Goal: Task Accomplishment & Management: Manage account settings

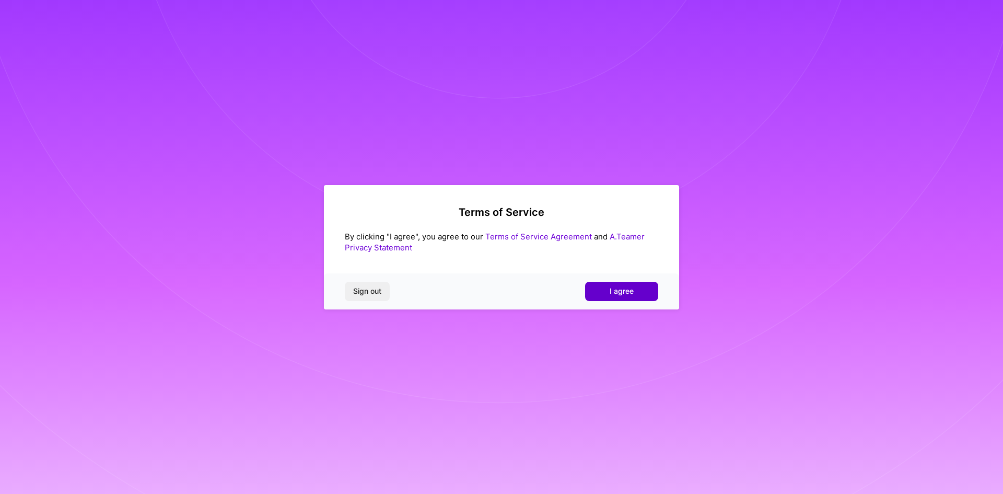
click at [626, 291] on span "I agree" at bounding box center [622, 291] width 24 height 10
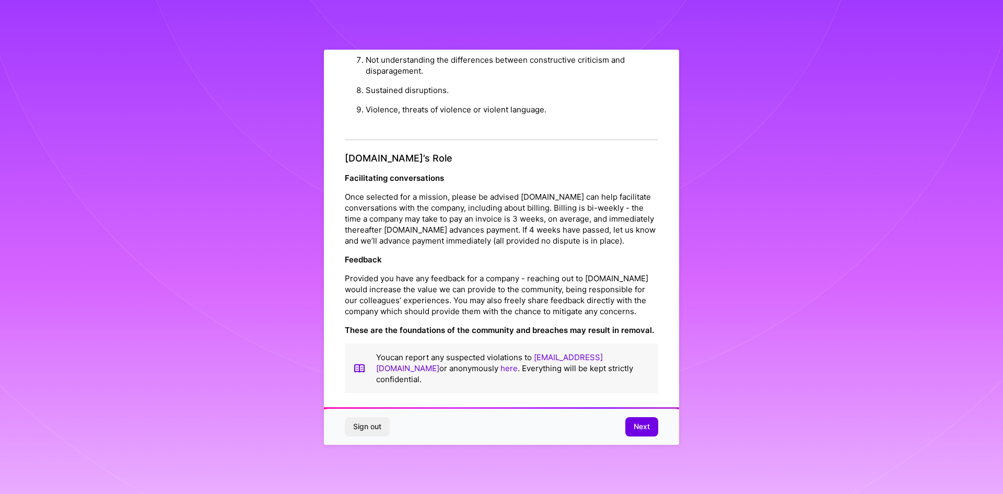
scroll to position [1114, 0]
click at [644, 423] on span "Next" at bounding box center [642, 426] width 16 height 10
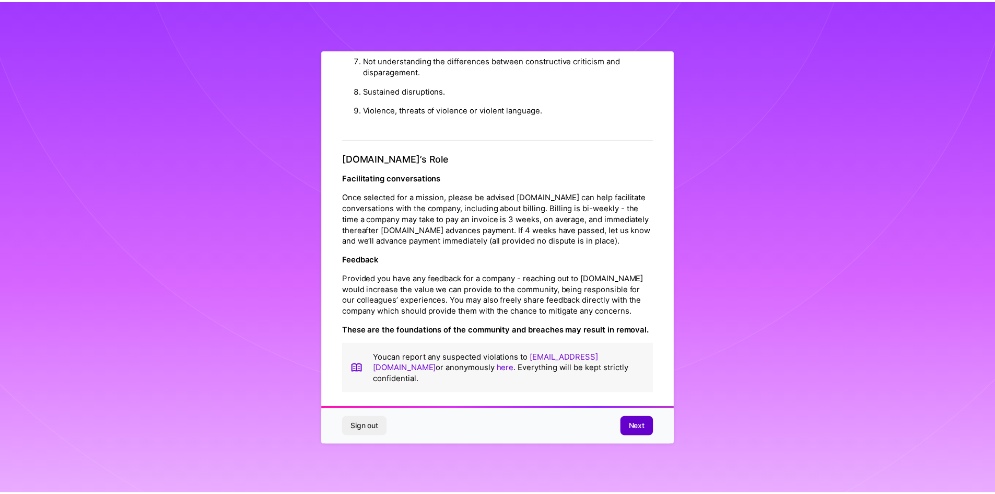
scroll to position [0, 0]
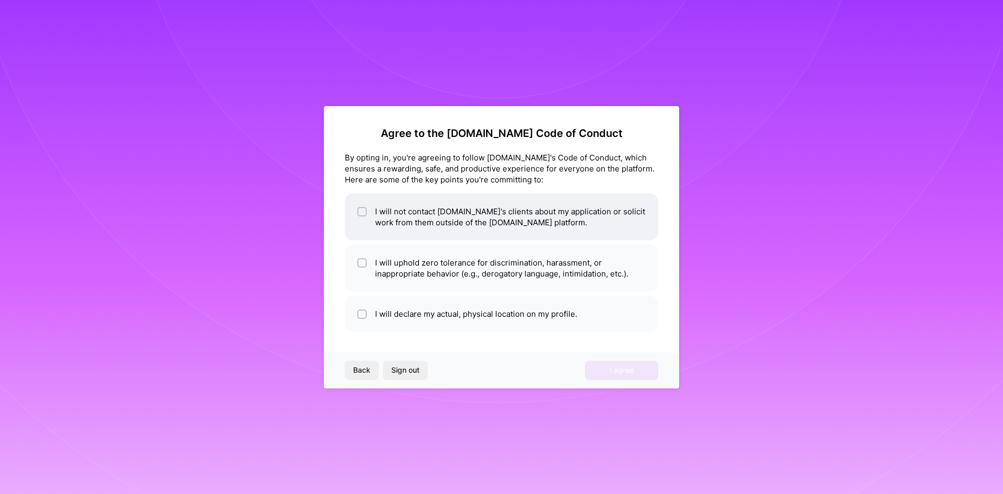
click at [363, 211] on input "checkbox" at bounding box center [362, 211] width 7 height 7
checkbox input "true"
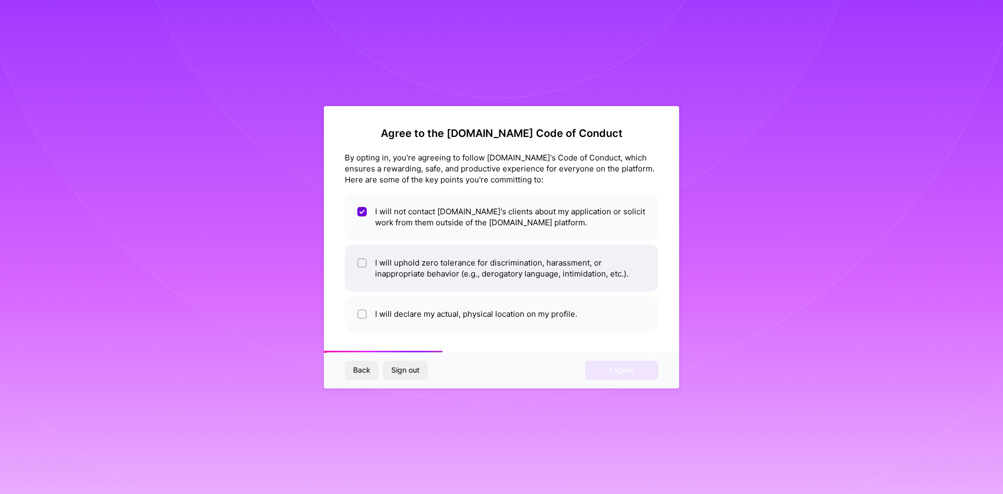
click at [362, 264] on input "checkbox" at bounding box center [362, 263] width 7 height 7
checkbox input "true"
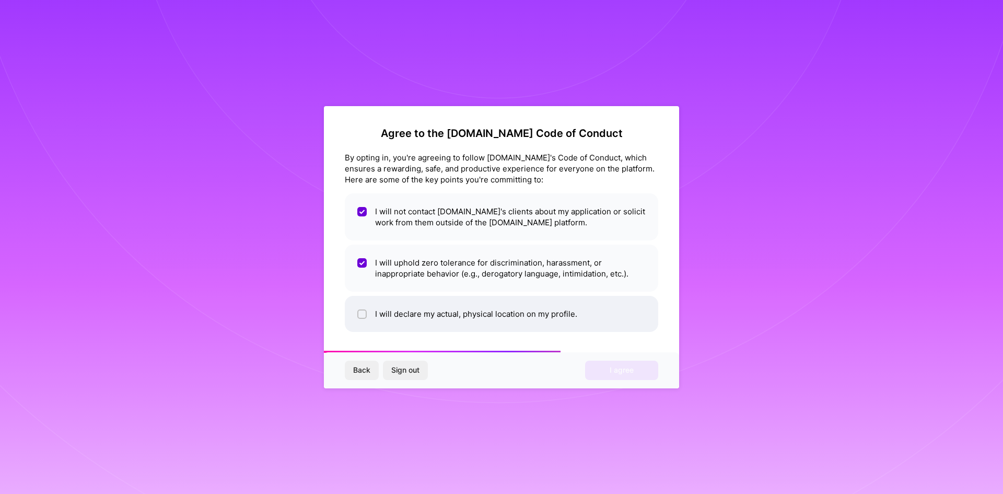
click at [365, 312] on input "checkbox" at bounding box center [362, 314] width 7 height 7
checkbox input "true"
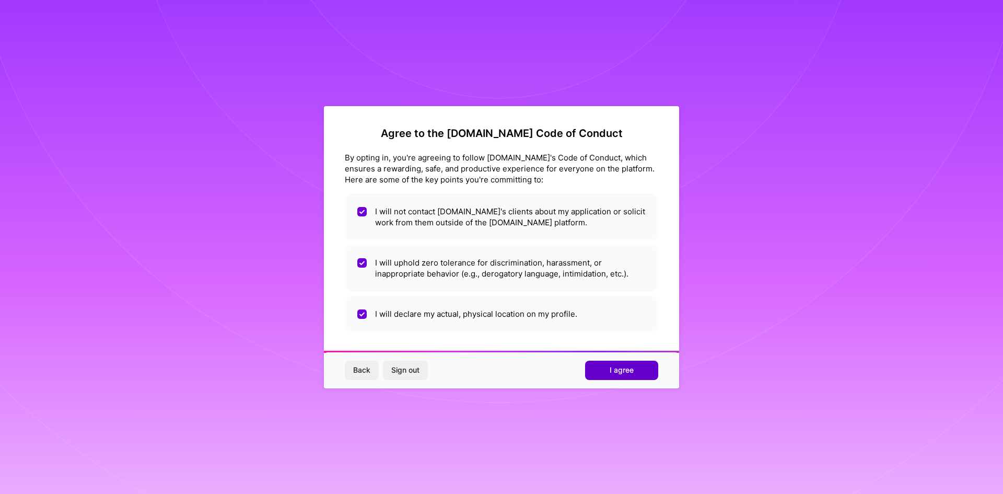
click at [641, 376] on button "I agree" at bounding box center [621, 369] width 73 height 19
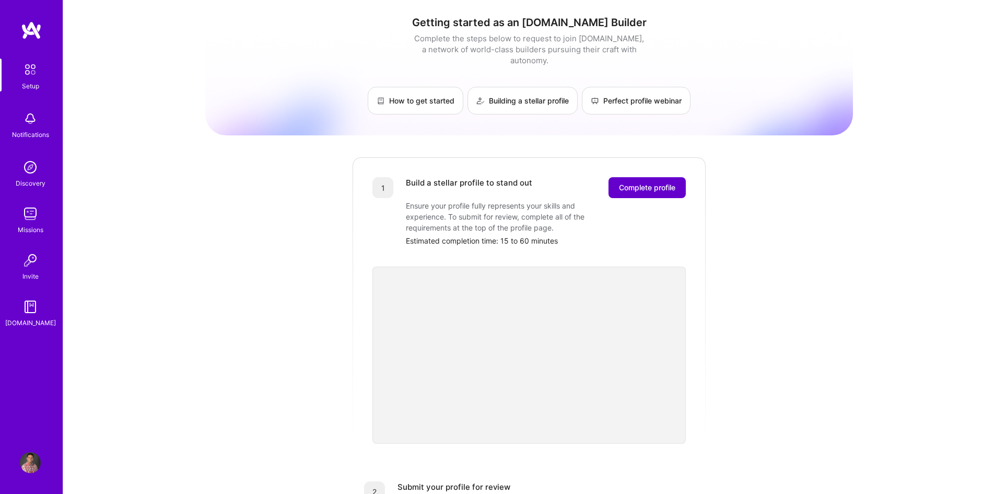
click at [638, 182] on span "Complete profile" at bounding box center [647, 187] width 56 height 10
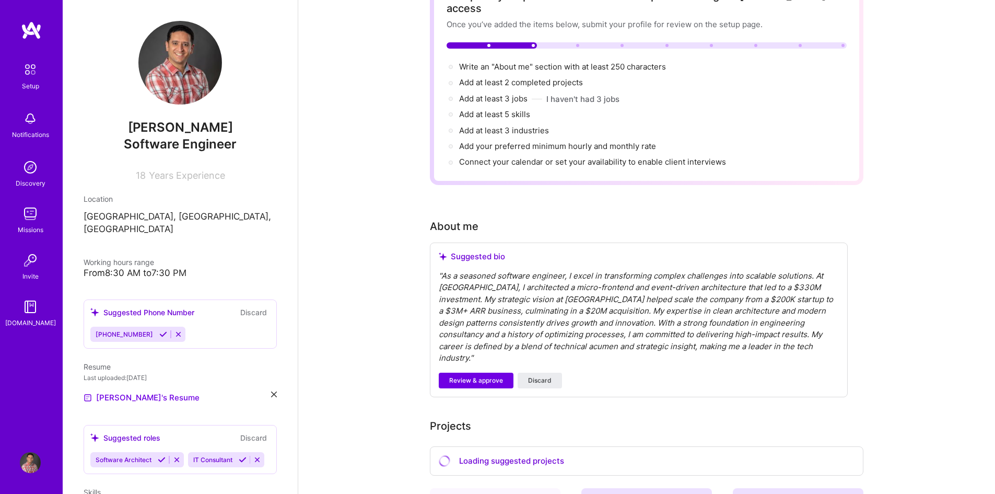
scroll to position [104, 0]
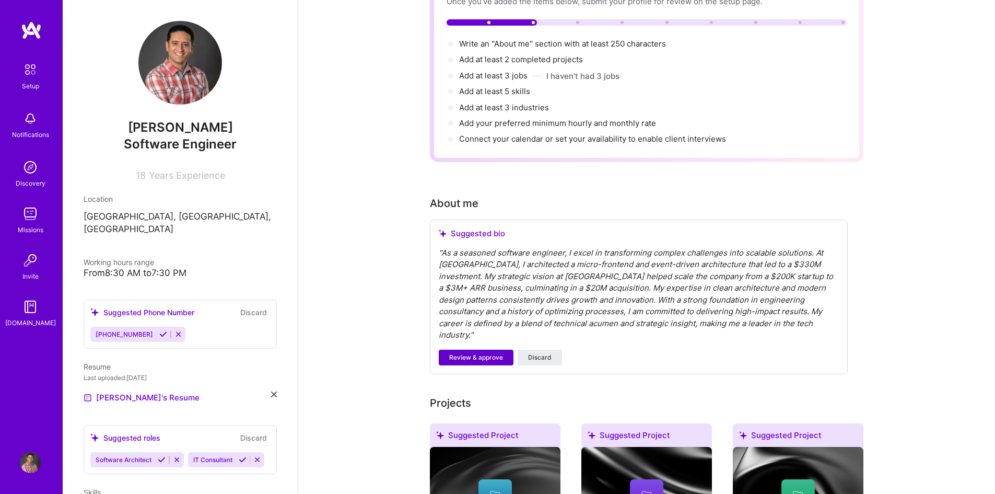
click at [487, 353] on span "Review & approve" at bounding box center [476, 357] width 54 height 9
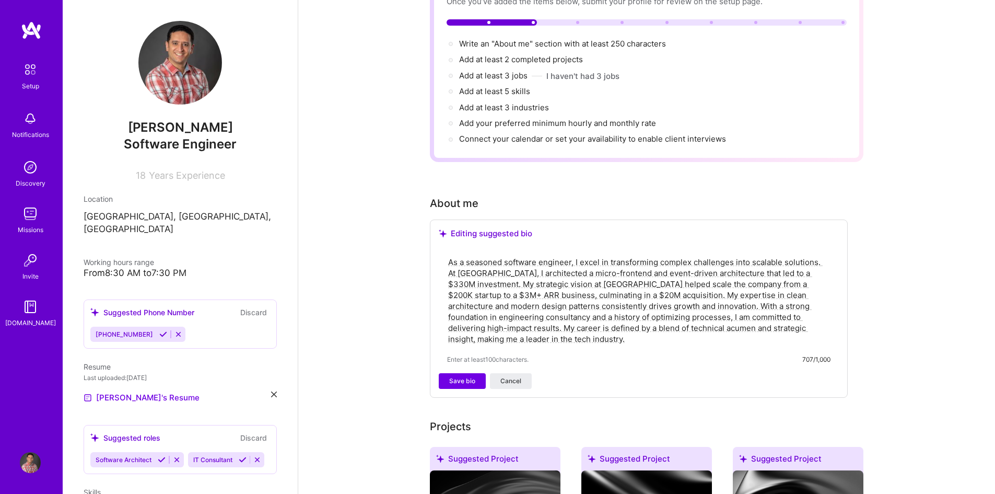
drag, startPoint x: 518, startPoint y: 330, endPoint x: 447, endPoint y: 318, distance: 72.1
click at [447, 318] on textarea "As a seasoned software engineer, I excel in transforming complex challenges int…" at bounding box center [638, 300] width 383 height 90
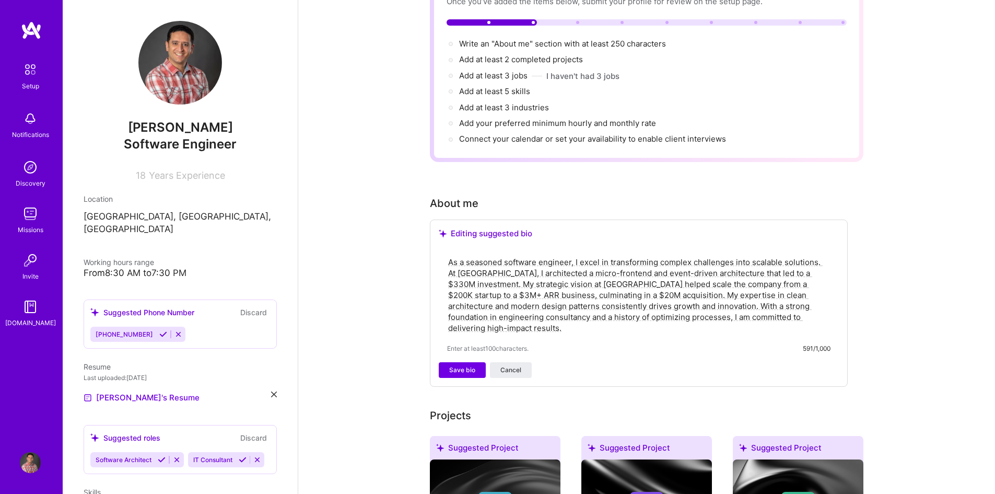
click at [818, 255] on textarea "As a seasoned software engineer, I excel in transforming complex challenges int…" at bounding box center [638, 294] width 383 height 79
click at [652, 283] on textarea "As a seasoned software engineer, I excel in transforming complex challenges int…" at bounding box center [638, 294] width 383 height 79
type textarea "As a seasoned software engineer, I excel in transforming complex challenges int…"
click at [472, 365] on span "Save bio" at bounding box center [462, 369] width 26 height 9
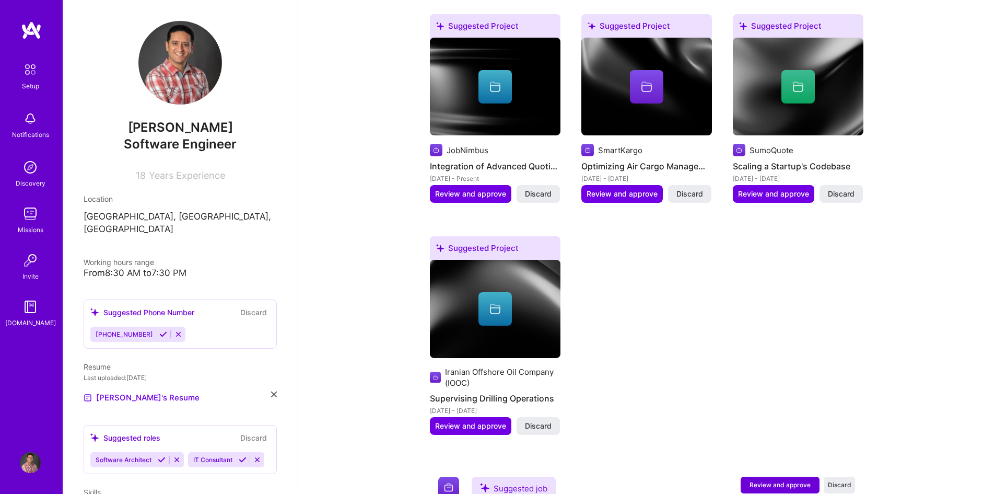
scroll to position [679, 0]
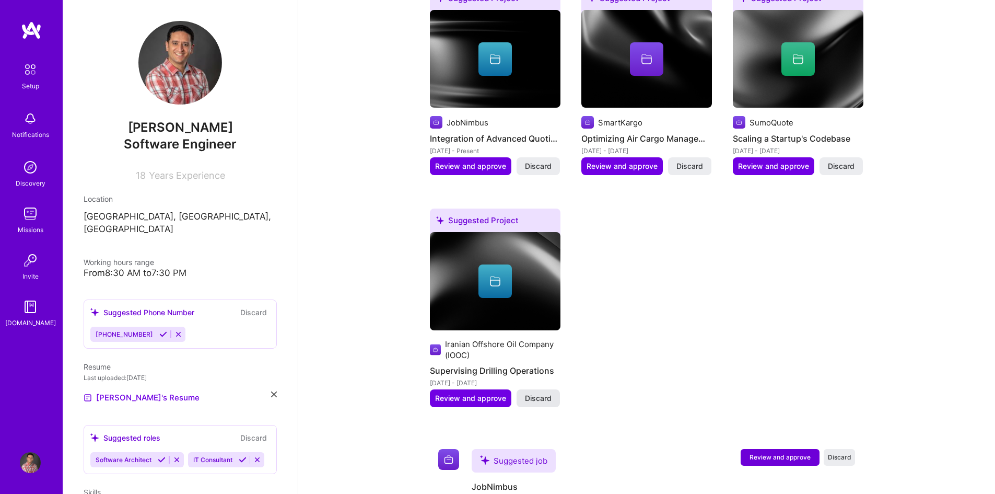
click at [549, 393] on span "Discard" at bounding box center [538, 398] width 27 height 10
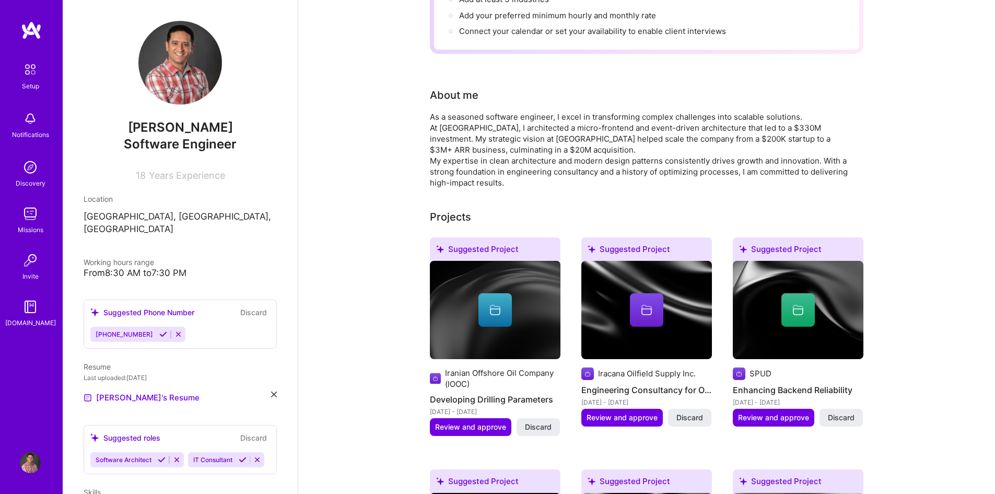
scroll to position [209, 0]
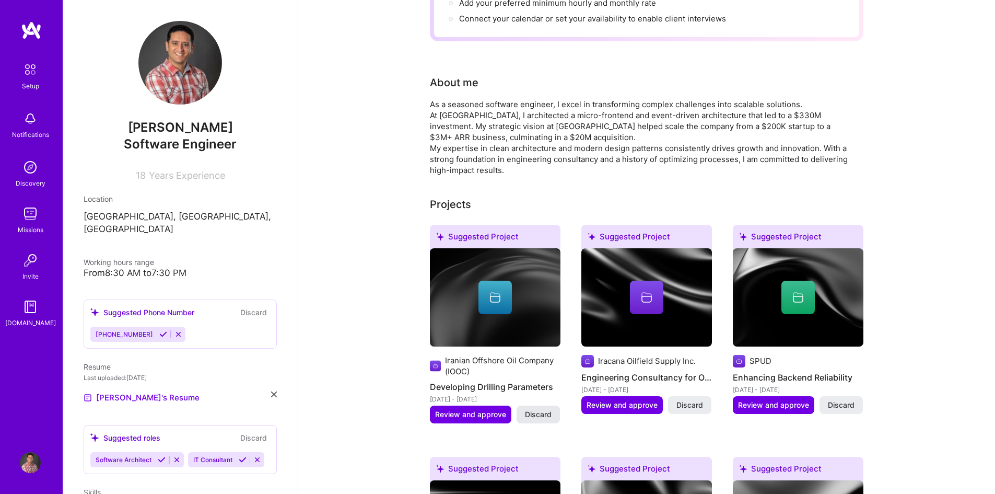
click at [541, 409] on span "Discard" at bounding box center [538, 414] width 27 height 10
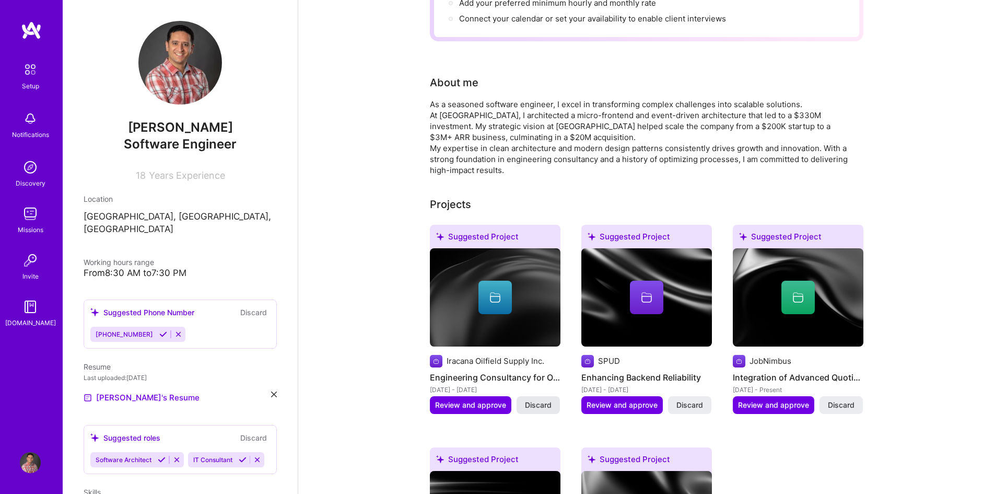
click at [534, 400] on span "Discard" at bounding box center [538, 405] width 27 height 10
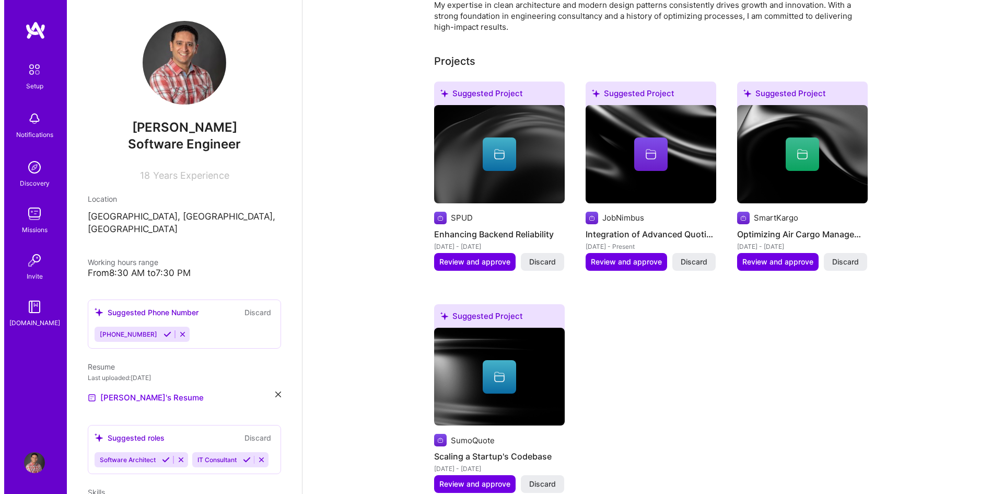
scroll to position [366, 0]
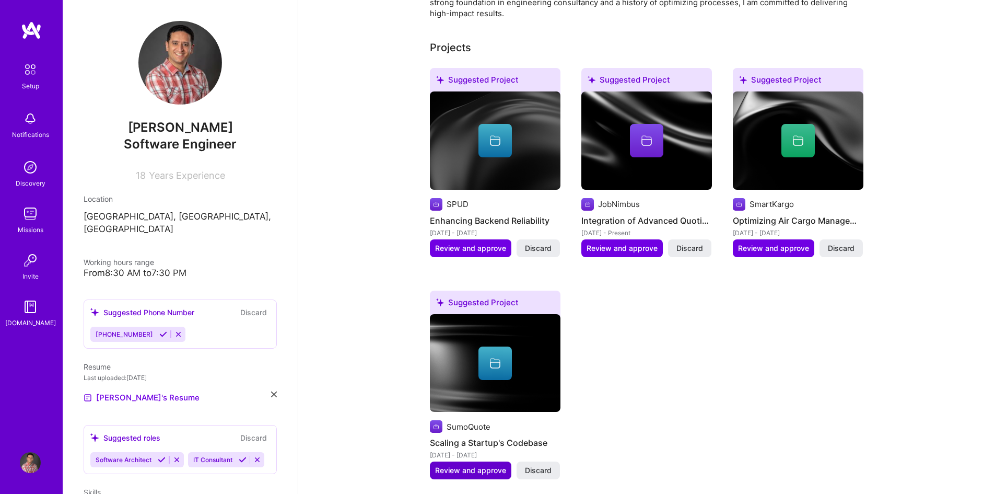
click at [479, 465] on span "Review and approve" at bounding box center [470, 470] width 71 height 10
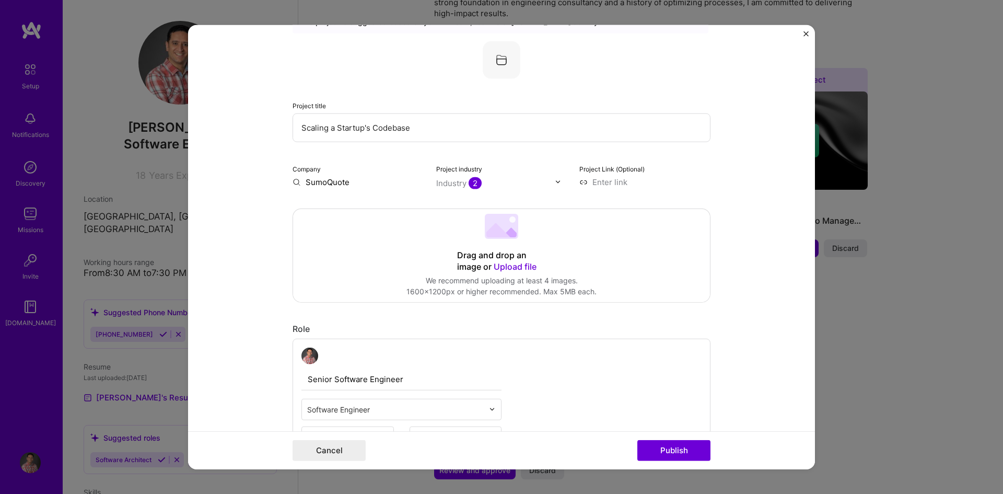
scroll to position [104, 0]
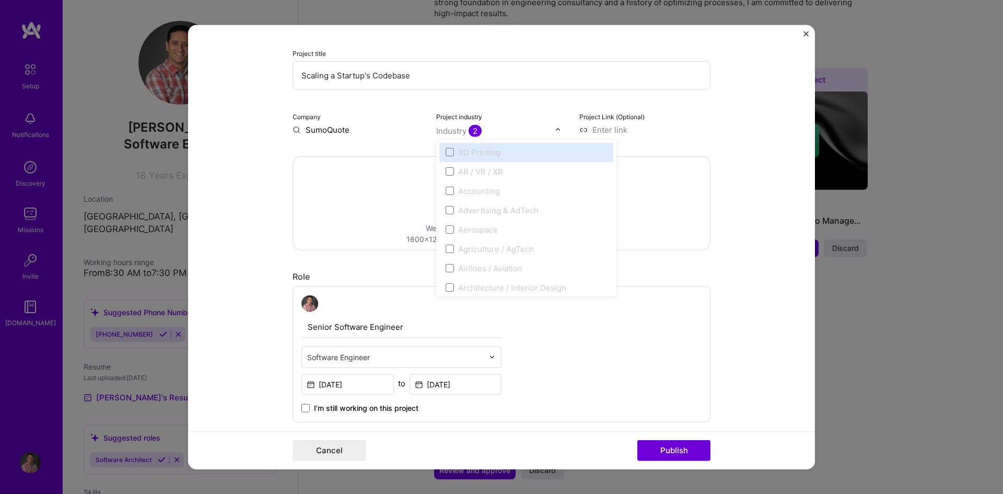
click at [555, 131] on img at bounding box center [558, 129] width 6 height 6
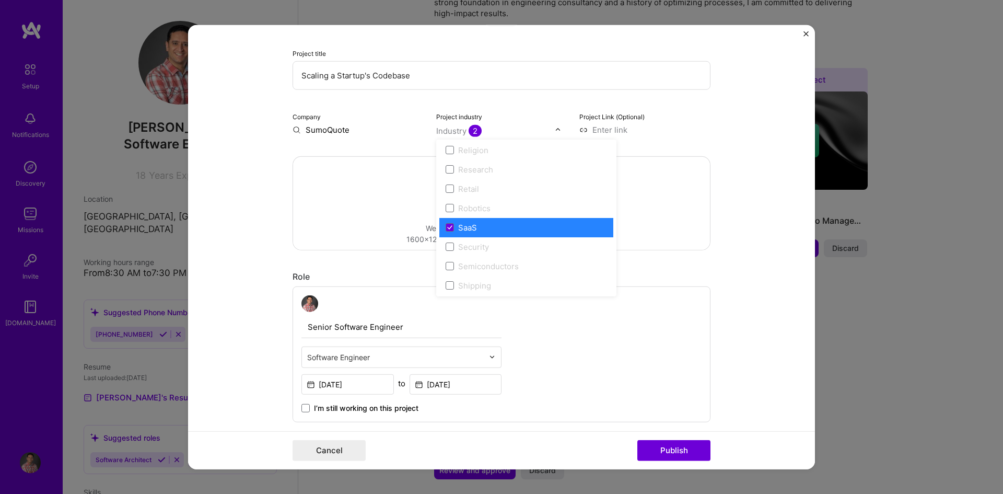
scroll to position [2169, 0]
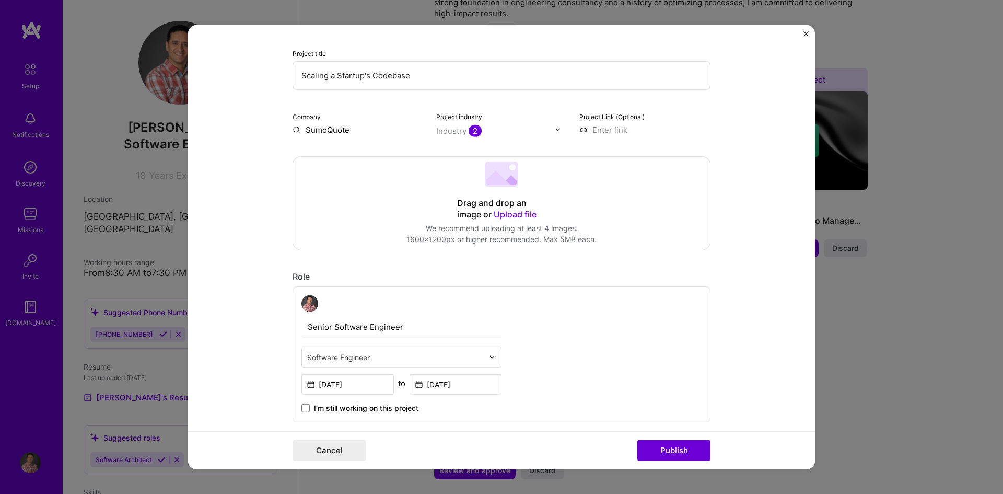
click at [765, 153] on form "Editing suggested project This project is suggested based on your LinkedIn, res…" at bounding box center [501, 247] width 627 height 445
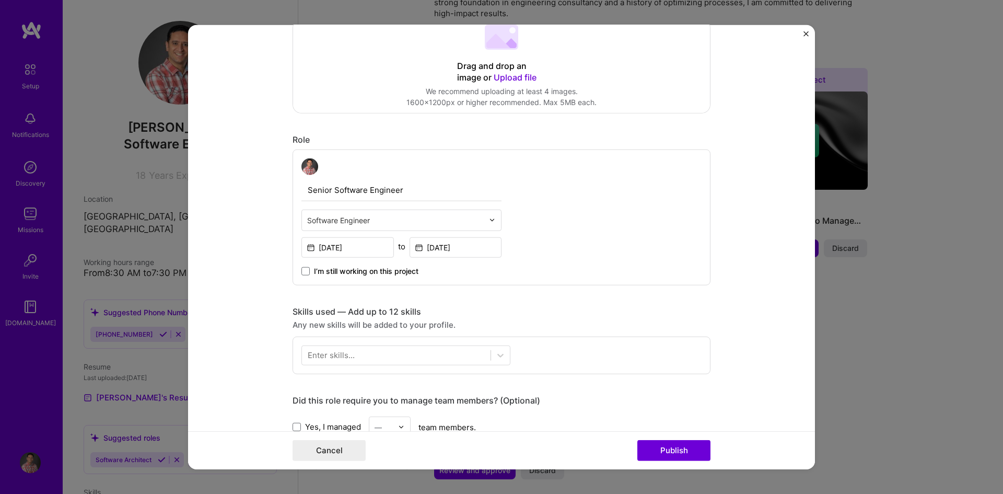
scroll to position [261, 0]
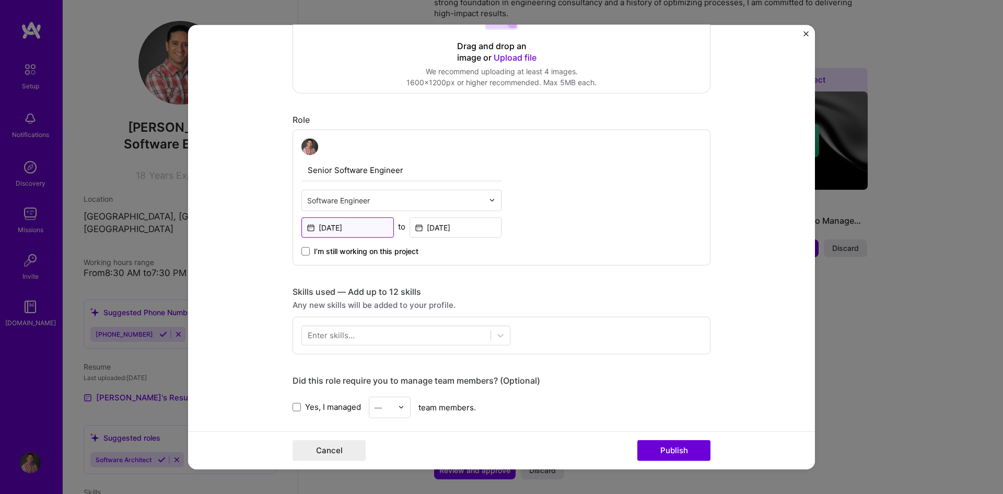
click at [327, 224] on input "[DATE]" at bounding box center [347, 227] width 92 height 20
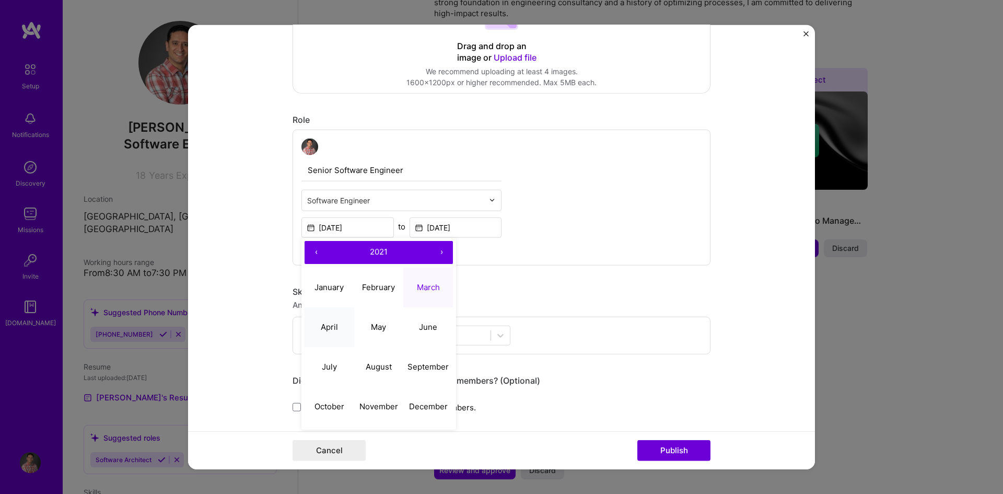
click at [329, 324] on abbr "April" at bounding box center [329, 327] width 17 height 10
type input "[DATE]"
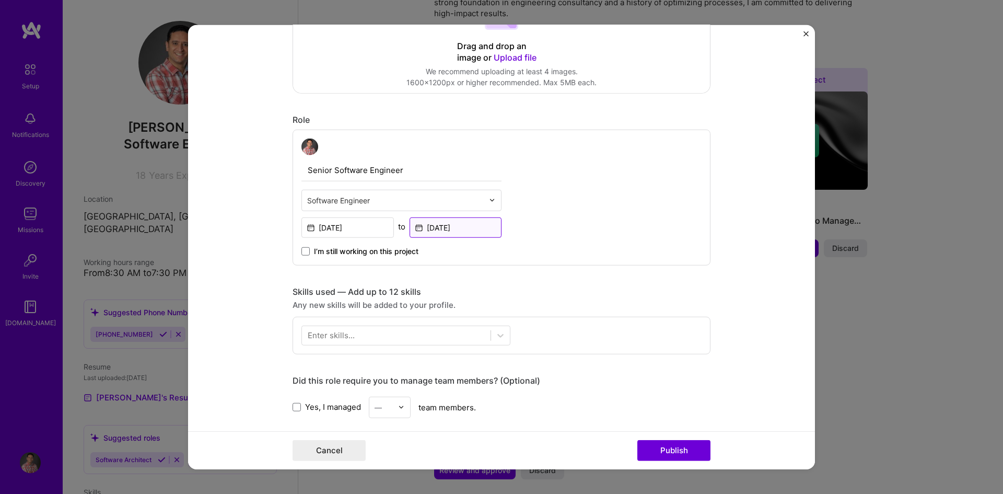
click at [435, 224] on input "[DATE]" at bounding box center [456, 227] width 92 height 20
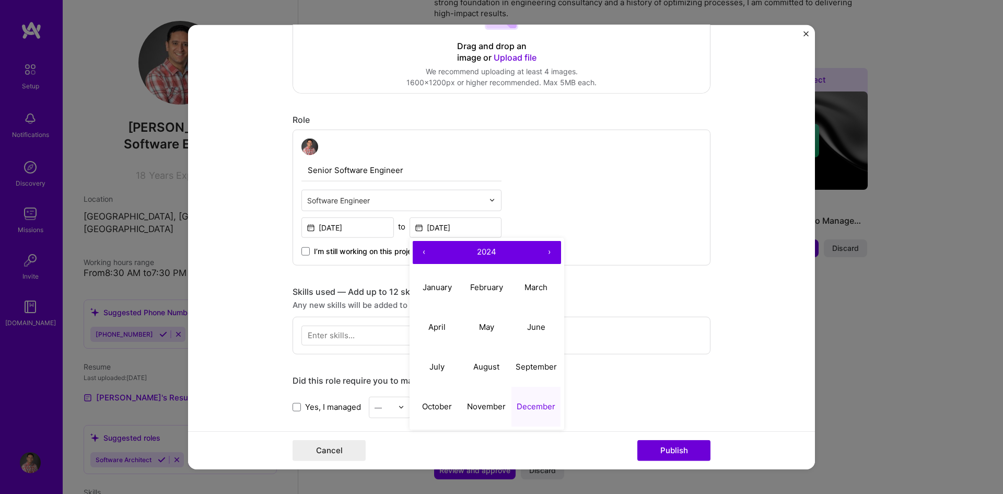
click at [549, 254] on button "›" at bounding box center [549, 251] width 23 height 23
click at [419, 252] on button "‹" at bounding box center [424, 251] width 23 height 23
click at [533, 411] on button "December" at bounding box center [536, 407] width 50 height 40
type input "[DATE]"
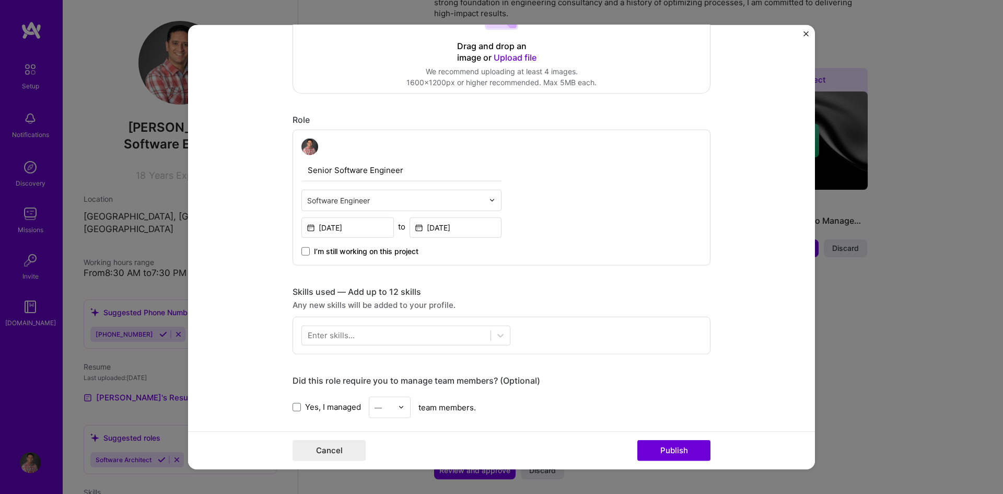
click at [329, 202] on input "text" at bounding box center [395, 199] width 177 height 11
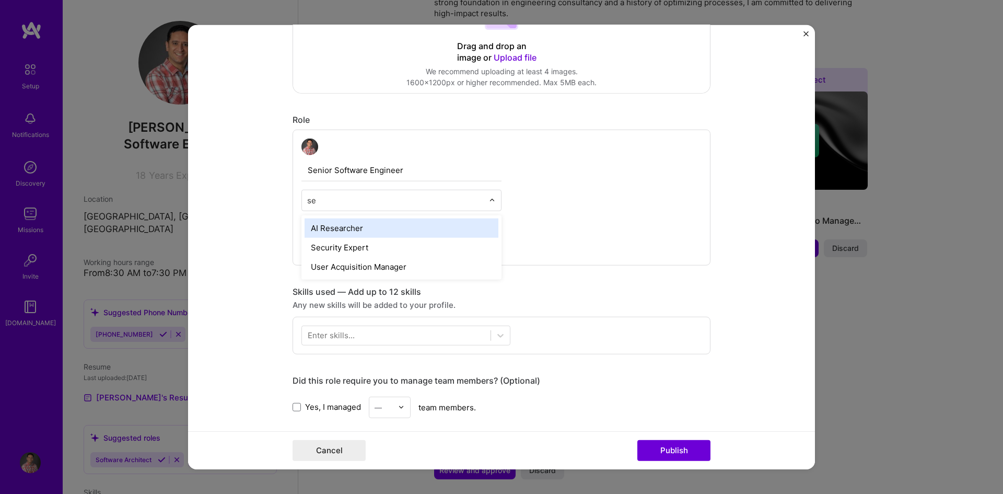
type input "s"
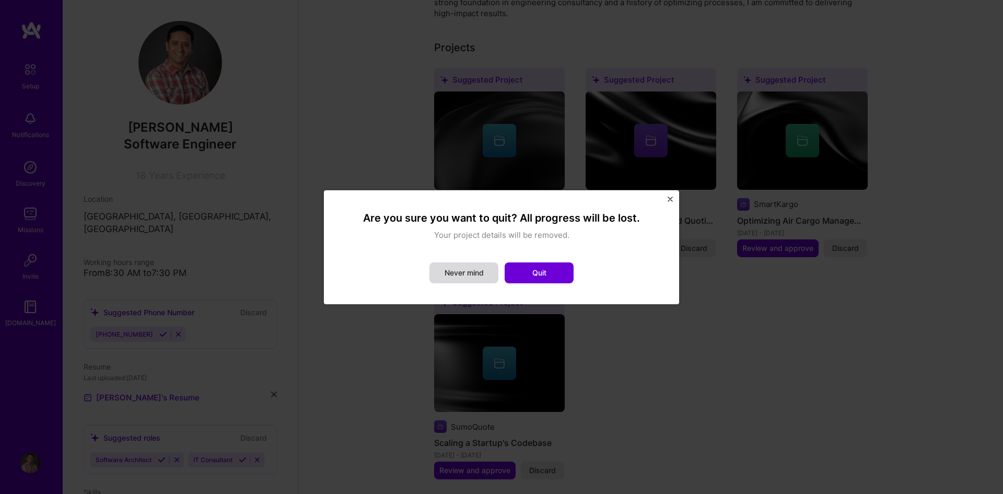
click at [492, 275] on button "Never mind" at bounding box center [463, 272] width 69 height 21
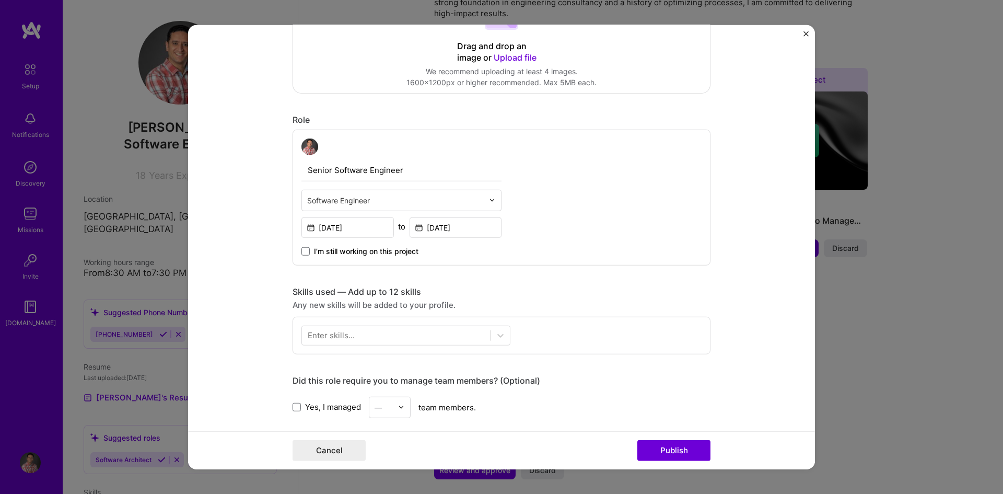
click at [619, 246] on div "Senior Software Engineer Software Engineer [DATE] to [DATE] I’m still working o…" at bounding box center [502, 197] width 418 height 136
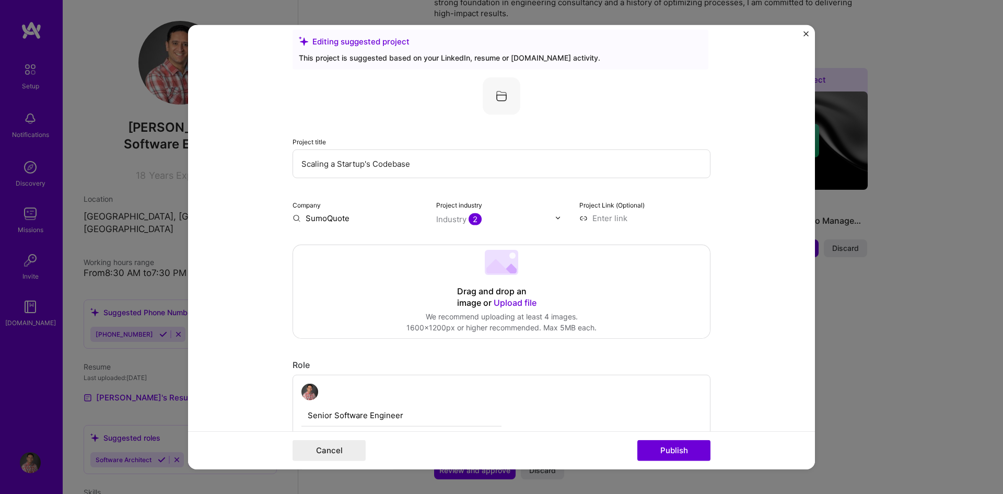
scroll to position [0, 0]
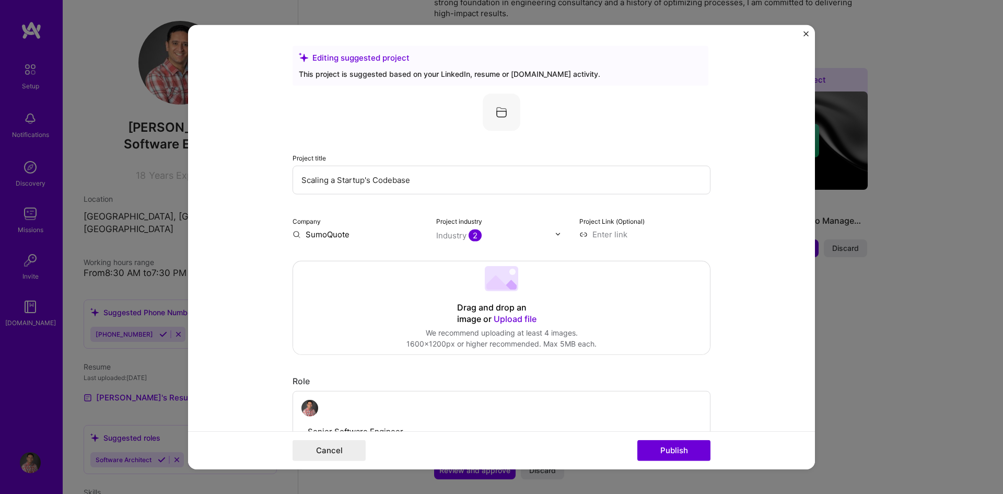
click at [607, 237] on input at bounding box center [644, 233] width 131 height 11
click at [595, 234] on input at bounding box center [644, 233] width 131 height 11
click at [696, 235] on input "[URL][DOMAIN_NAME]" at bounding box center [644, 233] width 131 height 11
drag, startPoint x: 696, startPoint y: 235, endPoint x: 579, endPoint y: 234, distance: 116.5
click at [579, 234] on input "[URL][DOMAIN_NAME]" at bounding box center [644, 233] width 131 height 11
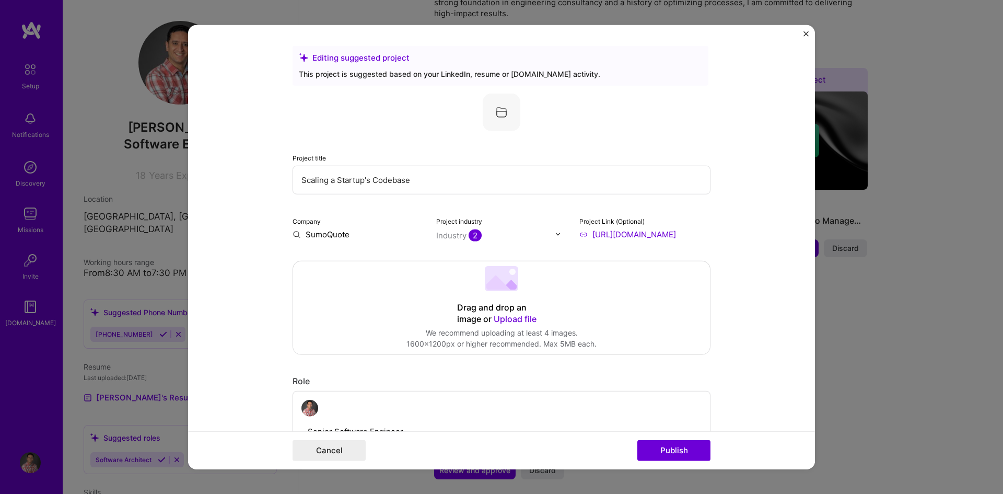
paste input "[DOMAIN_NAME][URL]"
type input "[URL][DOMAIN_NAME]"
click at [779, 281] on form "Editing suggested project This project is suggested based on your LinkedIn, res…" at bounding box center [501, 247] width 627 height 445
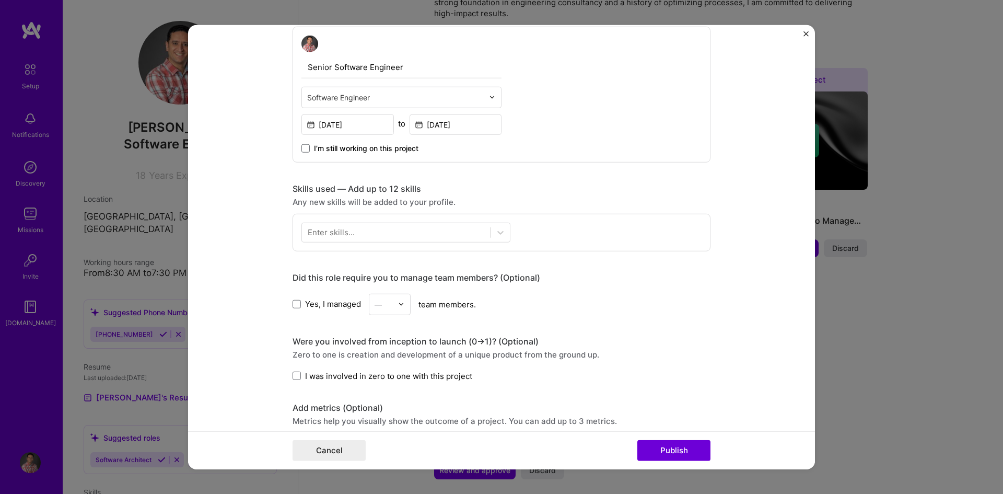
scroll to position [366, 0]
click at [377, 301] on div "—" at bounding box center [378, 302] width 7 height 11
click at [623, 334] on div "Were you involved from inception to launch (0 -> 1)? (Optional)" at bounding box center [502, 339] width 418 height 11
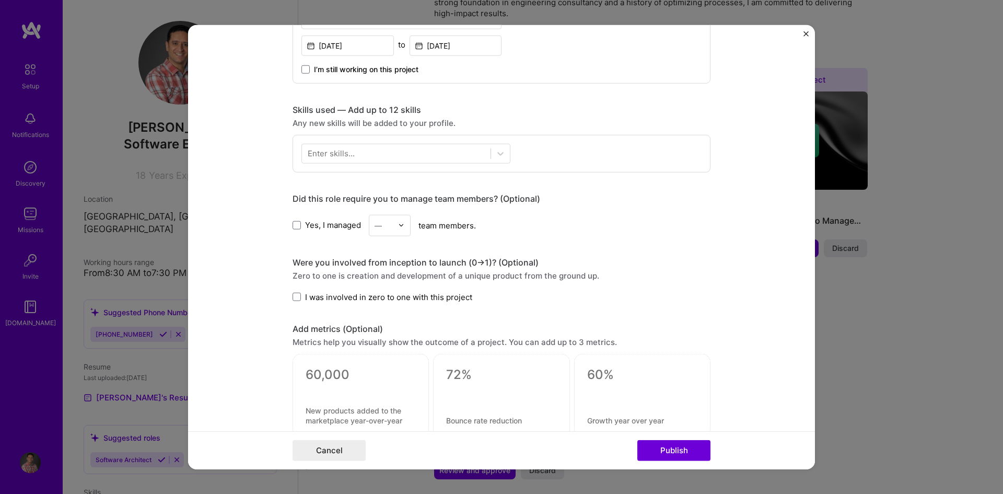
scroll to position [470, 0]
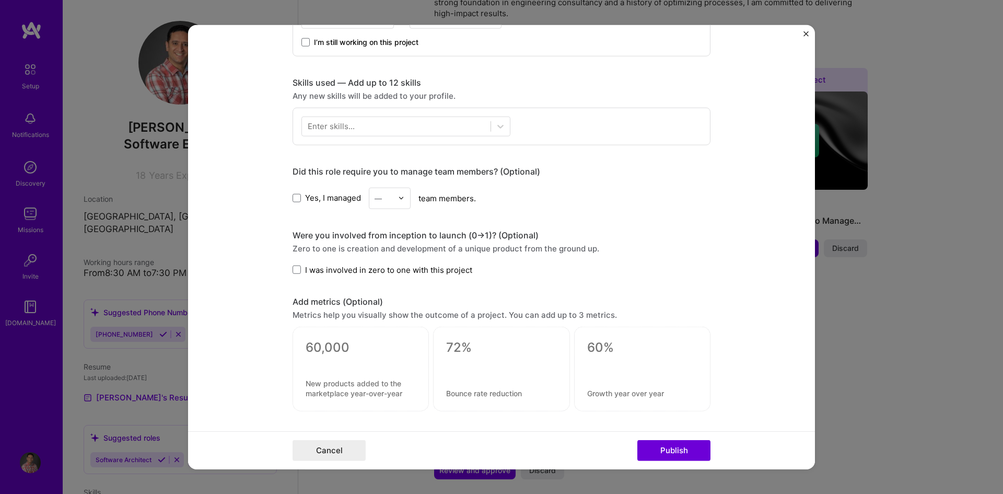
click at [305, 269] on span "I was involved in zero to one with this project" at bounding box center [388, 269] width 167 height 11
click at [0, 0] on input "I was involved in zero to one with this project" at bounding box center [0, 0] width 0 height 0
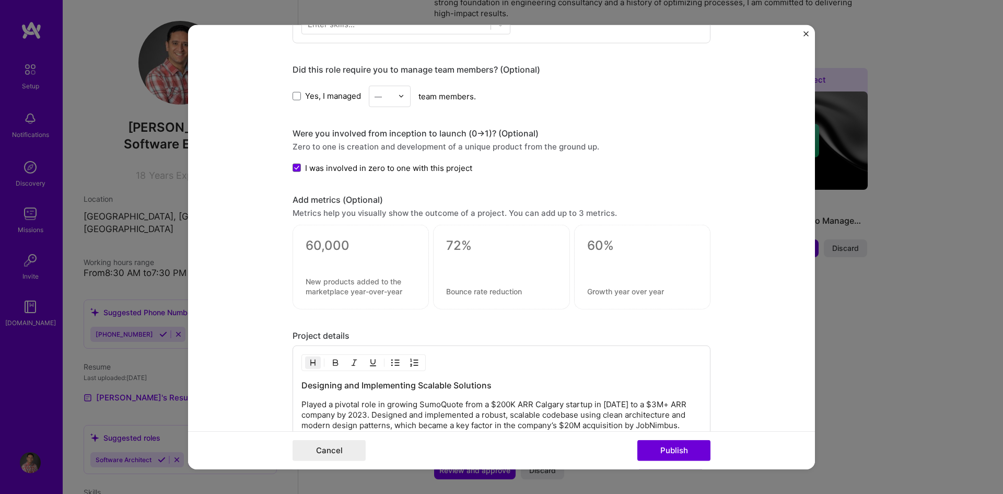
scroll to position [572, 0]
click at [342, 252] on textarea at bounding box center [361, 246] width 110 height 16
click at [450, 246] on textarea at bounding box center [501, 246] width 110 height 16
click at [456, 295] on div "0 / 80 characters" at bounding box center [501, 267] width 136 height 85
click at [456, 244] on textarea at bounding box center [501, 246] width 110 height 16
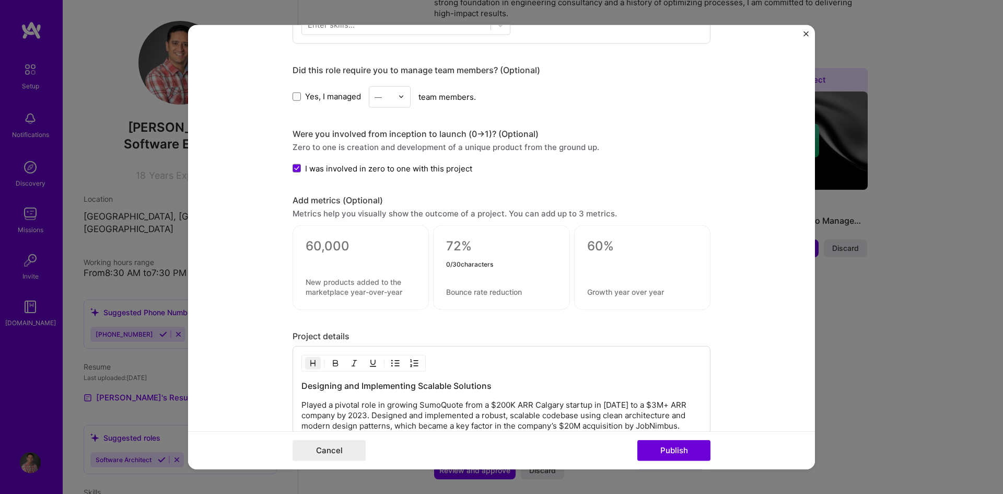
click at [514, 266] on div "0 / 30 characters" at bounding box center [501, 264] width 110 height 11
click at [622, 248] on textarea at bounding box center [642, 246] width 110 height 16
click at [614, 296] on div "0 / 80 characters" at bounding box center [642, 267] width 136 height 85
type textarea "c"
click at [300, 244] on div at bounding box center [361, 267] width 136 height 85
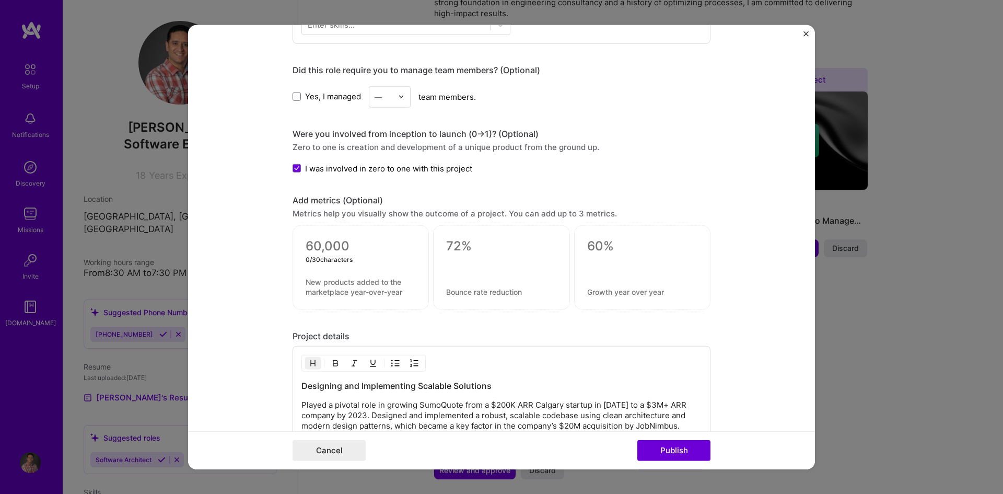
click at [306, 244] on textarea at bounding box center [361, 246] width 110 height 16
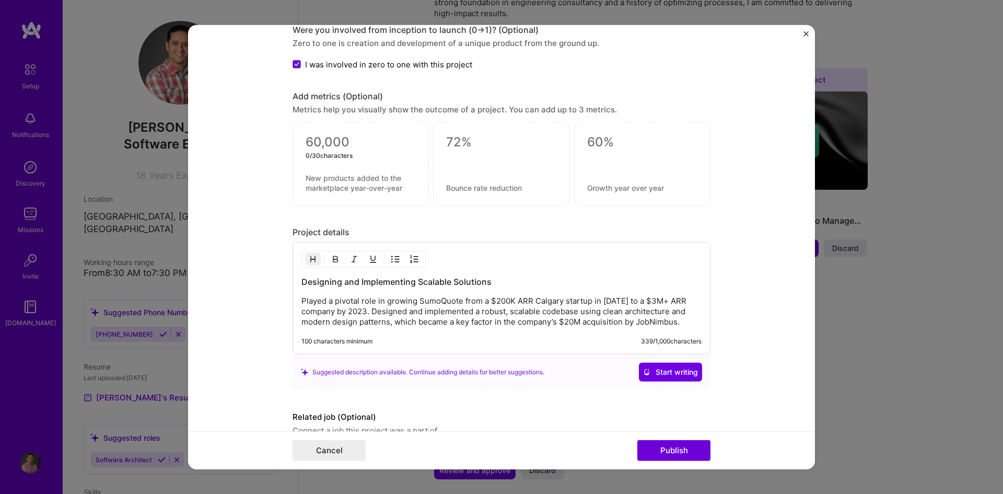
scroll to position [676, 0]
click at [321, 138] on textarea at bounding box center [361, 142] width 110 height 16
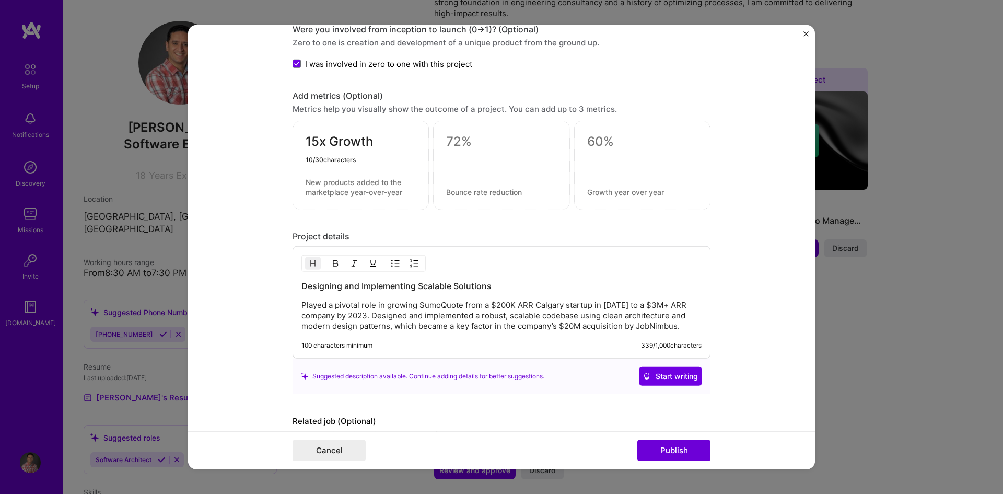
type textarea "15x Growth"
click at [329, 180] on textarea at bounding box center [361, 187] width 110 height 20
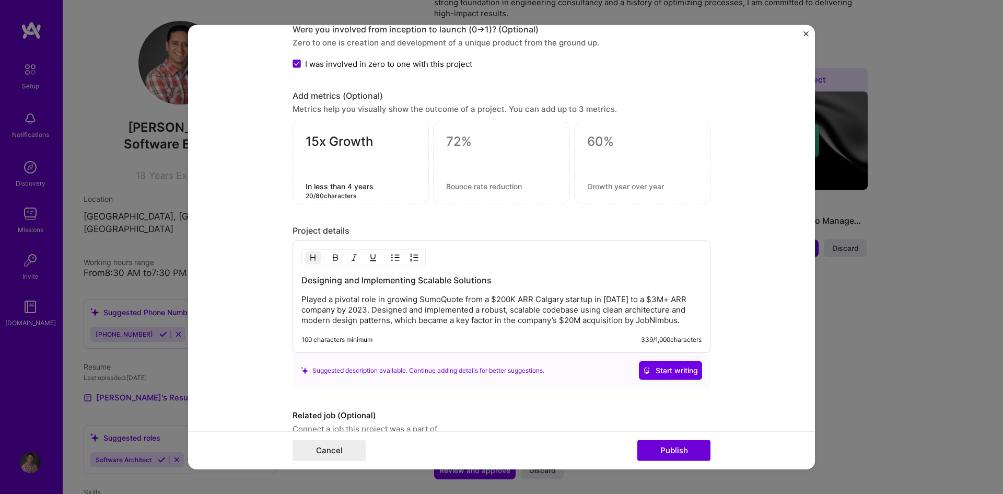
type textarea "In less than 4 years"
click at [448, 227] on div "Project details" at bounding box center [502, 230] width 418 height 11
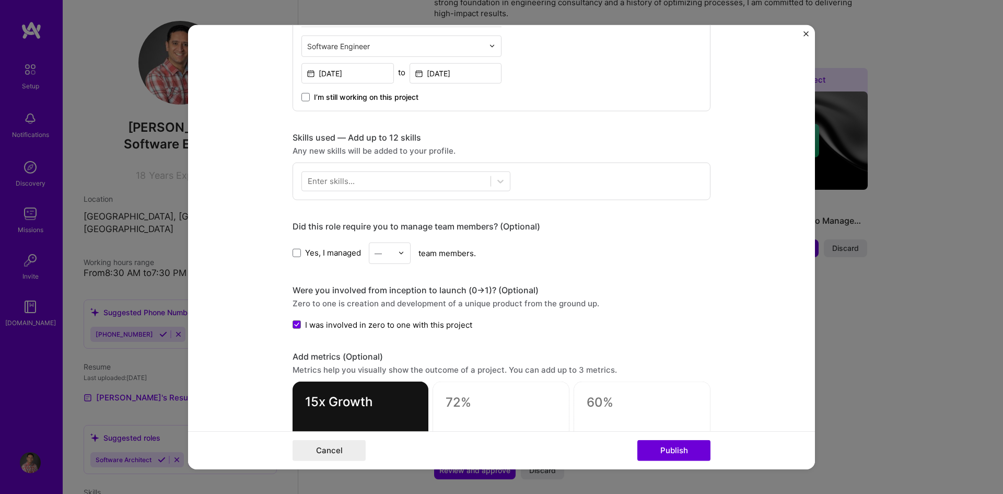
scroll to position [414, 0]
click at [495, 180] on icon at bounding box center [500, 182] width 10 height 10
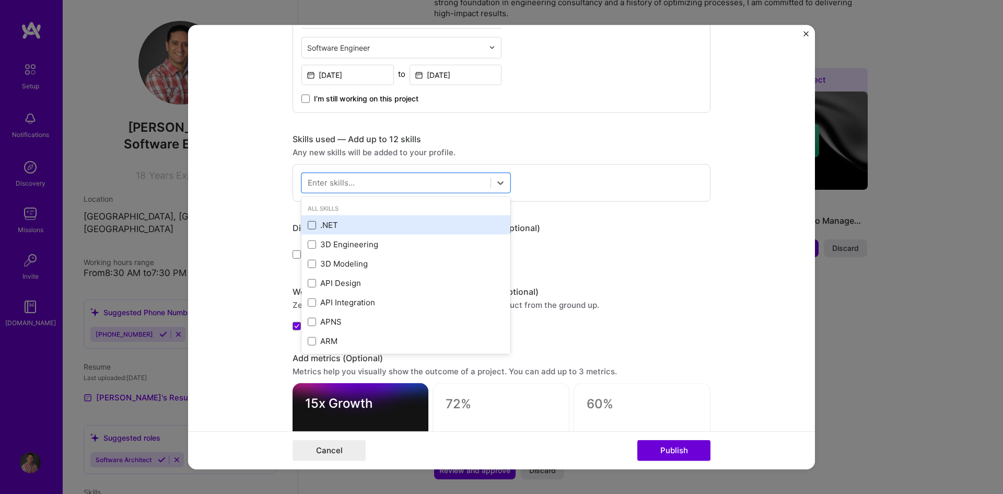
click at [308, 225] on span at bounding box center [312, 225] width 8 height 8
click at [0, 0] on input "checkbox" at bounding box center [0, 0] width 0 height 0
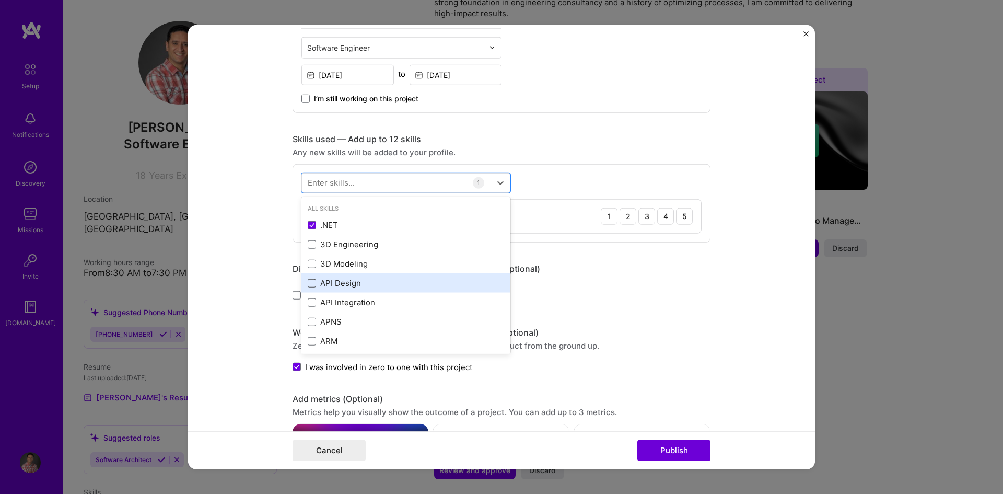
click at [308, 281] on span at bounding box center [312, 283] width 8 height 8
click at [0, 0] on input "checkbox" at bounding box center [0, 0] width 0 height 0
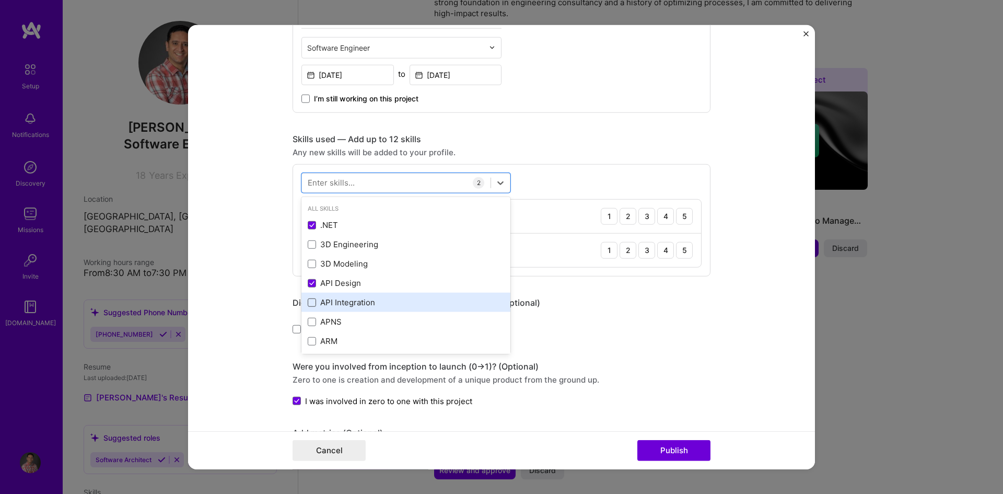
click at [310, 303] on span at bounding box center [312, 302] width 8 height 8
click at [0, 0] on input "checkbox" at bounding box center [0, 0] width 0 height 0
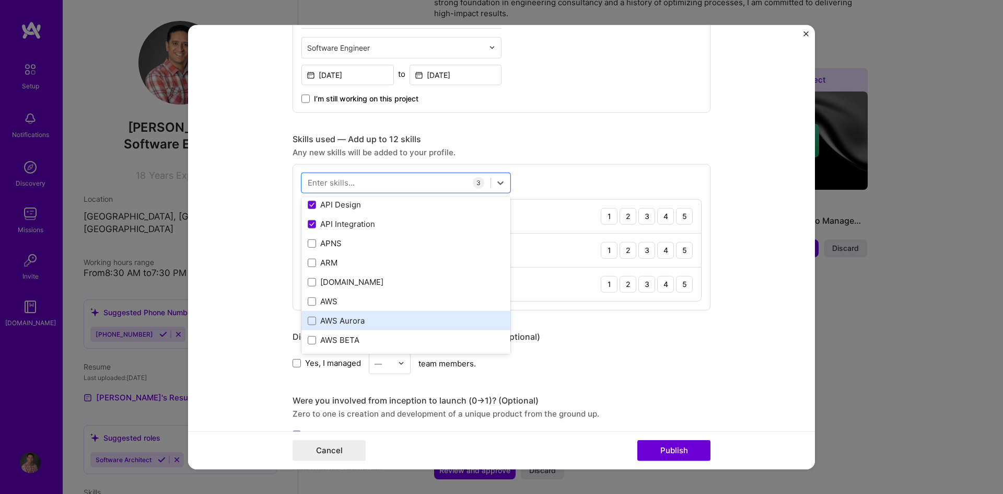
scroll to position [104, 0]
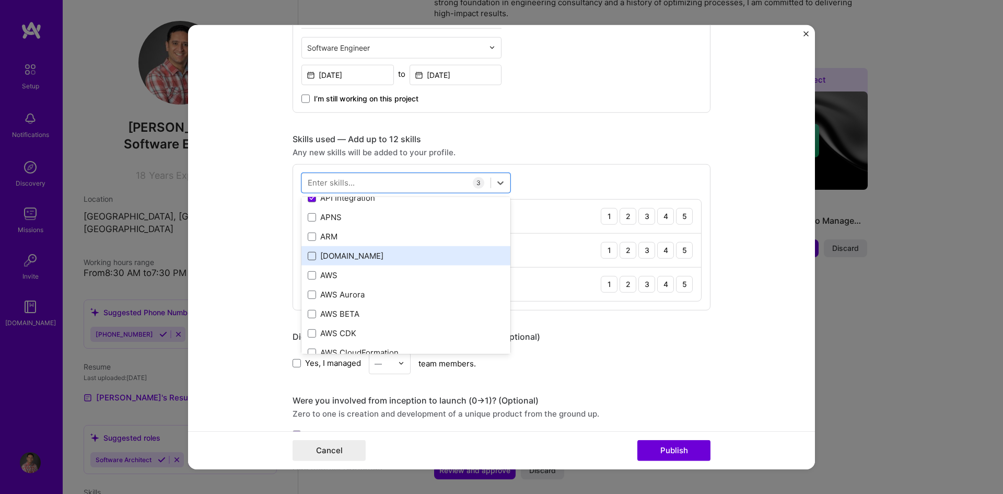
click at [308, 260] on span at bounding box center [312, 256] width 8 height 8
click at [0, 0] on input "checkbox" at bounding box center [0, 0] width 0 height 0
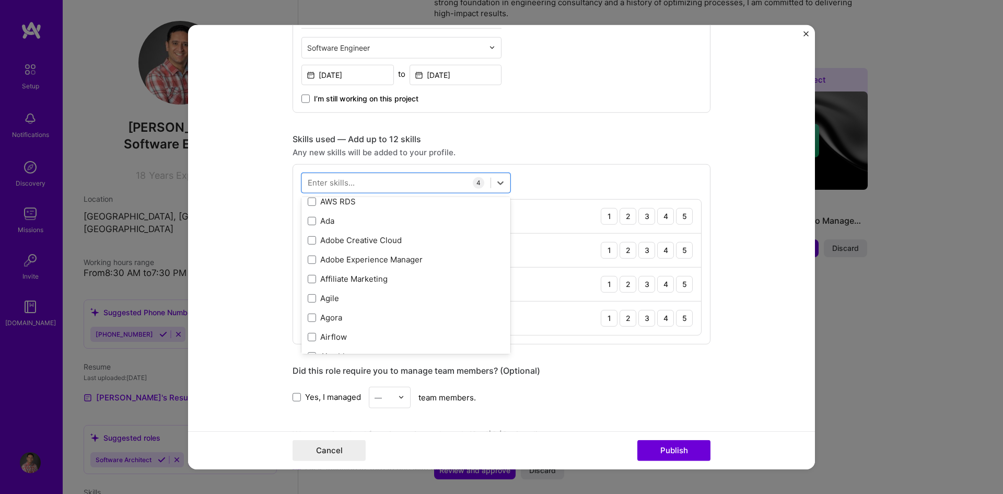
scroll to position [366, 0]
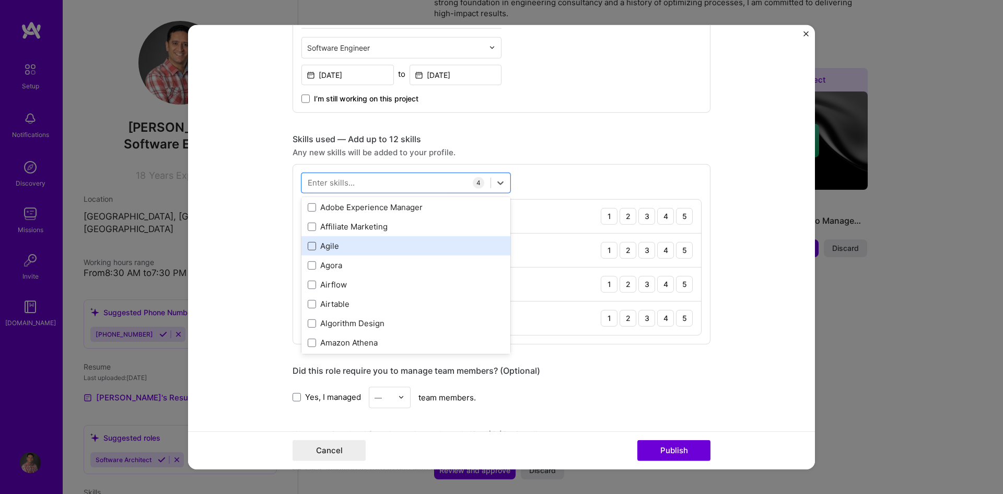
click at [308, 246] on span at bounding box center [312, 246] width 8 height 8
click at [0, 0] on input "checkbox" at bounding box center [0, 0] width 0 height 0
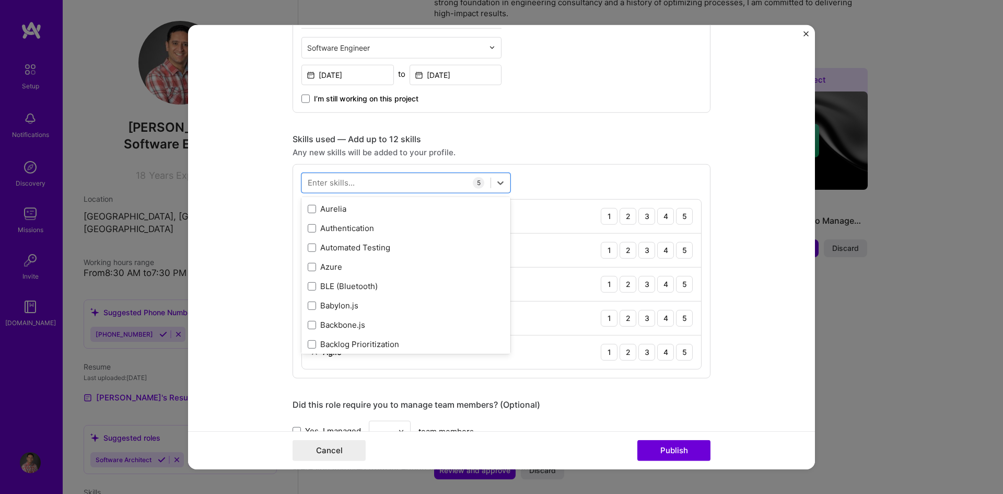
scroll to position [836, 0]
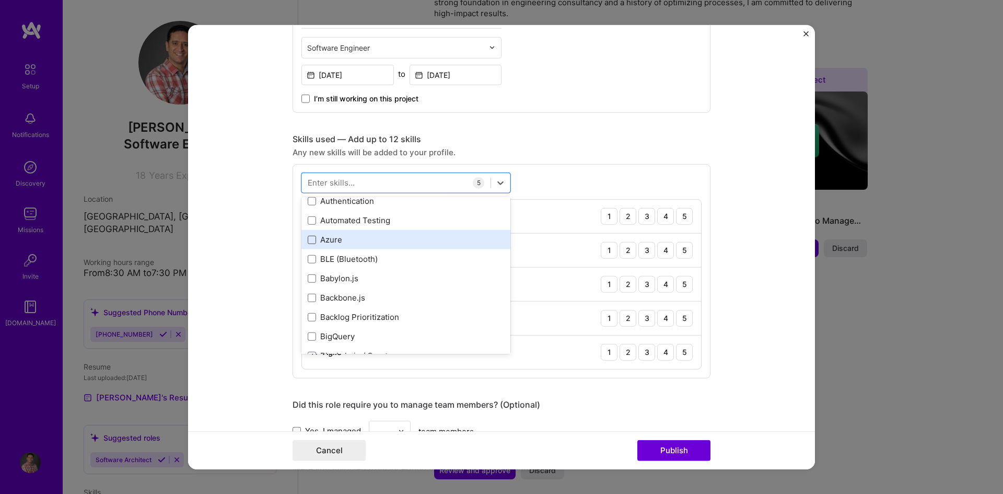
click at [308, 239] on span at bounding box center [312, 240] width 8 height 8
click at [0, 0] on input "checkbox" at bounding box center [0, 0] width 0 height 0
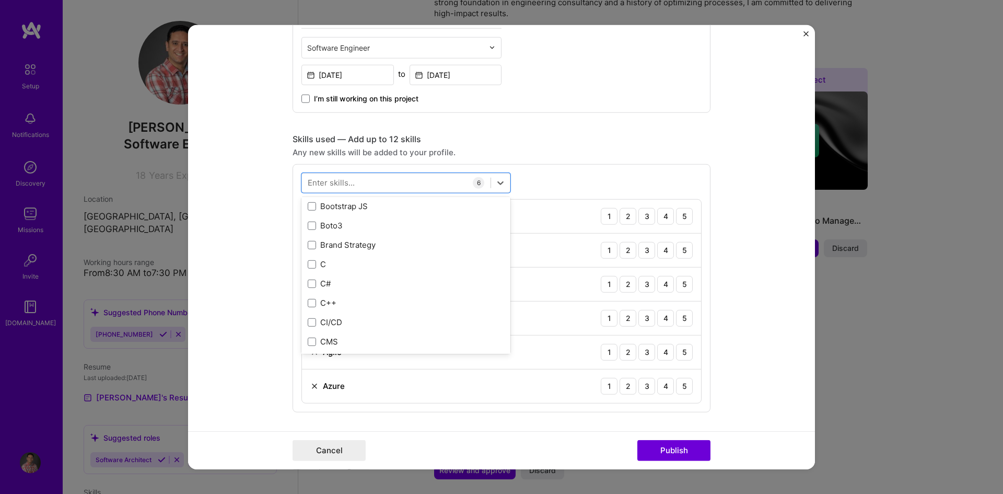
scroll to position [1045, 0]
click at [308, 280] on span at bounding box center [312, 282] width 8 height 8
click at [0, 0] on input "checkbox" at bounding box center [0, 0] width 0 height 0
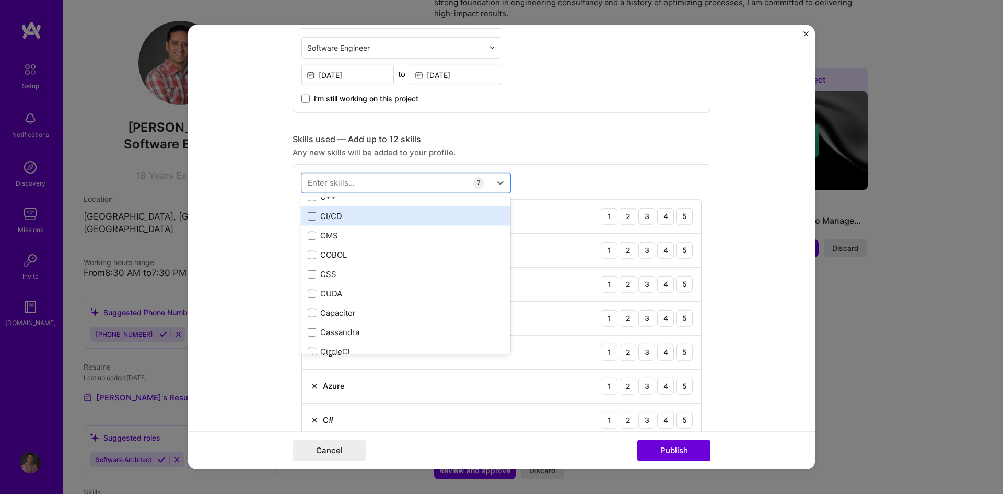
click at [309, 218] on span at bounding box center [312, 216] width 8 height 8
click at [0, 0] on input "checkbox" at bounding box center [0, 0] width 0 height 0
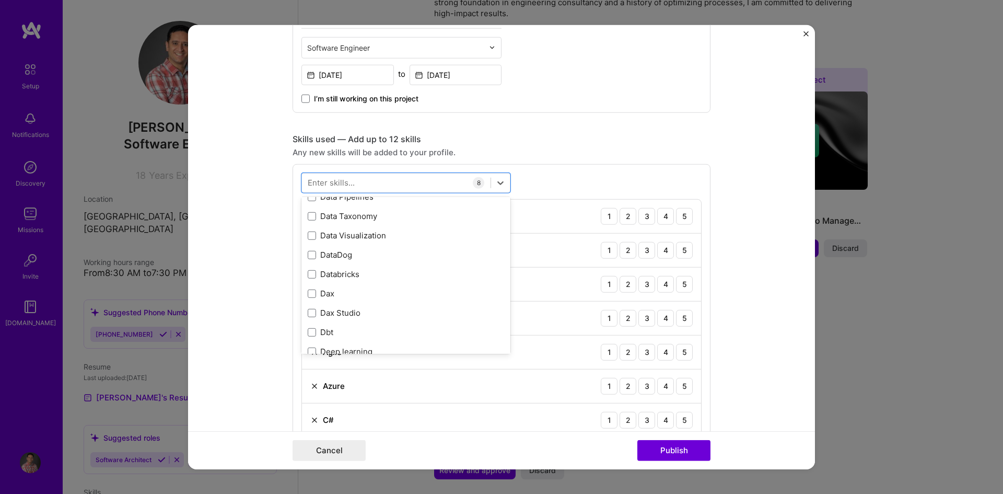
scroll to position [1776, 0]
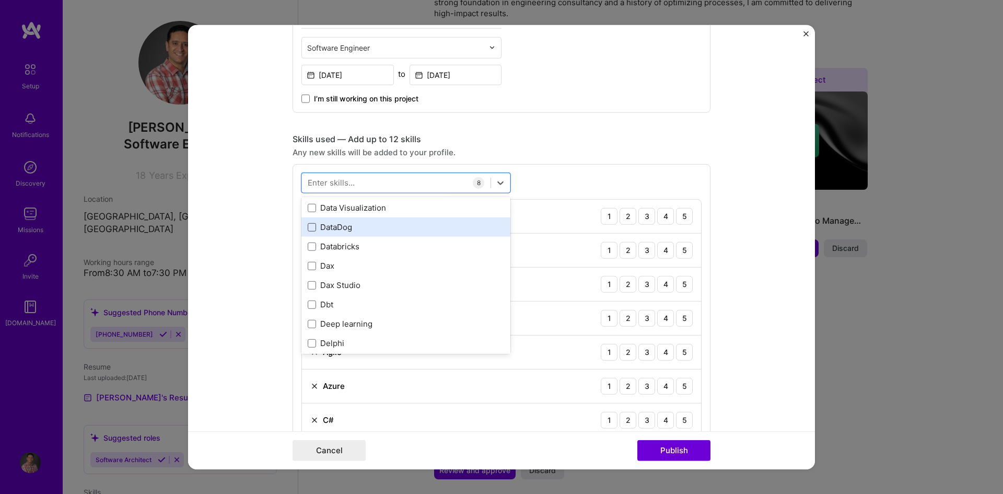
click at [309, 228] on span at bounding box center [312, 227] width 8 height 8
click at [0, 0] on input "checkbox" at bounding box center [0, 0] width 0 height 0
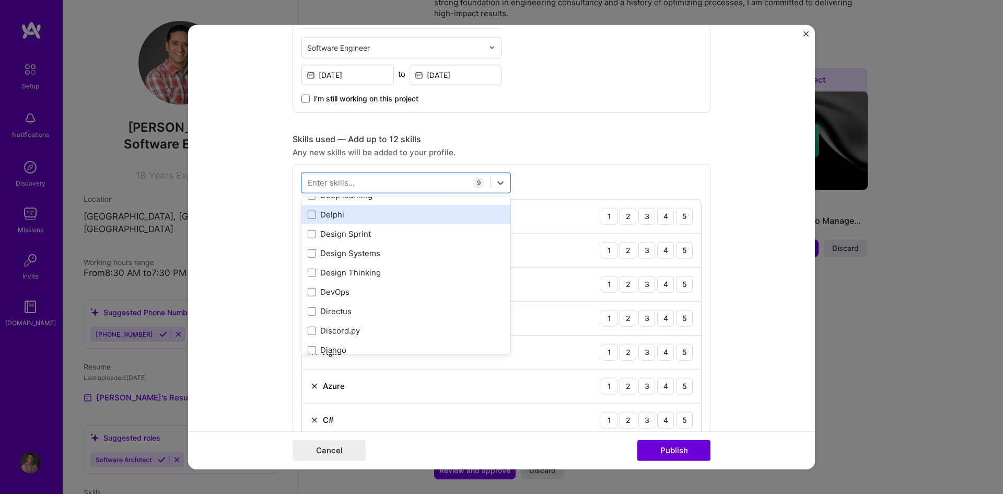
scroll to position [1933, 0]
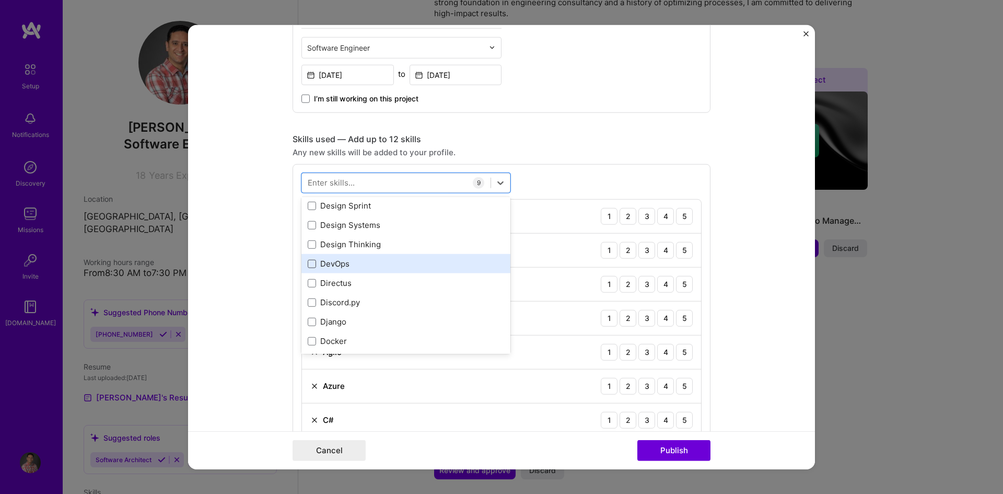
click at [310, 261] on span at bounding box center [312, 264] width 8 height 8
click at [0, 0] on input "checkbox" at bounding box center [0, 0] width 0 height 0
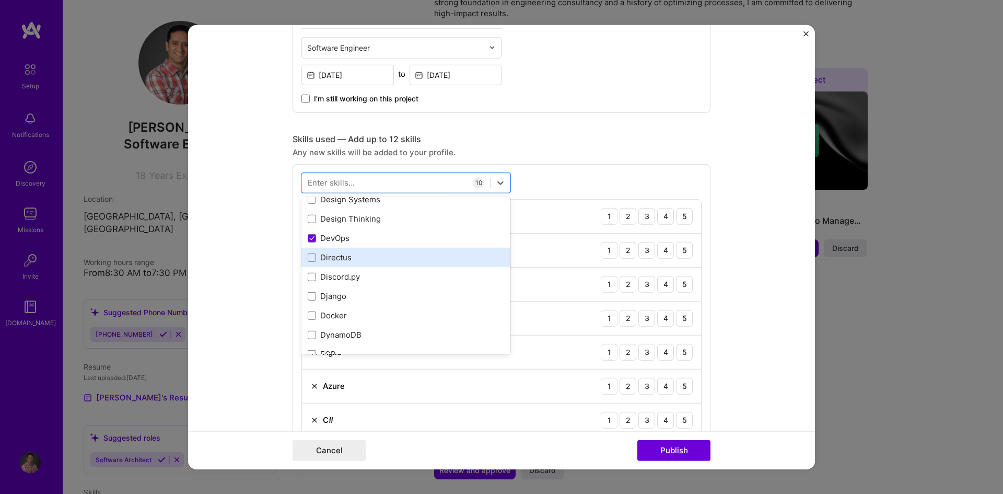
scroll to position [1985, 0]
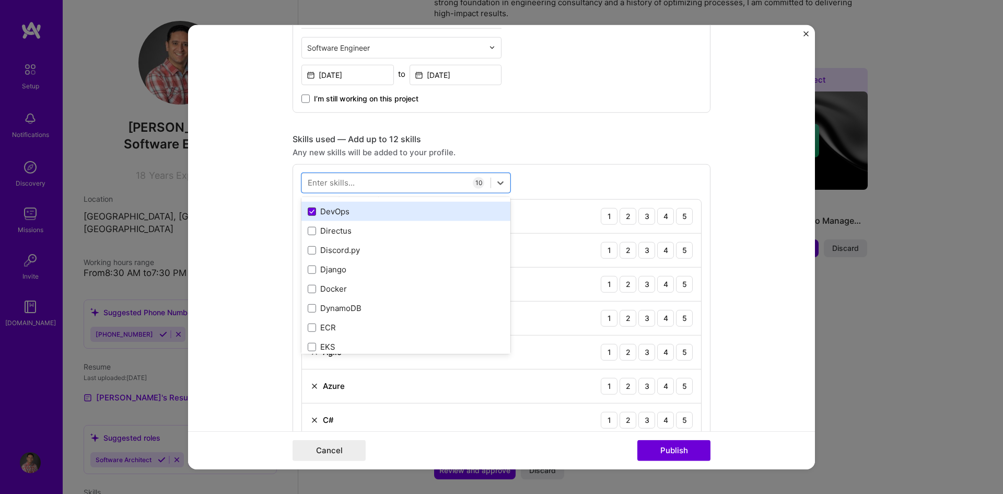
click at [309, 211] on icon at bounding box center [311, 211] width 5 height 4
click at [0, 0] on input "checkbox" at bounding box center [0, 0] width 0 height 0
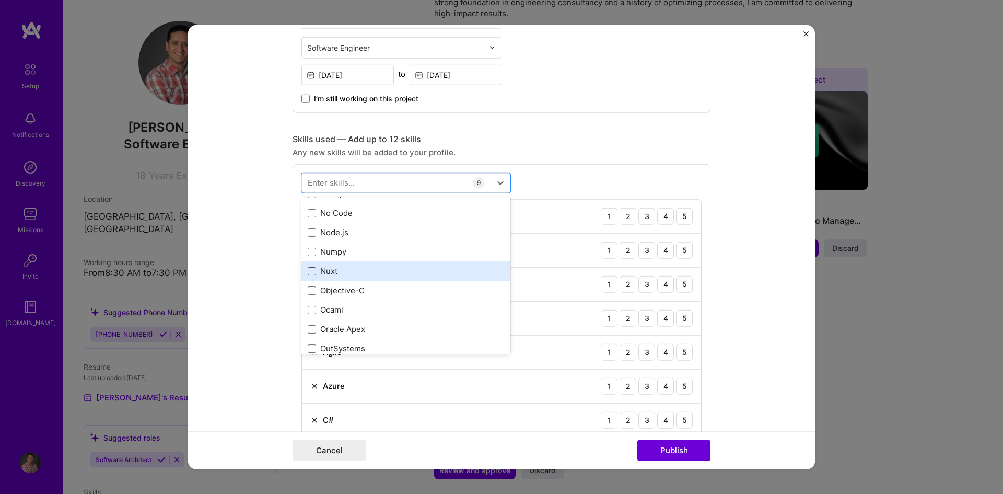
click at [308, 271] on span at bounding box center [312, 271] width 8 height 8
click at [0, 0] on input "checkbox" at bounding box center [0, 0] width 0 height 0
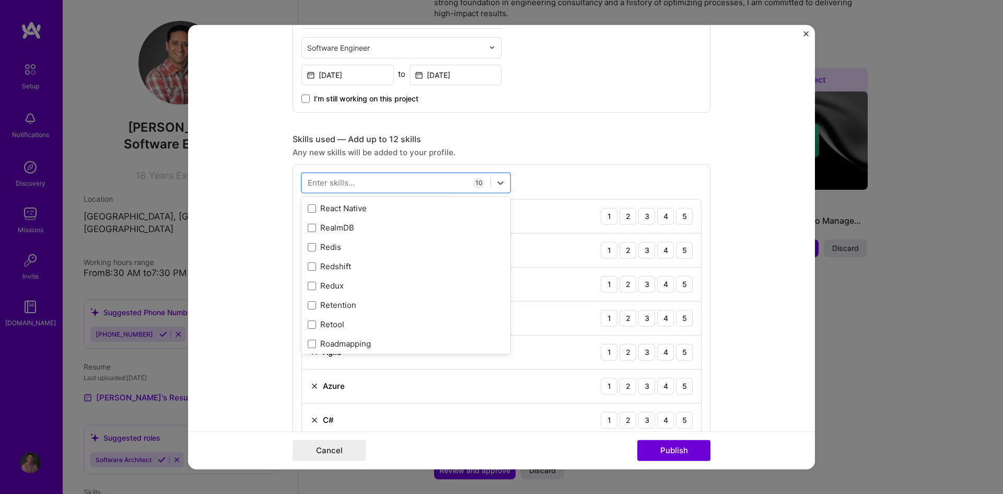
scroll to position [5224, 0]
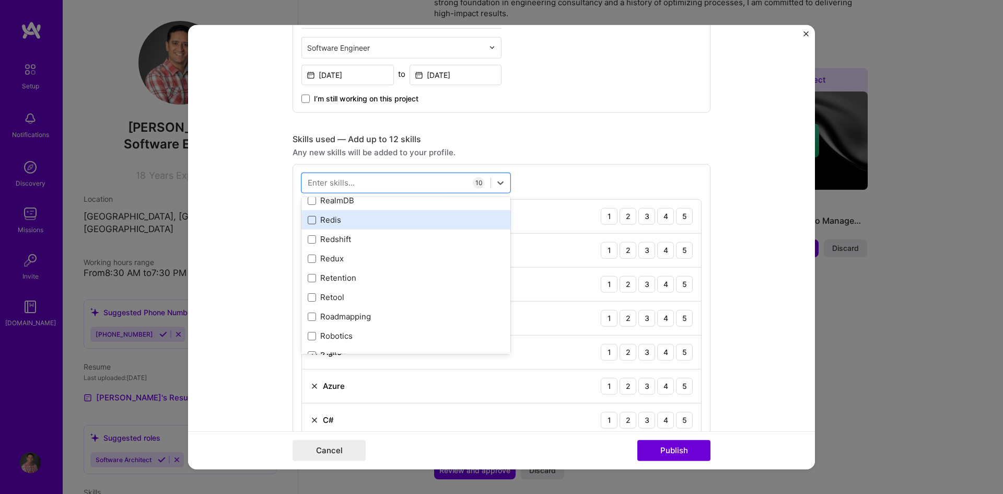
click at [308, 218] on span at bounding box center [312, 220] width 8 height 8
click at [0, 0] on input "checkbox" at bounding box center [0, 0] width 0 height 0
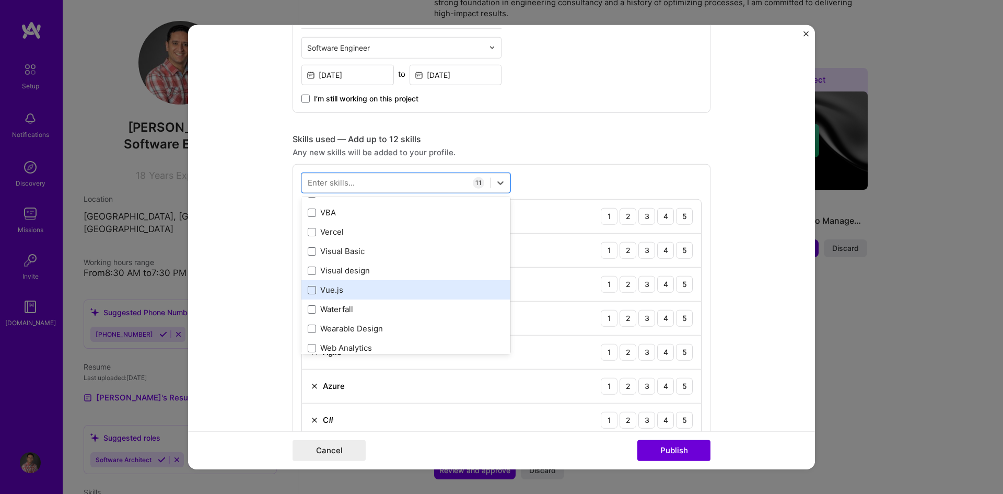
click at [310, 286] on span at bounding box center [312, 290] width 8 height 8
click at [0, 0] on input "checkbox" at bounding box center [0, 0] width 0 height 0
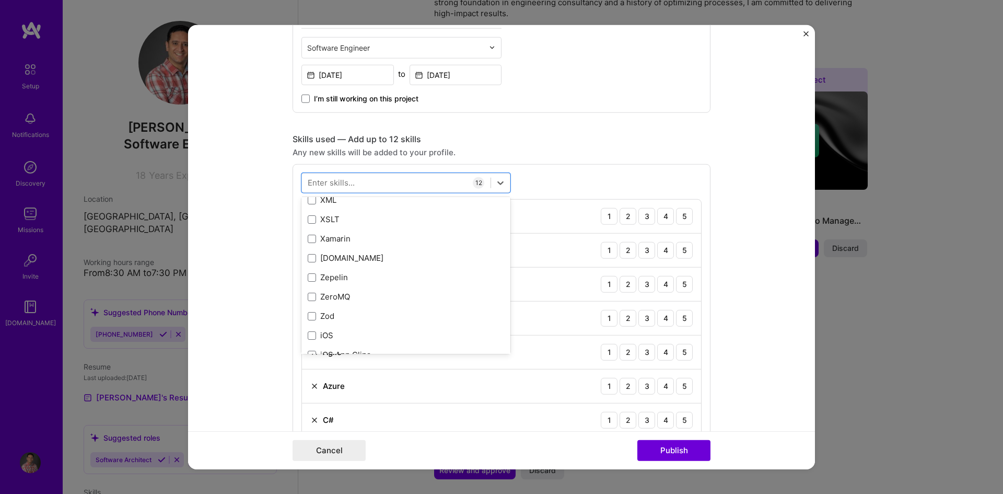
scroll to position [7070, 0]
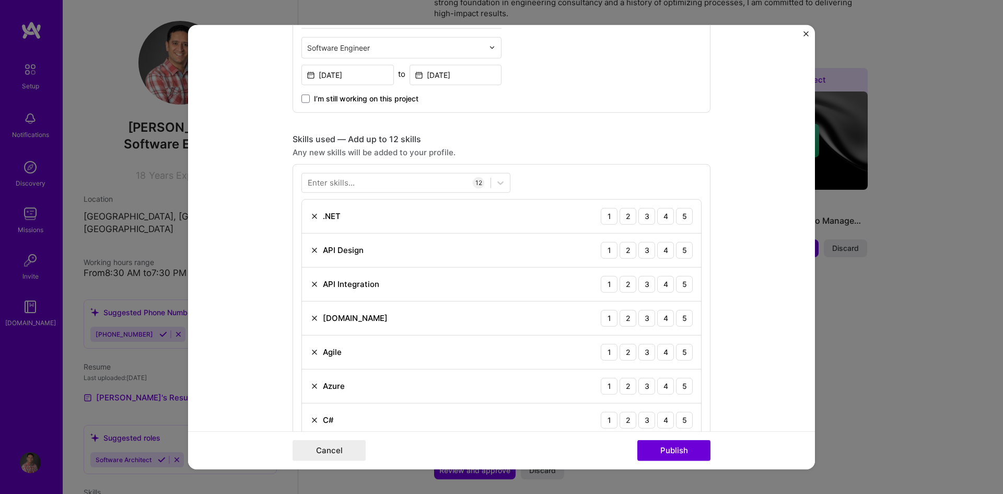
click at [542, 184] on div "Enter skills... 12 .NET 1 2 3 4 5 API Design 1 2 3 4 5 API Integration 1 2 3 4 …" at bounding box center [502, 390] width 418 height 452
click at [682, 216] on div "5" at bounding box center [684, 215] width 17 height 17
click at [680, 248] on div "5" at bounding box center [684, 249] width 17 height 17
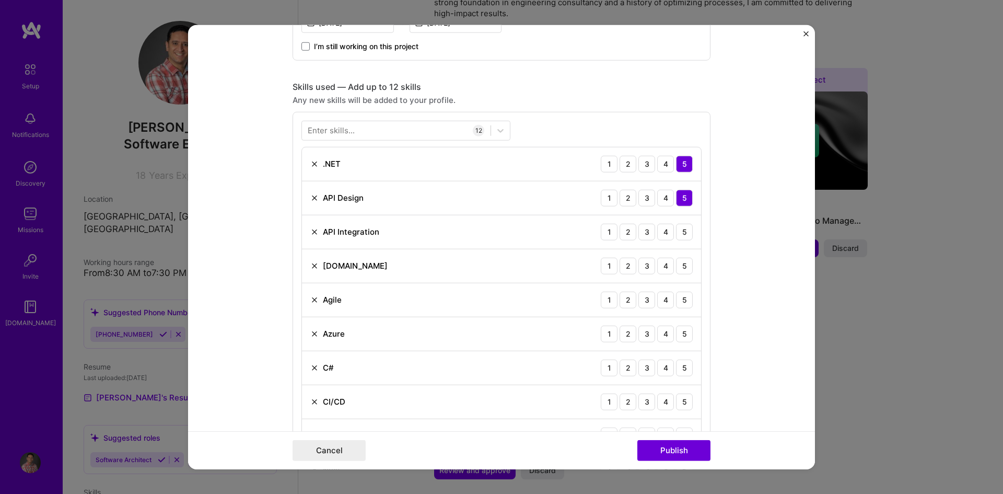
click at [311, 231] on img at bounding box center [314, 231] width 8 height 8
click at [685, 233] on div "5" at bounding box center [684, 231] width 17 height 17
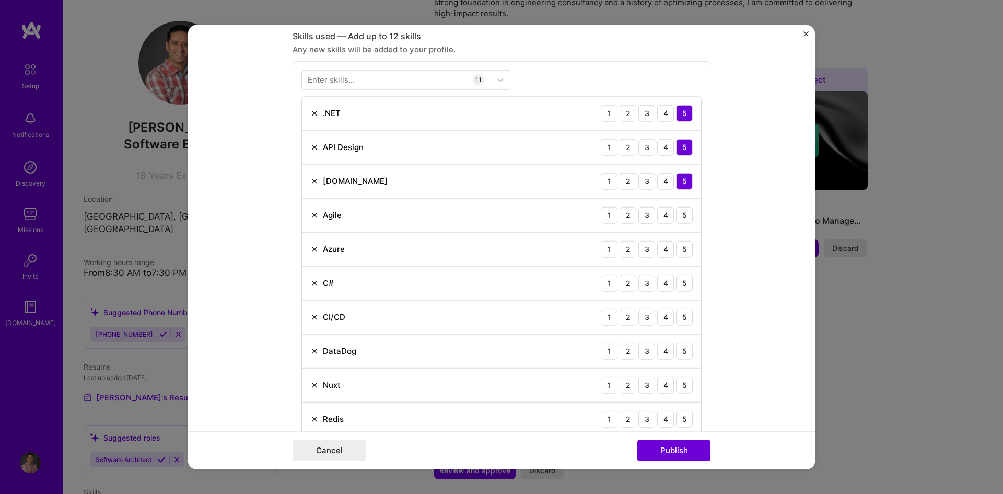
scroll to position [518, 0]
click at [679, 212] on div "5" at bounding box center [684, 213] width 17 height 17
click at [660, 246] on div "4" at bounding box center [665, 247] width 17 height 17
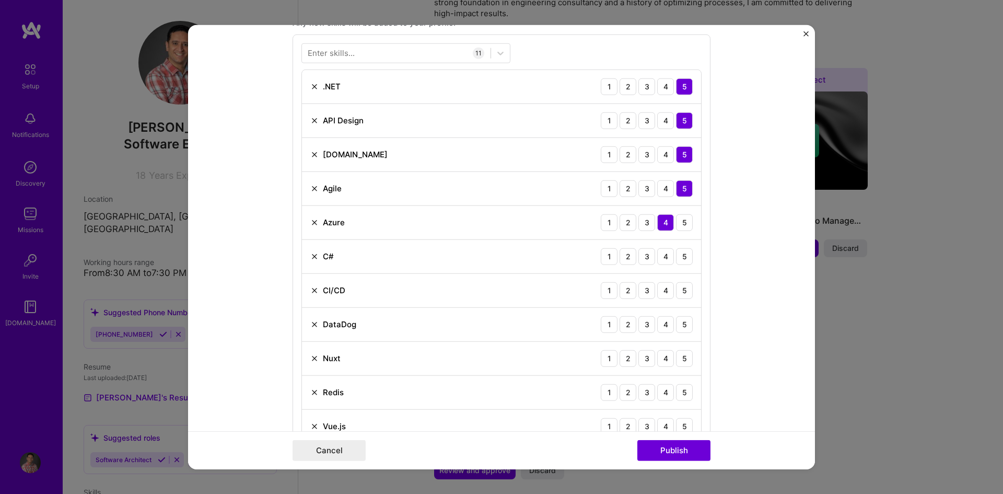
scroll to position [570, 0]
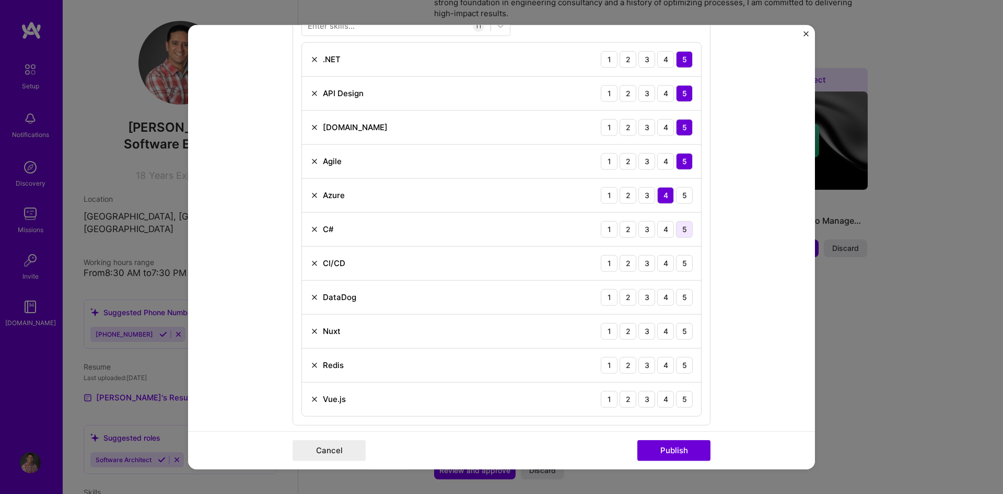
click at [685, 228] on div "5" at bounding box center [684, 228] width 17 height 17
click at [665, 260] on div "4" at bounding box center [665, 262] width 17 height 17
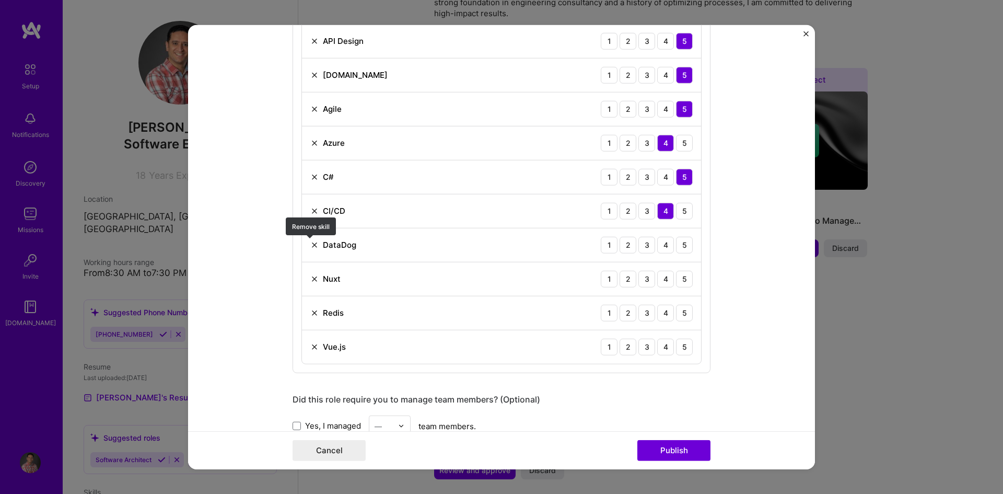
click at [310, 243] on img at bounding box center [314, 244] width 8 height 8
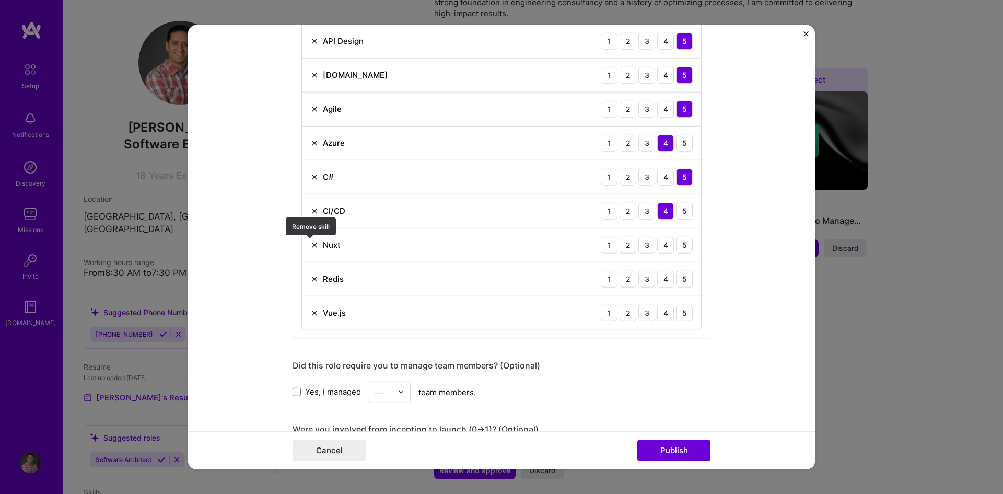
click at [310, 245] on img at bounding box center [314, 244] width 8 height 8
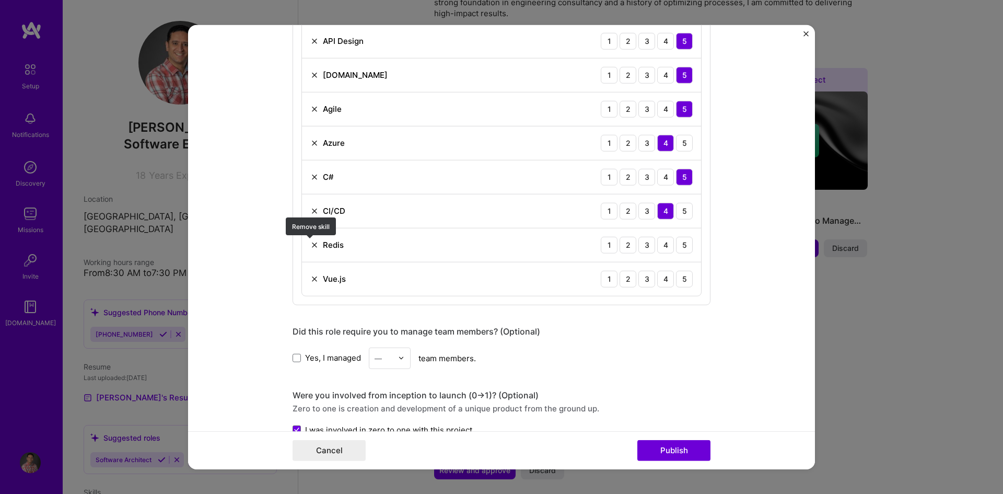
click at [310, 245] on img at bounding box center [314, 244] width 8 height 8
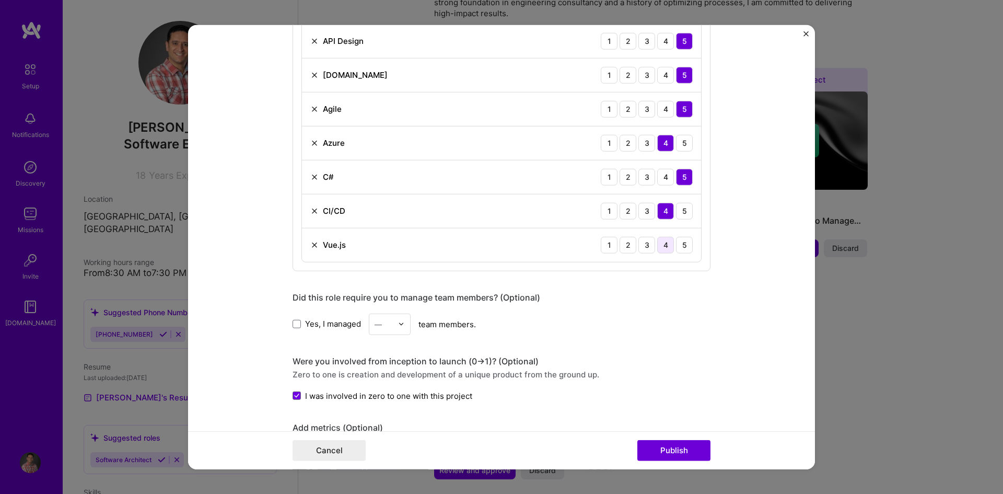
click at [663, 242] on div "4" at bounding box center [665, 244] width 17 height 17
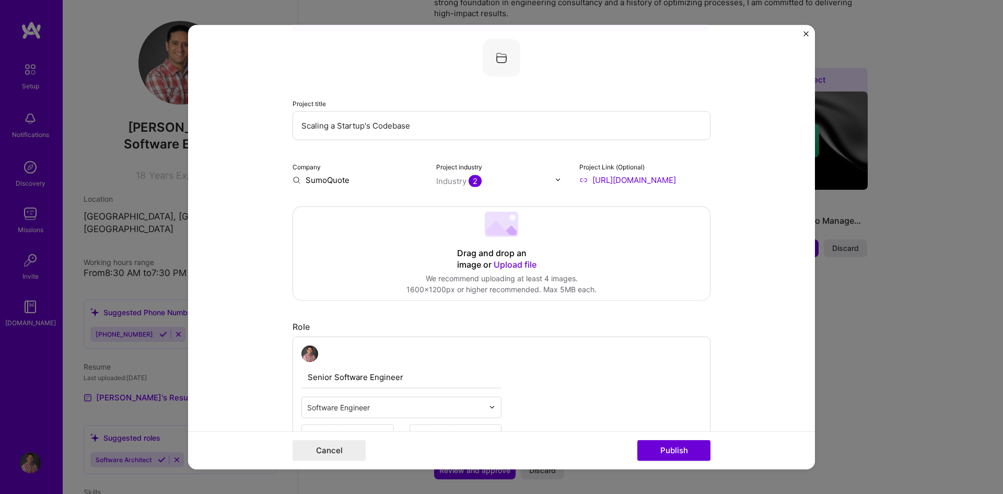
scroll to position [104, 0]
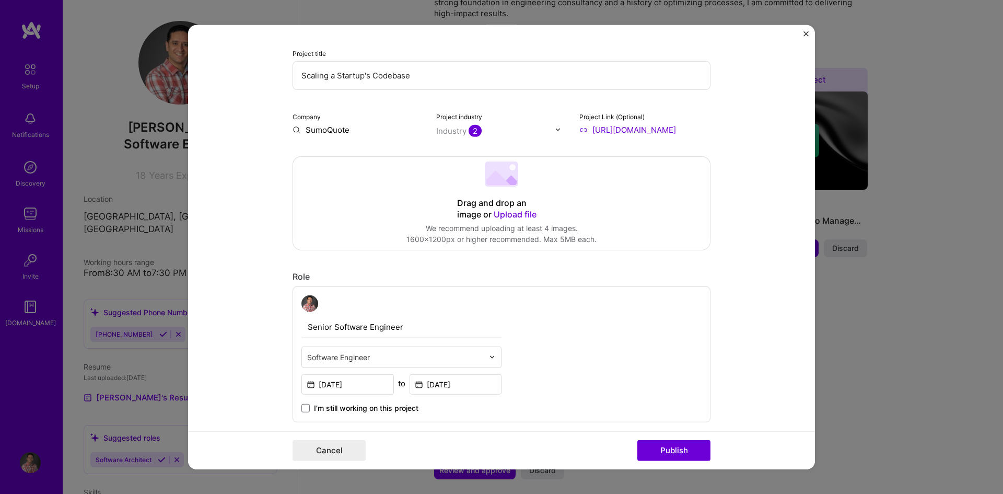
click at [360, 74] on input "Scaling a Startup's Codebase" at bounding box center [502, 75] width 418 height 29
drag, startPoint x: 360, startPoint y: 75, endPoint x: 432, endPoint y: 77, distance: 71.6
click at [432, 77] on input "Scaling a Startup's Codebase" at bounding box center [502, 75] width 418 height 29
type input "Scaling a Startup"
click at [784, 172] on form "Editing suggested project This project is suggested based on your LinkedIn, res…" at bounding box center [501, 247] width 627 height 445
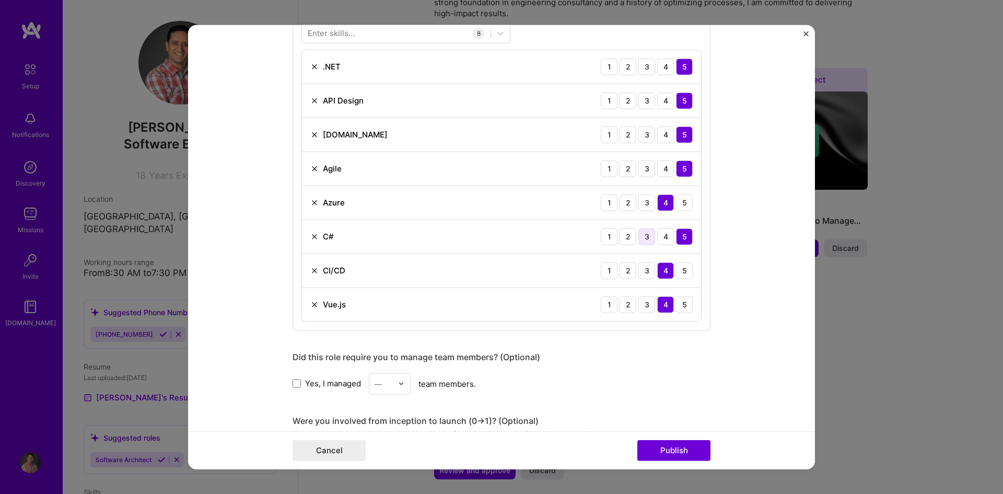
scroll to position [535, 0]
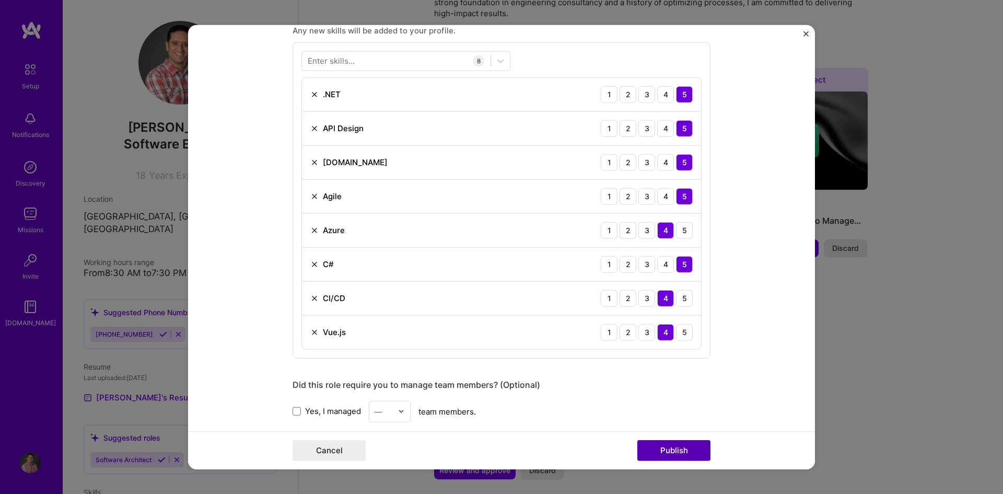
click at [663, 456] on button "Publish" at bounding box center [673, 450] width 73 height 21
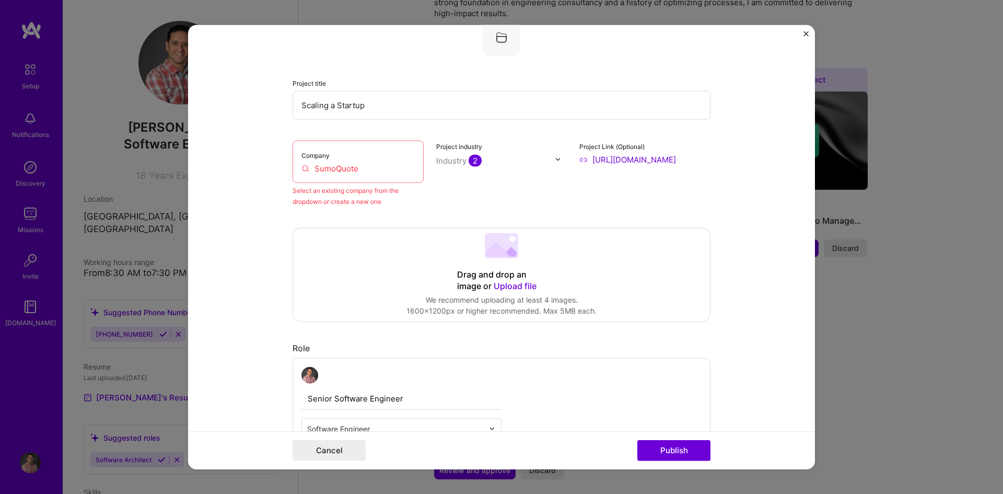
scroll to position [68, 0]
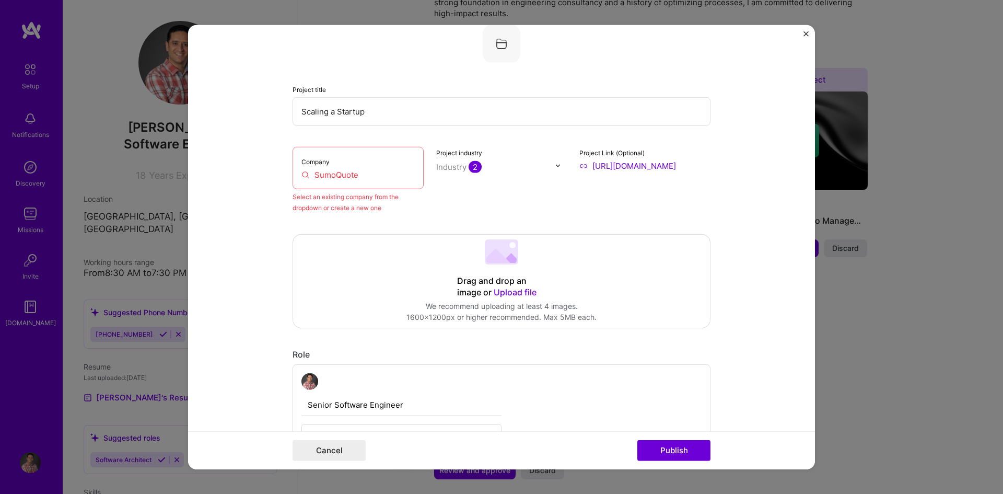
click at [372, 173] on input "SumoQuote" at bounding box center [357, 174] width 113 height 11
click at [305, 170] on input "SumoQuote" at bounding box center [357, 174] width 113 height 11
click at [322, 170] on input "SumoQuote" at bounding box center [357, 174] width 113 height 11
type input "s"
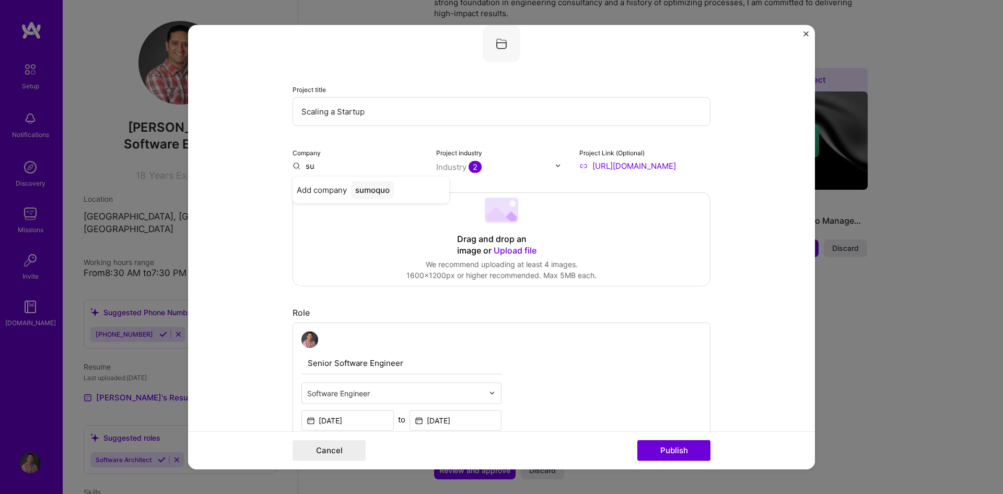
type input "s"
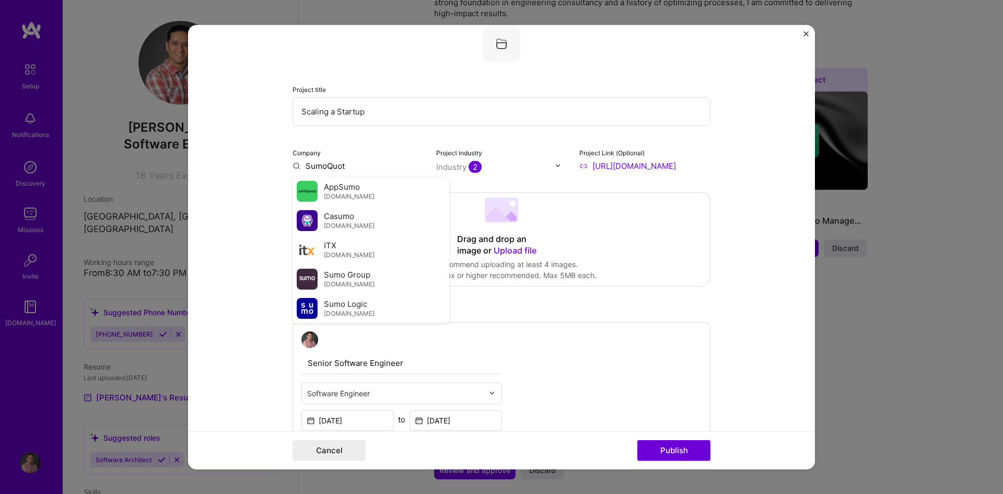
type input "SumoQuote"
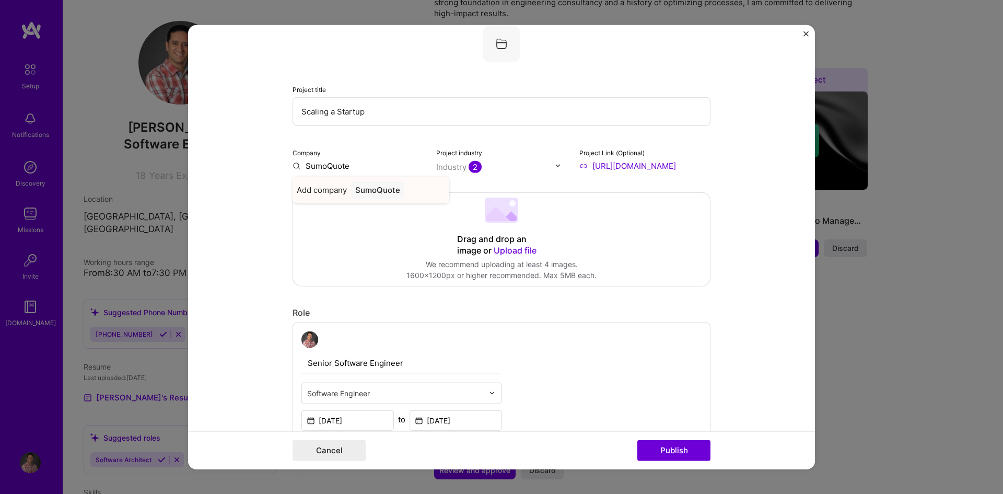
click at [311, 186] on span "Add company" at bounding box center [322, 189] width 50 height 11
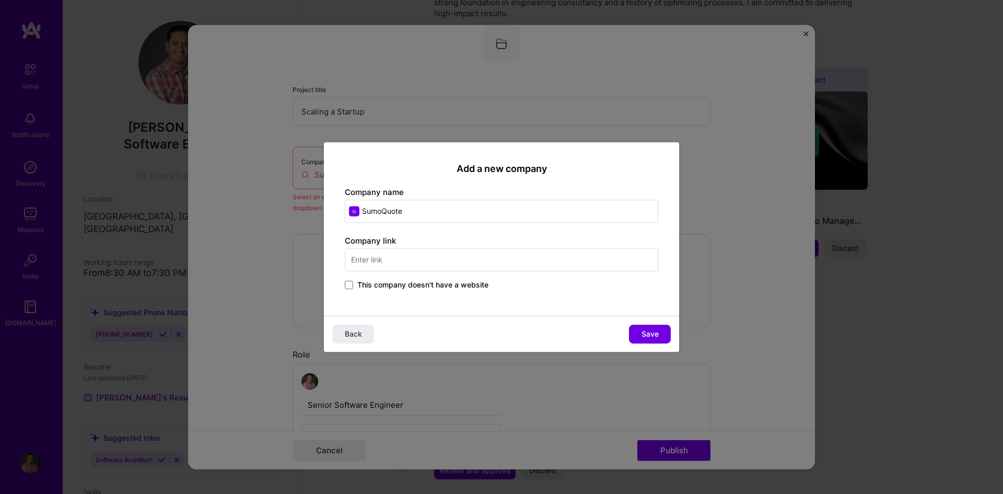
click at [412, 257] on input "text" at bounding box center [501, 259] width 313 height 23
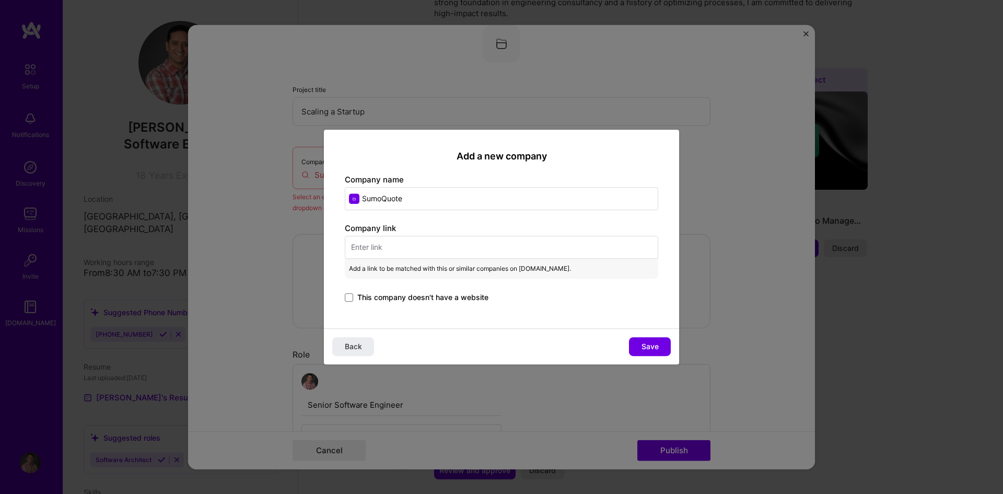
paste input "[URL][DOMAIN_NAME]"
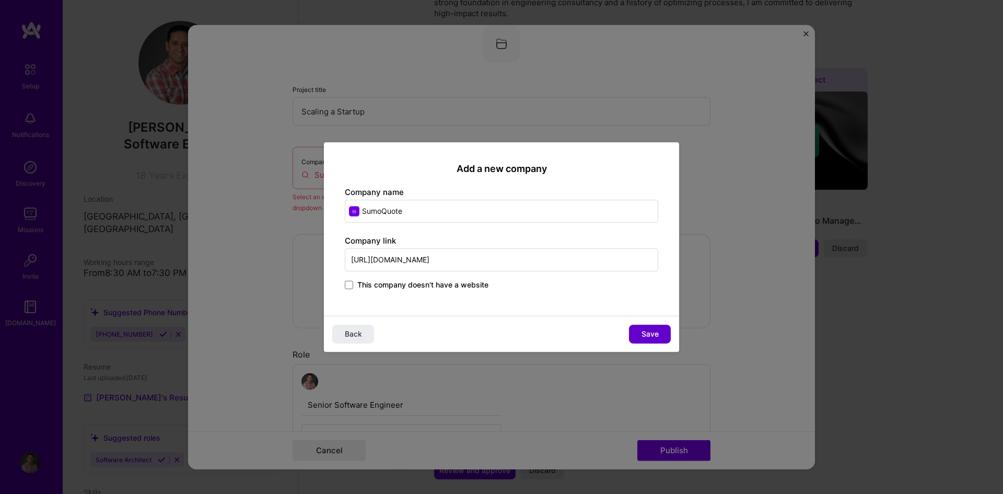
type input "[URL][DOMAIN_NAME]"
click at [638, 329] on button "Save" at bounding box center [650, 333] width 42 height 19
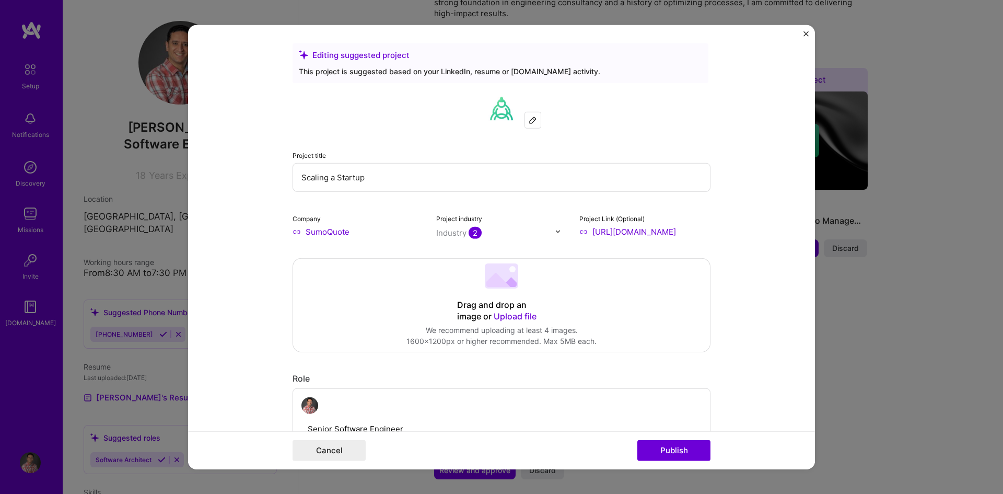
scroll to position [0, 0]
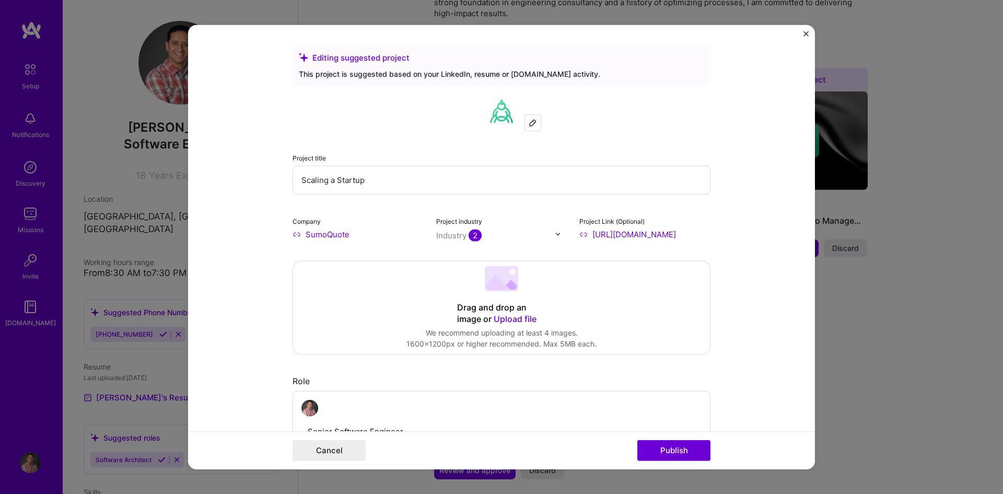
click at [702, 235] on input "[URL][DOMAIN_NAME]" at bounding box center [644, 233] width 131 height 11
drag, startPoint x: 703, startPoint y: 232, endPoint x: 616, endPoint y: 232, distance: 87.2
click at [616, 232] on input "[URL][DOMAIN_NAME]" at bounding box center [644, 233] width 131 height 11
drag, startPoint x: 590, startPoint y: 234, endPoint x: 700, endPoint y: 227, distance: 110.4
click at [700, 227] on div "Project Link (Optional) [URL][DOMAIN_NAME]" at bounding box center [644, 227] width 131 height 25
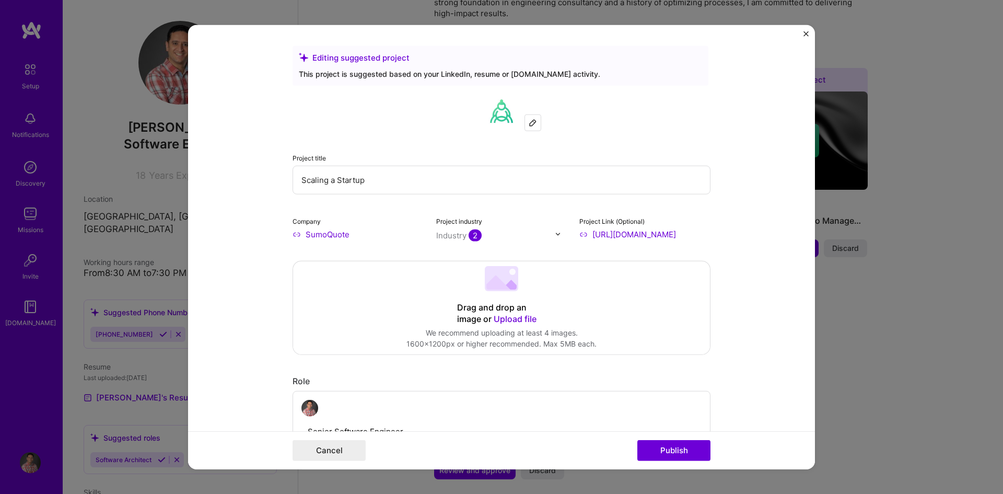
type input "[URL][DOMAIN_NAME]"
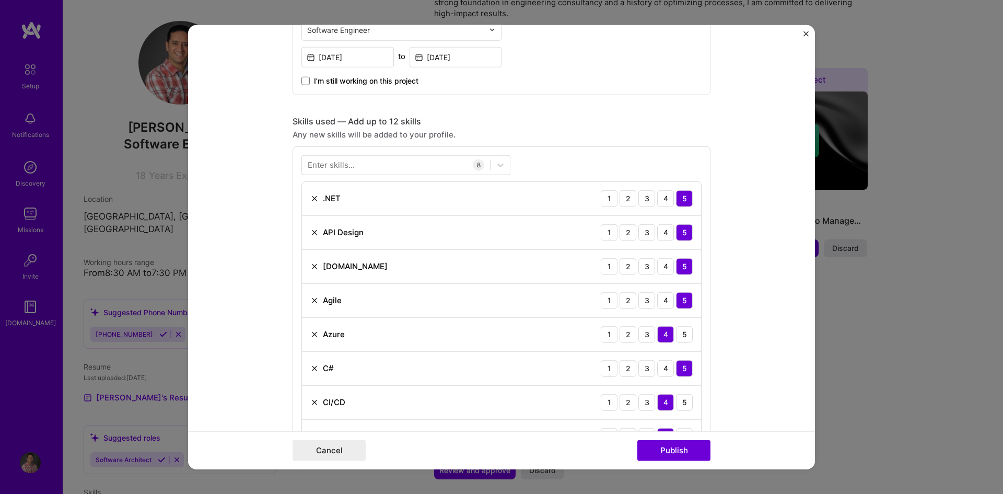
scroll to position [418, 0]
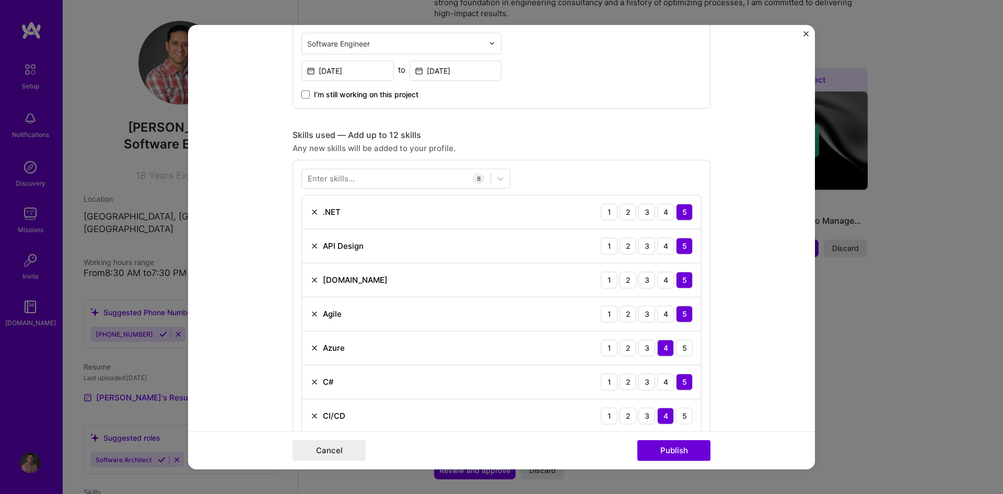
click at [336, 174] on div "Enter skills..." at bounding box center [331, 178] width 47 height 11
click at [341, 182] on div "Enter skills..." at bounding box center [331, 178] width 47 height 11
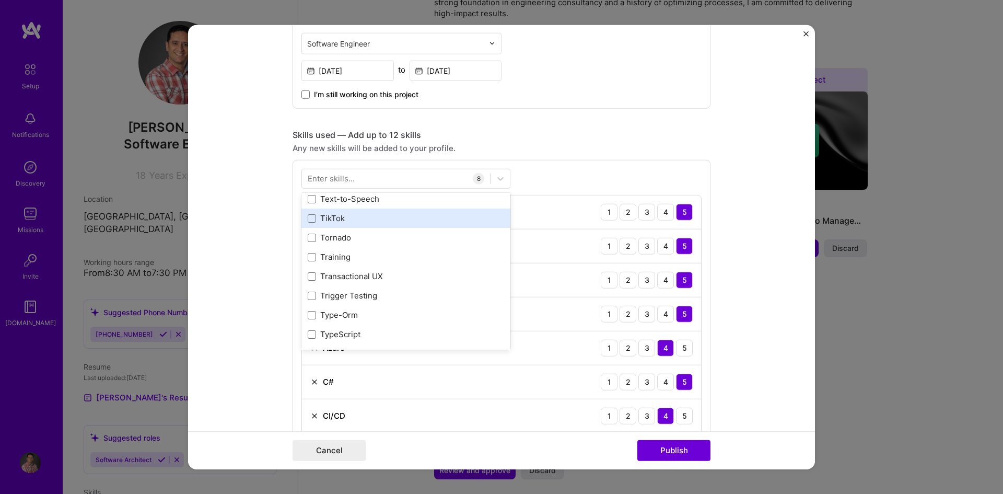
scroll to position [6530, 0]
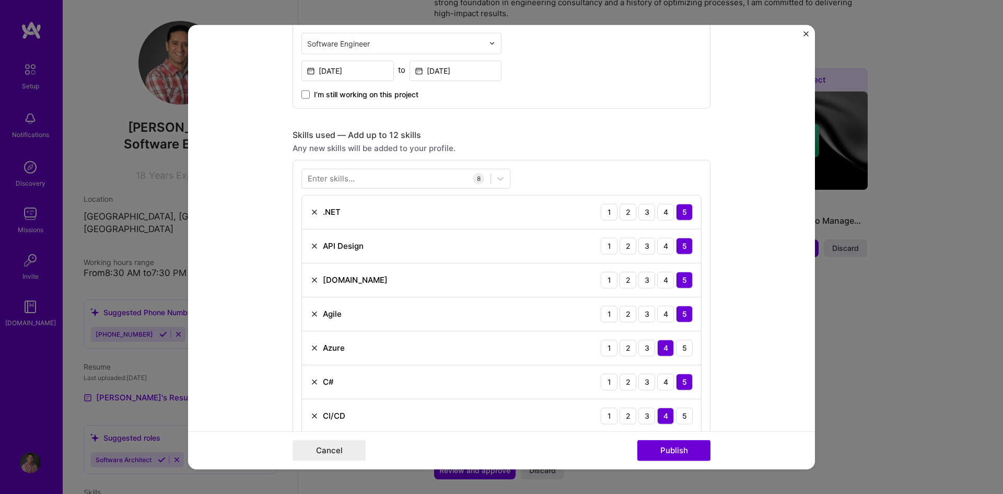
click at [749, 207] on form "Editing suggested project This project is suggested based on your LinkedIn, res…" at bounding box center [501, 247] width 627 height 445
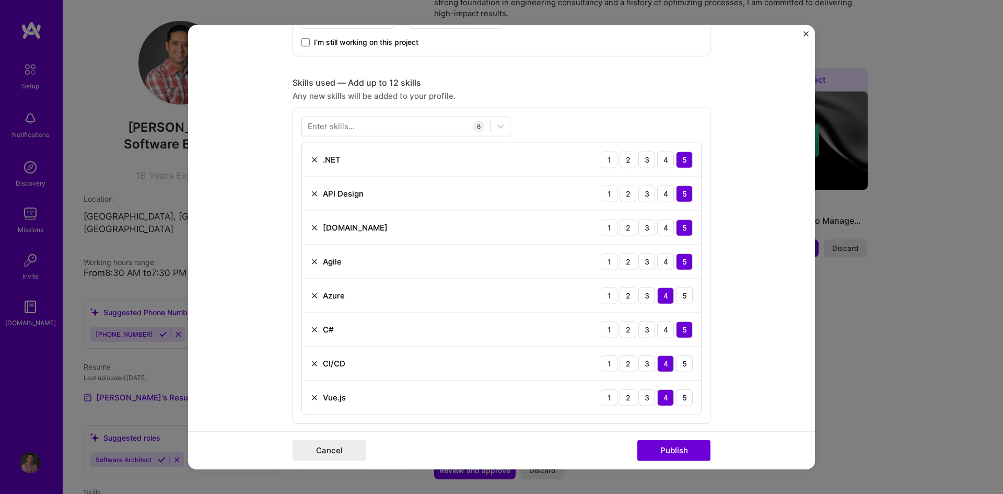
scroll to position [418, 0]
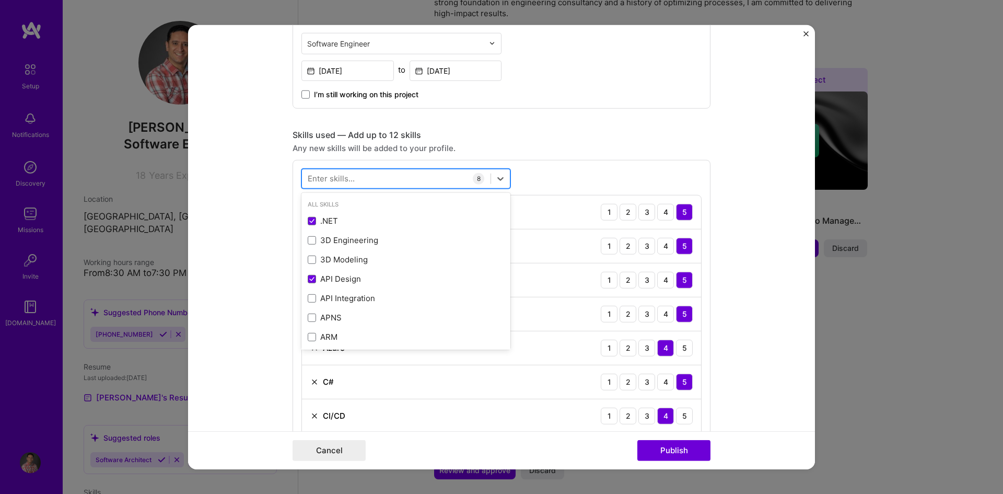
click at [356, 173] on div at bounding box center [396, 178] width 189 height 17
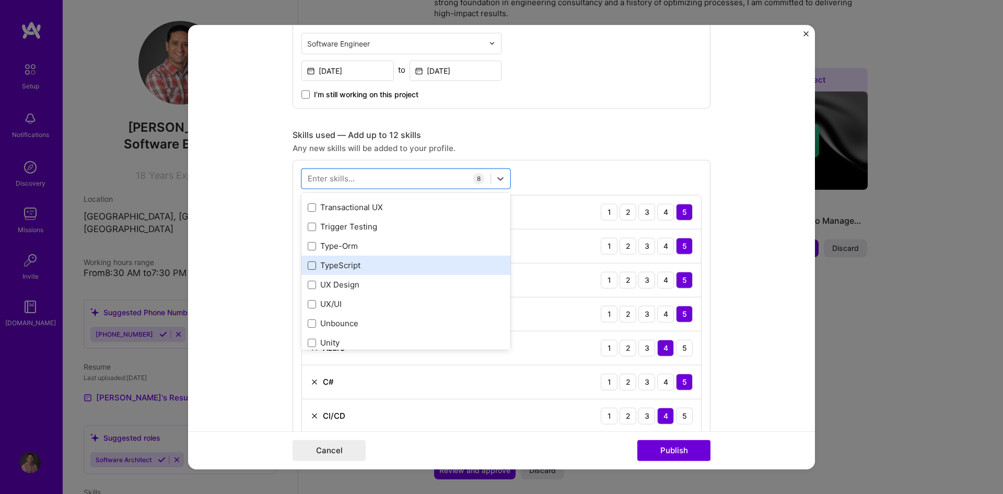
click at [308, 264] on span at bounding box center [312, 265] width 8 height 8
click at [0, 0] on input "checkbox" at bounding box center [0, 0] width 0 height 0
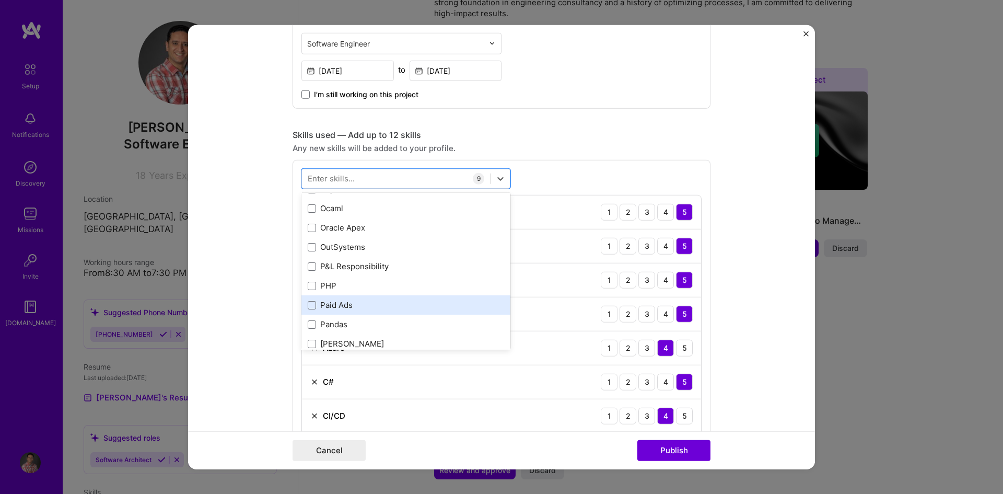
scroll to position [4410, 0]
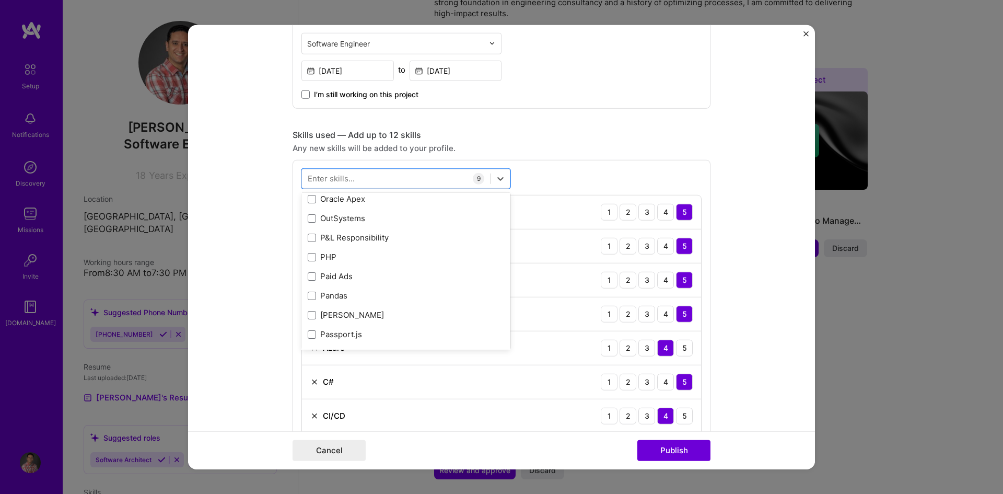
click at [734, 200] on form "Editing suggested project This project is suggested based on your LinkedIn, res…" at bounding box center [501, 247] width 627 height 445
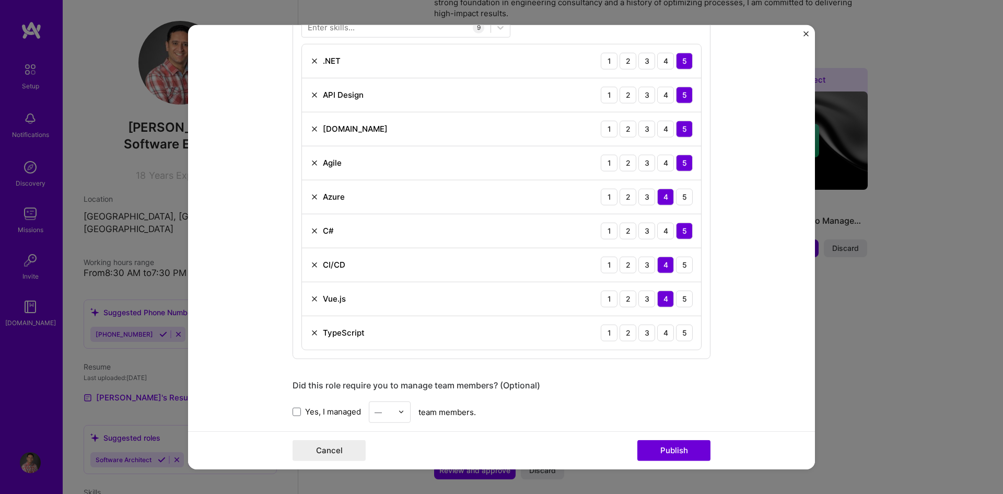
scroll to position [575, 0]
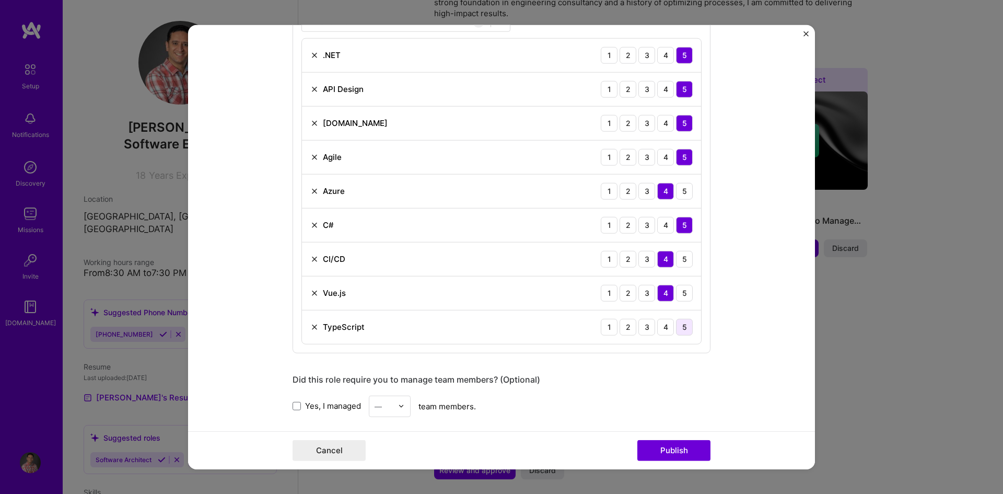
click at [676, 325] on div "5" at bounding box center [684, 326] width 17 height 17
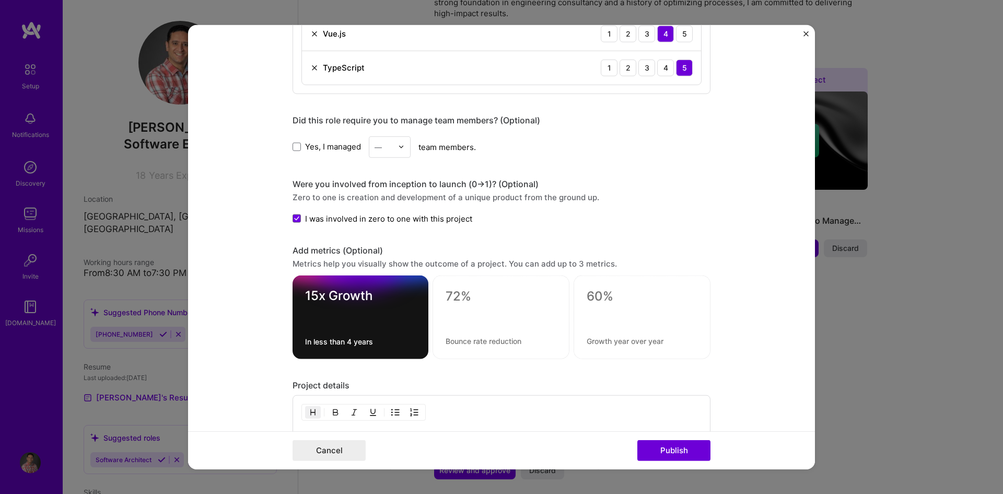
scroll to position [836, 0]
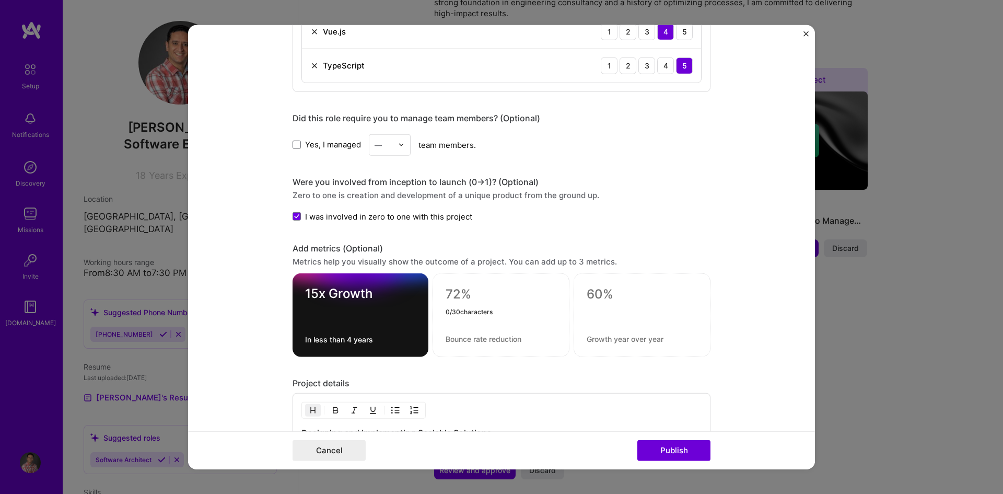
click at [461, 294] on textarea at bounding box center [501, 294] width 111 height 16
type textarea "70%"
click at [459, 340] on textarea at bounding box center [501, 339] width 111 height 10
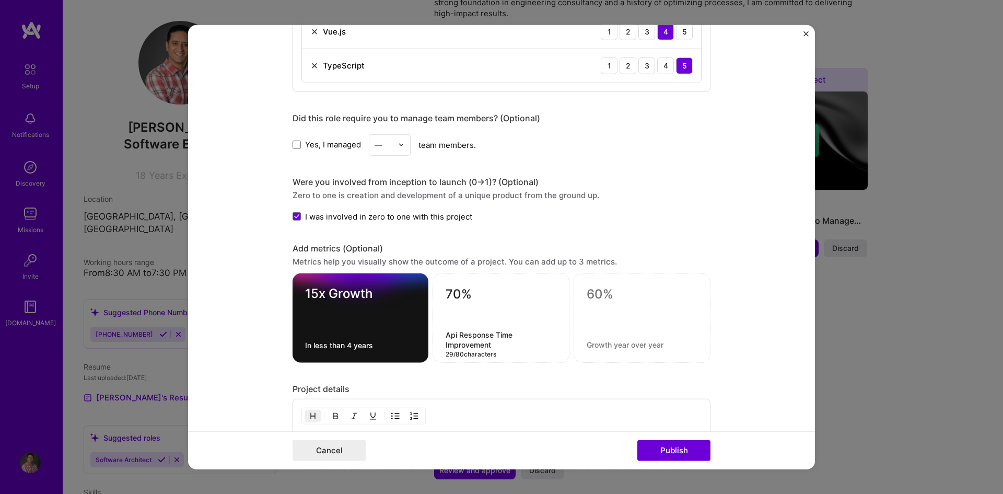
drag, startPoint x: 489, startPoint y: 344, endPoint x: 442, endPoint y: 338, distance: 46.9
click at [446, 338] on textarea "Api Response Time Improvement" at bounding box center [501, 340] width 111 height 20
type textarea "Api Response Time Improvement"
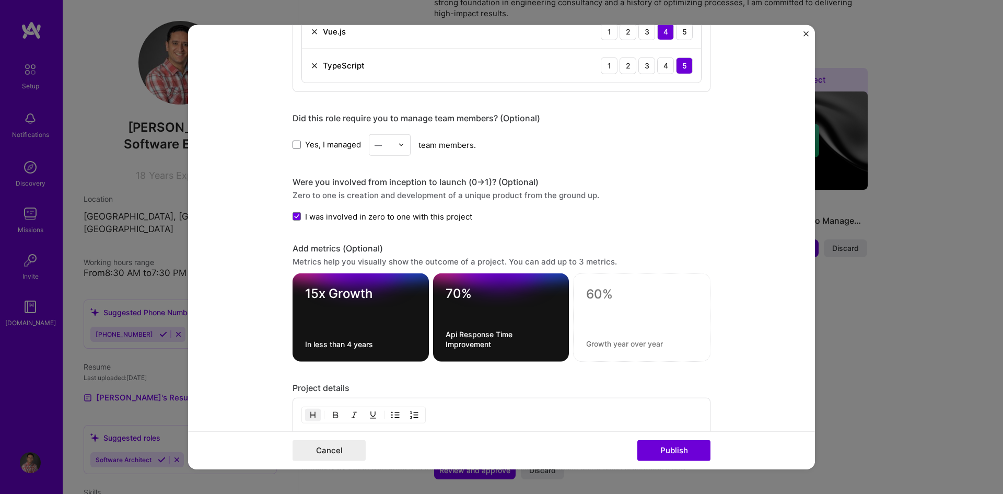
click at [757, 356] on form "Editing suggested project This project is suggested based on your LinkedIn, res…" at bounding box center [501, 247] width 627 height 445
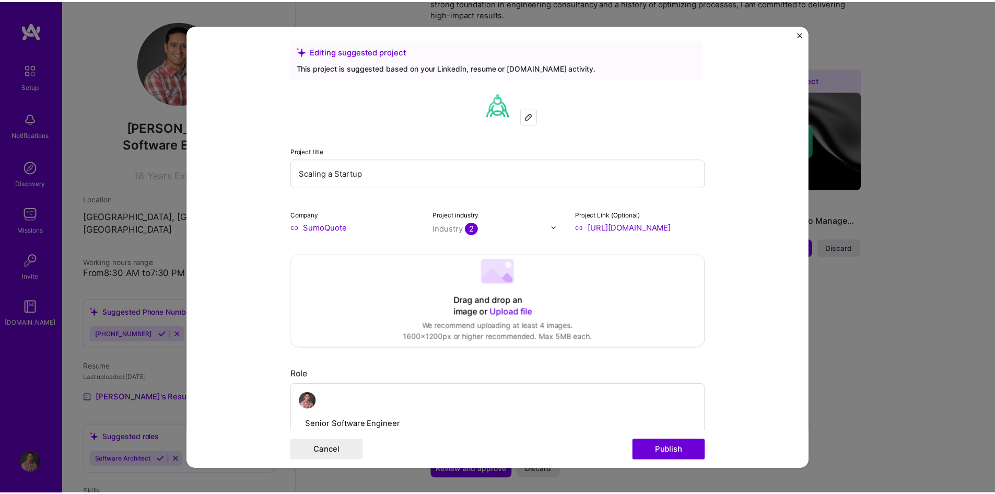
scroll to position [0, 0]
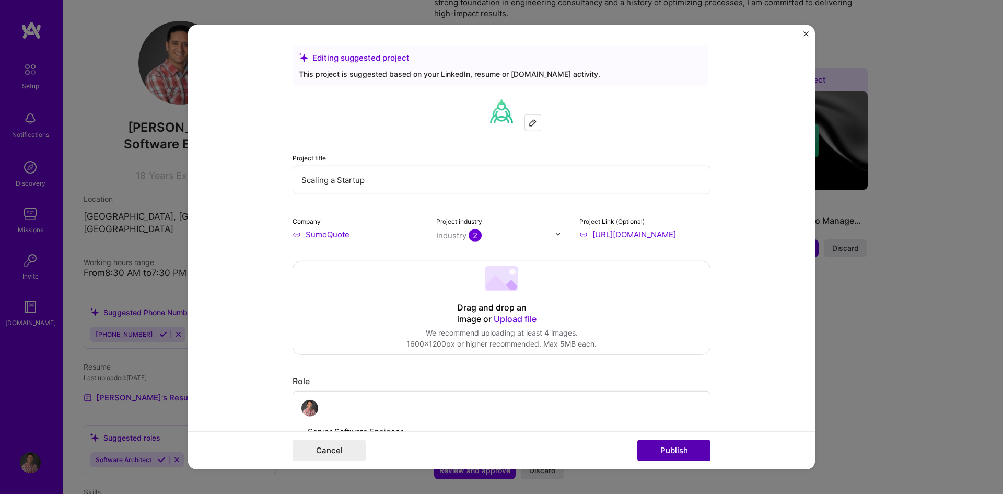
click at [689, 447] on button "Publish" at bounding box center [673, 450] width 73 height 21
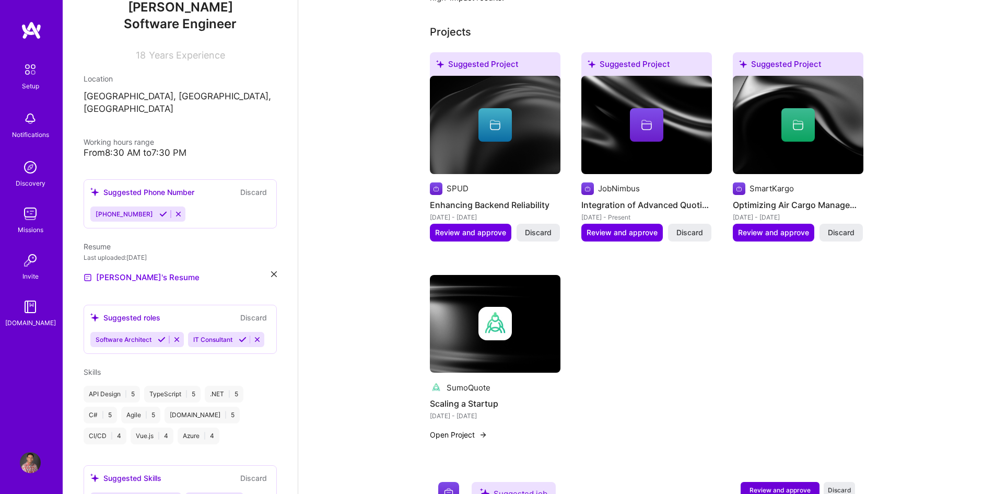
scroll to position [91, 0]
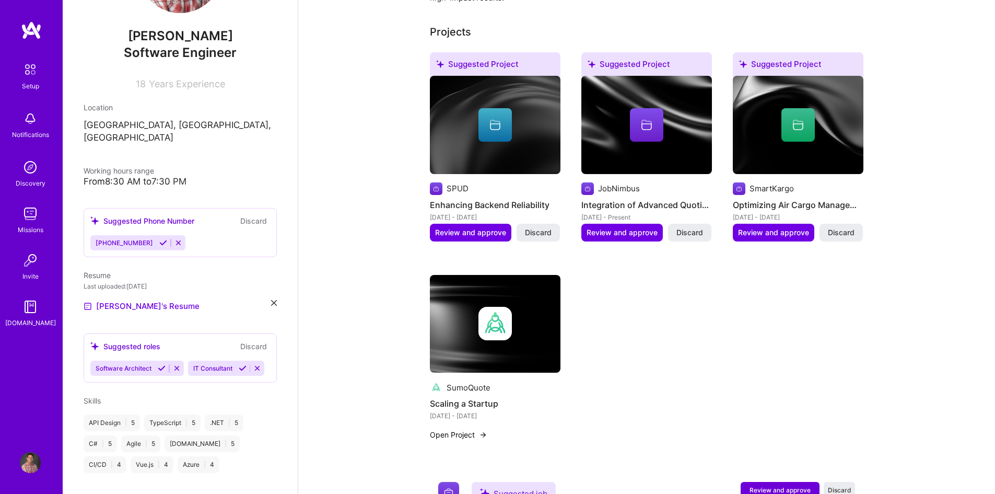
click at [159, 239] on icon at bounding box center [163, 243] width 8 height 8
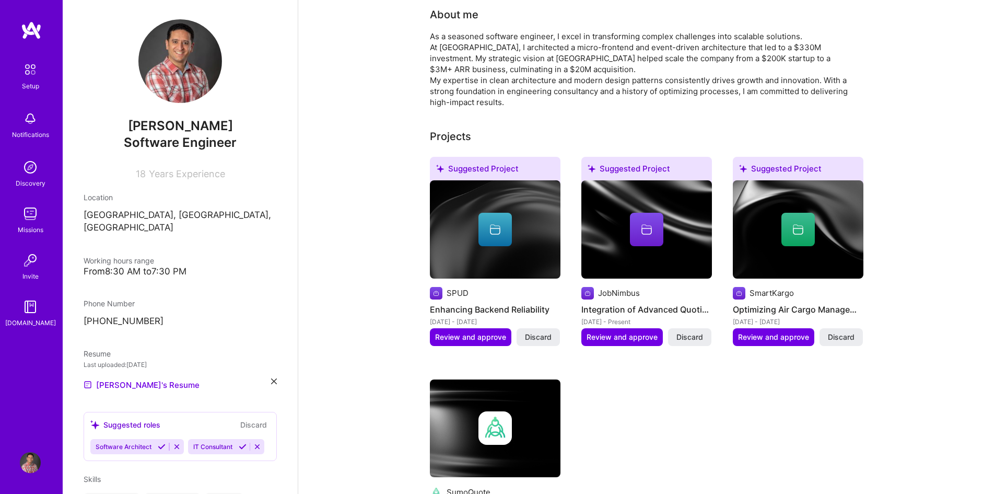
scroll to position [0, 0]
click at [178, 178] on span "Years Experience" at bounding box center [187, 175] width 76 height 11
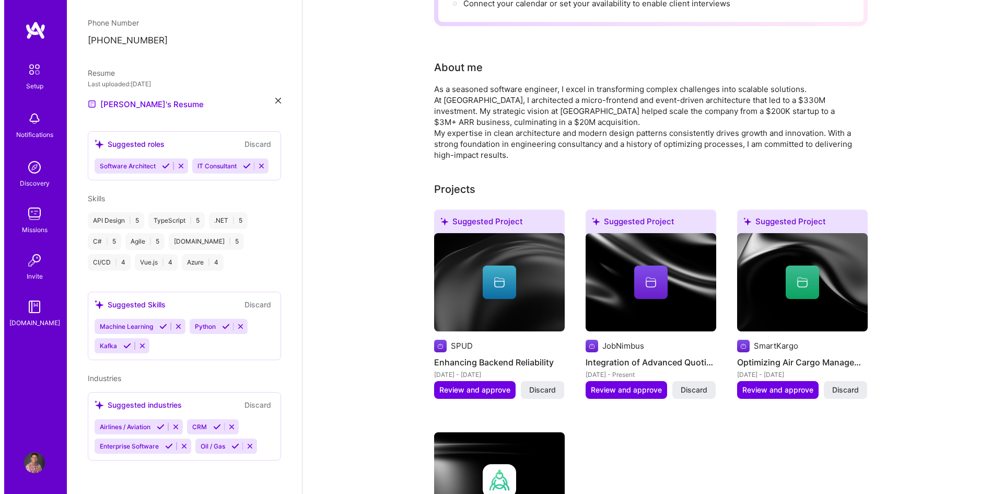
scroll to position [209, 0]
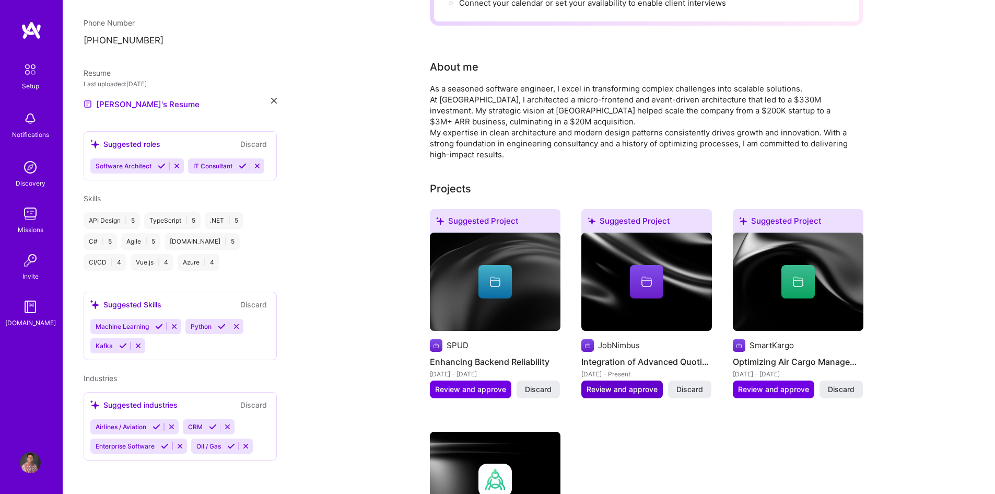
click at [623, 384] on span "Review and approve" at bounding box center [622, 389] width 71 height 10
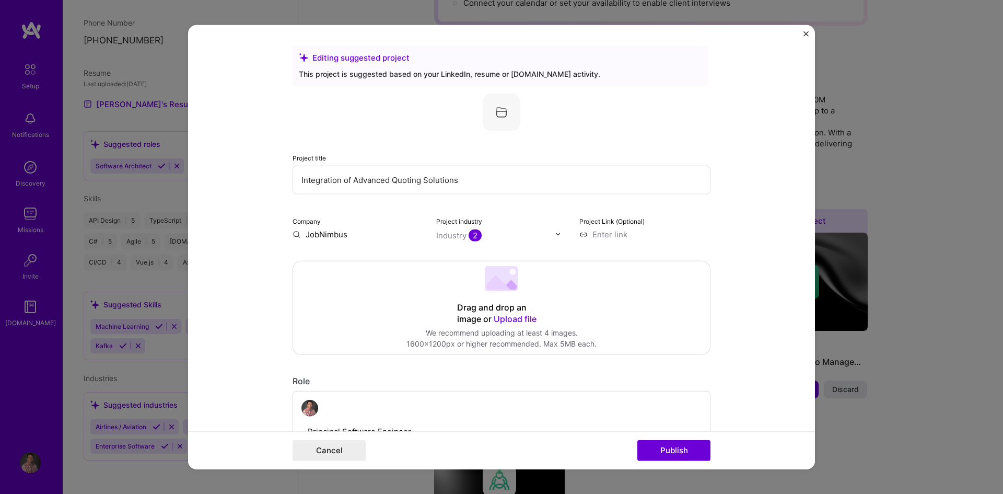
drag, startPoint x: 349, startPoint y: 180, endPoint x: 460, endPoint y: 188, distance: 111.0
click at [460, 188] on input "Integration of Advanced Quoting Solutions" at bounding box center [502, 179] width 418 height 29
click at [376, 185] on input "Integration of Advanced Quoting Solutions" at bounding box center [502, 179] width 418 height 29
click at [349, 182] on input "Integration of Advanced Quoting Solutions" at bounding box center [502, 179] width 418 height 29
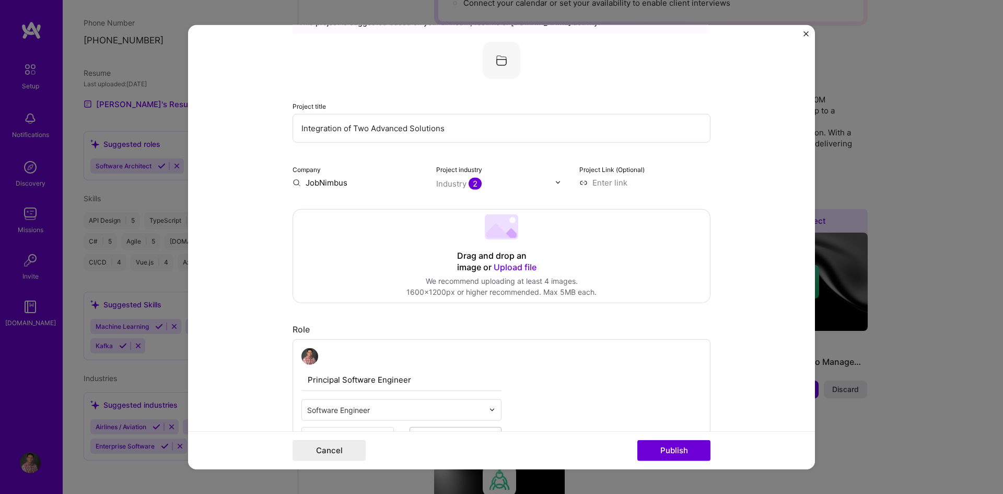
scroll to position [52, 0]
type input "Integration of Two Advanced Solutions"
click at [341, 182] on input "JobNimbus" at bounding box center [358, 181] width 131 height 11
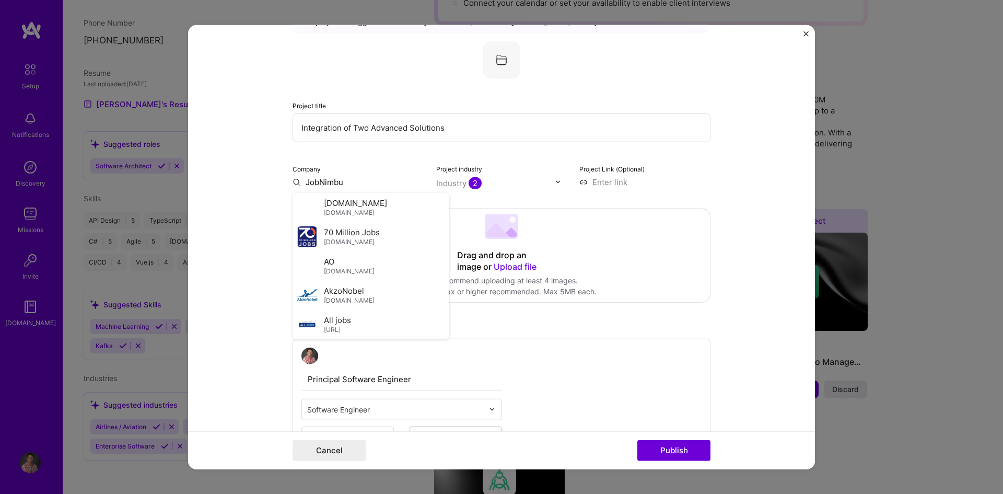
type input "JobNimbus"
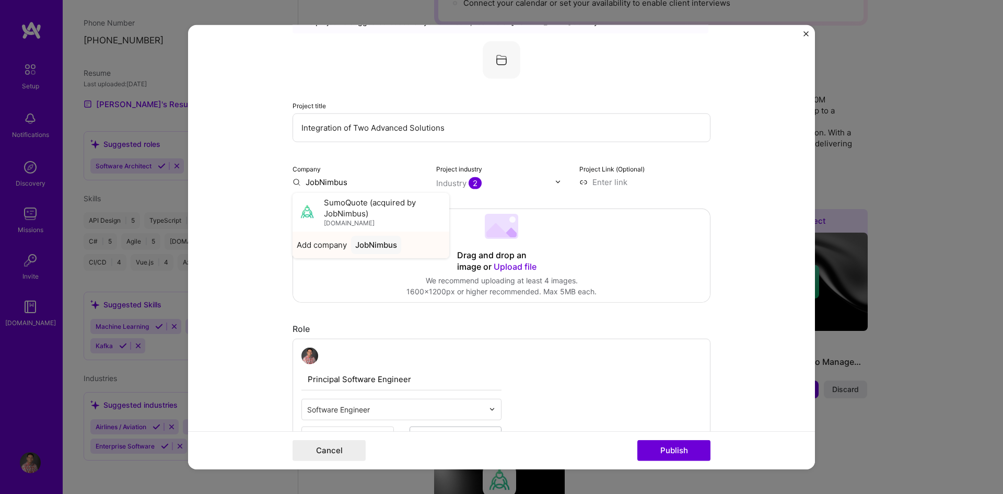
click at [371, 245] on div "JobNimbus" at bounding box center [376, 244] width 50 height 18
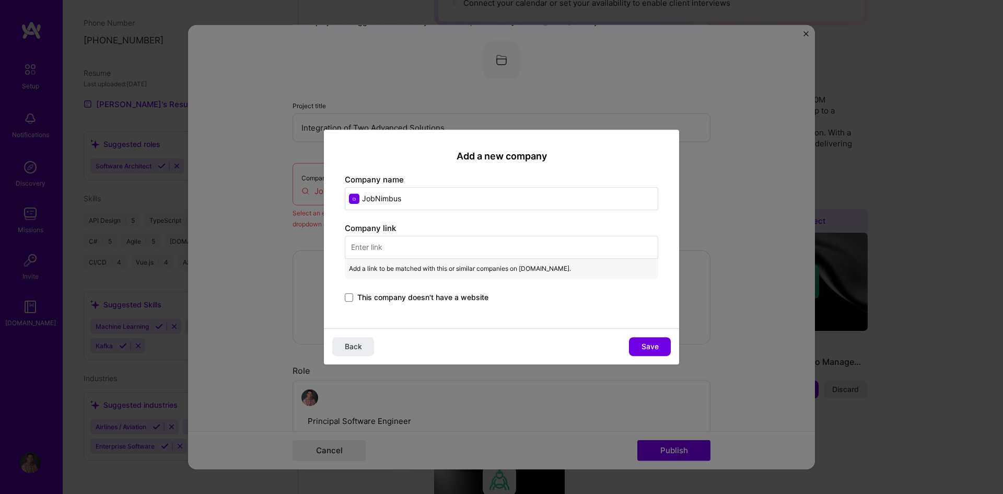
click at [372, 244] on input "text" at bounding box center [501, 247] width 313 height 23
paste input "[URL][DOMAIN_NAME]"
type input "[URL][DOMAIN_NAME]"
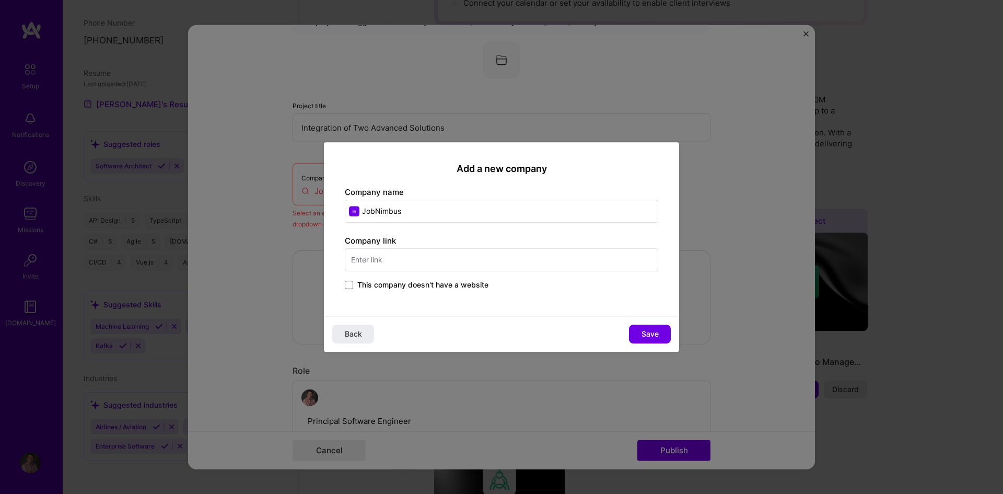
scroll to position [0, 0]
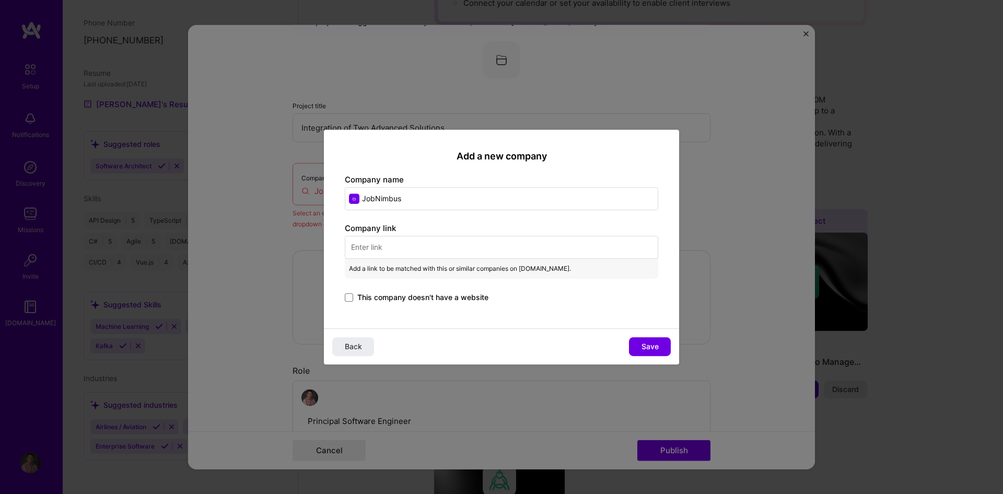
click at [389, 240] on input "text" at bounding box center [501, 247] width 313 height 23
paste input "[URL][DOMAIN_NAME]"
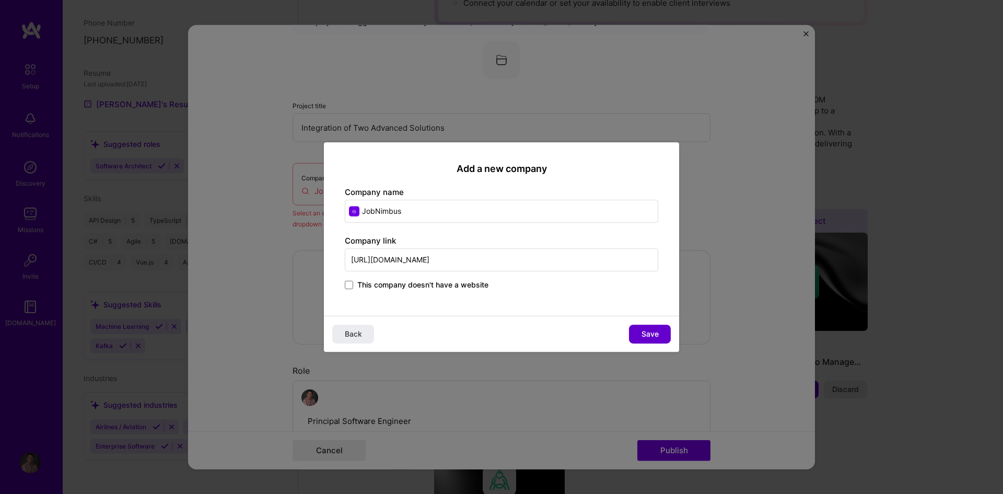
type input "[URL][DOMAIN_NAME]"
click at [639, 331] on button "Save" at bounding box center [650, 333] width 42 height 19
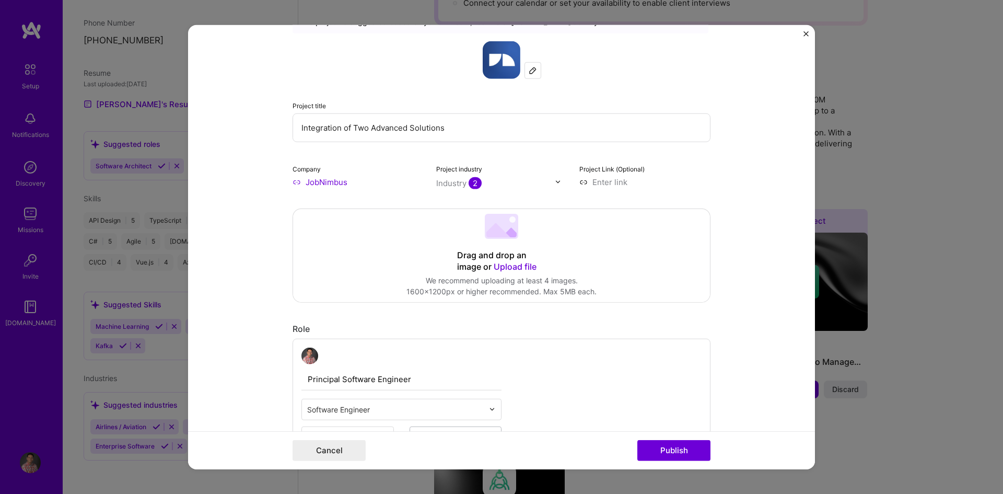
click at [591, 184] on input at bounding box center [644, 181] width 131 height 11
paste input "[URL][DOMAIN_NAME]"
type input "[URL][DOMAIN_NAME]"
click at [761, 191] on form "Editing suggested project This project is suggested based on your LinkedIn, res…" at bounding box center [501, 247] width 627 height 445
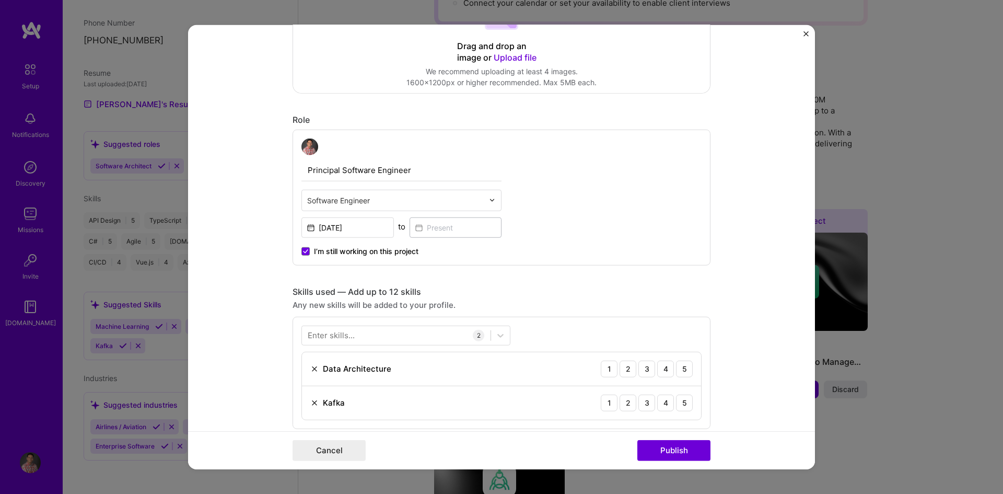
scroll to position [313, 0]
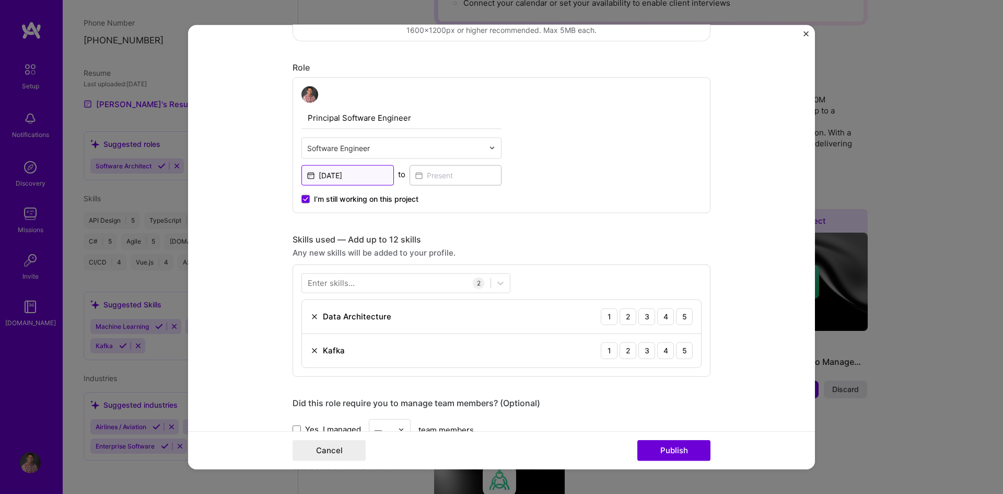
click at [328, 177] on input "[DATE]" at bounding box center [347, 175] width 92 height 20
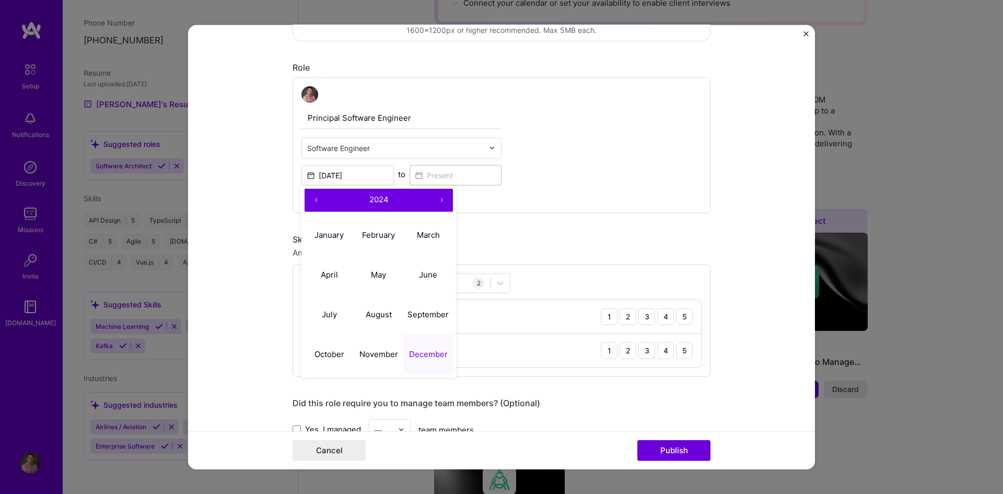
click at [310, 201] on button "‹" at bounding box center [316, 199] width 23 height 23
click at [437, 199] on button "›" at bounding box center [441, 199] width 23 height 23
click at [311, 202] on button "‹" at bounding box center [316, 199] width 23 height 23
click at [416, 348] on button "December" at bounding box center [428, 354] width 50 height 40
type input "[DATE]"
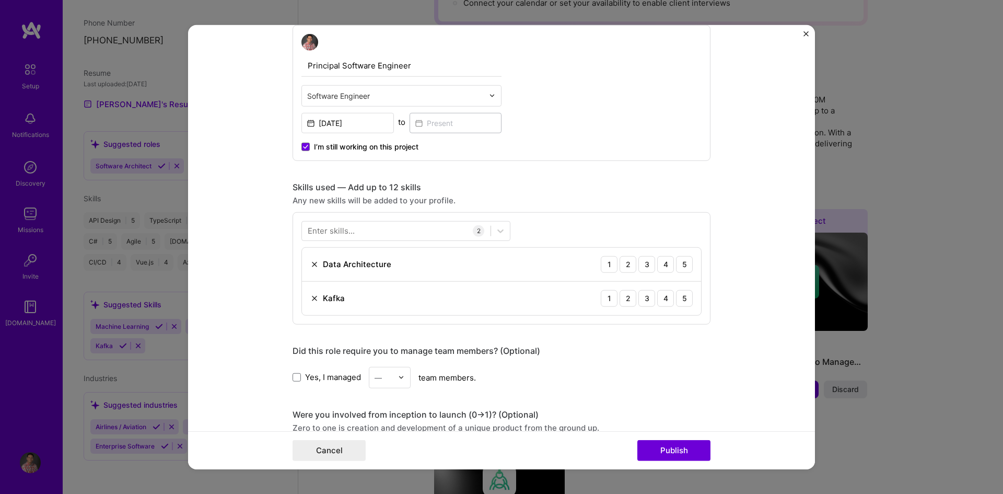
scroll to position [418, 0]
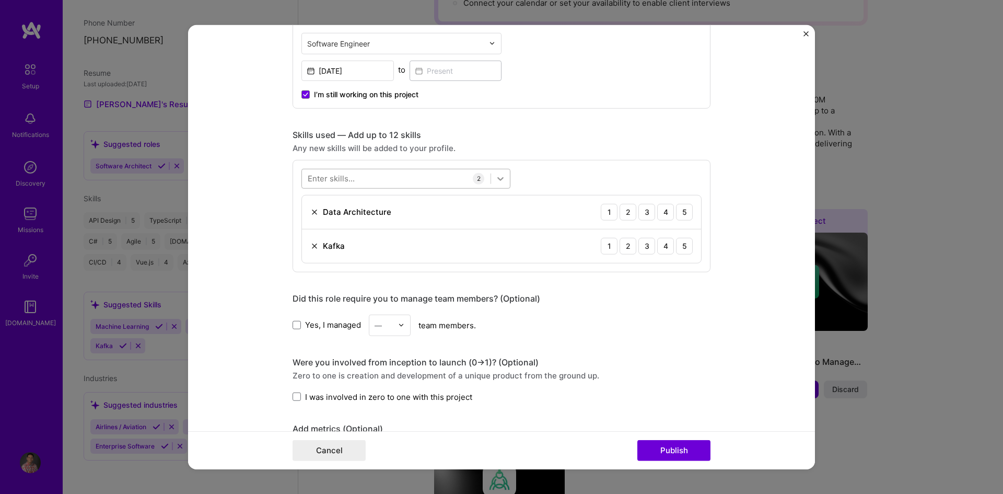
click at [495, 178] on icon at bounding box center [500, 178] width 10 height 10
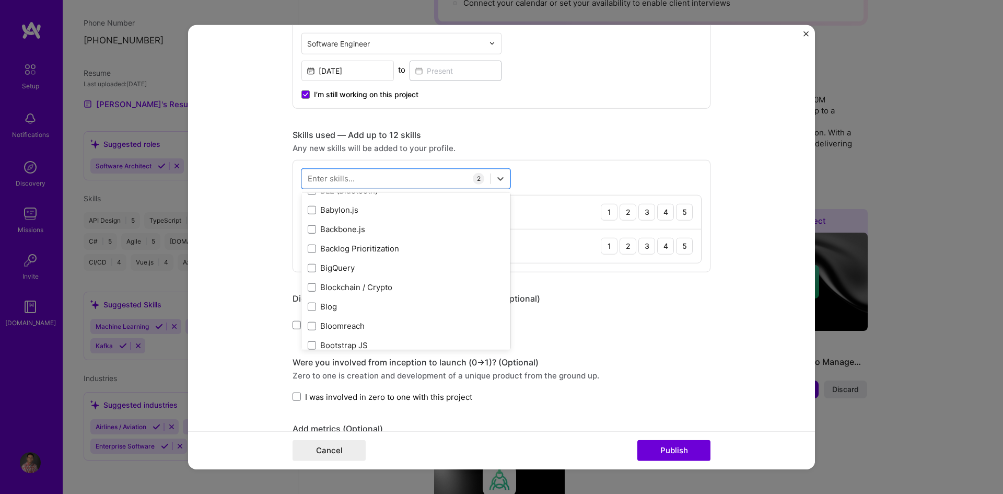
scroll to position [993, 0]
click at [733, 229] on form "Editing suggested project This project is suggested based on your LinkedIn, res…" at bounding box center [501, 247] width 627 height 445
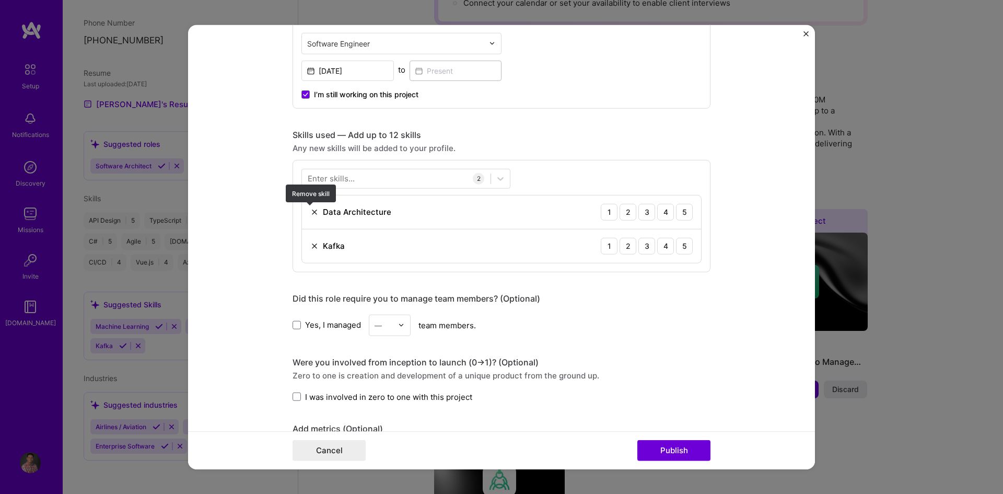
click at [312, 213] on img at bounding box center [314, 211] width 8 height 8
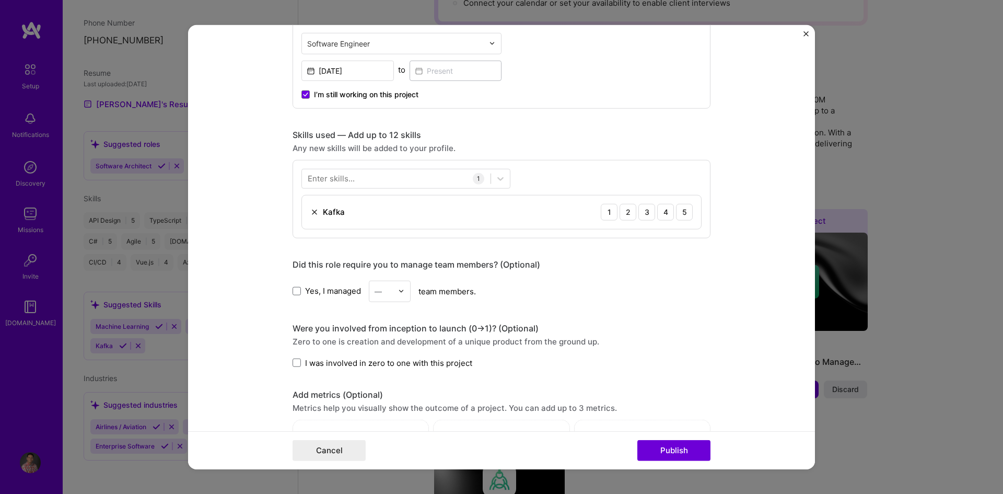
click at [310, 212] on img at bounding box center [314, 211] width 8 height 8
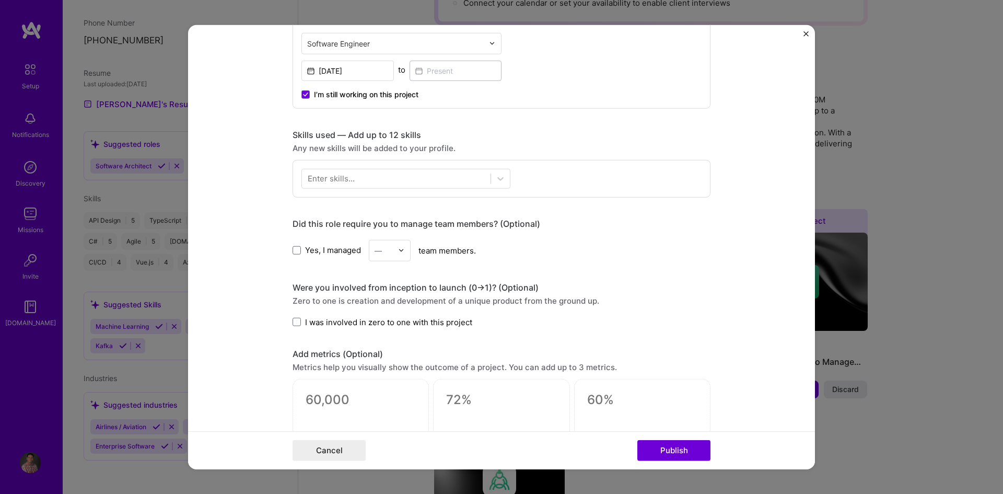
click at [322, 178] on div "Enter skills..." at bounding box center [331, 178] width 47 height 11
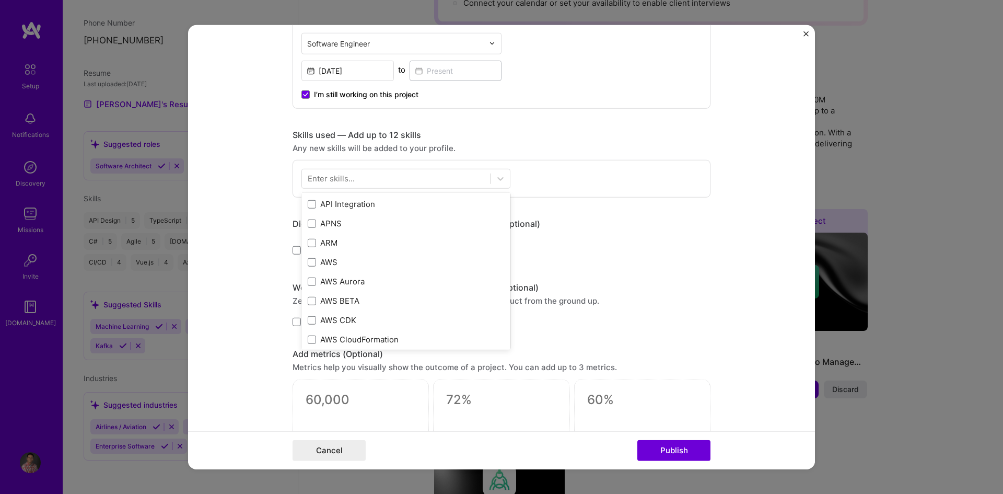
scroll to position [0, 0]
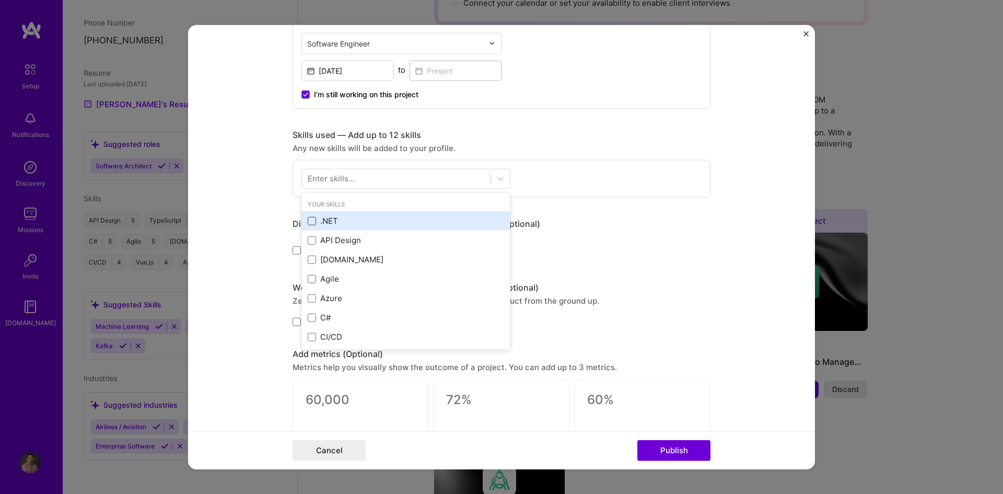
click at [308, 220] on span at bounding box center [312, 221] width 8 height 8
click at [0, 0] on input "checkbox" at bounding box center [0, 0] width 0 height 0
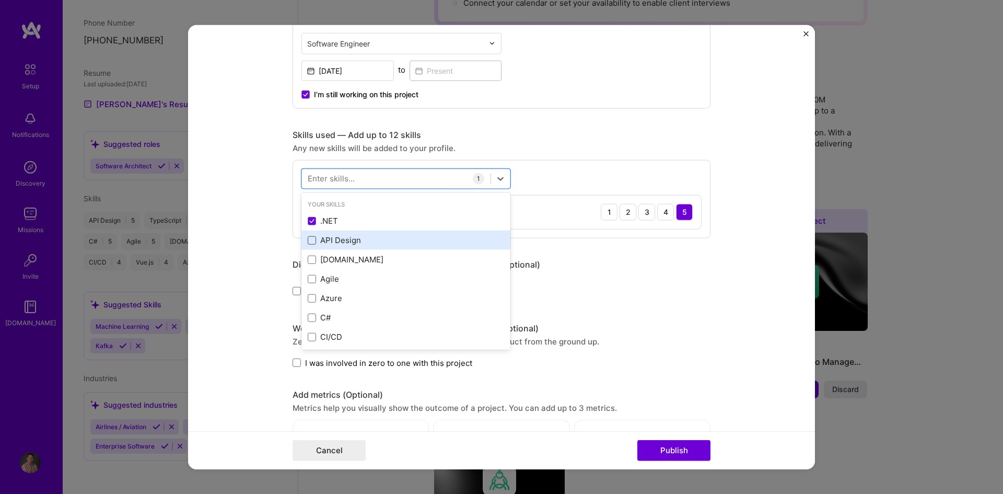
click at [310, 239] on span at bounding box center [312, 240] width 8 height 8
click at [0, 0] on input "checkbox" at bounding box center [0, 0] width 0 height 0
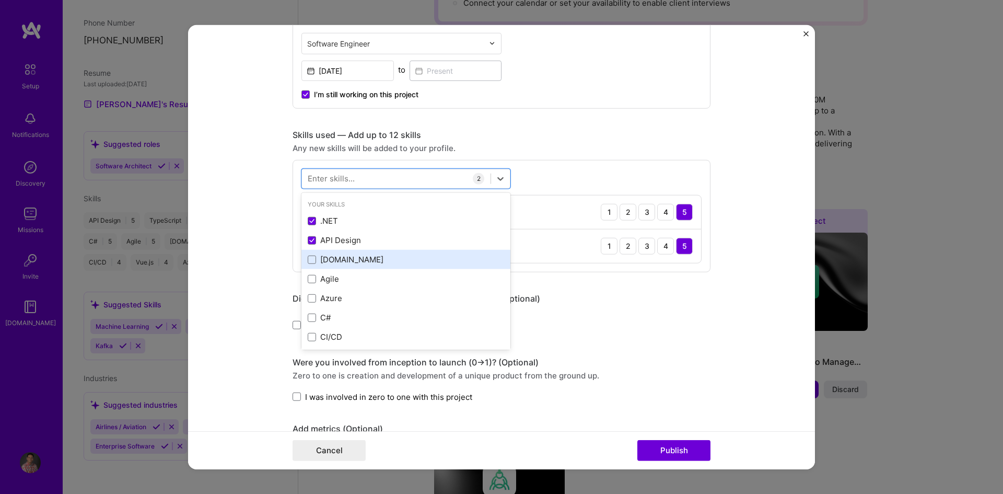
click at [309, 265] on div "[DOMAIN_NAME]" at bounding box center [406, 259] width 196 height 11
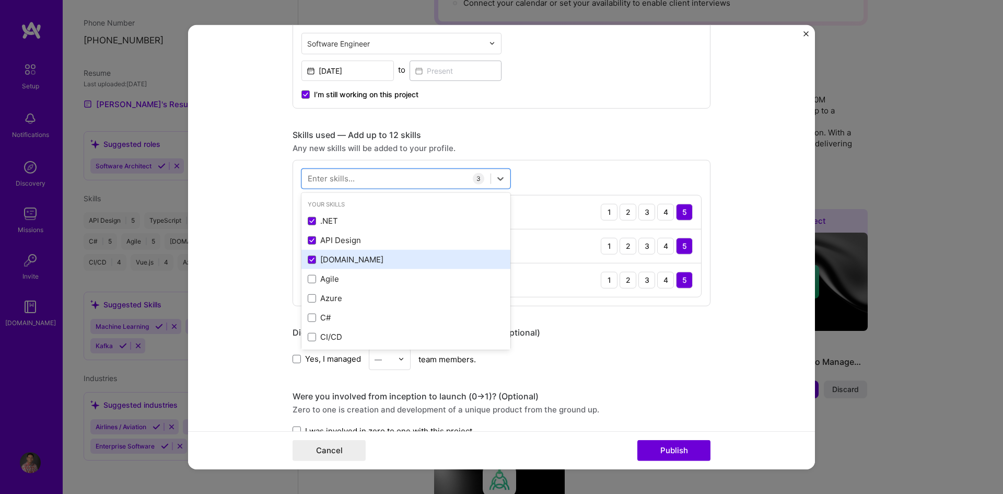
scroll to position [52, 0]
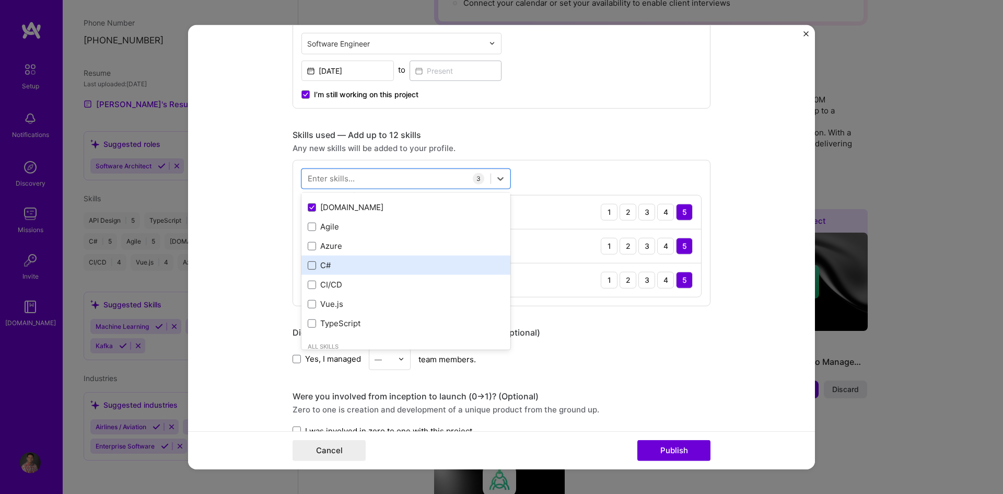
click at [308, 266] on span at bounding box center [312, 265] width 8 height 8
click at [0, 0] on input "checkbox" at bounding box center [0, 0] width 0 height 0
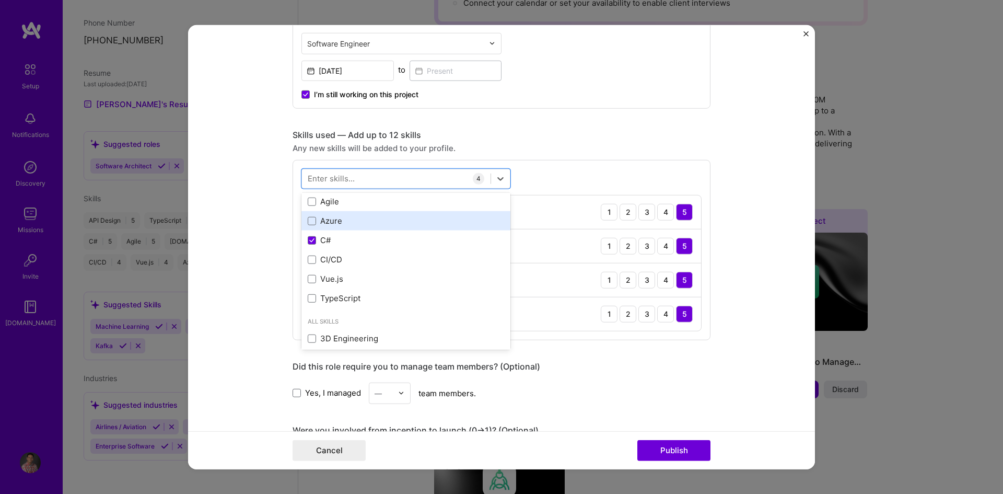
scroll to position [104, 0]
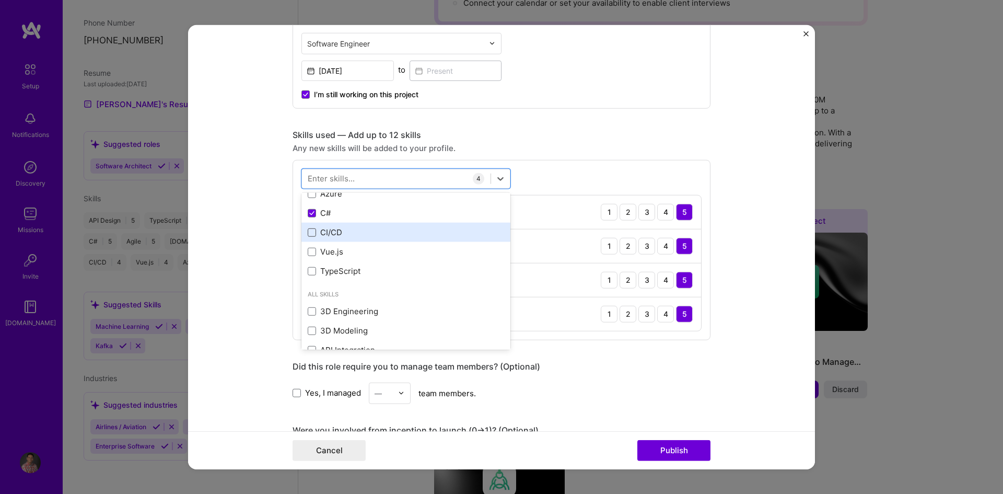
click at [308, 234] on span at bounding box center [312, 232] width 8 height 8
click at [0, 0] on input "checkbox" at bounding box center [0, 0] width 0 height 0
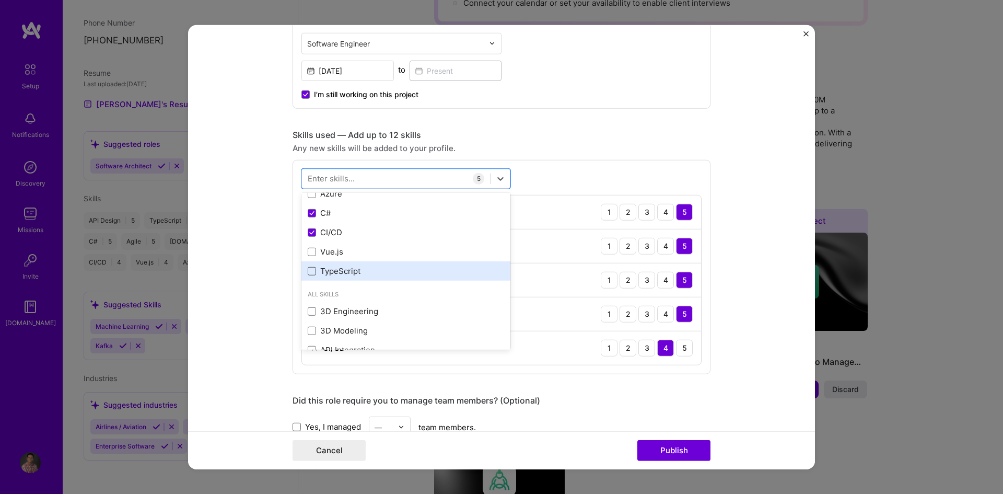
click at [310, 272] on span at bounding box center [312, 271] width 8 height 8
click at [0, 0] on input "checkbox" at bounding box center [0, 0] width 0 height 0
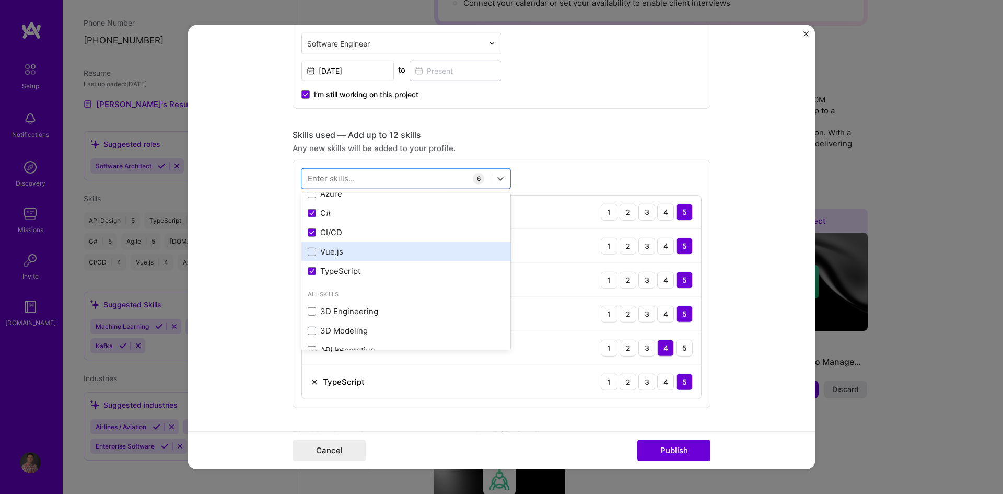
scroll to position [52, 0]
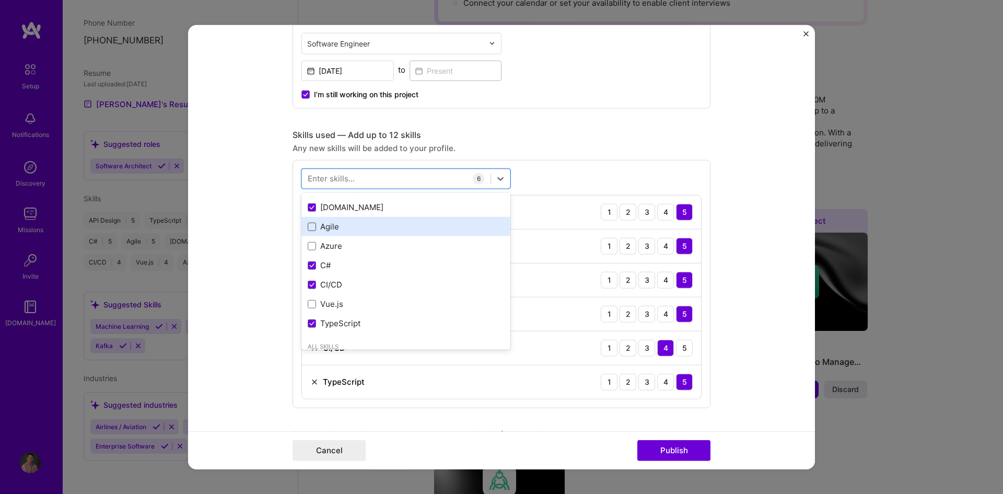
click at [311, 228] on span at bounding box center [312, 227] width 8 height 8
click at [0, 0] on input "checkbox" at bounding box center [0, 0] width 0 height 0
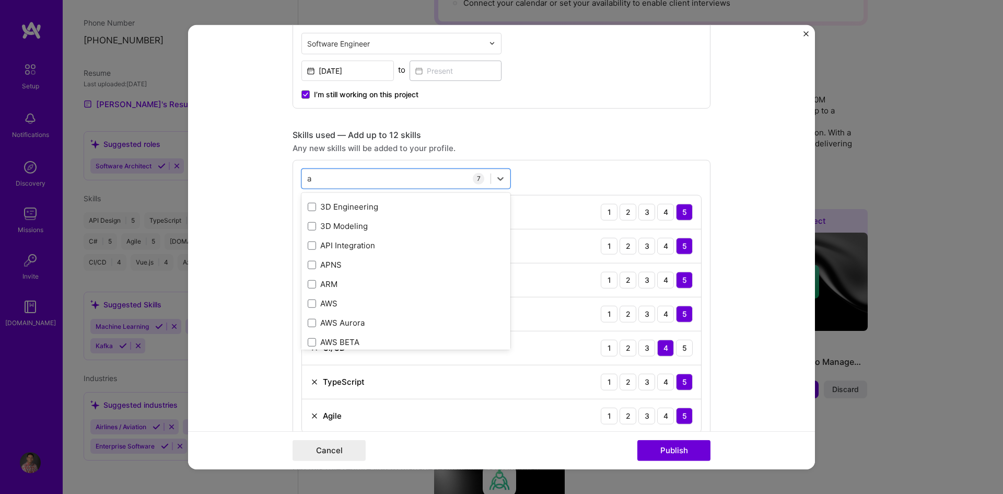
scroll to position [261, 0]
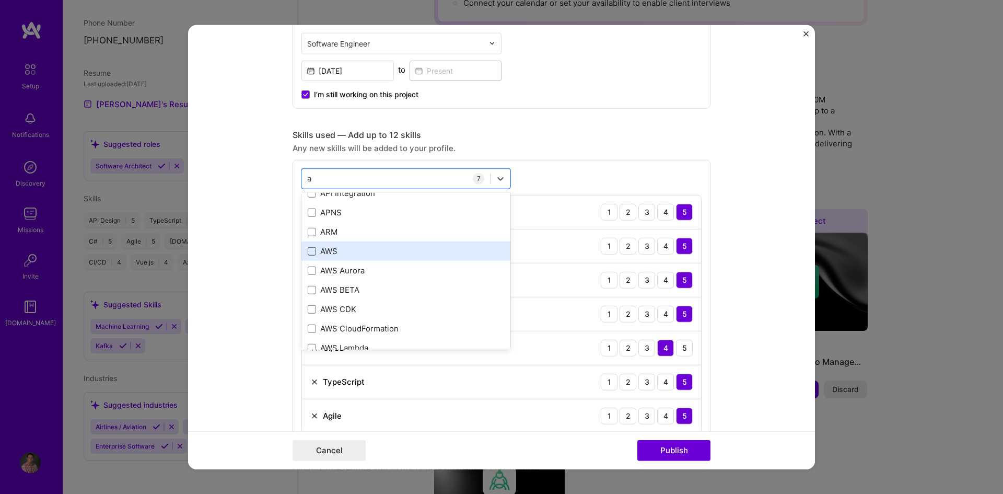
click at [308, 252] on span at bounding box center [312, 251] width 8 height 8
click at [0, 0] on input "checkbox" at bounding box center [0, 0] width 0 height 0
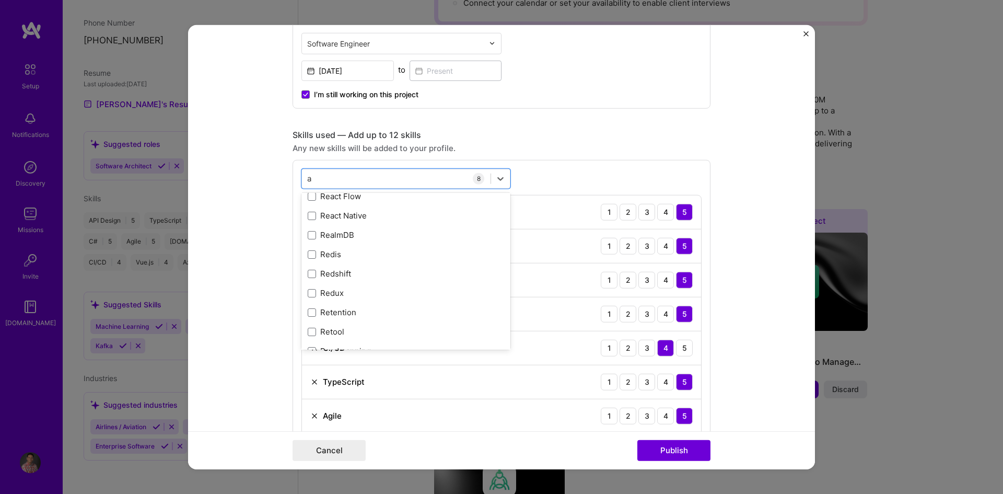
scroll to position [4806, 0]
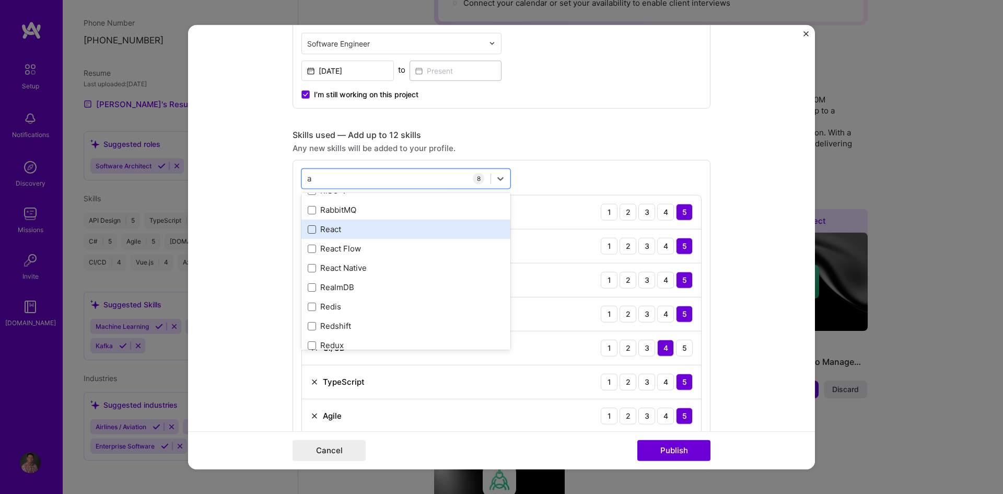
click at [309, 229] on span at bounding box center [312, 229] width 8 height 8
click at [0, 0] on input "checkbox" at bounding box center [0, 0] width 0 height 0
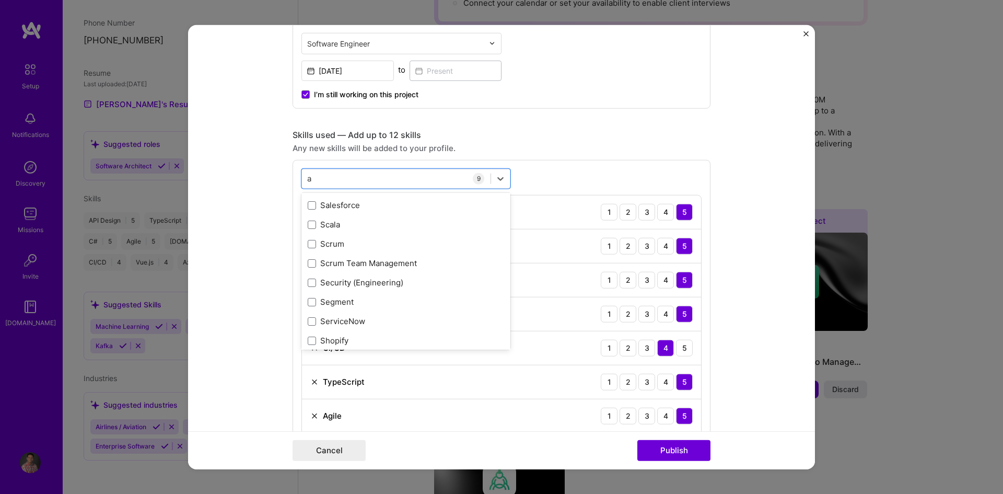
scroll to position [5223, 0]
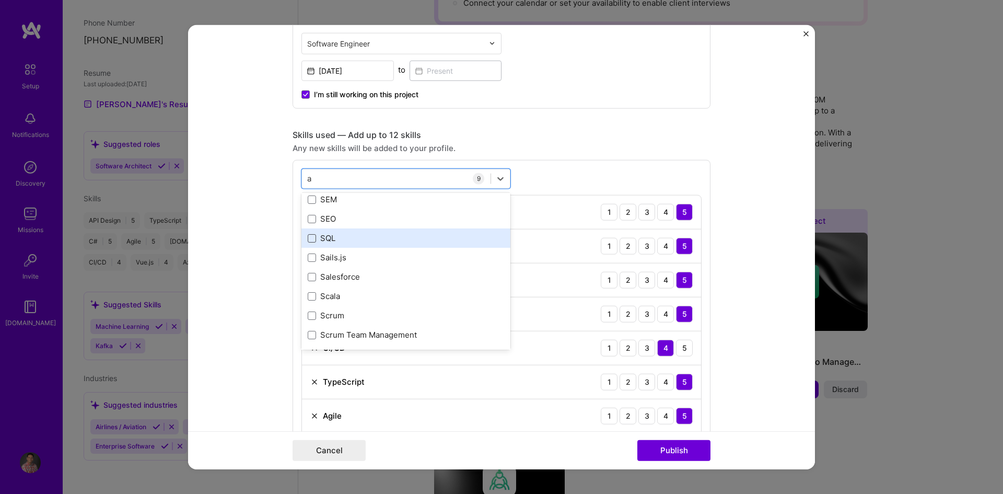
click at [310, 237] on span at bounding box center [312, 238] width 8 height 8
click at [0, 0] on input "checkbox" at bounding box center [0, 0] width 0 height 0
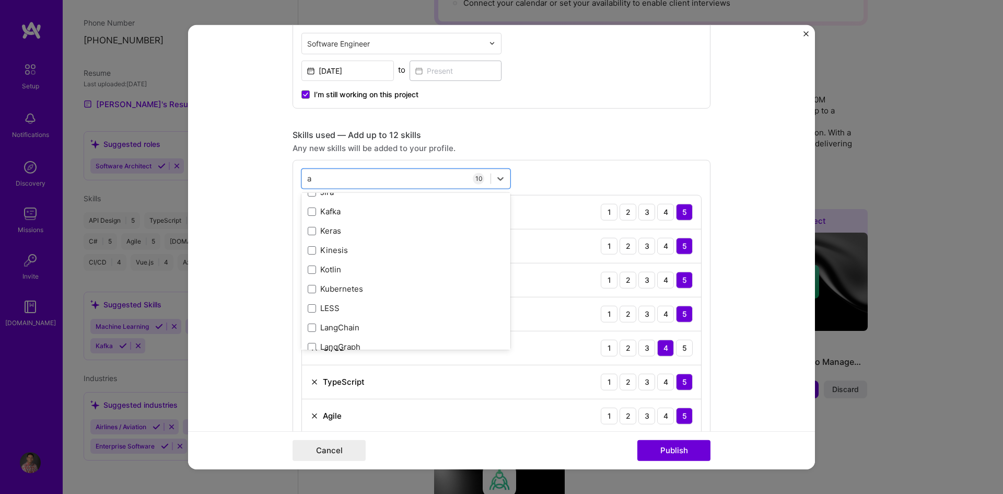
scroll to position [3197, 0]
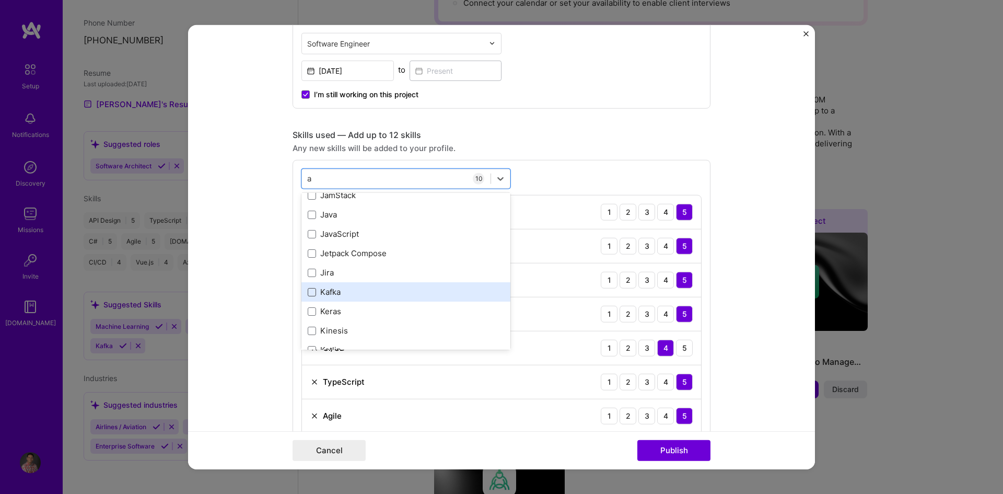
click at [312, 293] on span at bounding box center [312, 291] width 8 height 8
click at [0, 0] on input "checkbox" at bounding box center [0, 0] width 0 height 0
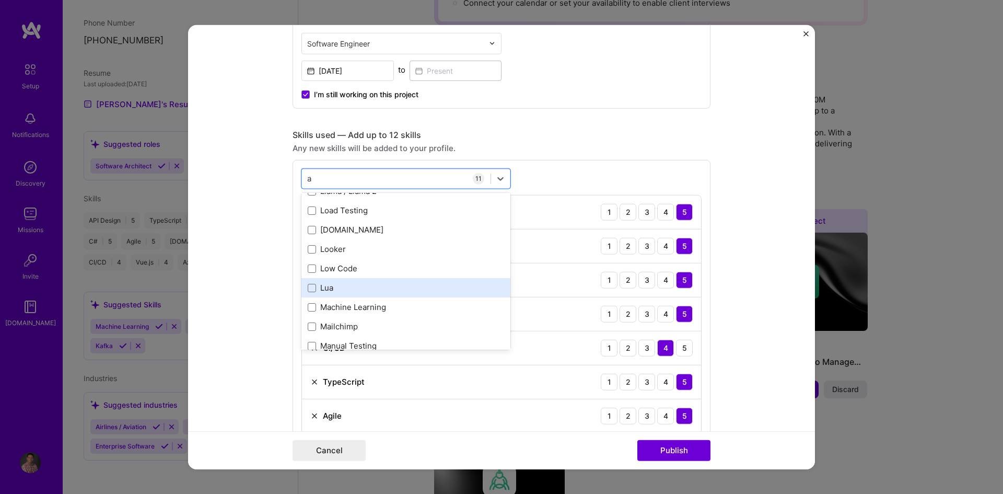
scroll to position [3563, 0]
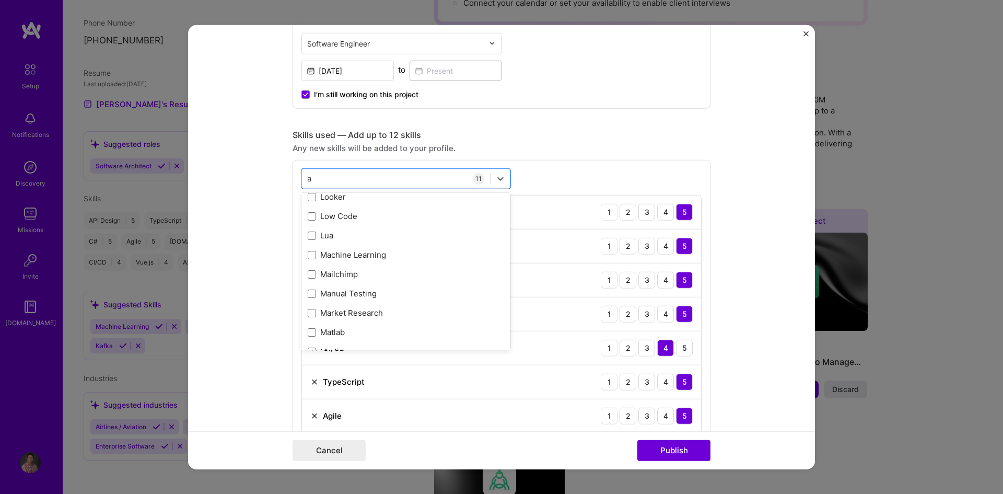
type input "a"
click at [730, 212] on form "Editing suggested project This project is suggested based on your LinkedIn, res…" at bounding box center [501, 247] width 627 height 445
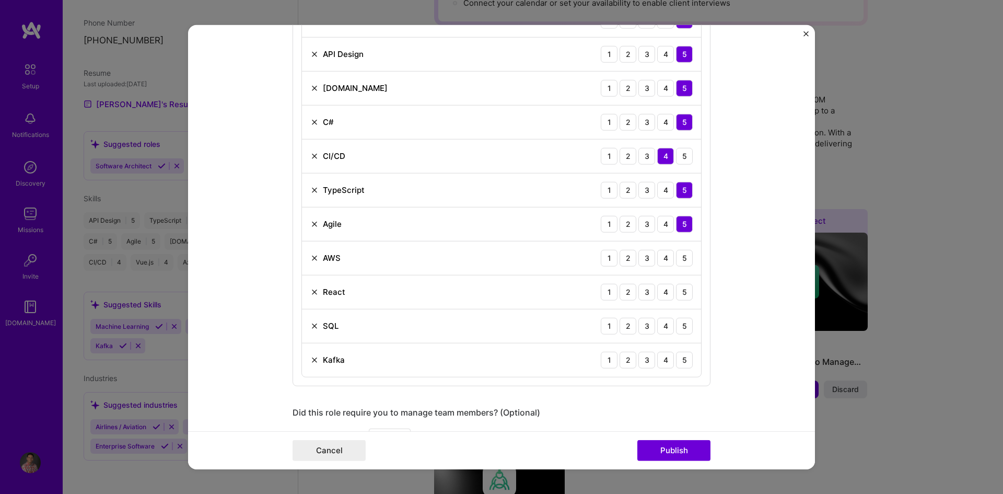
scroll to position [627, 0]
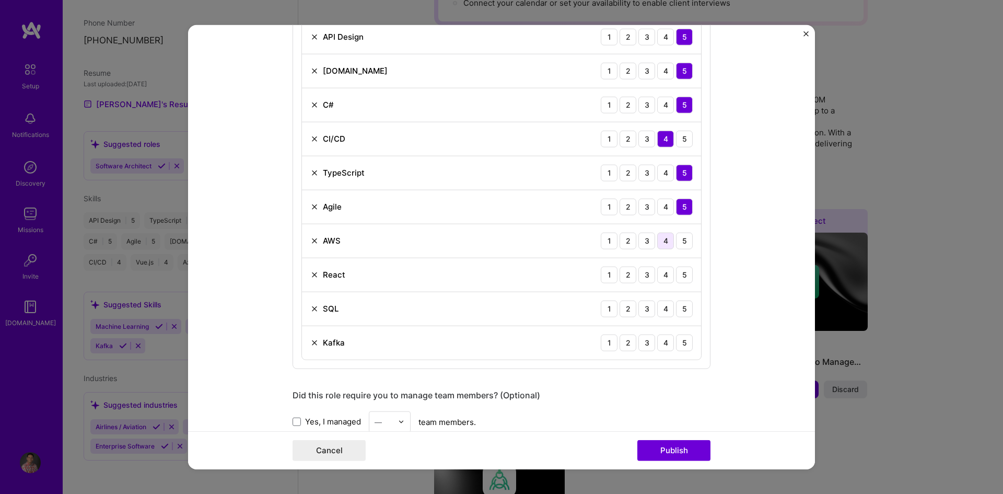
click at [663, 241] on div "4" at bounding box center [665, 240] width 17 height 17
click at [661, 274] on div "4" at bounding box center [665, 274] width 17 height 17
click at [677, 306] on div "5" at bounding box center [684, 308] width 17 height 17
click at [642, 344] on div "3" at bounding box center [646, 342] width 17 height 17
click at [663, 345] on div "4" at bounding box center [665, 342] width 17 height 17
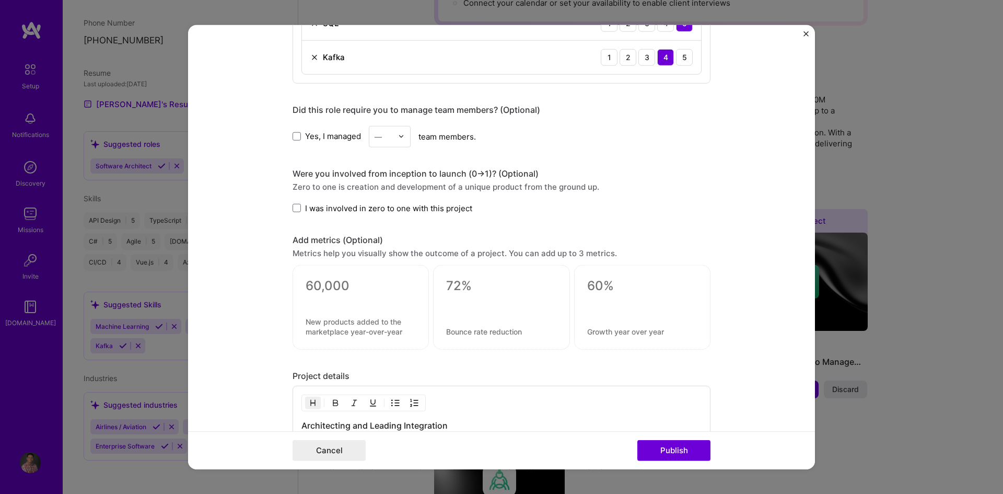
scroll to position [940, 0]
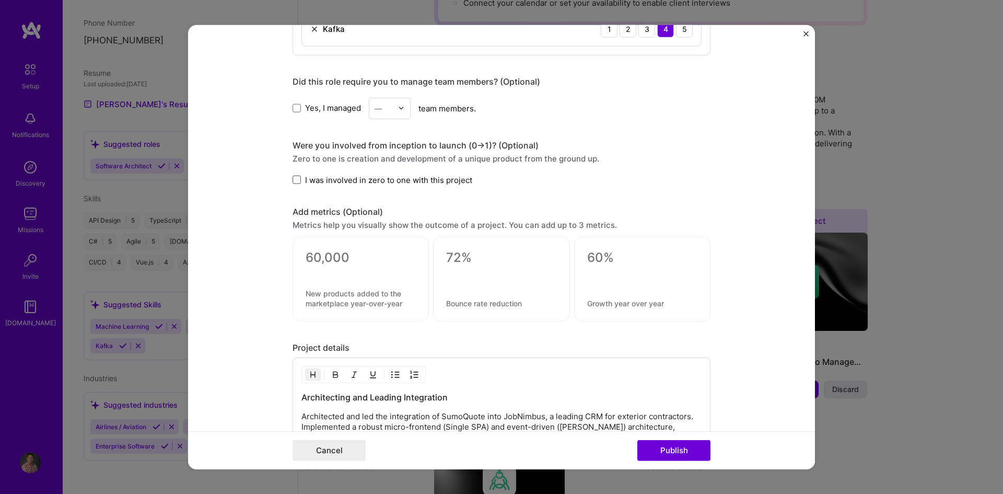
click at [296, 179] on span at bounding box center [297, 180] width 8 height 8
click at [0, 0] on input "I was involved in zero to one with this project" at bounding box center [0, 0] width 0 height 0
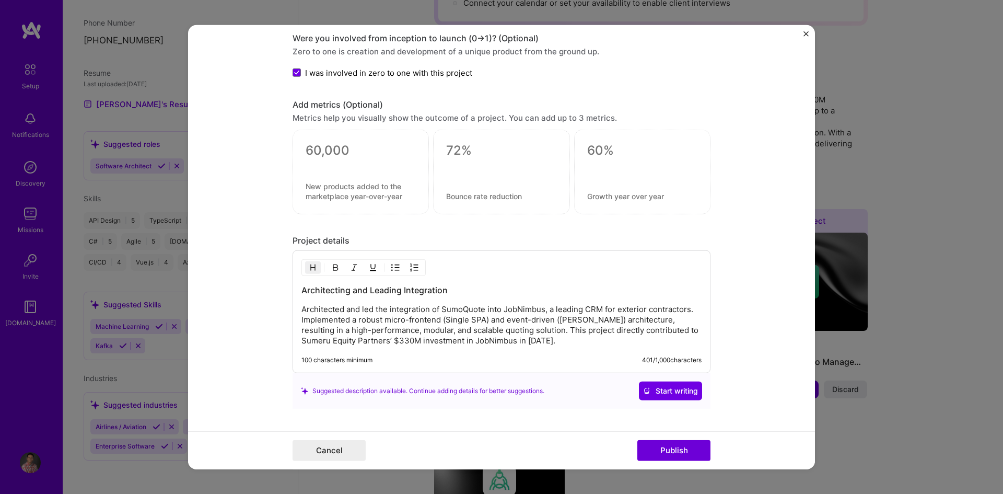
scroll to position [1015, 0]
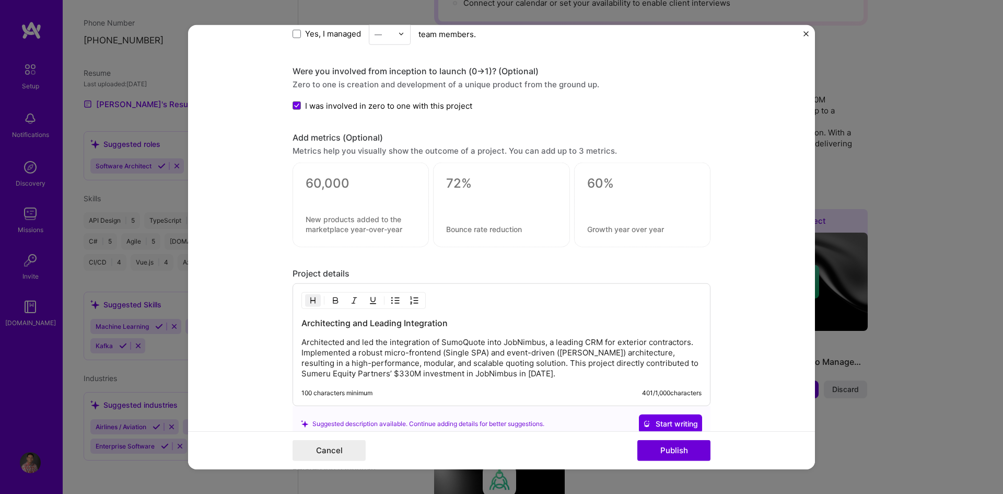
click at [315, 185] on textarea at bounding box center [361, 184] width 110 height 16
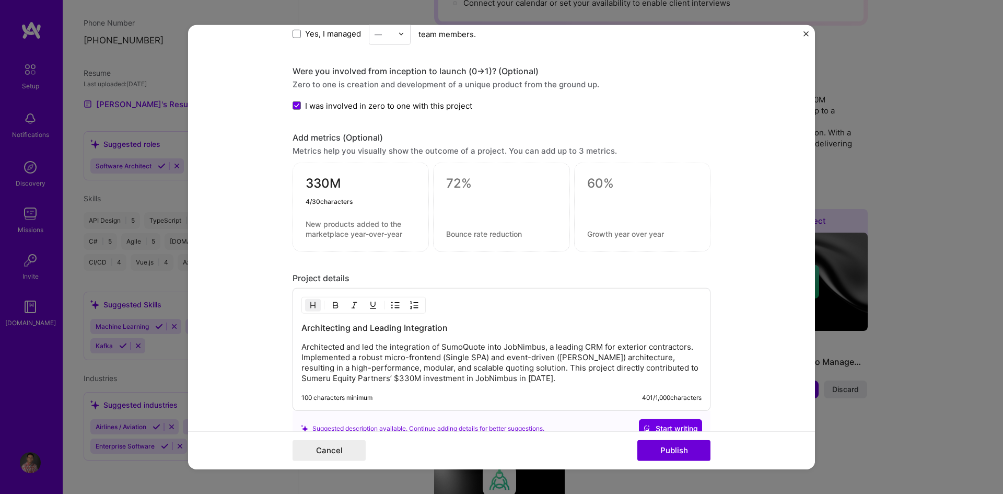
type textarea "330M"
click at [313, 226] on textarea at bounding box center [361, 229] width 110 height 20
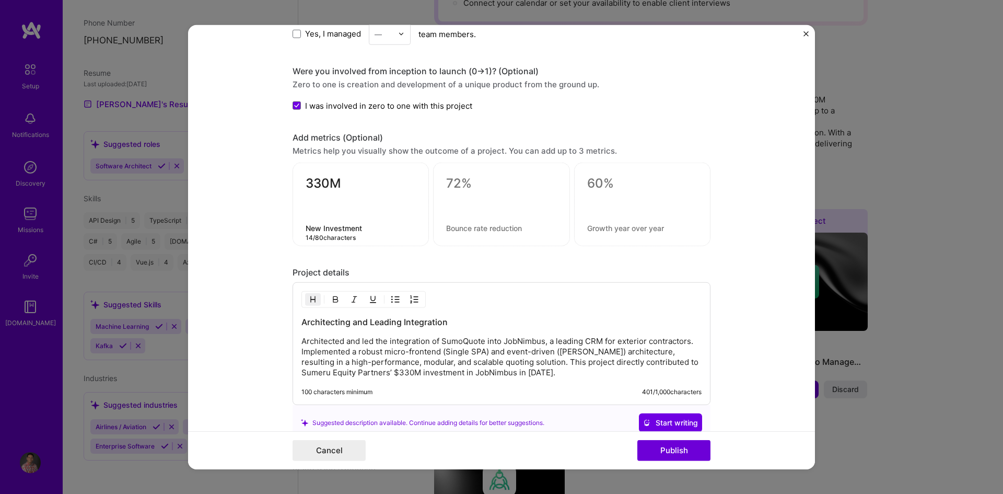
type textarea "New Investment"
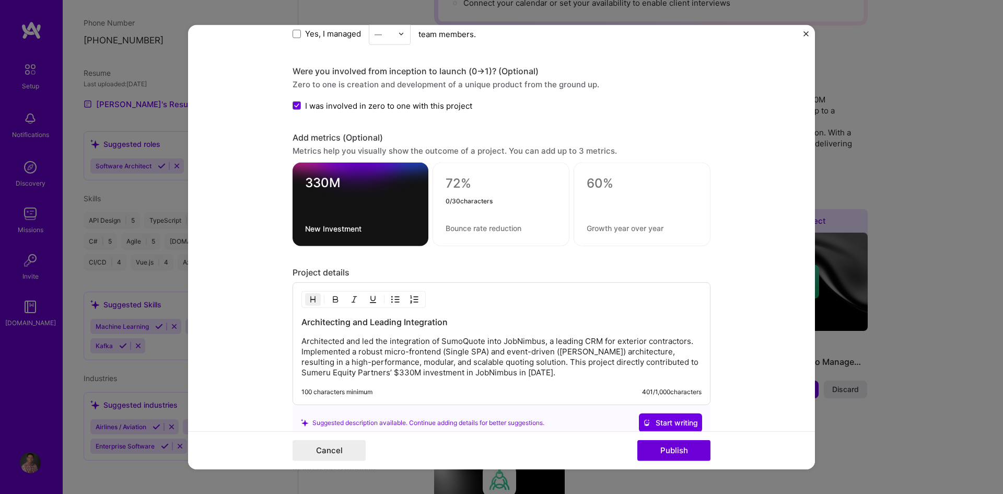
click at [461, 187] on textarea at bounding box center [501, 184] width 111 height 16
type textarea "2X"
click at [451, 231] on textarea at bounding box center [501, 228] width 111 height 10
type textarea "Q"
type textarea "M"
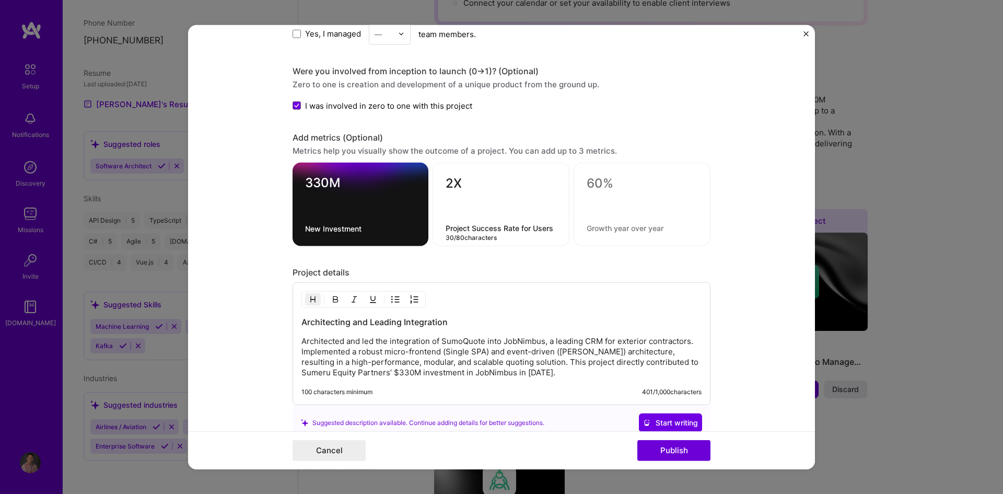
type textarea "Project Success Rate for Users"
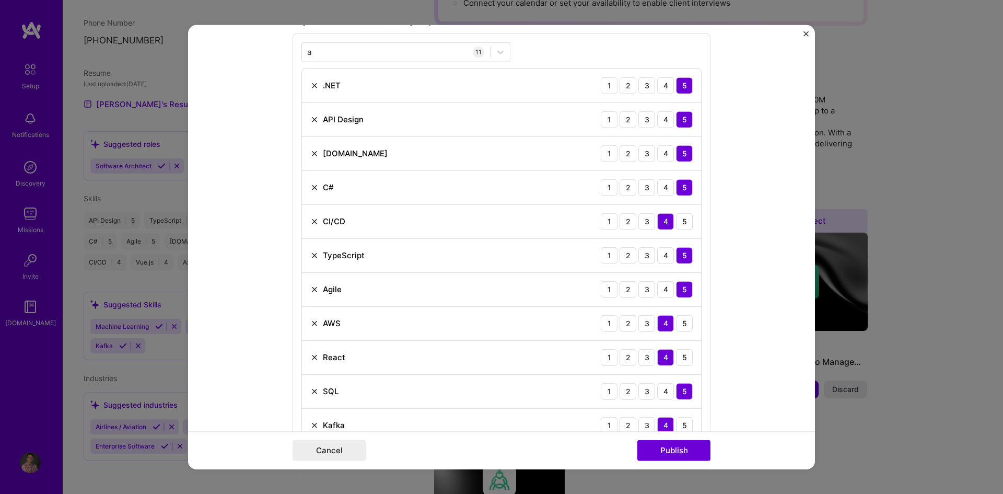
scroll to position [492, 0]
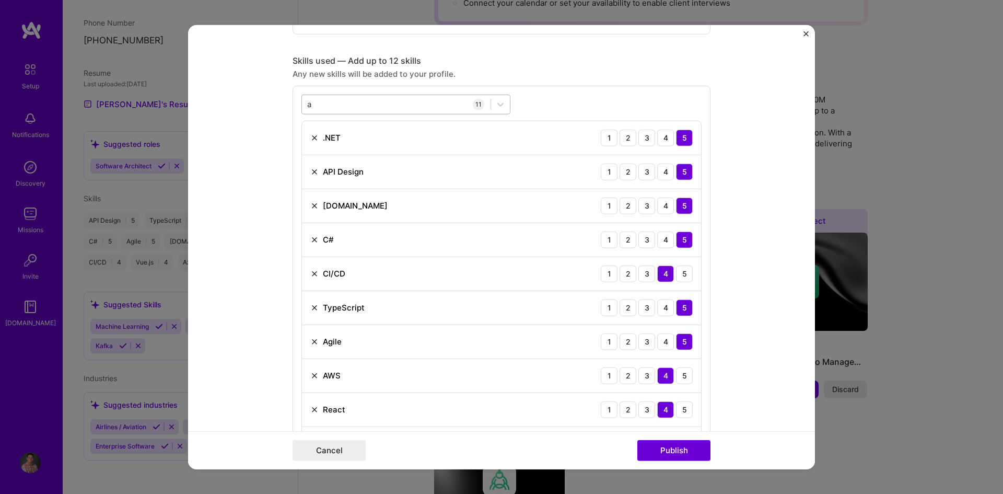
click at [316, 106] on div "a a" at bounding box center [396, 104] width 189 height 17
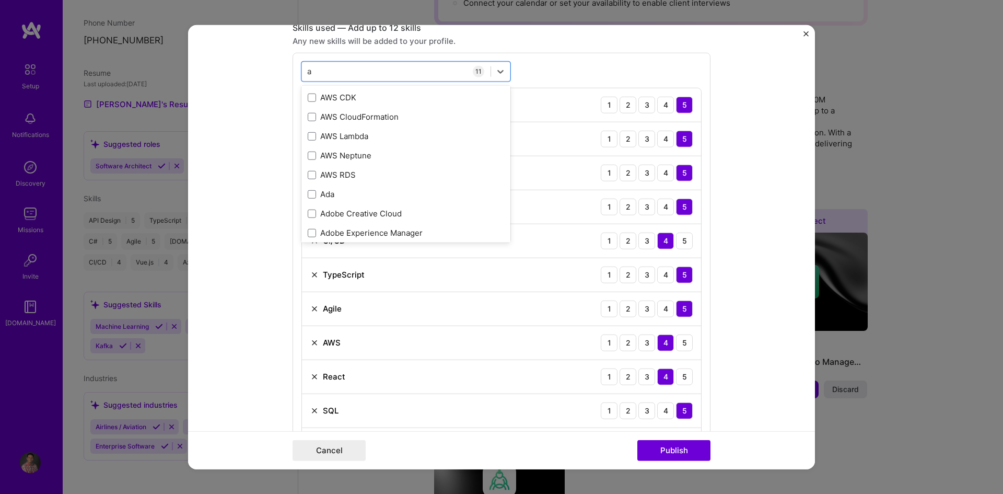
scroll to position [597, 0]
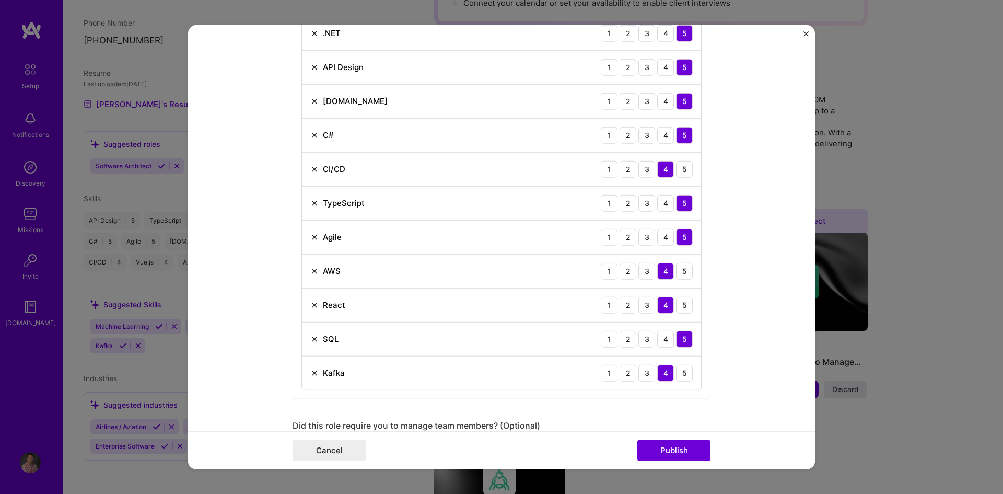
click at [310, 374] on img at bounding box center [314, 372] width 8 height 8
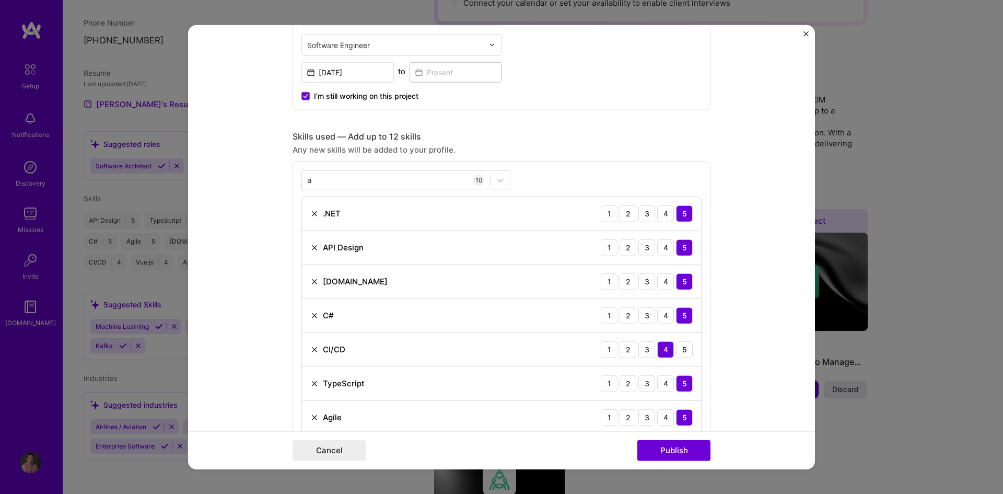
scroll to position [388, 0]
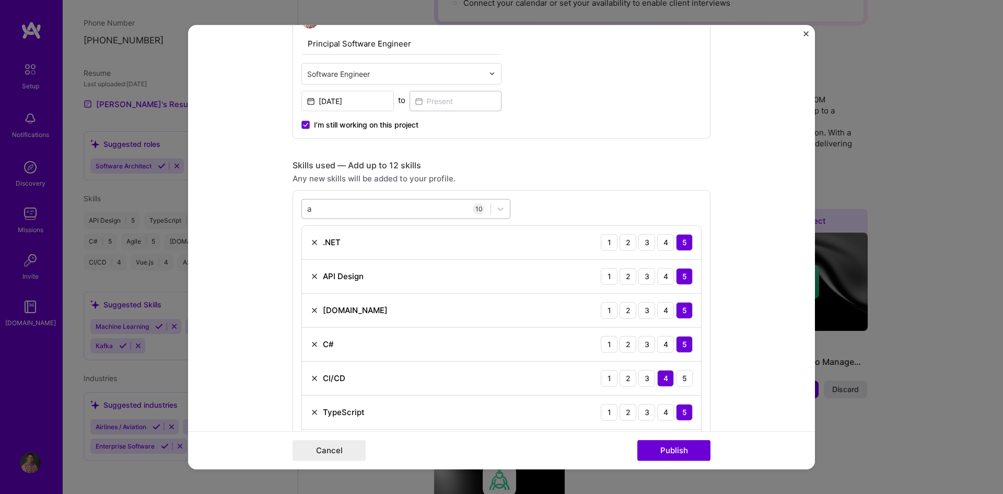
click at [330, 208] on div "a a" at bounding box center [396, 208] width 189 height 17
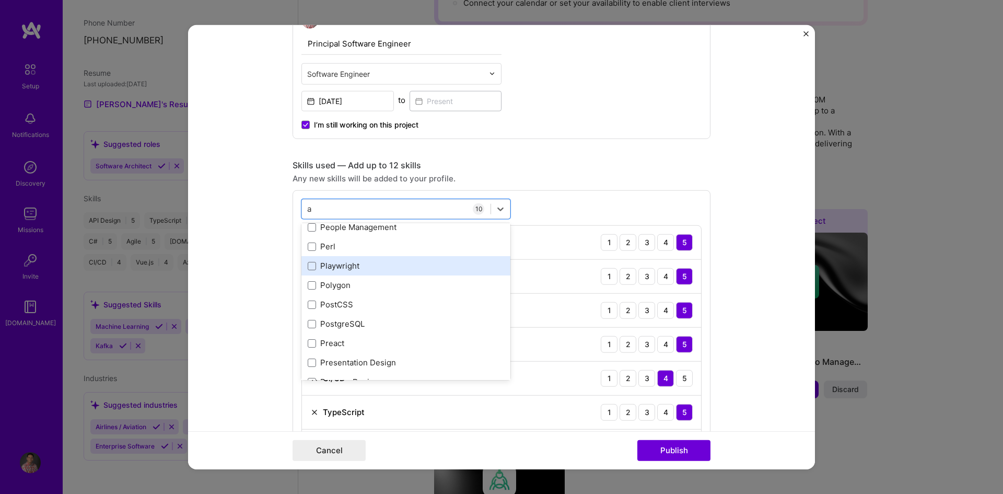
scroll to position [4388, 0]
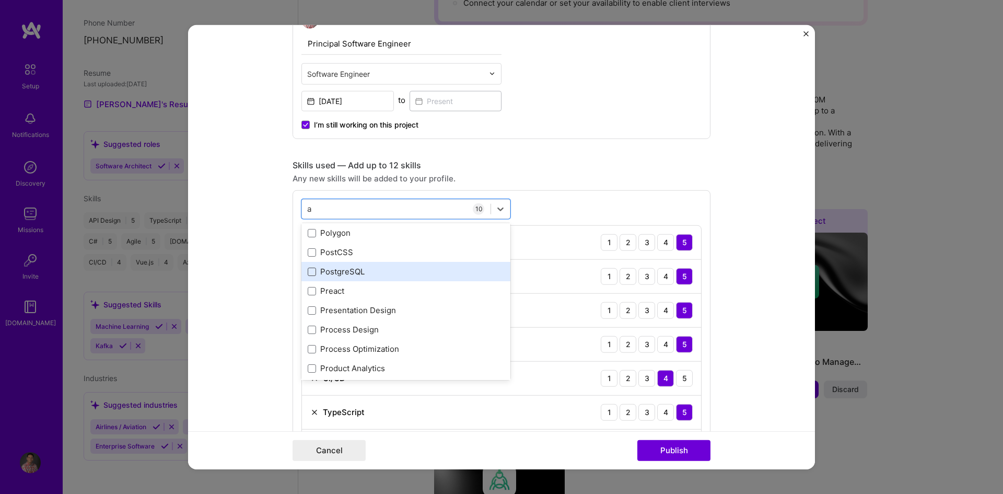
click at [309, 269] on span at bounding box center [312, 271] width 8 height 8
click at [0, 0] on input "checkbox" at bounding box center [0, 0] width 0 height 0
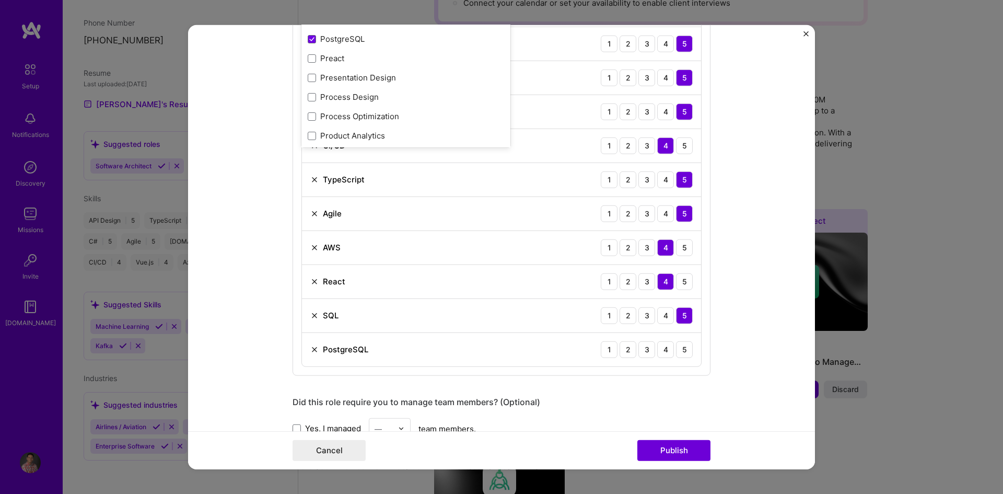
scroll to position [649, 0]
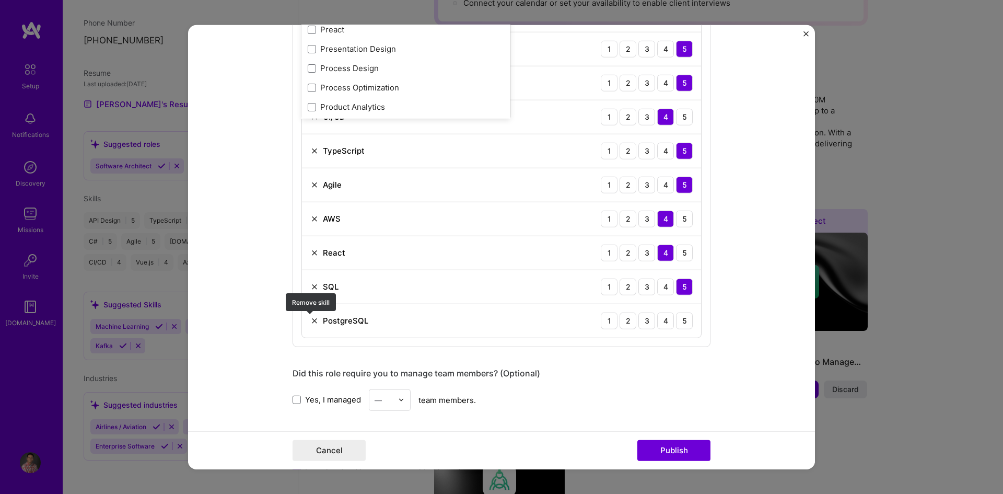
click at [313, 319] on img at bounding box center [314, 320] width 8 height 8
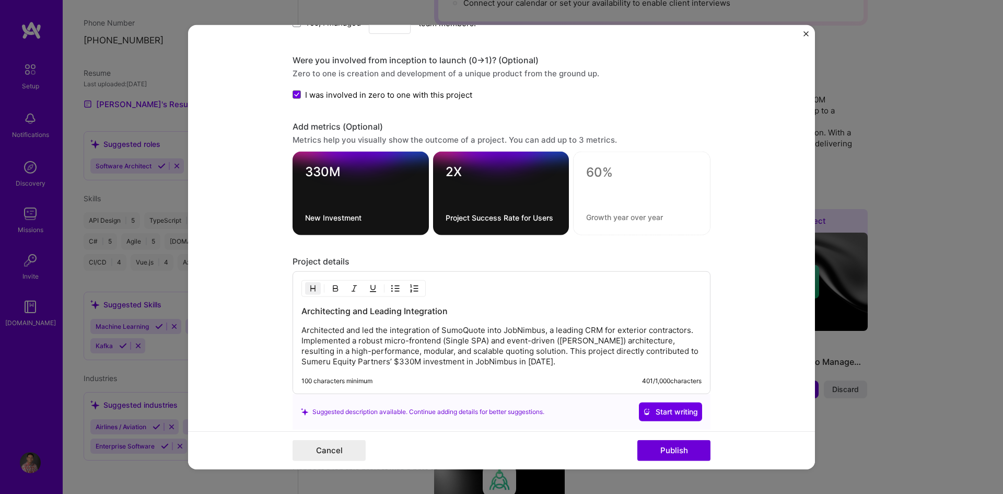
scroll to position [993, 0]
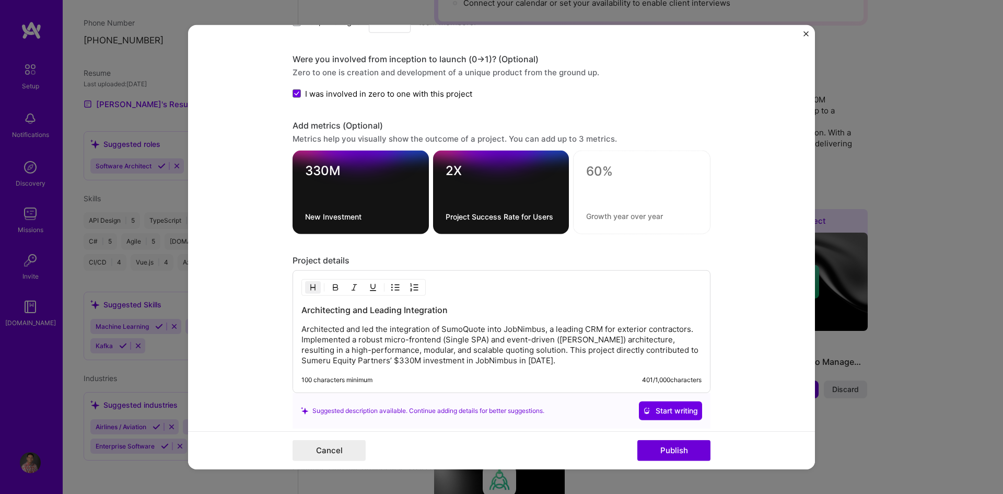
click at [539, 362] on p "Architected and led the integration of SumoQuote into JobNimbus, a leading CRM …" at bounding box center [501, 345] width 400 height 42
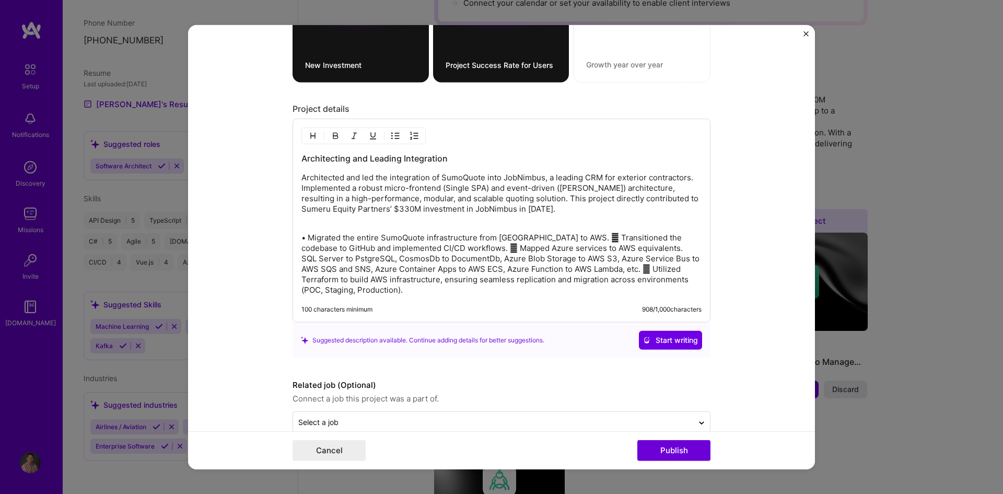
scroll to position [1149, 0]
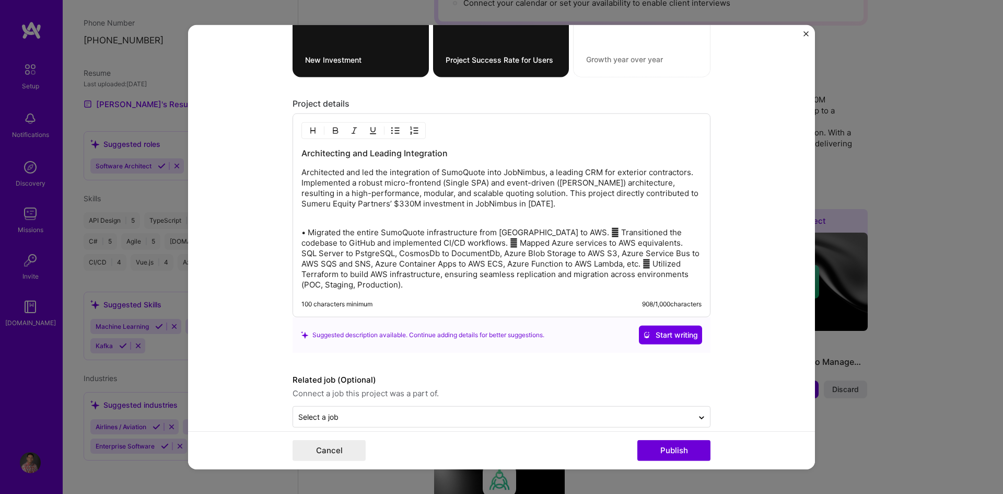
click at [556, 232] on p "• Migrated the entire SumoQuote infrastructure from [GEOGRAPHIC_DATA] to AWS. …" at bounding box center [501, 258] width 400 height 63
click at [306, 234] on p "• Migrated the entire SumoQuote infrastructure from [GEOGRAPHIC_DATA] to AWS. …" at bounding box center [501, 258] width 400 height 63
click at [555, 232] on p "Migrated the entire SumoQuote infrastructure from [GEOGRAPHIC_DATA] to AWS.  T…" at bounding box center [501, 258] width 400 height 63
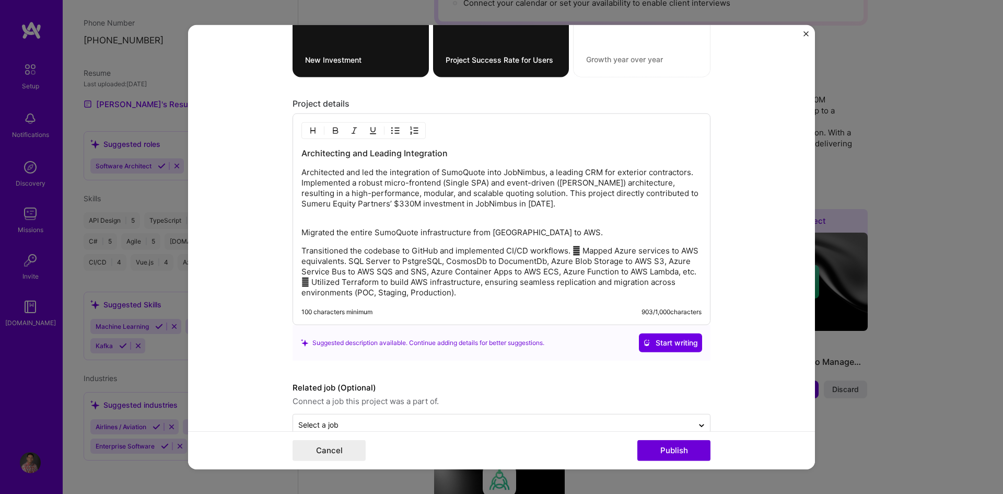
click at [301, 248] on p "Transitioned the codebase to GitHub and implemented CI/CD workflows.  Mapped A…" at bounding box center [501, 272] width 400 height 52
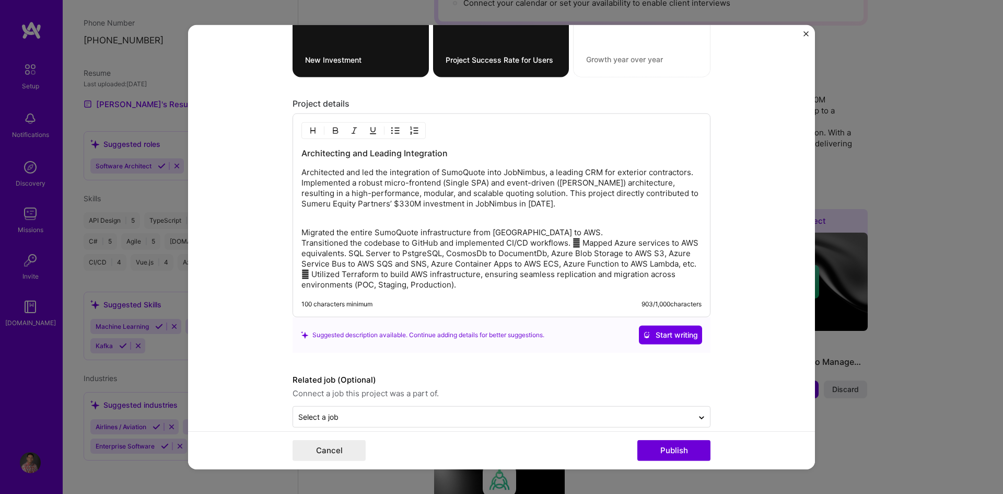
click at [581, 244] on p "Migrated the entire SumoQuote infrastructure from [GEOGRAPHIC_DATA] to AWS. Tra…" at bounding box center [501, 258] width 400 height 63
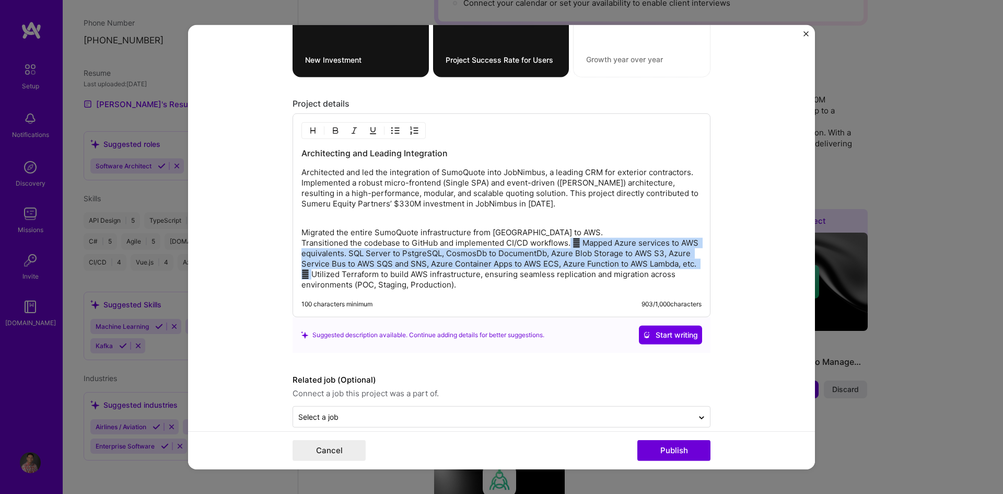
drag, startPoint x: 309, startPoint y: 276, endPoint x: 566, endPoint y: 243, distance: 259.6
click at [566, 243] on p "Migrated the entire SumoQuote infrastructure from [GEOGRAPHIC_DATA] to AWS. Tra…" at bounding box center [501, 258] width 400 height 63
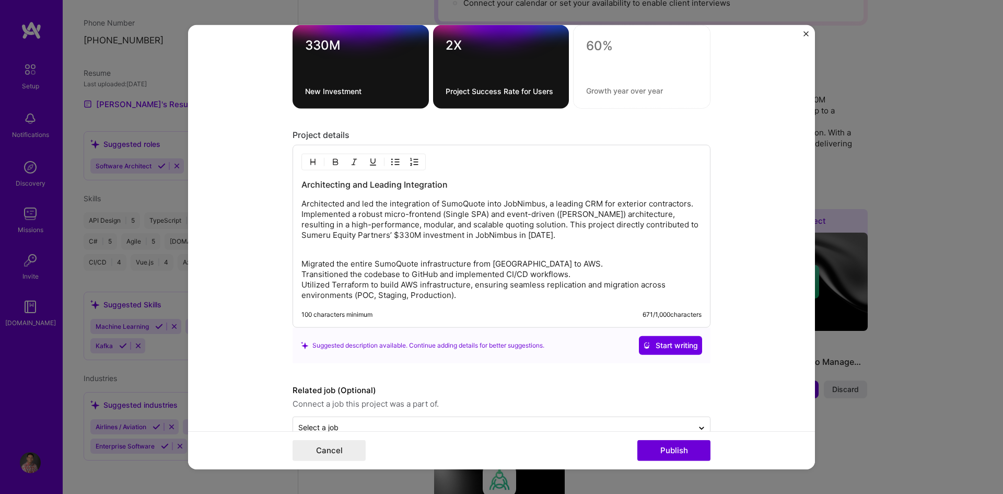
scroll to position [1091, 0]
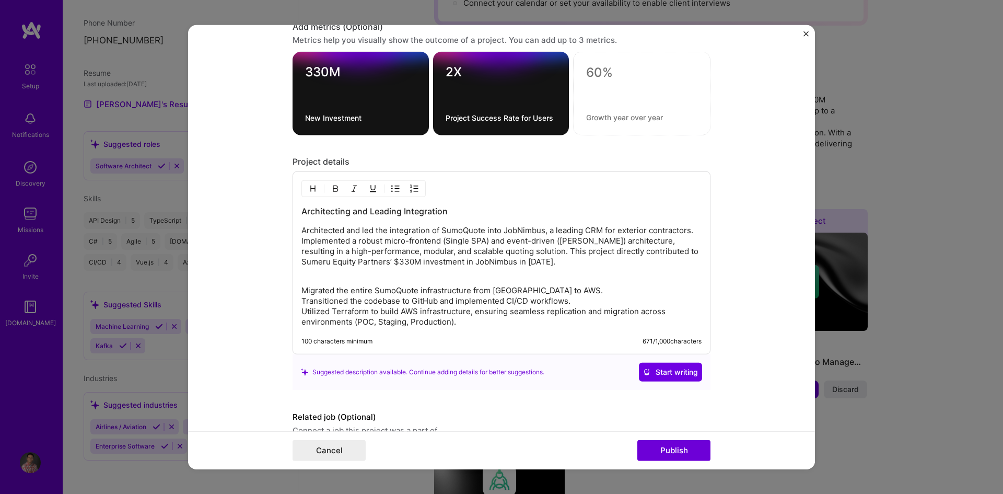
click at [527, 265] on p "Architected and led the integration of SumoQuote into JobNimbus, a leading CRM …" at bounding box center [501, 251] width 400 height 52
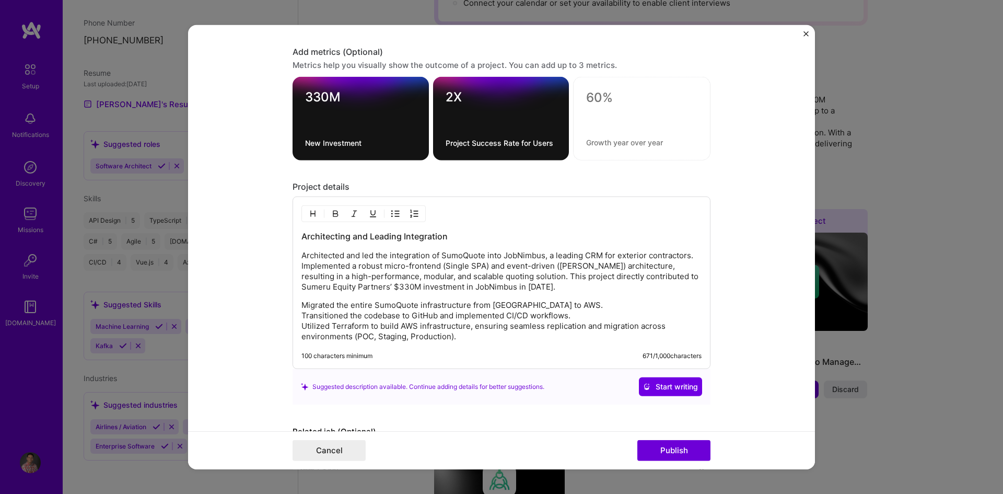
scroll to position [1039, 0]
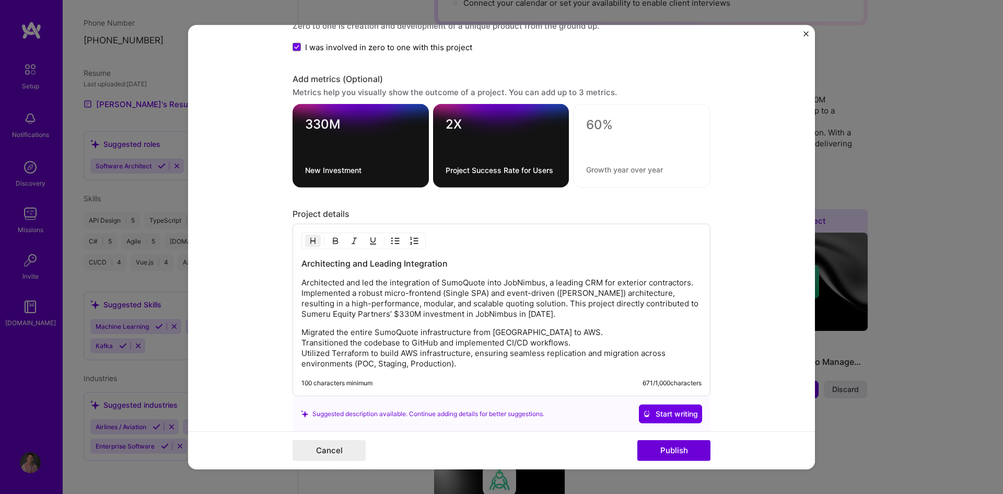
click at [398, 261] on h3 "Architecting and Leading Integration" at bounding box center [501, 263] width 400 height 11
click at [450, 264] on h3 "Architecting and Leading Integration" at bounding box center [501, 263] width 400 height 11
drag, startPoint x: 454, startPoint y: 264, endPoint x: 282, endPoint y: 262, distance: 172.4
click at [282, 262] on form "Editing suggested project This project is suggested based on your LinkedIn, res…" at bounding box center [501, 247] width 627 height 445
click at [438, 324] on div "Architecting and Leading Integration Architected and led the integration of Sum…" at bounding box center [501, 313] width 400 height 111
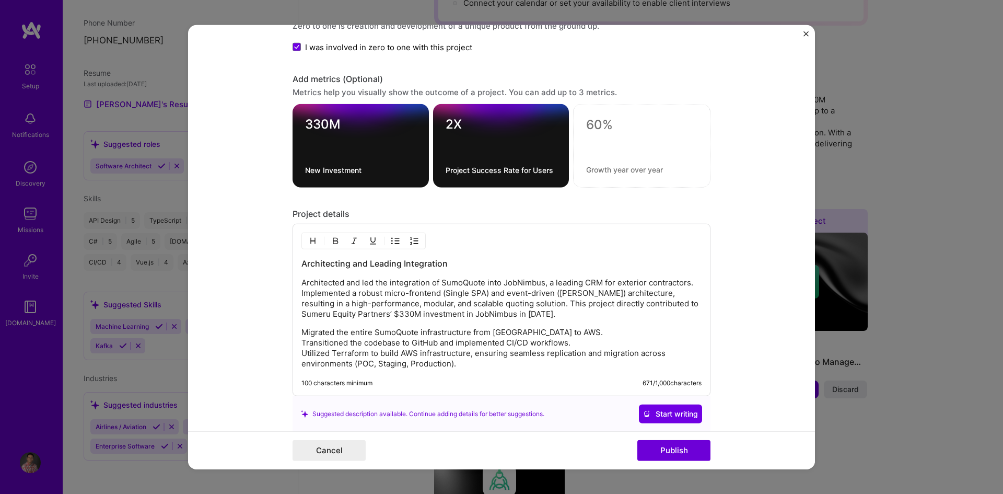
click at [438, 318] on p "Architected and led the integration of SumoQuote into JobNimbus, a leading CRM …" at bounding box center [501, 298] width 400 height 42
click at [533, 316] on p "Architected and led the integration of SumoQuote into JobNimbus, a leading CRM …" at bounding box center [501, 298] width 400 height 42
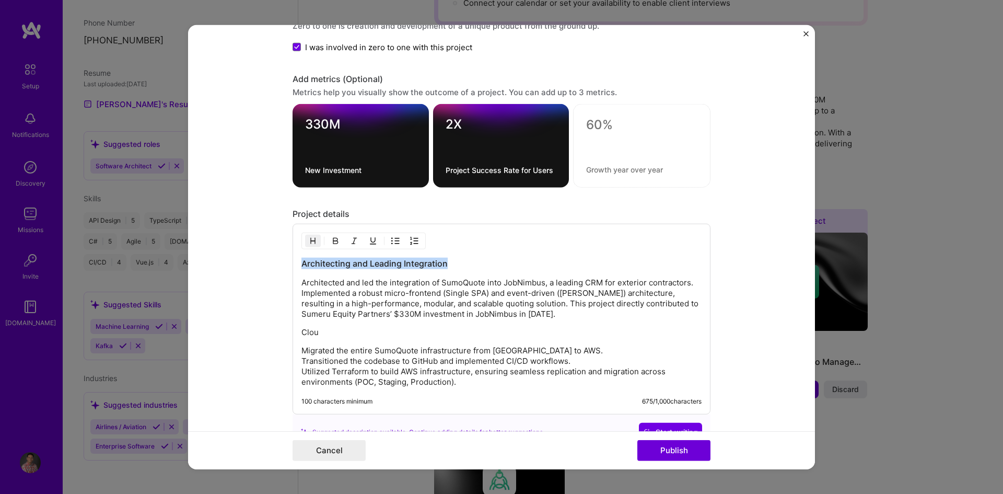
drag, startPoint x: 447, startPoint y: 265, endPoint x: 288, endPoint y: 266, distance: 158.8
click at [293, 266] on div "Architecting and Leading Integration Architected and led the integration of Sum…" at bounding box center [502, 319] width 418 height 191
copy h3 "Architecting and Leading Integration"
drag, startPoint x: 316, startPoint y: 331, endPoint x: 288, endPoint y: 331, distance: 27.7
click at [293, 331] on div "Architecting and Leading Integration Architected and led the integration of Sum…" at bounding box center [502, 319] width 418 height 191
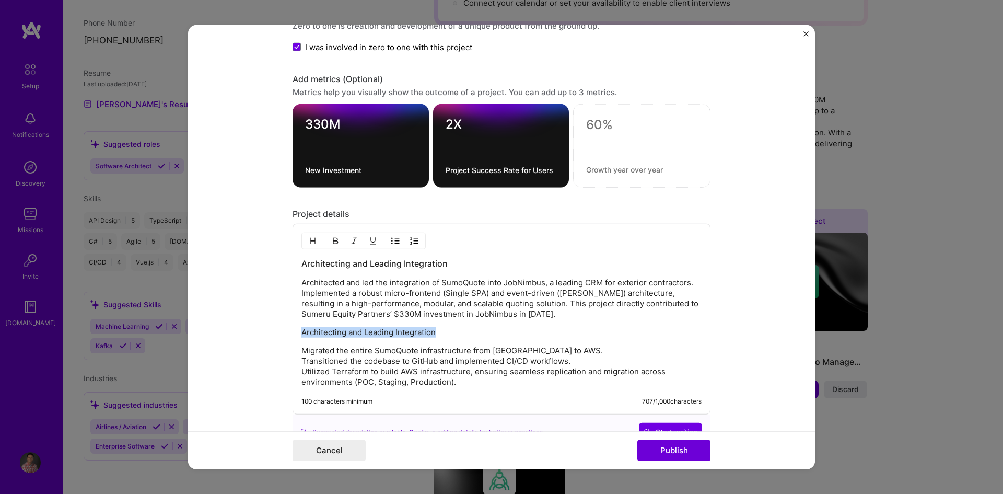
drag, startPoint x: 298, startPoint y: 333, endPoint x: 439, endPoint y: 334, distance: 141.1
click at [439, 334] on p "Architecting and Leading Integration" at bounding box center [501, 332] width 400 height 10
drag, startPoint x: 355, startPoint y: 334, endPoint x: 298, endPoint y: 331, distance: 56.5
click at [301, 331] on p "Cloud Migration" at bounding box center [501, 332] width 400 height 10
click at [309, 241] on img "button" at bounding box center [313, 241] width 8 height 8
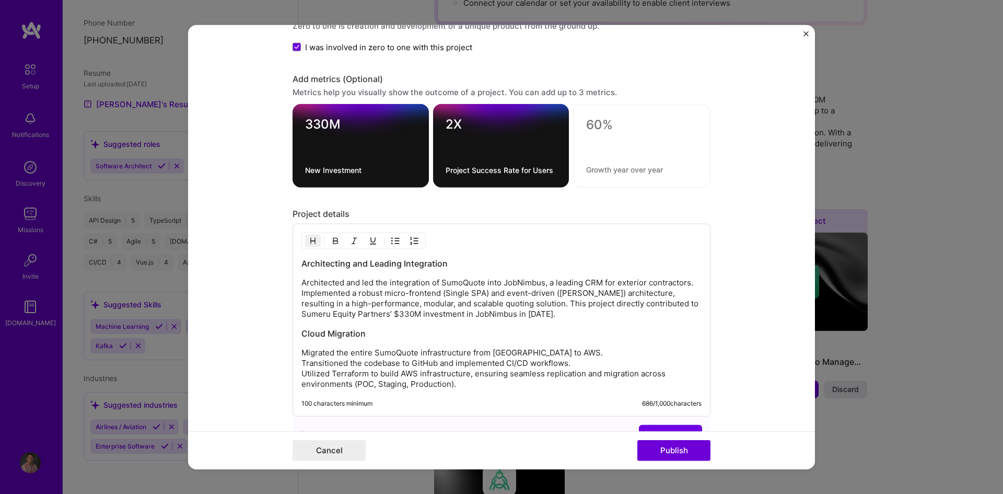
click at [371, 333] on h3 "Cloud Migration" at bounding box center [501, 333] width 400 height 11
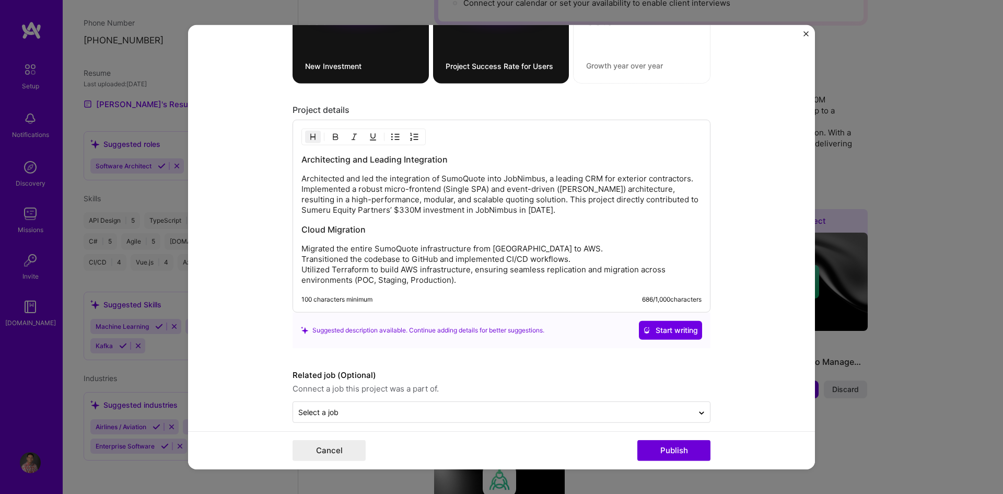
scroll to position [1091, 0]
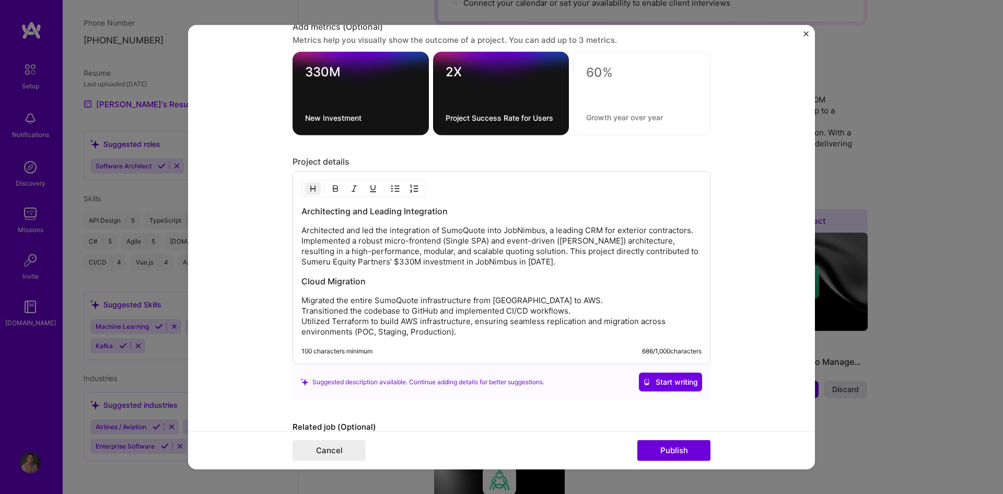
click at [301, 280] on h3 "Cloud Migration" at bounding box center [501, 280] width 400 height 11
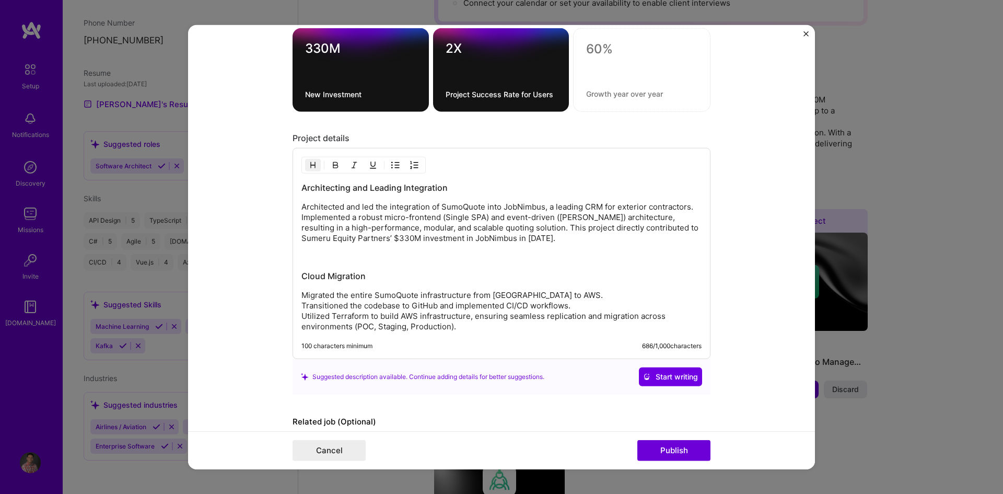
scroll to position [1144, 0]
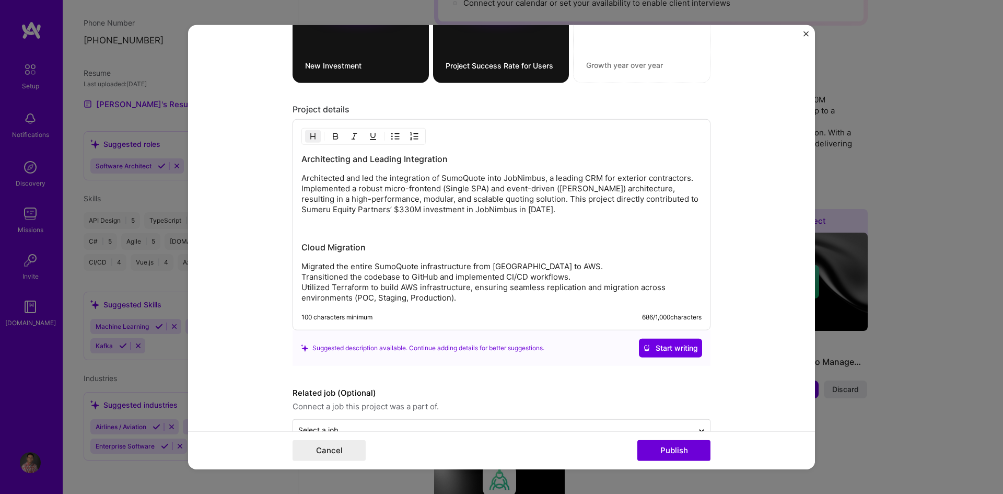
click at [459, 159] on h3 "Architecting and Leading Integration" at bounding box center [501, 158] width 400 height 11
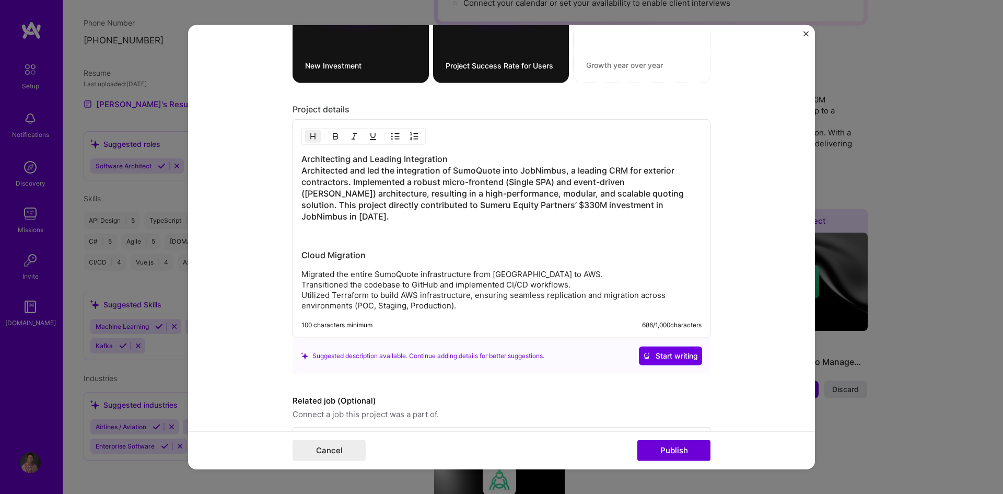
click at [459, 159] on h3 "Architecting and Leading Integration Architected and led the integration of Sum…" at bounding box center [501, 187] width 400 height 69
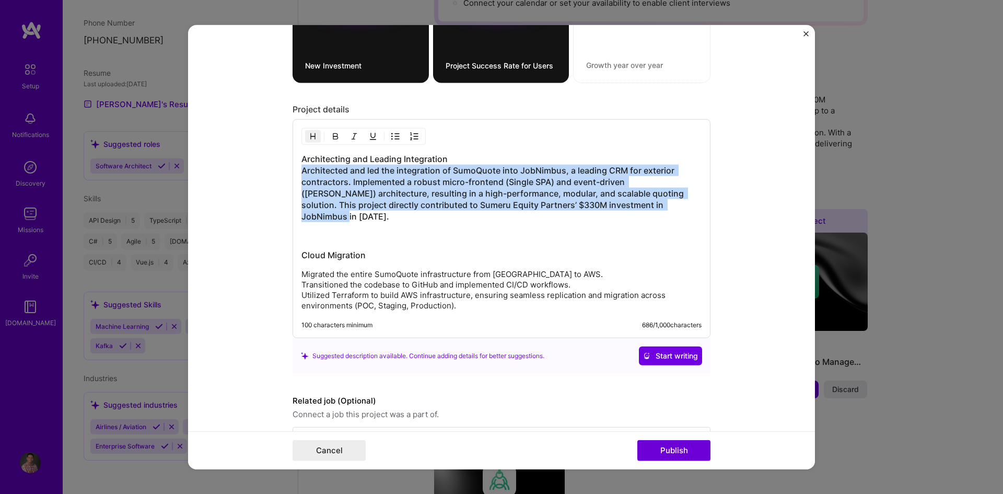
drag, startPoint x: 657, startPoint y: 203, endPoint x: 297, endPoint y: 171, distance: 360.8
click at [301, 171] on h3 "Architecting and Leading Integration Architected and led the integration of Sum…" at bounding box center [501, 187] width 400 height 69
click at [305, 135] on button "button" at bounding box center [313, 136] width 16 height 13
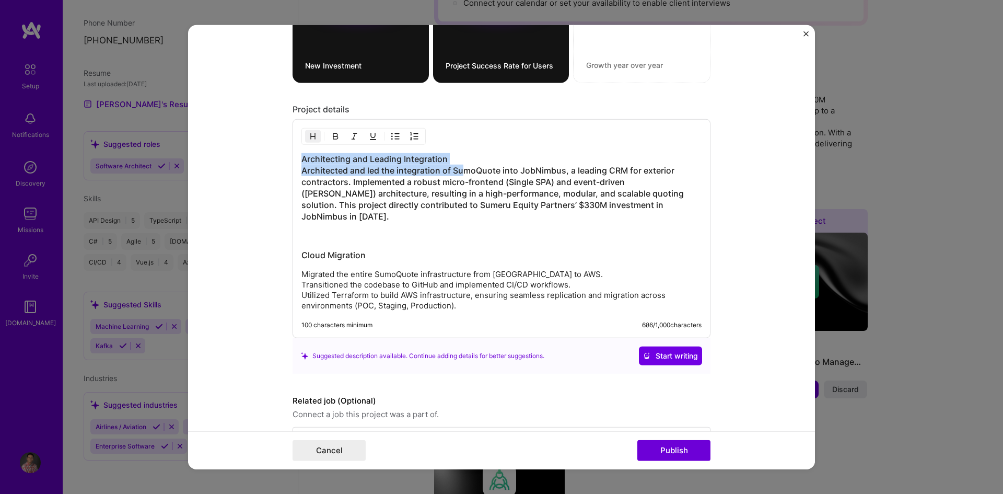
drag, startPoint x: 449, startPoint y: 158, endPoint x: 461, endPoint y: 166, distance: 13.9
click at [461, 166] on h3 "Architecting and Leading Integration Architected and led the integration of Sum…" at bounding box center [501, 187] width 400 height 69
click at [461, 160] on h3 "Architecting and Leading Integration Architected and led the integration of Sum…" at bounding box center [501, 187] width 400 height 69
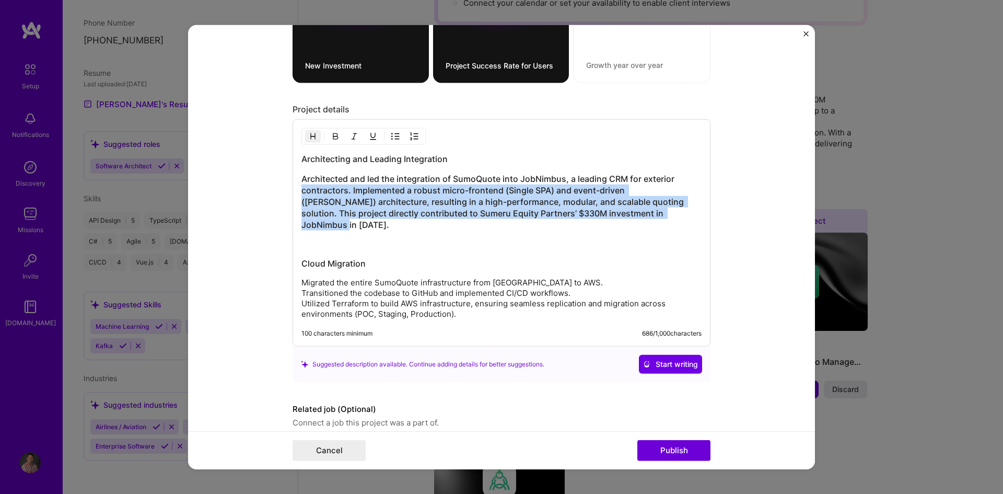
drag, startPoint x: 663, startPoint y: 214, endPoint x: 295, endPoint y: 187, distance: 369.3
click at [295, 187] on div "Architecting and Leading Integration Architected and led the integration of Sum…" at bounding box center [502, 232] width 418 height 227
click at [309, 138] on img "button" at bounding box center [313, 136] width 8 height 8
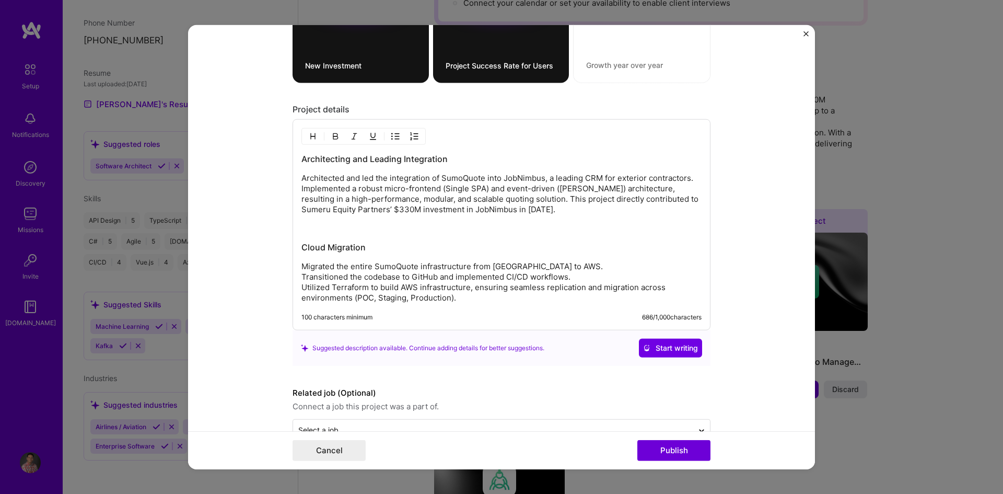
click at [521, 214] on p "Architected and led the integration of SumoQuote into JobNimbus, a leading CRM …" at bounding box center [501, 194] width 400 height 42
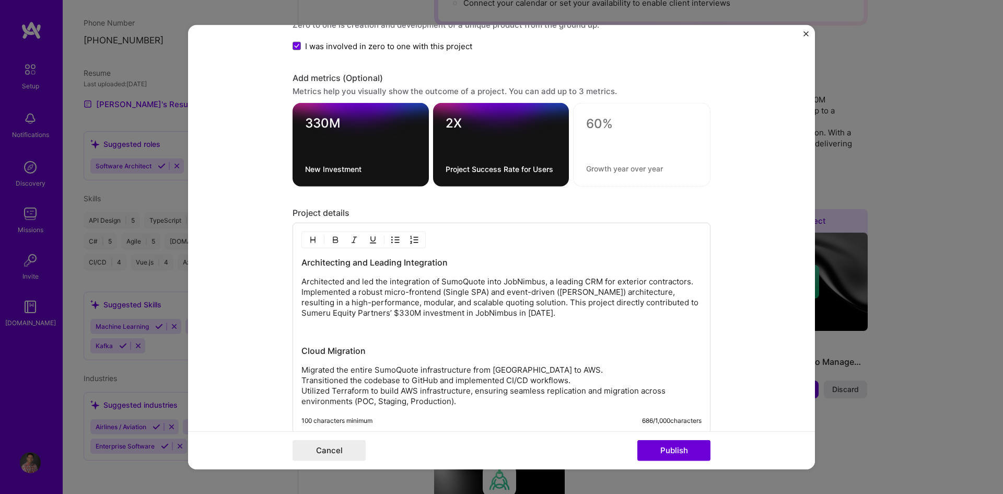
scroll to position [1039, 0]
click at [519, 316] on p "Architected and led the integration of SumoQuote into JobNimbus, a leading CRM …" at bounding box center [501, 298] width 400 height 42
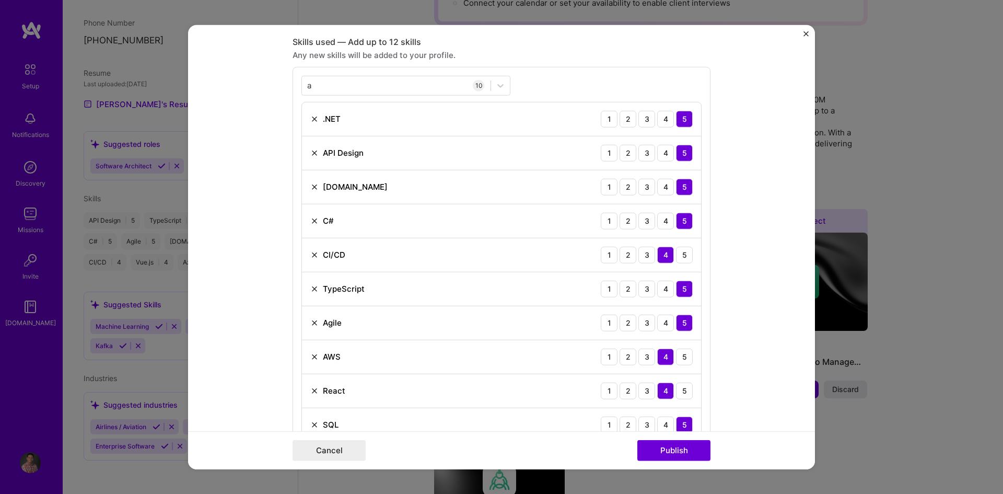
scroll to position [493, 0]
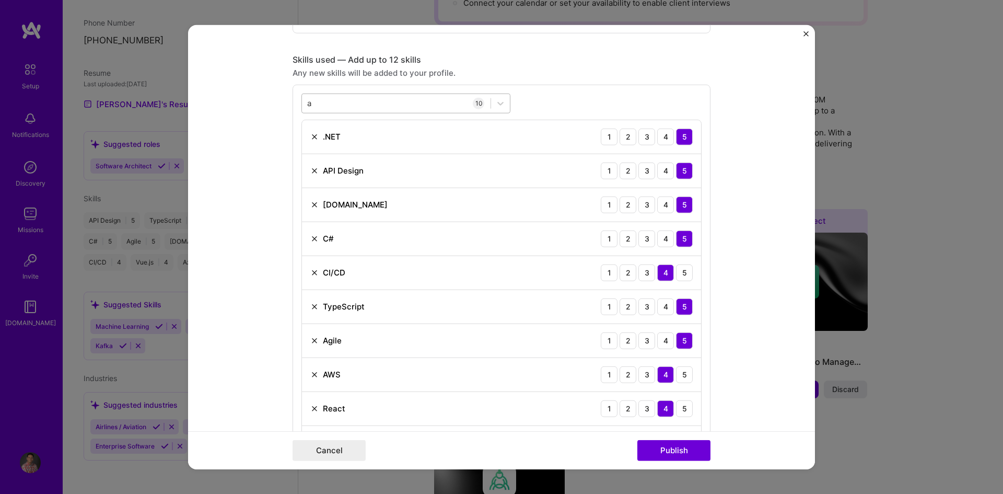
click at [400, 100] on div "a a" at bounding box center [396, 103] width 189 height 17
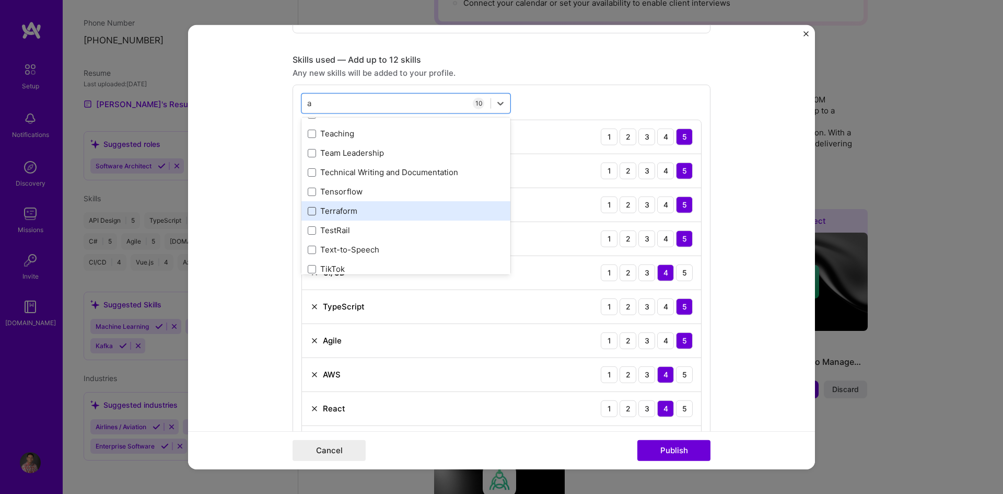
click at [308, 211] on span at bounding box center [312, 210] width 8 height 8
click at [0, 0] on input "checkbox" at bounding box center [0, 0] width 0 height 0
click at [740, 255] on form "Editing suggested project This project is suggested based on your LinkedIn, res…" at bounding box center [501, 247] width 627 height 445
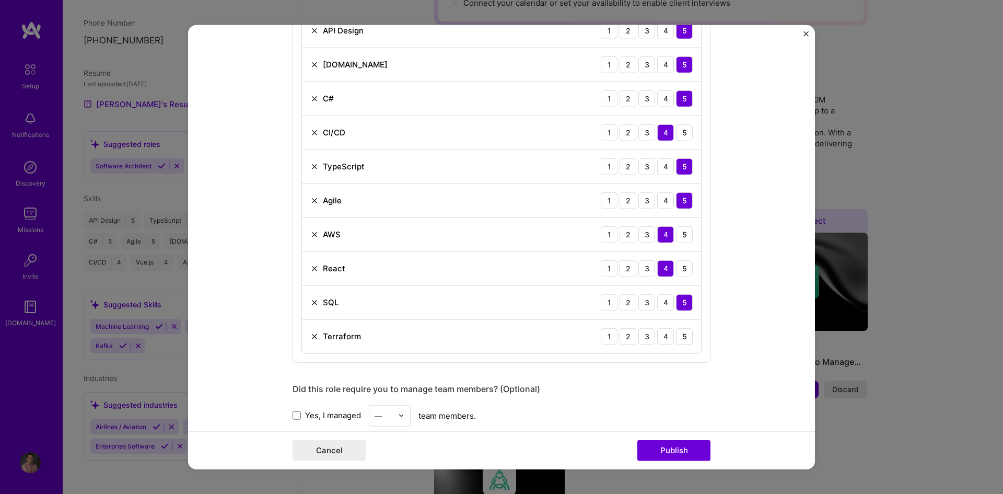
scroll to position [650, 0]
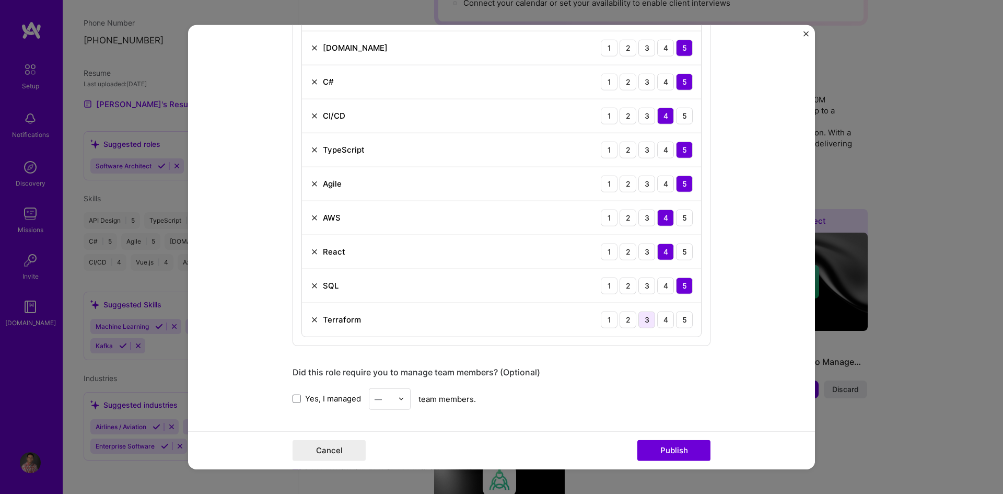
click at [645, 323] on div "3" at bounding box center [646, 319] width 17 height 17
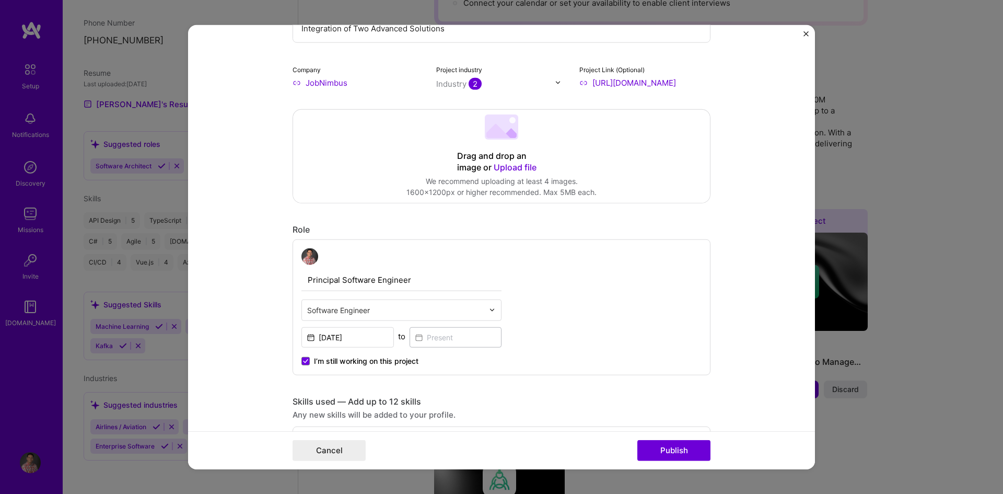
scroll to position [157, 0]
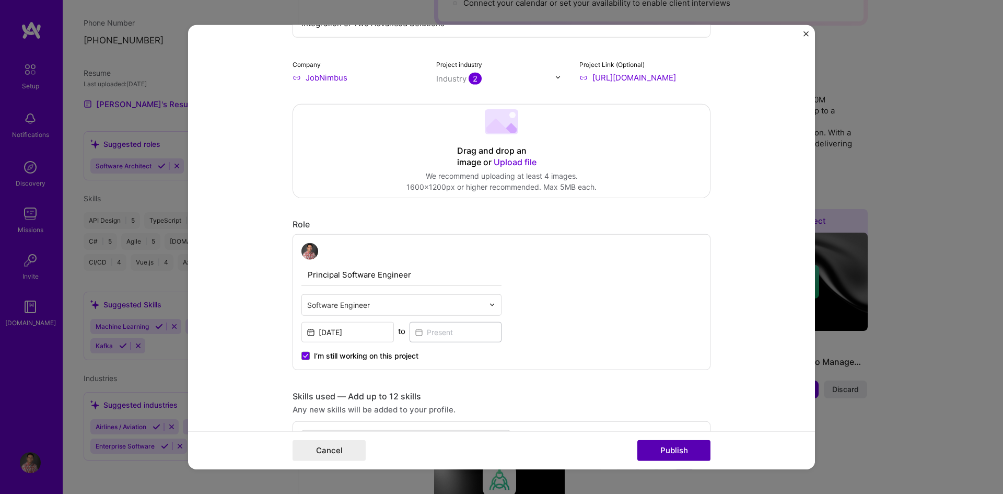
click at [669, 447] on button "Publish" at bounding box center [673, 450] width 73 height 21
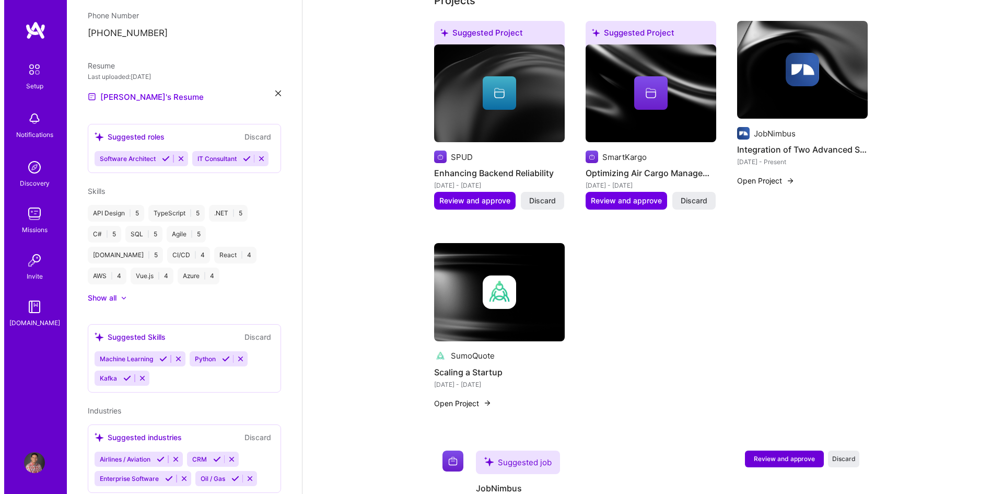
scroll to position [418, 0]
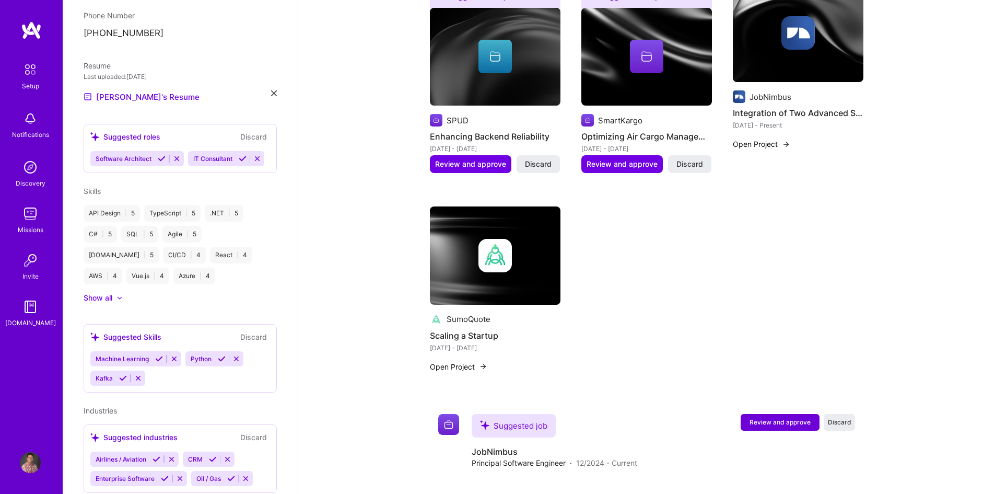
click at [490, 278] on img at bounding box center [495, 255] width 131 height 98
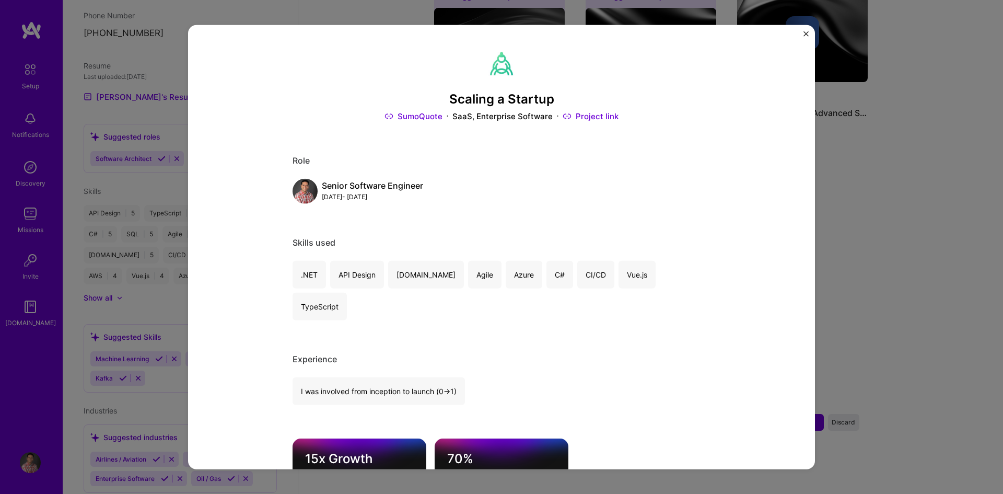
click at [805, 33] on img "Close" at bounding box center [805, 33] width 5 height 5
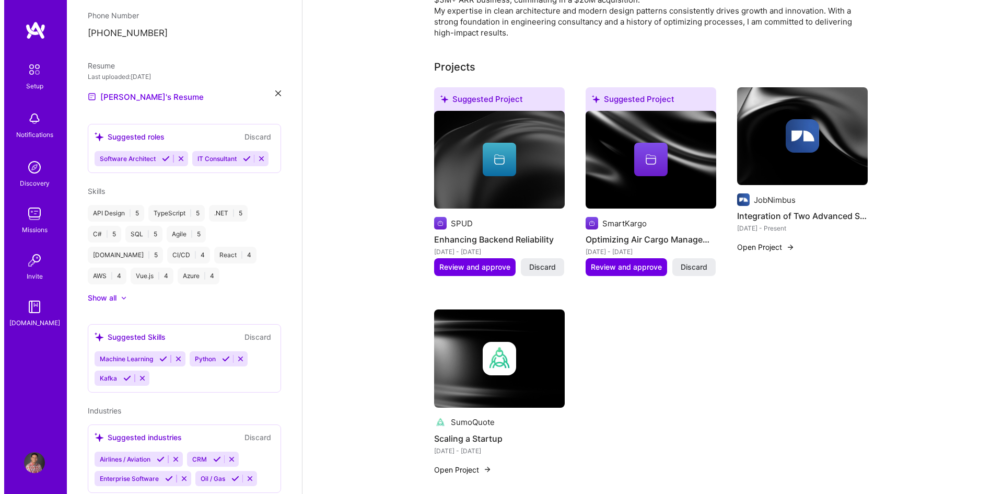
scroll to position [313, 0]
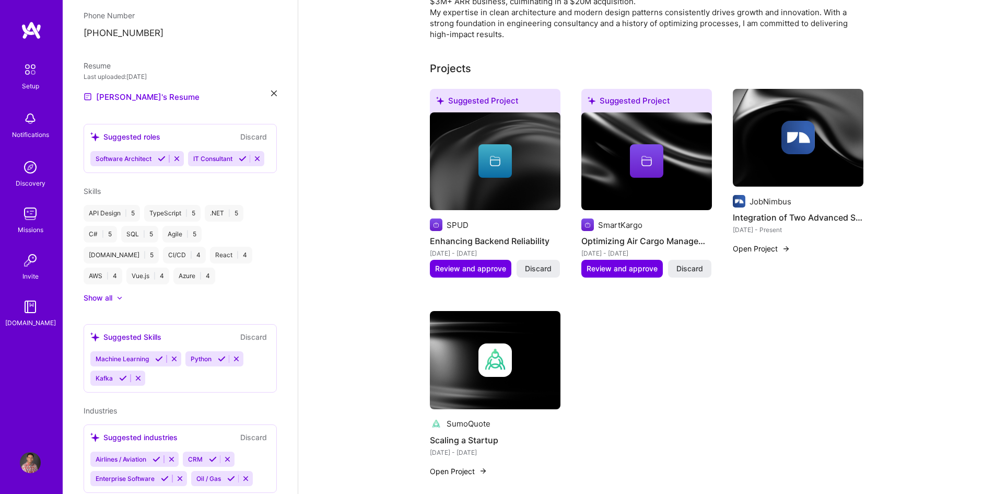
click at [527, 343] on div at bounding box center [495, 359] width 131 height 33
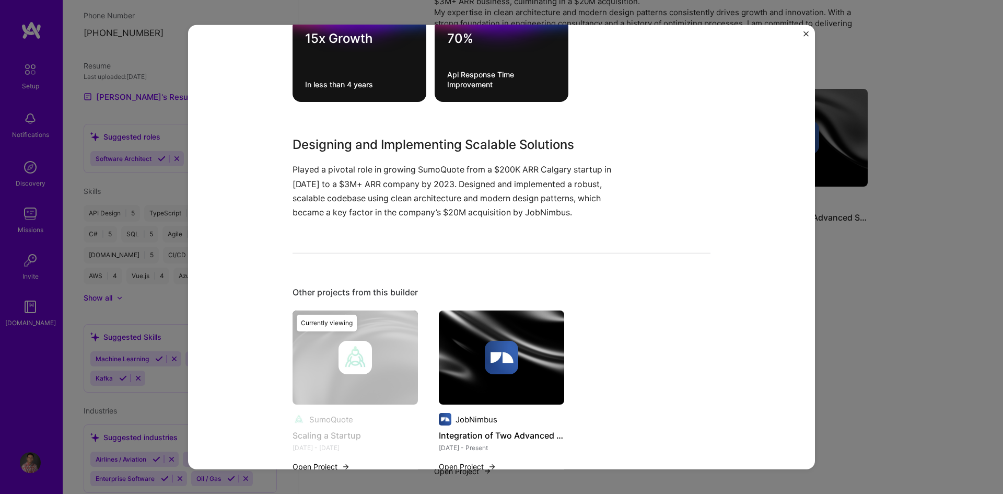
scroll to position [424, 0]
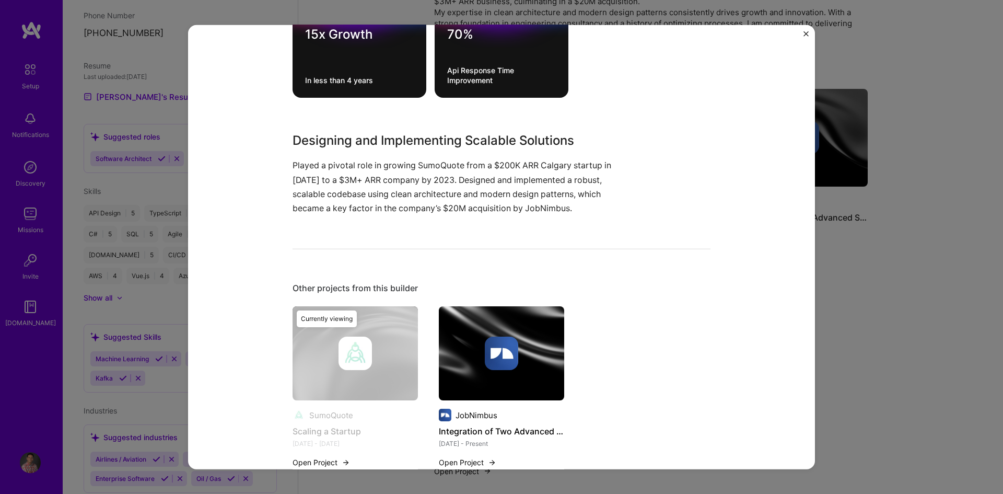
click at [325, 457] on button "Open Project" at bounding box center [321, 462] width 57 height 11
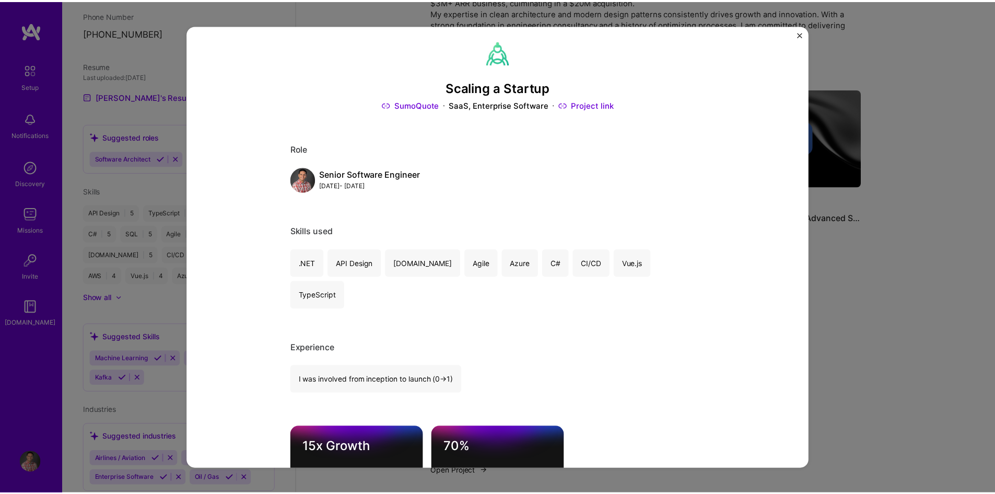
scroll to position [0, 0]
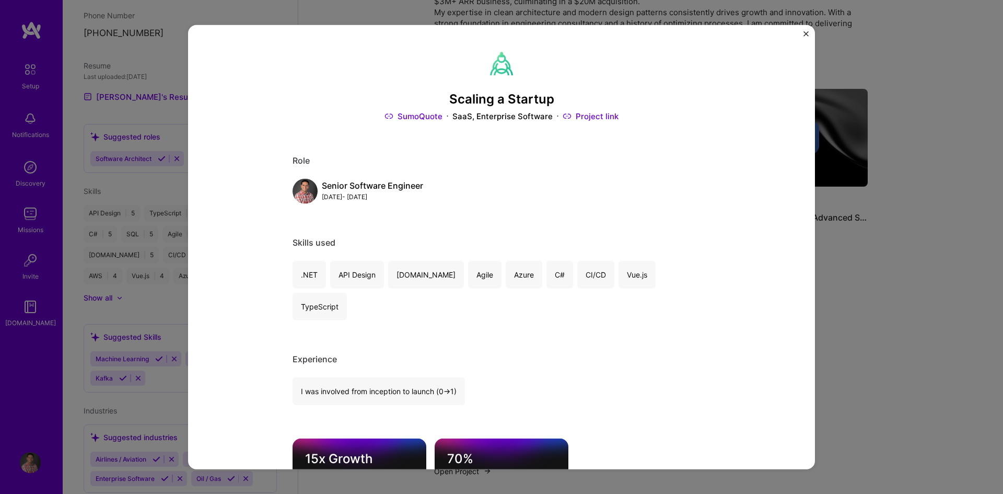
click at [806, 32] on img "Close" at bounding box center [805, 33] width 5 height 5
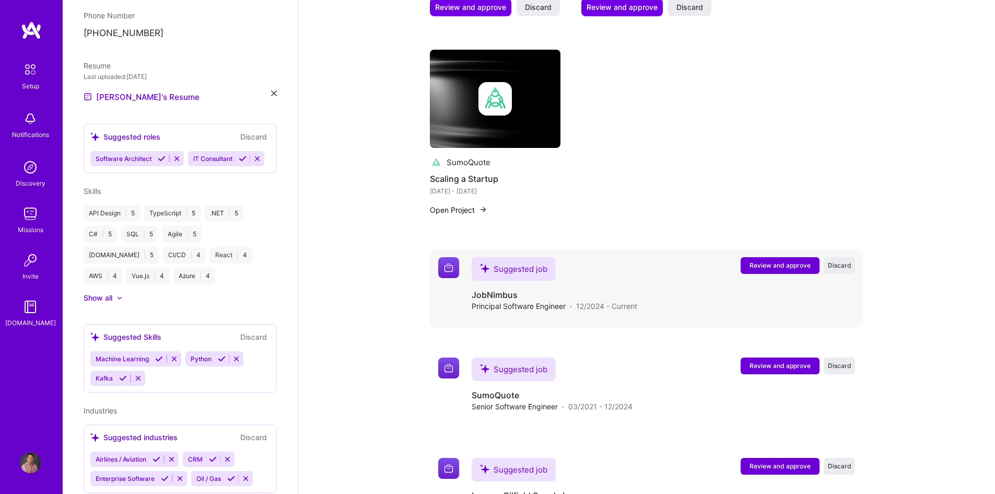
scroll to position [562, 0]
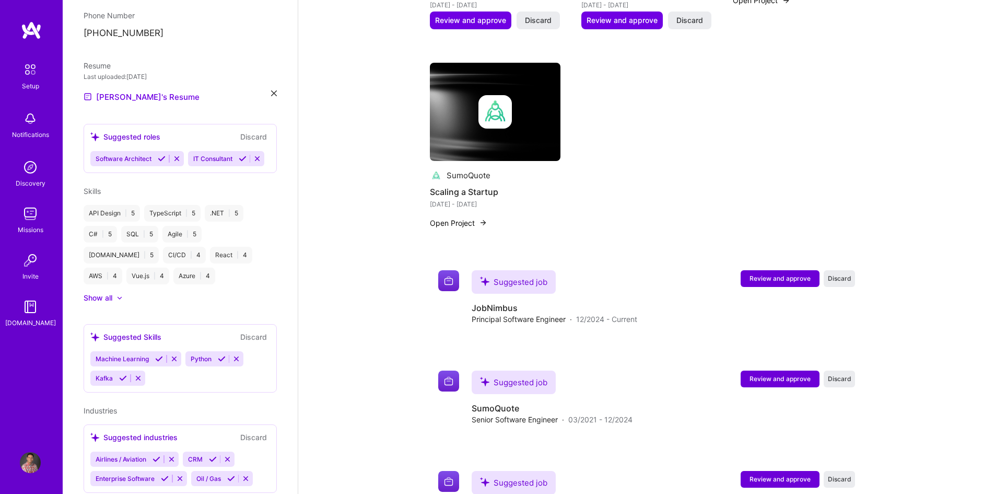
drag, startPoint x: 484, startPoint y: 114, endPoint x: 589, endPoint y: 95, distance: 106.7
click at [589, 95] on div "Suggested Project SPUD Enhancing Backend Reliability [DATE] - [DATE] Review and…" at bounding box center [647, 41] width 434 height 400
click at [480, 170] on div "SumoQuote" at bounding box center [469, 175] width 44 height 11
click at [474, 185] on h4 "Scaling a Startup" at bounding box center [495, 192] width 131 height 14
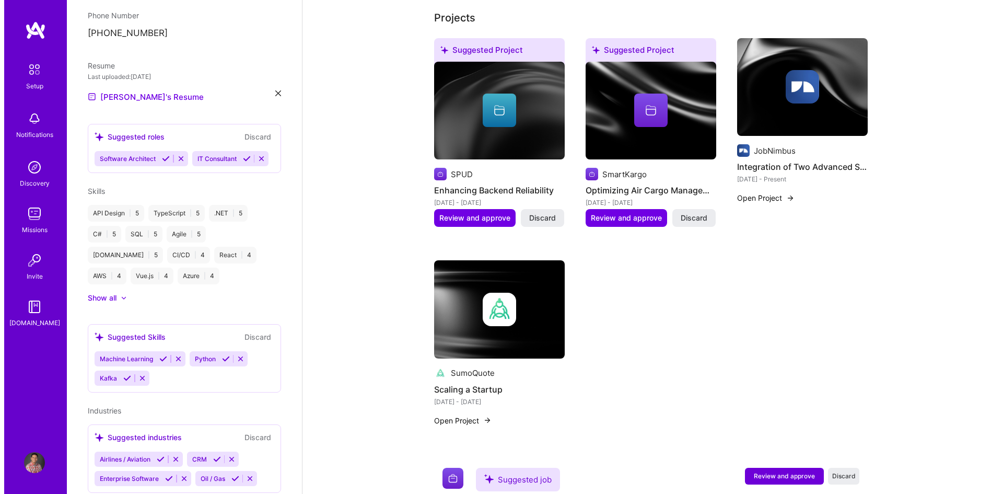
scroll to position [353, 0]
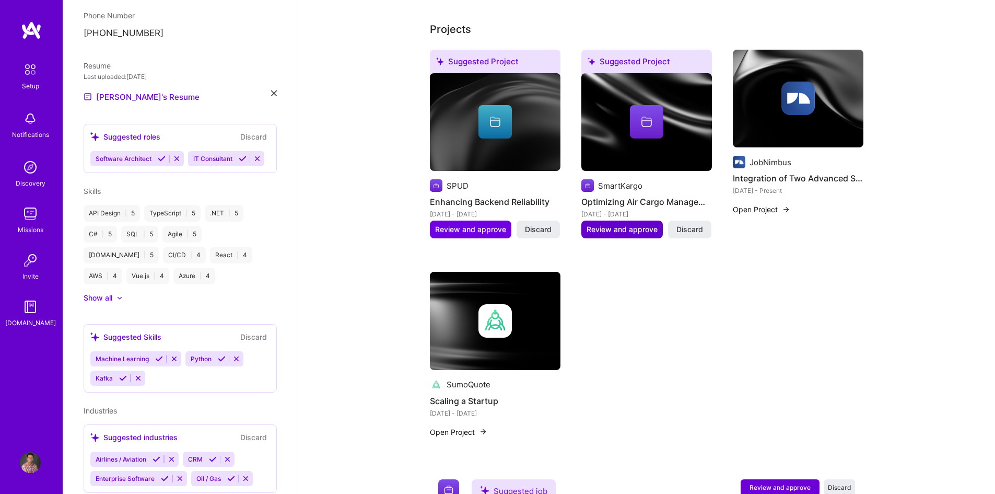
click at [625, 224] on span "Review and approve" at bounding box center [622, 229] width 71 height 10
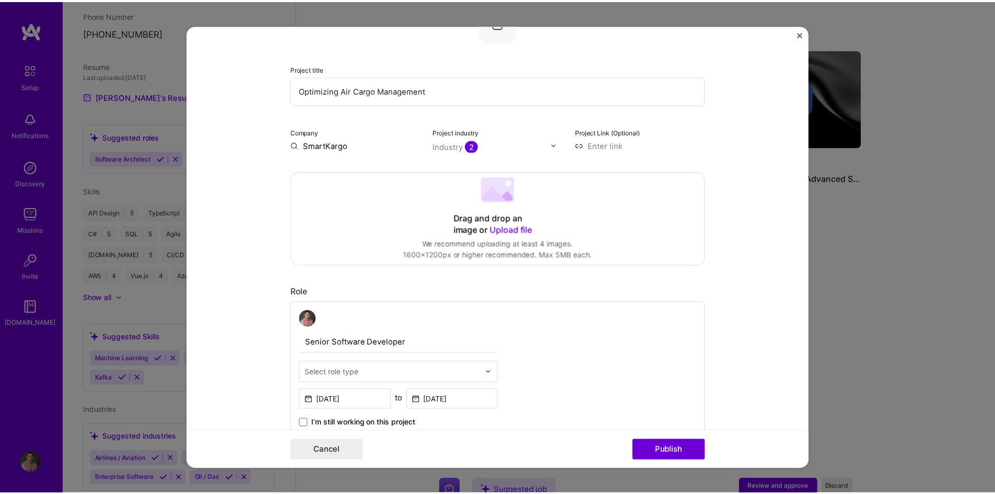
scroll to position [52, 0]
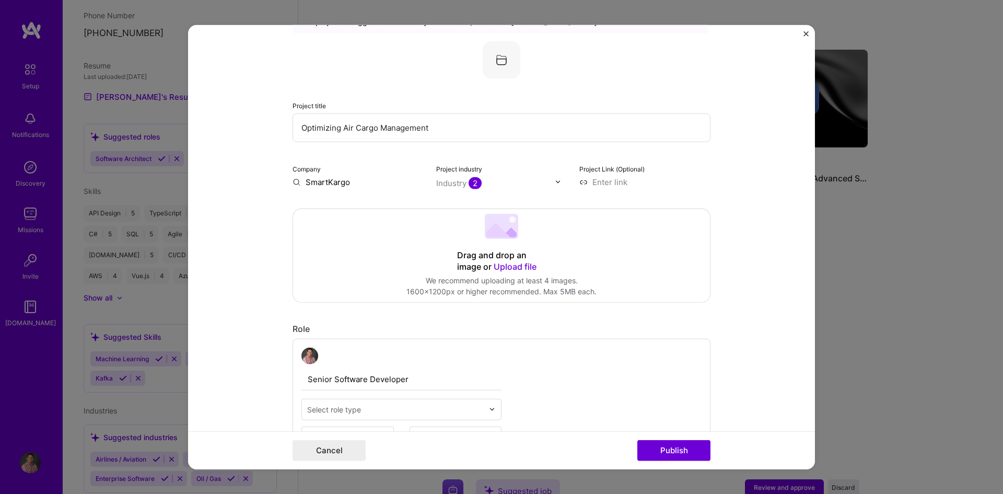
click at [806, 36] on img "Close" at bounding box center [805, 33] width 5 height 5
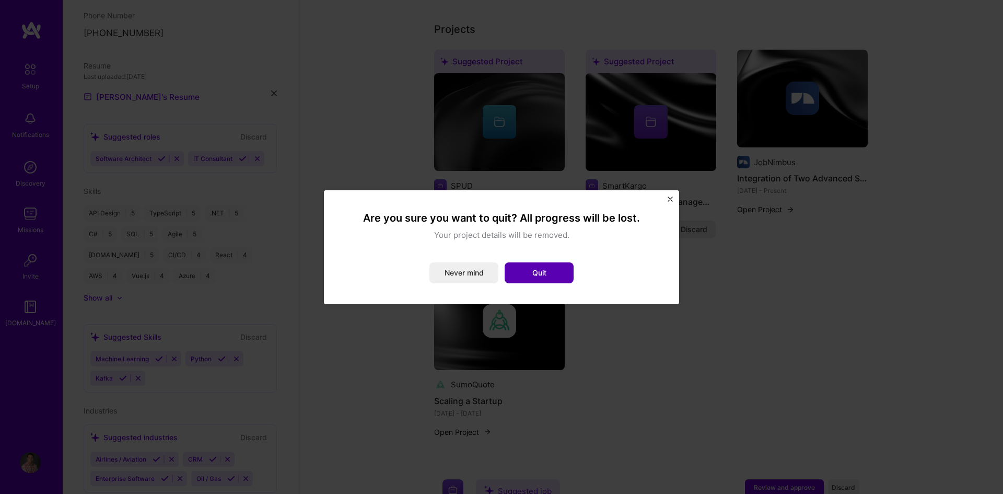
click at [532, 272] on button "Quit" at bounding box center [539, 272] width 69 height 21
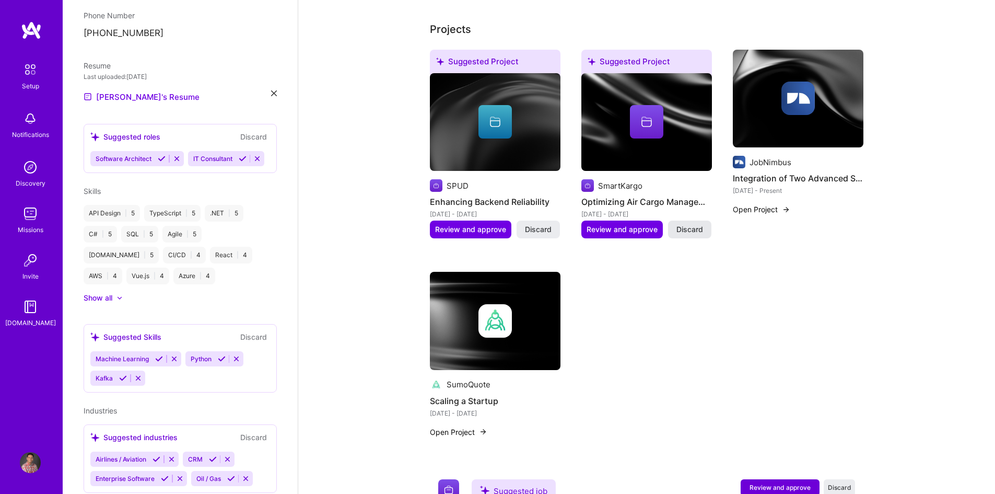
click at [694, 224] on span "Discard" at bounding box center [690, 229] width 27 height 10
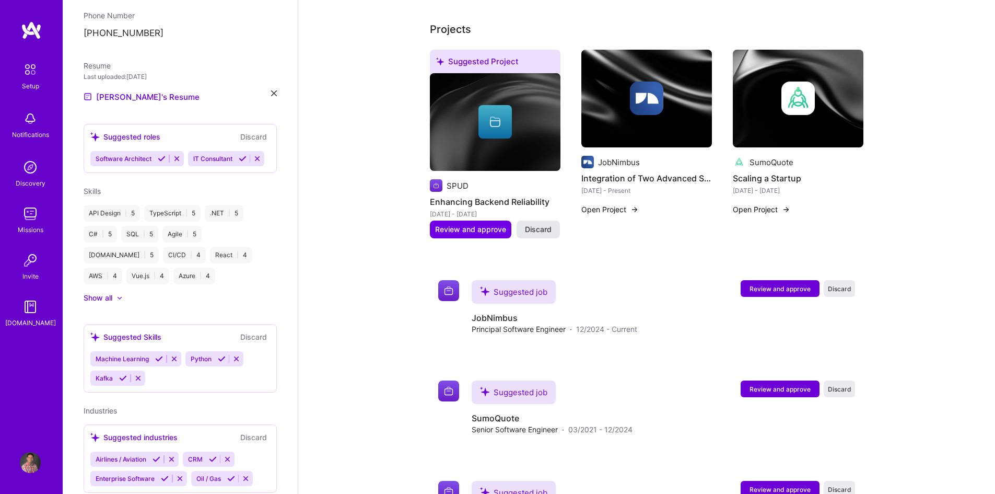
click at [541, 224] on span "Discard" at bounding box center [538, 229] width 27 height 10
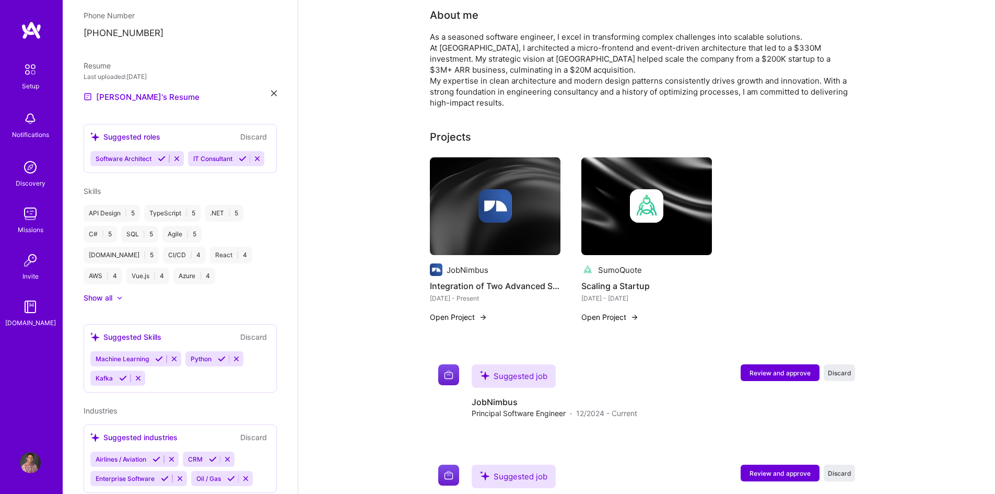
scroll to position [248, 0]
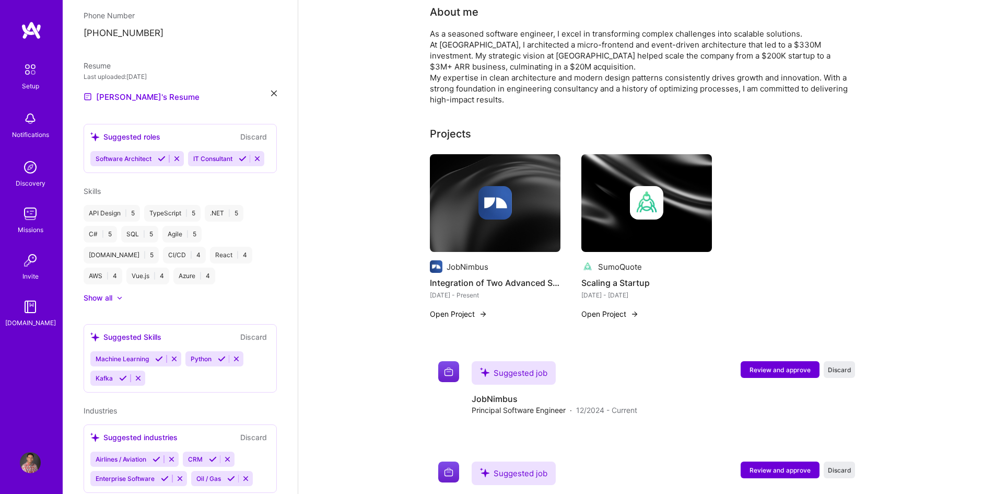
click at [611, 308] on button "Open Project" at bounding box center [609, 313] width 57 height 11
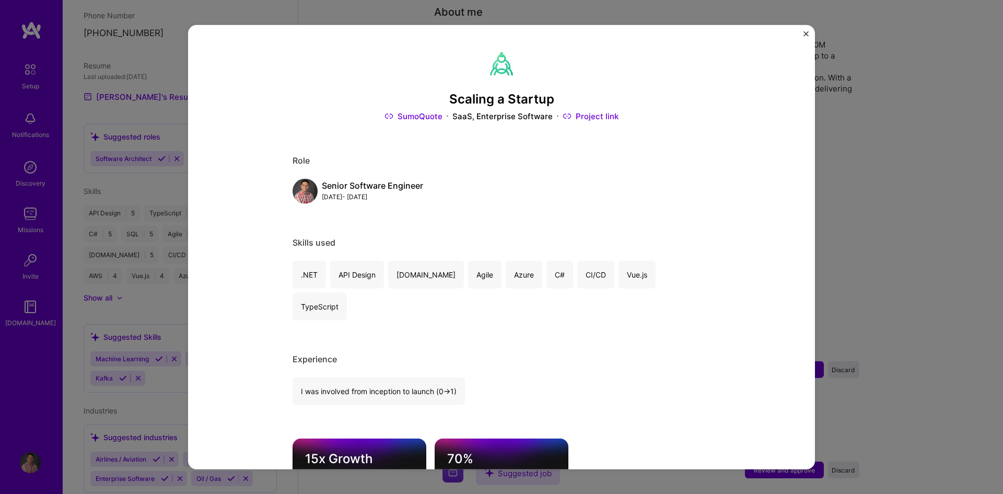
click at [806, 33] on img "Close" at bounding box center [805, 33] width 5 height 5
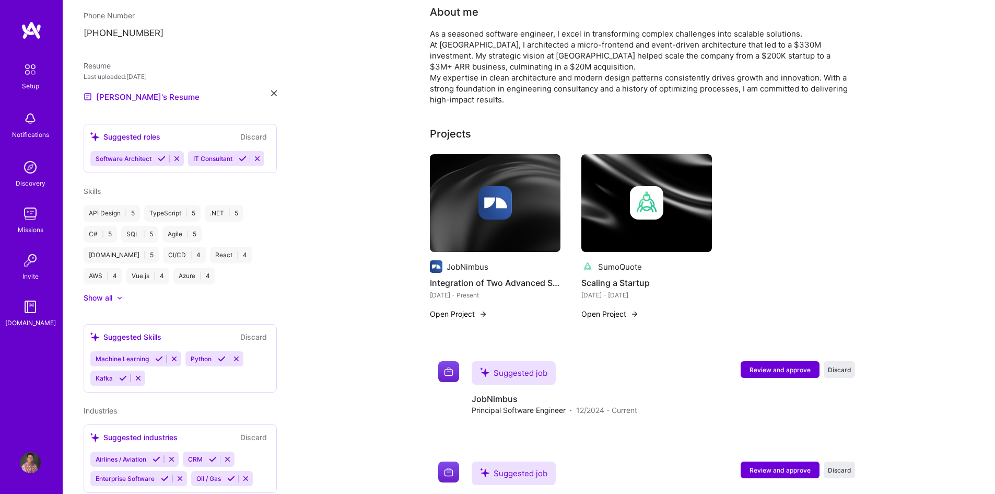
click at [471, 308] on button "Open Project" at bounding box center [458, 313] width 57 height 11
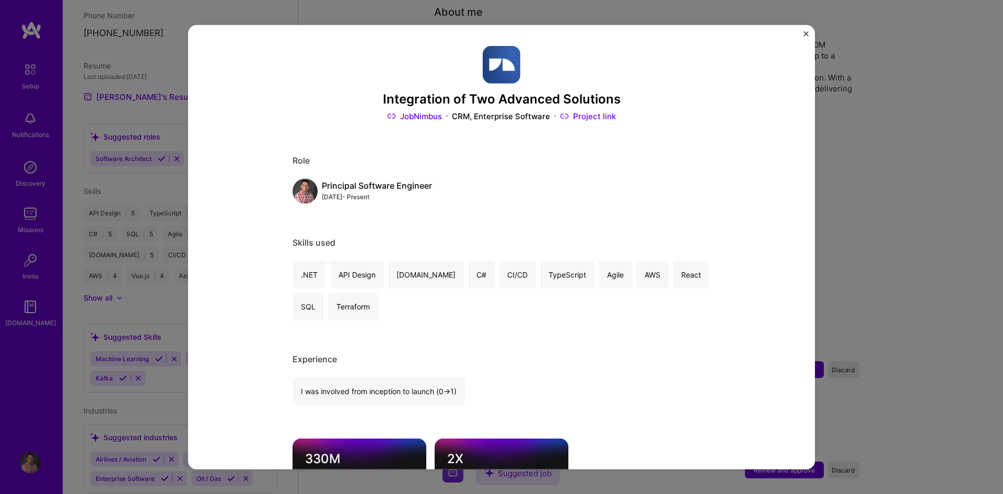
click at [808, 34] on img "Close" at bounding box center [805, 33] width 5 height 5
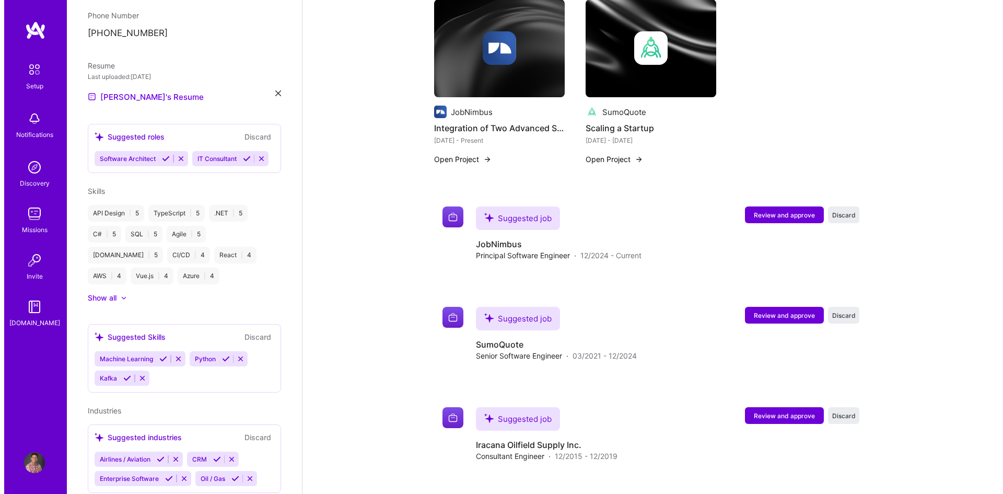
scroll to position [405, 0]
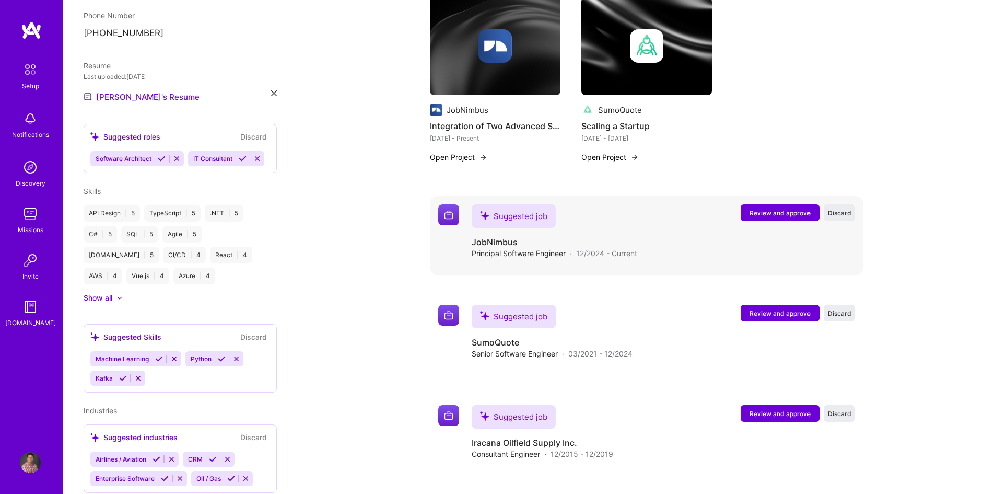
click at [779, 208] on span "Review and approve" at bounding box center [780, 212] width 61 height 9
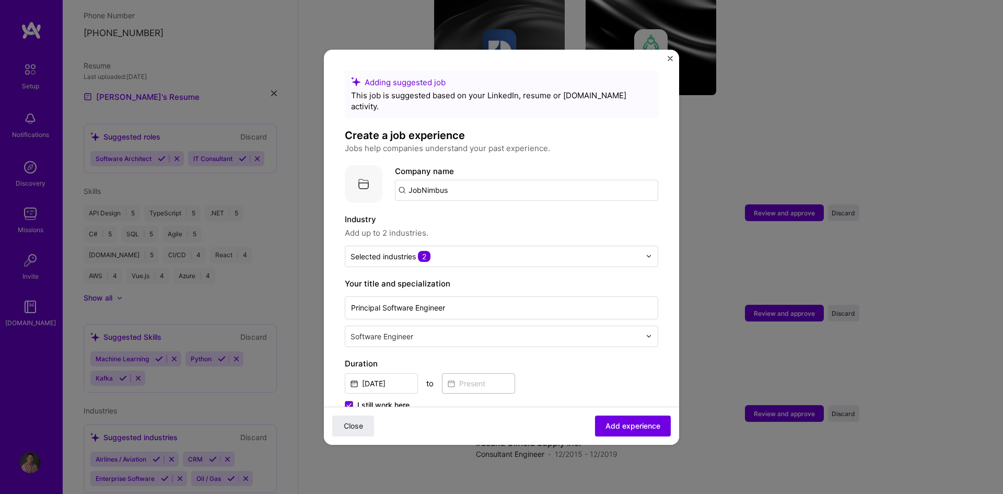
click at [481, 184] on input "JobNimbus" at bounding box center [526, 190] width 263 height 21
click at [482, 180] on input "JobNimbus" at bounding box center [526, 190] width 263 height 21
drag, startPoint x: 463, startPoint y: 174, endPoint x: 390, endPoint y: 174, distance: 73.1
click at [390, 174] on div "Company logo Company name JobNimbus" at bounding box center [501, 184] width 313 height 38
click at [547, 165] on div "Company name JobNimbus" at bounding box center [526, 183] width 263 height 36
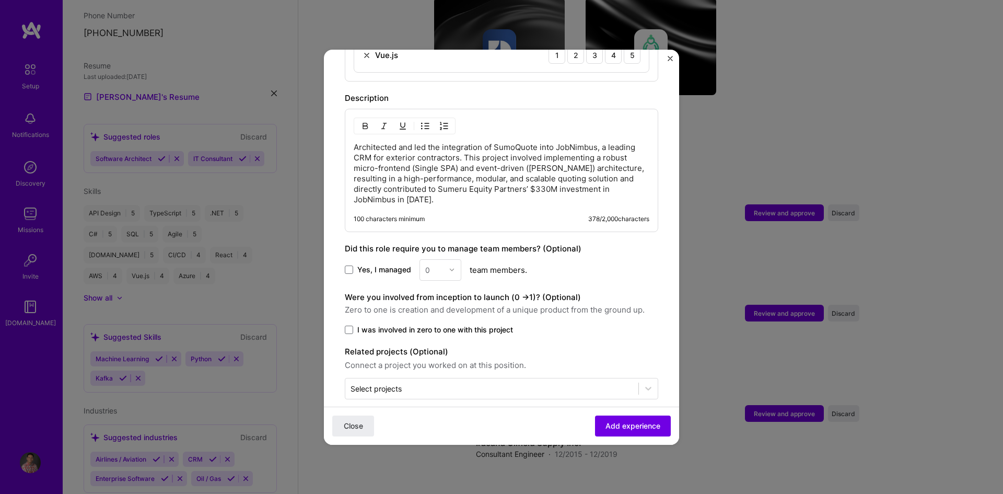
scroll to position [692, 0]
click at [352, 323] on span at bounding box center [349, 327] width 8 height 8
click at [0, 0] on input "I was involved in zero to one with this project" at bounding box center [0, 0] width 0 height 0
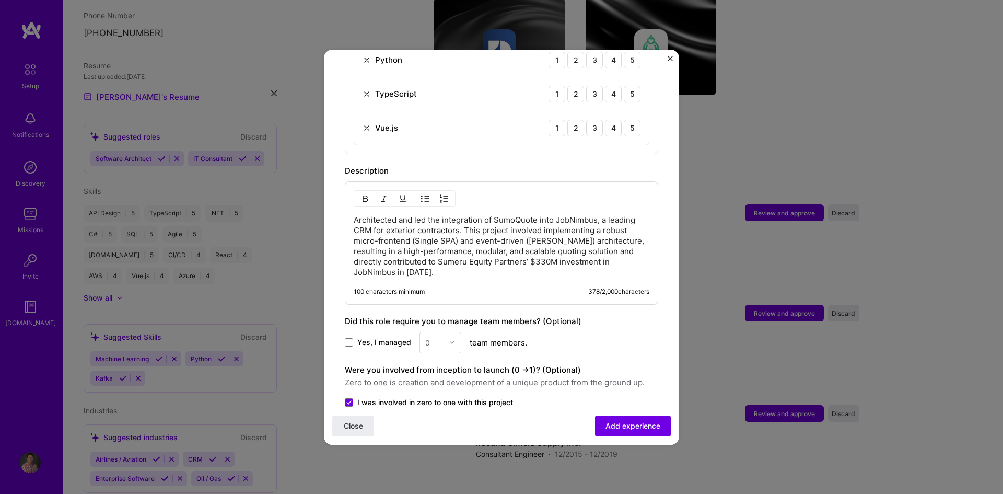
scroll to position [588, 0]
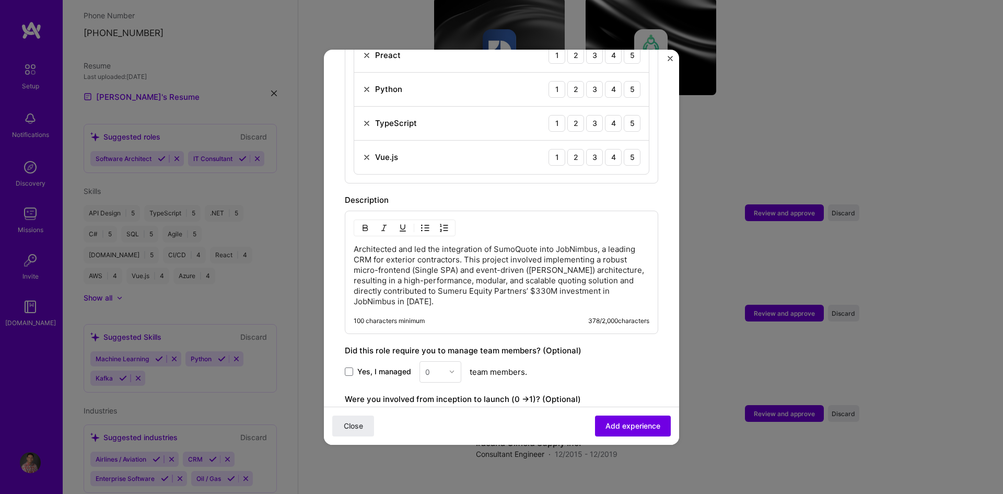
click at [381, 295] on p "Architected and led the integration of SumoQuote into JobNimbus, a leading CRM …" at bounding box center [502, 275] width 296 height 63
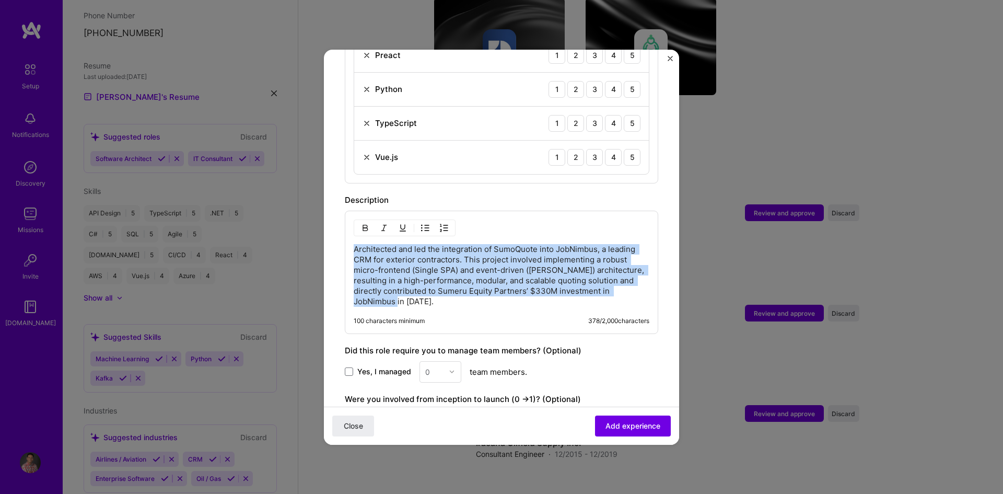
drag, startPoint x: 383, startPoint y: 292, endPoint x: 337, endPoint y: 231, distance: 75.7
click at [337, 231] on form "Adding suggested job This job is suggested based on your LinkedIn, resume or [D…" at bounding box center [501, 21] width 355 height 1077
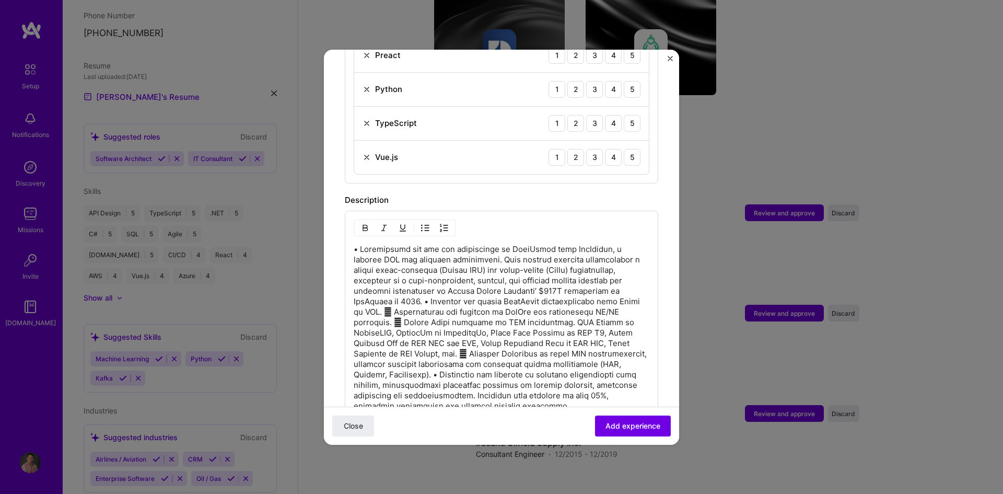
click at [428, 292] on p at bounding box center [502, 327] width 296 height 167
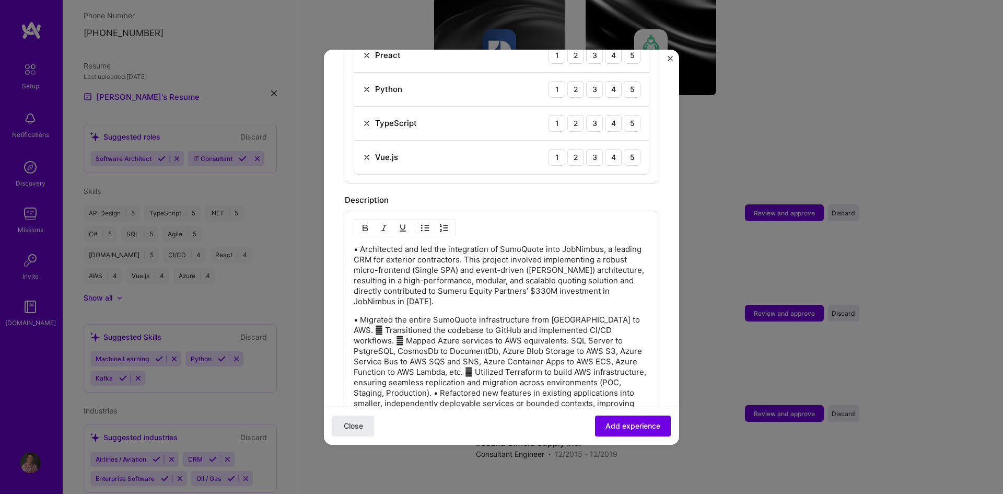
click at [372, 244] on p "• Architected and led the integration of SumoQuote into JobNimbus, a leading CR…" at bounding box center [502, 275] width 296 height 63
click at [422, 224] on img "button" at bounding box center [425, 228] width 8 height 8
click at [382, 244] on p "• Architected and led the integration of SumoQuote into JobNimbus, a leading CR…" at bounding box center [512, 275] width 275 height 63
click at [374, 315] on p "• Migrated the entire SumoQuote infrastructure from [GEOGRAPHIC_DATA] to AWS. …" at bounding box center [502, 372] width 296 height 115
click at [427, 224] on img "button" at bounding box center [425, 228] width 8 height 8
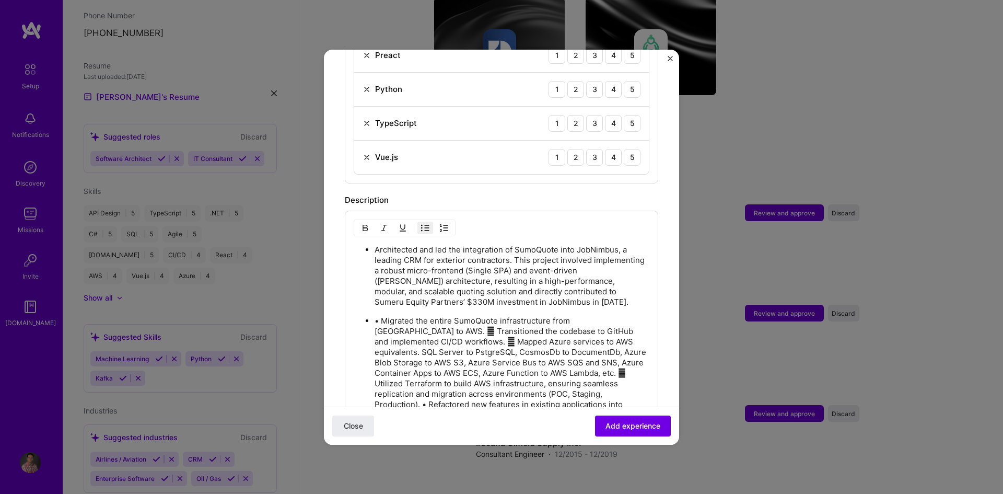
click at [381, 316] on p "• Migrated the entire SumoQuote infrastructure from [GEOGRAPHIC_DATA] to AWS. …" at bounding box center [512, 378] width 275 height 125
click at [619, 316] on p "Migrated the entire SumoQuote infrastructure from [GEOGRAPHIC_DATA] to AWS.  T…" at bounding box center [512, 378] width 275 height 125
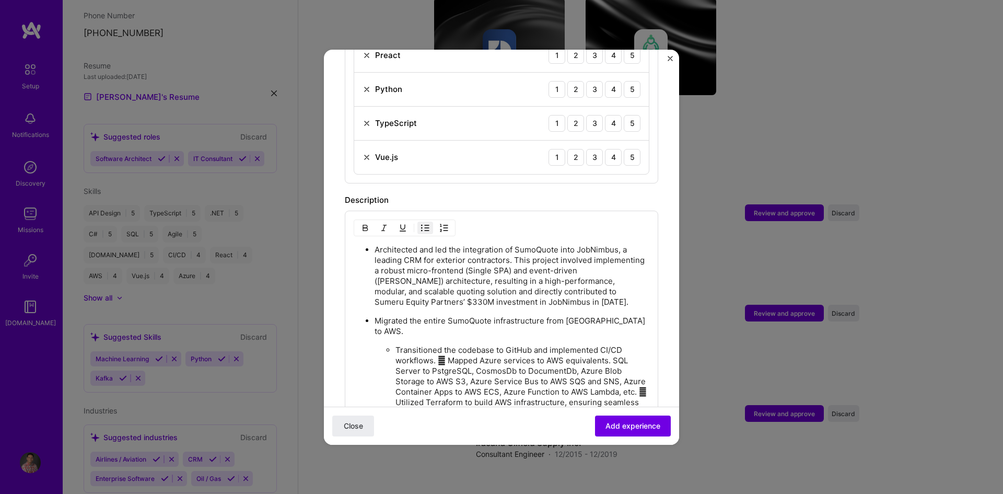
click at [439, 345] on p "Transitioned the codebase to GitHub and implemented CI/CD workflows.  Mapped A…" at bounding box center [522, 407] width 254 height 125
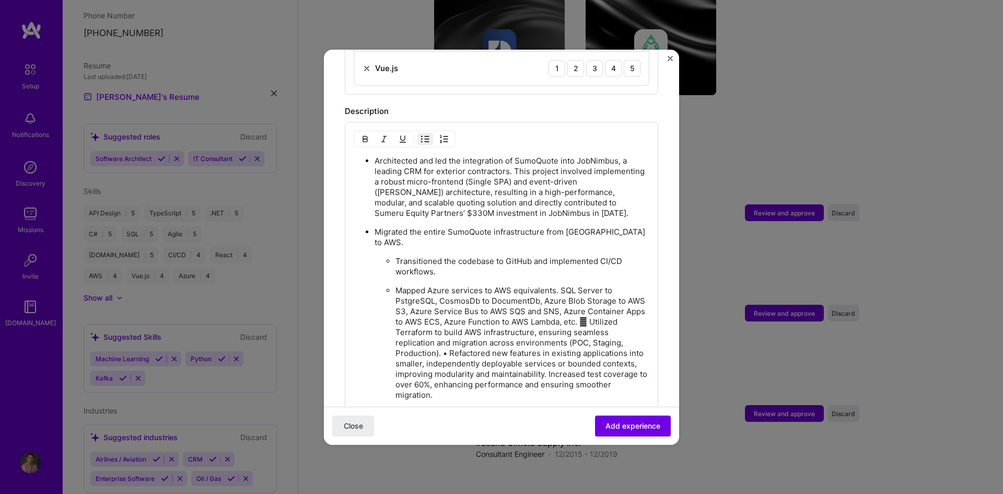
scroll to position [744, 0]
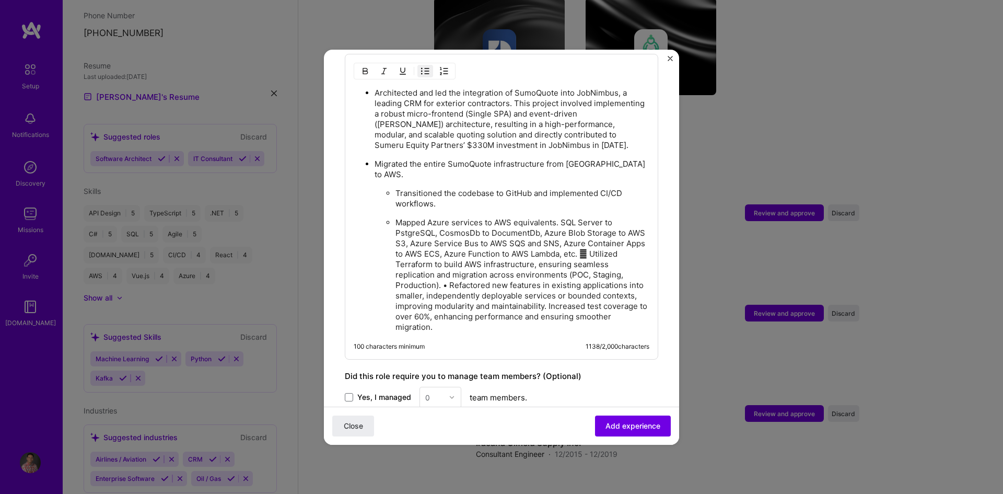
click at [397, 242] on p "Mapped Azure services to AWS equivalents. SQL Server to PstgreSQL, CosmosDb to …" at bounding box center [522, 274] width 254 height 115
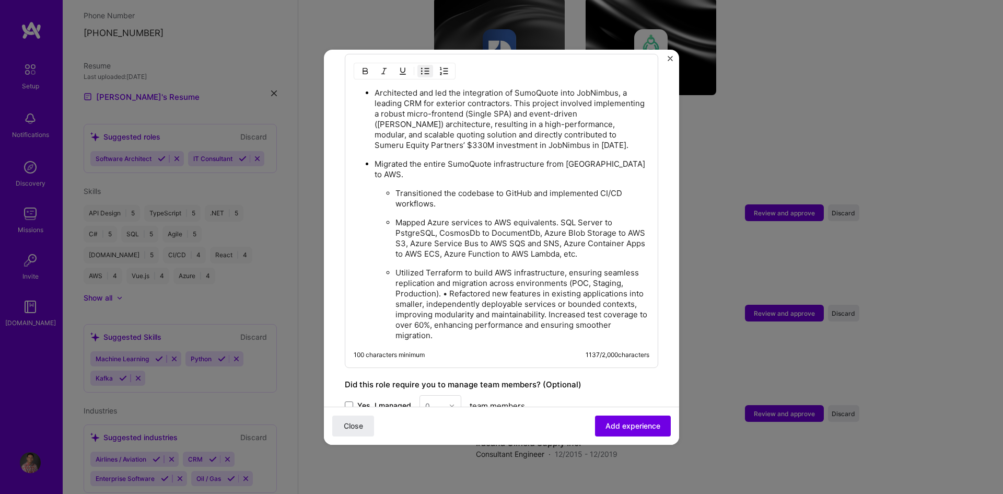
scroll to position [797, 0]
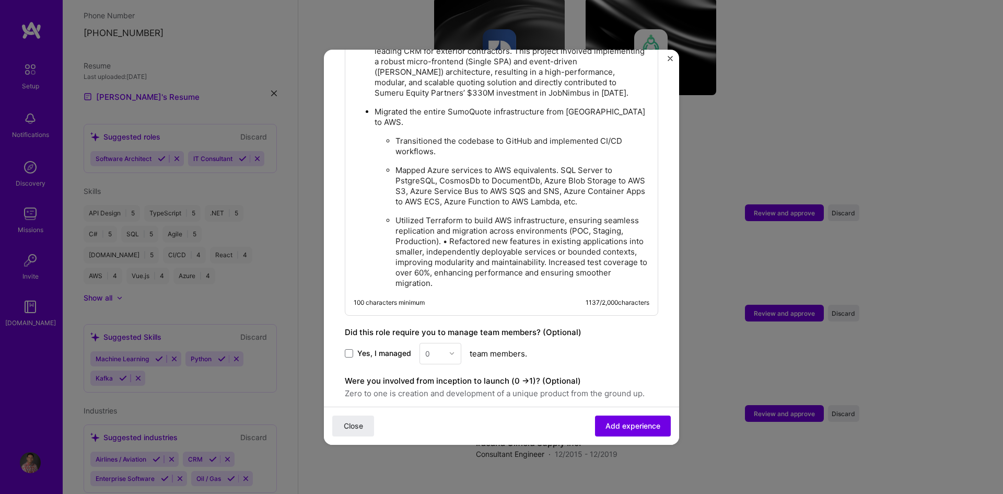
click at [440, 219] on p "Utilized Terraform to build AWS infrastructure, ensuring seamless replication a…" at bounding box center [522, 251] width 254 height 73
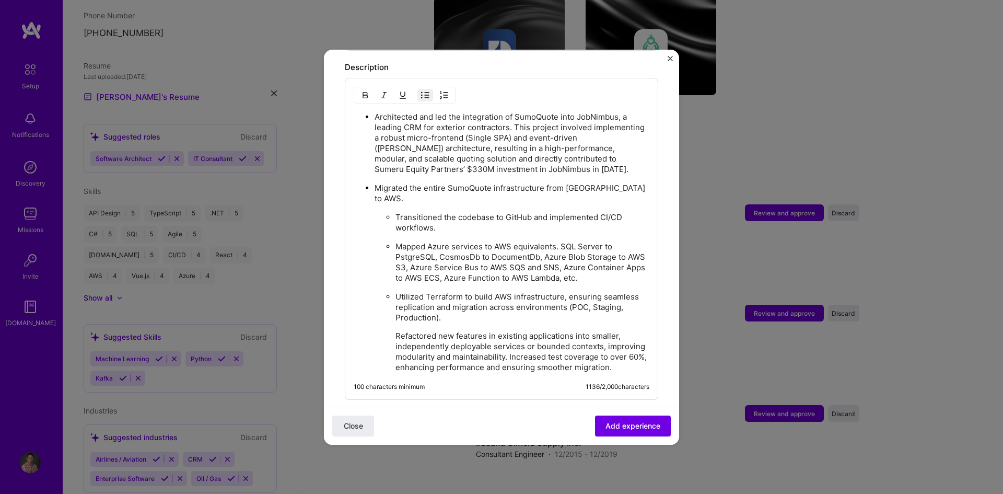
scroll to position [692, 0]
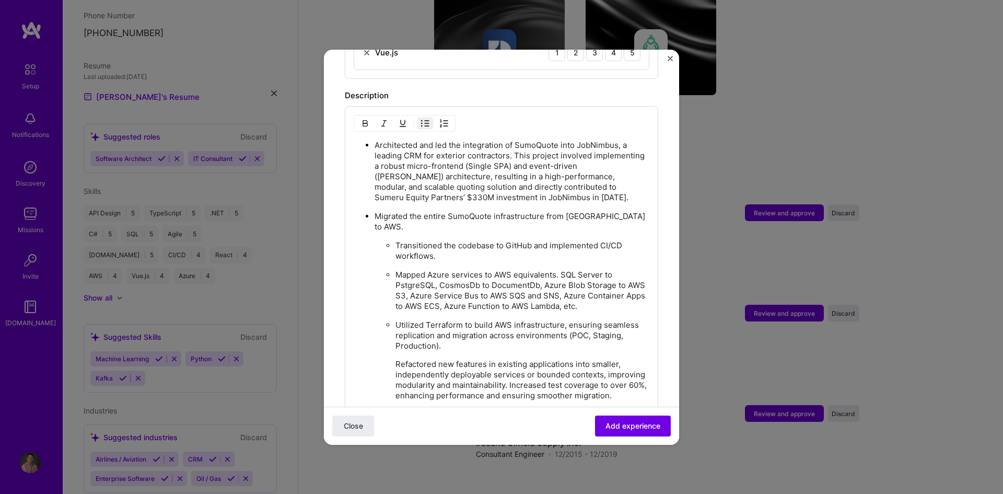
click at [422, 119] on img "button" at bounding box center [425, 123] width 8 height 8
click at [408, 335] on li "Utilized Terraform to build AWS infrastructure, ensuring seamless replication a…" at bounding box center [512, 359] width 275 height 81
click at [375, 320] on p "Utilized Terraform to build AWS infrastructure, ensuring seamless replication a…" at bounding box center [512, 335] width 275 height 31
click at [451, 327] on p "Utilized Terraform to build AWS infrastructure, ensuring seamless replication a…" at bounding box center [522, 335] width 254 height 31
click at [412, 359] on p "Refactored new features in existing applications into smaller, independently de…" at bounding box center [522, 380] width 254 height 42
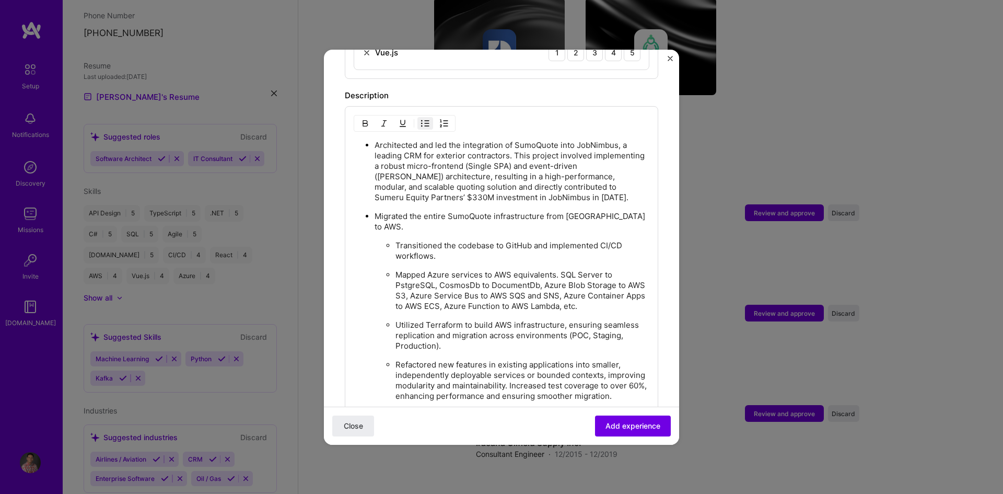
click at [428, 119] on img "button" at bounding box center [425, 123] width 8 height 8
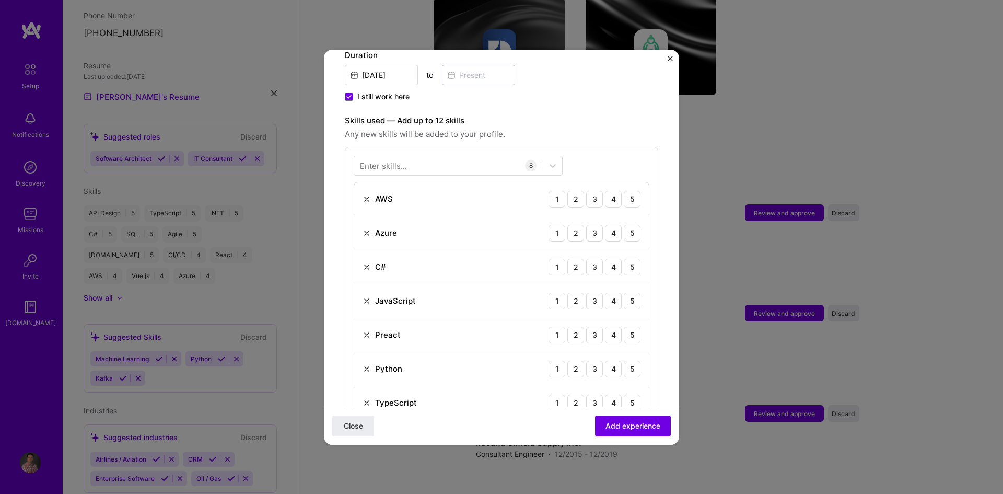
scroll to position [306, 0]
click at [366, 231] on img at bounding box center [367, 235] width 8 height 8
click at [364, 197] on img at bounding box center [367, 201] width 8 height 8
click at [365, 197] on img at bounding box center [367, 201] width 8 height 8
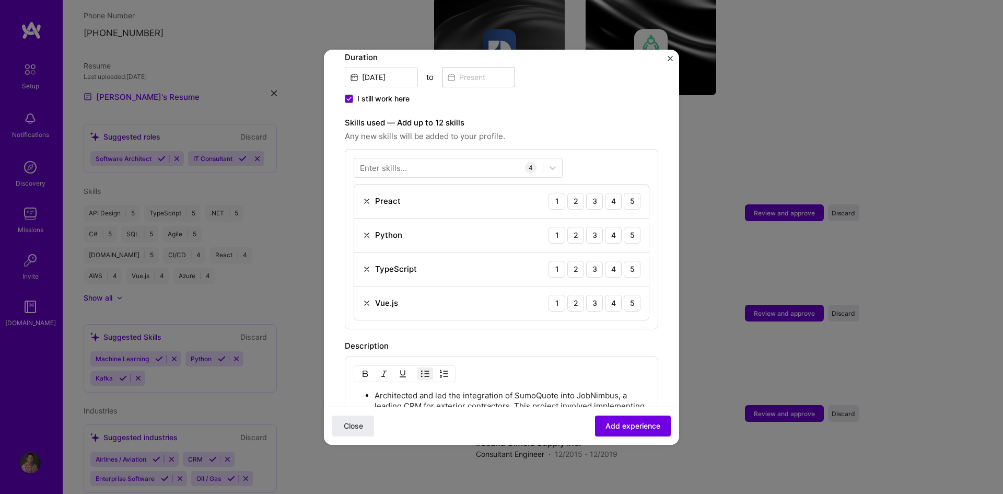
click at [365, 197] on img at bounding box center [367, 201] width 8 height 8
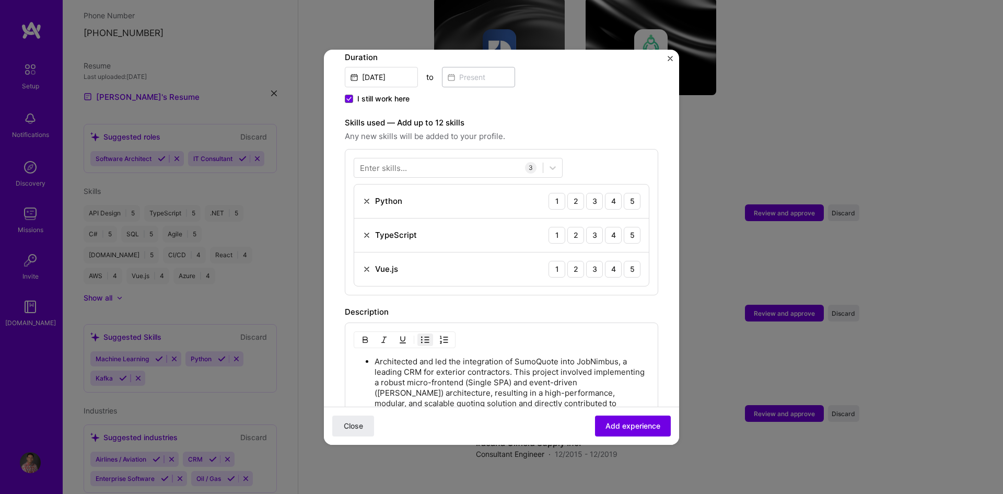
click at [365, 197] on img at bounding box center [367, 201] width 8 height 8
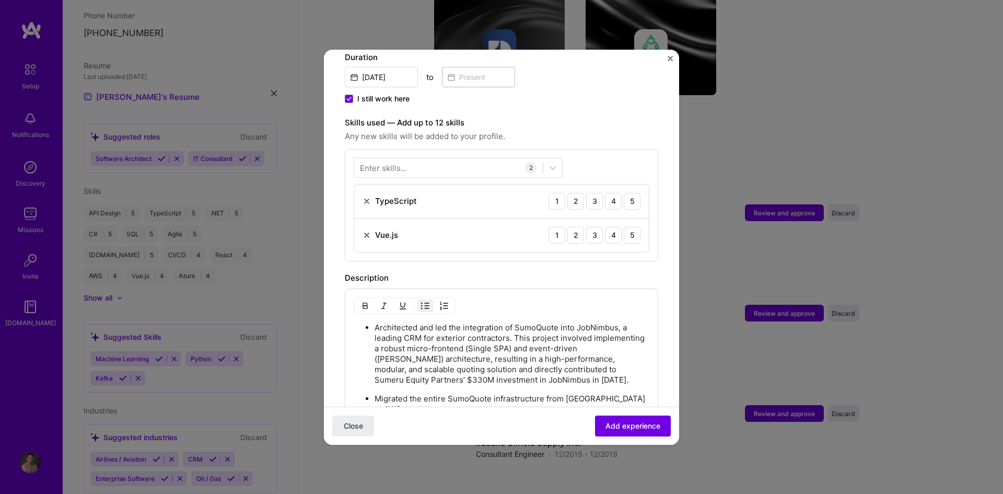
click at [365, 197] on img at bounding box center [367, 201] width 8 height 8
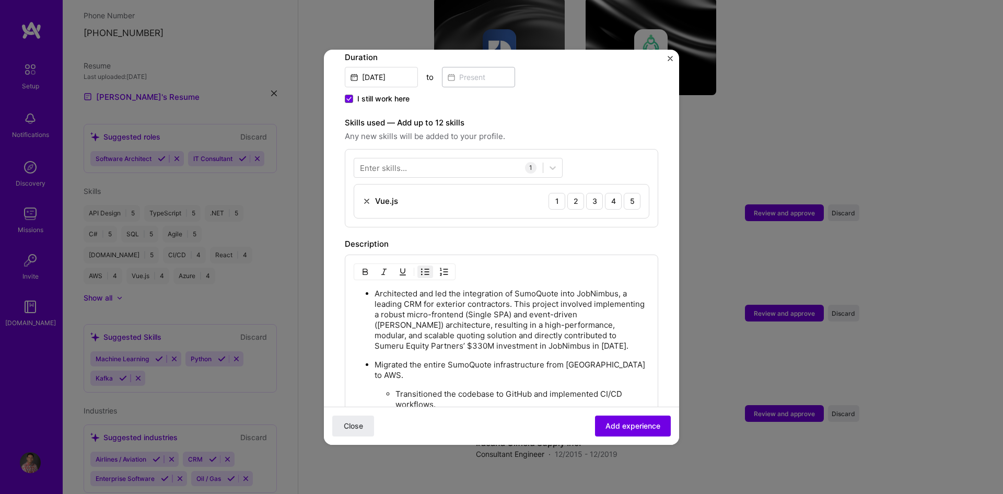
click at [365, 197] on img at bounding box center [367, 201] width 8 height 8
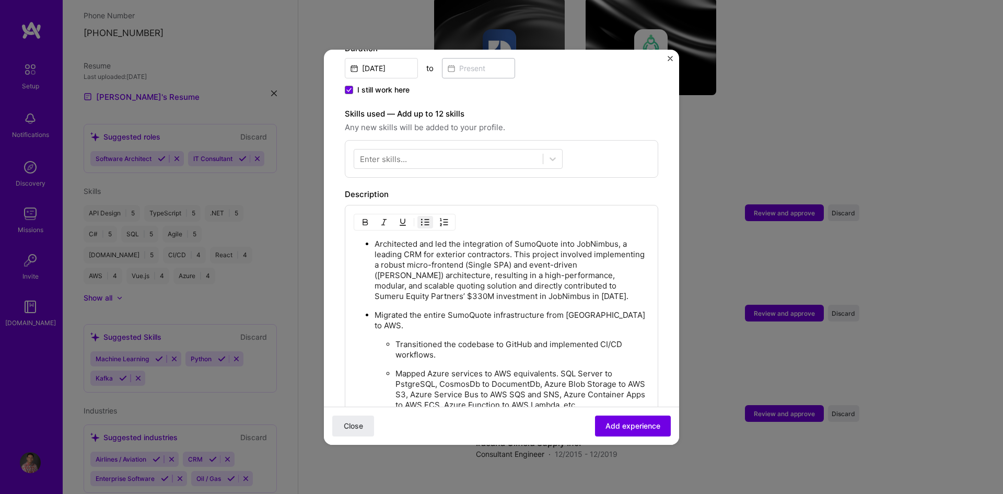
scroll to position [313, 0]
click at [567, 289] on p "Architected and led the integration of SumoQuote into JobNimbus, a leading CRM …" at bounding box center [512, 271] width 275 height 63
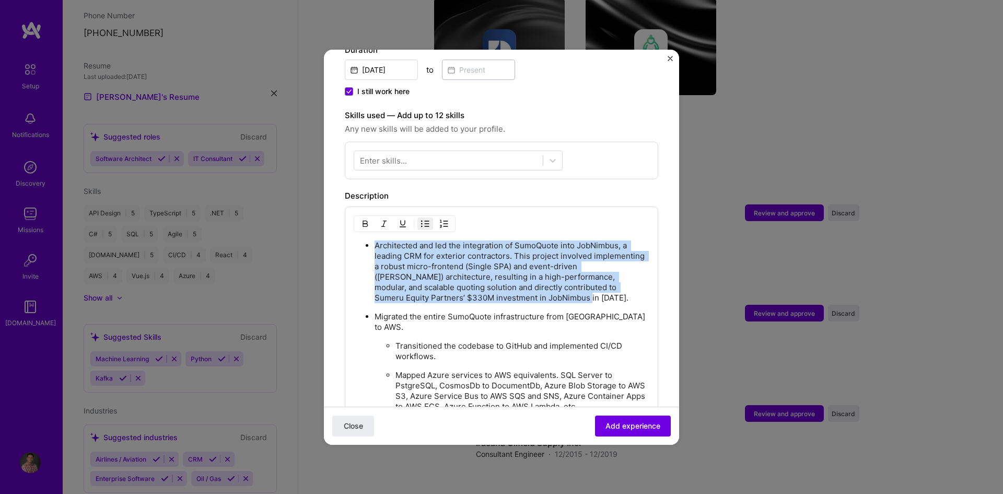
drag, startPoint x: 568, startPoint y: 289, endPoint x: 343, endPoint y: 234, distance: 231.4
click at [343, 234] on form "Adding suggested job This job is suggested based on your LinkedIn, resume or [D…" at bounding box center [501, 256] width 355 height 998
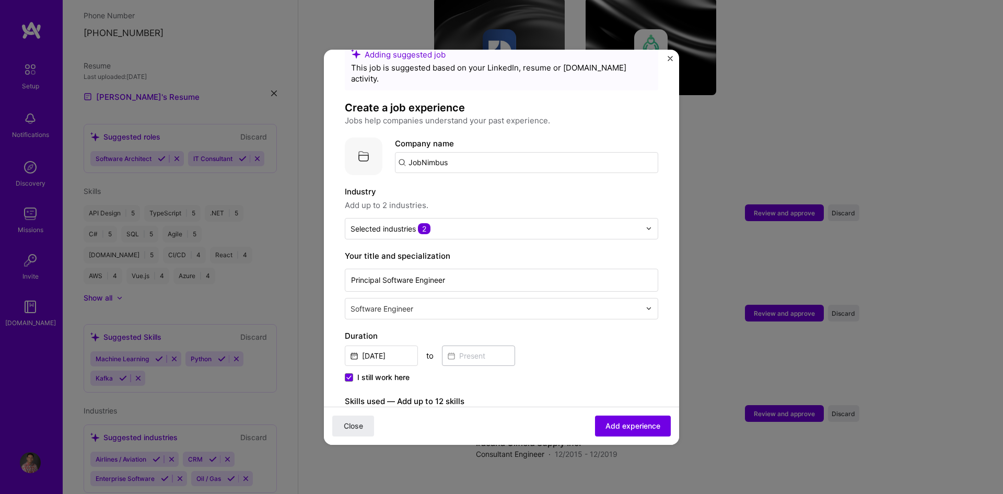
scroll to position [0, 0]
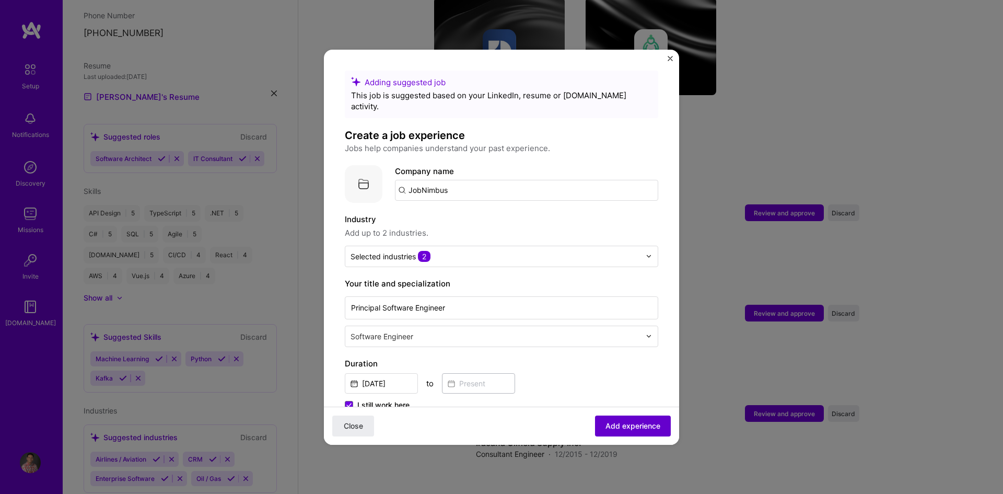
click at [622, 427] on span "Add experience" at bounding box center [632, 425] width 55 height 10
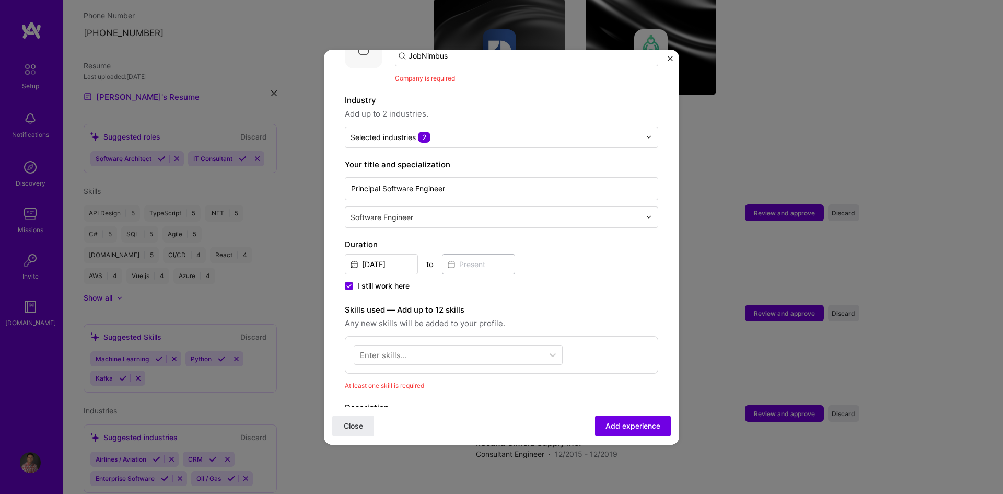
scroll to position [209, 0]
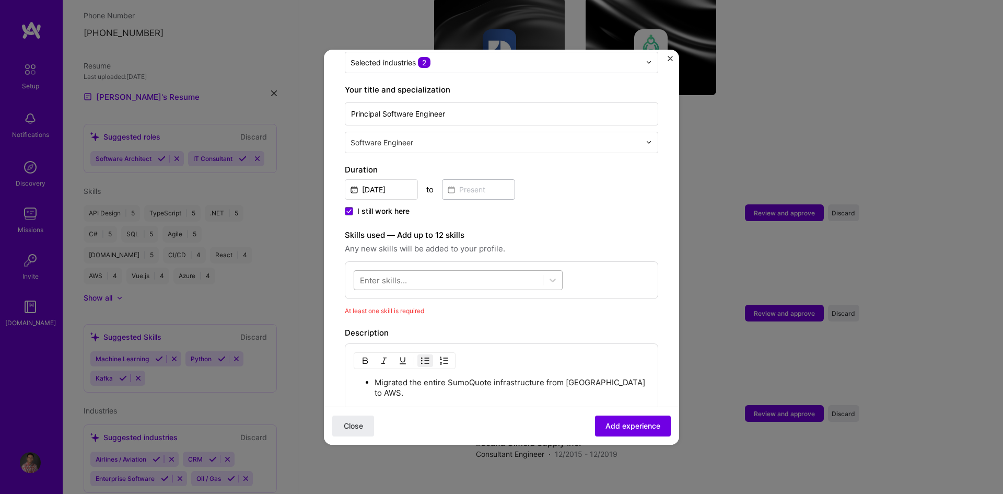
click at [483, 271] on div at bounding box center [448, 279] width 189 height 17
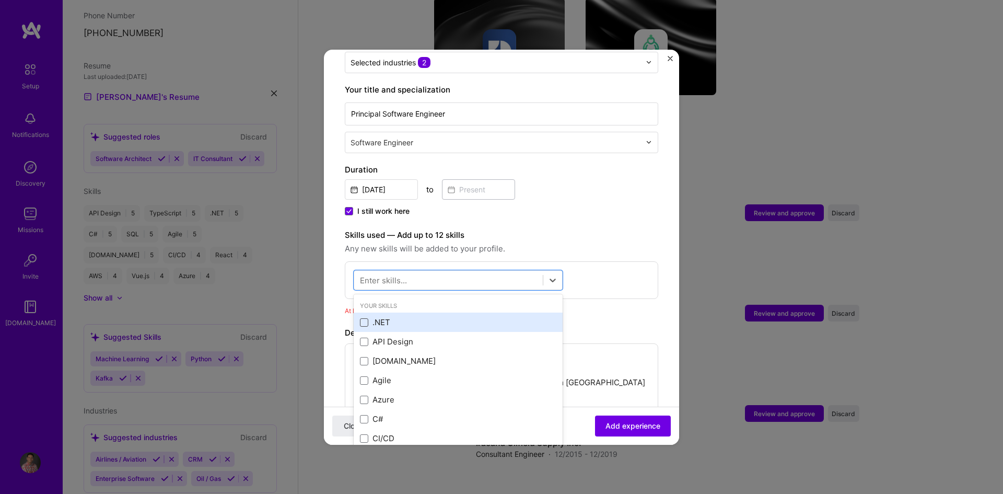
click at [360, 318] on span at bounding box center [364, 322] width 8 height 8
click at [0, 0] on input "checkbox" at bounding box center [0, 0] width 0 height 0
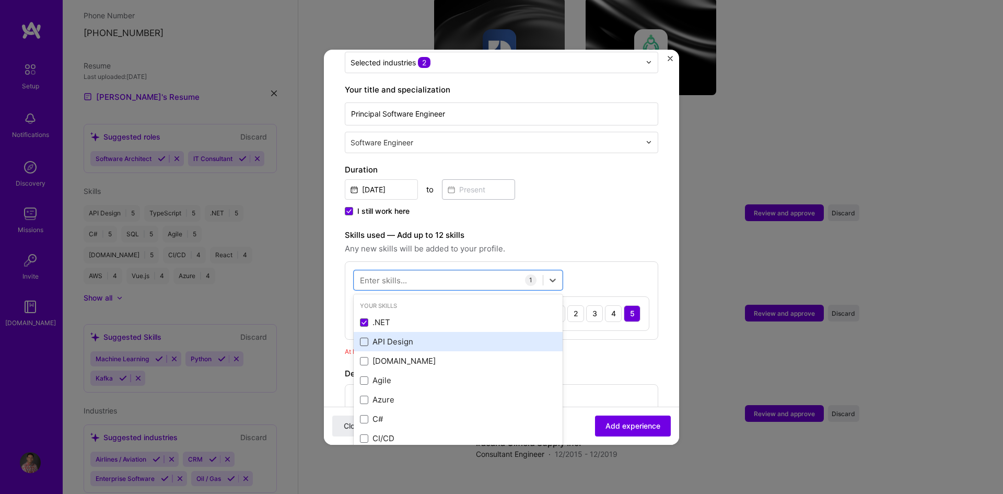
click at [367, 337] on span at bounding box center [364, 341] width 8 height 8
click at [0, 0] on input "checkbox" at bounding box center [0, 0] width 0 height 0
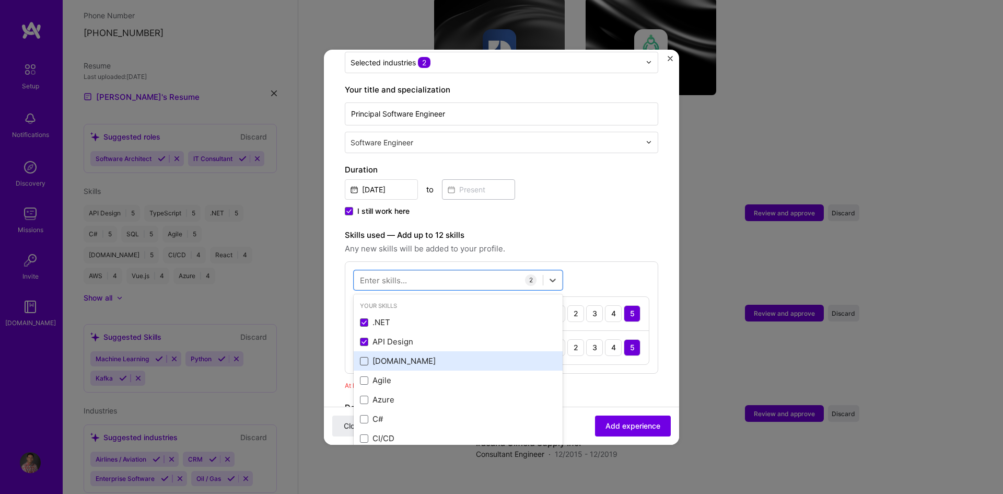
click at [366, 357] on span at bounding box center [364, 361] width 8 height 8
click at [0, 0] on input "checkbox" at bounding box center [0, 0] width 0 height 0
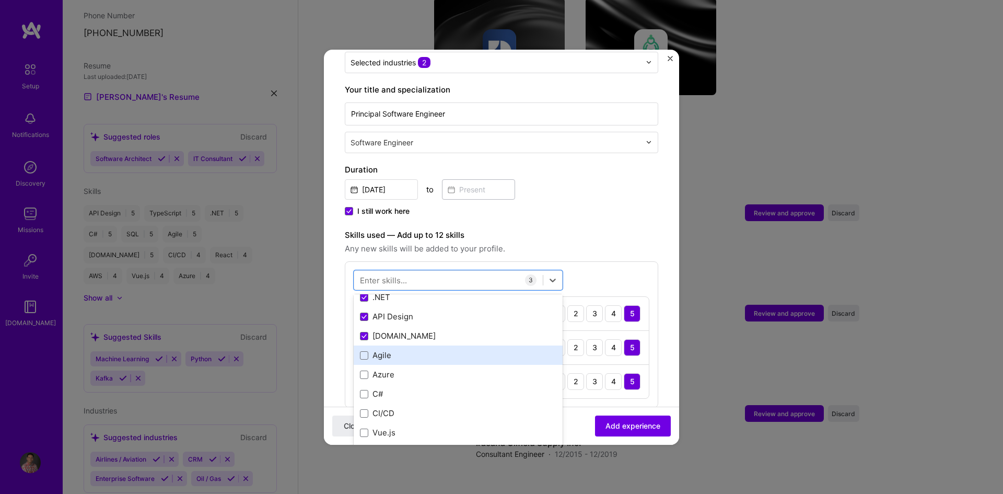
scroll to position [52, 0]
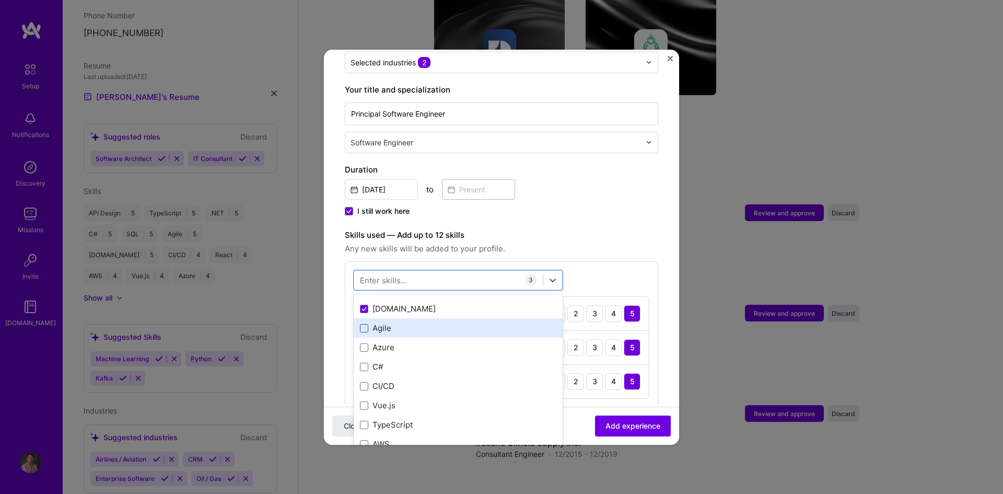
click at [366, 324] on span at bounding box center [364, 328] width 8 height 8
click at [0, 0] on input "checkbox" at bounding box center [0, 0] width 0 height 0
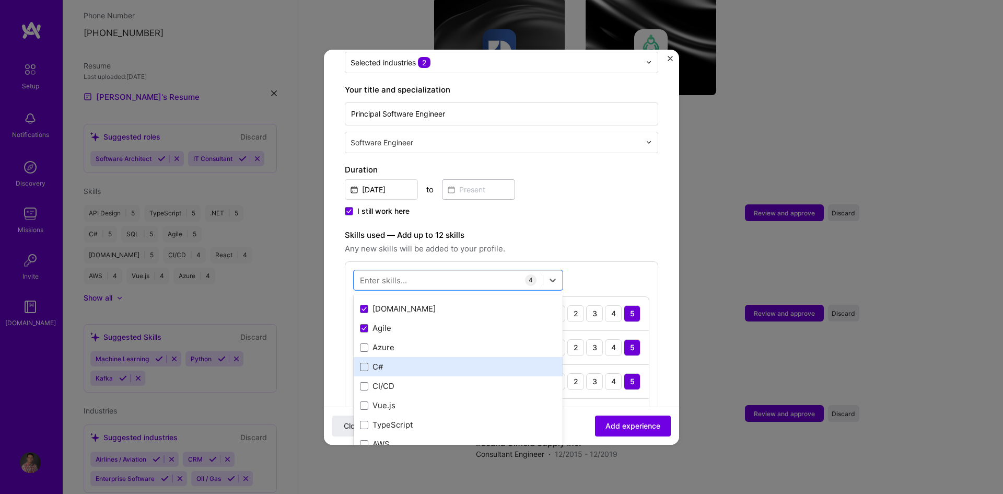
click at [365, 363] on span at bounding box center [364, 367] width 8 height 8
click at [0, 0] on input "checkbox" at bounding box center [0, 0] width 0 height 0
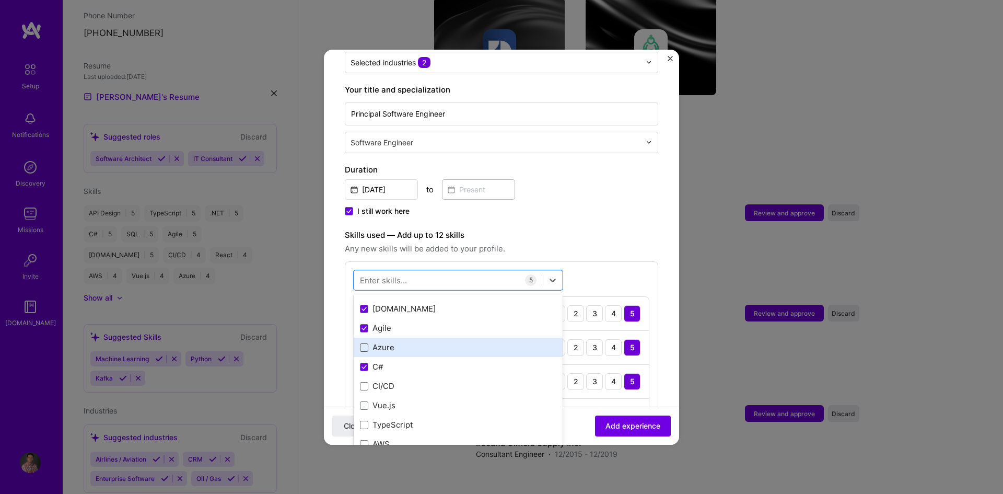
click at [362, 343] on span at bounding box center [364, 347] width 8 height 8
click at [0, 0] on input "checkbox" at bounding box center [0, 0] width 0 height 0
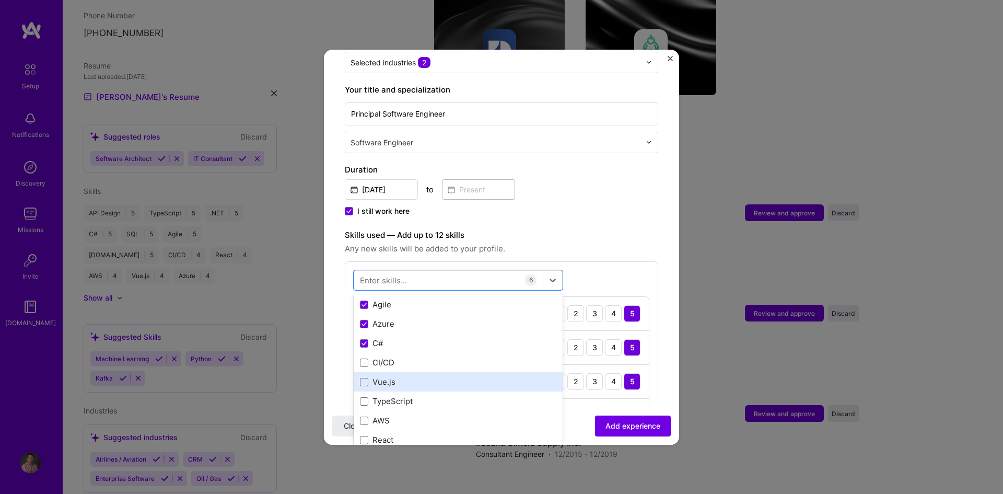
scroll to position [104, 0]
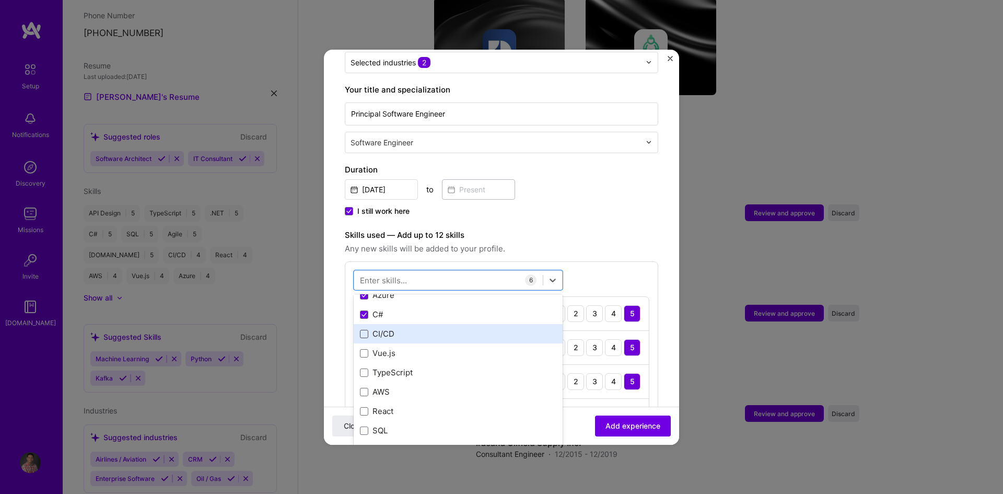
click at [365, 330] on span at bounding box center [364, 334] width 8 height 8
click at [0, 0] on input "checkbox" at bounding box center [0, 0] width 0 height 0
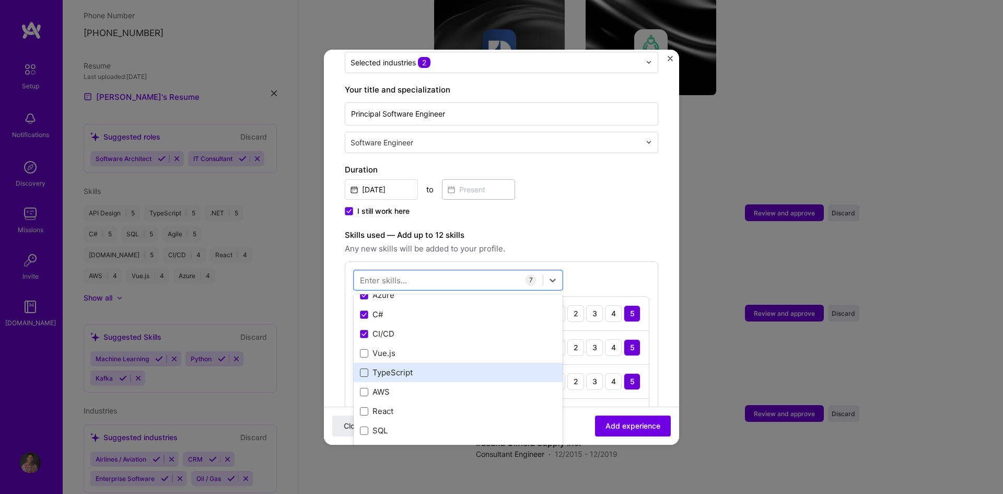
click at [364, 368] on span at bounding box center [364, 372] width 8 height 8
click at [0, 0] on input "checkbox" at bounding box center [0, 0] width 0 height 0
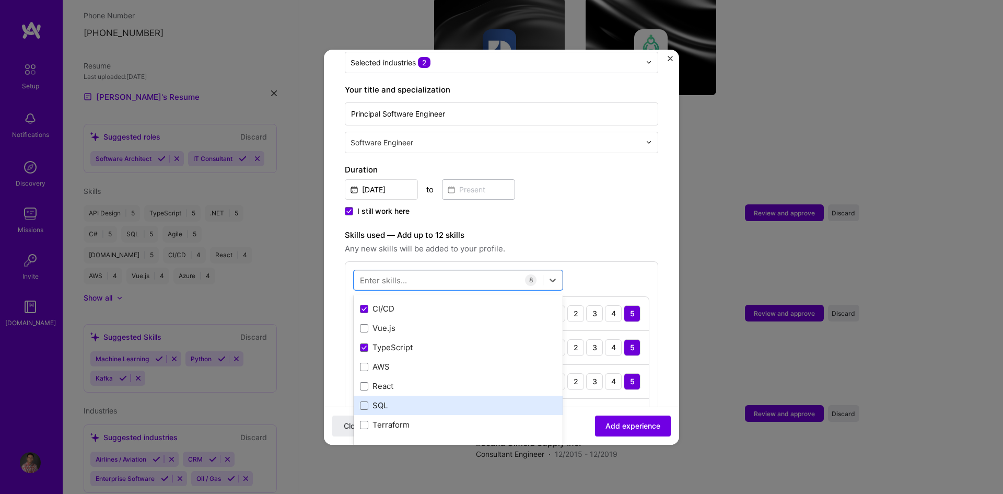
scroll to position [157, 0]
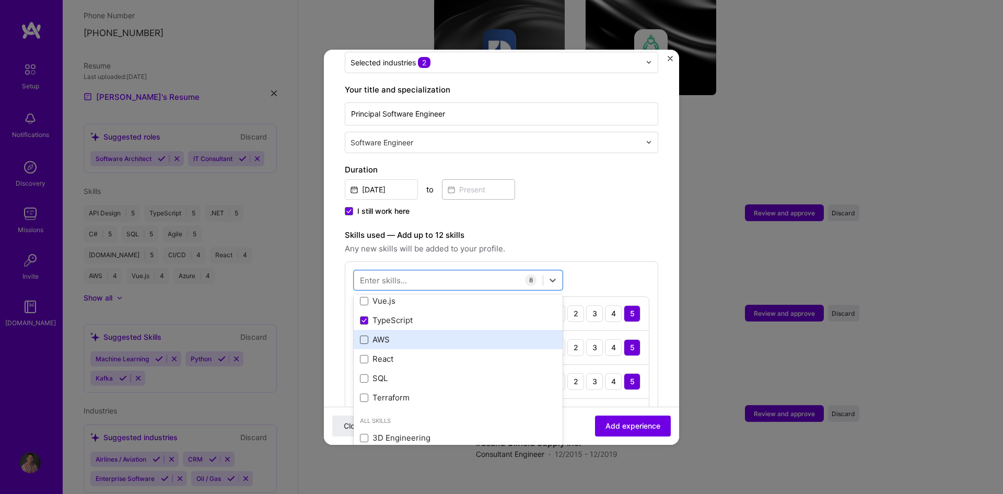
click at [364, 335] on span at bounding box center [364, 339] width 8 height 8
click at [0, 0] on input "checkbox" at bounding box center [0, 0] width 0 height 0
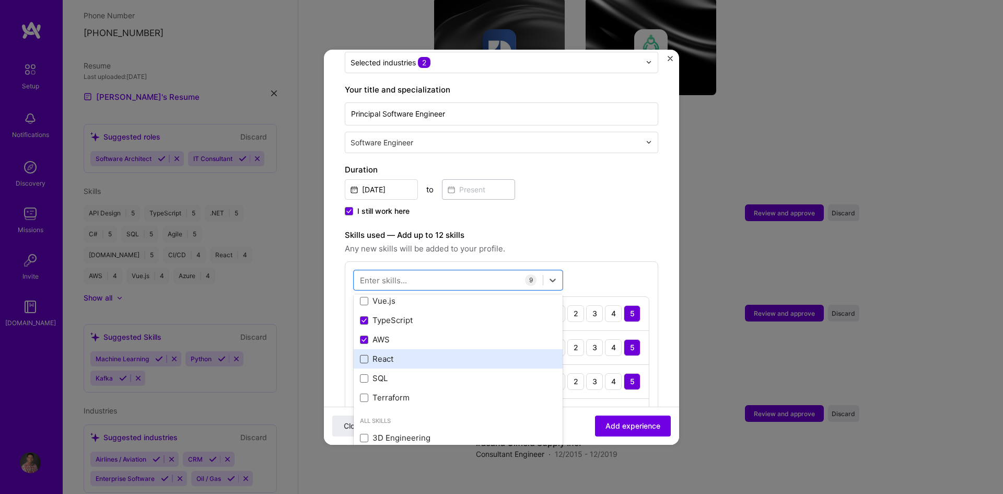
click at [363, 355] on span at bounding box center [364, 359] width 8 height 8
click at [0, 0] on input "checkbox" at bounding box center [0, 0] width 0 height 0
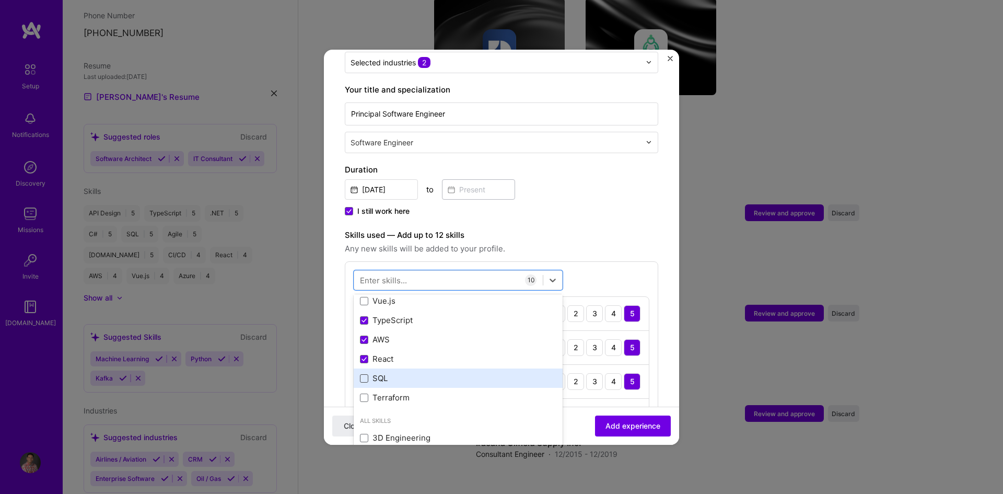
click at [365, 374] on span at bounding box center [364, 378] width 8 height 8
click at [0, 0] on input "checkbox" at bounding box center [0, 0] width 0 height 0
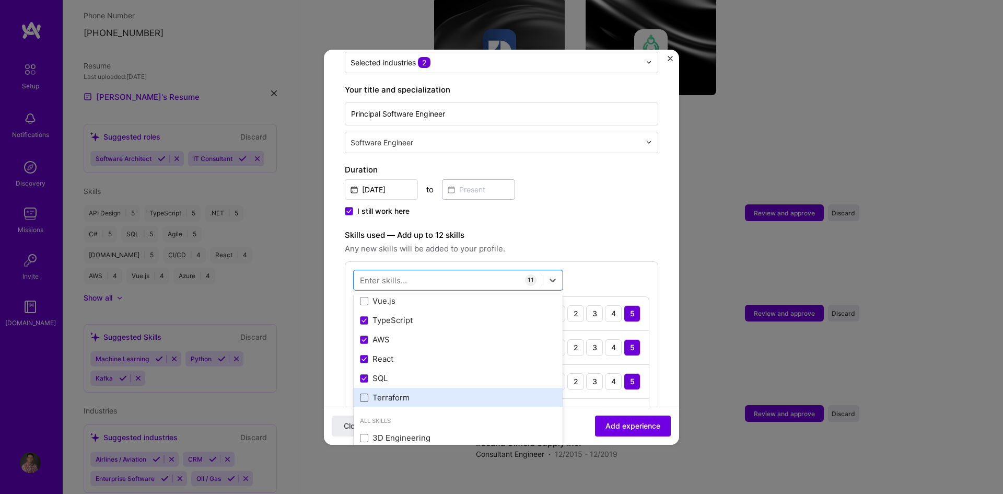
click at [366, 393] on span at bounding box center [364, 397] width 8 height 8
click at [0, 0] on input "checkbox" at bounding box center [0, 0] width 0 height 0
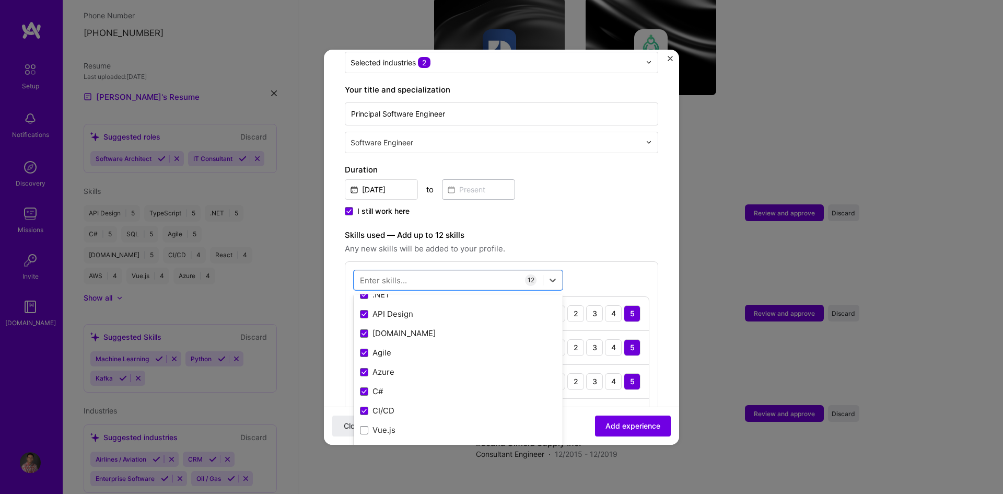
scroll to position [0, 0]
click at [576, 424] on div "Close Add experience" at bounding box center [501, 425] width 355 height 38
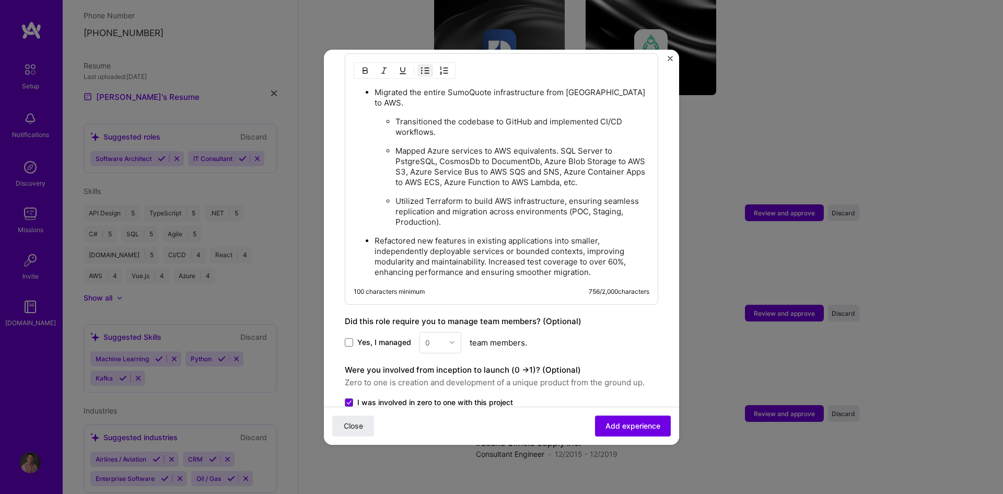
scroll to position [978, 0]
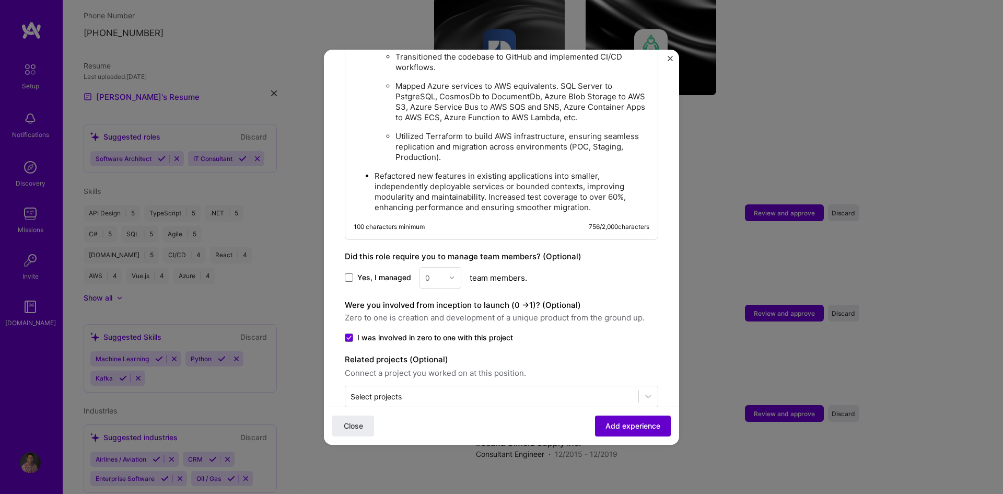
click at [615, 424] on span "Add experience" at bounding box center [632, 425] width 55 height 10
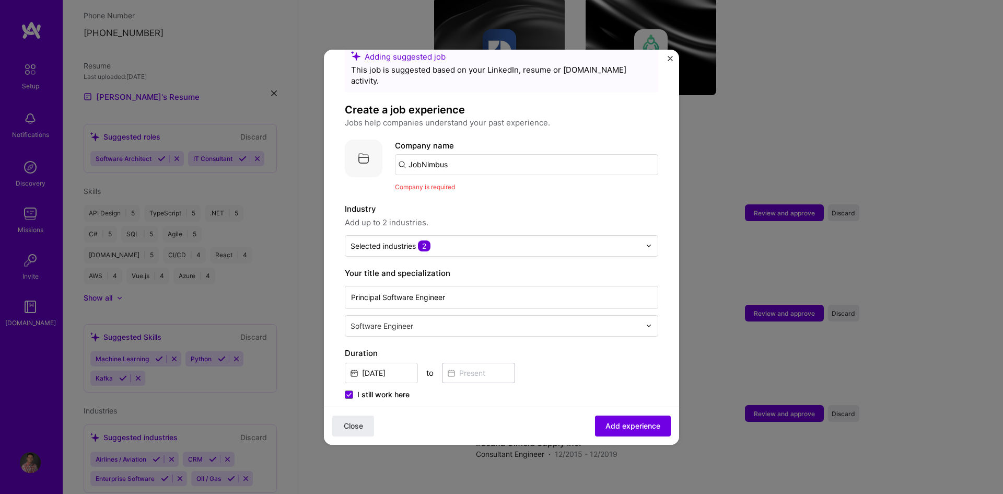
scroll to position [0, 0]
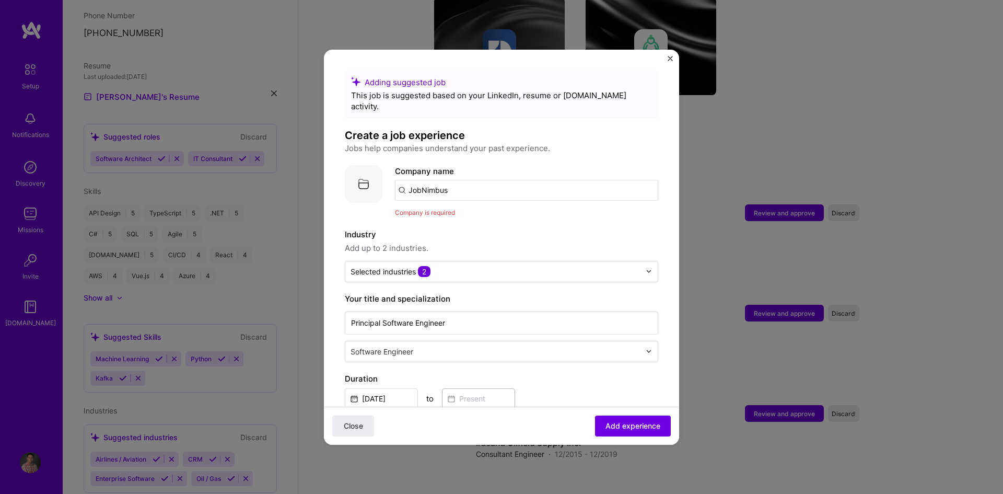
click at [447, 180] on input "JobNimbus" at bounding box center [526, 190] width 263 height 21
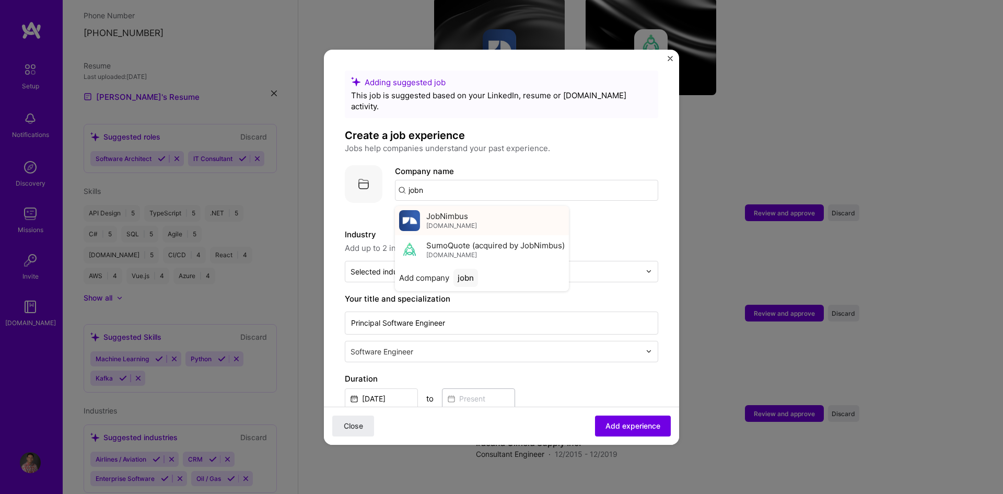
click at [463, 222] on span "[DOMAIN_NAME]" at bounding box center [451, 226] width 51 height 8
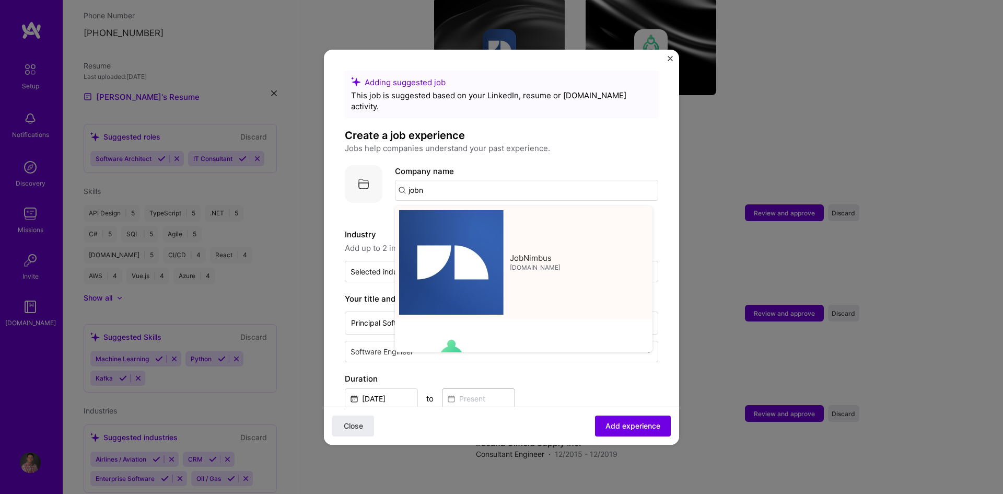
type input "JobNimbus"
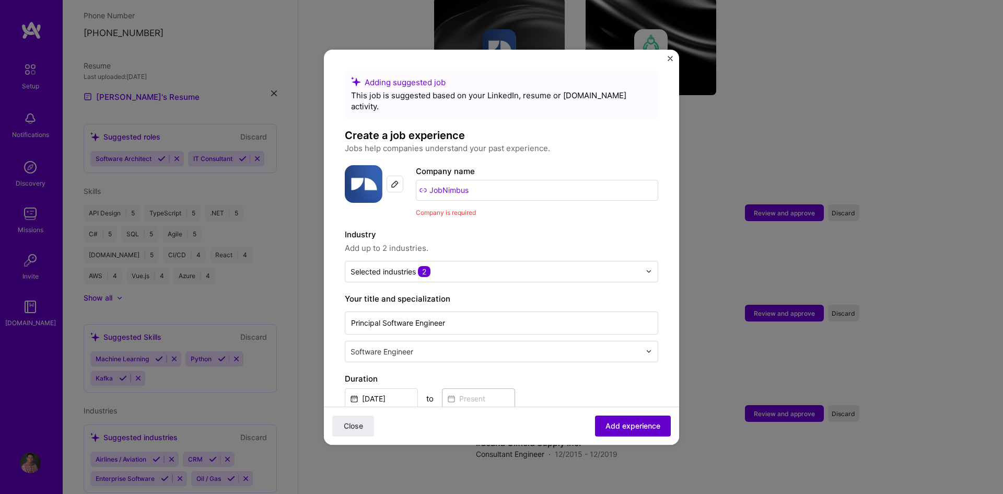
click at [619, 427] on span "Add experience" at bounding box center [632, 425] width 55 height 10
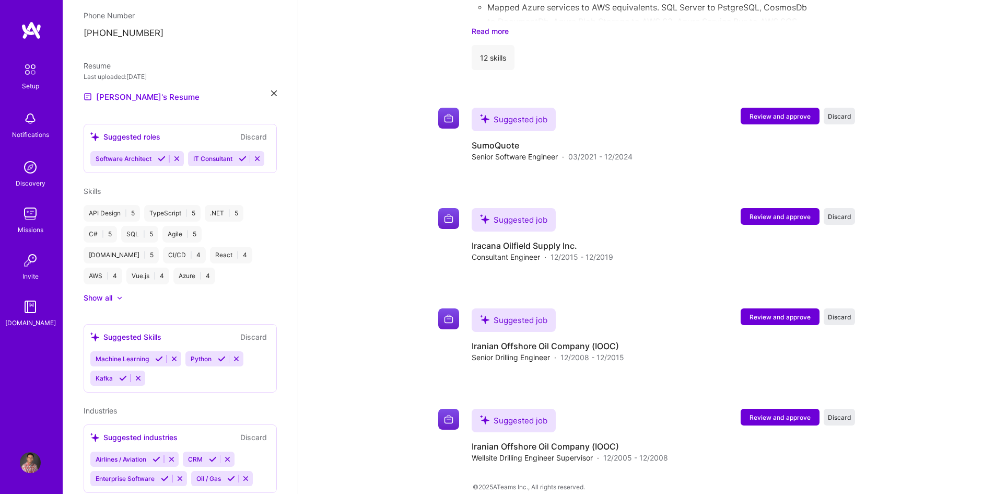
scroll to position [708, 0]
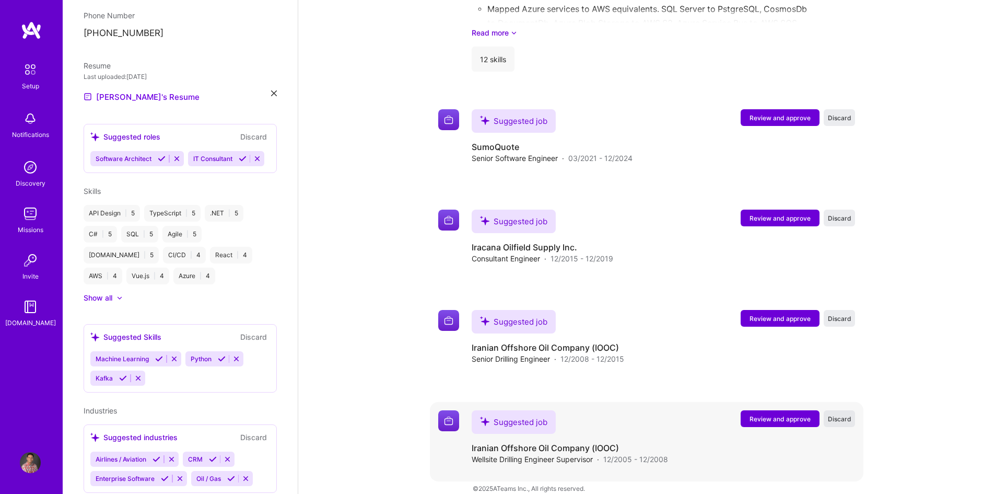
click at [842, 414] on span "Discard" at bounding box center [840, 418] width 24 height 9
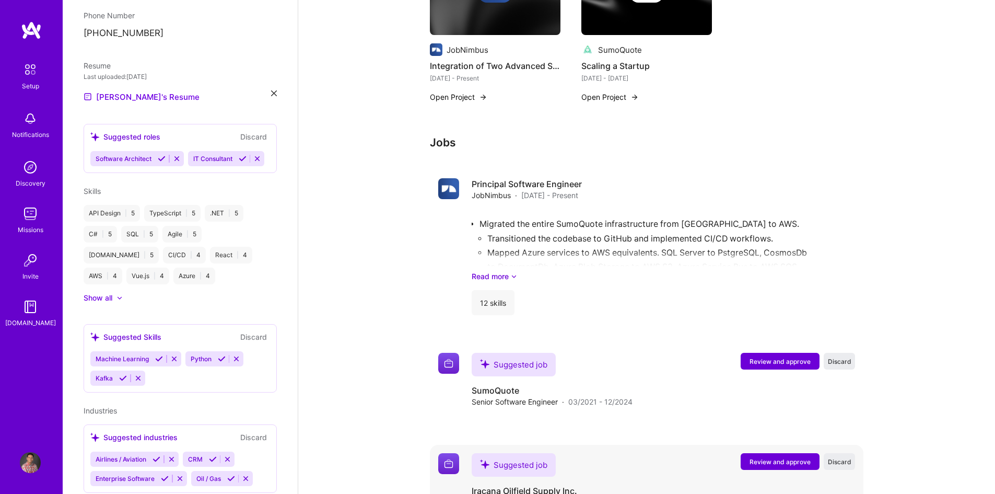
scroll to position [451, 0]
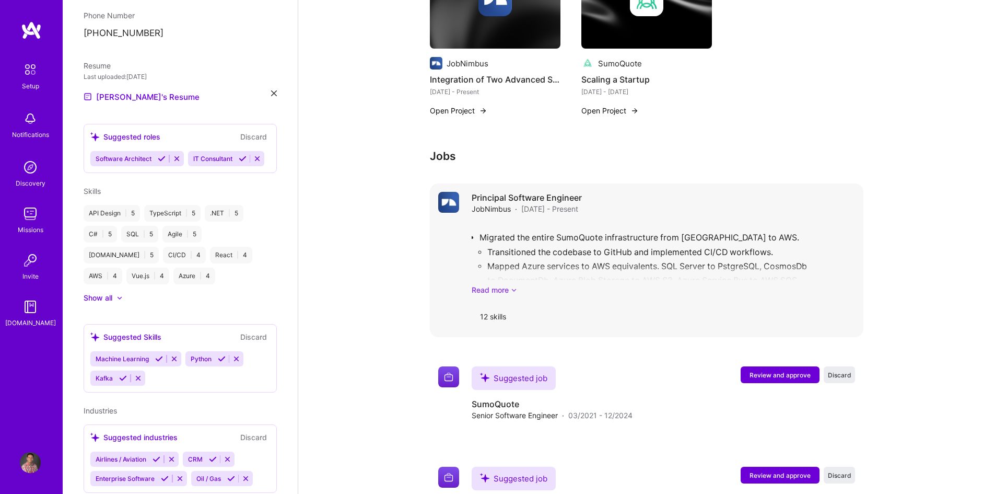
click at [504, 284] on link "Read more" at bounding box center [663, 289] width 383 height 11
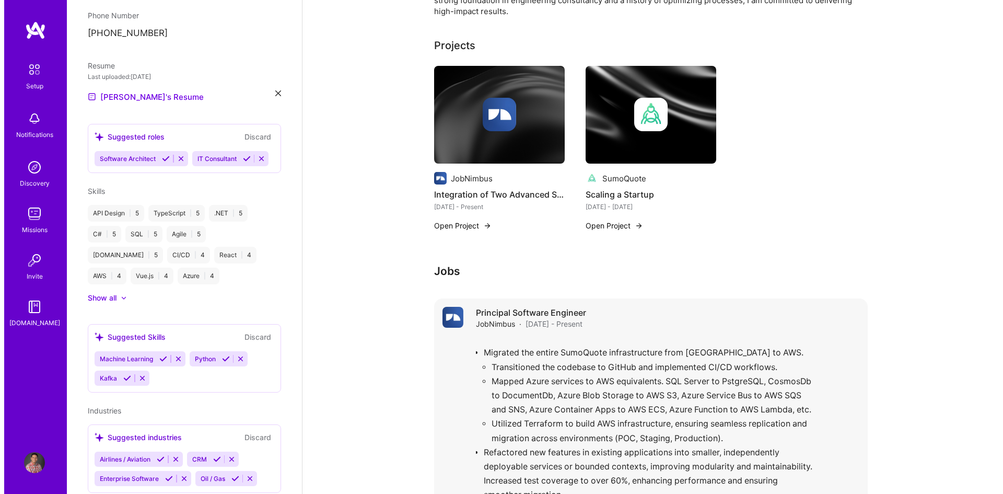
scroll to position [242, 0]
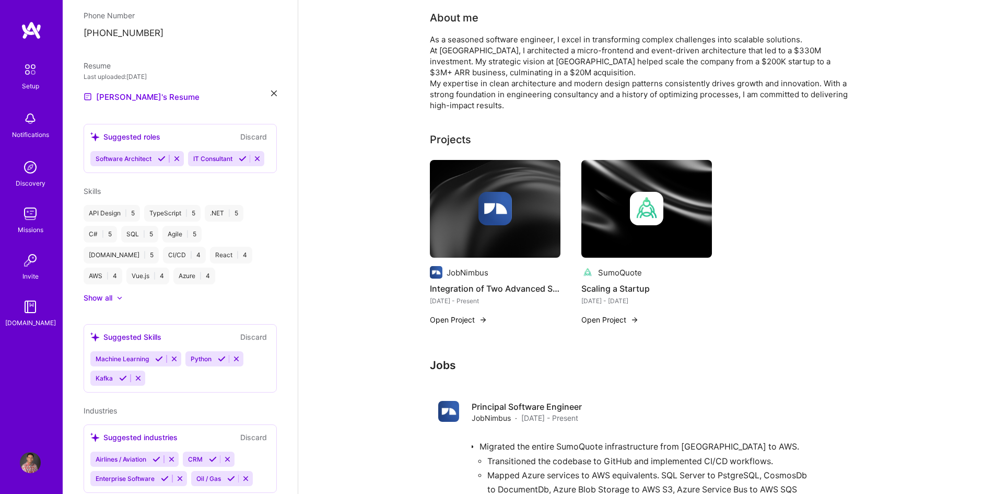
click at [484, 316] on img at bounding box center [483, 320] width 8 height 8
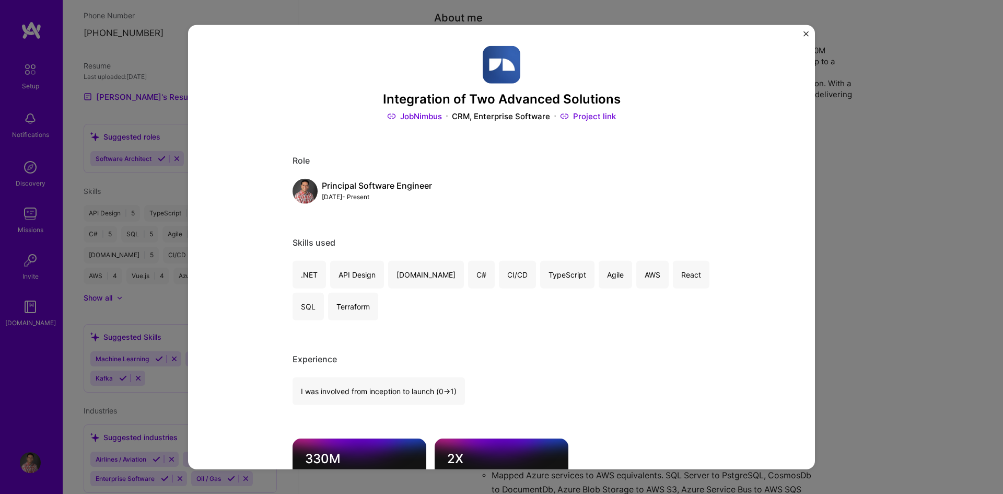
click at [581, 117] on link "Project link" at bounding box center [588, 116] width 56 height 11
click at [805, 32] on img "Close" at bounding box center [805, 33] width 5 height 5
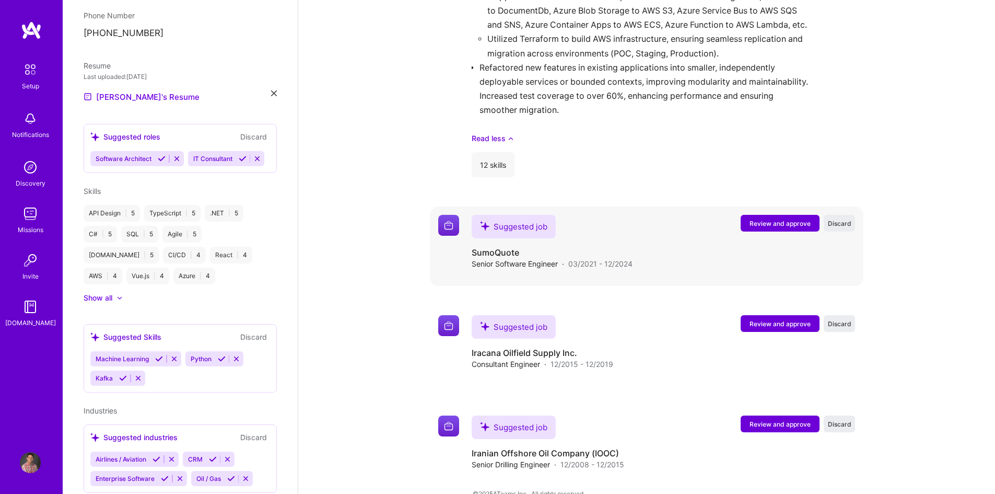
scroll to position [726, 0]
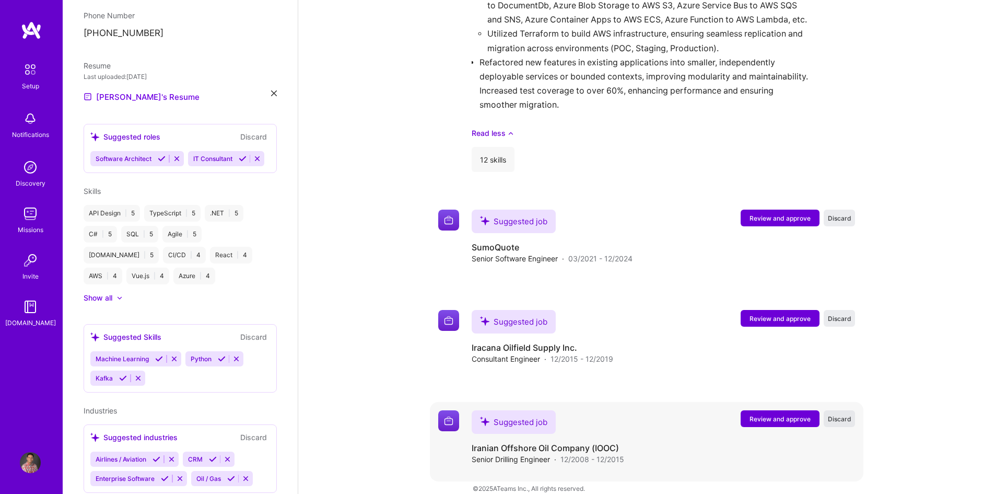
click at [845, 414] on span "Discard" at bounding box center [840, 418] width 24 height 9
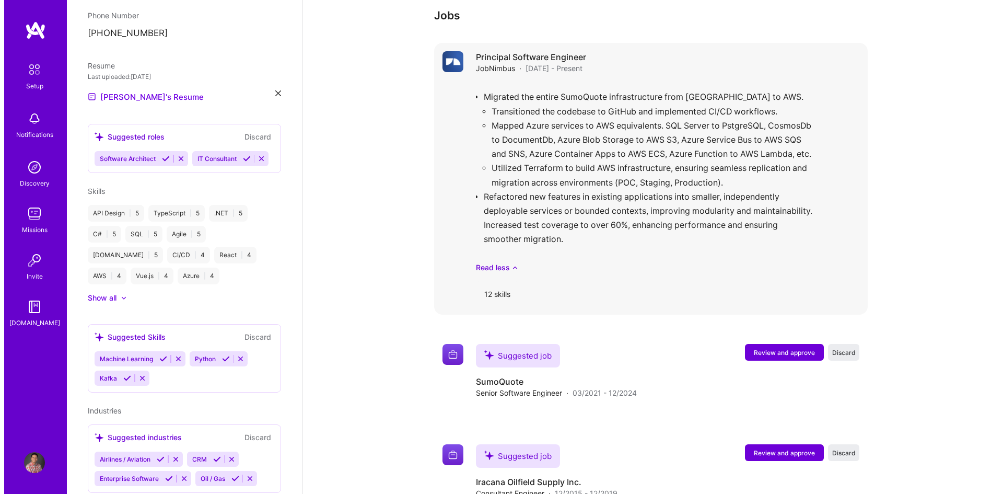
scroll to position [626, 0]
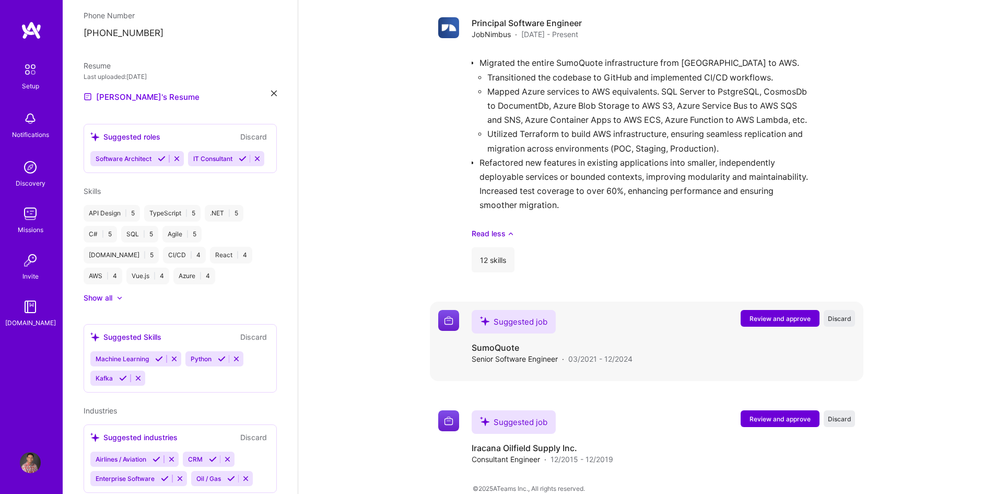
click at [770, 314] on span "Review and approve" at bounding box center [780, 318] width 61 height 9
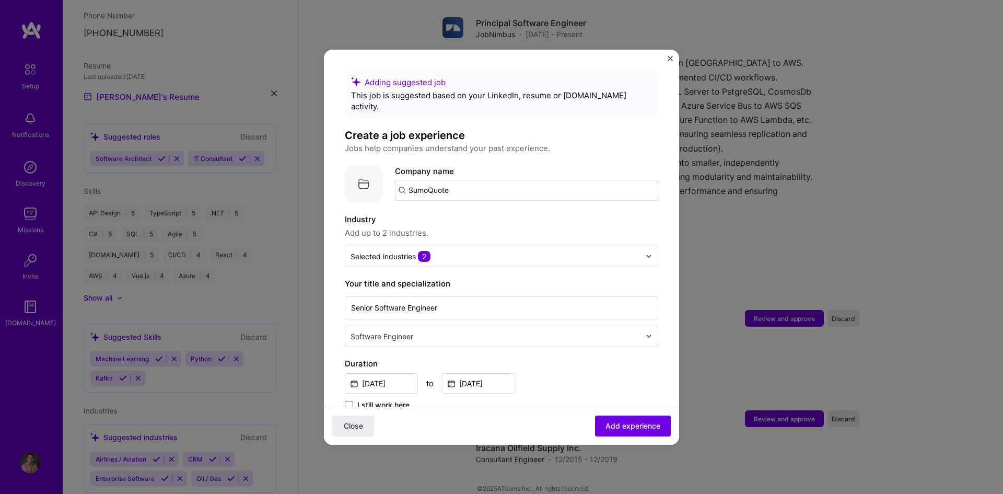
click at [477, 180] on input "SumoQuote" at bounding box center [526, 190] width 263 height 21
click at [475, 206] on div "JobNimbus [DOMAIN_NAME]" at bounding box center [482, 220] width 174 height 29
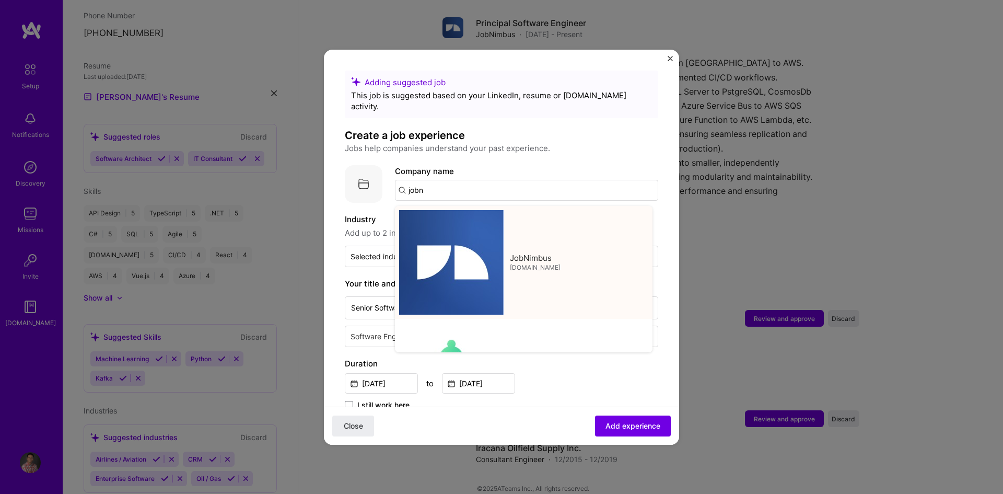
type input "JobNimbus"
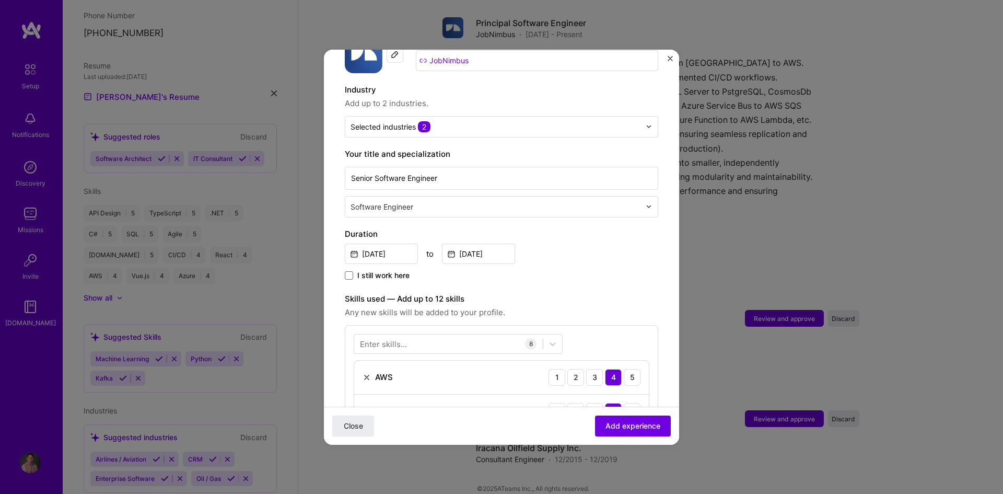
scroll to position [157, 0]
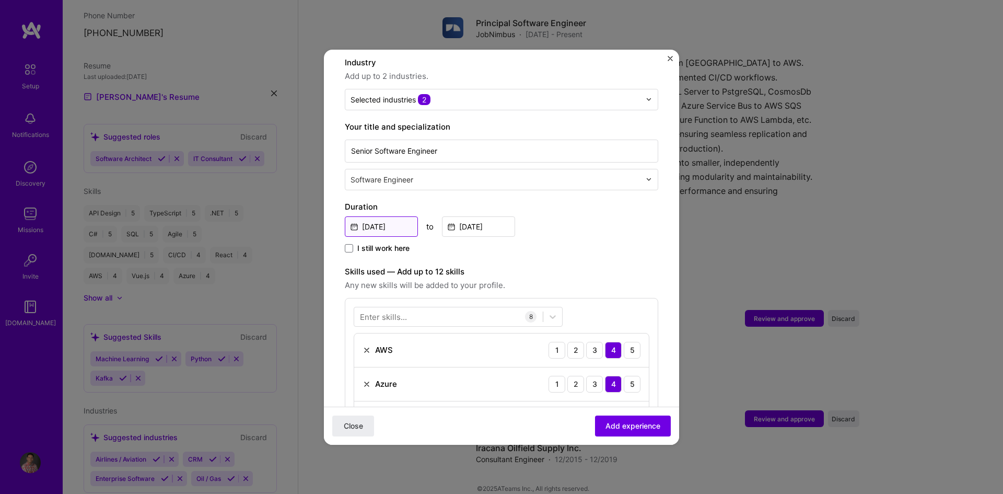
click at [380, 216] on input "[DATE]" at bounding box center [381, 226] width 73 height 20
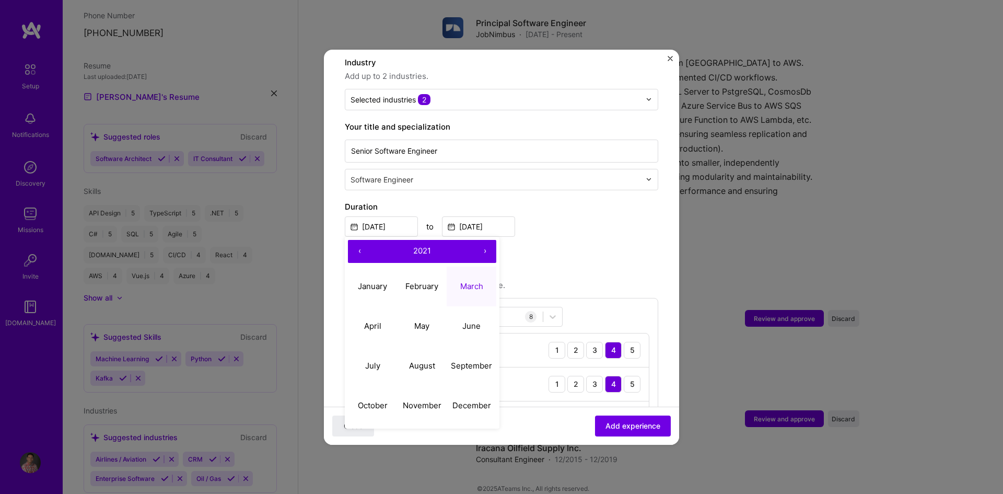
click at [354, 240] on button "‹" at bounding box center [359, 251] width 23 height 23
click at [484, 240] on button "›" at bounding box center [484, 251] width 23 height 23
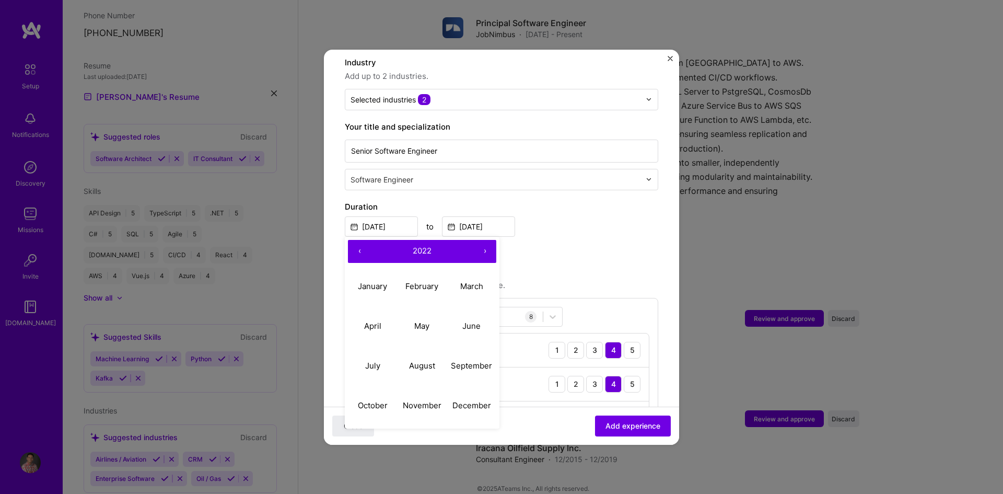
click at [484, 240] on button "›" at bounding box center [484, 251] width 23 height 23
click at [420, 246] on span "2023" at bounding box center [422, 251] width 19 height 10
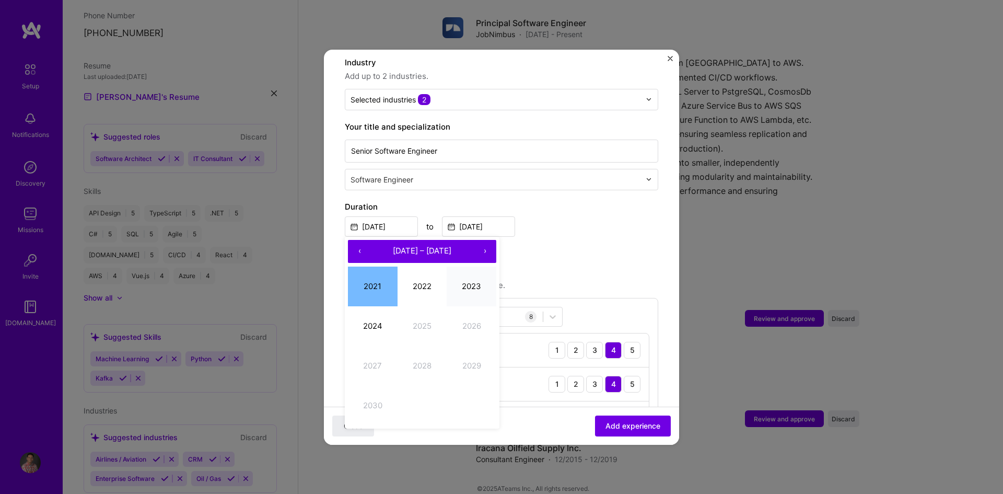
click at [486, 269] on button "2023" at bounding box center [472, 286] width 50 height 40
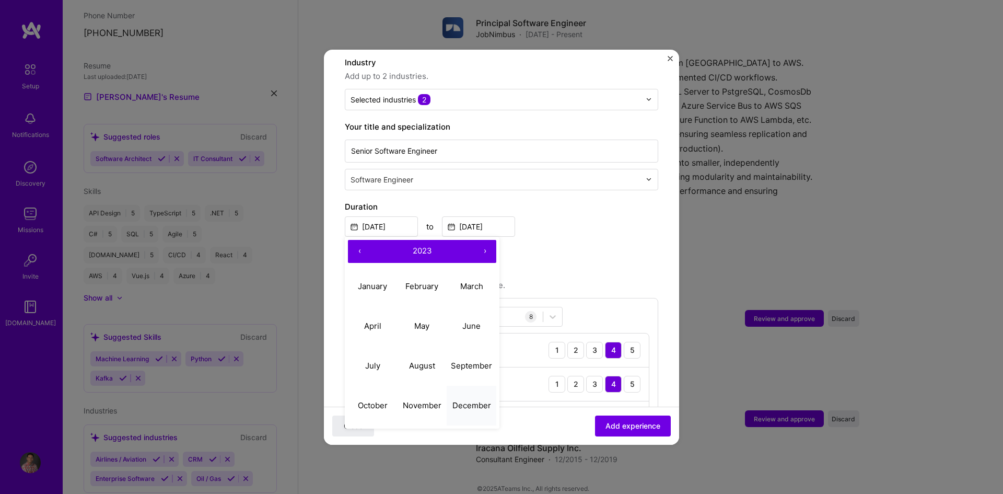
click at [464, 400] on abbr "December" at bounding box center [471, 405] width 39 height 10
type input "[DATE]"
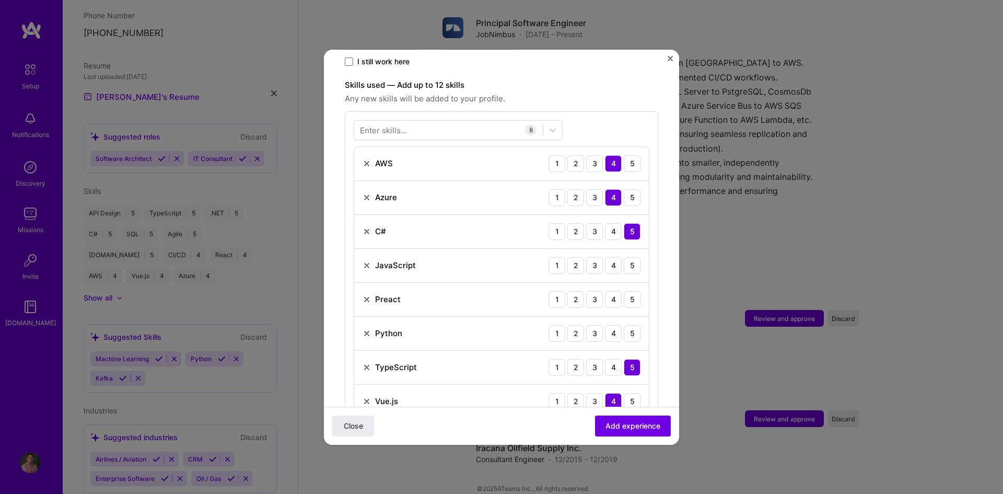
scroll to position [366, 0]
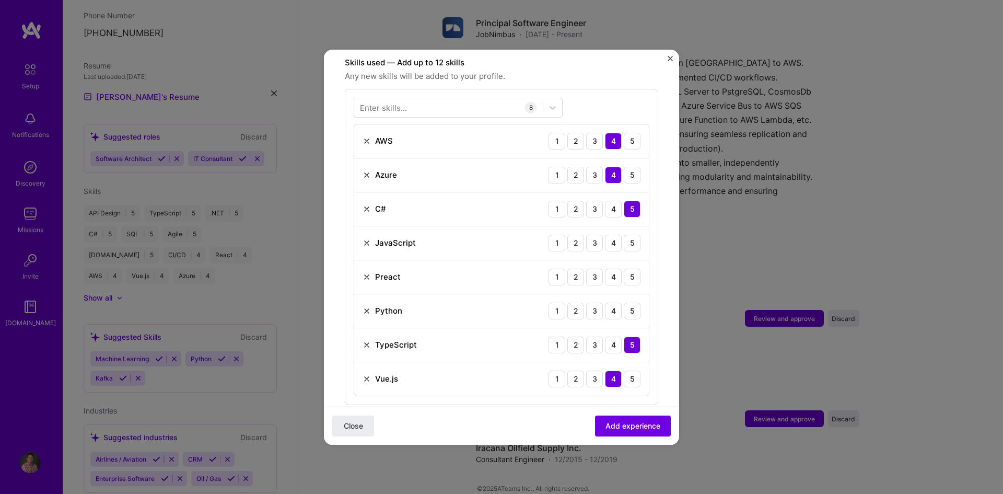
click at [367, 137] on img at bounding box center [367, 141] width 8 height 8
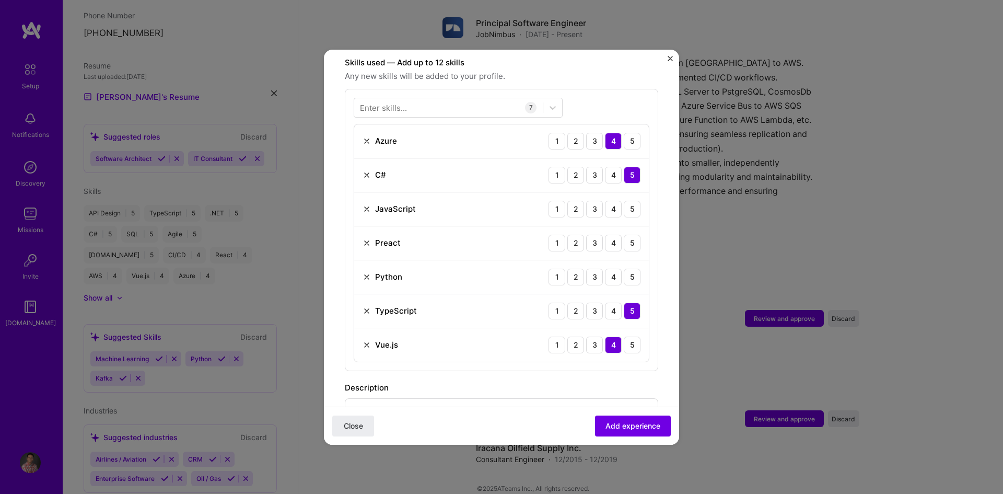
click at [367, 137] on img at bounding box center [367, 141] width 8 height 8
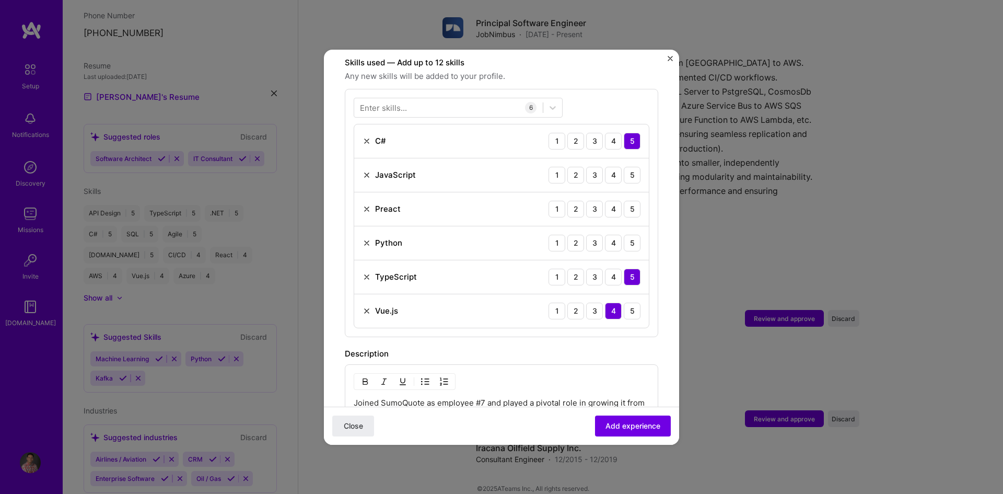
click at [367, 137] on img at bounding box center [367, 141] width 8 height 8
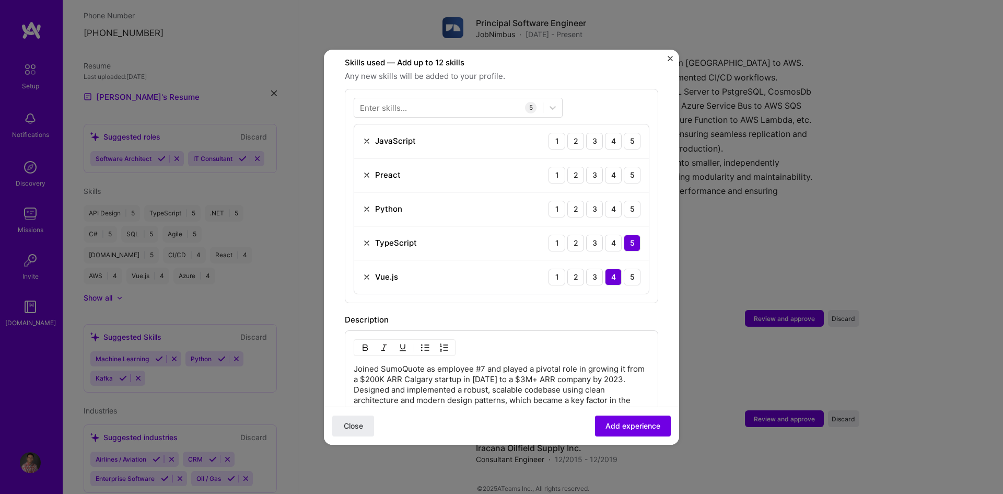
click at [367, 137] on img at bounding box center [367, 141] width 8 height 8
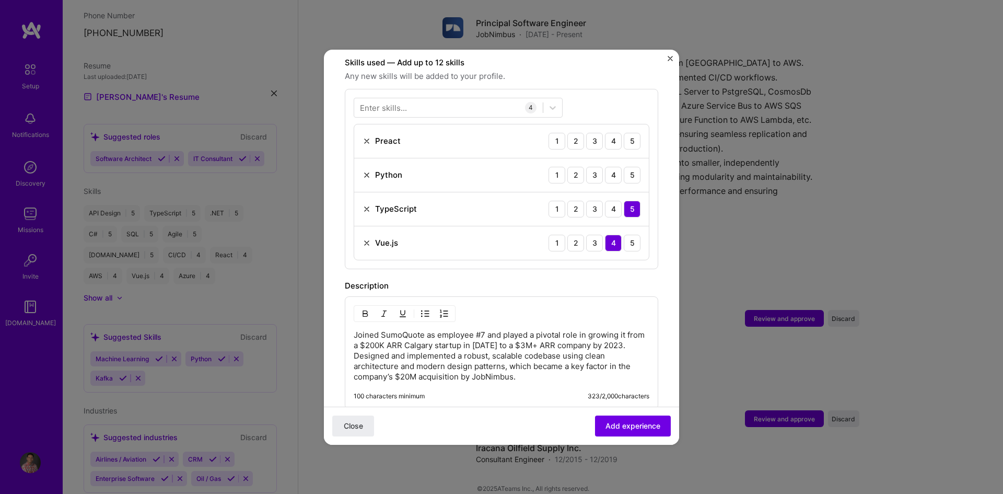
click at [367, 137] on img at bounding box center [367, 141] width 8 height 8
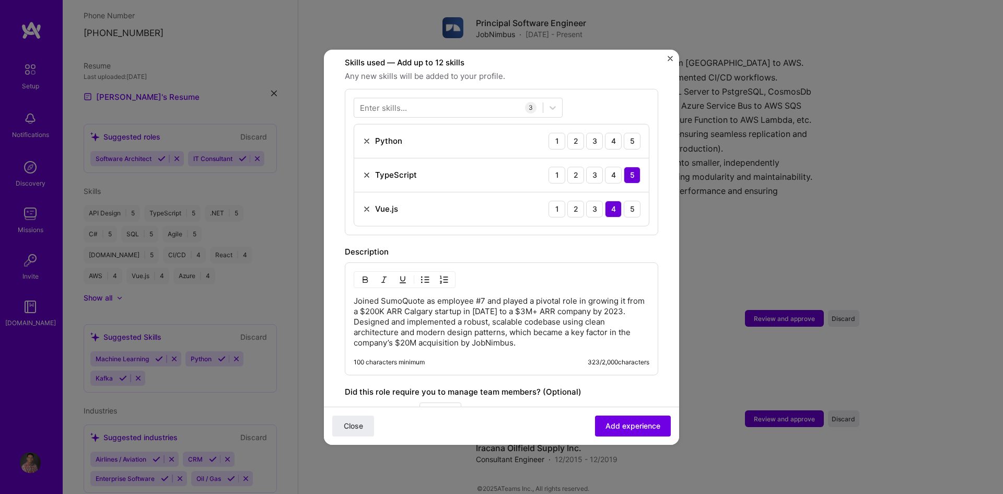
click at [367, 137] on img at bounding box center [367, 141] width 8 height 8
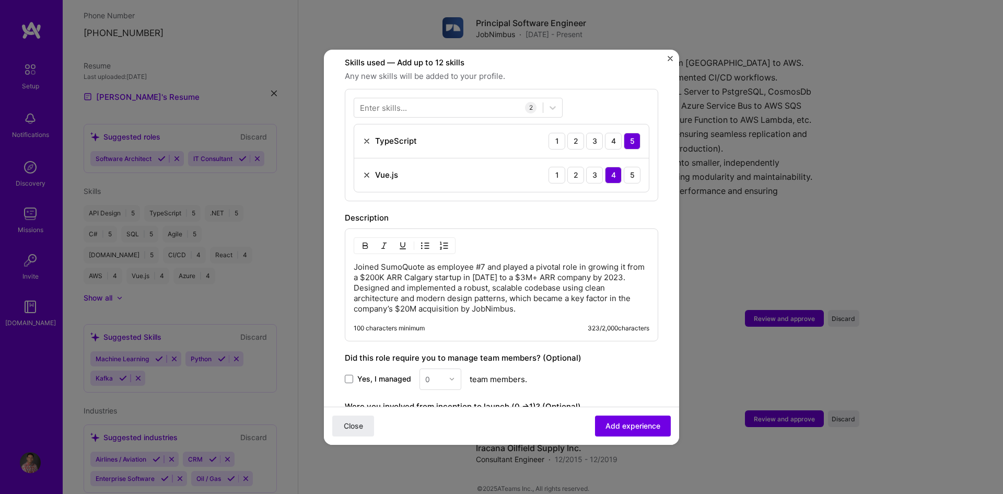
click at [367, 137] on img at bounding box center [367, 141] width 8 height 8
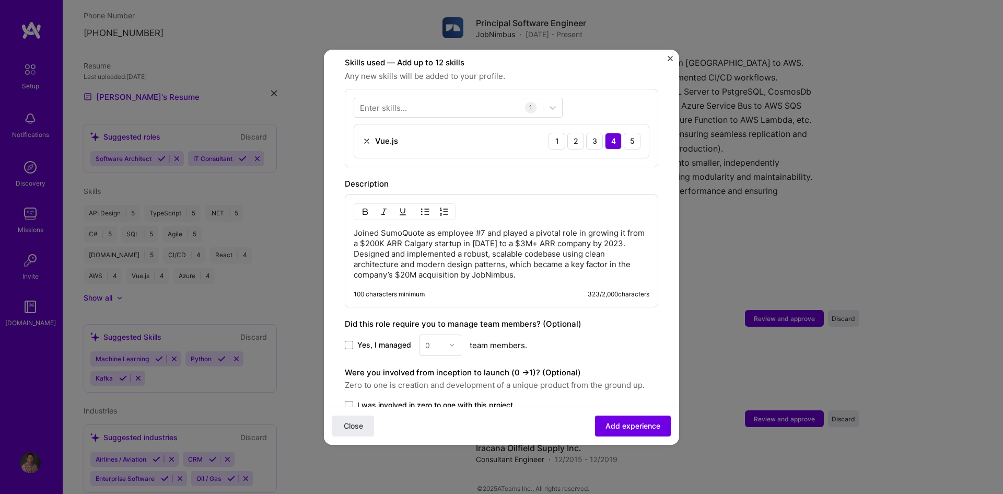
click at [367, 137] on img at bounding box center [367, 141] width 8 height 8
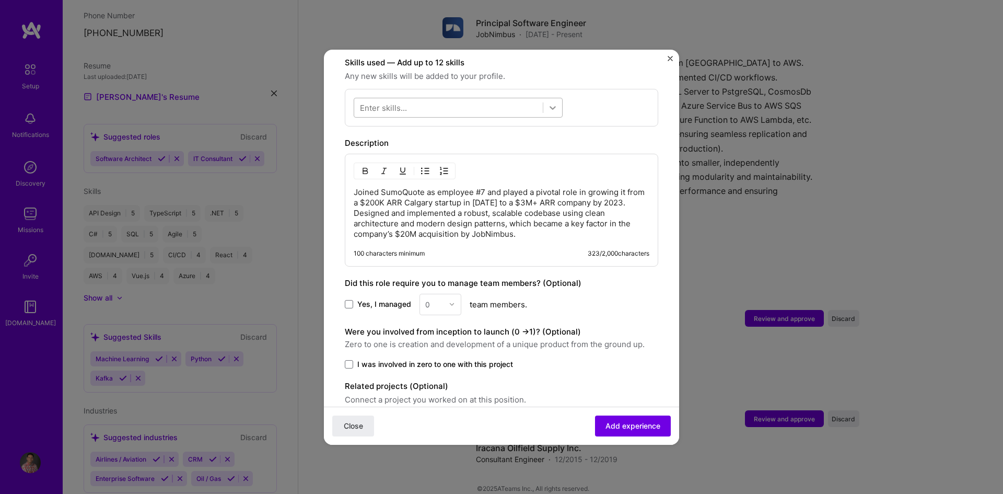
click at [551, 102] on icon at bounding box center [552, 107] width 10 height 10
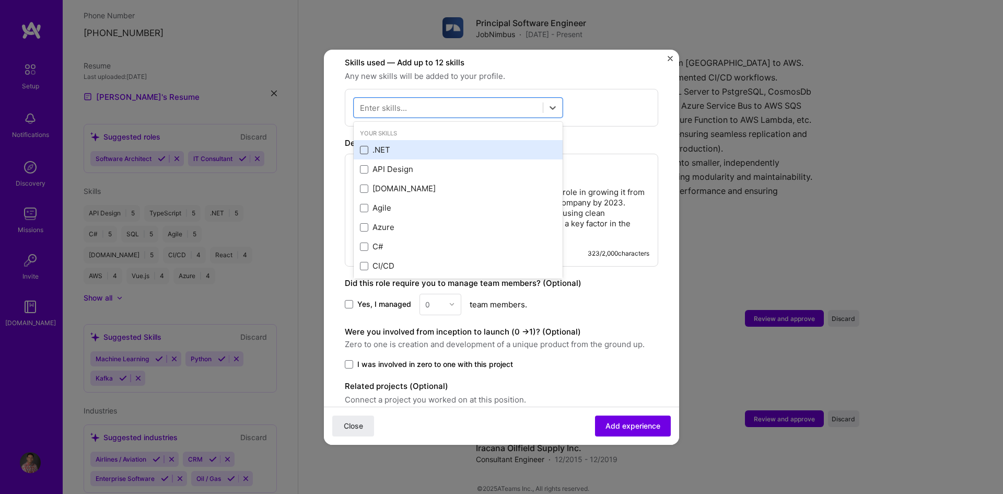
click at [365, 146] on span at bounding box center [364, 150] width 8 height 8
click at [0, 0] on input "checkbox" at bounding box center [0, 0] width 0 height 0
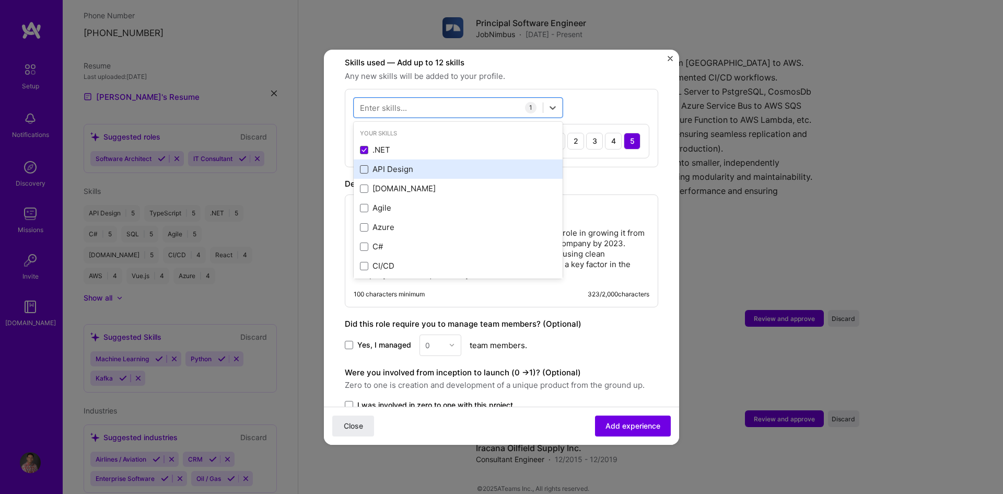
click at [361, 165] on span at bounding box center [364, 169] width 8 height 8
click at [0, 0] on input "checkbox" at bounding box center [0, 0] width 0 height 0
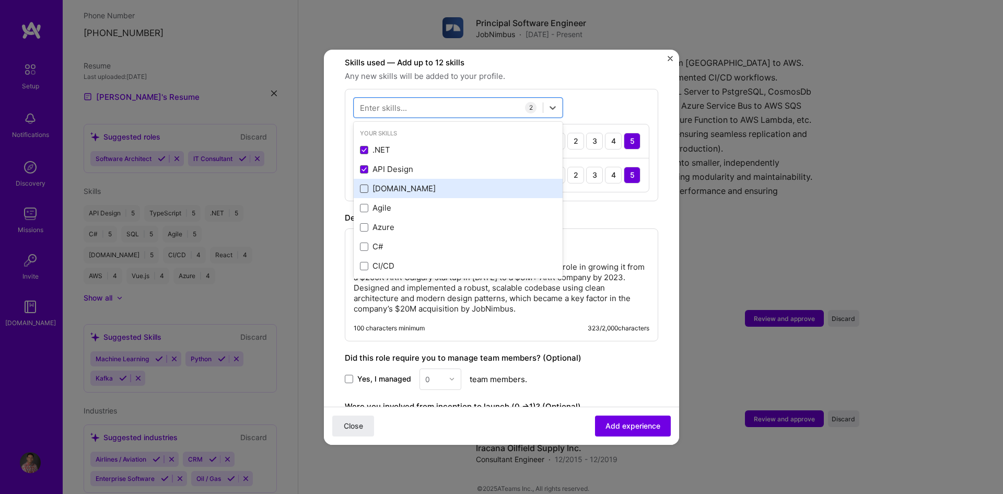
click at [360, 184] on span at bounding box center [364, 188] width 8 height 8
click at [0, 0] on input "checkbox" at bounding box center [0, 0] width 0 height 0
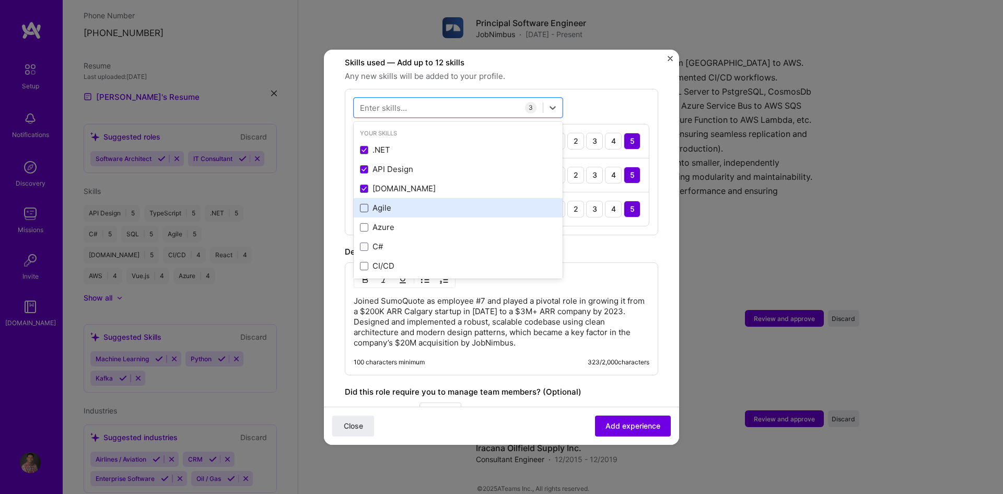
click at [360, 204] on span at bounding box center [364, 208] width 8 height 8
click at [0, 0] on input "checkbox" at bounding box center [0, 0] width 0 height 0
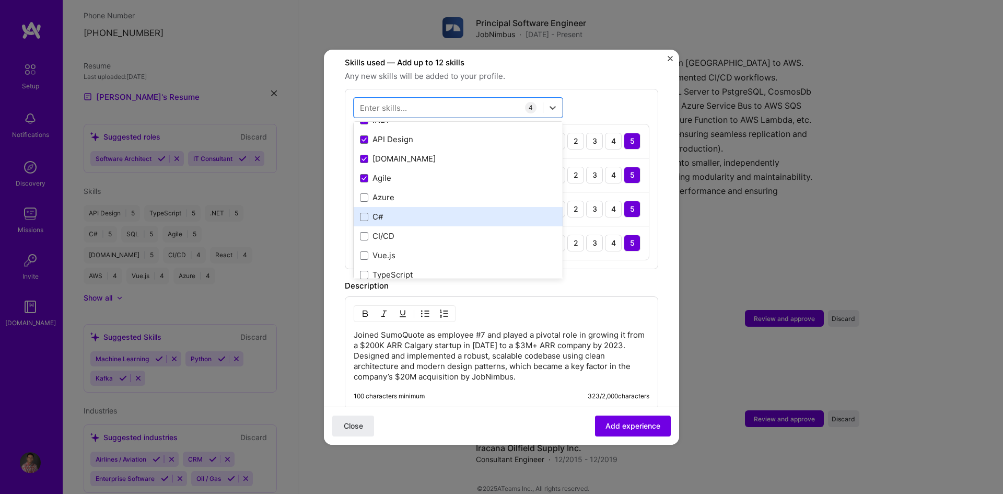
scroll to position [52, 0]
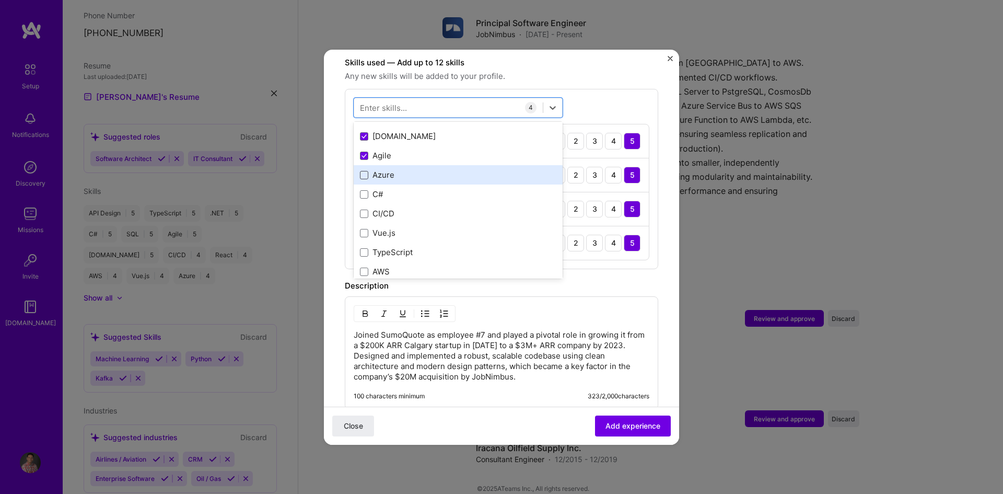
click at [367, 171] on span at bounding box center [364, 175] width 8 height 8
click at [0, 0] on input "checkbox" at bounding box center [0, 0] width 0 height 0
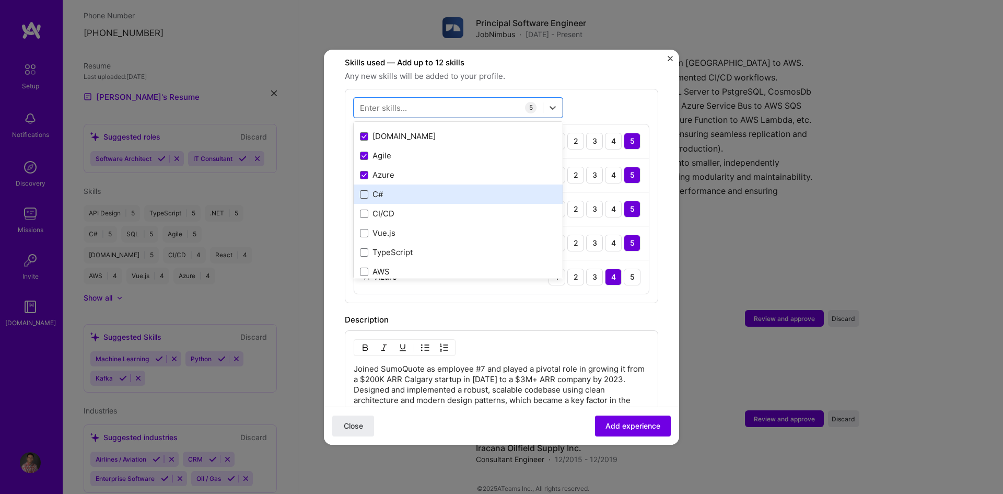
click at [362, 190] on span at bounding box center [364, 194] width 8 height 8
click at [0, 0] on input "checkbox" at bounding box center [0, 0] width 0 height 0
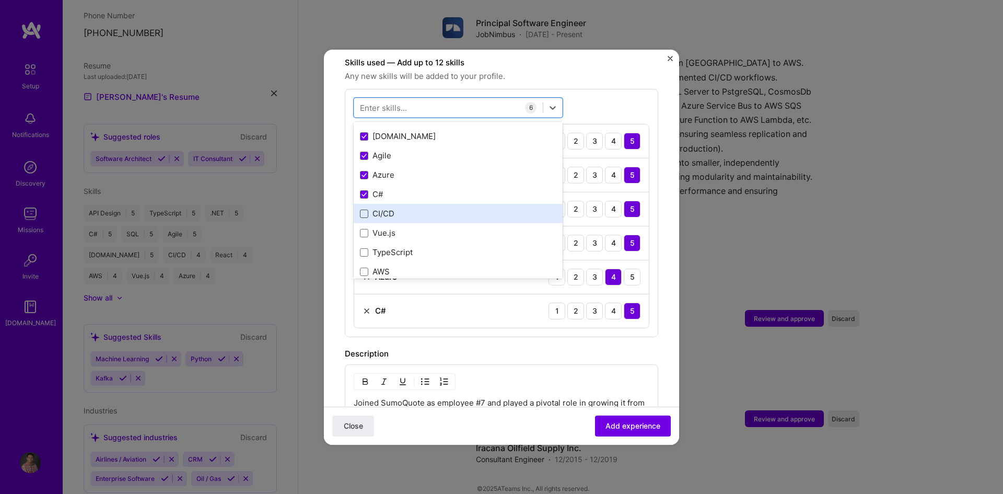
click at [363, 209] on span at bounding box center [364, 213] width 8 height 8
click at [0, 0] on input "checkbox" at bounding box center [0, 0] width 0 height 0
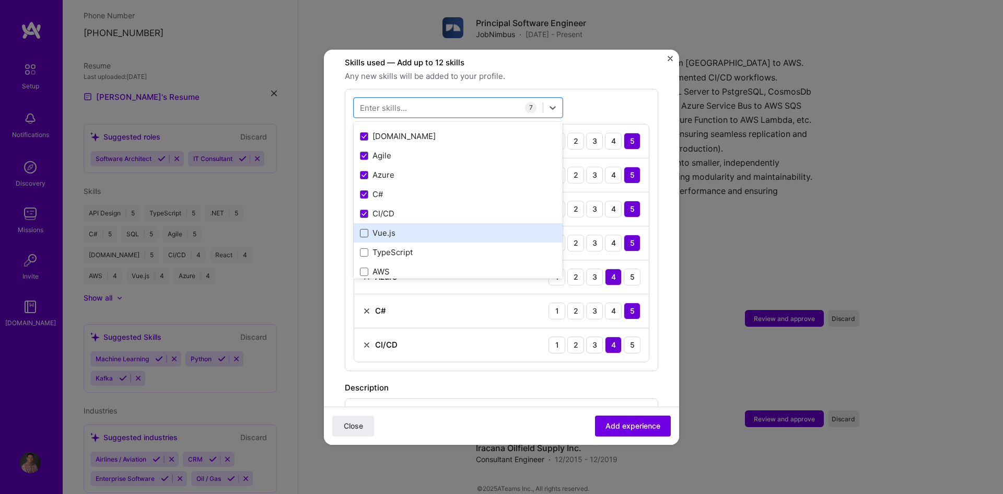
click at [362, 229] on span at bounding box center [364, 233] width 8 height 8
click at [0, 0] on input "checkbox" at bounding box center [0, 0] width 0 height 0
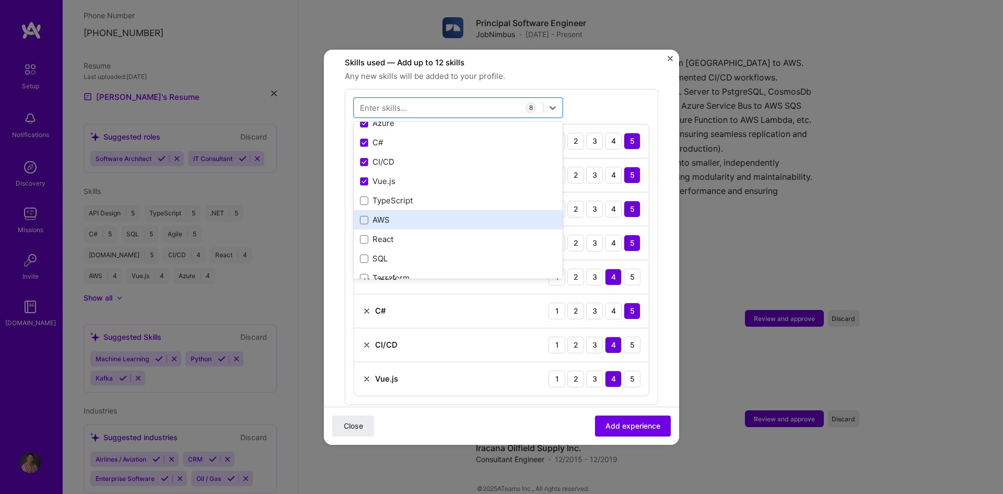
scroll to position [104, 0]
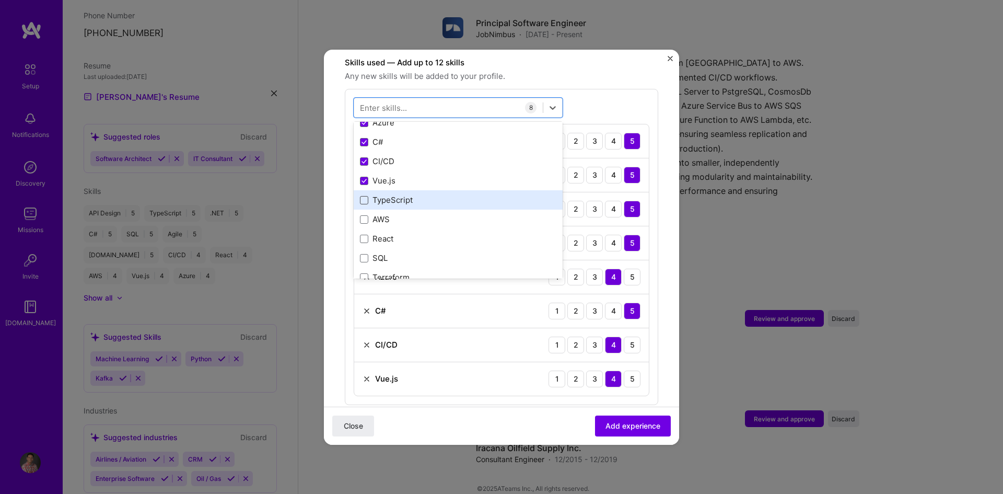
click at [361, 196] on span at bounding box center [364, 200] width 8 height 8
click at [0, 0] on input "checkbox" at bounding box center [0, 0] width 0 height 0
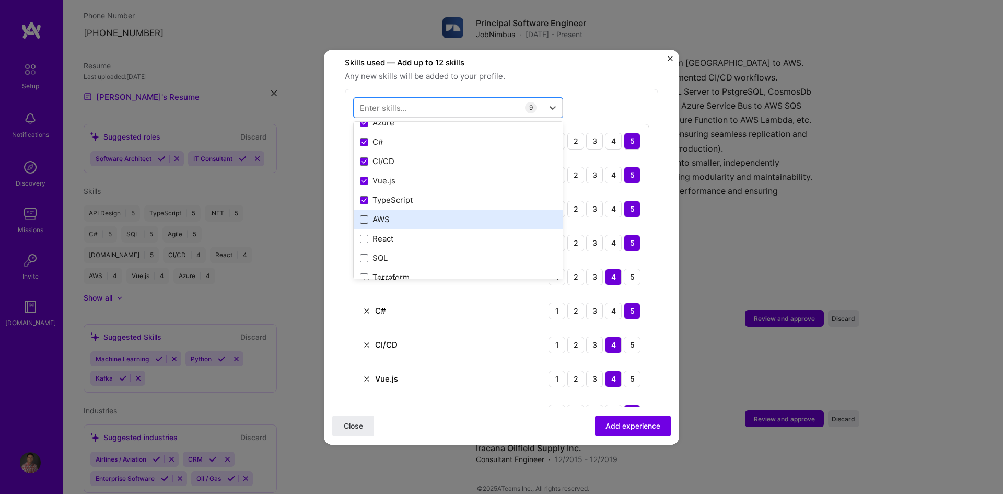
click at [362, 215] on span at bounding box center [364, 219] width 8 height 8
click at [0, 0] on input "checkbox" at bounding box center [0, 0] width 0 height 0
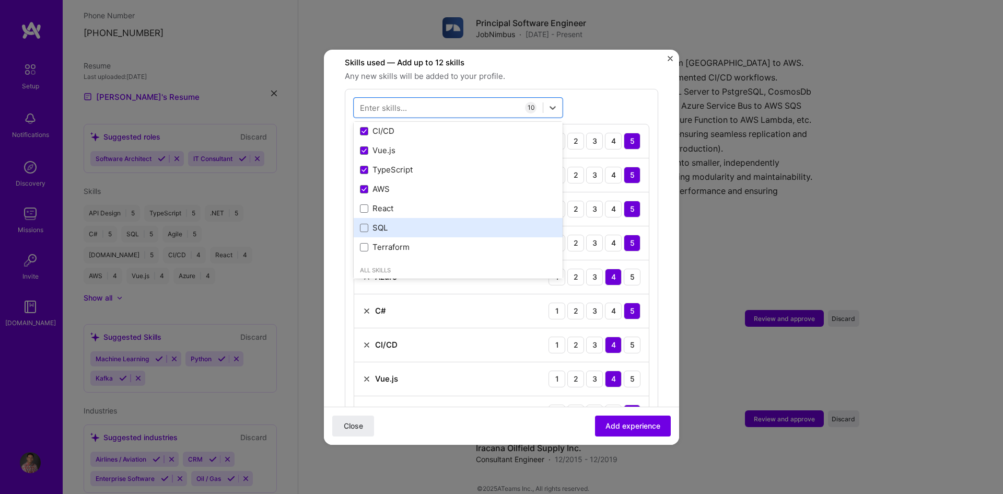
scroll to position [157, 0]
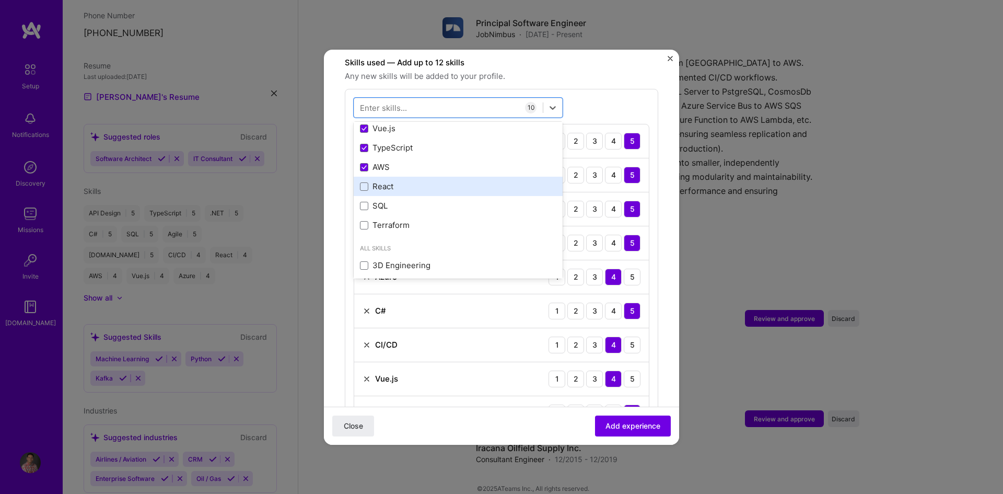
click at [365, 181] on div "React" at bounding box center [458, 186] width 196 height 11
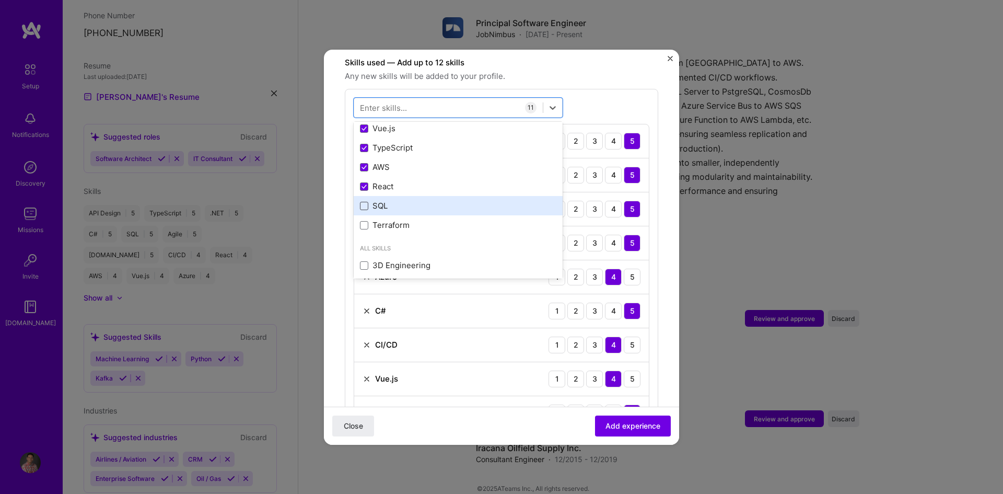
click at [363, 202] on span at bounding box center [364, 206] width 8 height 8
click at [0, 0] on input "checkbox" at bounding box center [0, 0] width 0 height 0
click at [657, 170] on form "Adding suggested job This job is suggested based on your LinkedIn, resume or [D…" at bounding box center [501, 306] width 355 height 1202
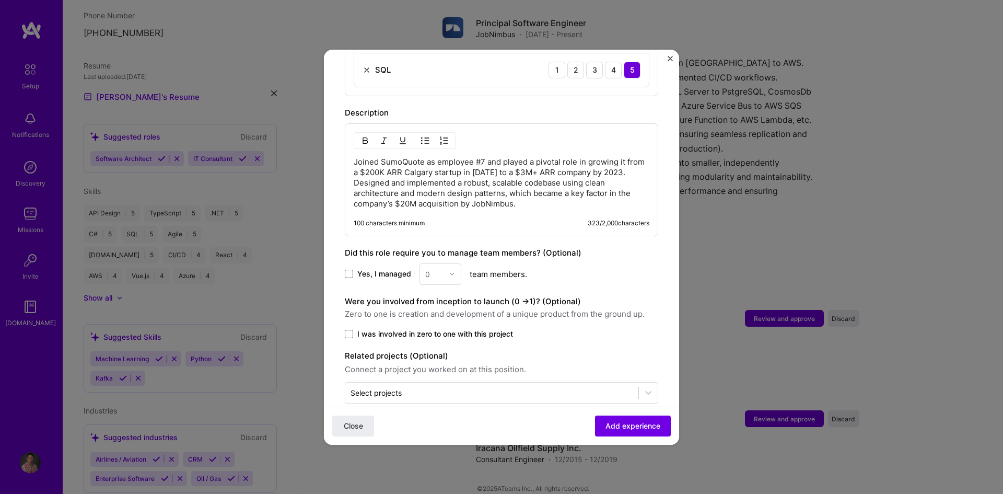
scroll to position [817, 0]
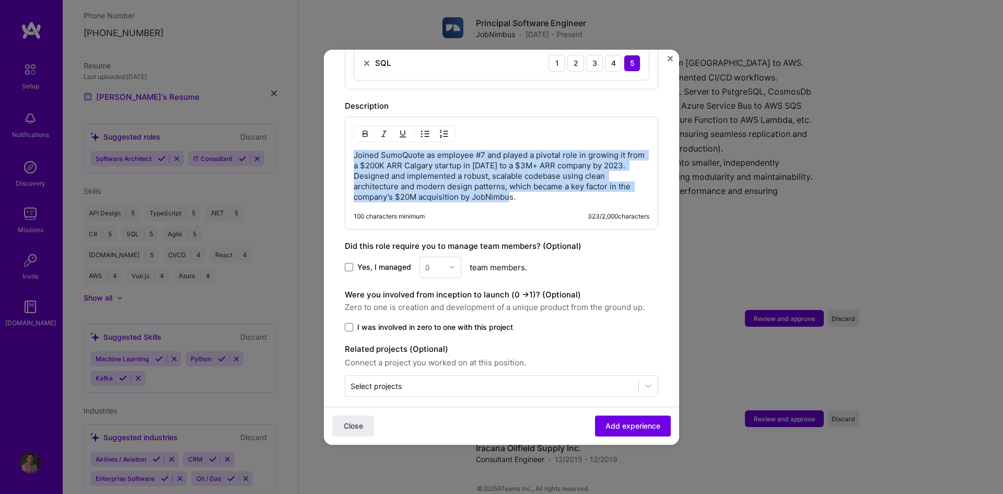
drag, startPoint x: 526, startPoint y: 184, endPoint x: 323, endPoint y: 142, distance: 207.2
click at [323, 142] on div "Adding suggested job This job is suggested based on your LinkedIn, resume or [D…" at bounding box center [501, 247] width 1003 height 494
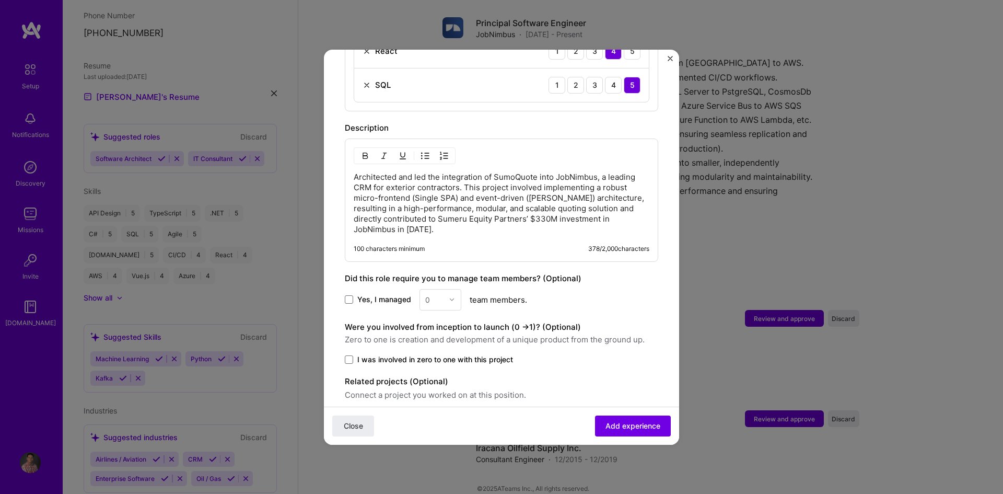
scroll to position [828, 0]
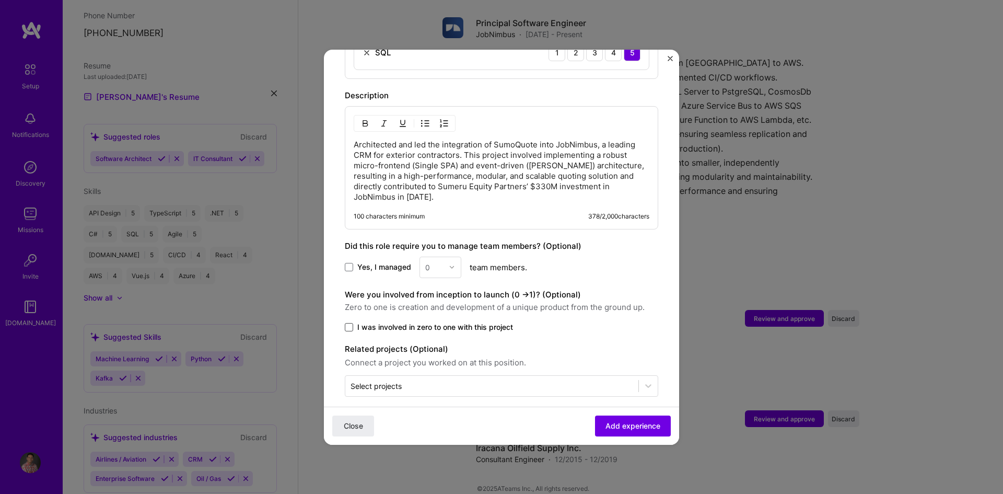
click at [347, 323] on span at bounding box center [349, 327] width 8 height 8
click at [0, 0] on input "I was involved in zero to one with this project" at bounding box center [0, 0] width 0 height 0
click at [639, 381] on div at bounding box center [648, 385] width 19 height 19
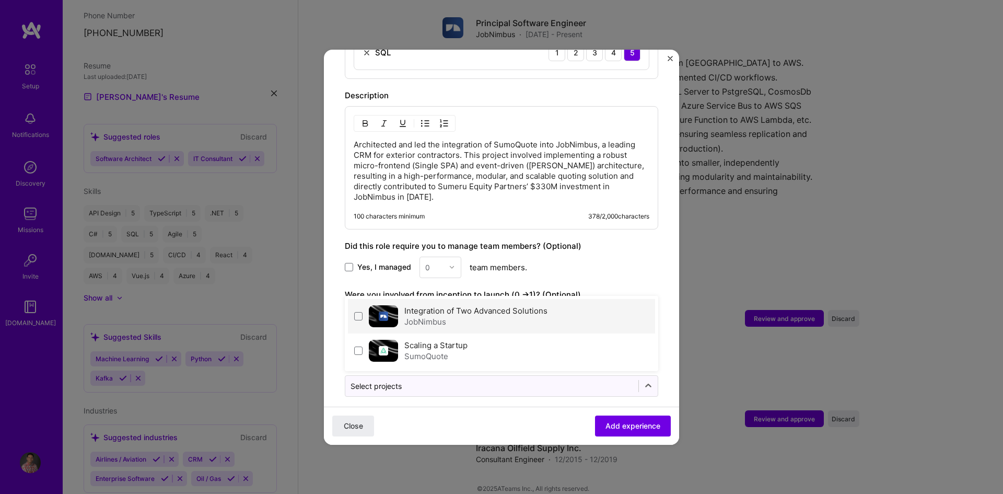
click at [492, 316] on div "JobNimbus" at bounding box center [475, 321] width 143 height 11
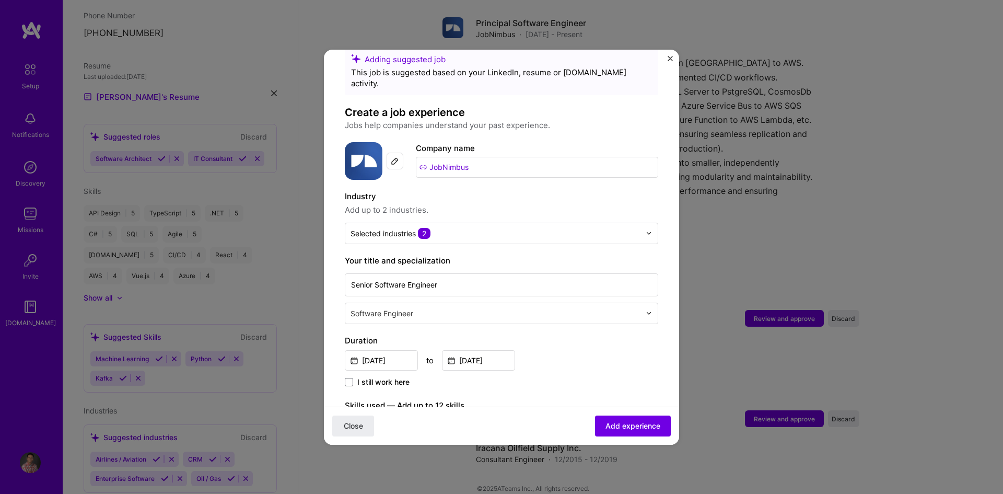
scroll to position [0, 0]
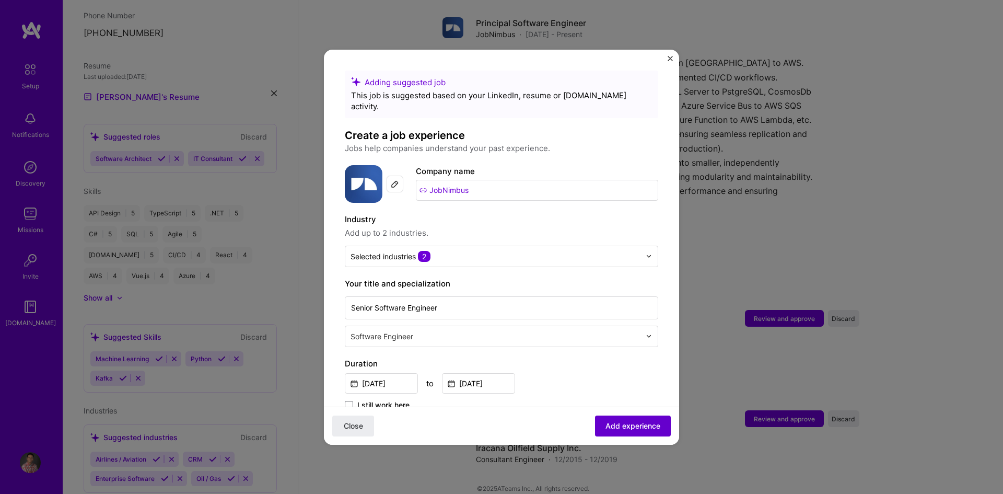
click at [609, 426] on span "Add experience" at bounding box center [632, 425] width 55 height 10
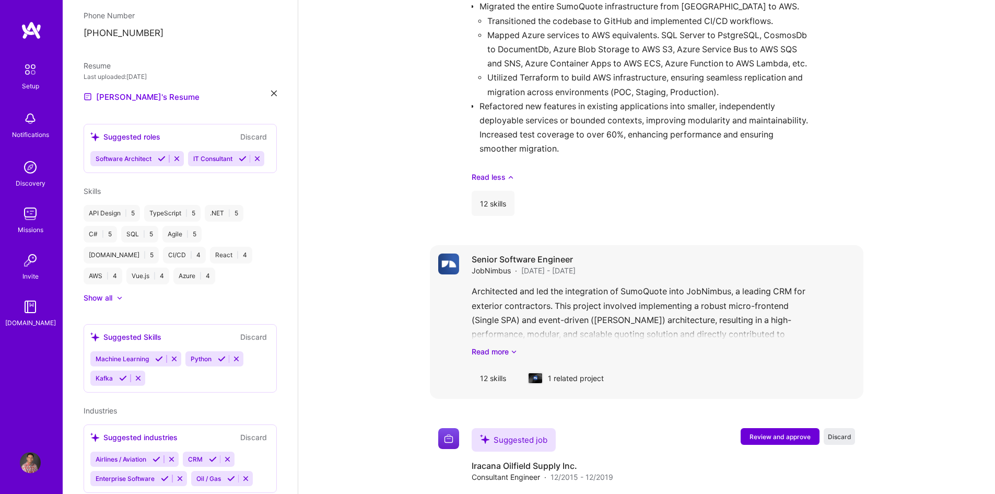
scroll to position [700, 0]
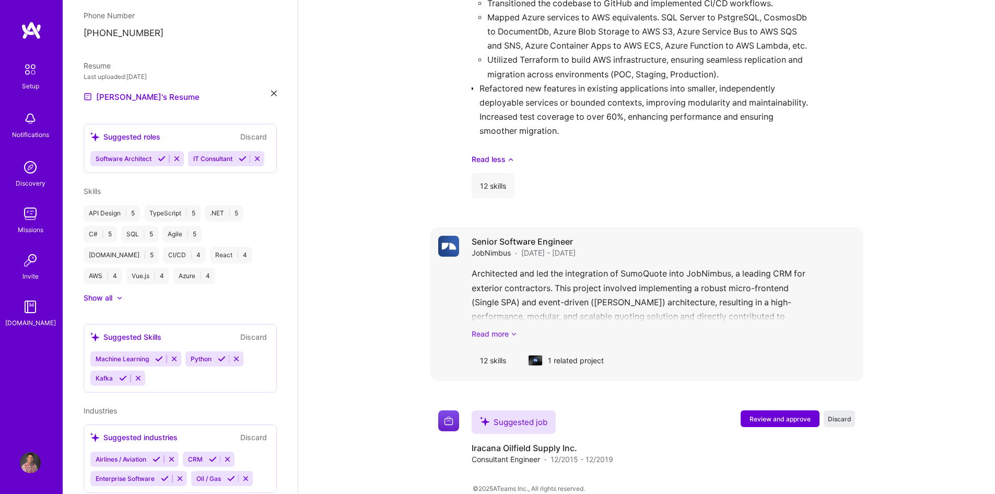
click at [498, 328] on link "Read more" at bounding box center [663, 333] width 383 height 11
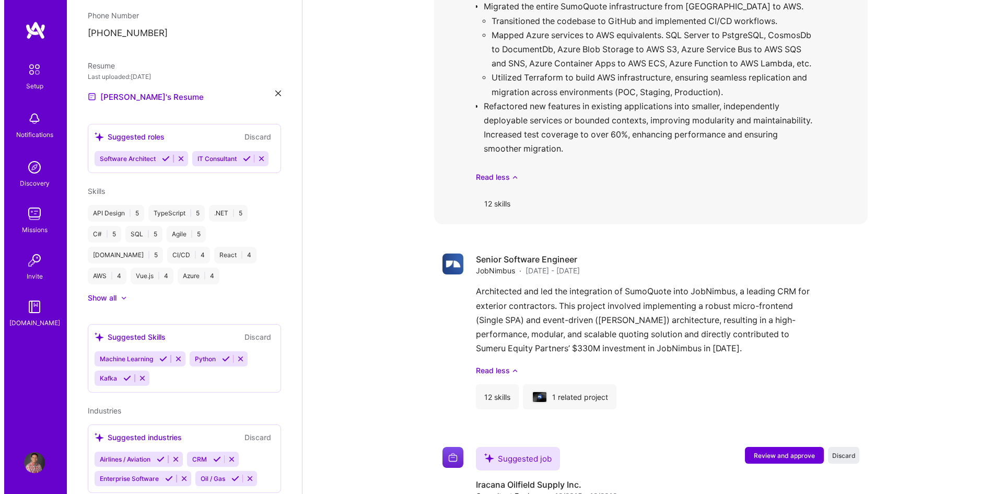
scroll to position [719, 0]
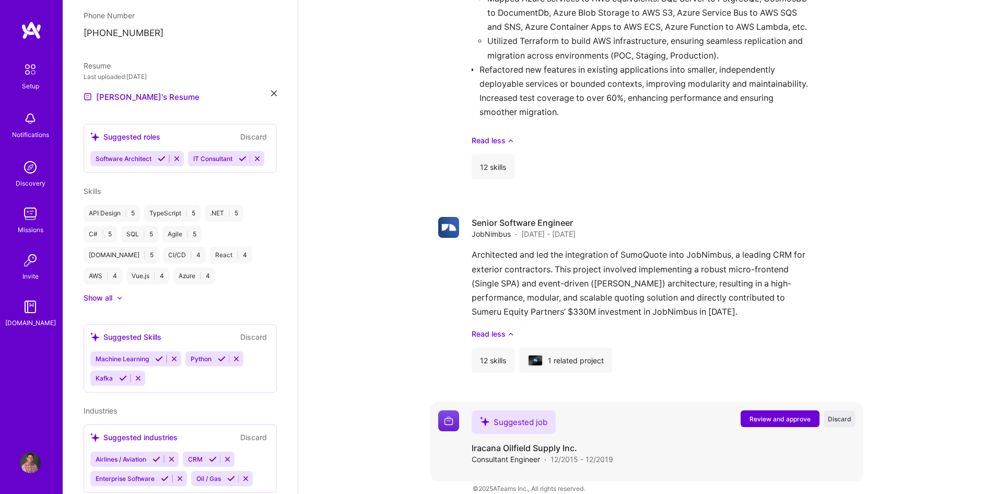
click at [769, 414] on span "Review and approve" at bounding box center [780, 418] width 61 height 9
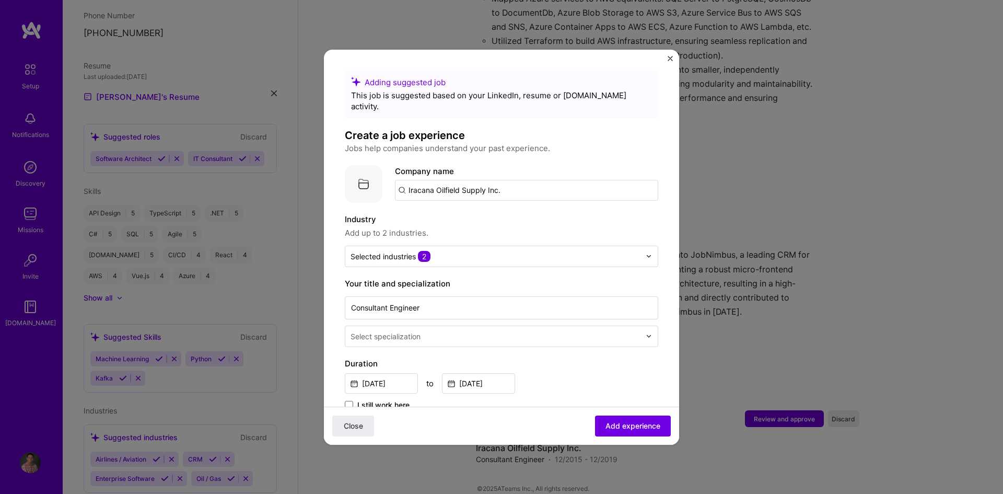
drag, startPoint x: 517, startPoint y: 178, endPoint x: 391, endPoint y: 176, distance: 126.5
click at [391, 176] on div "Company logo Company name Iracana Oilfield Supply Inc." at bounding box center [501, 184] width 313 height 38
click at [450, 211] on span "SumoQuote (acquired by JobNimbus)" at bounding box center [495, 216] width 138 height 11
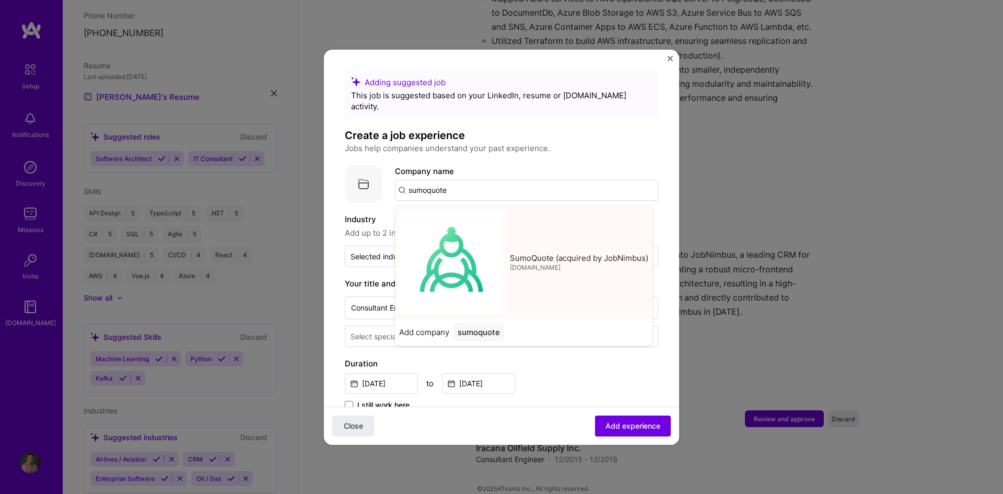
type input "SumoQuote (acquired by JobNimbus)"
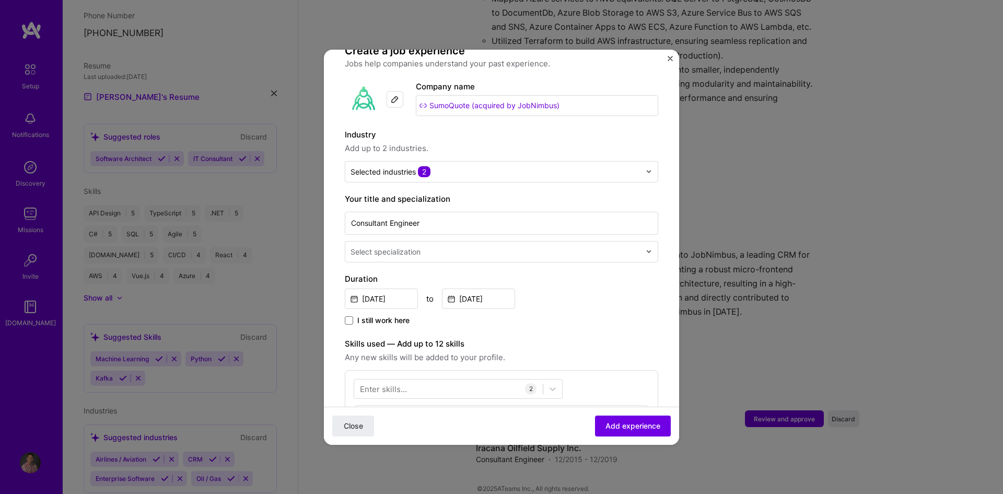
scroll to position [104, 0]
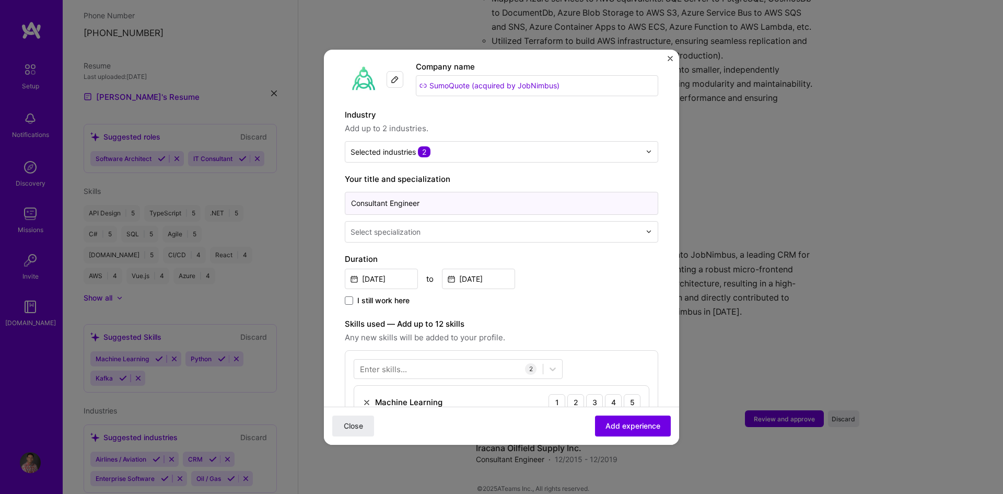
click at [476, 192] on input "Consultant Engineer" at bounding box center [501, 203] width 313 height 23
type input "Senior Software Engineer"
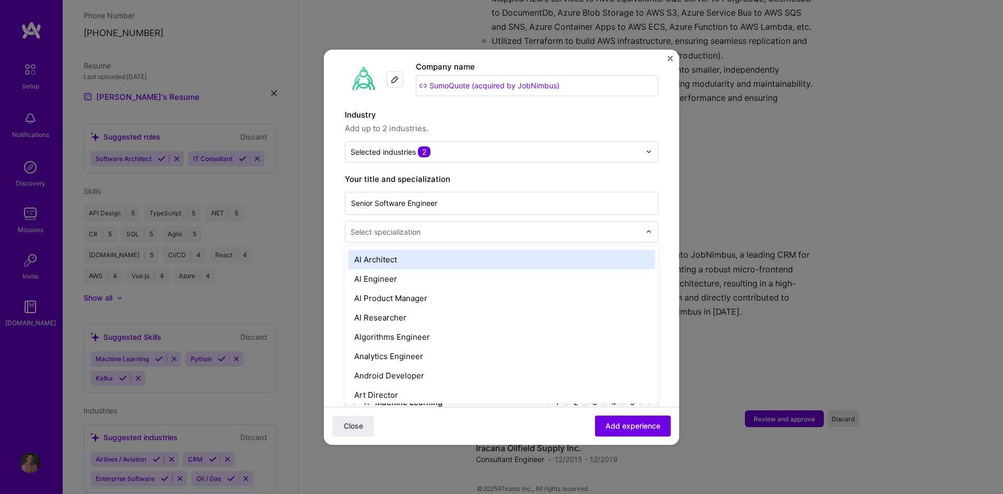
click at [476, 226] on input "text" at bounding box center [497, 231] width 292 height 11
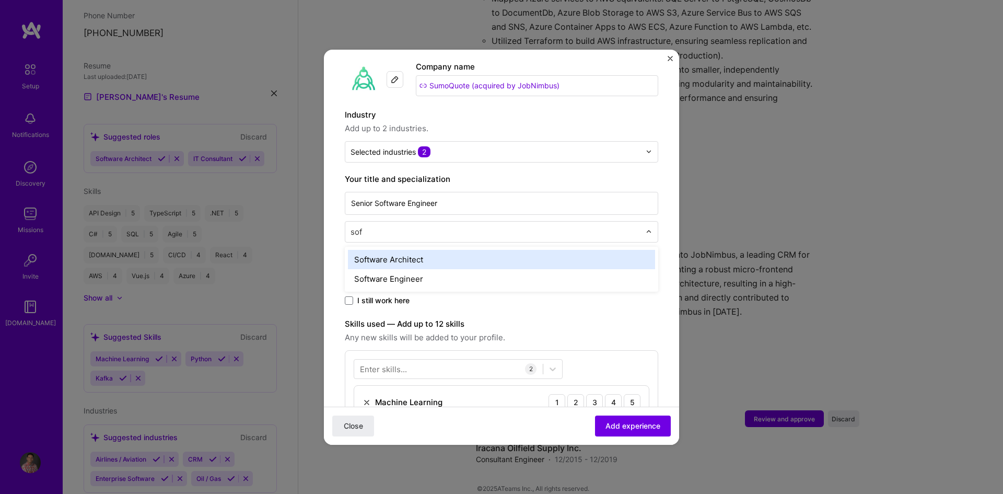
type input "soft"
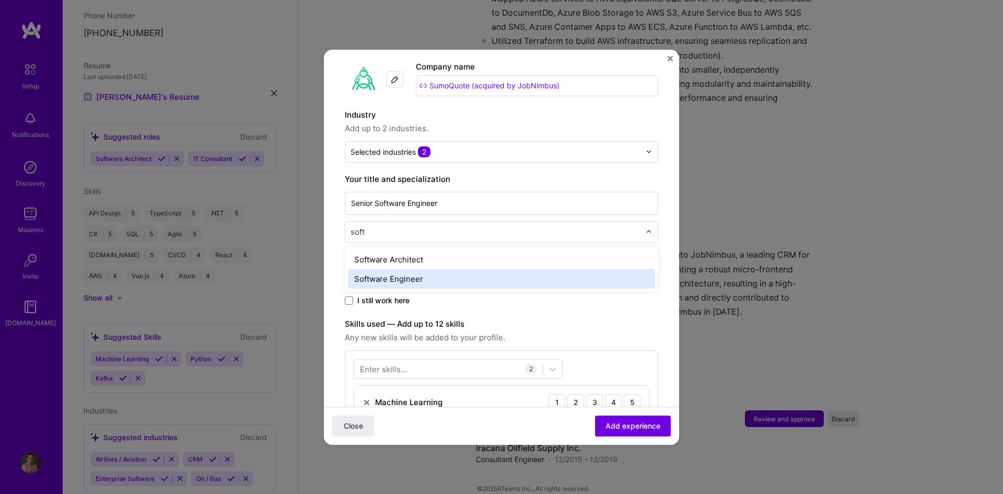
click at [434, 269] on div "Software Engineer" at bounding box center [501, 278] width 307 height 19
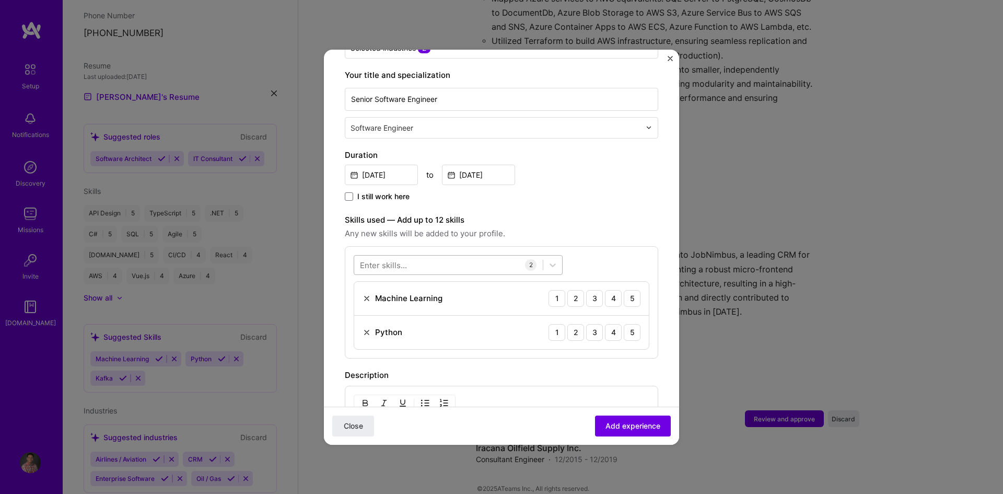
scroll to position [209, 0]
click at [397, 164] on input "[DATE]" at bounding box center [381, 174] width 73 height 20
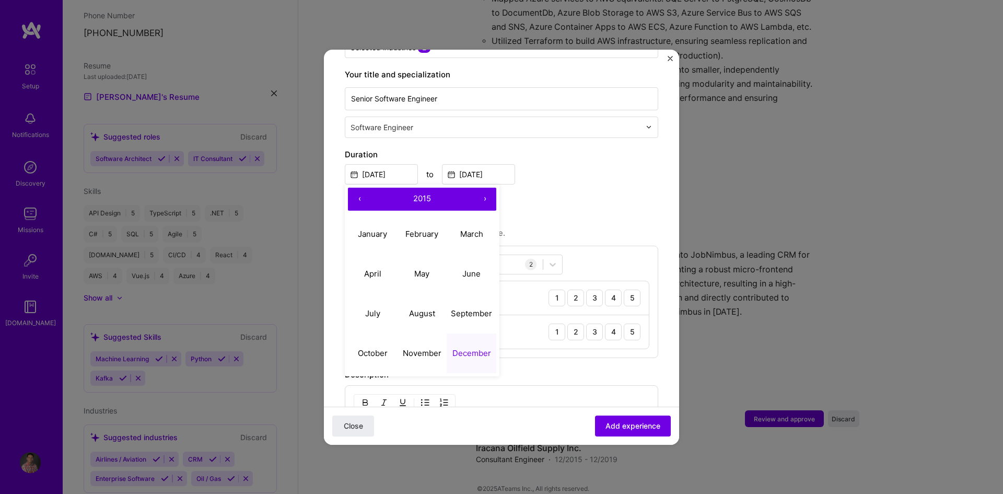
click at [359, 188] on button "‹" at bounding box center [359, 199] width 23 height 23
click at [482, 188] on button "›" at bounding box center [484, 199] width 23 height 23
click at [483, 188] on button "›" at bounding box center [484, 199] width 23 height 23
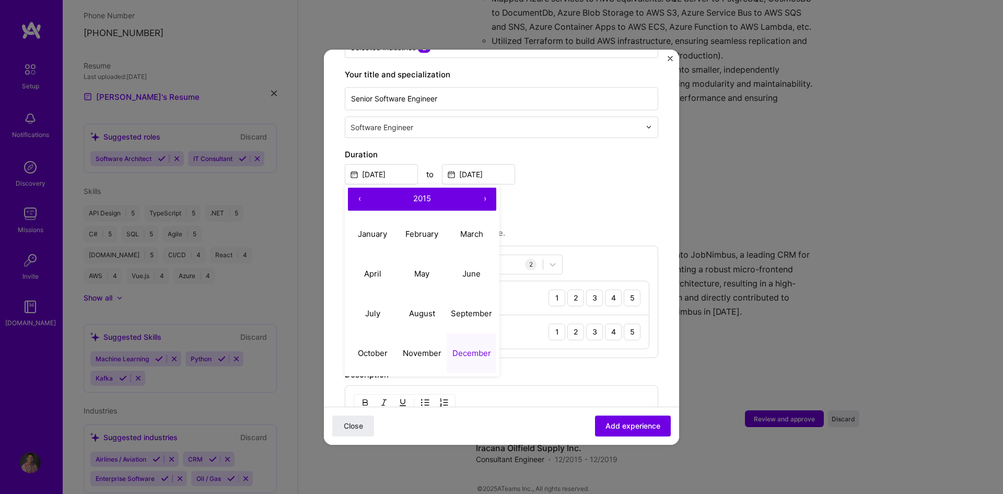
click at [483, 188] on button "›" at bounding box center [484, 199] width 23 height 23
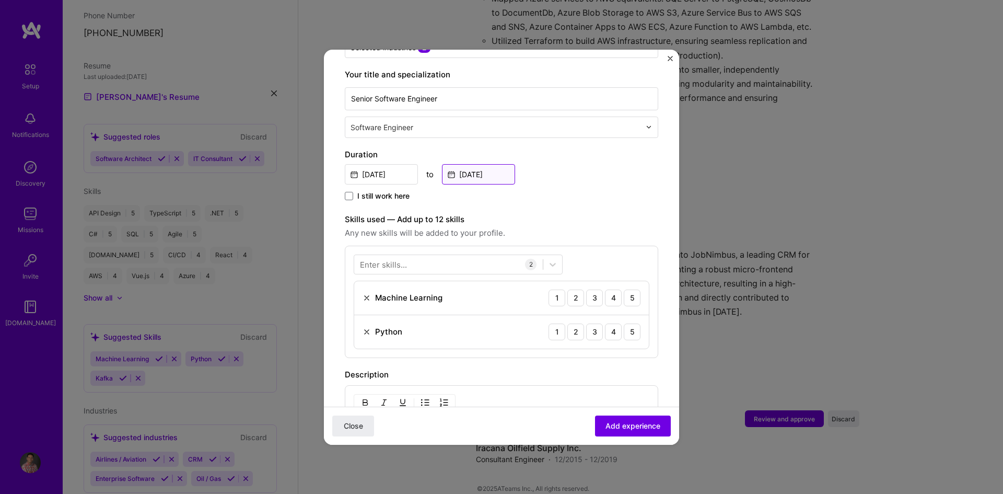
click at [482, 165] on input "[DATE]" at bounding box center [478, 174] width 73 height 20
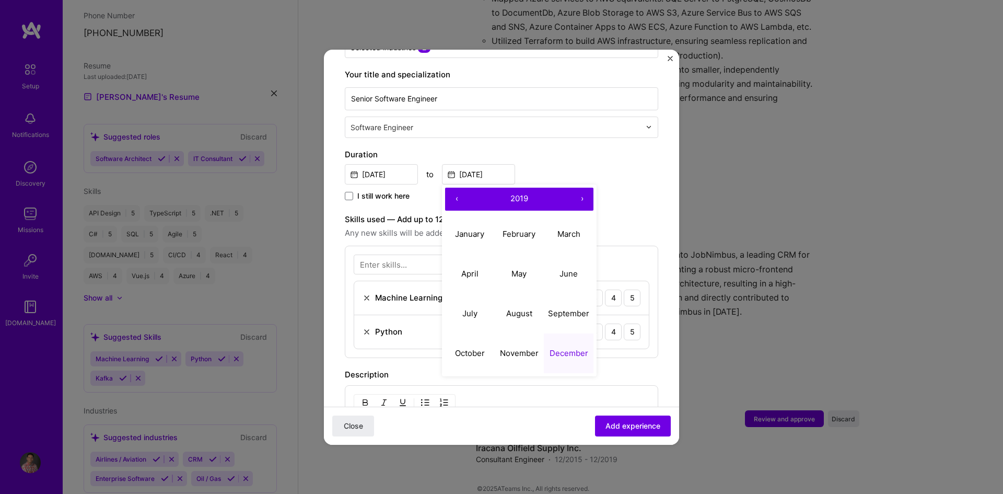
click at [582, 188] on button "›" at bounding box center [581, 199] width 23 height 23
click at [569, 348] on abbr "December" at bounding box center [569, 353] width 39 height 10
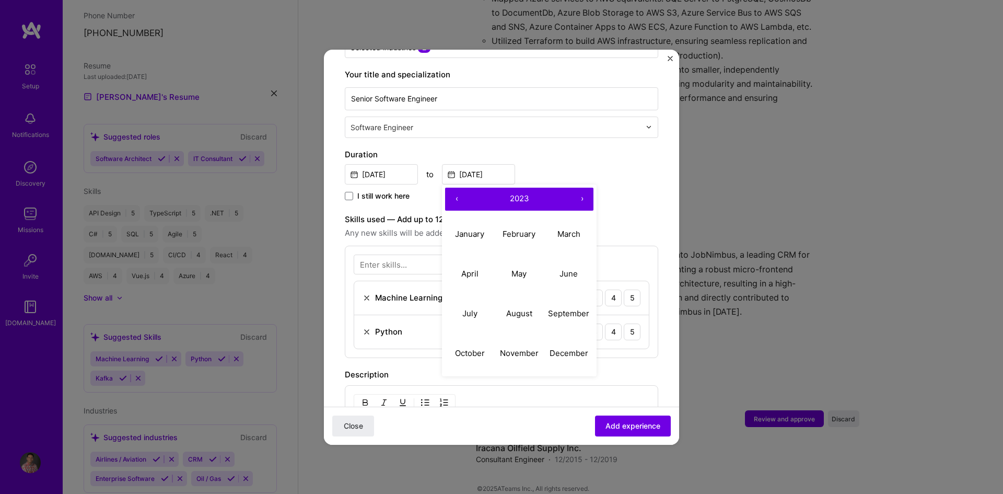
type input "[DATE]"
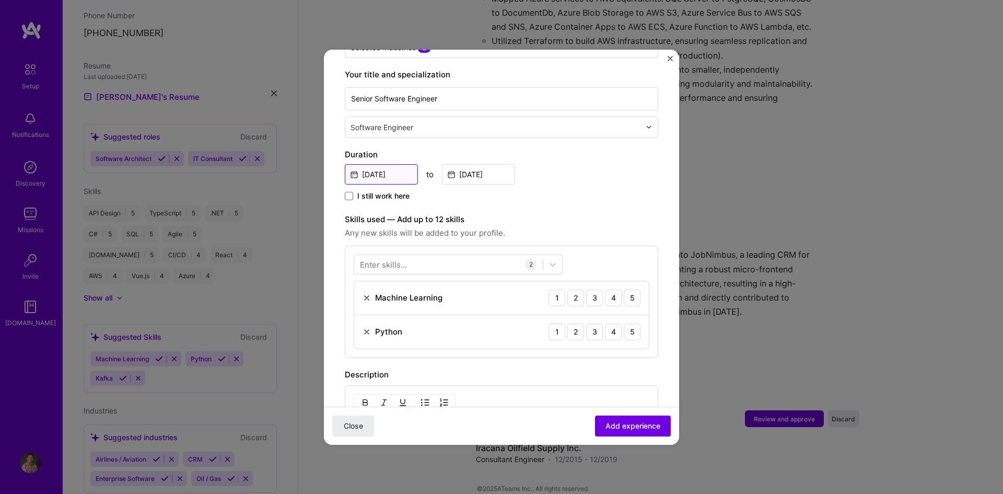
click at [395, 164] on input "[DATE]" at bounding box center [381, 174] width 73 height 20
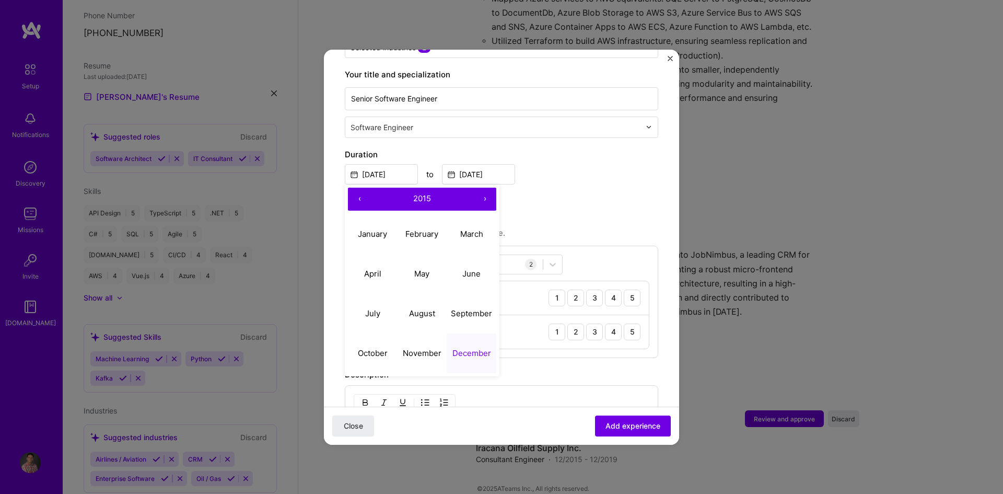
click at [490, 188] on button "›" at bounding box center [484, 199] width 23 height 23
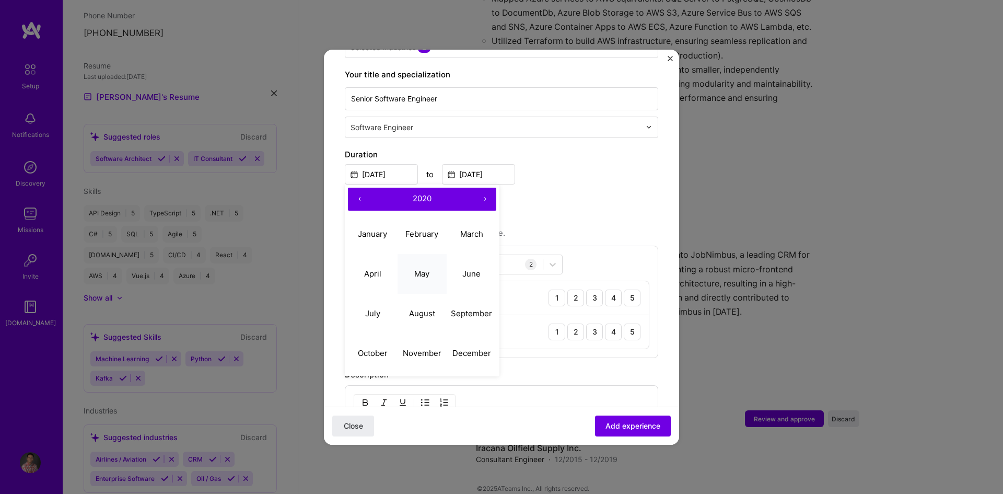
click at [432, 262] on button "May" at bounding box center [423, 274] width 50 height 40
type input "[DATE]"
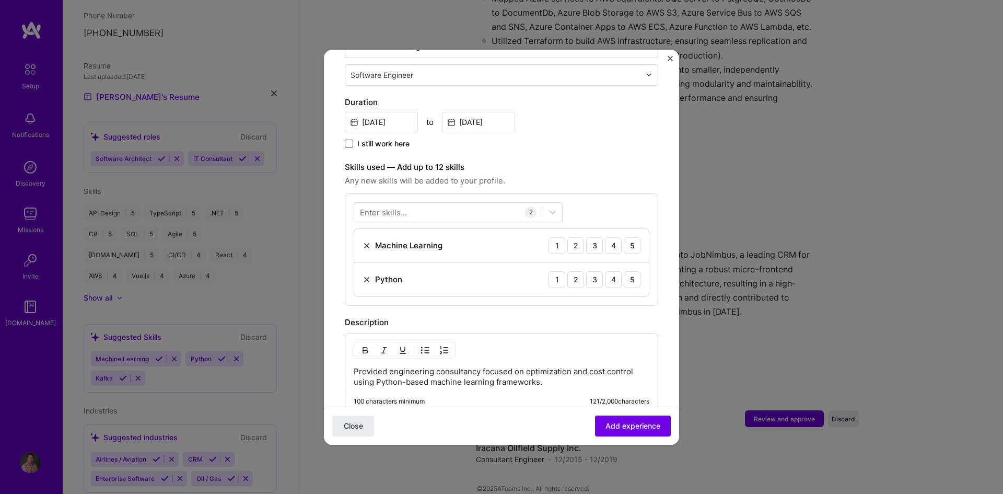
scroll to position [313, 0]
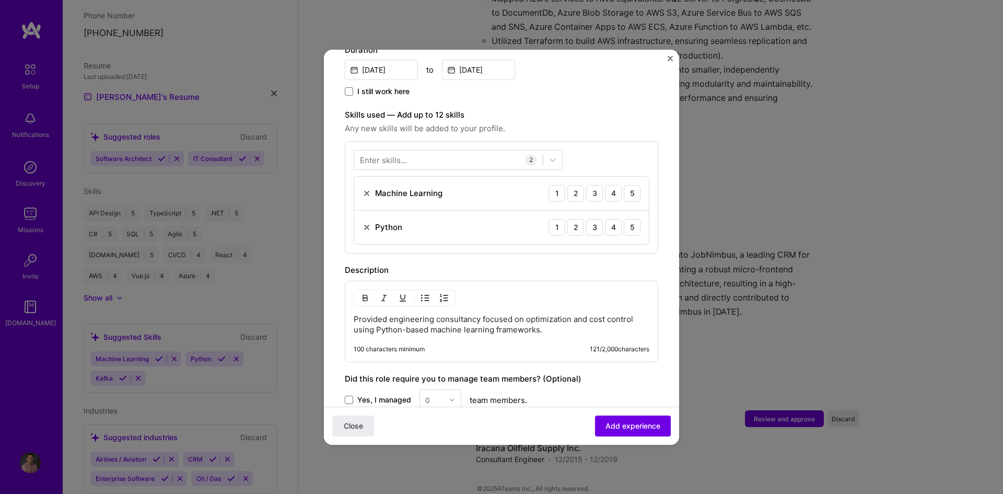
click at [366, 189] on img at bounding box center [367, 193] width 8 height 8
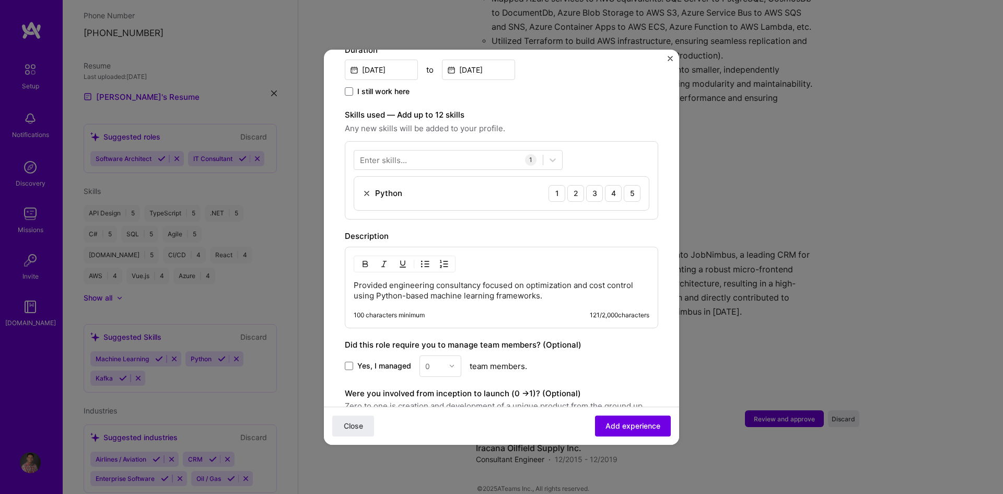
click at [367, 189] on img at bounding box center [367, 193] width 8 height 8
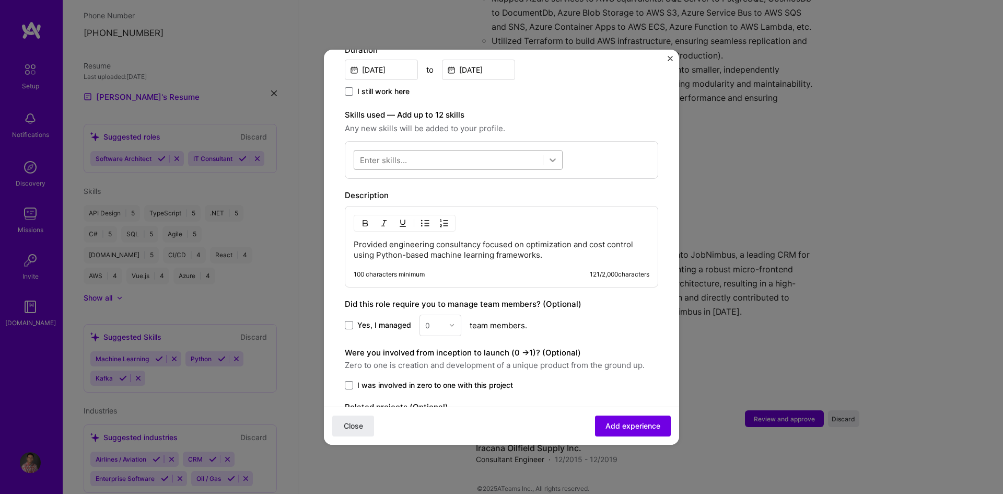
click at [554, 158] on icon at bounding box center [553, 160] width 6 height 4
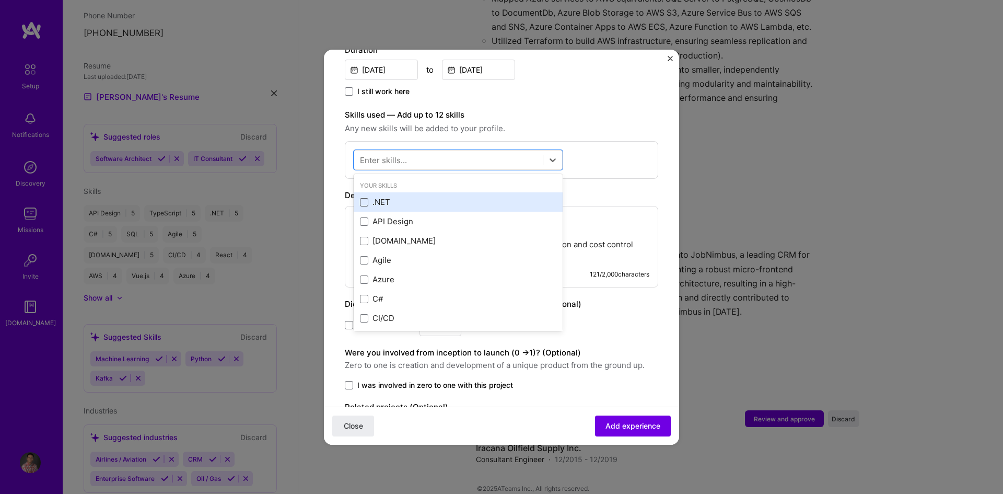
click at [367, 198] on span at bounding box center [364, 202] width 8 height 8
click at [0, 0] on input "checkbox" at bounding box center [0, 0] width 0 height 0
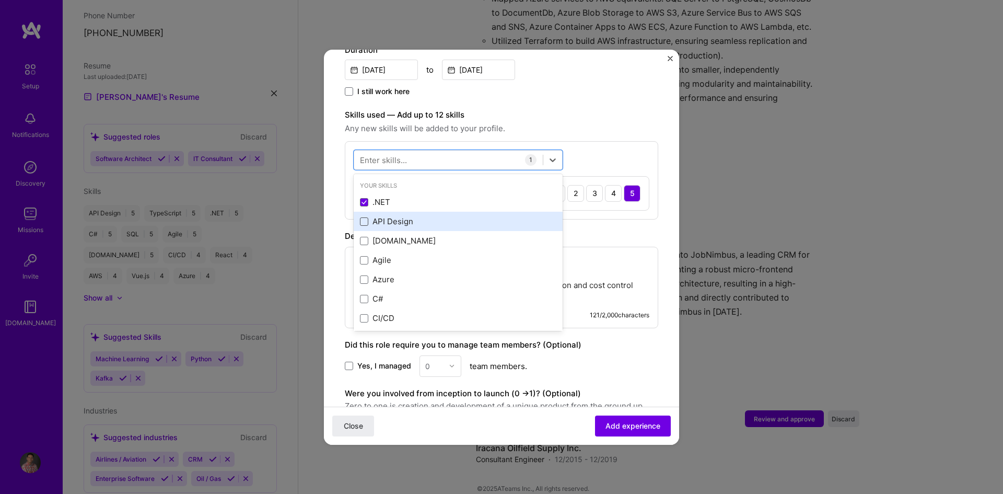
click at [364, 217] on span at bounding box center [364, 221] width 8 height 8
click at [0, 0] on input "checkbox" at bounding box center [0, 0] width 0 height 0
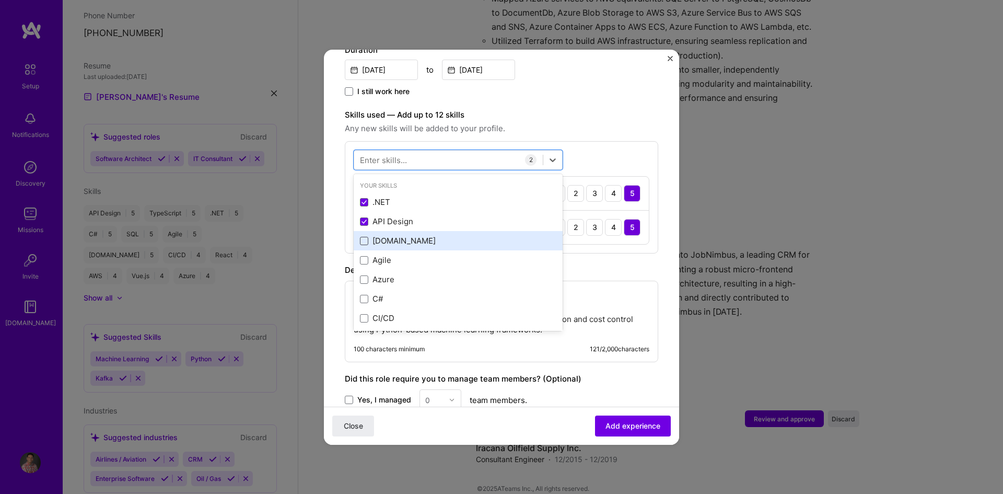
click at [363, 237] on span at bounding box center [364, 241] width 8 height 8
click at [0, 0] on input "checkbox" at bounding box center [0, 0] width 0 height 0
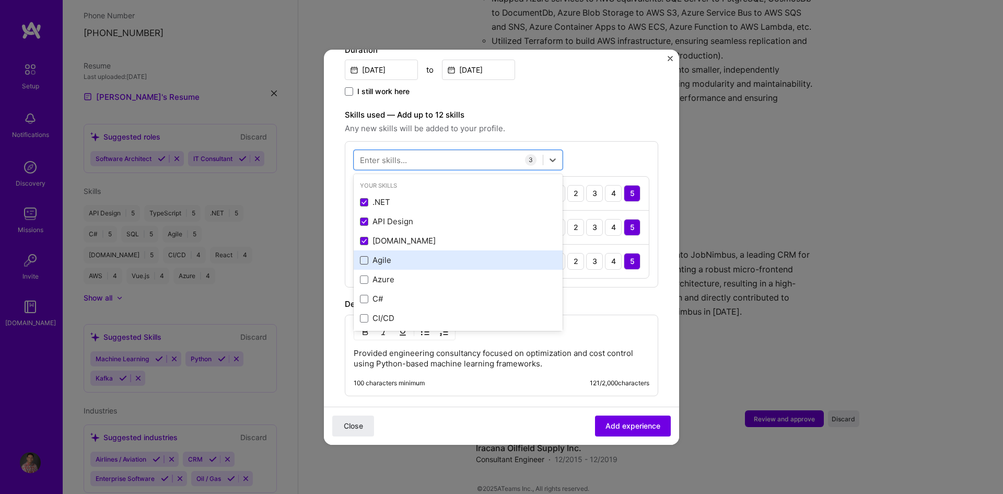
click at [362, 256] on span at bounding box center [364, 260] width 8 height 8
click at [0, 0] on input "checkbox" at bounding box center [0, 0] width 0 height 0
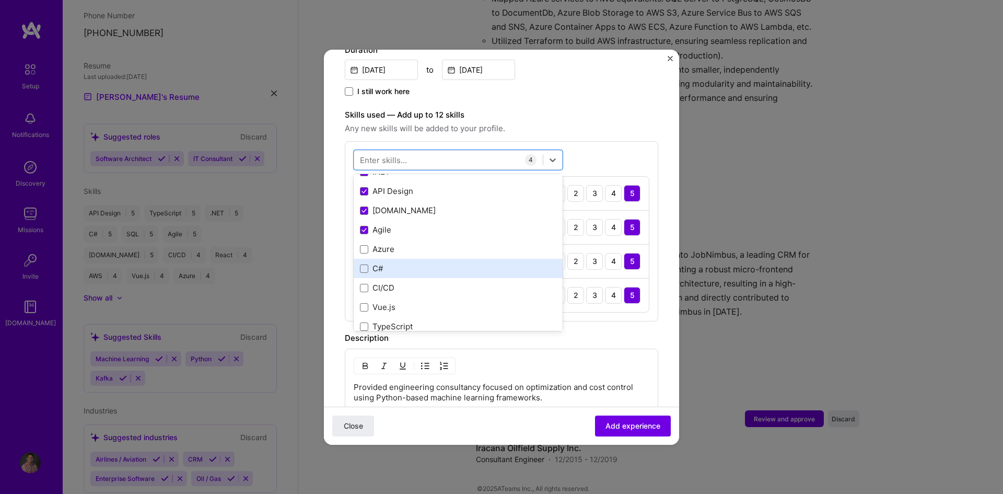
scroll to position [52, 0]
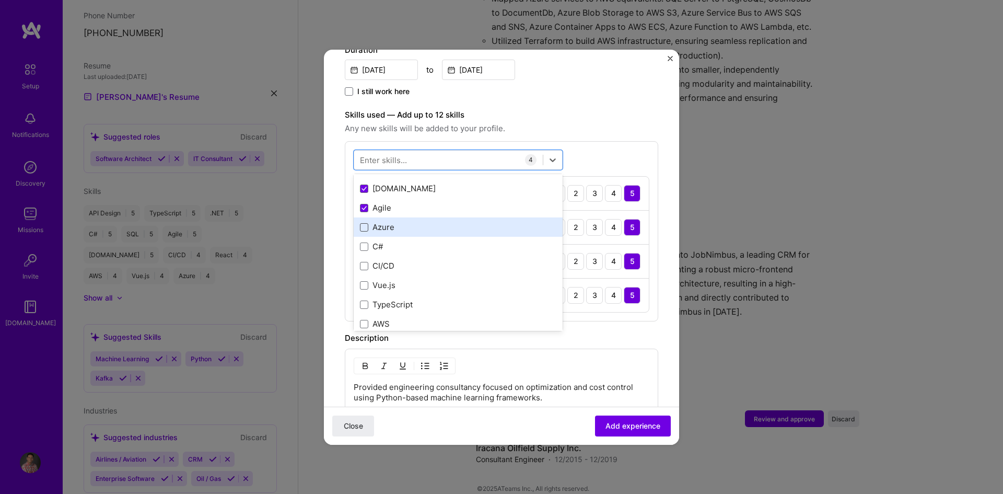
click at [366, 223] on span at bounding box center [364, 227] width 8 height 8
click at [0, 0] on input "checkbox" at bounding box center [0, 0] width 0 height 0
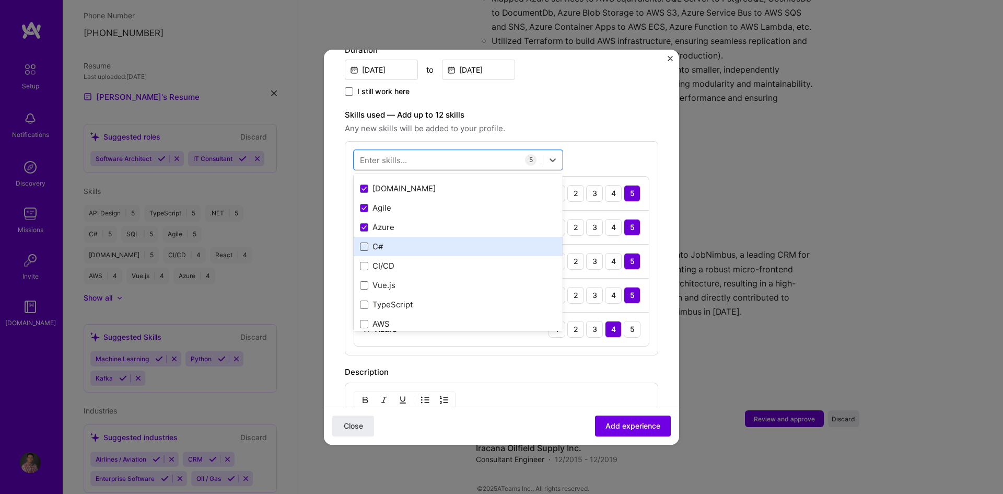
click at [364, 242] on span at bounding box center [364, 246] width 8 height 8
click at [0, 0] on input "checkbox" at bounding box center [0, 0] width 0 height 0
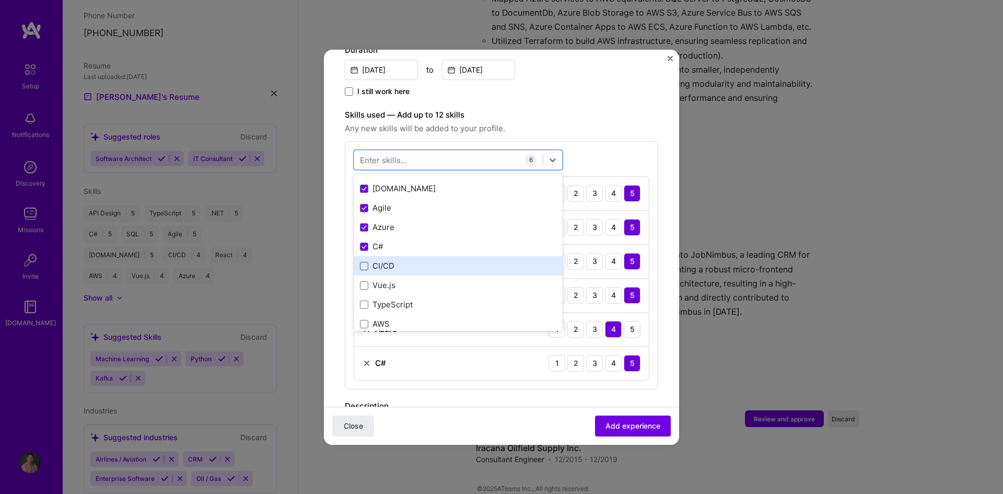
click at [364, 262] on span at bounding box center [364, 266] width 8 height 8
click at [0, 0] on input "checkbox" at bounding box center [0, 0] width 0 height 0
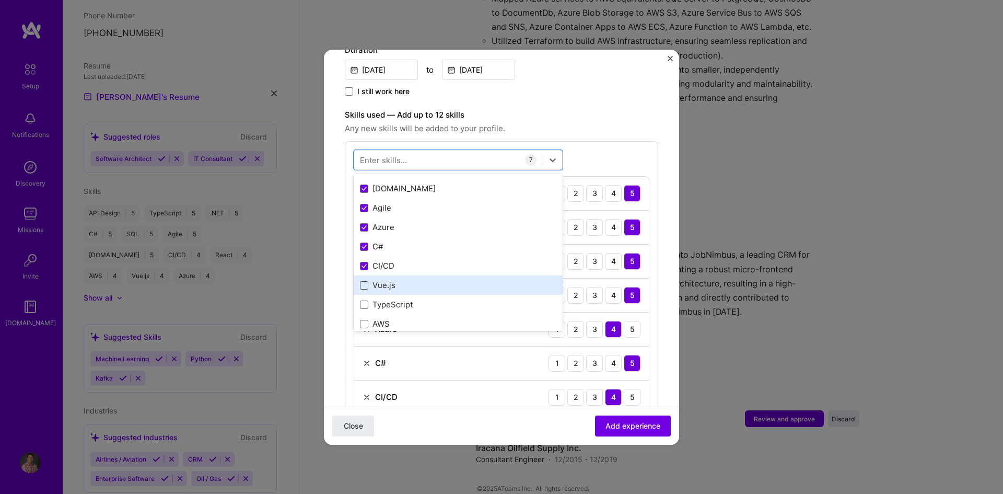
click at [367, 281] on span at bounding box center [364, 285] width 8 height 8
click at [0, 0] on input "checkbox" at bounding box center [0, 0] width 0 height 0
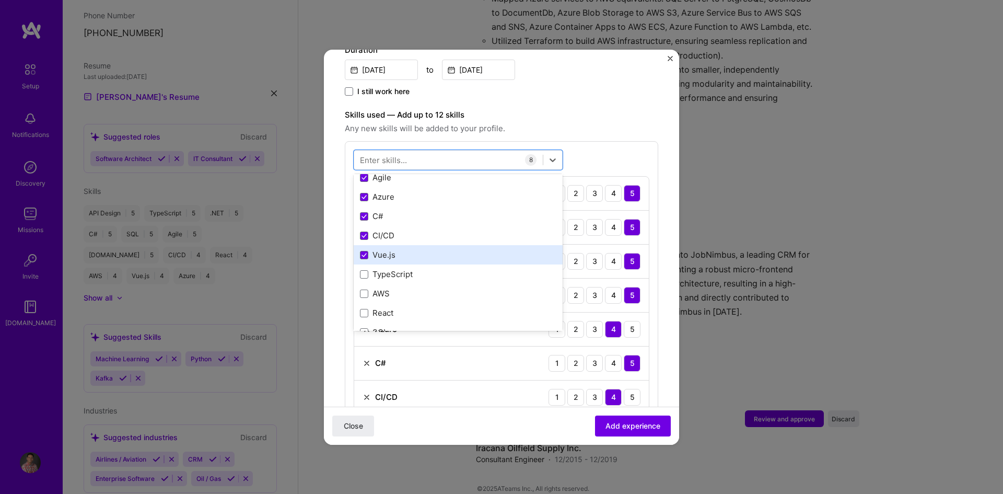
scroll to position [104, 0]
click at [363, 248] on span at bounding box center [364, 252] width 8 height 8
click at [0, 0] on input "checkbox" at bounding box center [0, 0] width 0 height 0
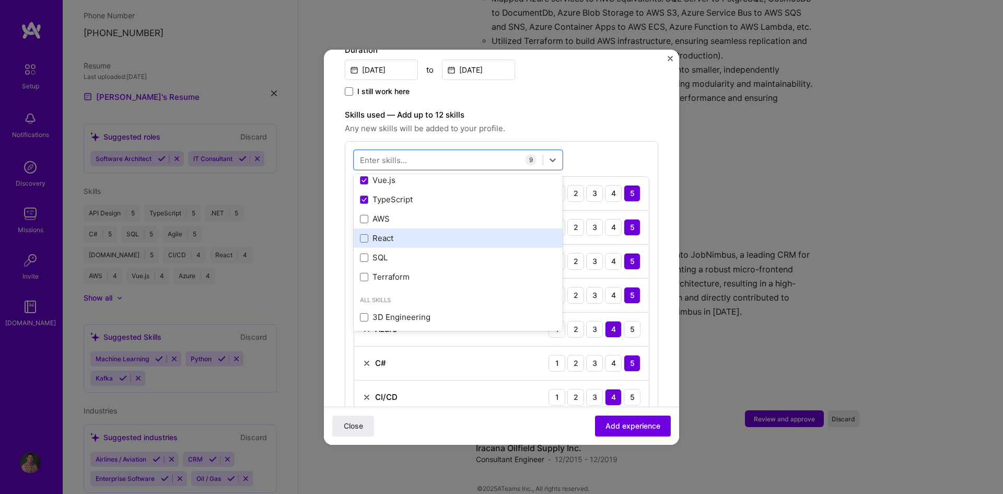
scroll to position [157, 0]
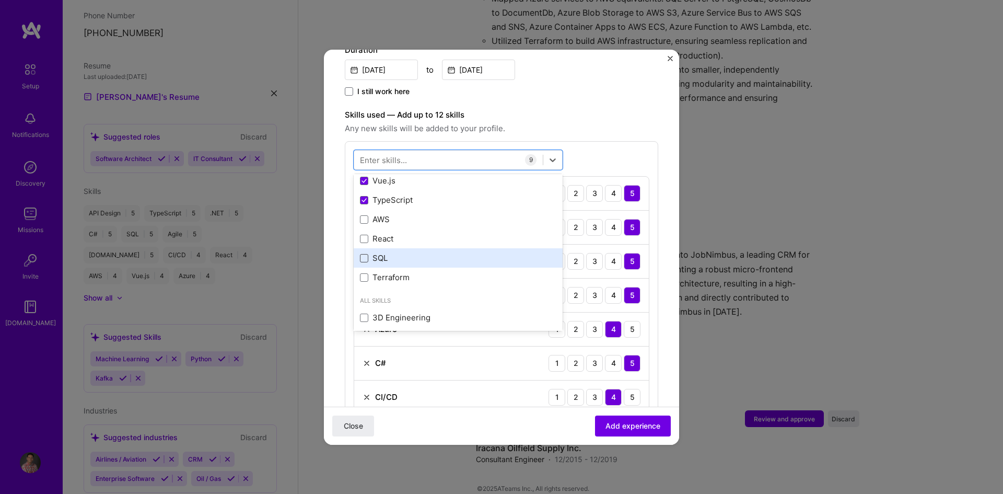
click at [366, 254] on span at bounding box center [364, 258] width 8 height 8
click at [0, 0] on input "checkbox" at bounding box center [0, 0] width 0 height 0
click at [658, 146] on form "Adding suggested job This job is suggested based on your LinkedIn, resume or [D…" at bounding box center [501, 308] width 355 height 1103
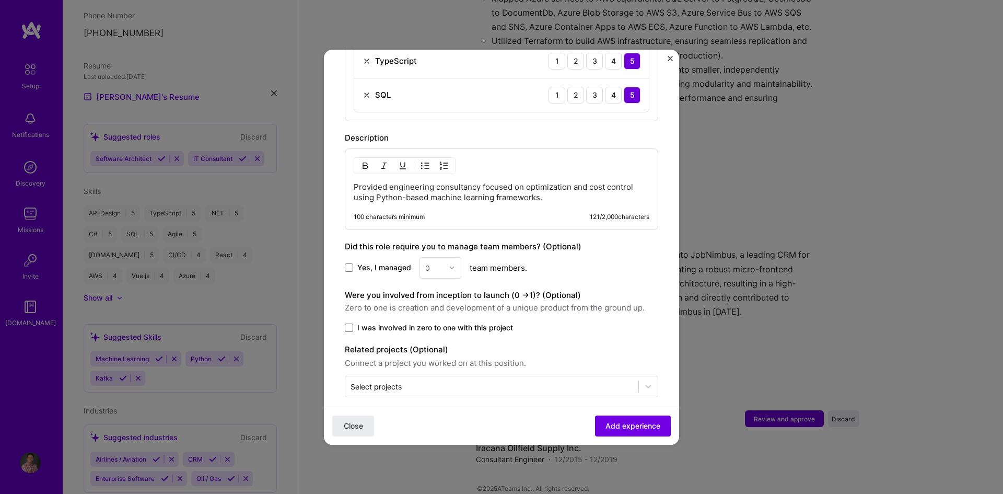
scroll to position [718, 0]
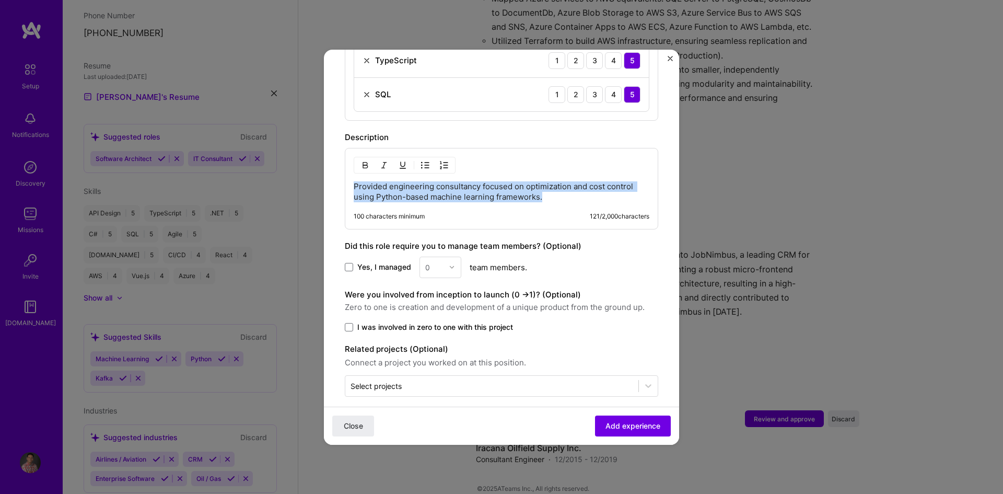
drag, startPoint x: 568, startPoint y: 183, endPoint x: 339, endPoint y: 169, distance: 229.3
paste div
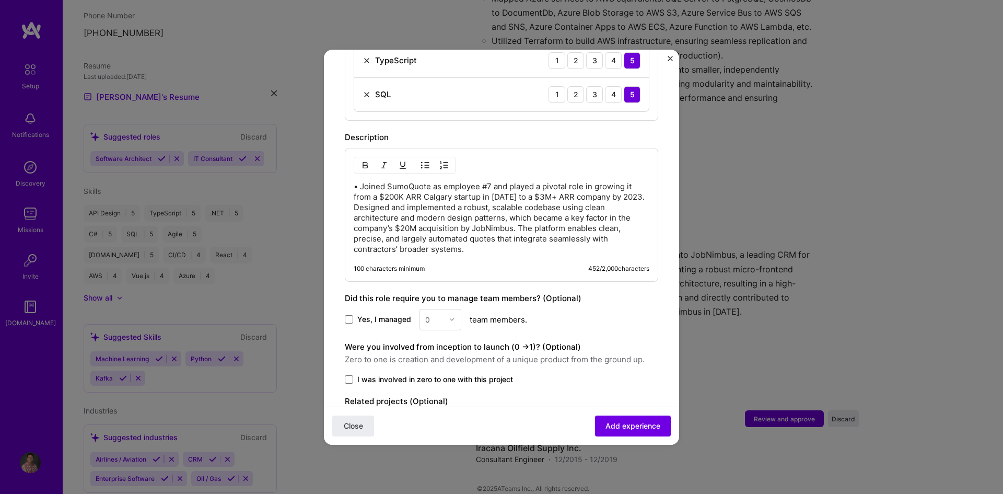
click at [364, 181] on p "• Joined SumoQuote as employee #7 and played a pivotal role in growing it from …" at bounding box center [502, 217] width 296 height 73
click at [425, 161] on img "button" at bounding box center [425, 165] width 8 height 8
click at [562, 243] on p "Joined SumoQuote as employee #7 and played a pivotal role in growing it from a …" at bounding box center [512, 218] width 275 height 73
click at [555, 237] on p "Joined SumoQuote as employee #7 and played a pivotal role in growing it from a …" at bounding box center [512, 218] width 275 height 73
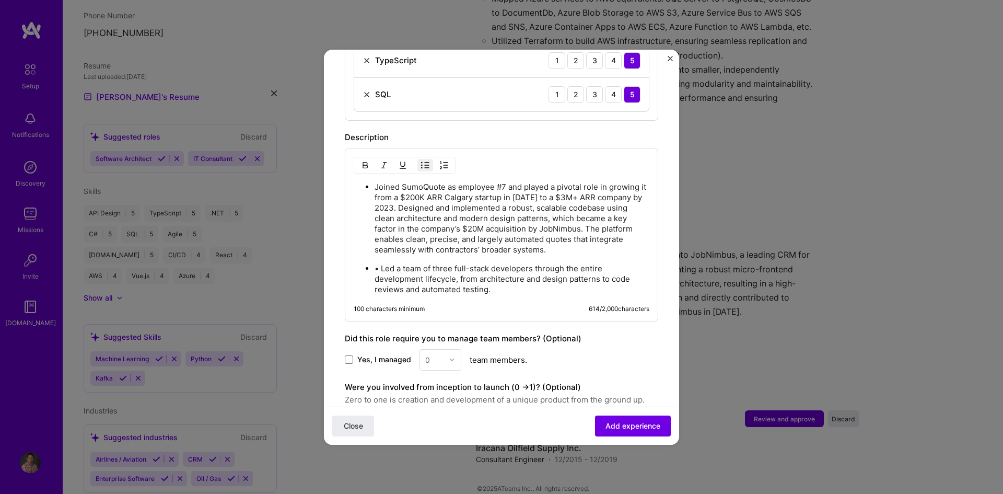
click at [381, 263] on p "• Led a team of three full-stack developers through the entire development life…" at bounding box center [512, 278] width 275 height 31
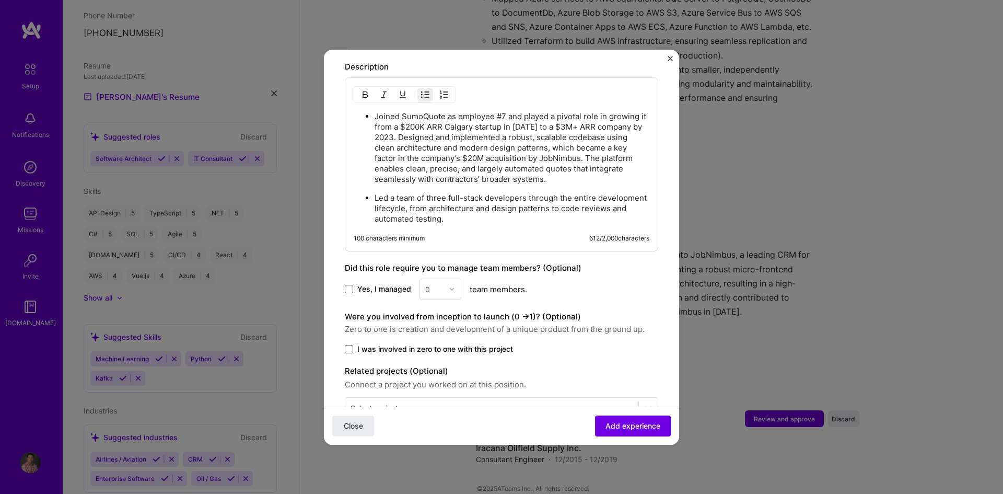
scroll to position [810, 0]
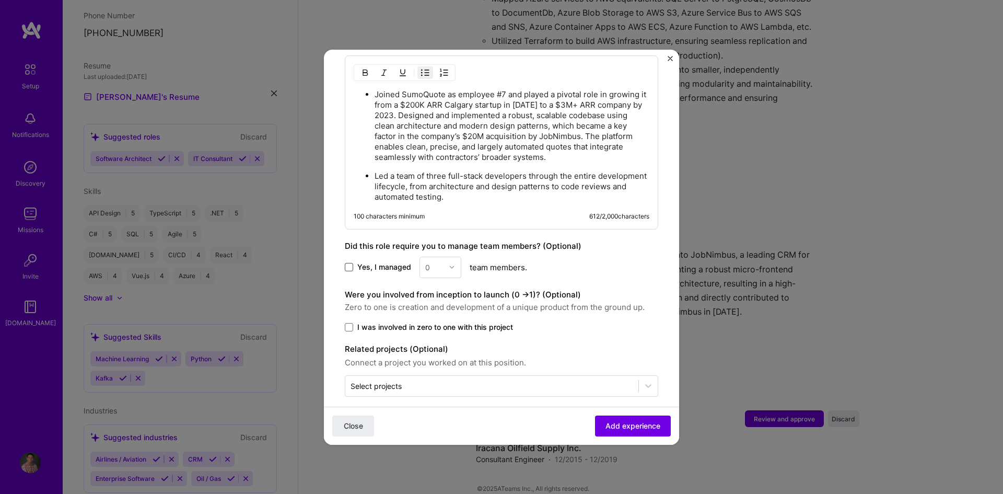
click at [353, 263] on span at bounding box center [349, 267] width 8 height 8
click at [0, 0] on input "Yes, I managed" at bounding box center [0, 0] width 0 height 0
click at [352, 263] on span at bounding box center [349, 267] width 8 height 8
click at [0, 0] on input "Yes, I managed" at bounding box center [0, 0] width 0 height 0
click at [348, 323] on span at bounding box center [349, 327] width 8 height 8
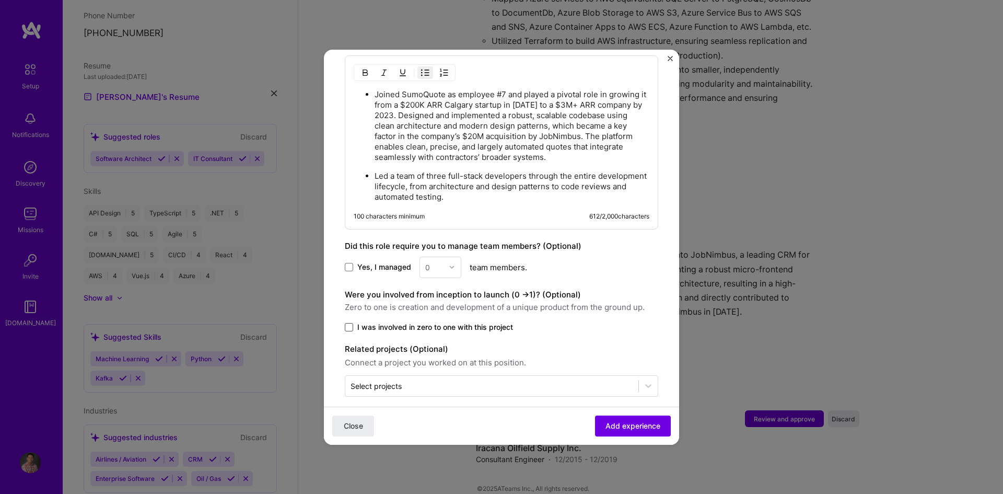
click at [0, 0] on input "I was involved in zero to one with this project" at bounding box center [0, 0] width 0 height 0
click at [458, 380] on input "text" at bounding box center [492, 385] width 283 height 11
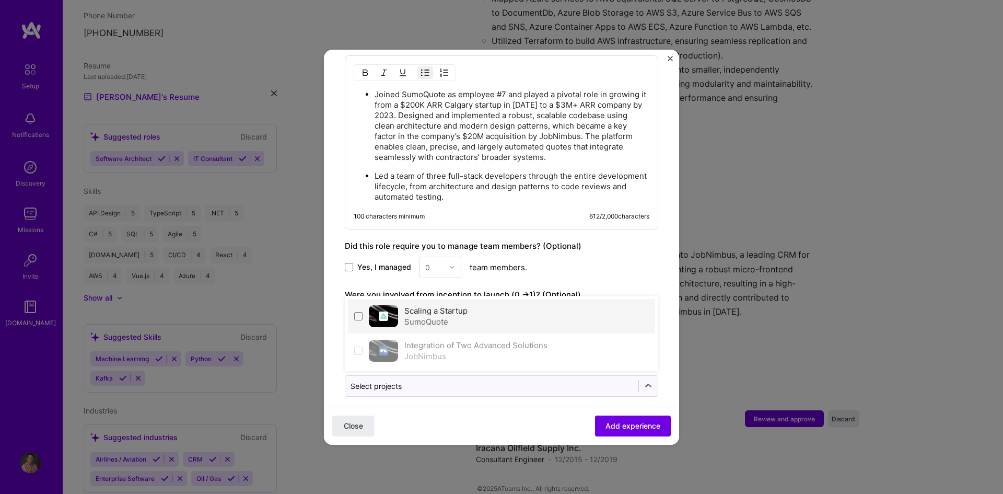
click at [449, 316] on div "SumoQuote" at bounding box center [435, 321] width 63 height 11
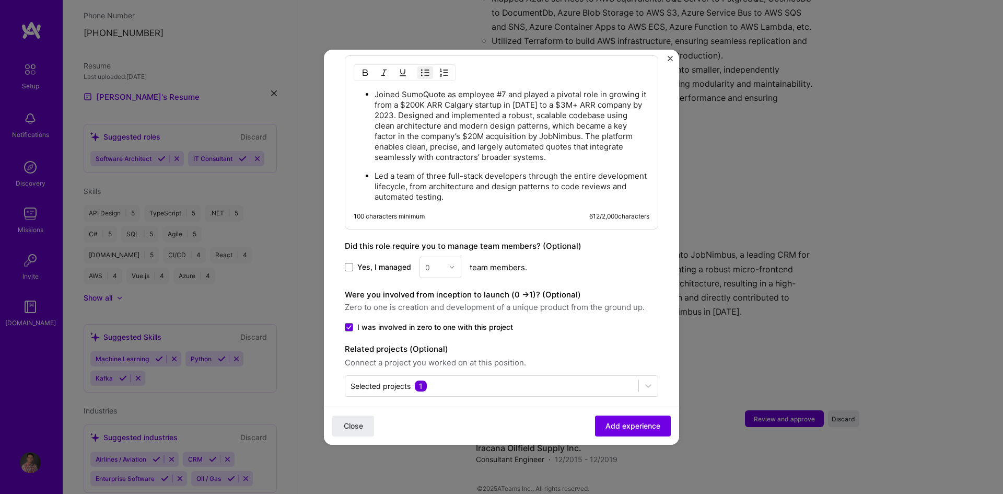
click at [531, 414] on div "Close Add experience" at bounding box center [501, 425] width 355 height 38
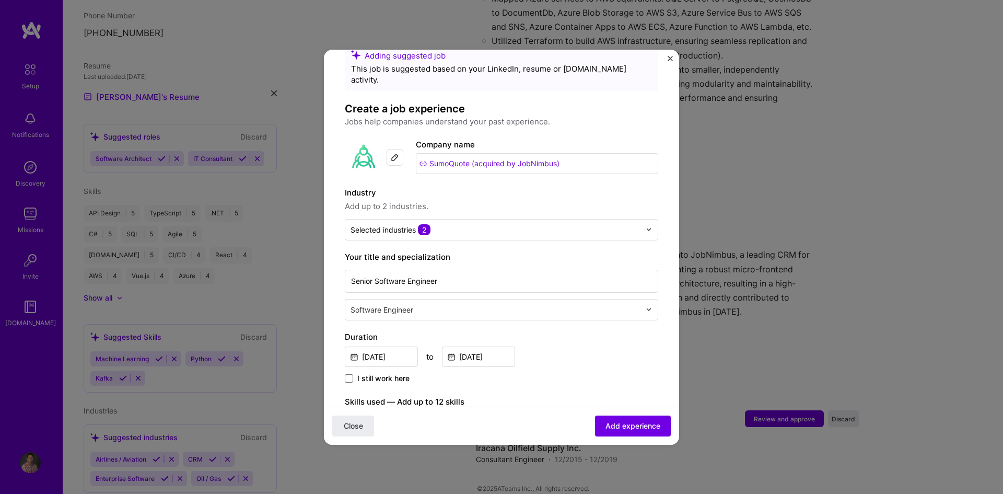
scroll to position [0, 0]
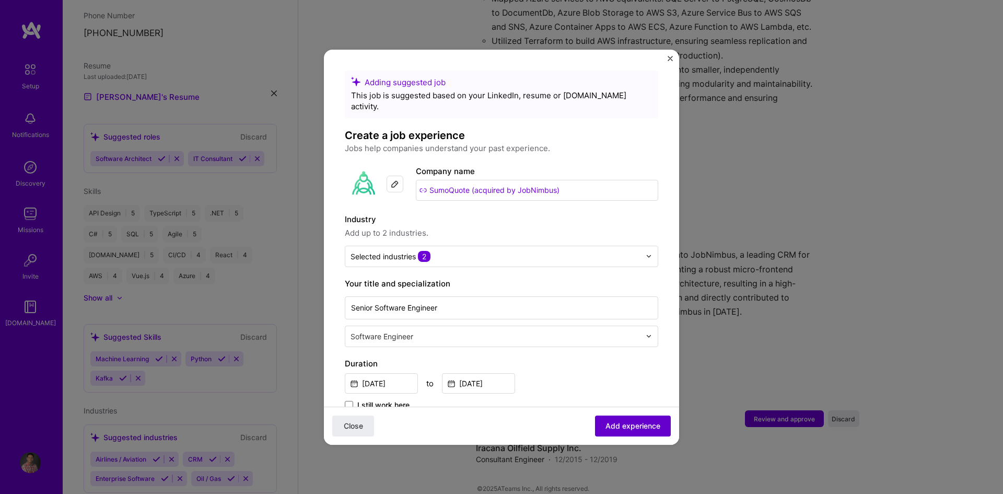
click at [613, 424] on span "Add experience" at bounding box center [632, 425] width 55 height 10
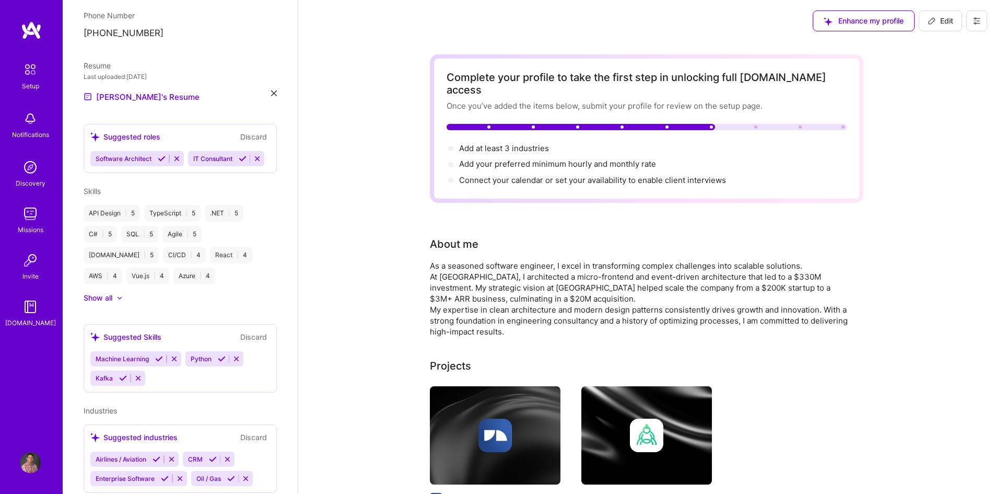
click at [245, 131] on button "Discard" at bounding box center [253, 137] width 33 height 12
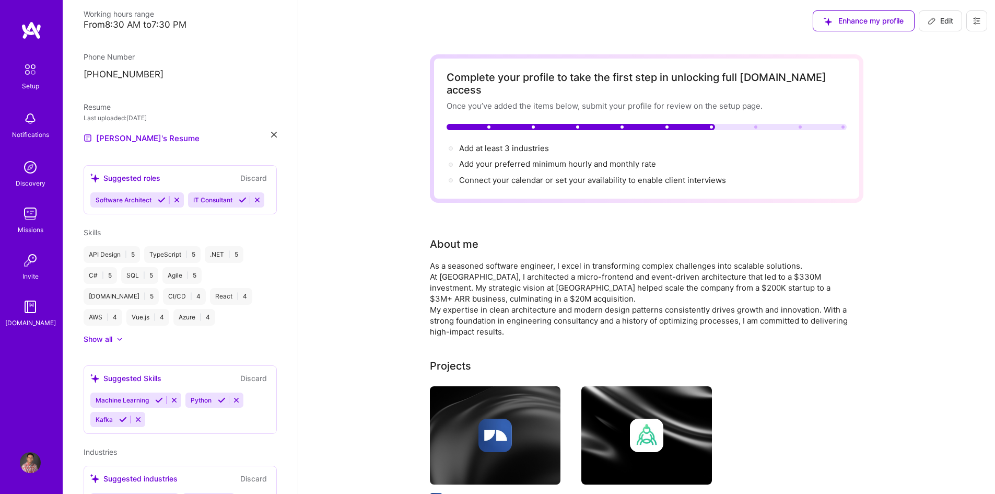
scroll to position [289, 0]
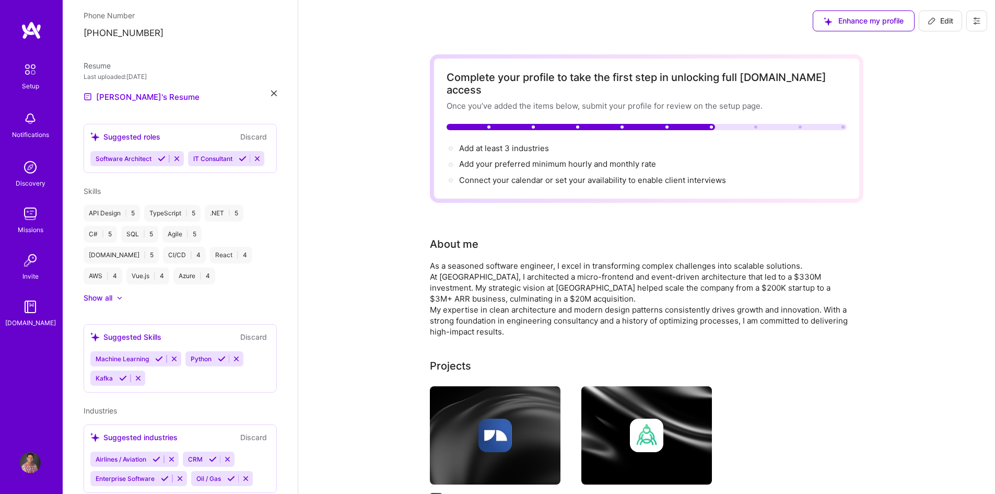
click at [175, 155] on icon at bounding box center [177, 159] width 8 height 8
click at [161, 155] on icon at bounding box center [160, 159] width 8 height 8
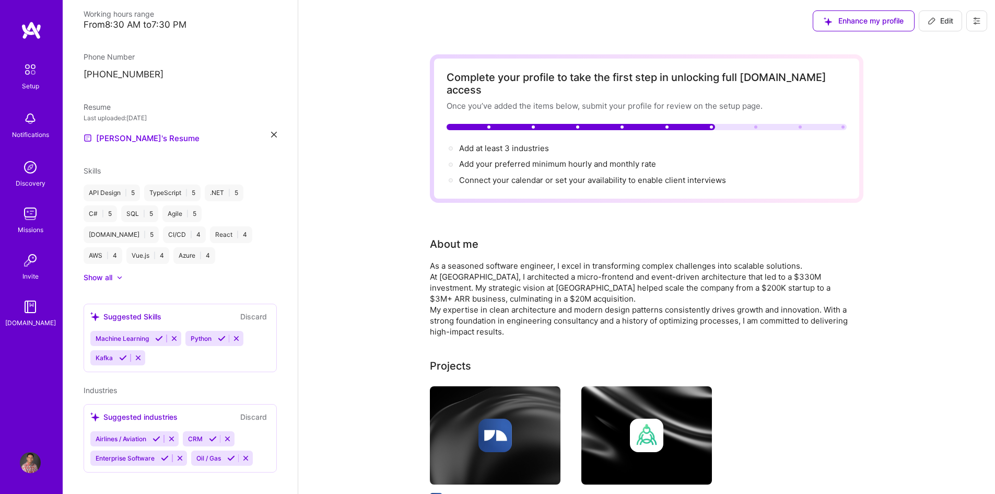
scroll to position [52, 0]
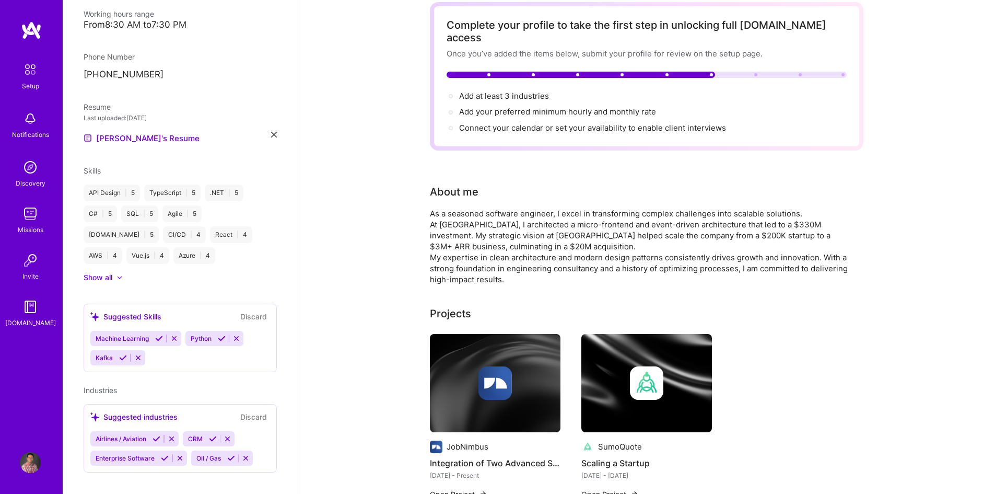
click at [244, 310] on button "Discard" at bounding box center [253, 316] width 33 height 12
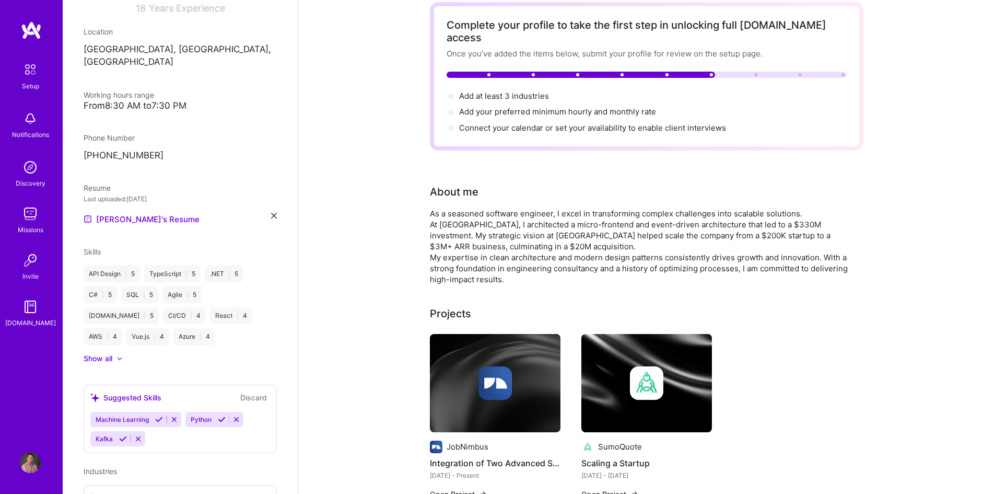
scroll to position [248, 0]
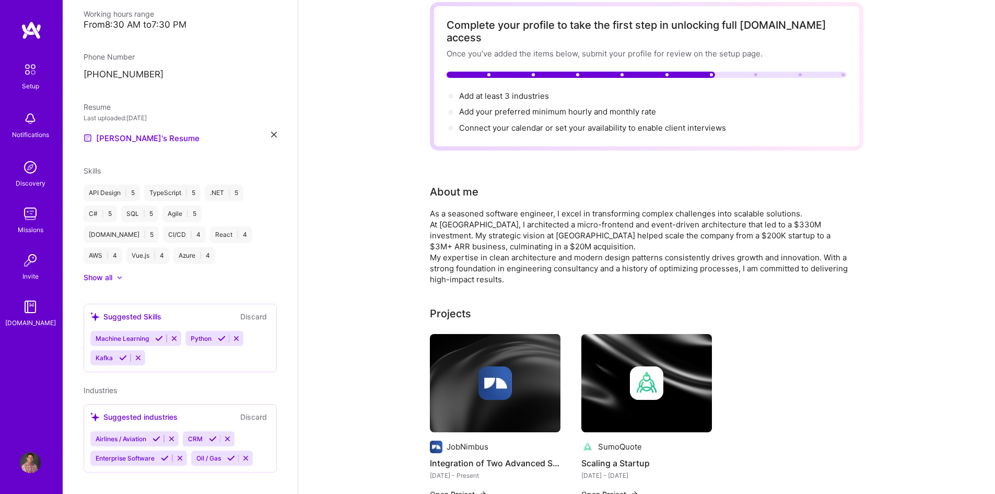
click at [238, 334] on icon at bounding box center [236, 338] width 8 height 8
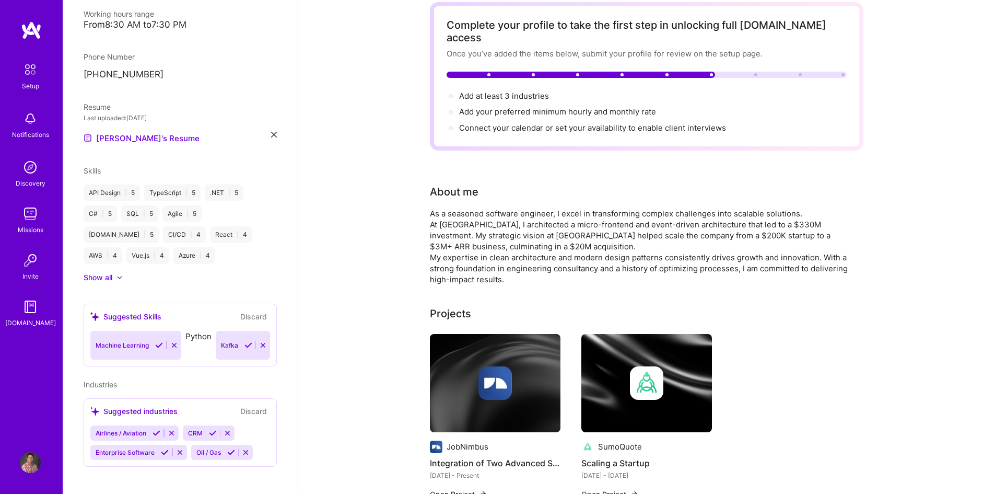
scroll to position [229, 0]
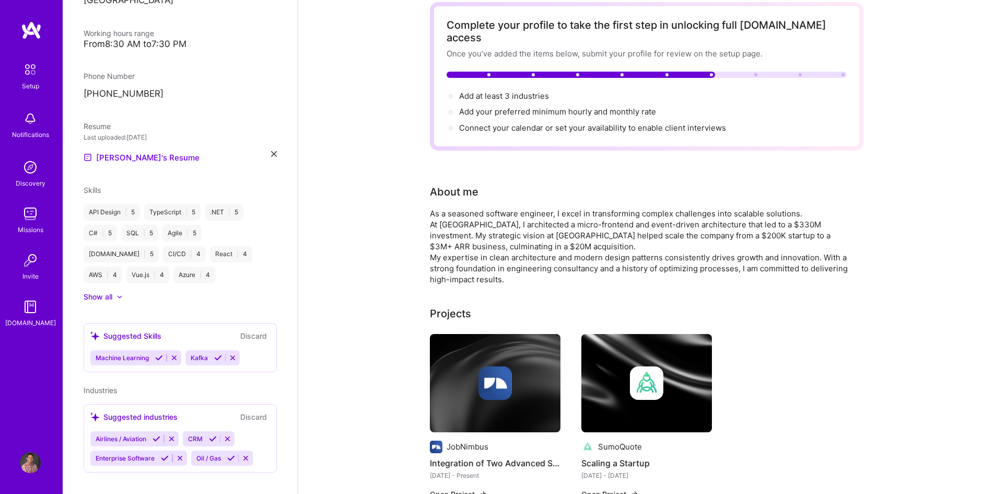
click at [177, 354] on icon at bounding box center [174, 358] width 8 height 8
click at [139, 354] on icon at bounding box center [138, 358] width 8 height 8
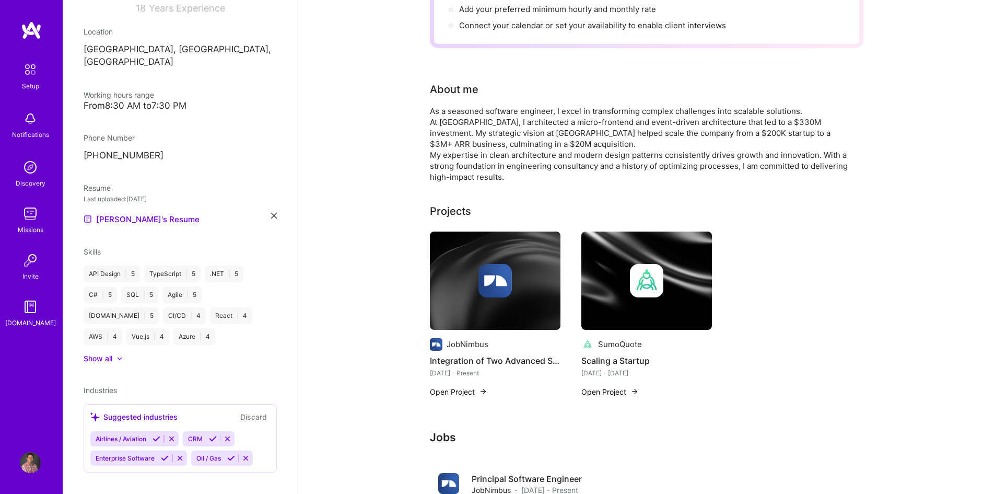
scroll to position [157, 0]
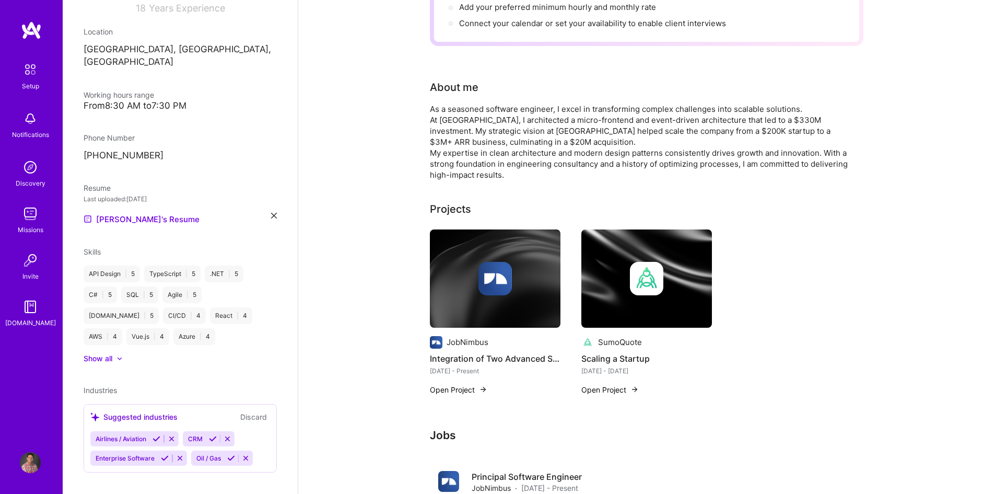
click at [144, 384] on div "Industries Suggested industries Discard Airlines / Aviation CRM Enterprise Soft…" at bounding box center [180, 428] width 193 height 88
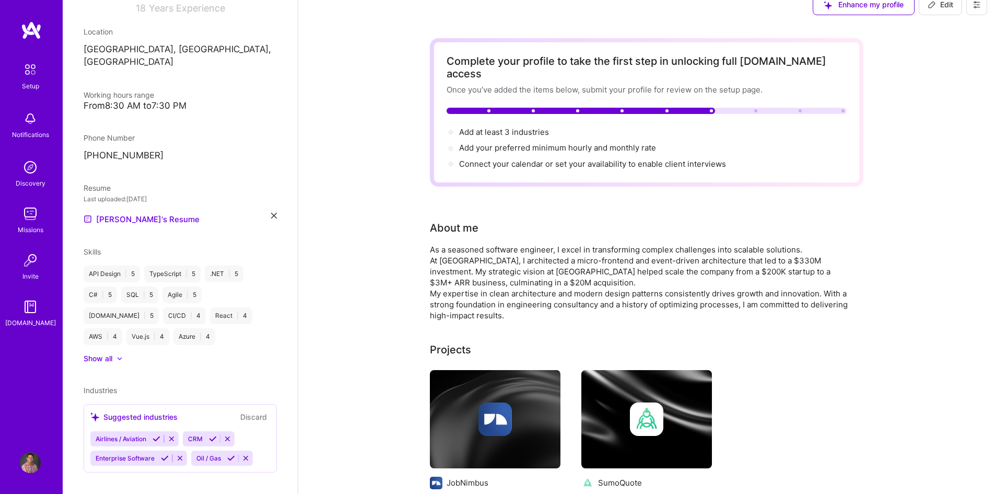
scroll to position [0, 0]
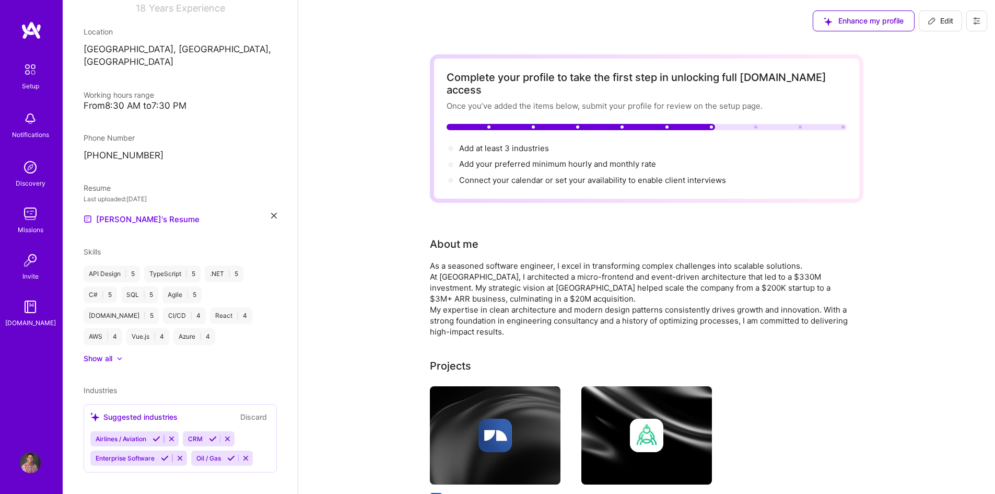
click at [935, 24] on icon at bounding box center [932, 21] width 8 height 8
select select "CA"
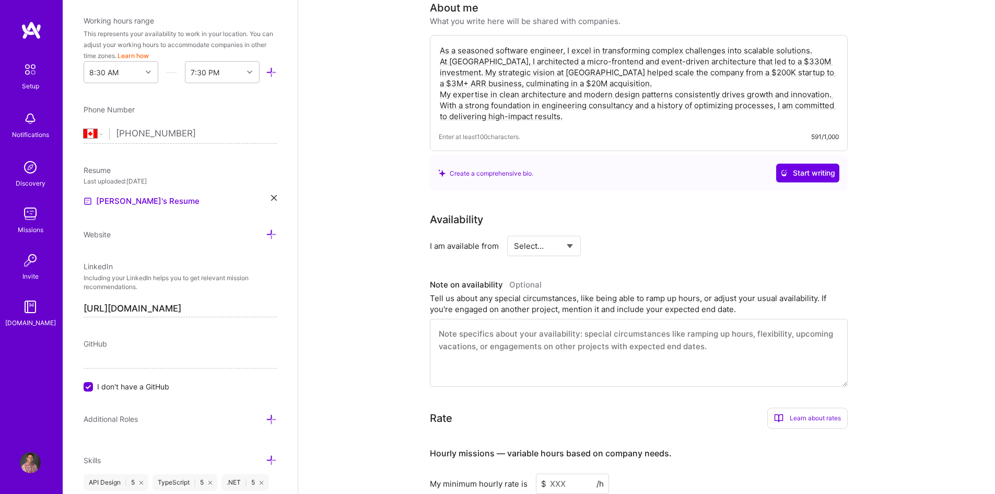
scroll to position [261, 0]
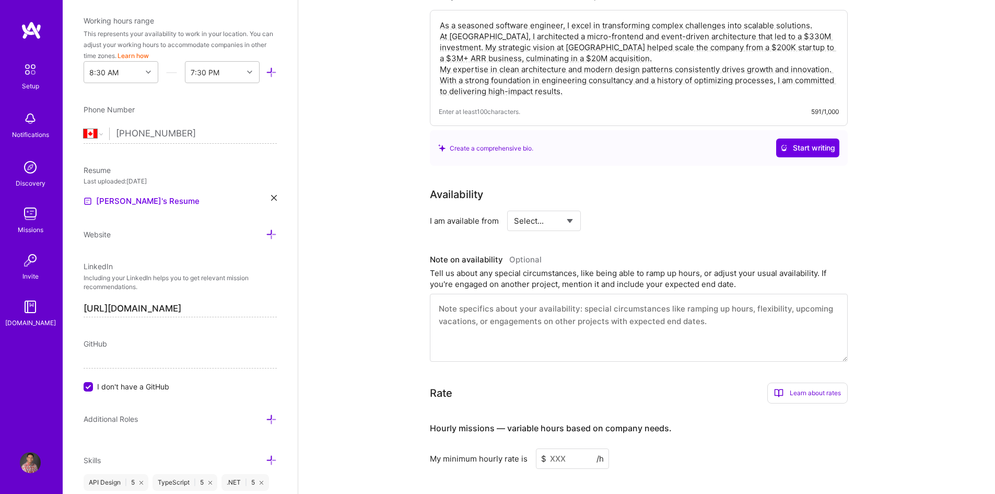
click at [572, 209] on select "Select... Right Now Future Date Not Available" at bounding box center [544, 220] width 60 height 27
click at [514, 207] on select "Select... Right Now Future Date Not Available" at bounding box center [544, 220] width 60 height 27
click at [573, 209] on select "Select... Right Now Future Date Not Available" at bounding box center [544, 220] width 60 height 27
click at [514, 207] on select "Select... Right Now Future Date Not Available" at bounding box center [544, 220] width 60 height 27
click at [569, 207] on select "Select... Right Now Future Date Not Available" at bounding box center [544, 220] width 60 height 27
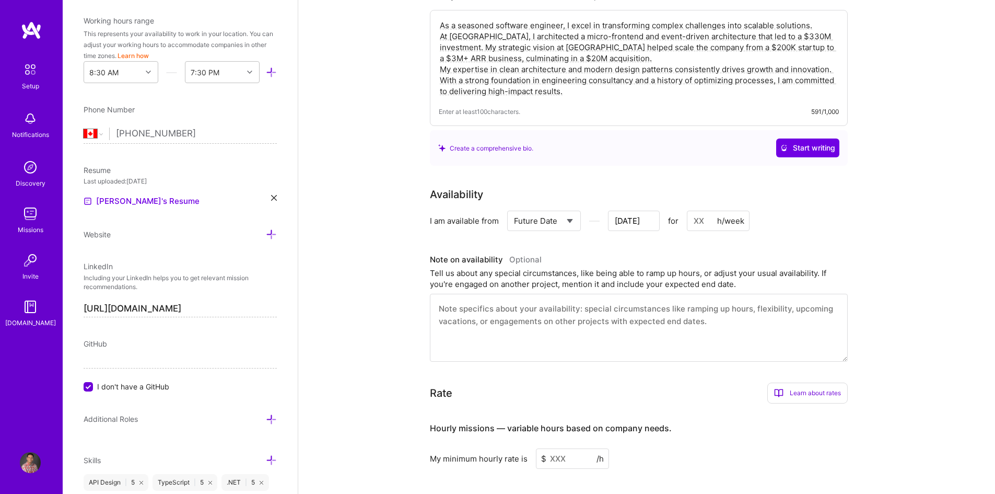
select select "Right Now"
click at [514, 207] on select "Select... Right Now Future Date Not Available" at bounding box center [544, 220] width 60 height 27
click at [618, 211] on input at bounding box center [639, 221] width 63 height 20
click at [708, 221] on div "Availability I am available from Select... Right Now Future Date Not Available …" at bounding box center [647, 274] width 434 height 175
click at [535, 294] on textarea at bounding box center [639, 328] width 418 height 68
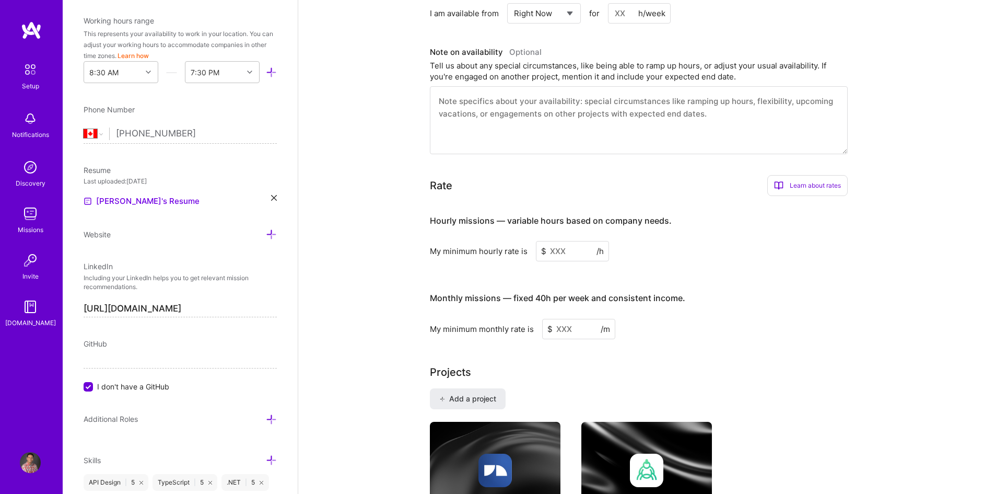
scroll to position [470, 0]
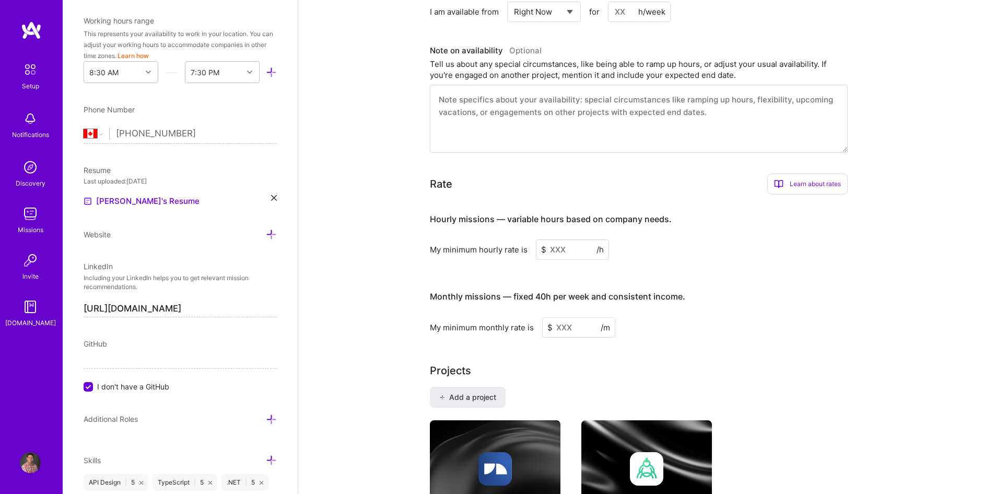
click at [551, 239] on input at bounding box center [572, 249] width 73 height 20
click at [556, 240] on input at bounding box center [572, 249] width 73 height 20
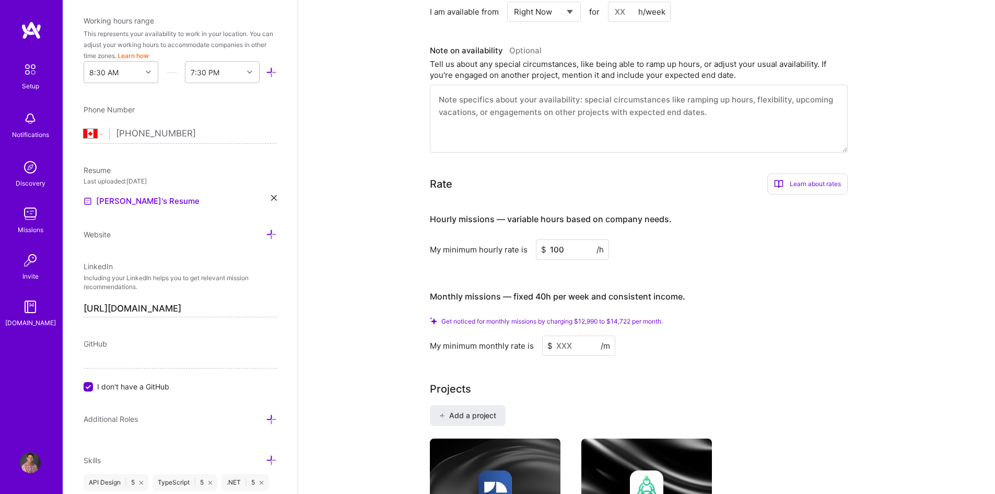
type input "100"
click at [545, 292] on h4 "Monthly missions — fixed 40h per week and consistent income." at bounding box center [557, 297] width 255 height 10
click at [625, 222] on div "Hourly missions — variable hours based on company needs." at bounding box center [551, 219] width 242 height 32
click at [559, 335] on input at bounding box center [578, 345] width 73 height 20
click at [587, 335] on input at bounding box center [578, 345] width 73 height 20
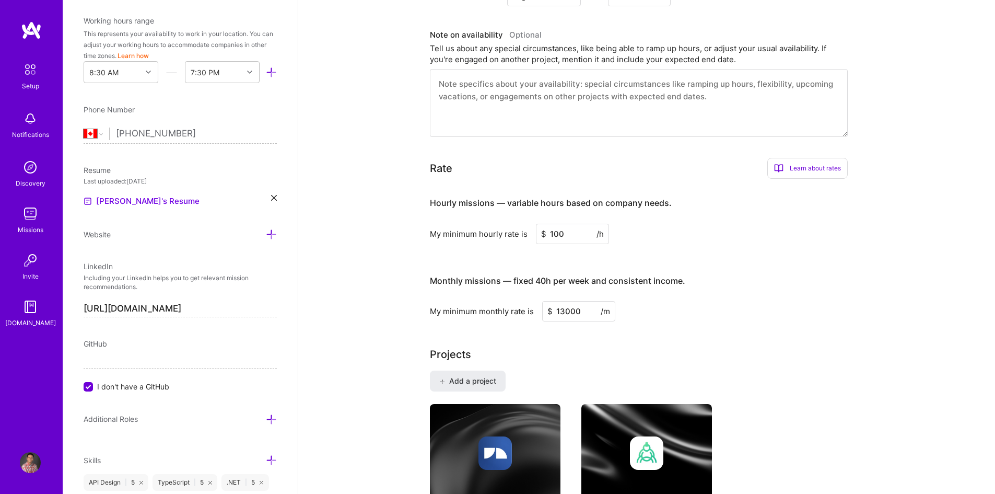
type input "13000"
click at [587, 332] on div "Complete your profile to take the first step in unlocking full [DOMAIN_NAME] ac…" at bounding box center [647, 446] width 434 height 1724
click at [568, 224] on input "100" at bounding box center [572, 234] width 73 height 20
click at [564, 224] on input "90" at bounding box center [572, 234] width 73 height 20
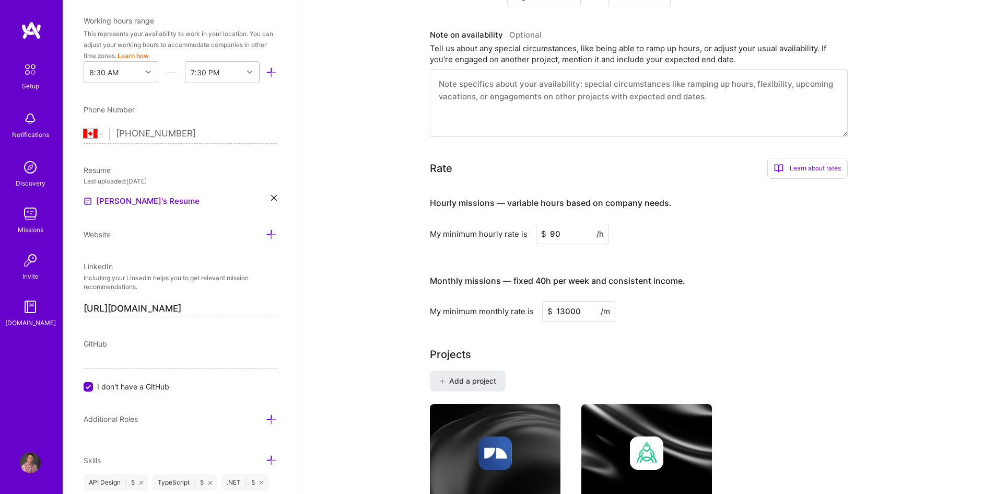
click at [564, 224] on input "90" at bounding box center [572, 234] width 73 height 20
type input "80"
click at [593, 240] on div "Hourly missions — variable hours based on company needs. My minimum hourly rate…" at bounding box center [639, 254] width 418 height 134
click at [564, 301] on input "13000" at bounding box center [578, 311] width 73 height 20
click at [647, 308] on div "My minimum monthly rate is $ 13000 /m" at bounding box center [639, 311] width 418 height 20
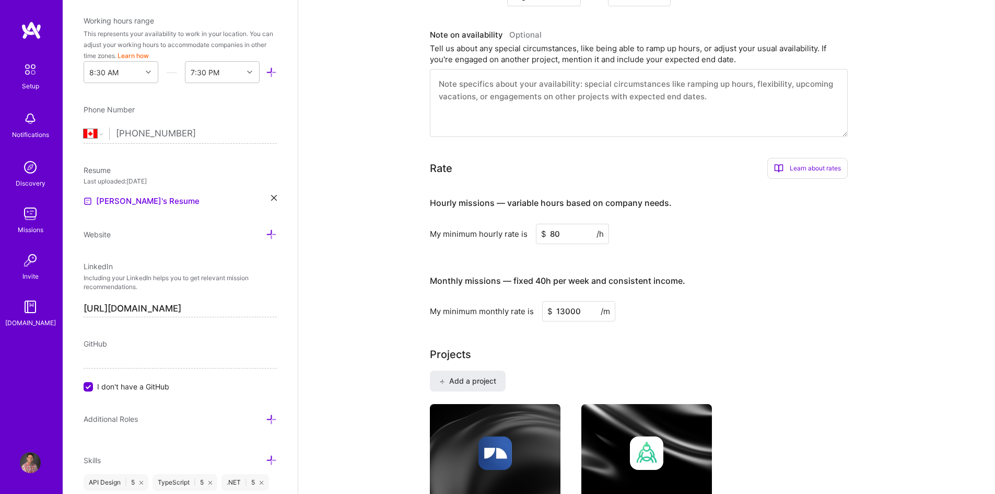
click at [348, 339] on div "Complete your profile to take the first step in unlocking full [DOMAIN_NAME] ac…" at bounding box center [646, 453] width 697 height 1762
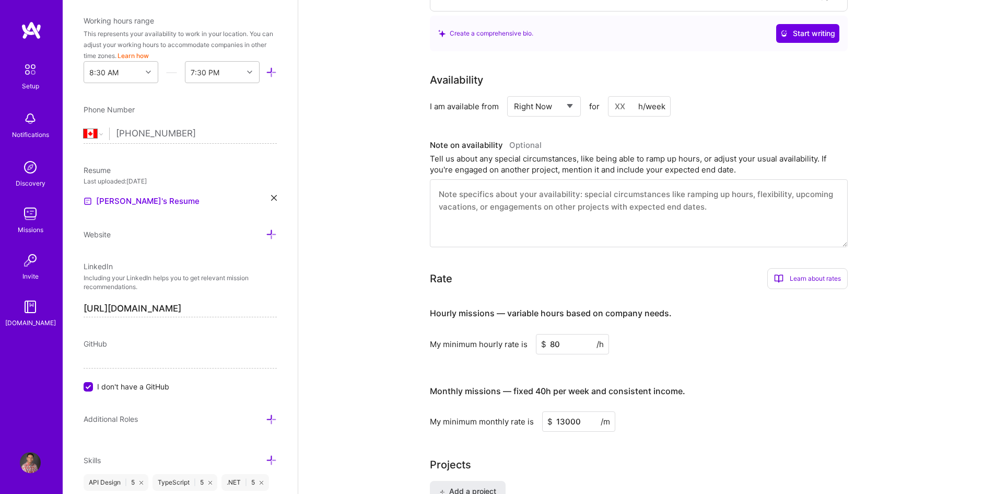
scroll to position [366, 0]
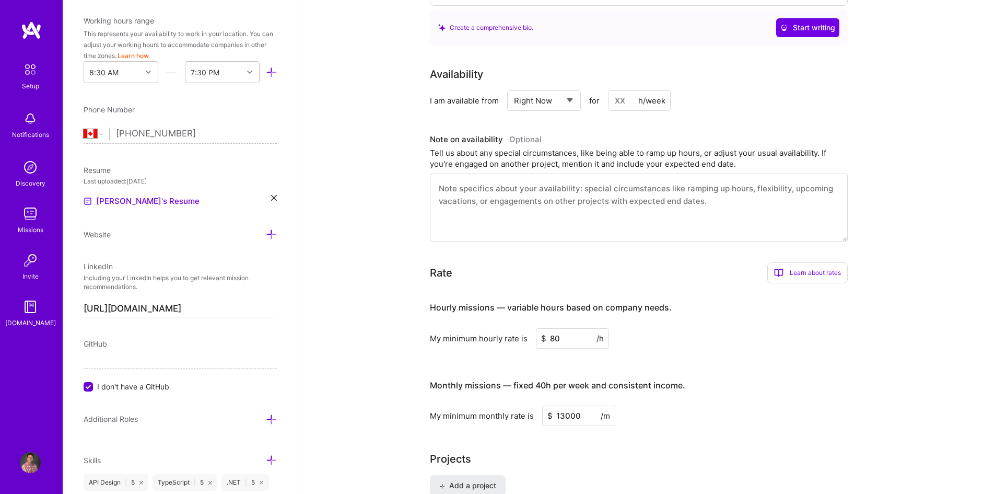
click at [455, 176] on textarea at bounding box center [639, 207] width 418 height 68
type textarea "A"
type textarea "O"
drag, startPoint x: 587, startPoint y: 179, endPoint x: 425, endPoint y: 179, distance: 161.4
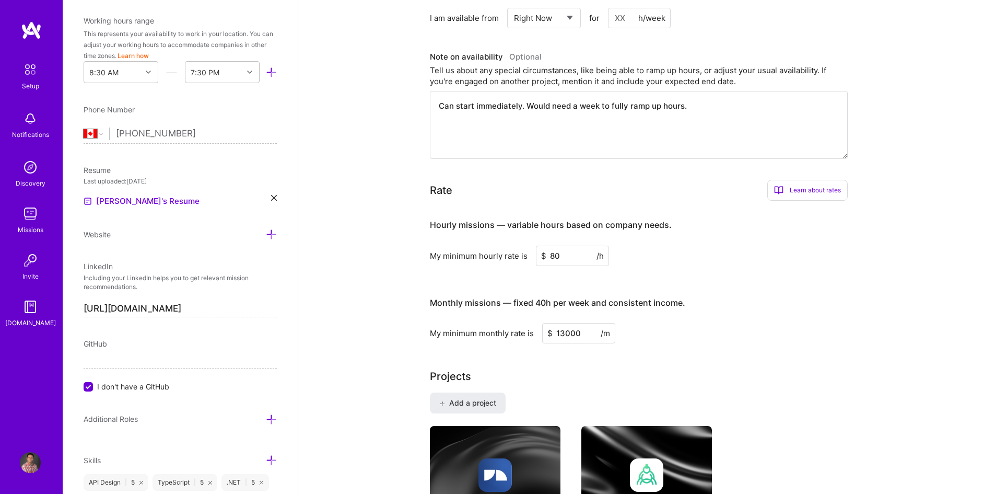
scroll to position [470, 0]
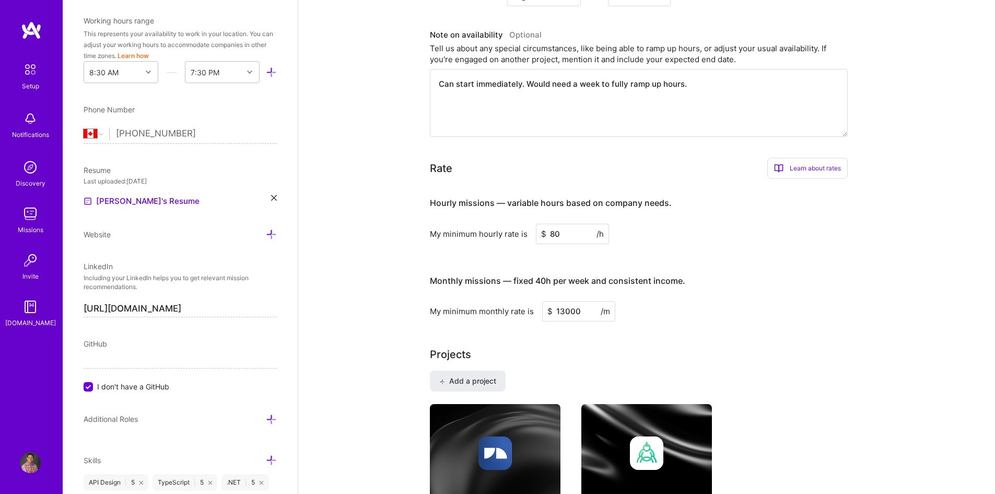
type textarea "Can start immediately. Would need a week to fully ramp up hours."
click at [713, 229] on div "My minimum hourly rate is $ 80 /h" at bounding box center [639, 234] width 418 height 20
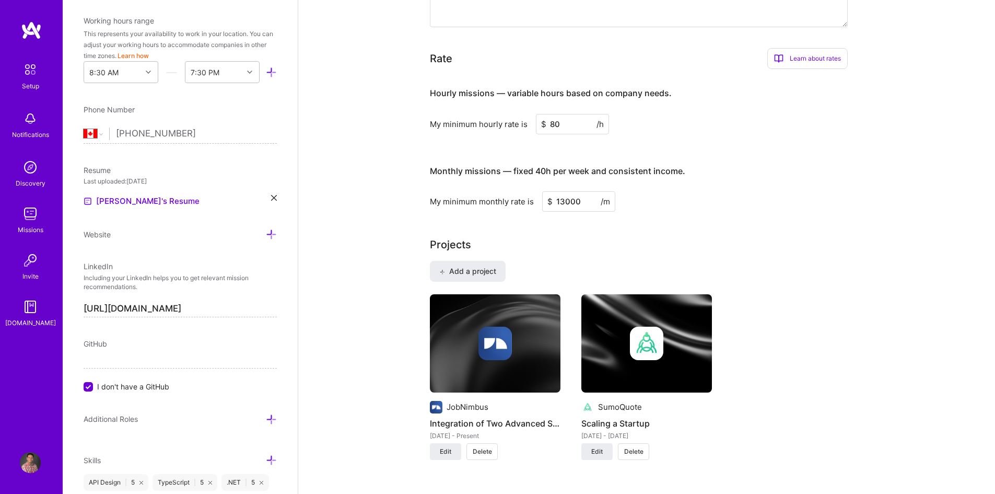
scroll to position [522, 0]
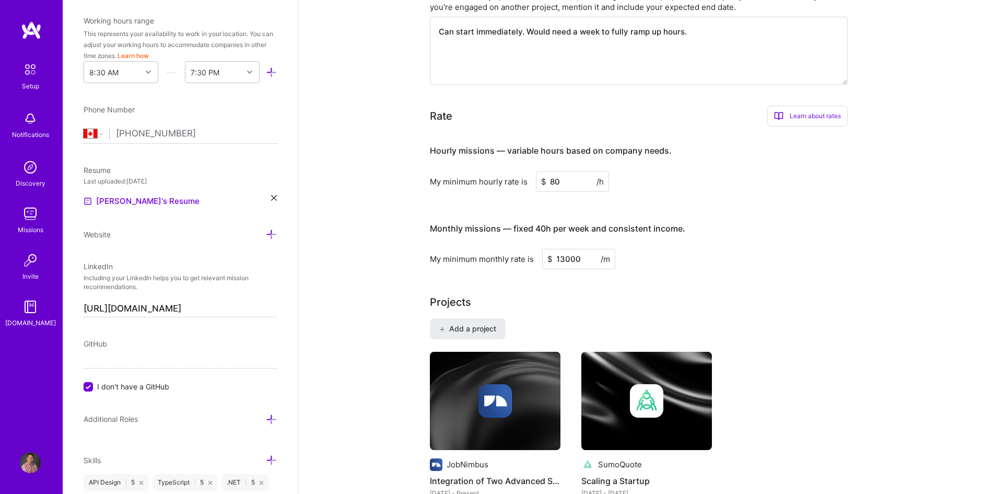
click at [808, 106] on div "Learn about rates" at bounding box center [807, 116] width 80 height 21
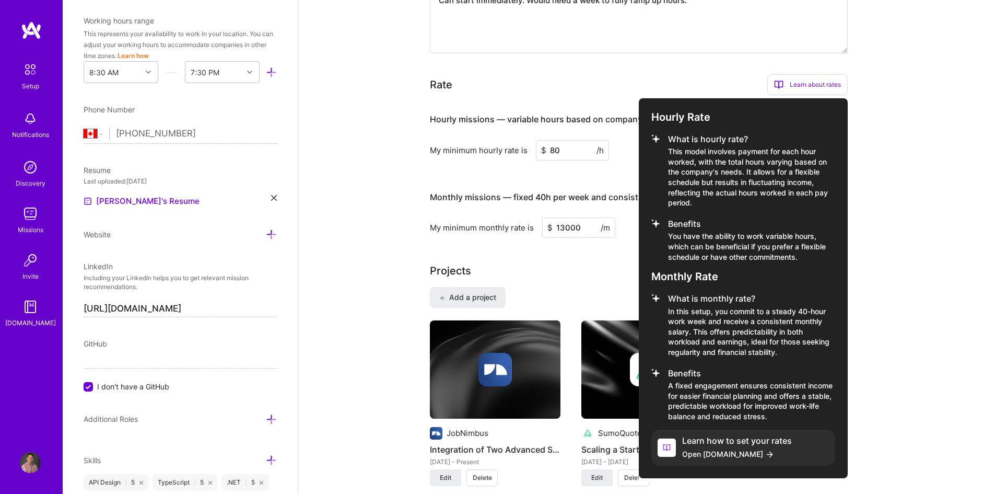
scroll to position [575, 0]
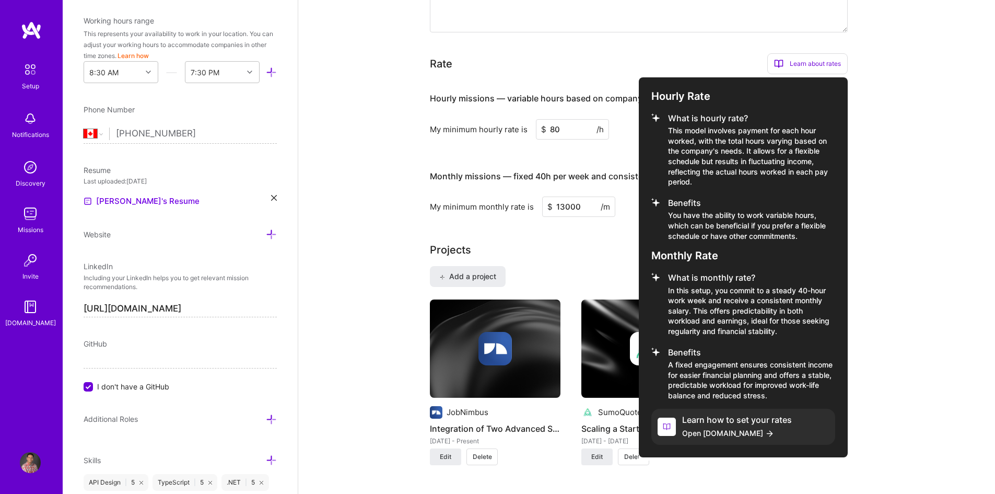
click at [913, 277] on div at bounding box center [497, 247] width 995 height 494
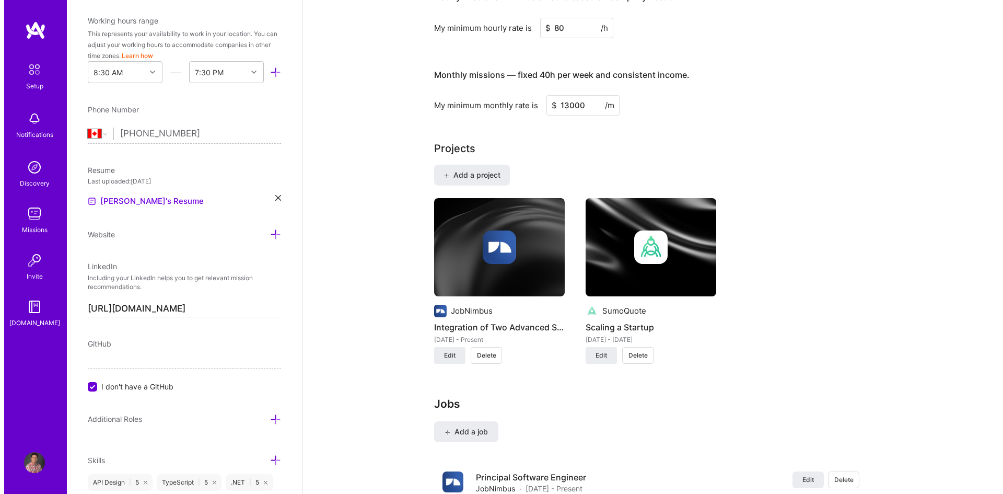
scroll to position [731, 0]
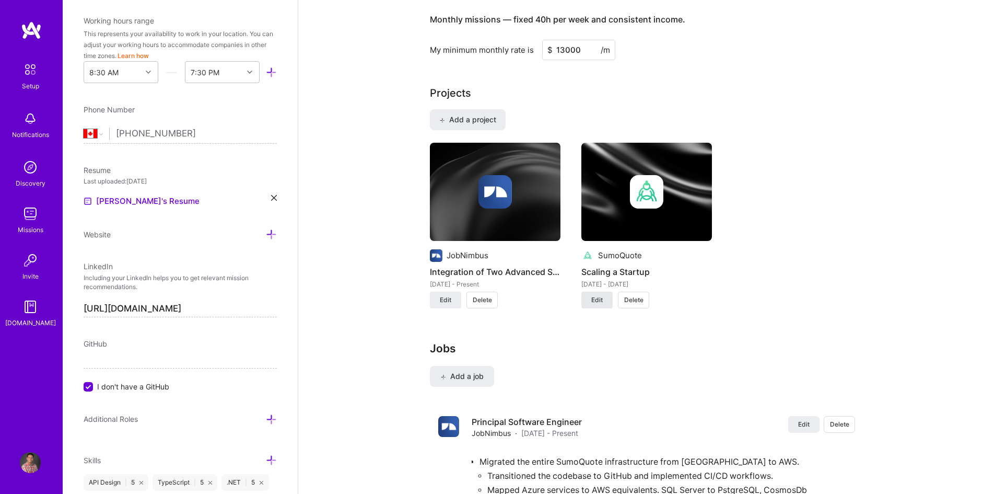
click at [601, 295] on span "Edit" at bounding box center [596, 299] width 11 height 9
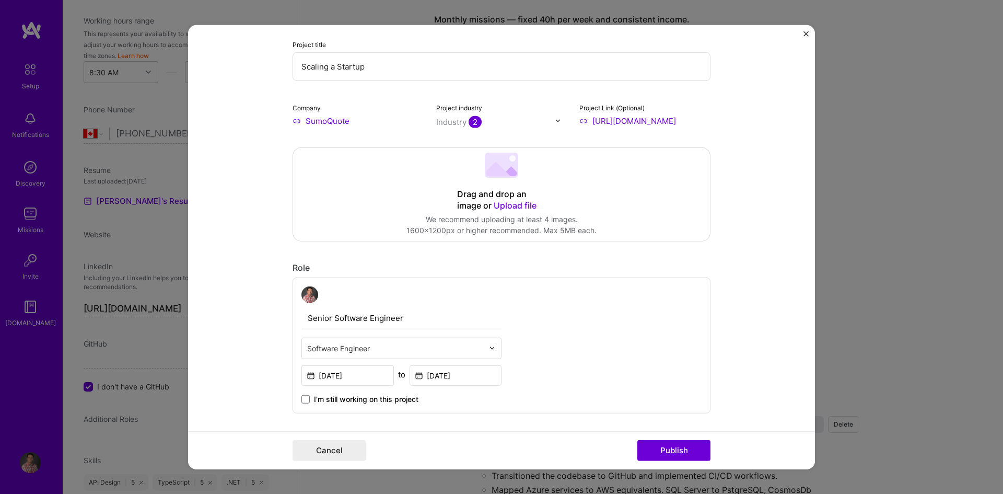
scroll to position [0, 0]
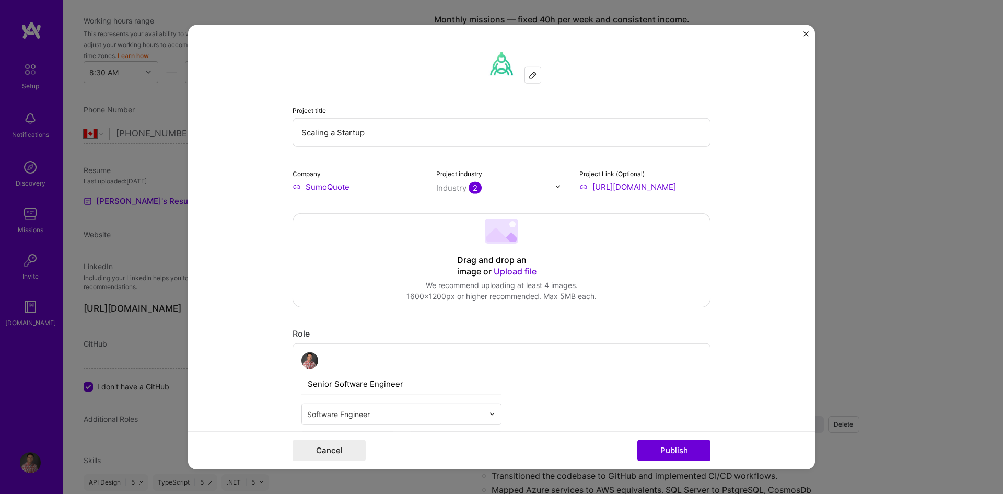
click at [337, 185] on input "SumoQuote" at bounding box center [358, 186] width 131 height 11
click at [348, 187] on input "SumoQuote" at bounding box center [358, 186] width 131 height 11
click at [356, 210] on span "SumoQuote (acquired by JobNimbus)" at bounding box center [384, 212] width 121 height 22
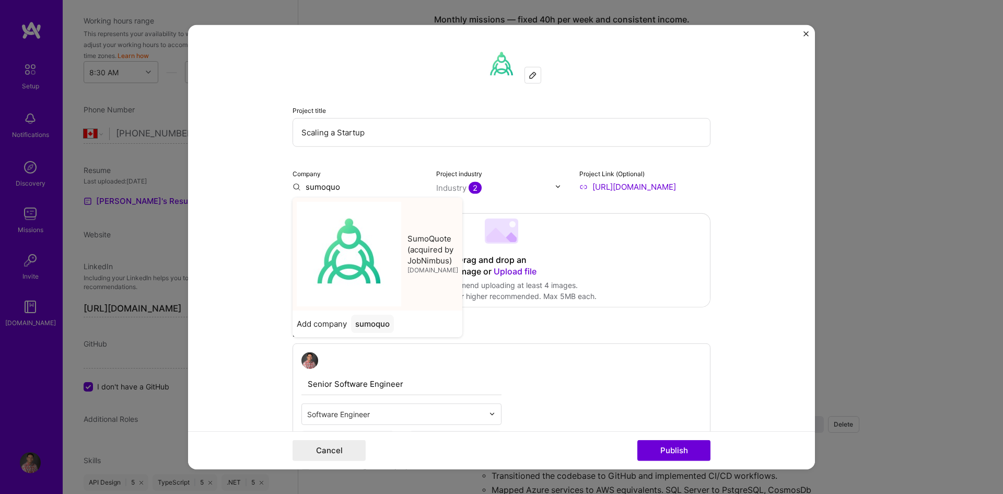
type input "SumoQuote (acquired by JobNimbus)"
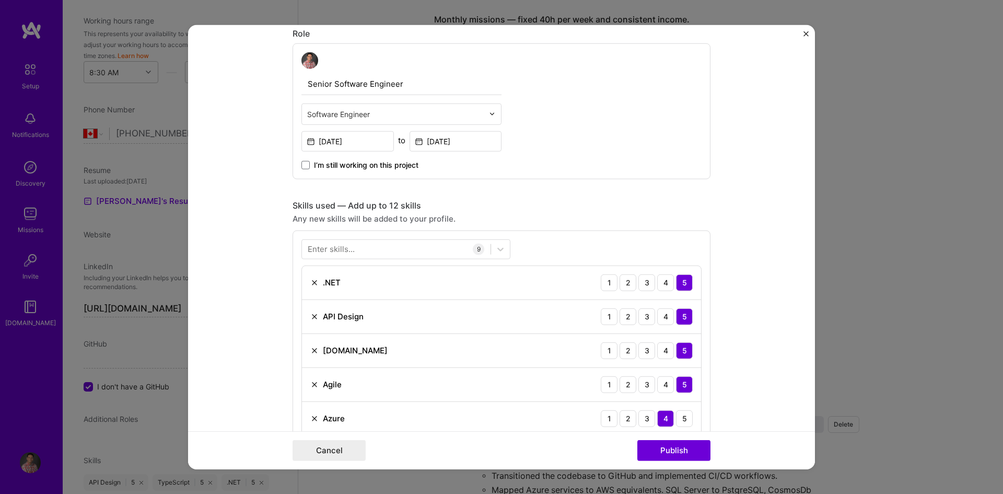
scroll to position [313, 0]
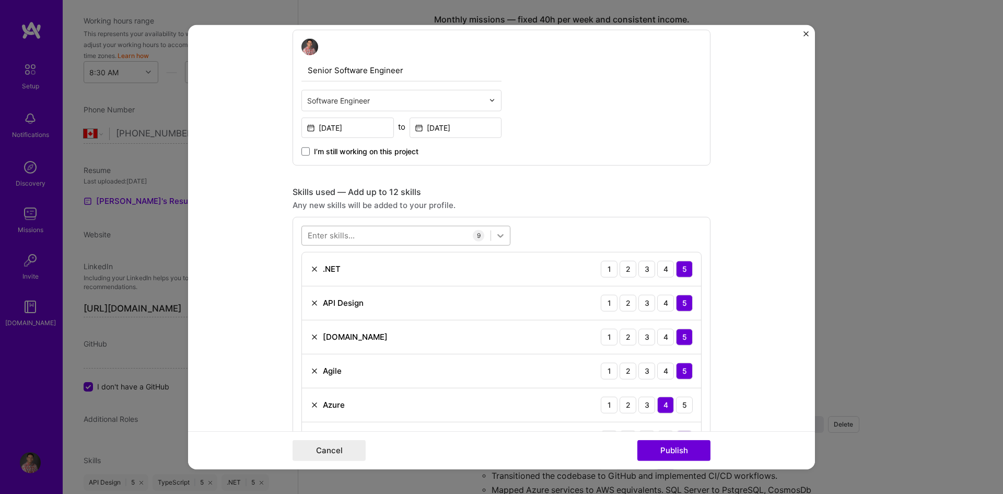
click at [499, 232] on icon at bounding box center [500, 235] width 10 height 10
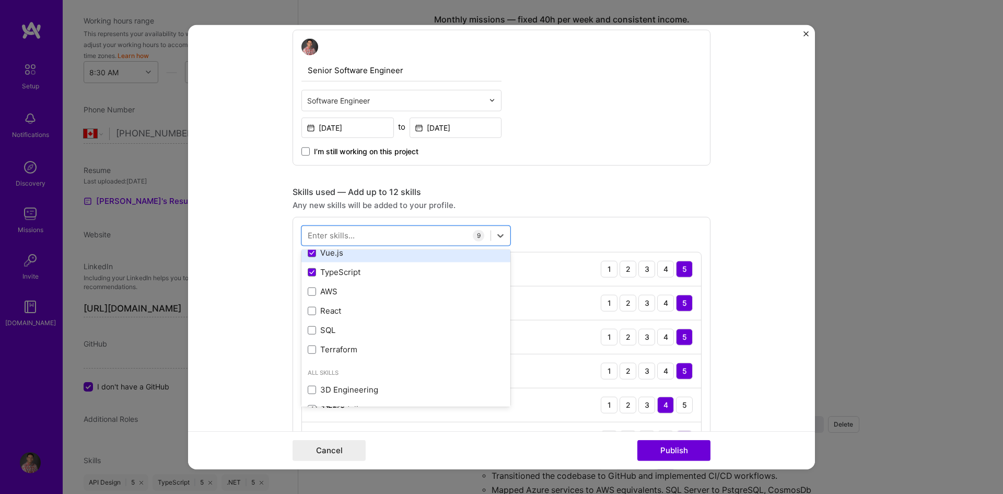
scroll to position [157, 0]
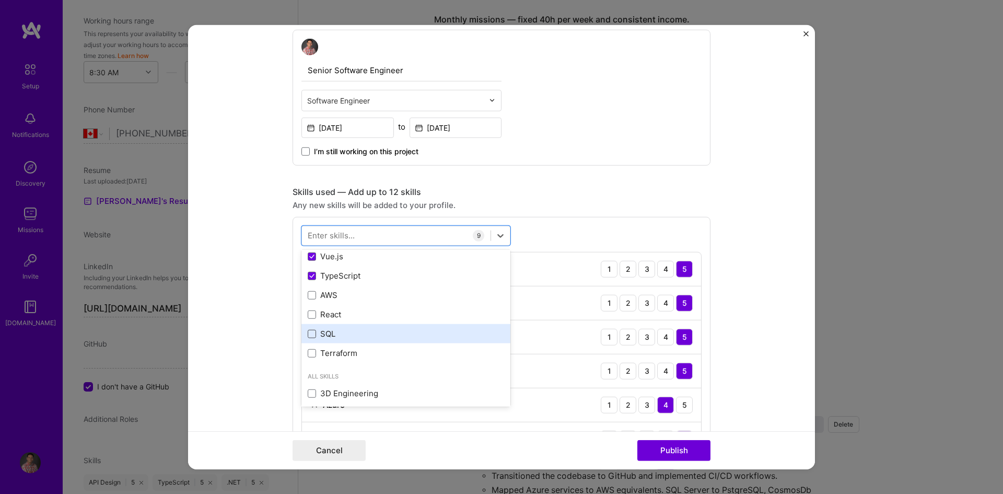
click at [310, 333] on span at bounding box center [312, 334] width 8 height 8
click at [0, 0] on input "checkbox" at bounding box center [0, 0] width 0 height 0
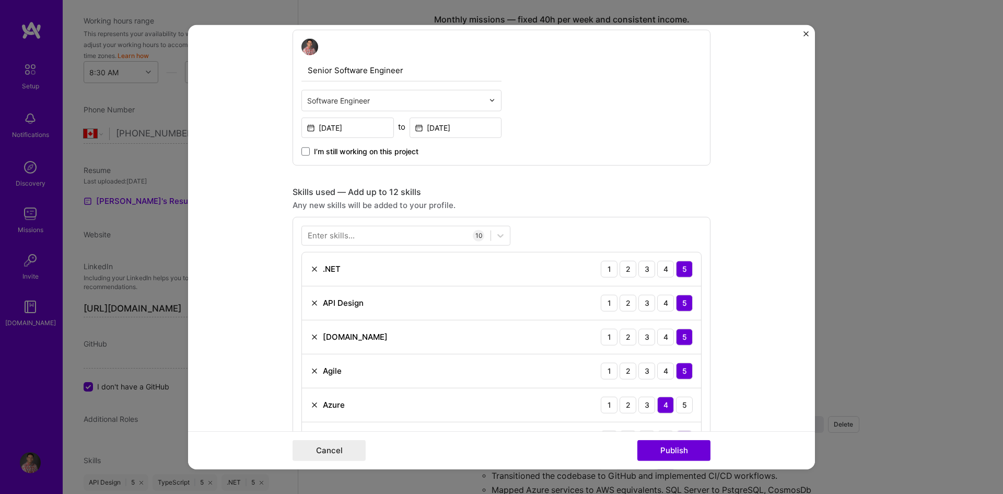
click at [770, 229] on form "Project title Scaling a Startup Company SumoQuote (acquired by JobNimbus) Proje…" at bounding box center [501, 247] width 627 height 445
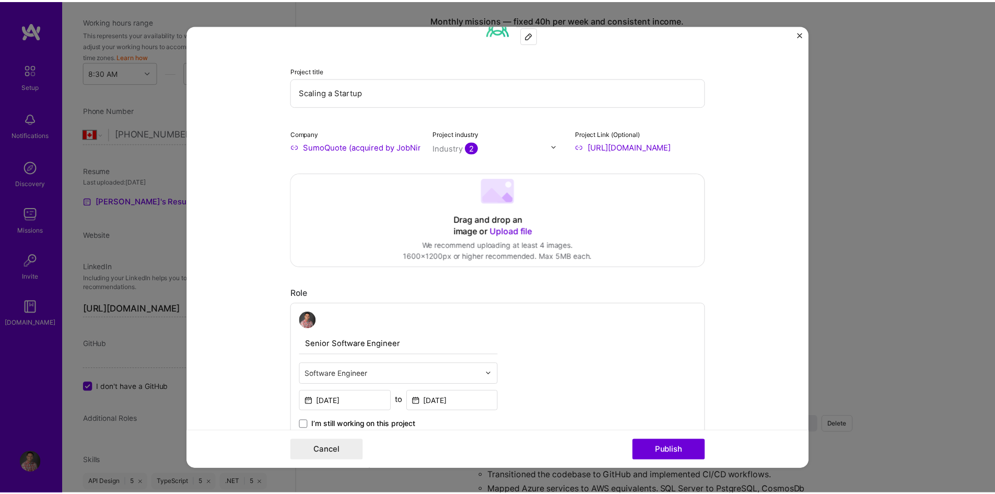
scroll to position [0, 0]
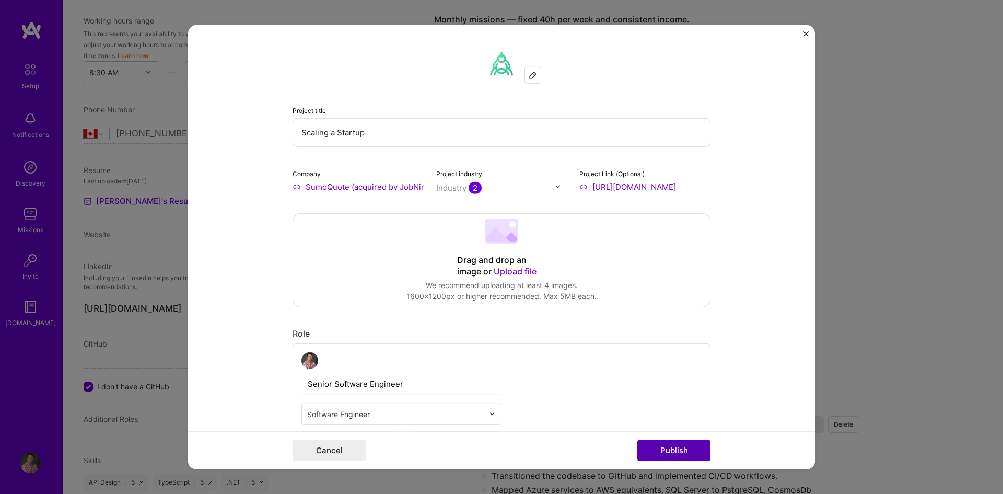
click at [683, 448] on button "Publish" at bounding box center [673, 450] width 73 height 21
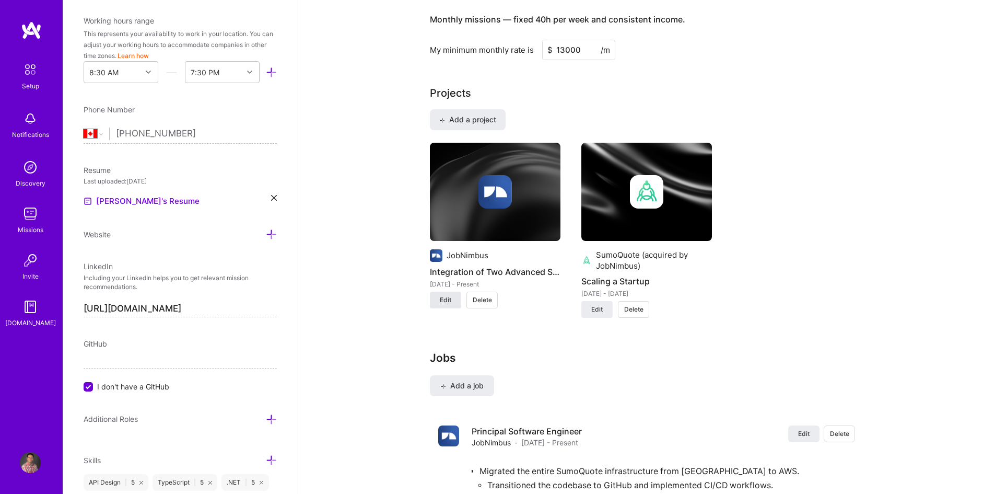
click at [438, 292] on button "Edit" at bounding box center [445, 300] width 31 height 17
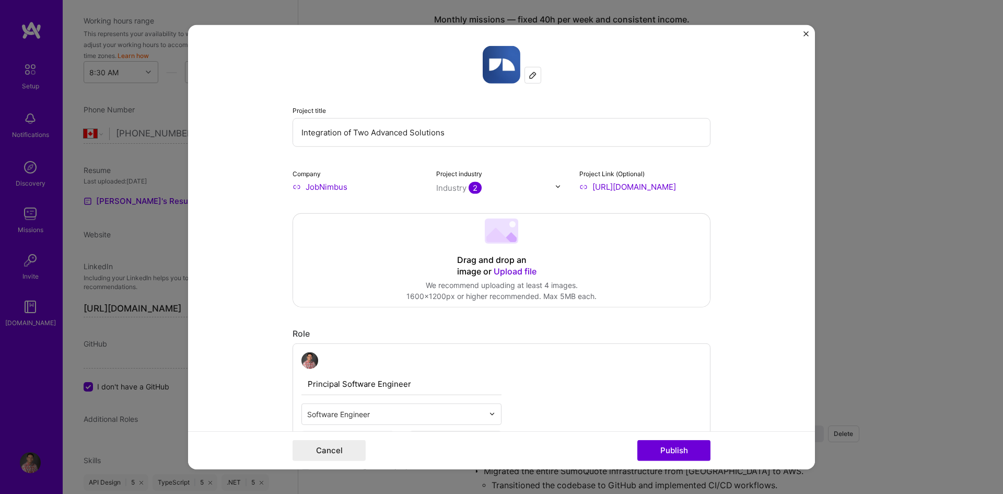
drag, startPoint x: 326, startPoint y: 132, endPoint x: 337, endPoint y: 132, distance: 11.0
click at [337, 132] on input "Integration of Two Advanced Solutions" at bounding box center [502, 132] width 418 height 29
click at [351, 132] on input "Integrating Two Advanced Solutions" at bounding box center [502, 132] width 418 height 29
type input "Integrating 2 Advanced Solutions"
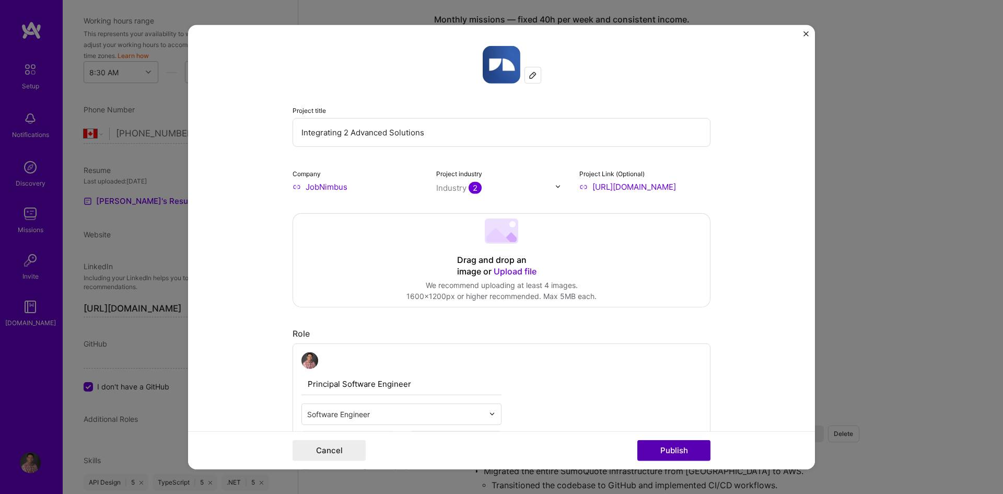
click at [665, 446] on button "Publish" at bounding box center [673, 450] width 73 height 21
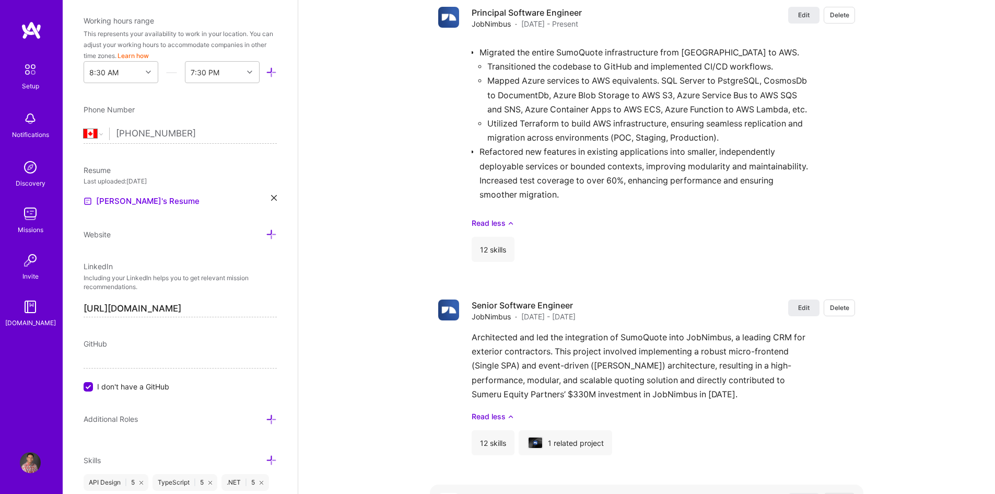
scroll to position [1098, 0]
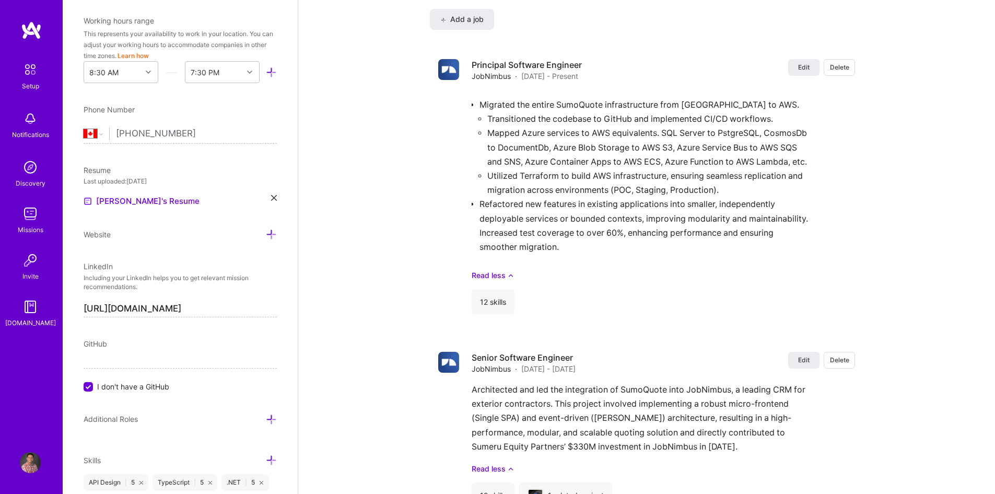
click at [162, 133] on input "[PHONE_NUMBER]" at bounding box center [196, 134] width 161 height 30
click at [204, 133] on input "[PHONE_NUMBER]" at bounding box center [190, 134] width 148 height 30
click at [283, 128] on div "Edit photo [PERSON_NAME] Software Engineer 18 Years Experience Location This is…" at bounding box center [180, 247] width 235 height 494
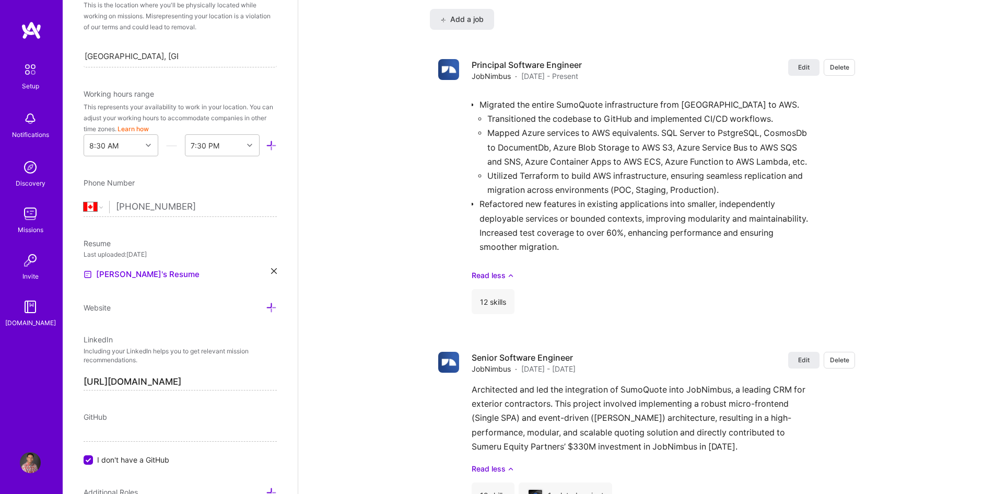
scroll to position [199, 0]
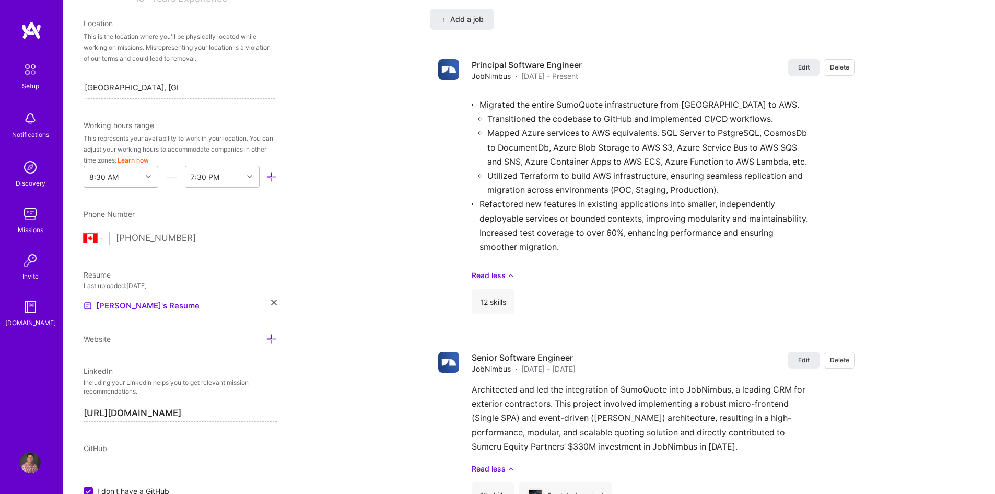
click at [146, 176] on icon at bounding box center [148, 176] width 5 height 5
click at [108, 262] on div "7:00 AM" at bounding box center [121, 264] width 75 height 19
click at [243, 178] on div at bounding box center [251, 177] width 16 height 14
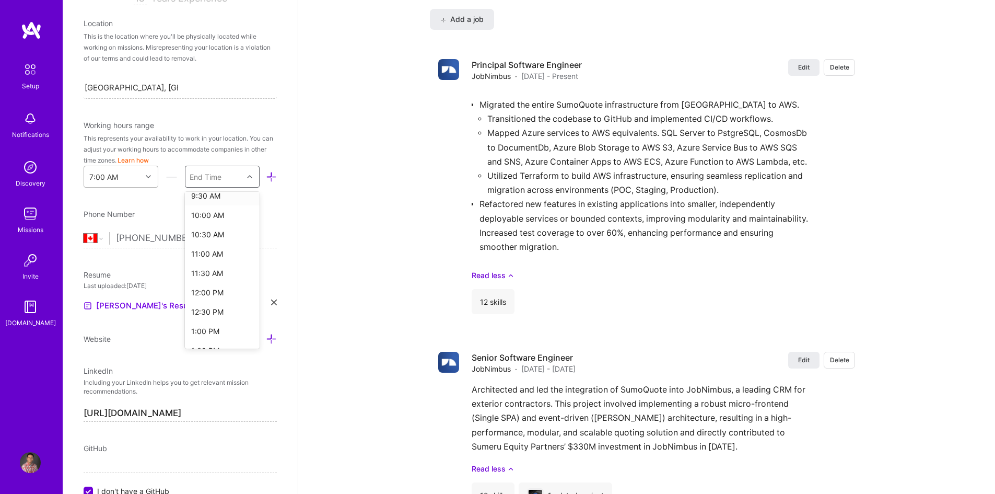
click at [142, 176] on div at bounding box center [150, 177] width 16 height 14
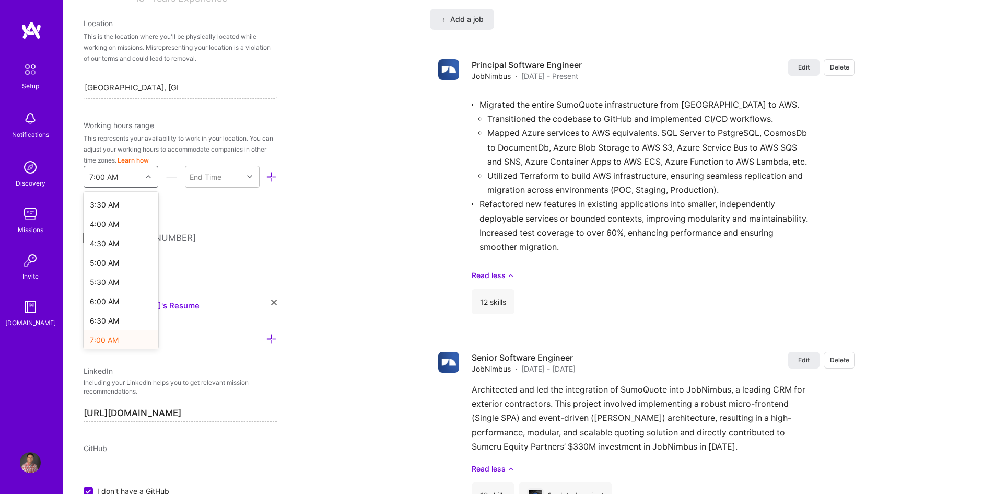
scroll to position [157, 0]
click at [121, 275] on div "6:00 AM" at bounding box center [121, 278] width 75 height 19
click at [245, 178] on div at bounding box center [251, 177] width 16 height 14
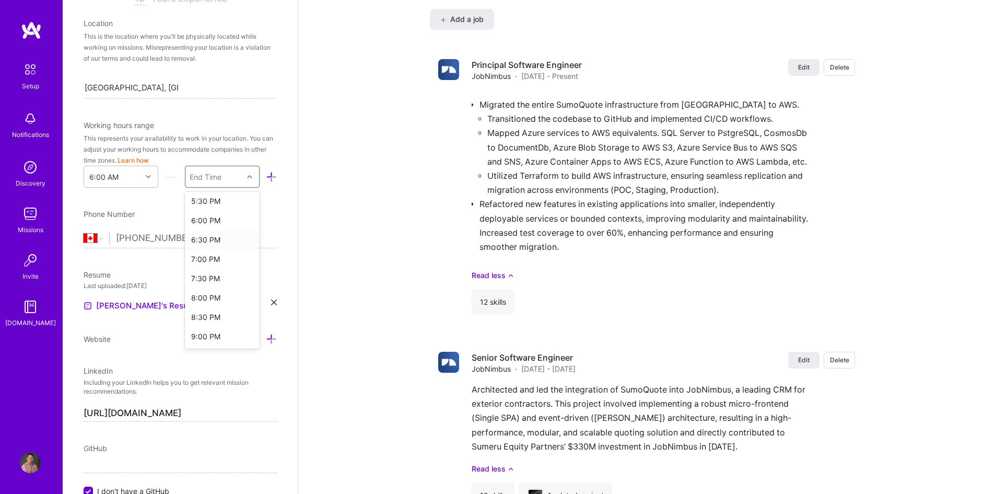
scroll to position [462, 0]
click at [210, 204] on div "6:00 PM" at bounding box center [222, 205] width 75 height 19
click at [275, 198] on div "Edit photo [PERSON_NAME] Software Engineer 18 Years Experience Location This is…" at bounding box center [180, 247] width 235 height 494
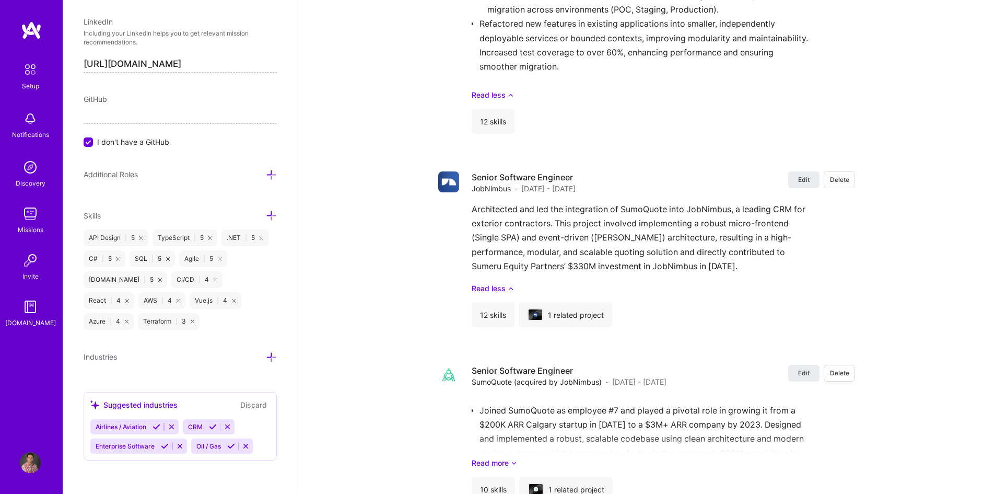
scroll to position [1307, 0]
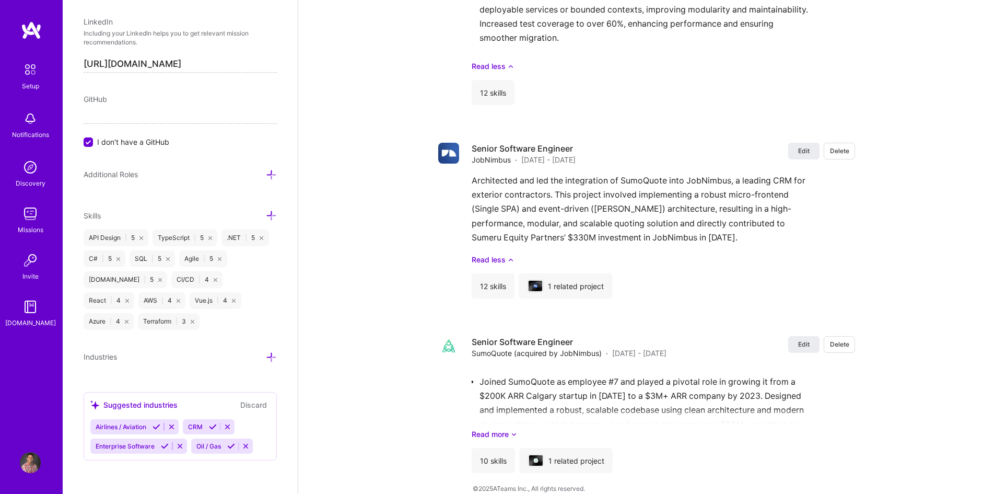
click at [266, 355] on icon at bounding box center [271, 357] width 11 height 11
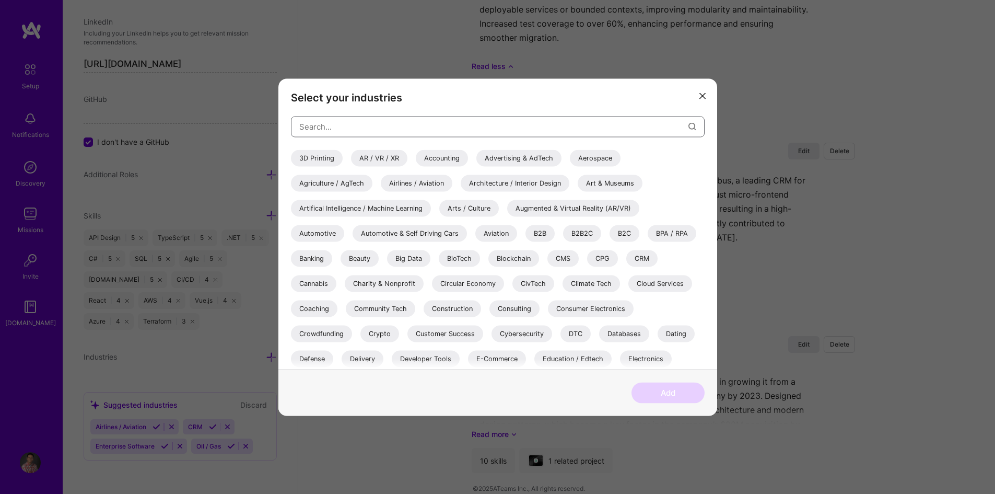
click at [363, 128] on input "modal" at bounding box center [493, 126] width 389 height 27
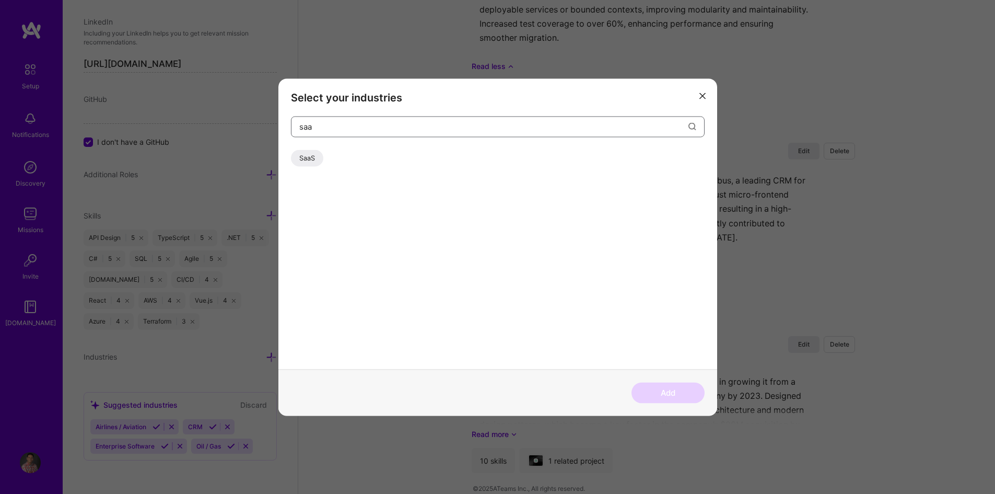
type input "saa"
click at [309, 158] on div "SaaS" at bounding box center [307, 157] width 32 height 17
click at [675, 400] on button "Add" at bounding box center [668, 392] width 73 height 21
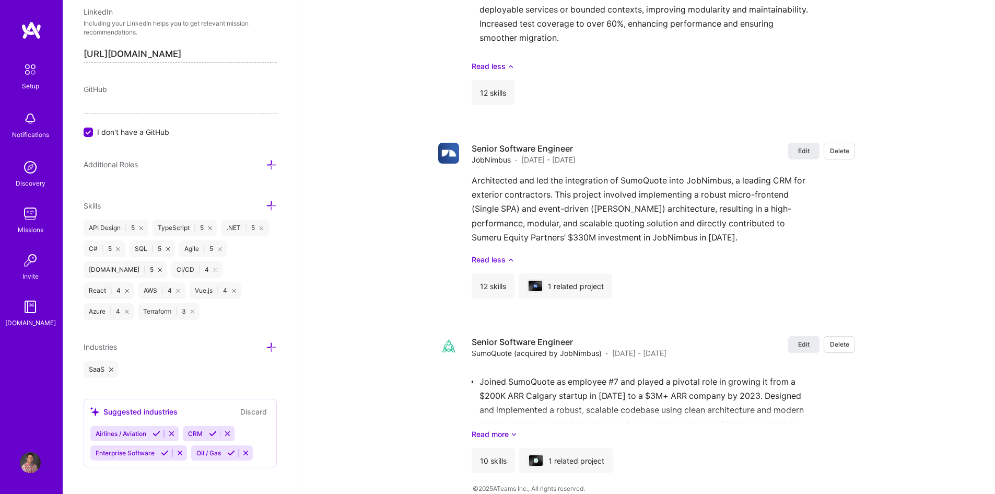
scroll to position [564, 0]
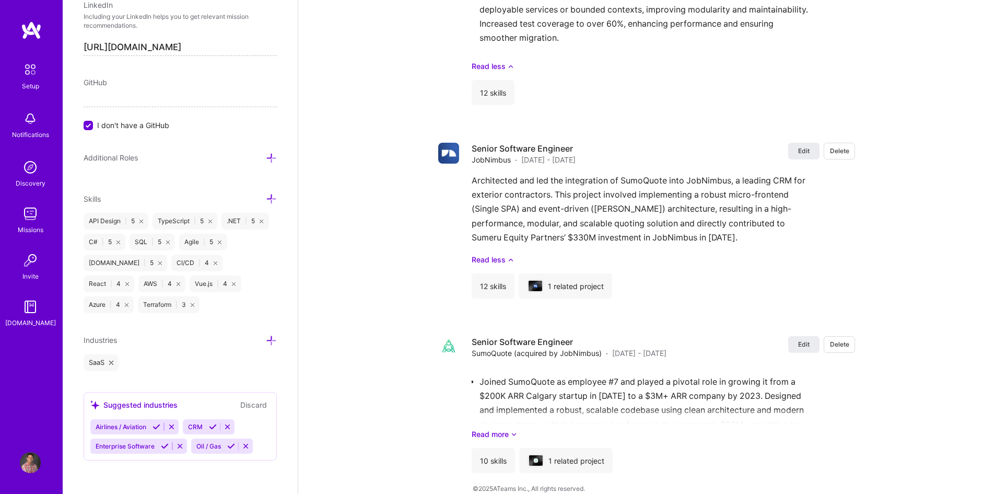
click at [141, 402] on div "Suggested industries" at bounding box center [133, 404] width 87 height 11
click at [249, 417] on div "Suggested industries Discard Airlines / Aviation CRM Enterprise Software Oil / …" at bounding box center [180, 426] width 193 height 68
click at [257, 430] on div "Airlines / Aviation CRM Enterprise Software Oil / Gas" at bounding box center [180, 436] width 180 height 34
click at [265, 451] on div "Suggested industries Discard Airlines / Aviation CRM Enterprise Software Oil / …" at bounding box center [180, 426] width 193 height 68
click at [224, 464] on div "Edit photo [PERSON_NAME] Software Engineer 18 Years Experience Location This is…" at bounding box center [180, 247] width 235 height 494
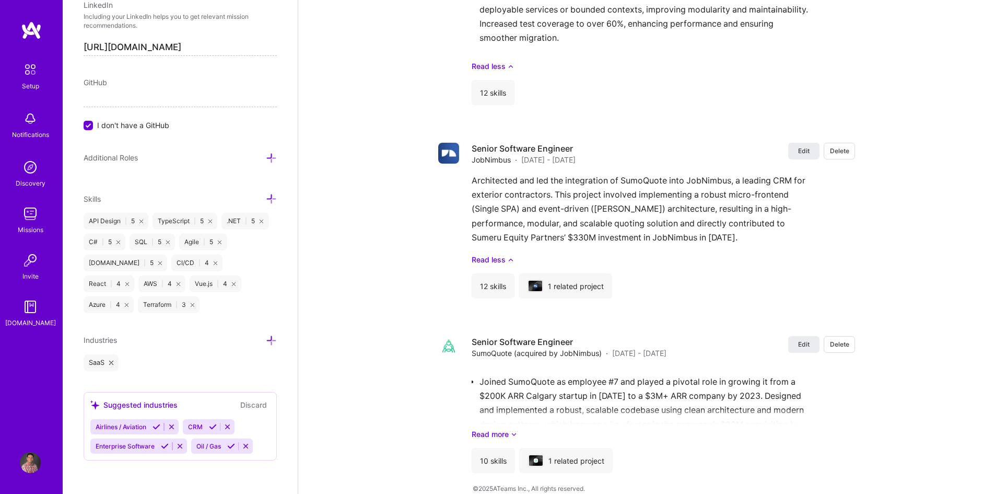
click at [114, 403] on div "Suggested industries" at bounding box center [133, 404] width 87 height 11
click at [237, 402] on button "Discard" at bounding box center [253, 405] width 33 height 12
click at [160, 400] on div "Suggested industries" at bounding box center [133, 404] width 87 height 11
click at [243, 367] on div "SaaS" at bounding box center [180, 362] width 193 height 17
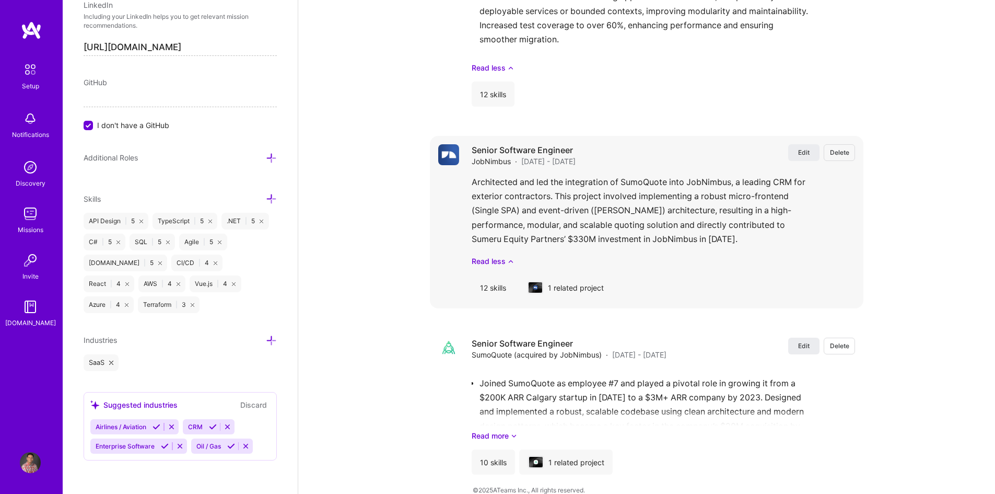
scroll to position [1307, 0]
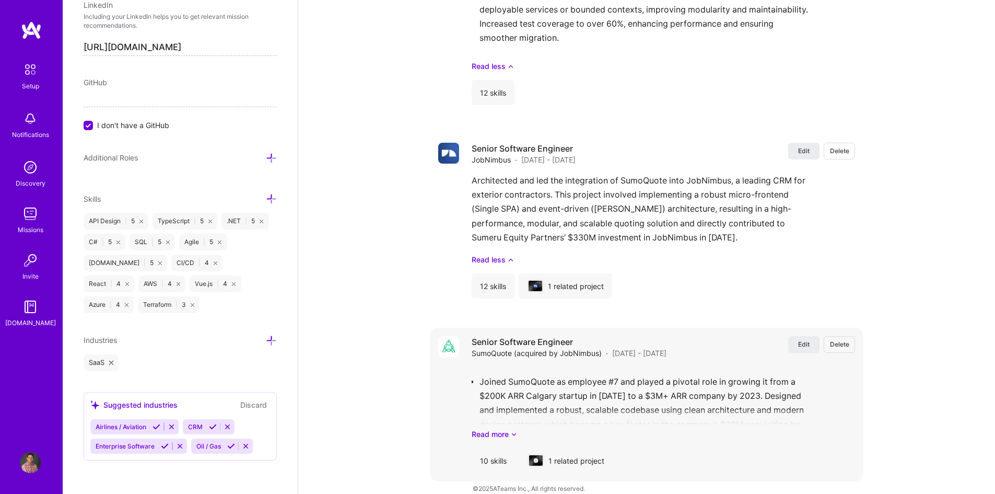
click at [505, 428] on link "Read more" at bounding box center [663, 433] width 383 height 11
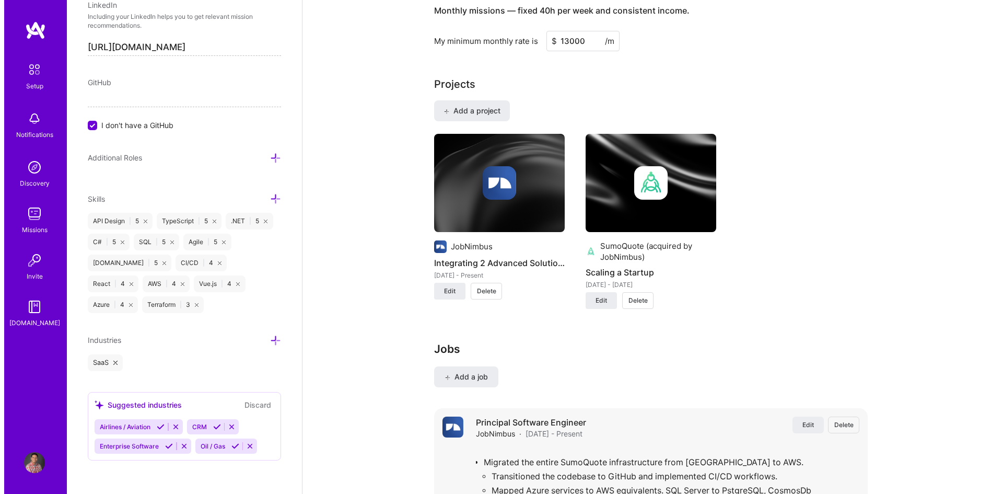
scroll to position [689, 0]
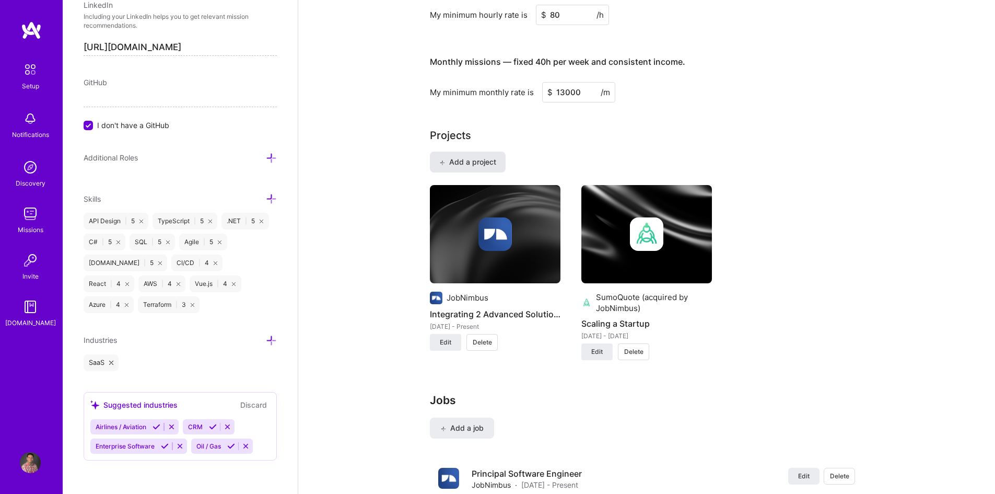
click at [462, 157] on span "Add a project" at bounding box center [467, 162] width 57 height 10
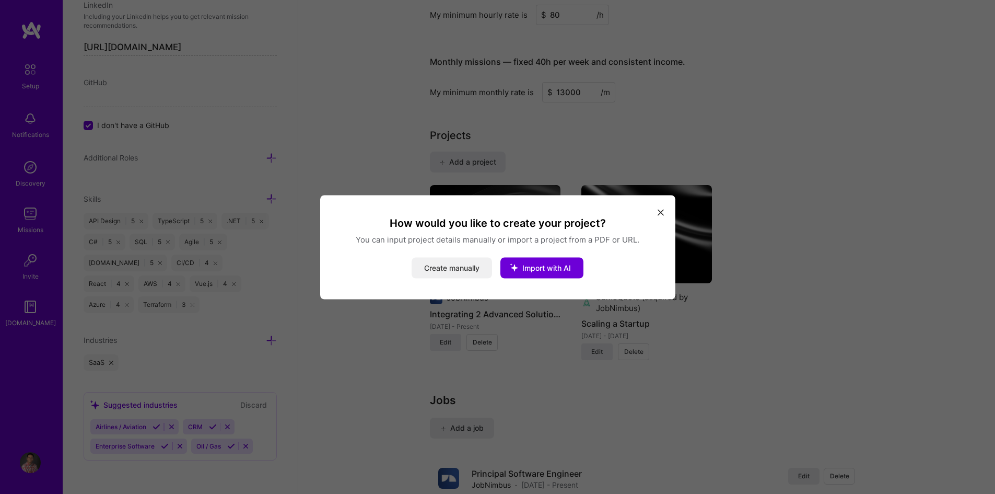
click at [469, 266] on button "Create manually" at bounding box center [452, 267] width 80 height 21
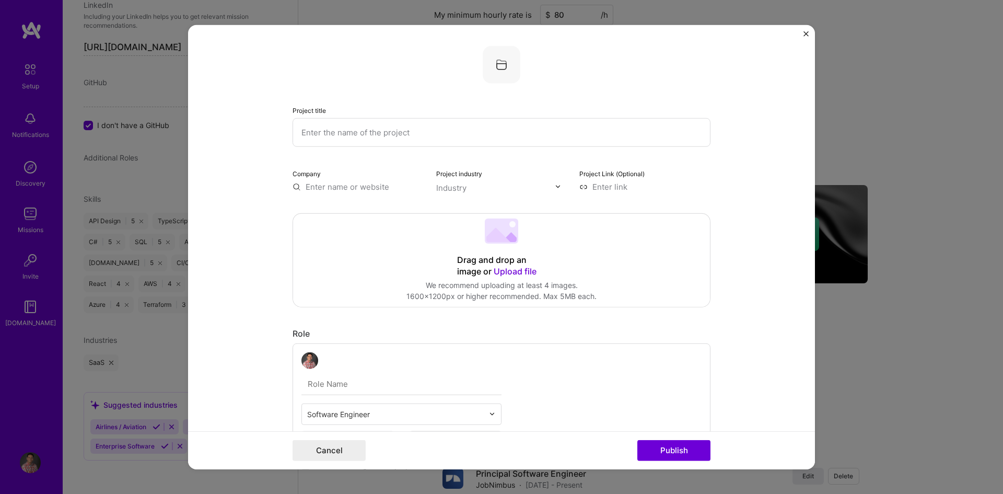
click at [347, 131] on input "text" at bounding box center [502, 132] width 418 height 29
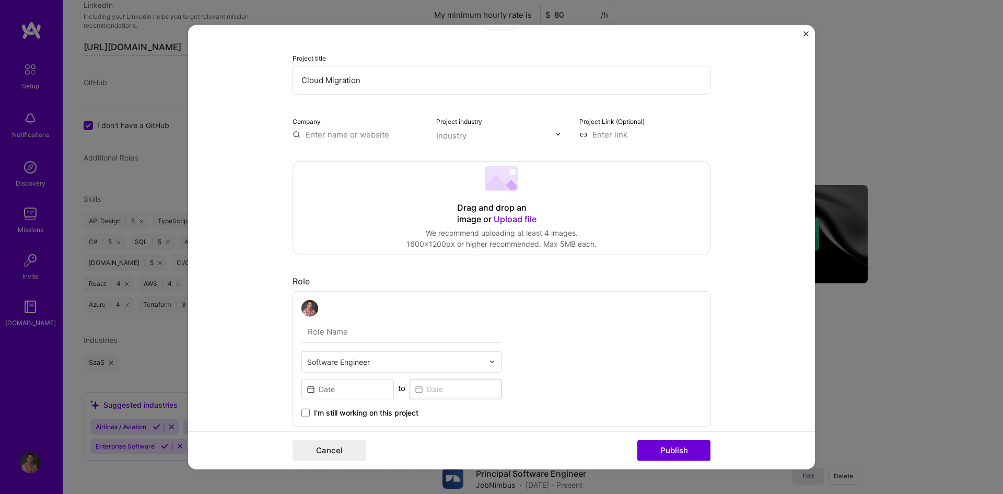
type input "Cloud Migration"
click at [341, 135] on input "text" at bounding box center [358, 134] width 131 height 11
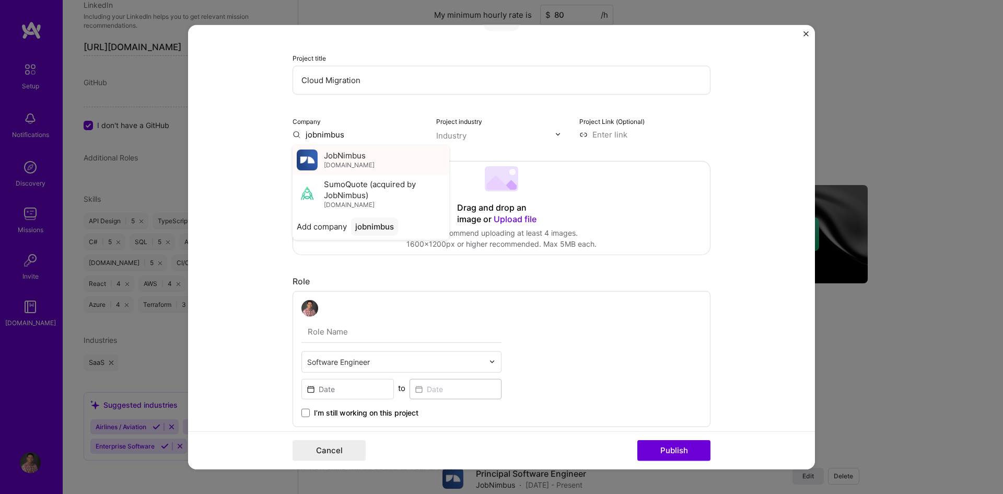
click at [333, 157] on span "JobNimbus" at bounding box center [345, 155] width 42 height 11
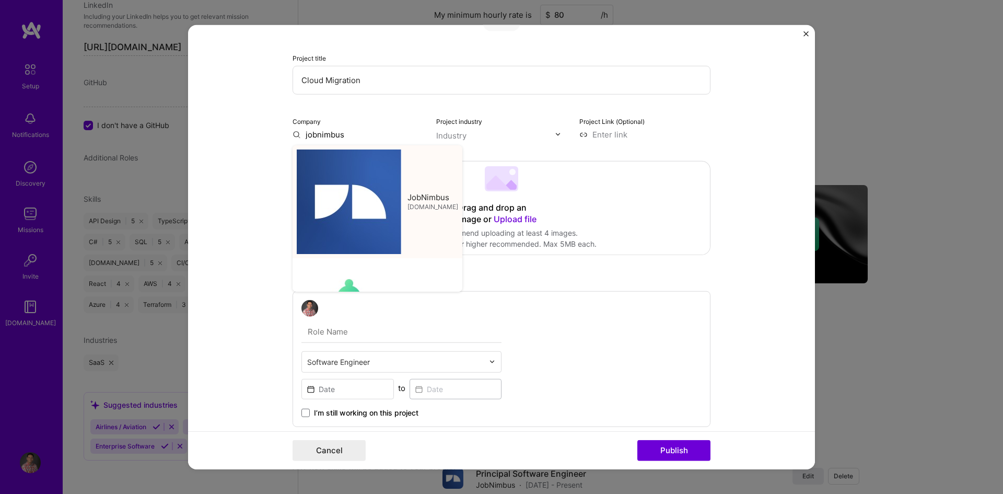
type input "JobNimbus"
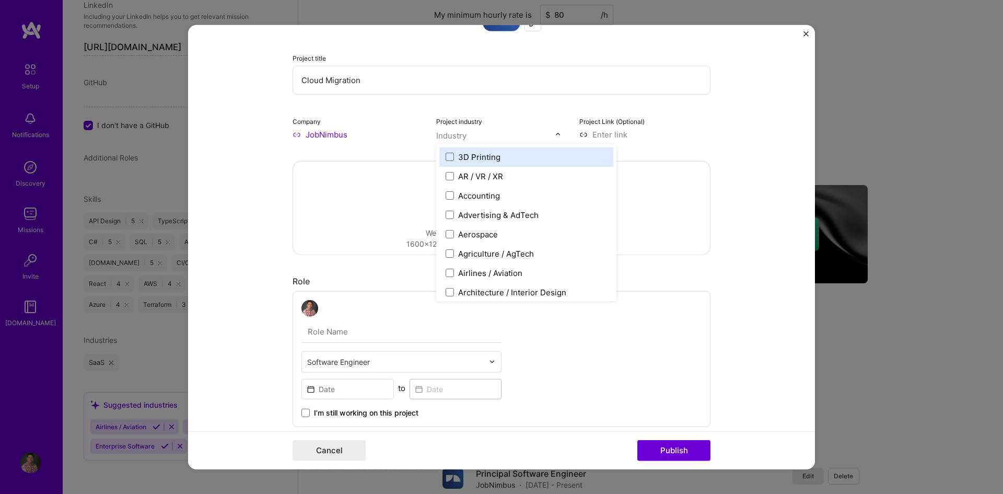
click at [555, 136] on img at bounding box center [558, 134] width 6 height 6
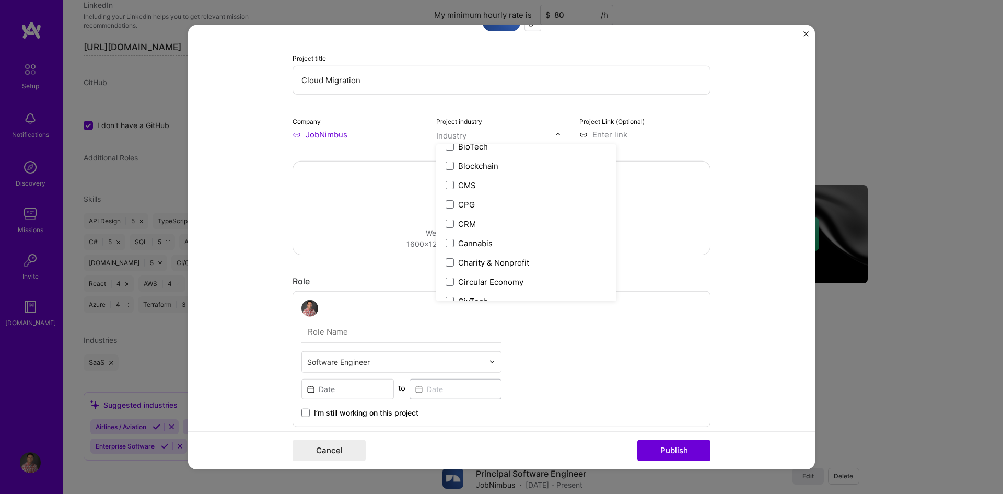
scroll to position [418, 0]
click at [447, 242] on span at bounding box center [450, 241] width 8 height 8
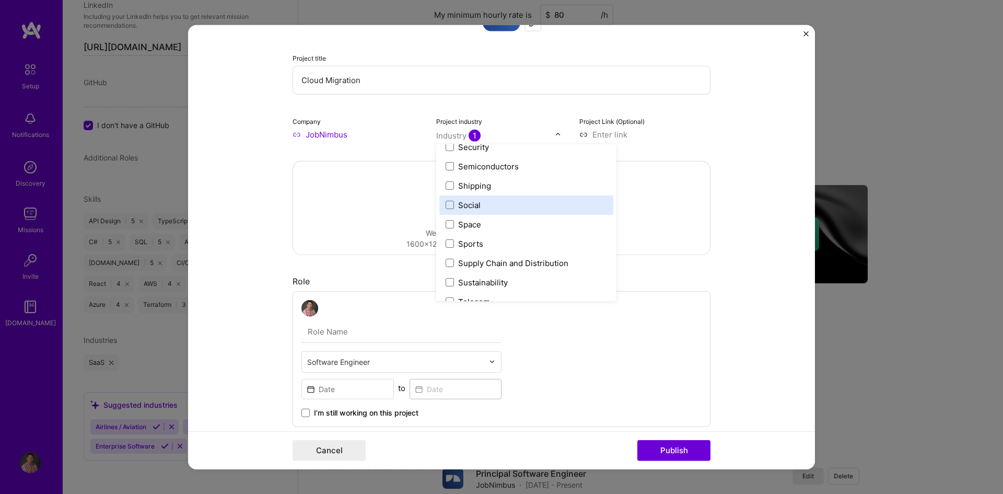
scroll to position [2065, 0]
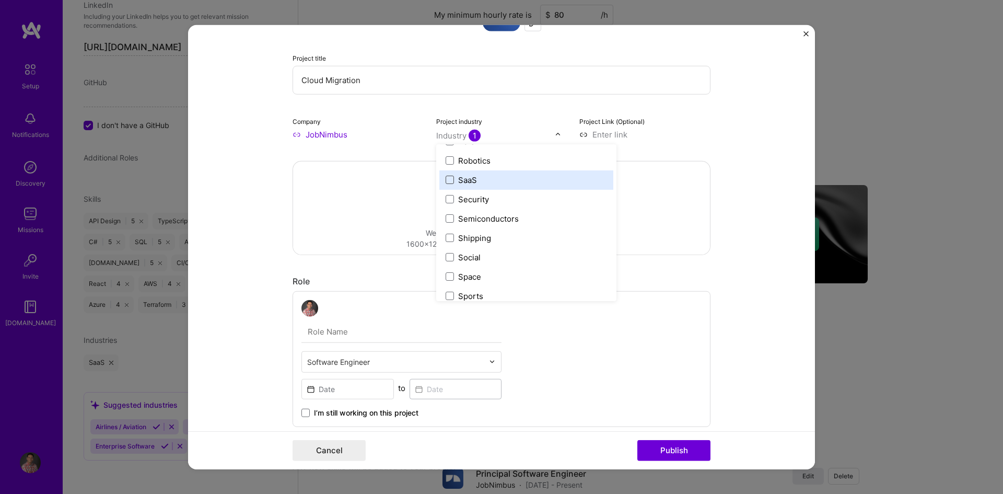
click at [447, 182] on span at bounding box center [450, 180] width 8 height 8
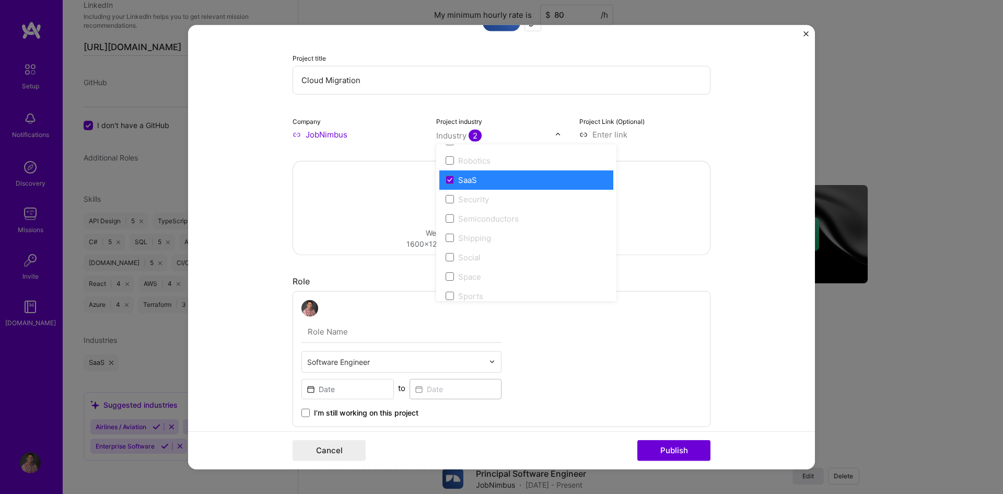
click at [723, 147] on form "Project title Cloud Migration Company JobNimbus Project industry option SaaS, s…" at bounding box center [501, 247] width 627 height 445
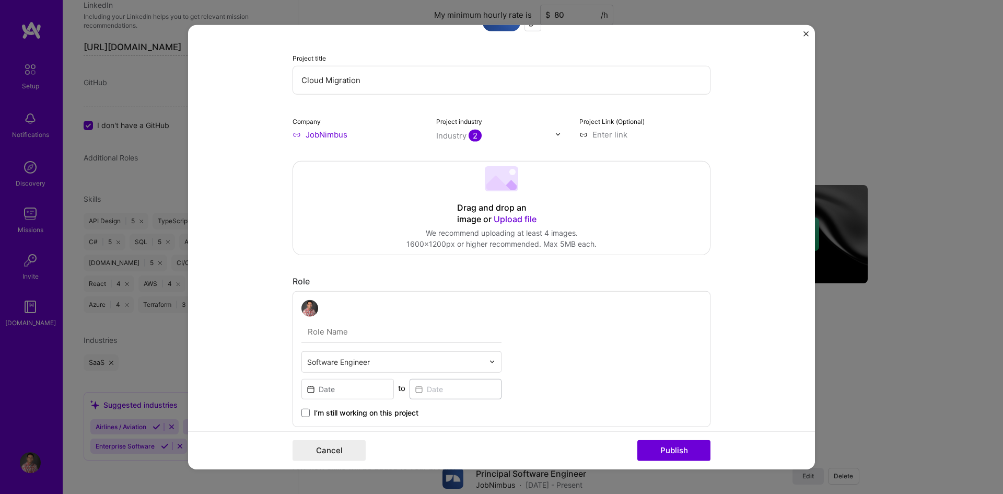
click at [612, 137] on input at bounding box center [644, 134] width 131 height 11
click at [596, 132] on input at bounding box center [644, 134] width 131 height 11
paste input "[URL][DOMAIN_NAME]"
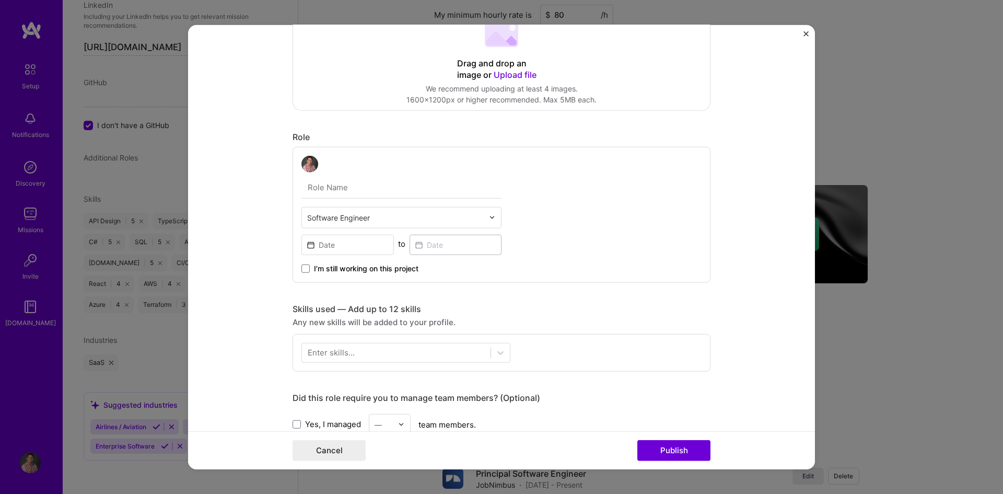
scroll to position [209, 0]
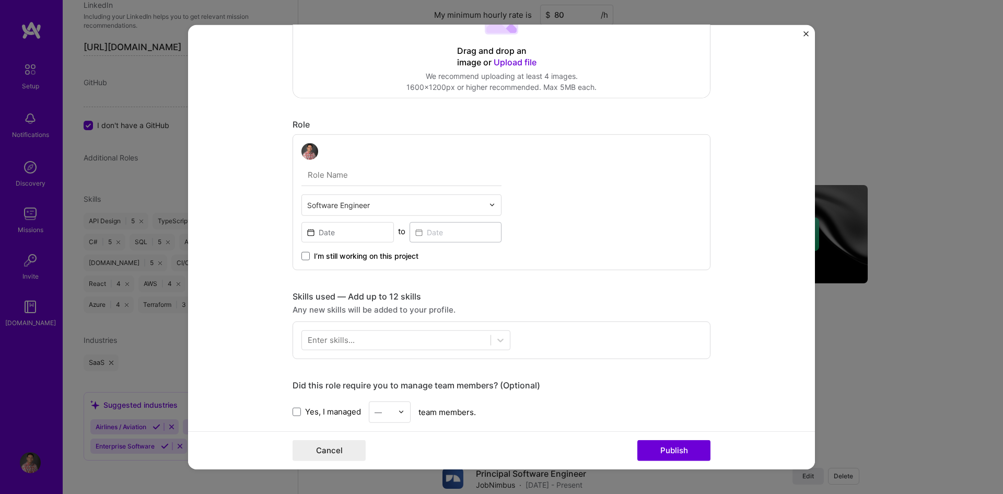
type input "[URL][DOMAIN_NAME]"
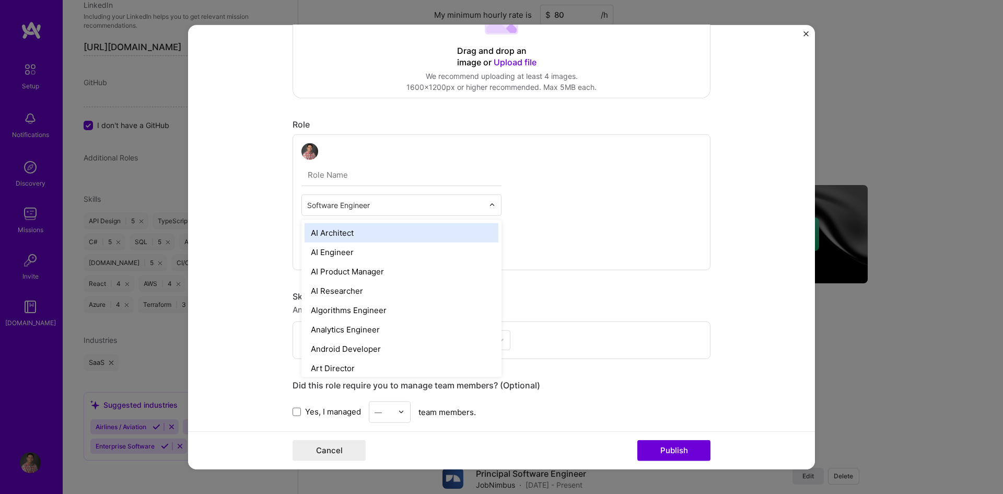
click at [307, 204] on input "text" at bounding box center [395, 204] width 177 height 11
click at [316, 173] on input "text" at bounding box center [401, 175] width 200 height 22
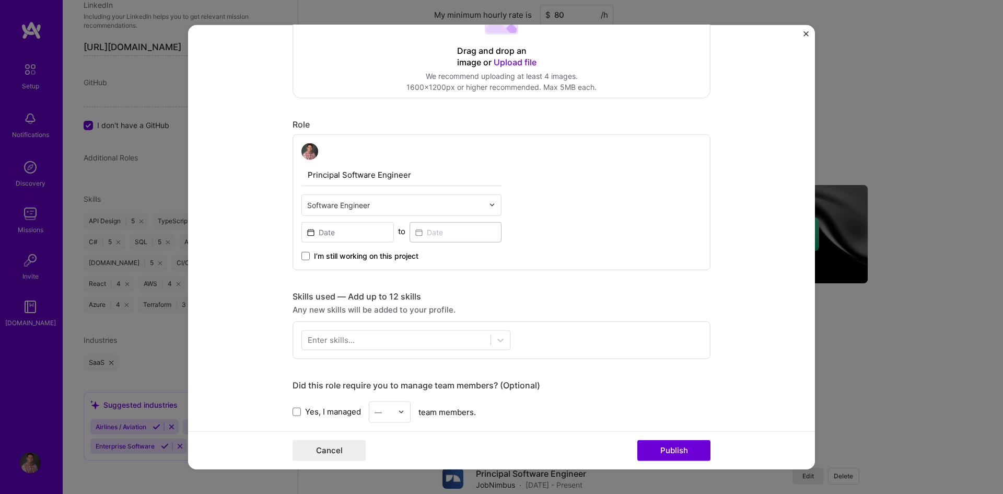
type input "Principal Software Engineer"
click at [347, 234] on input at bounding box center [347, 232] width 92 height 20
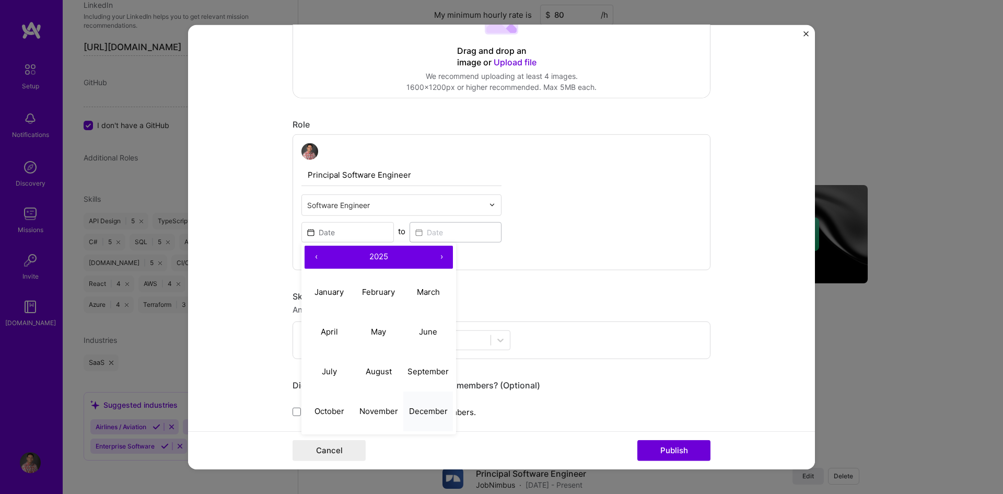
click at [418, 411] on abbr "December" at bounding box center [428, 411] width 39 height 10
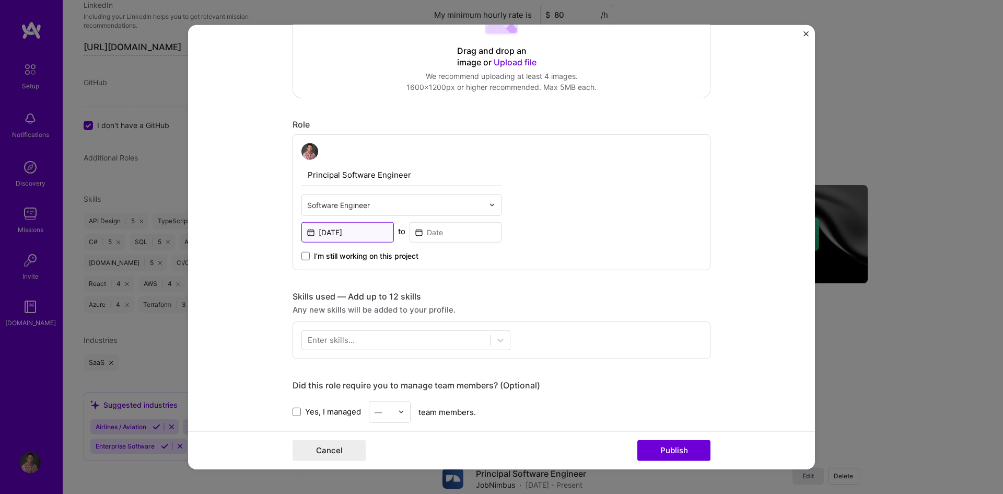
click at [352, 233] on input "[DATE]" at bounding box center [347, 232] width 92 height 20
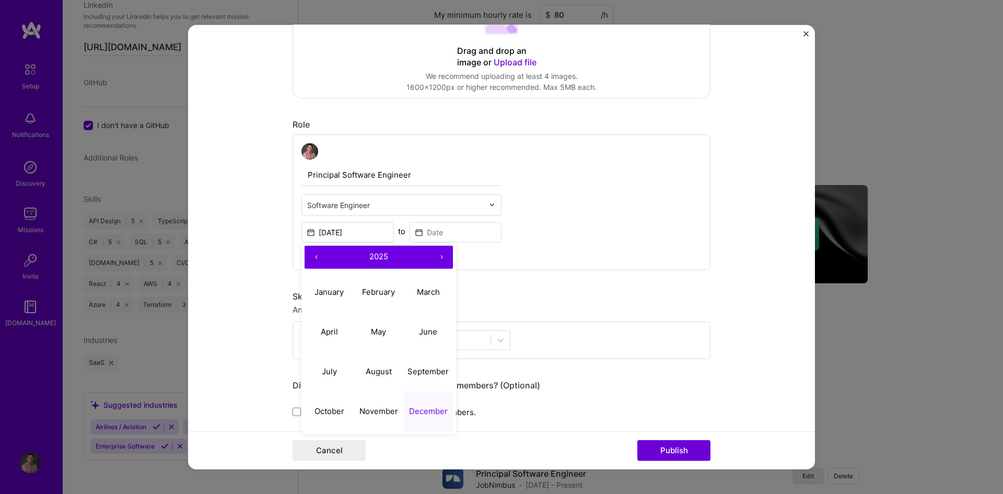
click at [312, 258] on button "‹" at bounding box center [316, 256] width 23 height 23
click at [411, 409] on abbr "December" at bounding box center [428, 411] width 39 height 10
type input "[DATE]"
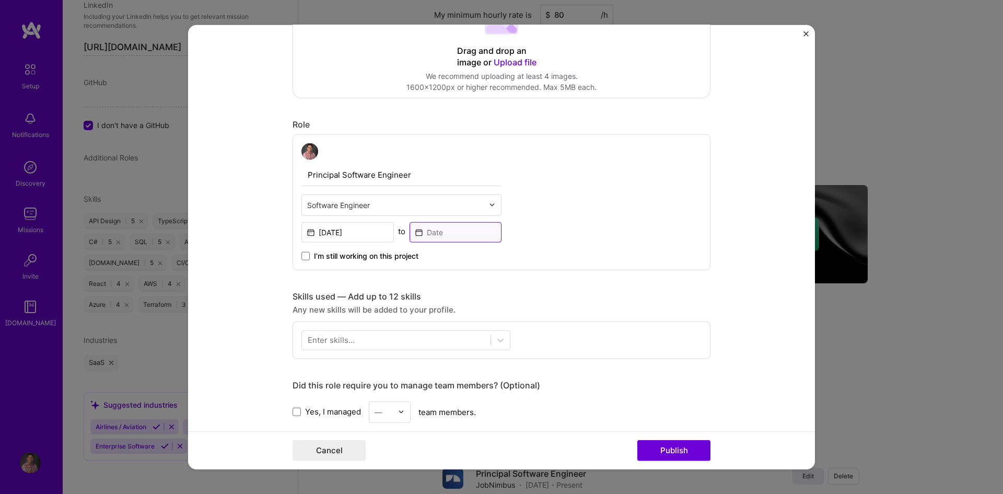
click at [439, 237] on input at bounding box center [456, 232] width 92 height 20
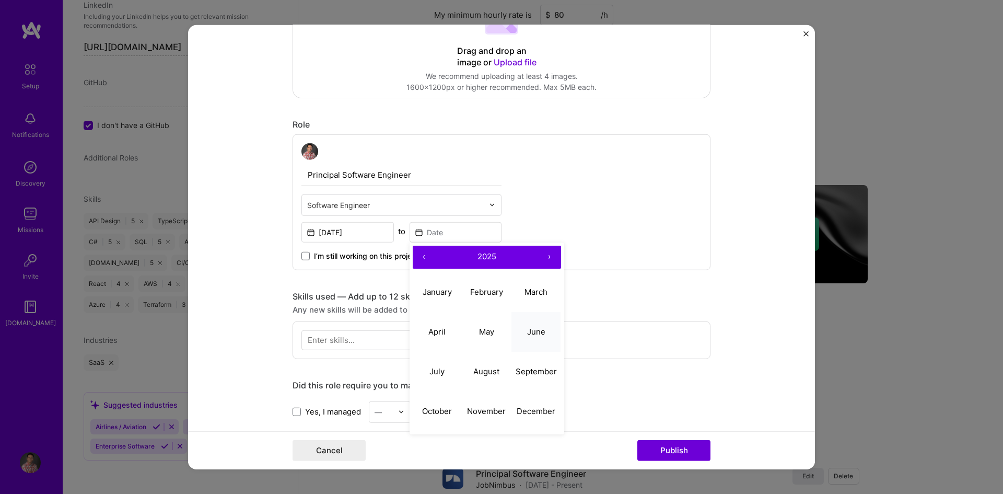
click at [527, 328] on abbr "June" at bounding box center [536, 332] width 18 height 10
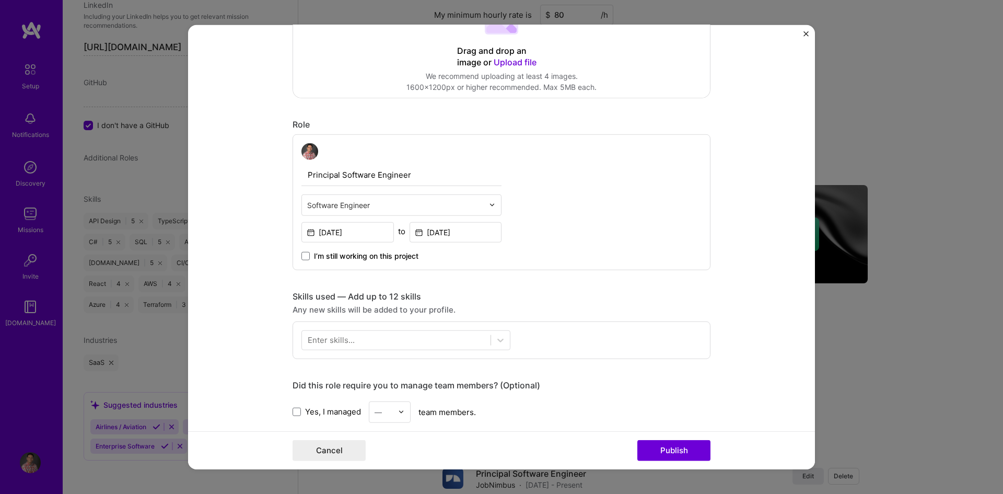
type input "[DATE]"
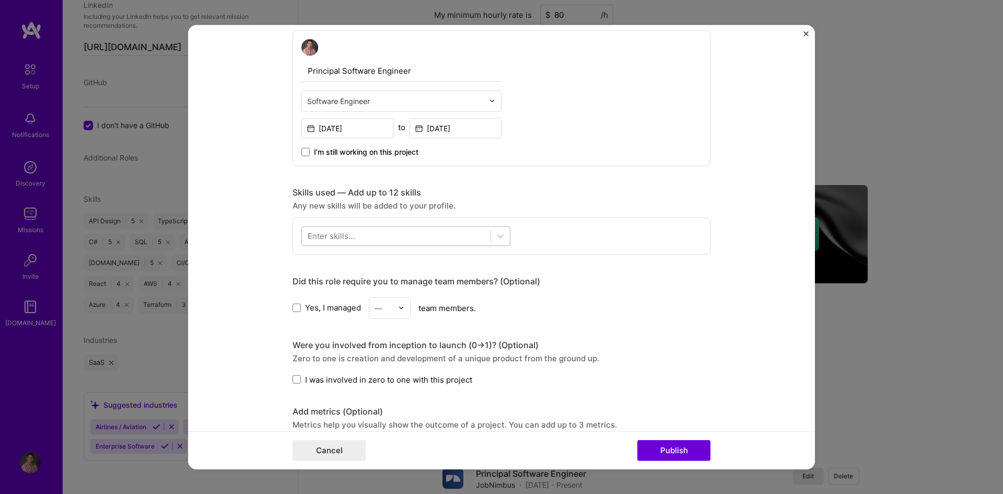
scroll to position [313, 0]
click at [499, 232] on icon at bounding box center [500, 235] width 10 height 10
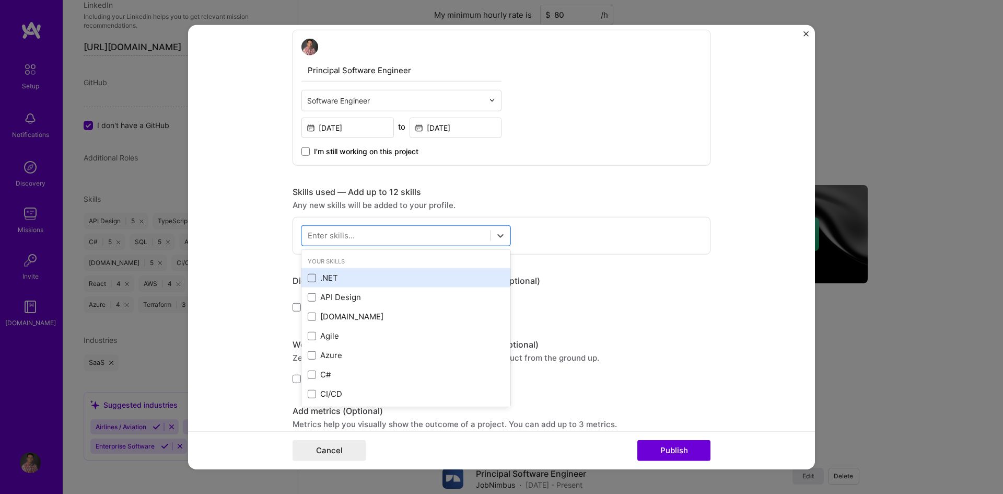
click at [308, 276] on span at bounding box center [312, 278] width 8 height 8
click at [0, 0] on input "checkbox" at bounding box center [0, 0] width 0 height 0
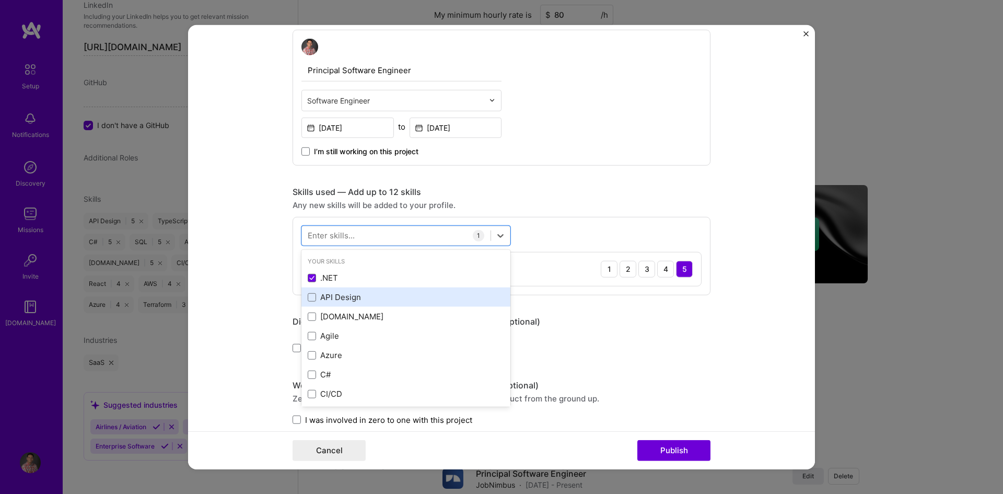
scroll to position [52, 0]
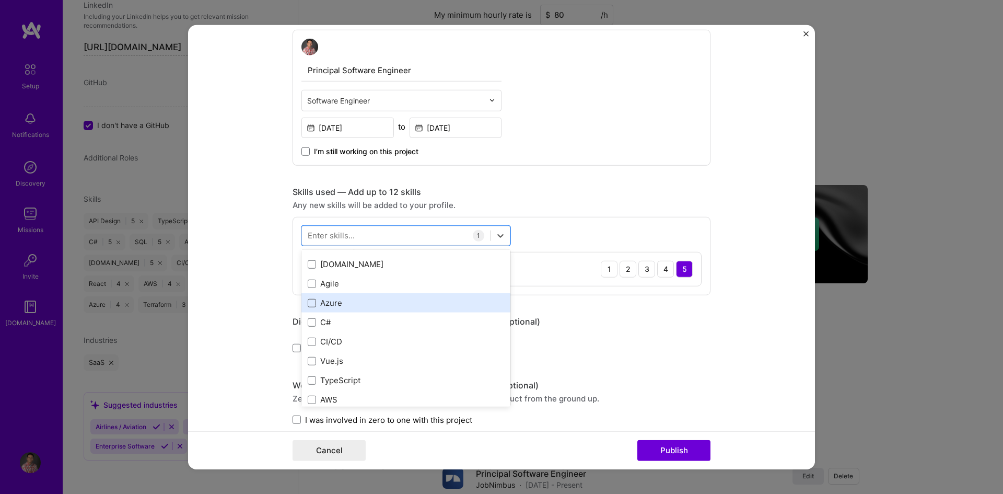
click at [310, 302] on span at bounding box center [312, 303] width 8 height 8
click at [0, 0] on input "checkbox" at bounding box center [0, 0] width 0 height 0
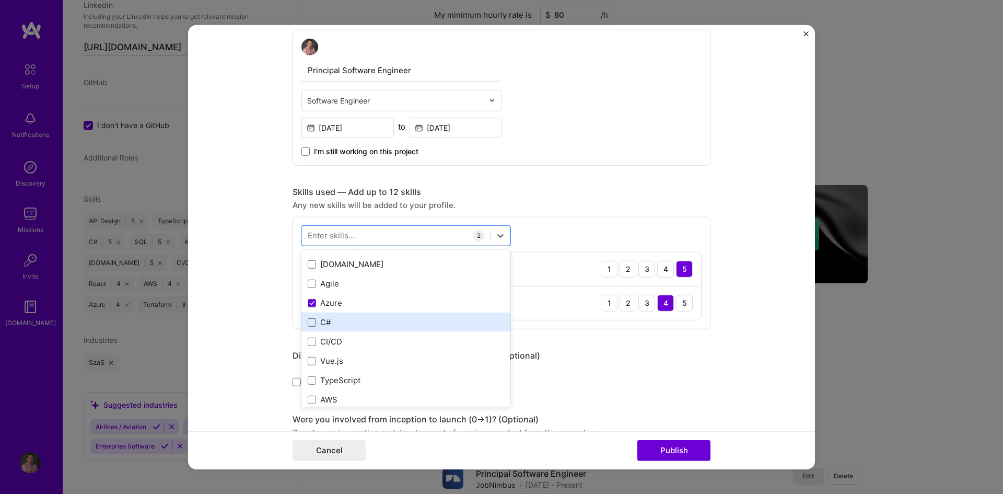
click at [308, 322] on span at bounding box center [312, 322] width 8 height 8
click at [0, 0] on input "checkbox" at bounding box center [0, 0] width 0 height 0
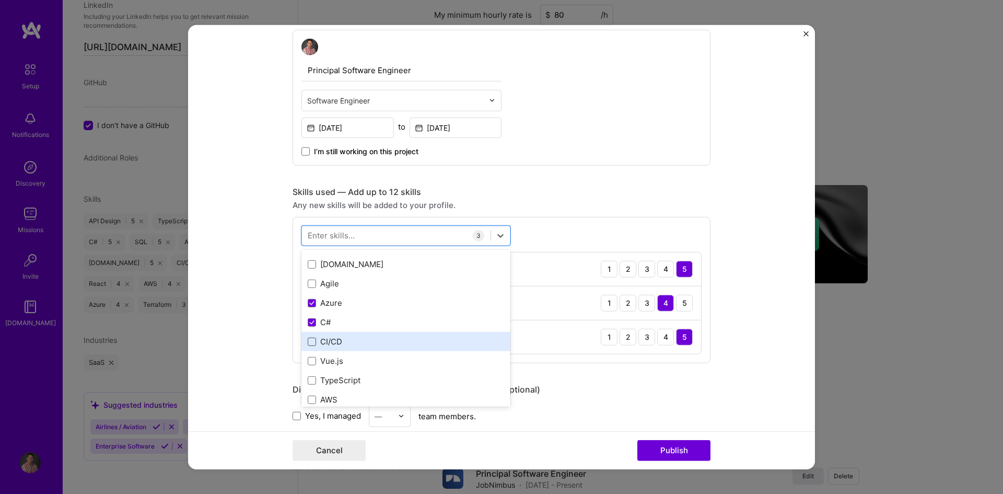
click at [312, 342] on span at bounding box center [312, 341] width 8 height 8
click at [0, 0] on input "checkbox" at bounding box center [0, 0] width 0 height 0
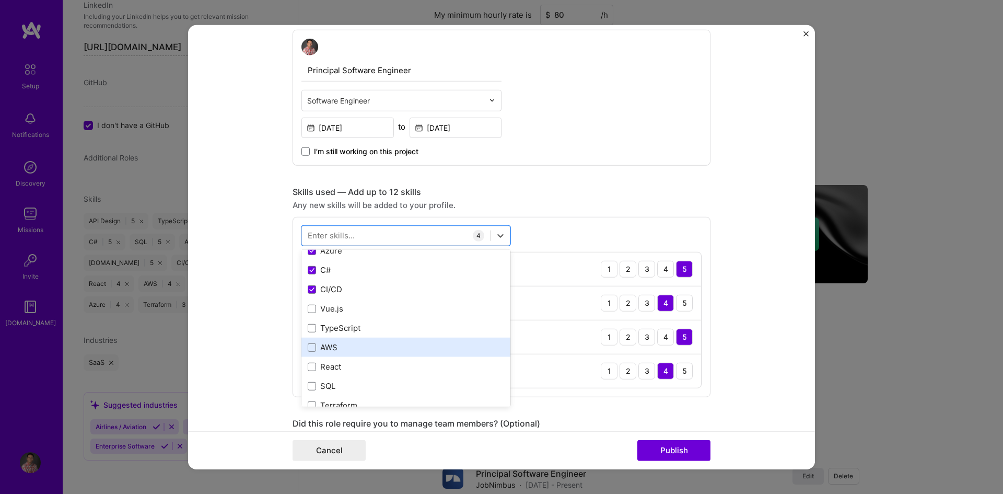
scroll to position [157, 0]
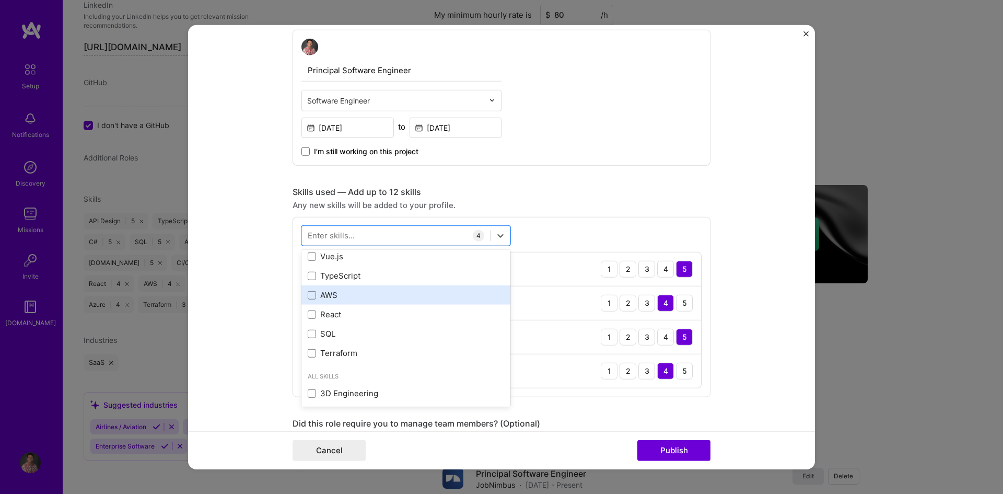
click at [308, 299] on div "AWS" at bounding box center [406, 294] width 196 height 11
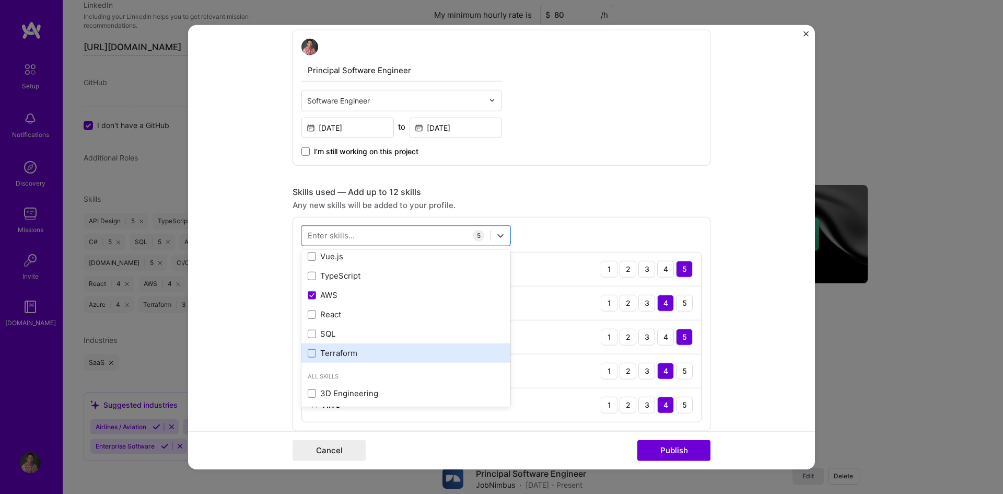
click at [313, 351] on div "Terraform" at bounding box center [406, 352] width 196 height 11
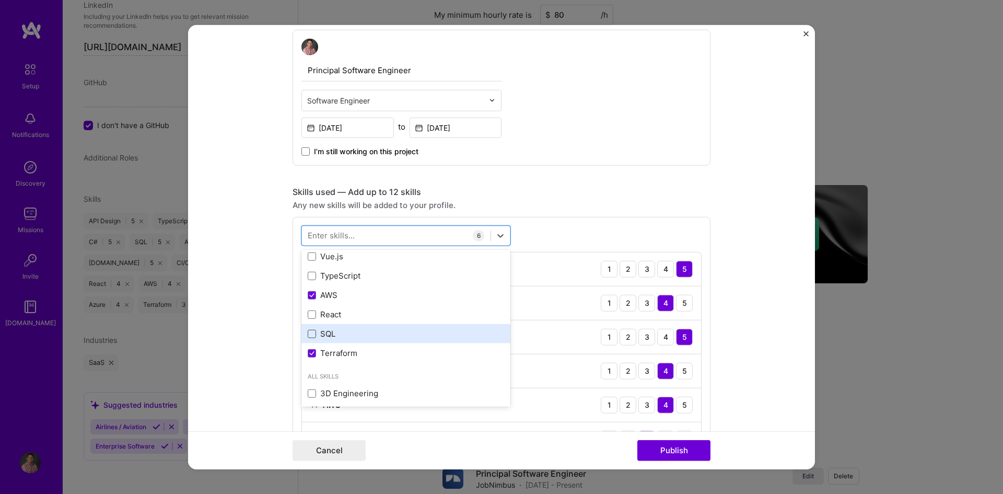
click at [309, 333] on span at bounding box center [312, 334] width 8 height 8
click at [0, 0] on input "checkbox" at bounding box center [0, 0] width 0 height 0
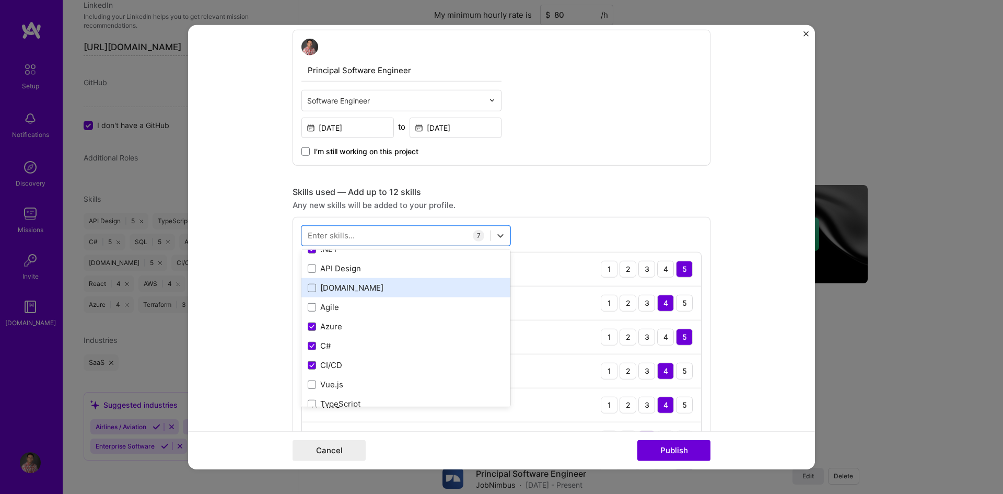
scroll to position [0, 0]
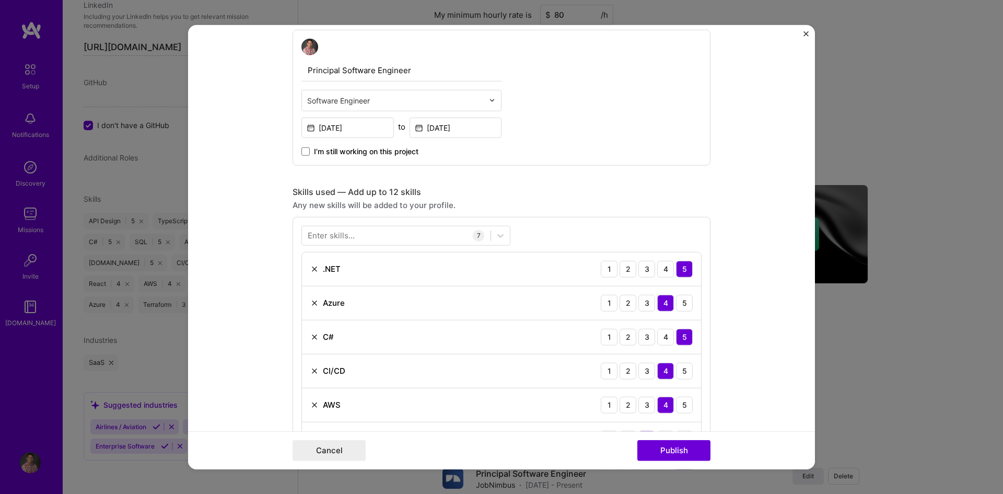
click at [741, 212] on form "Project title Cloud Migration Company JobNimbus Project industry Industry 2 Pro…" at bounding box center [501, 247] width 627 height 445
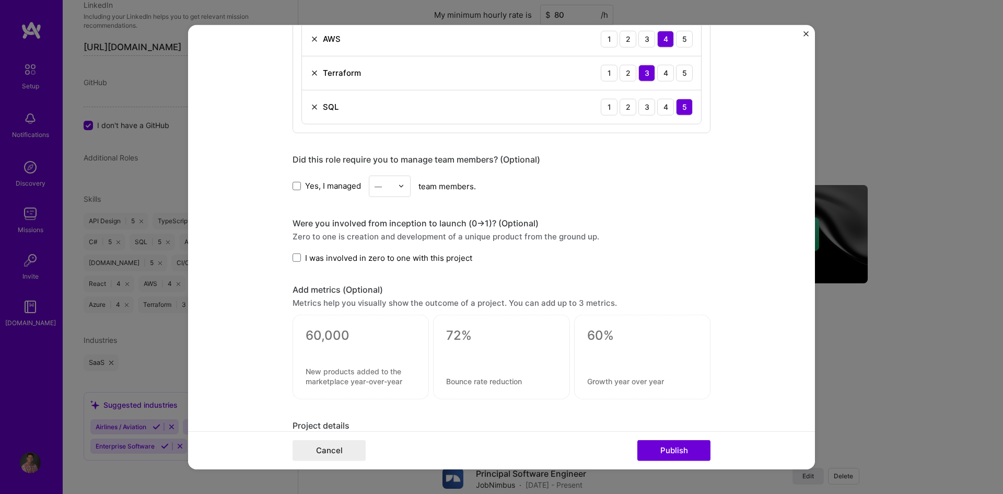
scroll to position [731, 0]
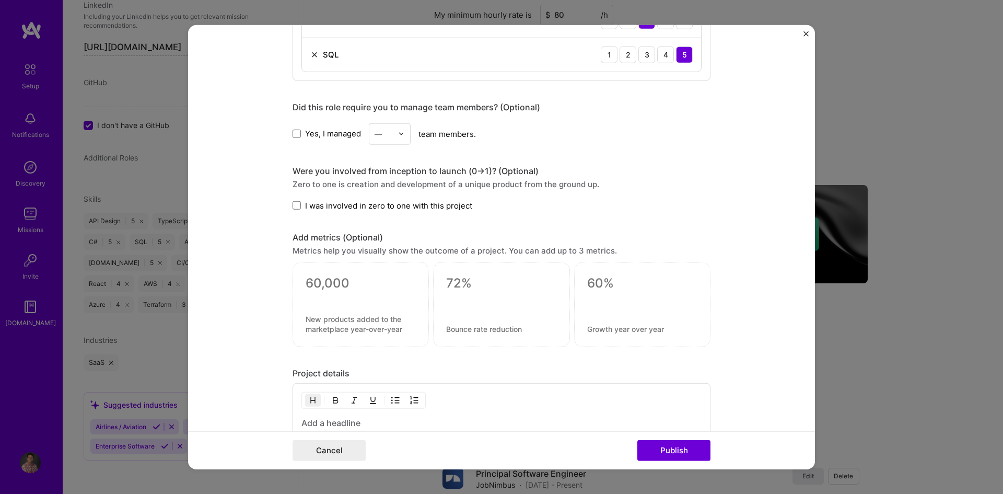
click at [297, 207] on label "I was involved in zero to one with this project" at bounding box center [383, 205] width 180 height 11
click at [0, 0] on input "I was involved in zero to one with this project" at bounding box center [0, 0] width 0 height 0
click at [340, 283] on textarea at bounding box center [361, 283] width 110 height 16
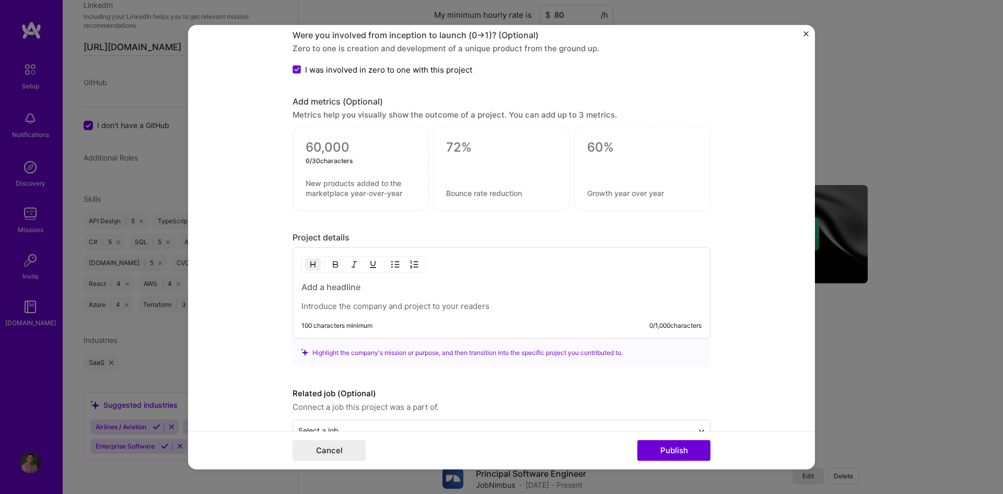
scroll to position [844, 0]
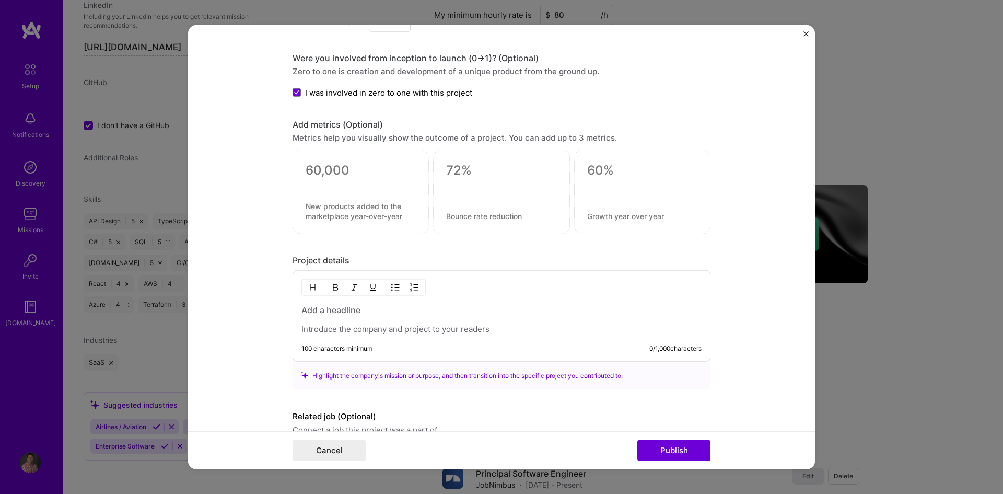
click at [367, 324] on p at bounding box center [501, 329] width 400 height 10
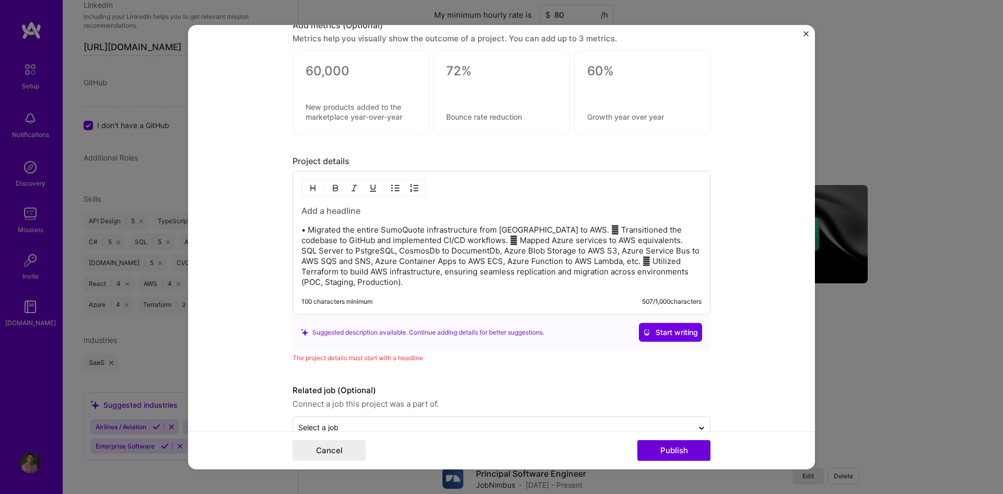
scroll to position [949, 0]
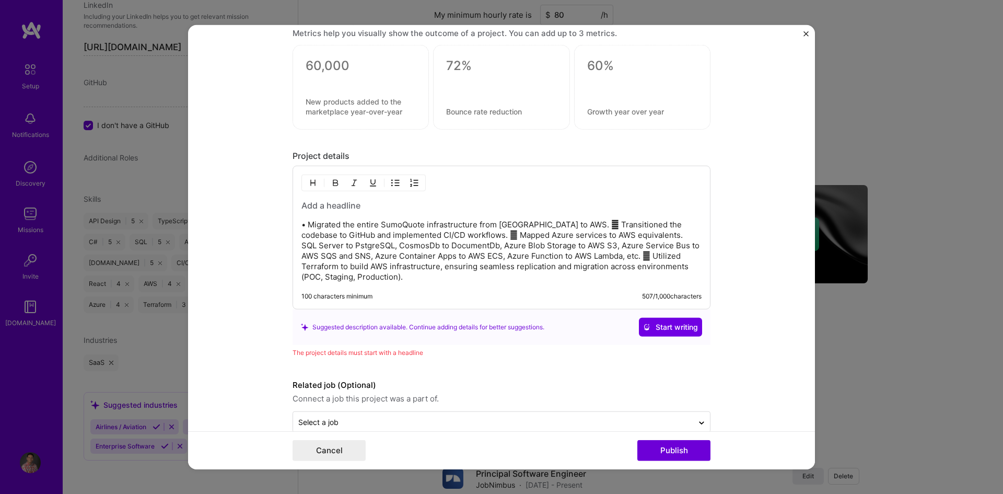
click at [304, 226] on p "• Migrated the entire SumoQuote infrastructure from [GEOGRAPHIC_DATA] to AWS. …" at bounding box center [501, 250] width 400 height 63
drag, startPoint x: 544, startPoint y: 224, endPoint x: 554, endPoint y: 223, distance: 10.5
click at [554, 223] on p "Migrated the entire SumoQuote infrastructure from [GEOGRAPHIC_DATA] to AWS.  T…" at bounding box center [501, 250] width 400 height 63
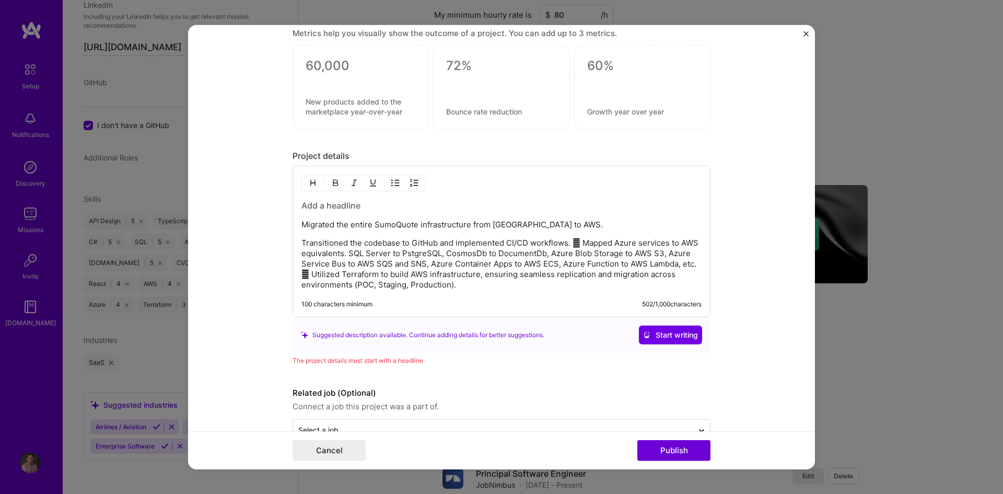
click at [391, 181] on img "button" at bounding box center [395, 183] width 8 height 8
drag, startPoint x: 590, startPoint y: 244, endPoint x: 601, endPoint y: 244, distance: 11.0
click at [601, 244] on p "Transitioned the codebase to GitHub and implemented CI/CD workflows.  Mapped A…" at bounding box center [511, 264] width 379 height 52
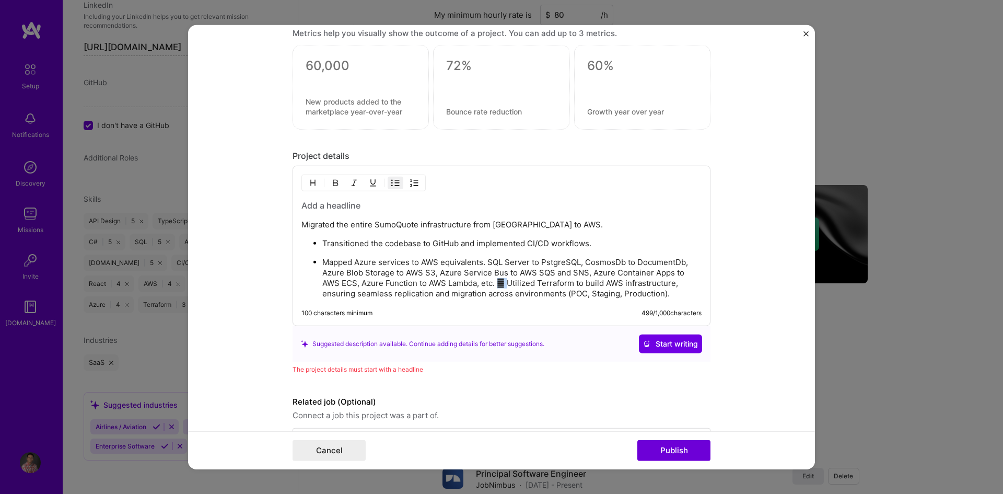
drag, startPoint x: 495, startPoint y: 282, endPoint x: 507, endPoint y: 285, distance: 12.1
click at [507, 285] on p "Mapped Azure services to AWS equivalents. SQL Server to PstgreSQL, CosmosDb to …" at bounding box center [511, 278] width 379 height 42
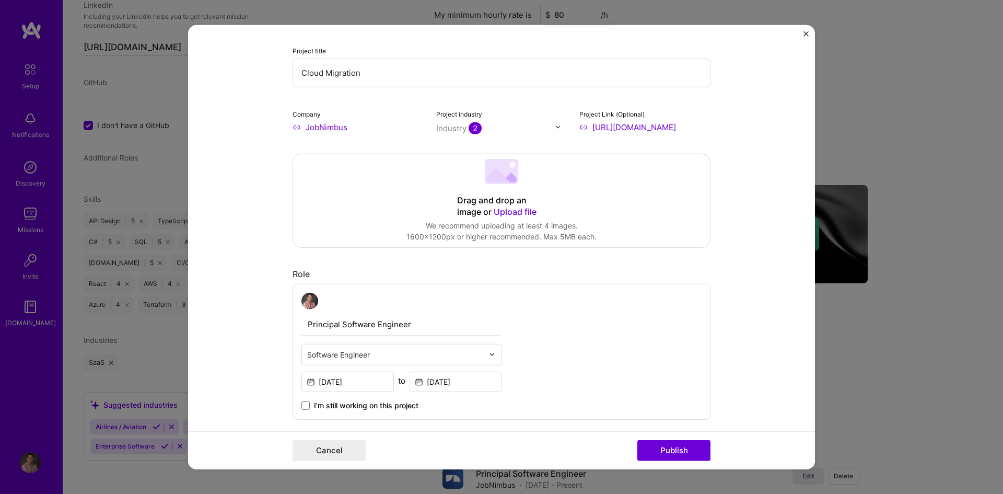
scroll to position [0, 0]
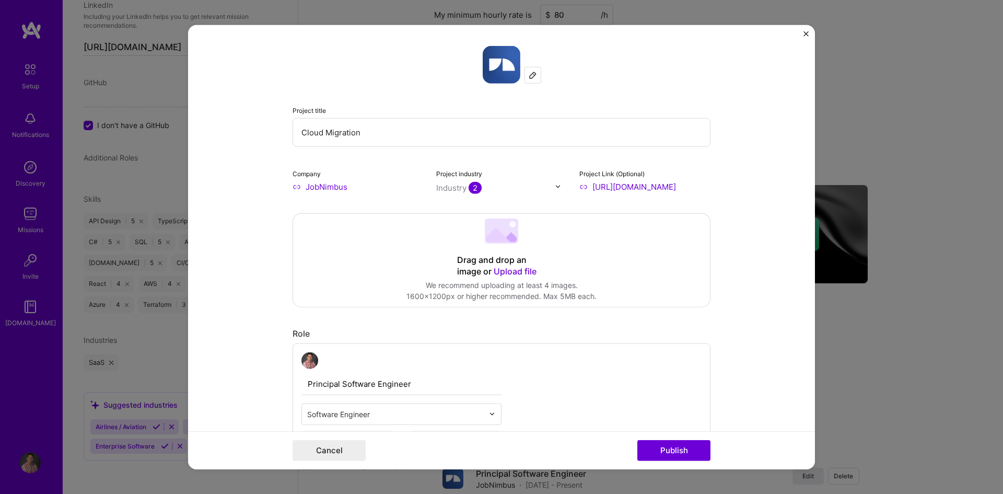
click at [298, 131] on input "Cloud Migration" at bounding box center [502, 132] width 418 height 29
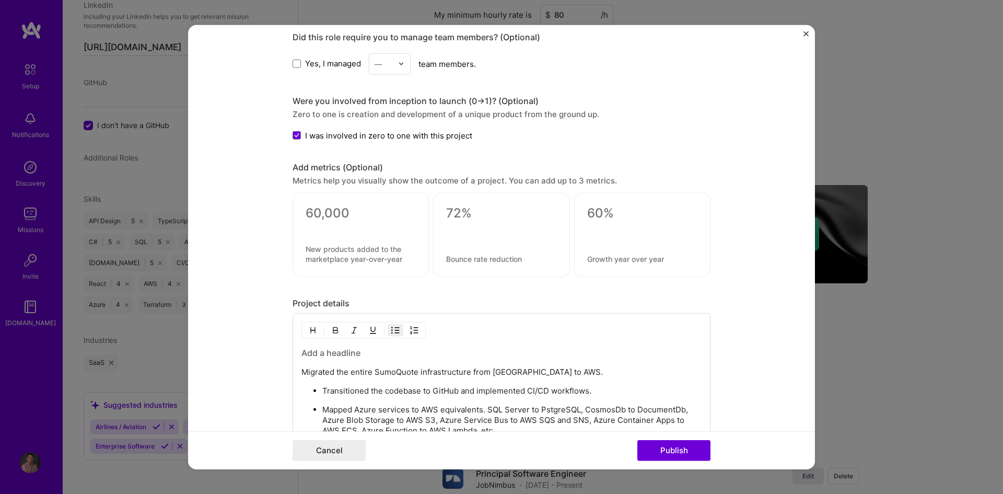
scroll to position [836, 0]
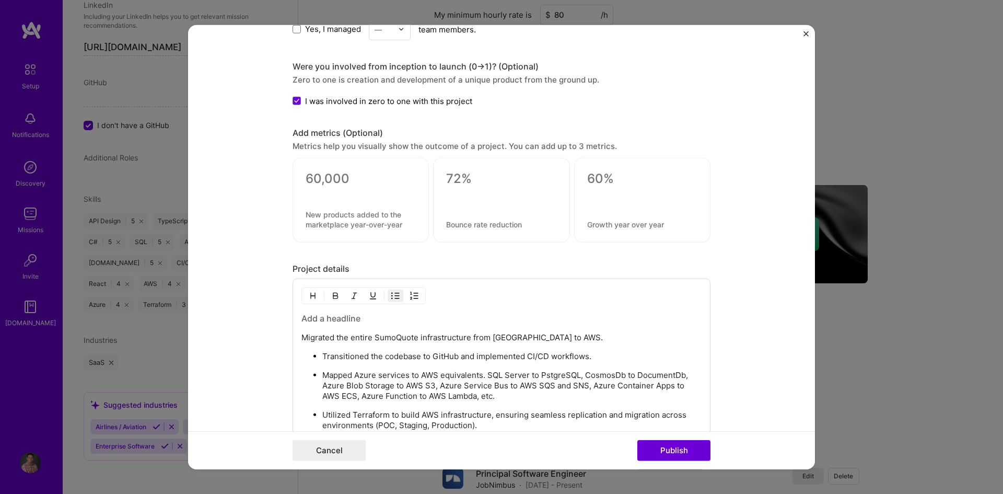
type input "Azure to AWS Cloud Migration"
click at [311, 180] on textarea at bounding box center [361, 179] width 110 height 16
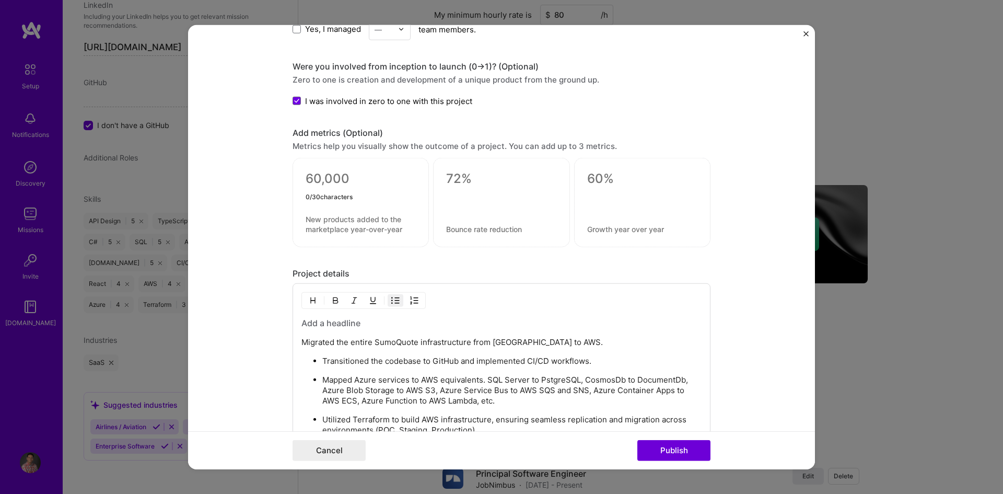
type textarea "X"
type textarea "2X"
click at [321, 218] on textarea at bounding box center [361, 224] width 110 height 20
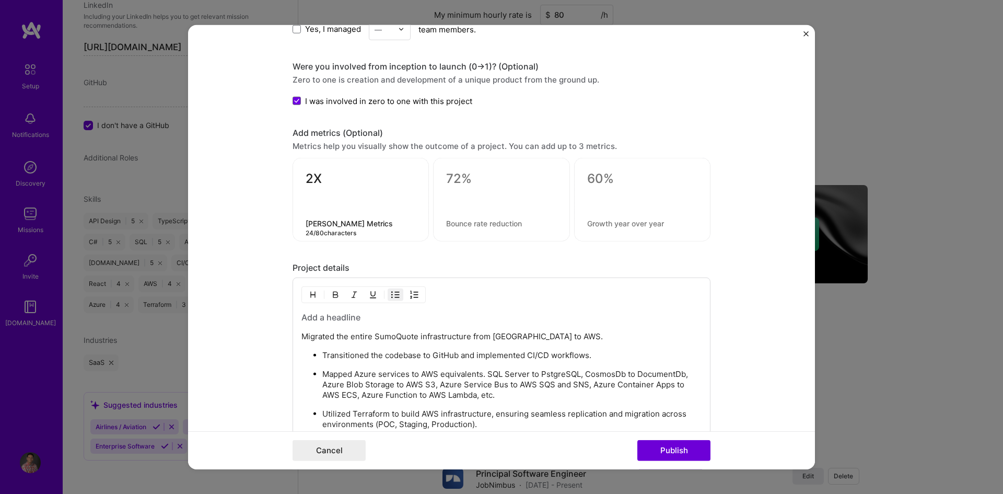
type textarea "[PERSON_NAME] Metrics Improvement"
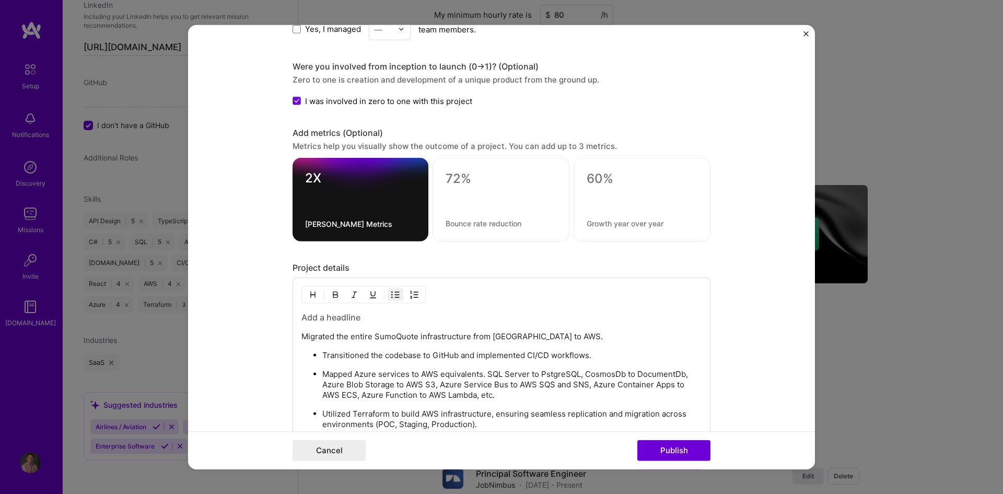
click at [465, 262] on div "Project details" at bounding box center [502, 267] width 418 height 11
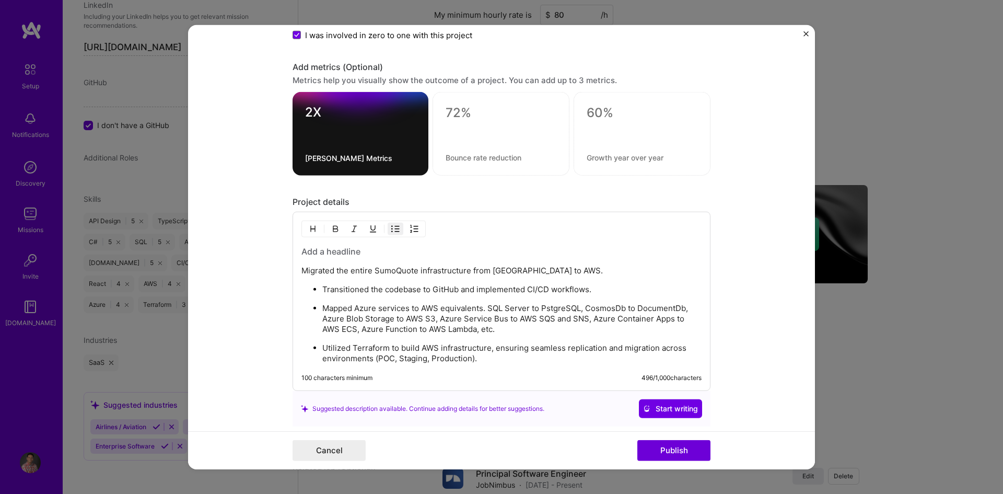
scroll to position [888, 0]
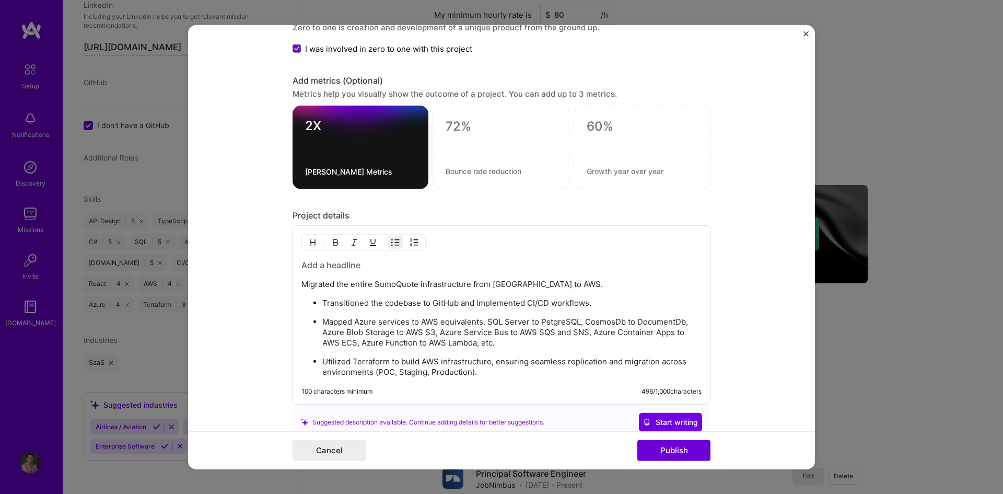
click at [460, 123] on textarea at bounding box center [501, 127] width 111 height 16
click at [450, 169] on textarea at bounding box center [501, 171] width 111 height 10
click at [462, 124] on textarea "40%" at bounding box center [501, 129] width 111 height 20
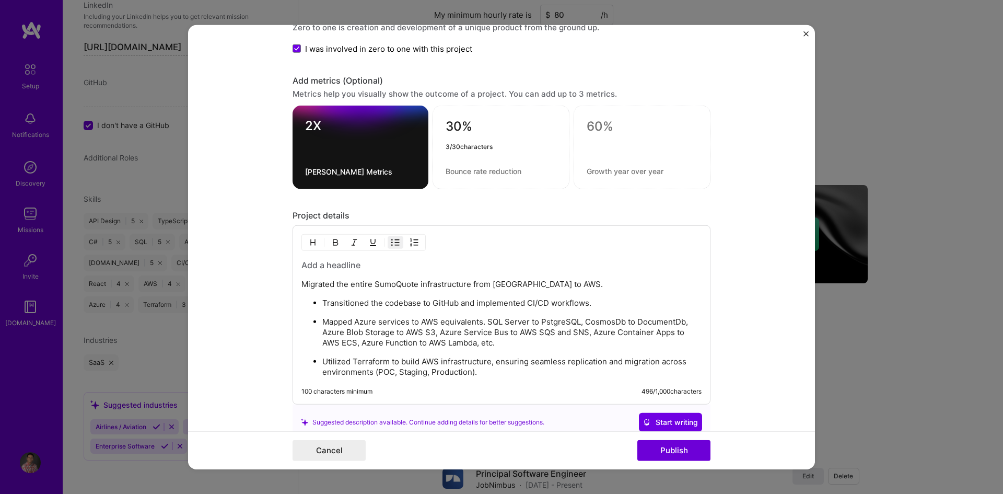
type textarea "30%"
click at [462, 172] on textarea at bounding box center [501, 171] width 111 height 10
type textarea "Cost Reduction"
click at [733, 211] on form "Project title Azure to AWS Cloud Migration Company JobNimbus Project industry I…" at bounding box center [501, 247] width 627 height 445
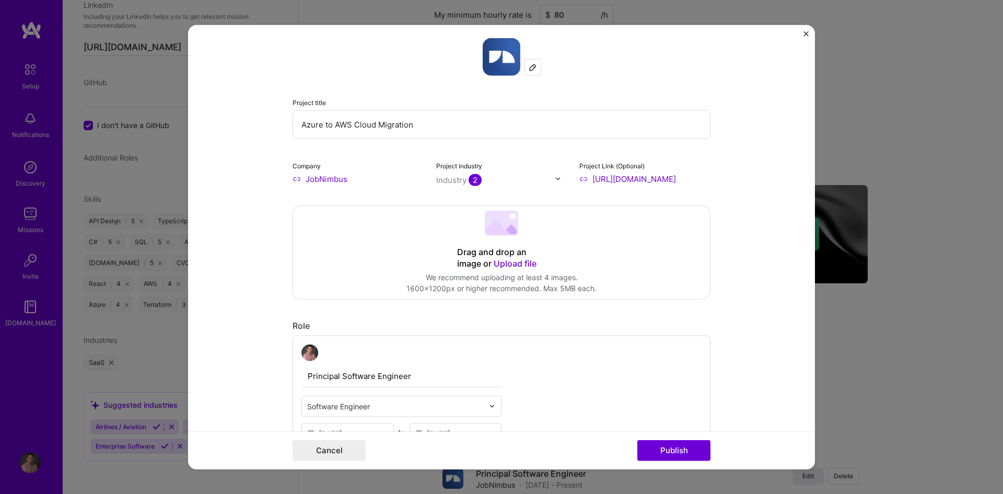
scroll to position [0, 0]
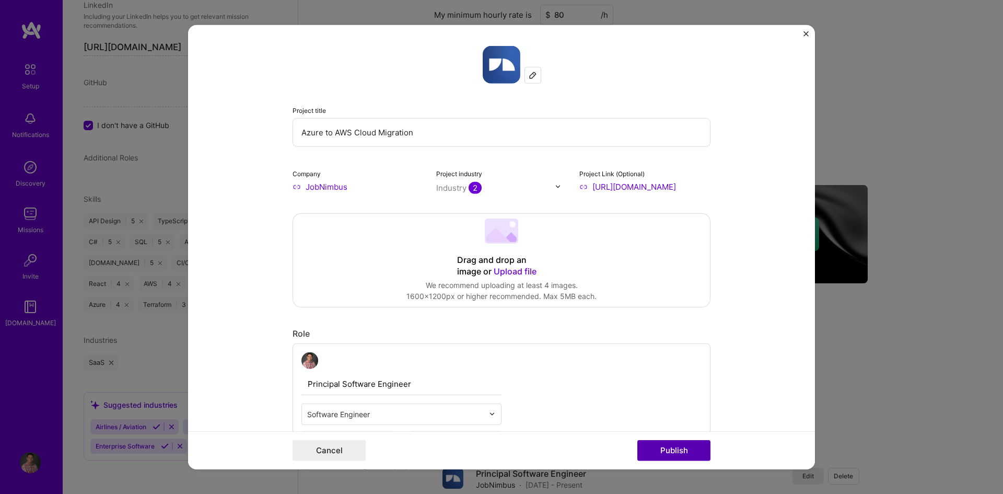
click at [682, 448] on button "Publish" at bounding box center [673, 450] width 73 height 21
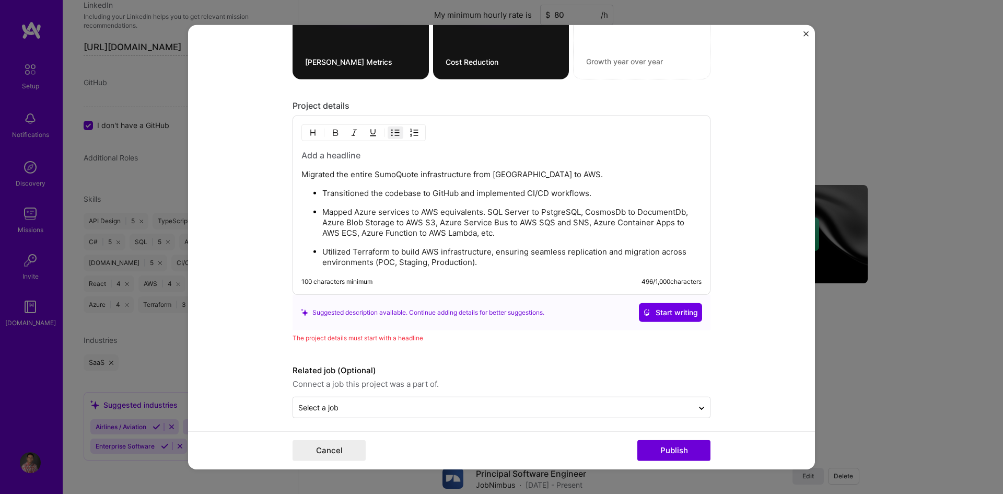
scroll to position [1004, 0]
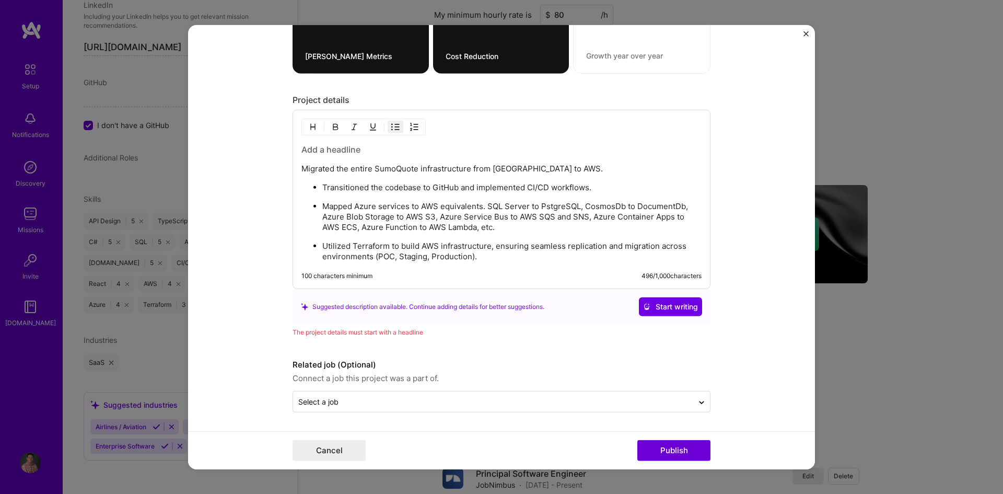
click at [323, 149] on h3 at bounding box center [501, 149] width 400 height 11
click at [312, 145] on h3 at bounding box center [501, 149] width 400 height 11
click at [309, 129] on img "button" at bounding box center [313, 127] width 8 height 8
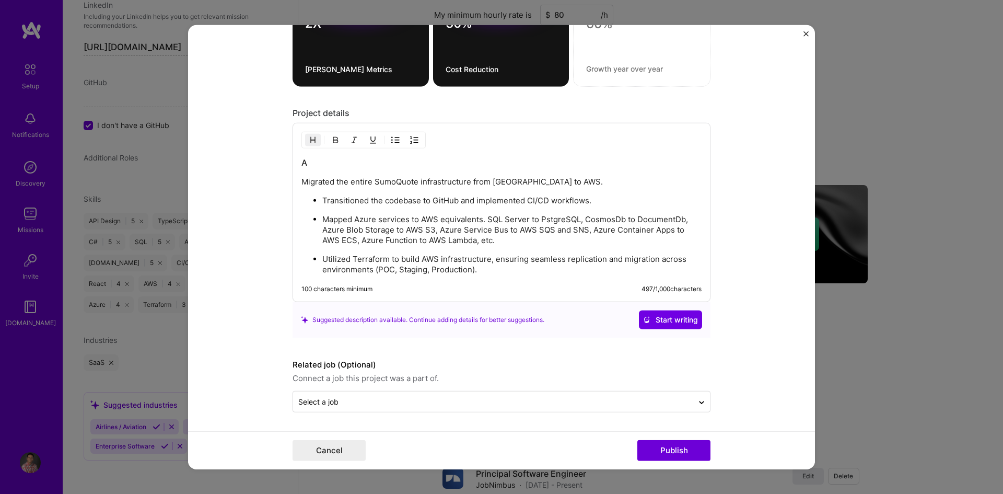
scroll to position [990, 0]
drag, startPoint x: 298, startPoint y: 181, endPoint x: 339, endPoint y: 180, distance: 40.2
click at [339, 180] on p "Migrated the entire SumoQuote infrastructure from [GEOGRAPHIC_DATA] to AWS." at bounding box center [501, 182] width 400 height 10
click at [414, 178] on p "Migrated the entire SumoQuote infrastructure from [GEOGRAPHIC_DATA] to AWS." at bounding box center [501, 182] width 400 height 10
drag, startPoint x: 371, startPoint y: 183, endPoint x: 538, endPoint y: 180, distance: 166.7
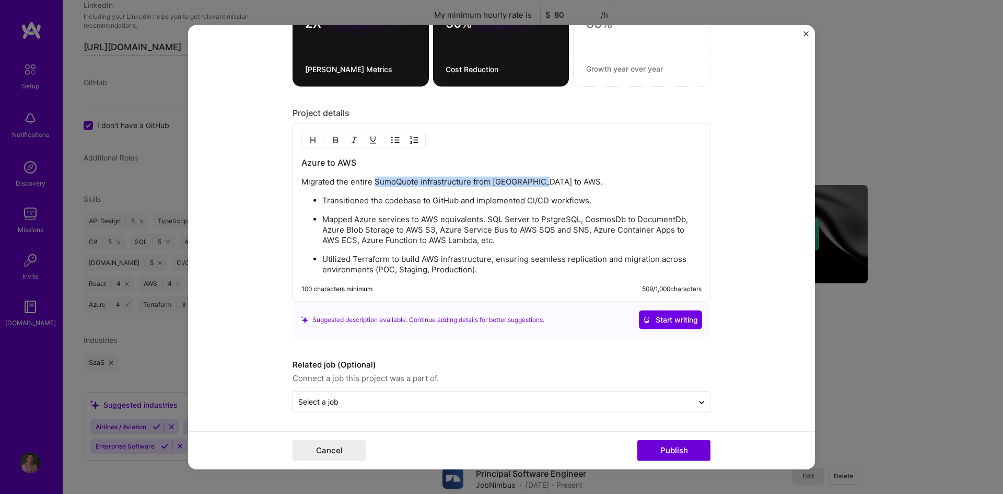
click at [538, 180] on p "Migrated the entire SumoQuote infrastructure from [GEOGRAPHIC_DATA] to AWS." at bounding box center [501, 182] width 400 height 10
copy p "SumoQuote infrastructure from [GEOGRAPHIC_DATA] to AWS"
drag, startPoint x: 350, startPoint y: 162, endPoint x: 298, endPoint y: 161, distance: 51.7
click at [301, 161] on h3 "Azure to AWS" at bounding box center [501, 162] width 400 height 11
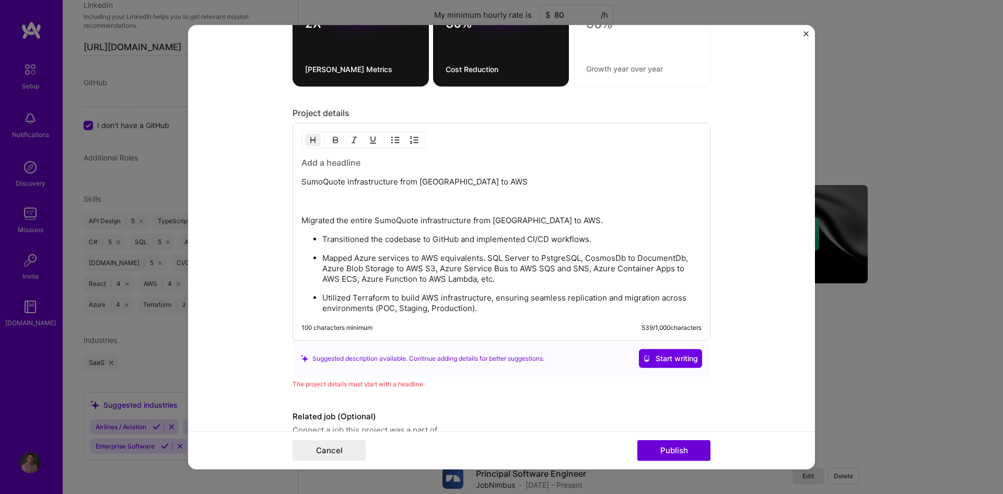
scroll to position [1004, 0]
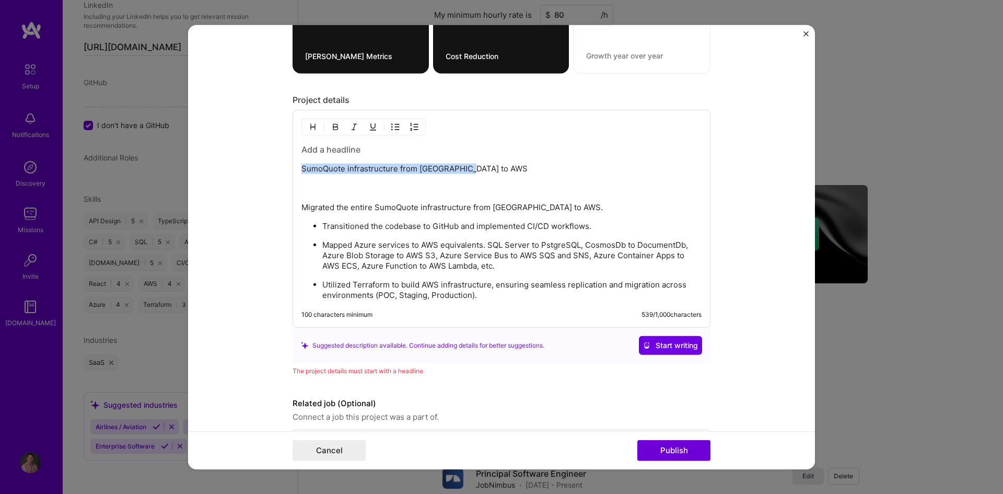
drag, startPoint x: 467, startPoint y: 169, endPoint x: 293, endPoint y: 173, distance: 173.5
click at [293, 173] on div "SumoQuote infrastructure from [GEOGRAPHIC_DATA] to AWS Migrated the entire Sumo…" at bounding box center [502, 219] width 418 height 218
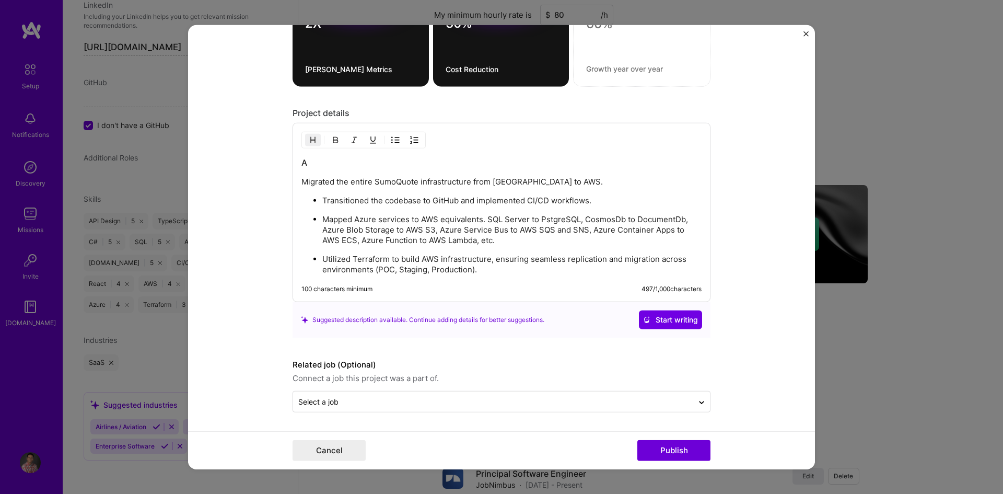
scroll to position [990, 0]
drag, startPoint x: 391, startPoint y: 164, endPoint x: 289, endPoint y: 164, distance: 101.9
click at [293, 164] on div "Infrastructure migration from [GEOGRAPHIC_DATA] to AWS Migrated the entire Sumo…" at bounding box center [502, 212] width 418 height 179
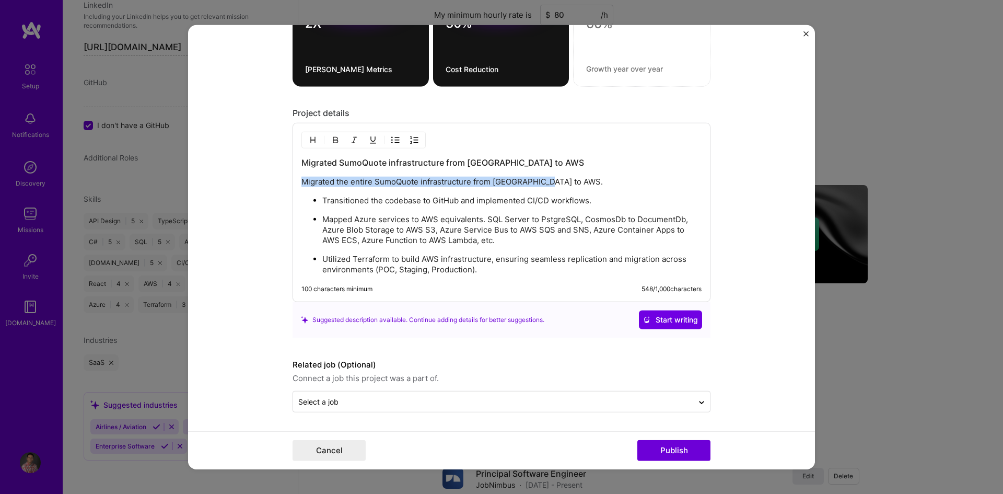
drag, startPoint x: 546, startPoint y: 181, endPoint x: 280, endPoint y: 181, distance: 265.9
click at [280, 181] on form "Project title Azure to AWS Cloud Migration Company JobNimbus Project industry I…" at bounding box center [501, 247] width 627 height 445
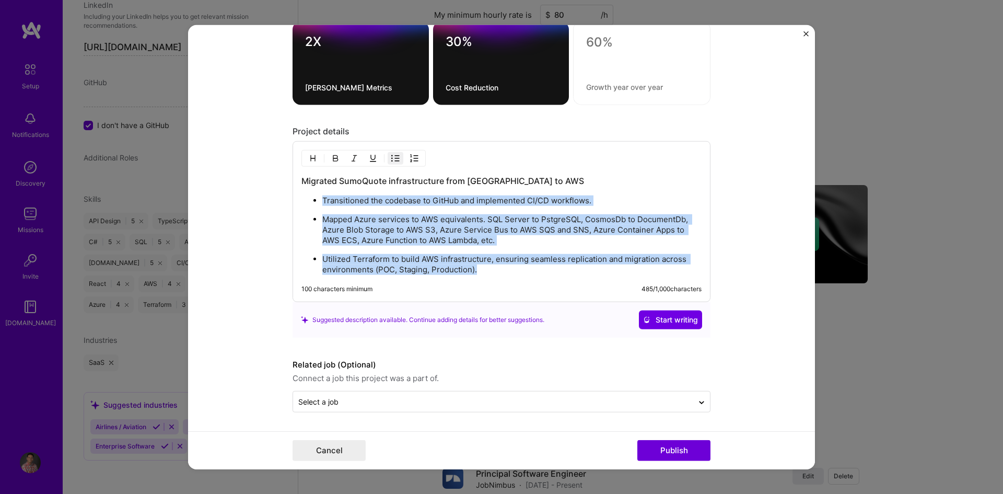
drag, startPoint x: 477, startPoint y: 271, endPoint x: 260, endPoint y: 200, distance: 228.0
click at [260, 200] on form "Project title Azure to AWS Cloud Migration Company JobNimbus Project industry I…" at bounding box center [501, 247] width 627 height 445
click at [391, 159] on img "button" at bounding box center [395, 158] width 8 height 8
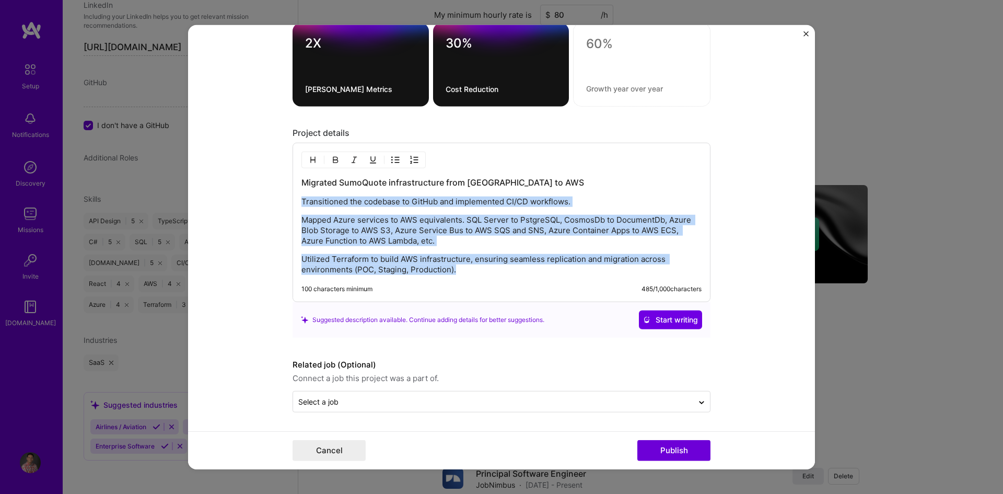
scroll to position [971, 0]
click at [382, 239] on p "Mapped Azure services to AWS equivalents. SQL Server to PstgreSQL, CosmosDb to …" at bounding box center [501, 230] width 400 height 31
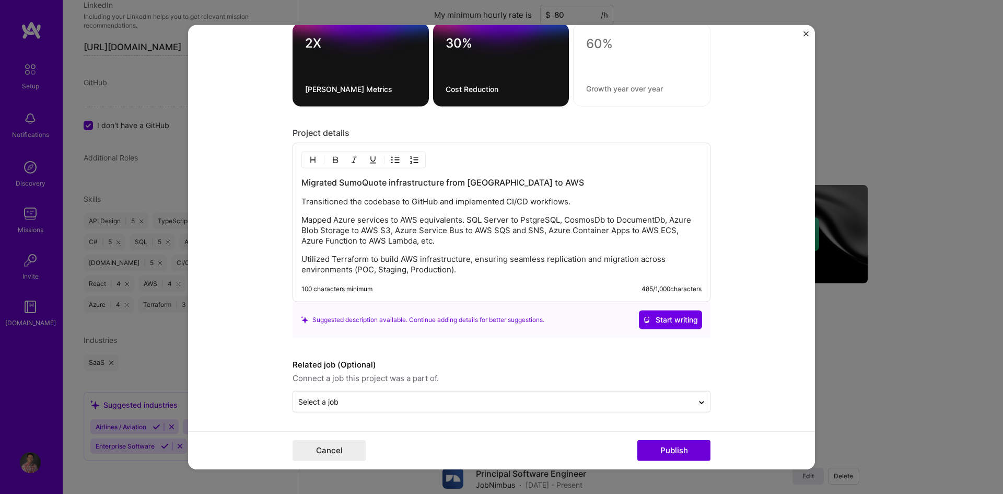
click at [519, 183] on h3 "Migrated SumoQuote infrastructure from [GEOGRAPHIC_DATA] to AWS" at bounding box center [501, 182] width 400 height 11
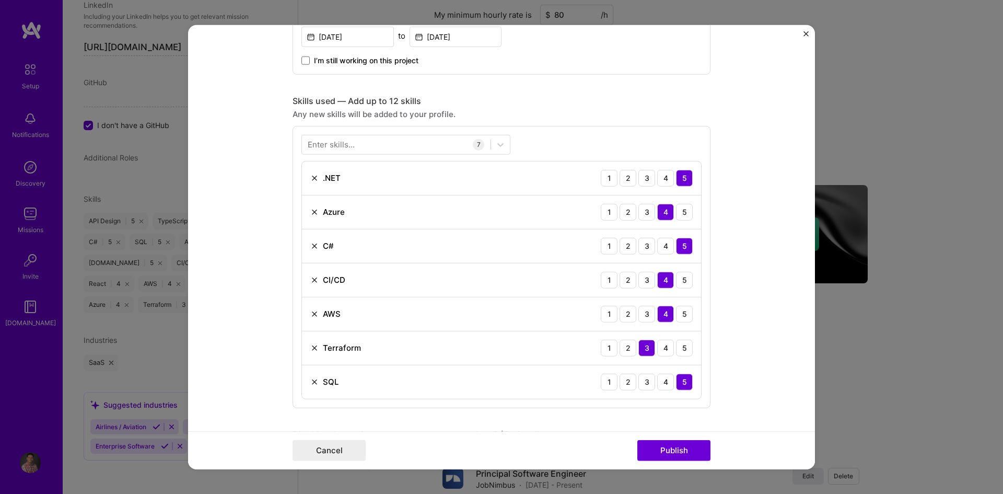
scroll to position [344, 0]
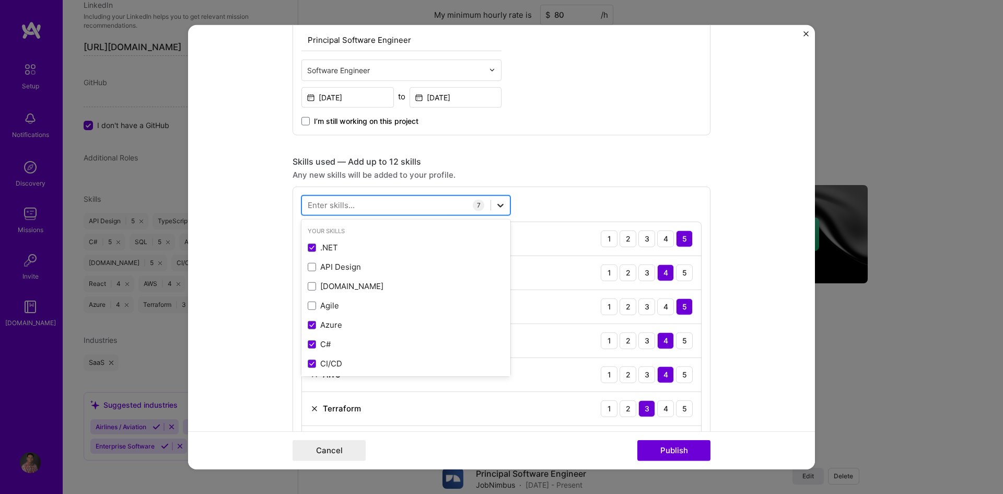
click at [495, 203] on icon at bounding box center [500, 205] width 10 height 10
click at [722, 168] on form "Project title Azure to AWS Cloud Migration Company JobNimbus Project industry I…" at bounding box center [501, 247] width 627 height 445
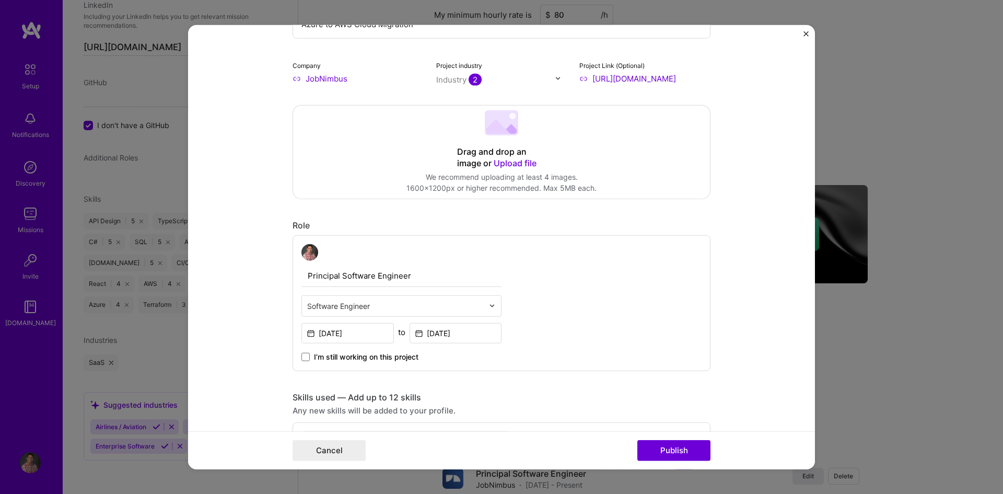
scroll to position [0, 0]
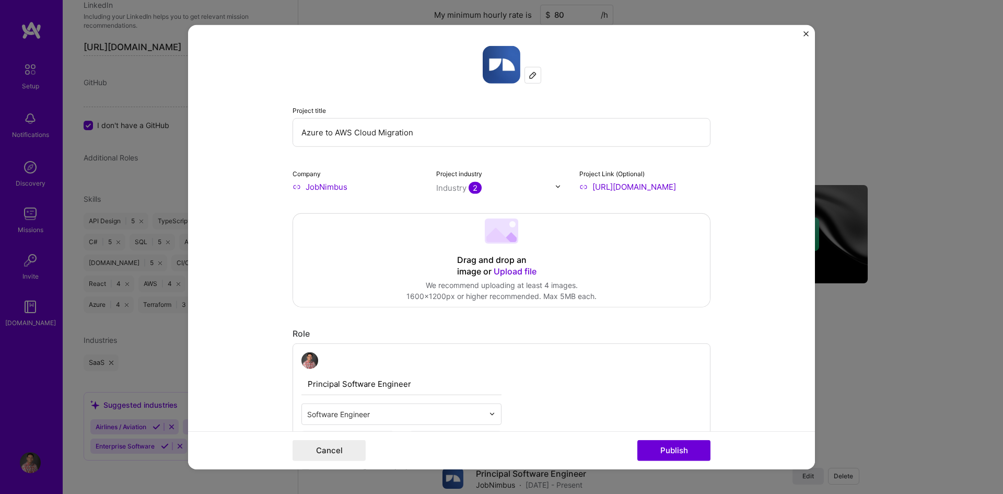
drag, startPoint x: 350, startPoint y: 133, endPoint x: 260, endPoint y: 135, distance: 90.4
click at [260, 135] on form "Project title Azure to AWS Cloud Migration Company JobNimbus Project industry I…" at bounding box center [501, 247] width 627 height 445
click at [319, 133] on input "Cloud Migration" at bounding box center [502, 132] width 418 height 29
type input "Cloud Services Migration"
click at [753, 179] on form "Project title Cloud Services Migration Company JobNimbus Project industry Indus…" at bounding box center [501, 247] width 627 height 445
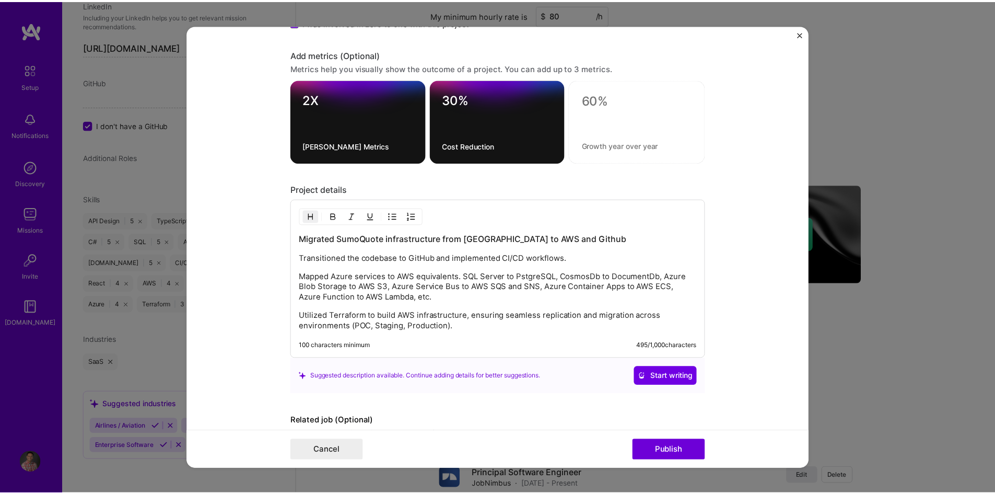
scroll to position [971, 0]
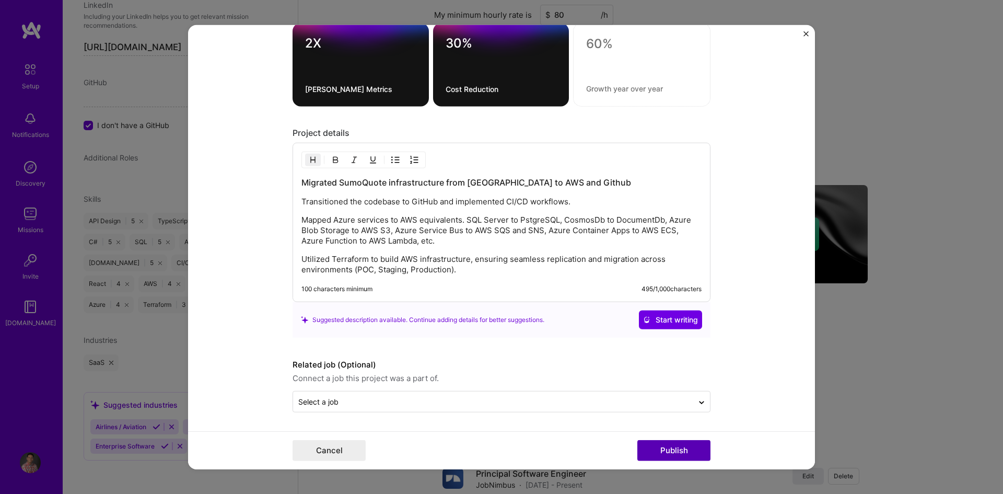
click at [689, 448] on button "Publish" at bounding box center [673, 450] width 73 height 21
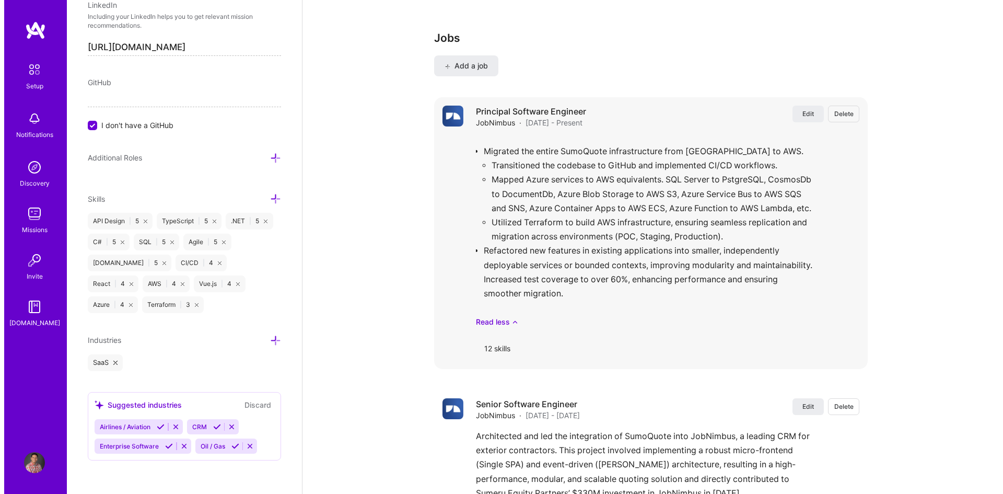
scroll to position [1055, 0]
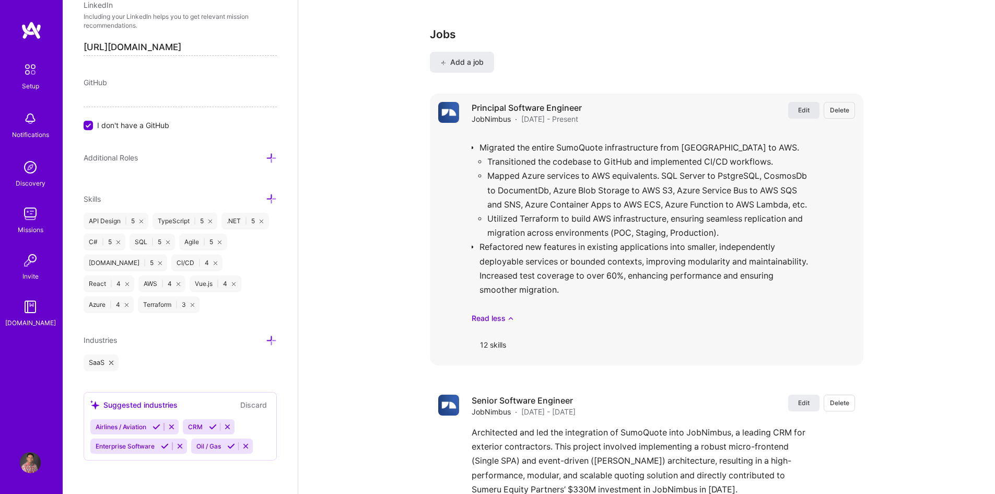
click at [802, 106] on span "Edit" at bounding box center [803, 110] width 11 height 9
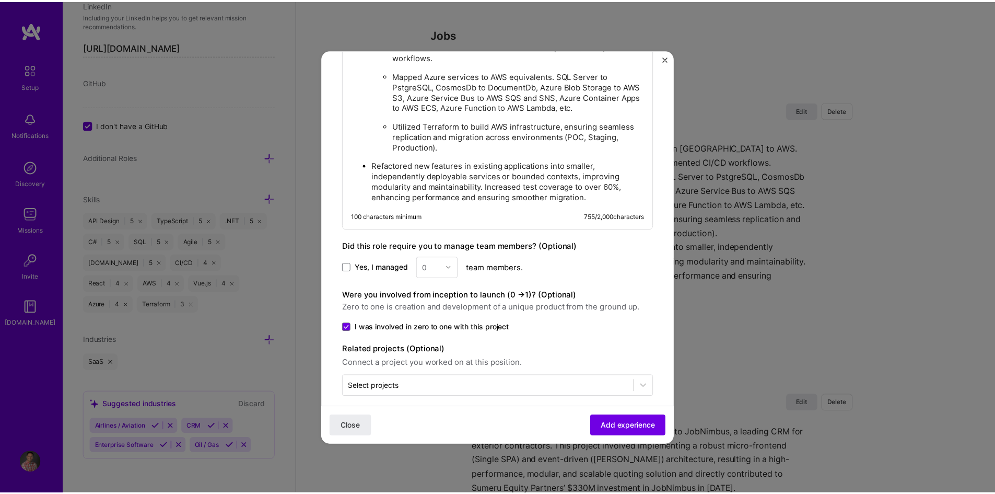
scroll to position [899, 0]
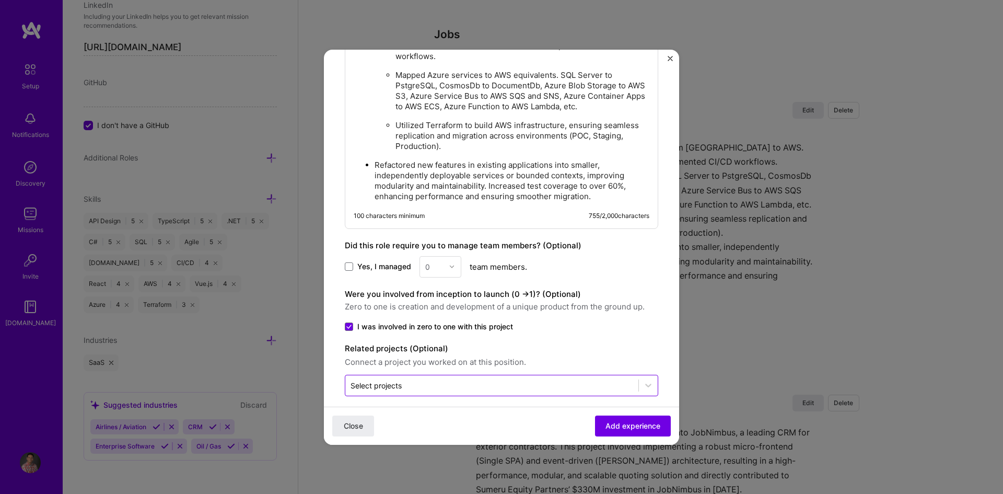
click at [476, 380] on input "text" at bounding box center [492, 385] width 283 height 11
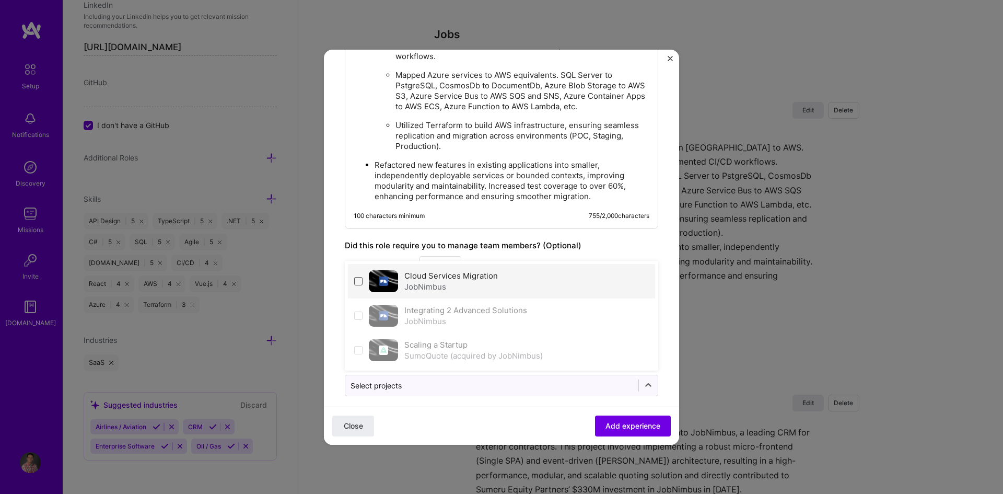
click at [359, 277] on span at bounding box center [358, 281] width 8 height 8
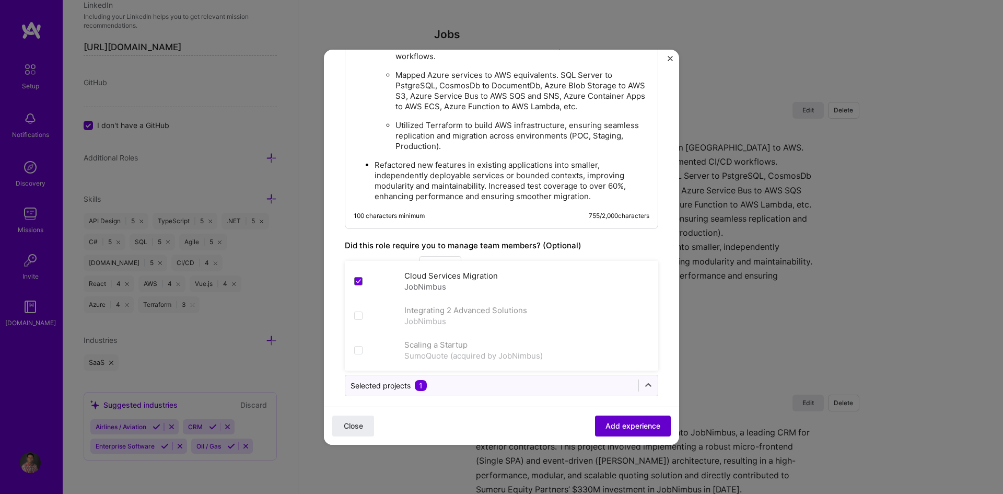
click at [605, 428] on span "Add experience" at bounding box center [632, 425] width 55 height 10
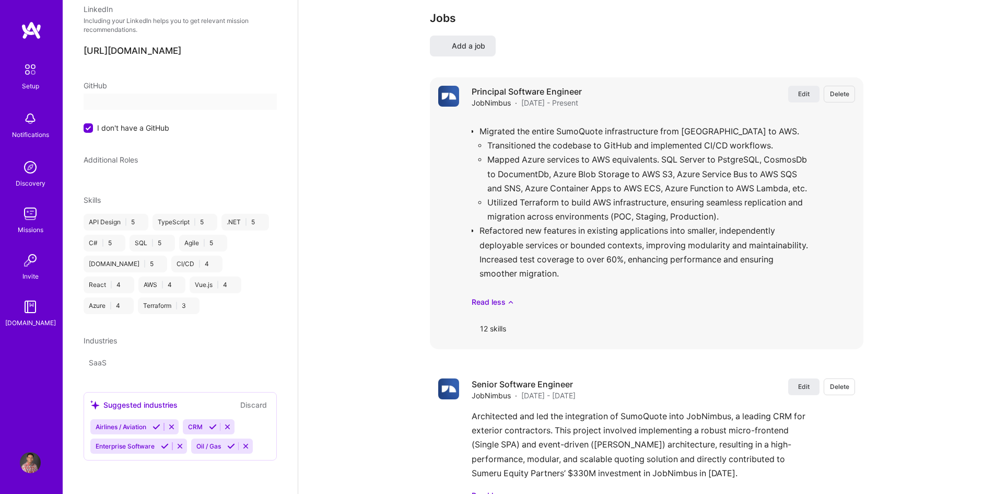
select select "CA"
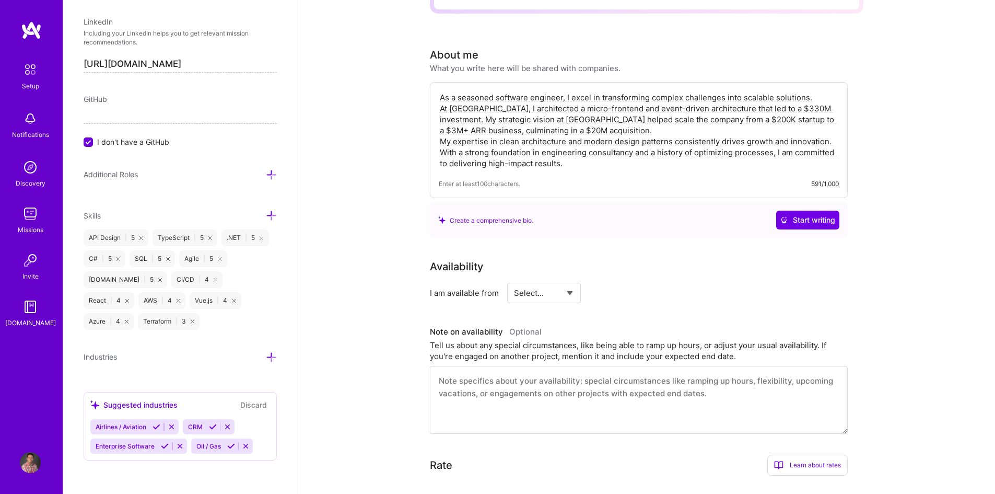
scroll to position [209, 0]
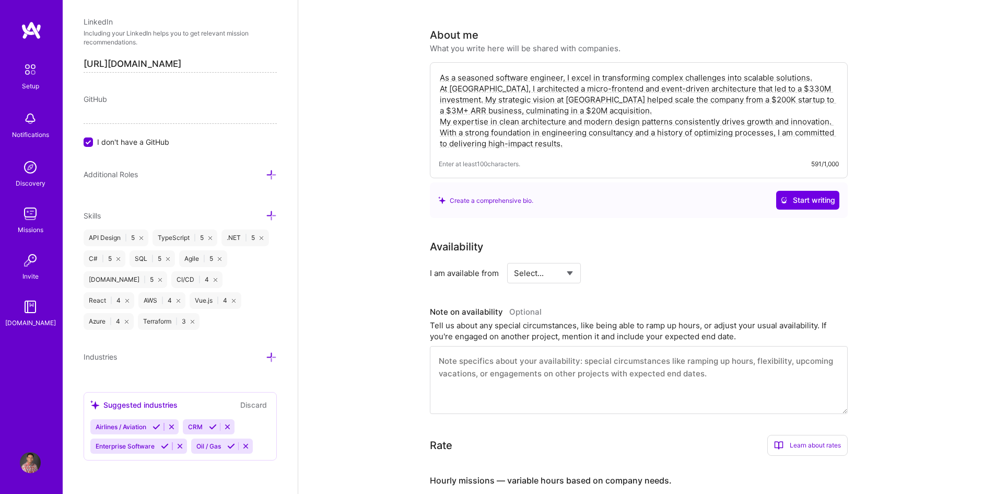
click at [565, 260] on select "Select... Right Now Future Date Not Available" at bounding box center [544, 273] width 60 height 27
select select "Right Now"
click at [514, 260] on select "Select... Right Now Future Date Not Available" at bounding box center [544, 273] width 60 height 27
click at [509, 353] on textarea at bounding box center [639, 380] width 418 height 68
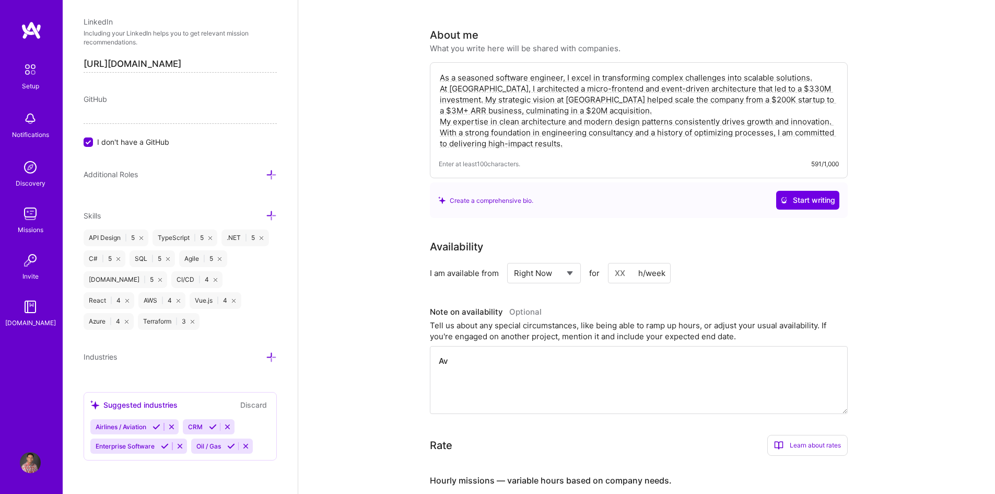
type textarea "A"
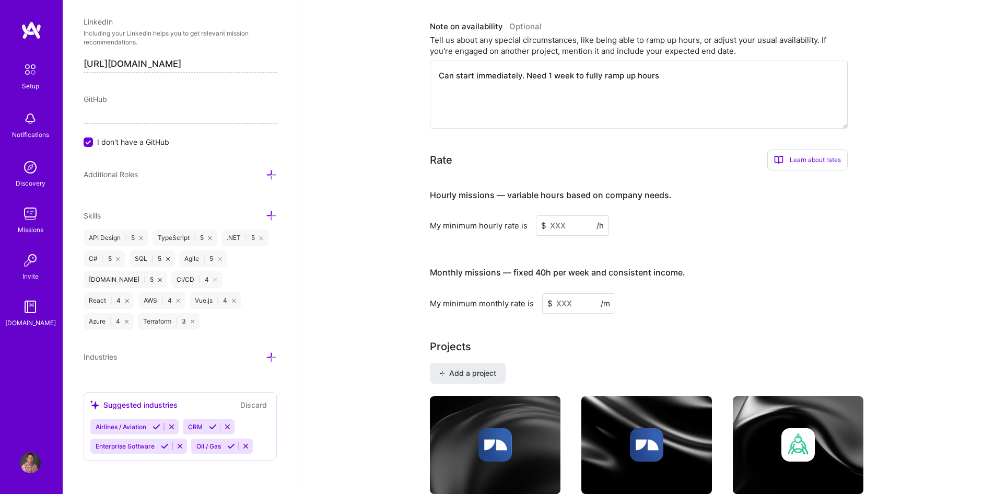
scroll to position [522, 0]
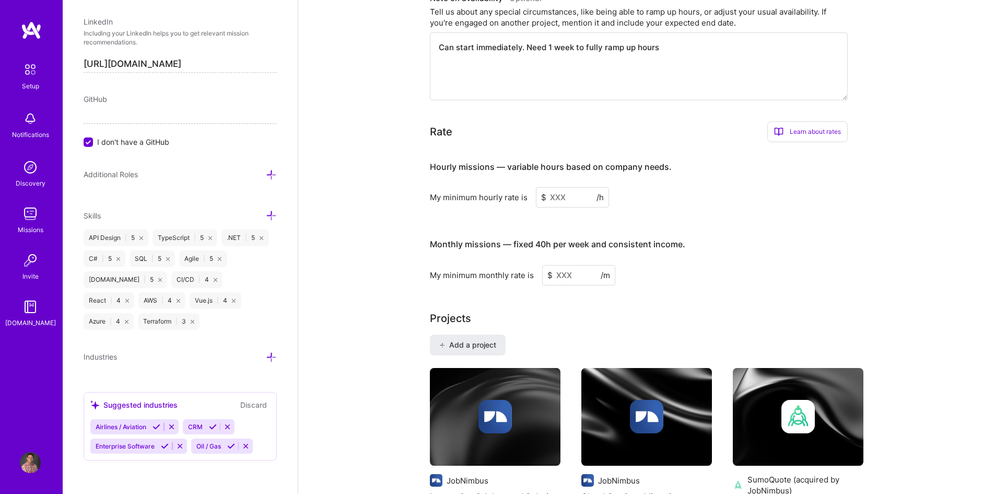
type textarea "Can start immediately. Need 1 week to fully ramp up hours"
click at [566, 187] on input at bounding box center [572, 197] width 73 height 20
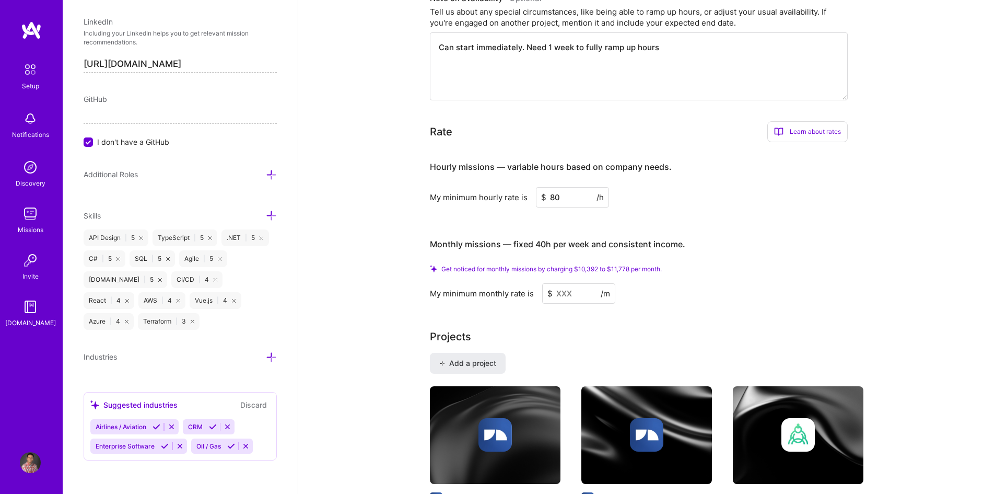
click at [570, 283] on input at bounding box center [578, 293] width 73 height 20
click at [570, 187] on input "80" at bounding box center [572, 197] width 73 height 20
click at [562, 283] on input at bounding box center [578, 293] width 73 height 20
click at [564, 187] on input "90" at bounding box center [572, 197] width 73 height 20
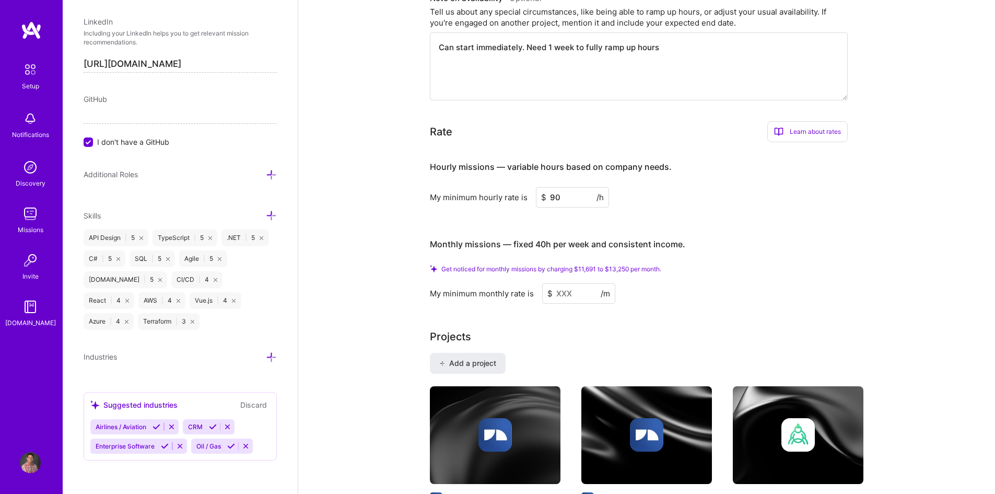
click at [564, 187] on input "90" at bounding box center [572, 197] width 73 height 20
type input "80"
click at [563, 283] on input at bounding box center [578, 293] width 73 height 20
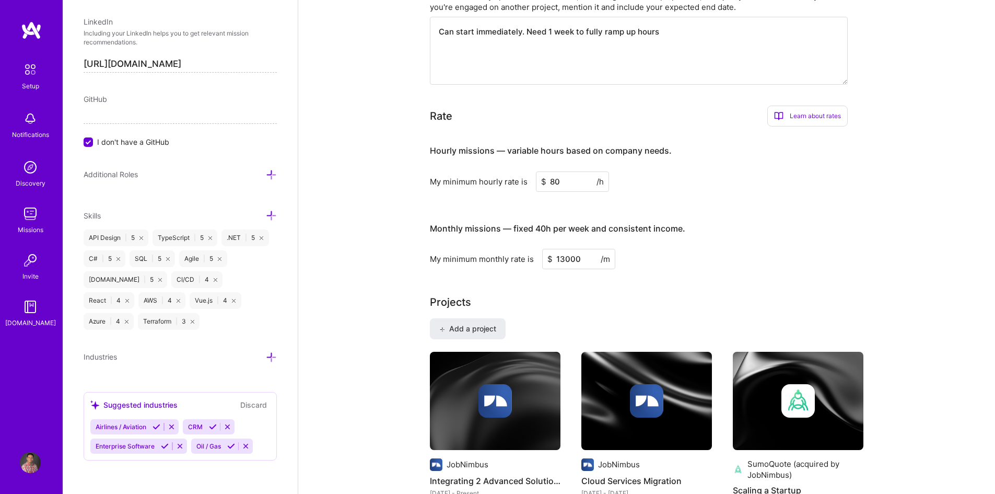
type input "13000"
click at [770, 262] on div "Complete your profile to take the first step in unlocking full [DOMAIN_NAME] ac…" at bounding box center [647, 429] width 434 height 1795
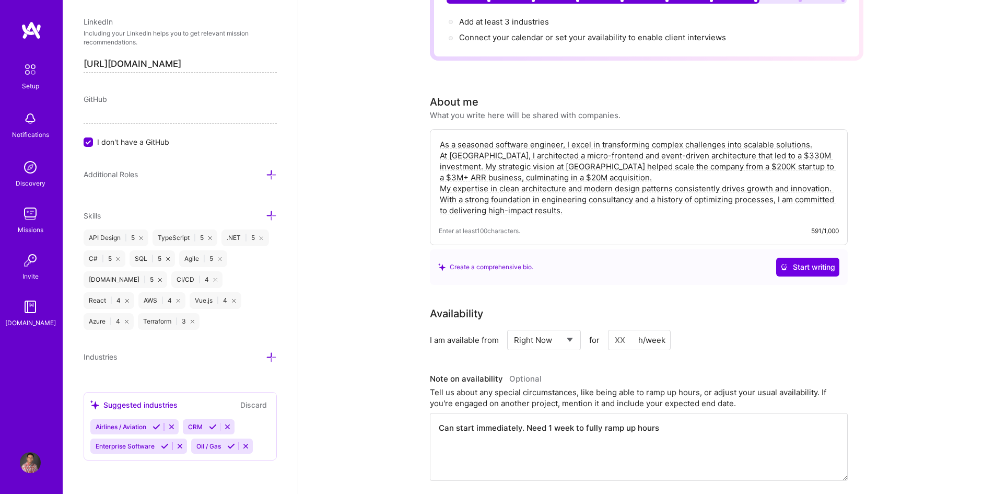
scroll to position [0, 0]
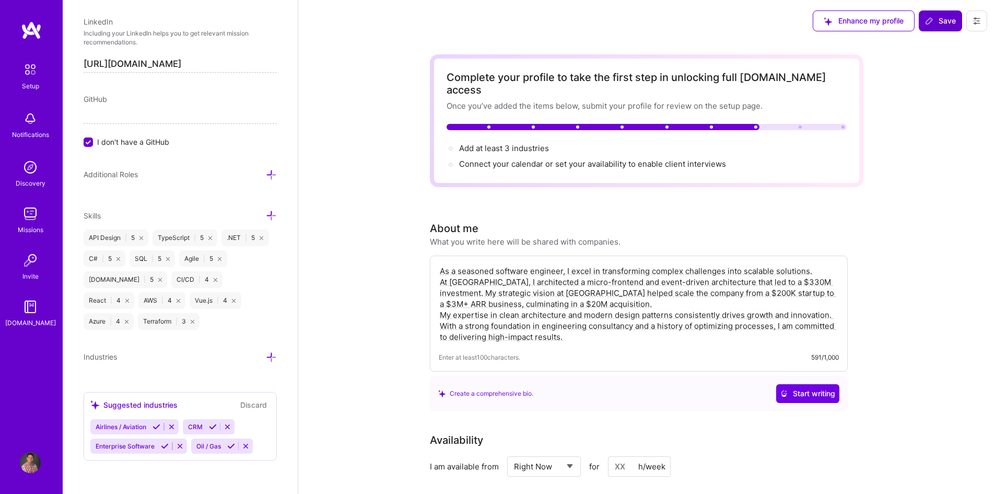
click at [938, 24] on span "Save" at bounding box center [940, 21] width 31 height 10
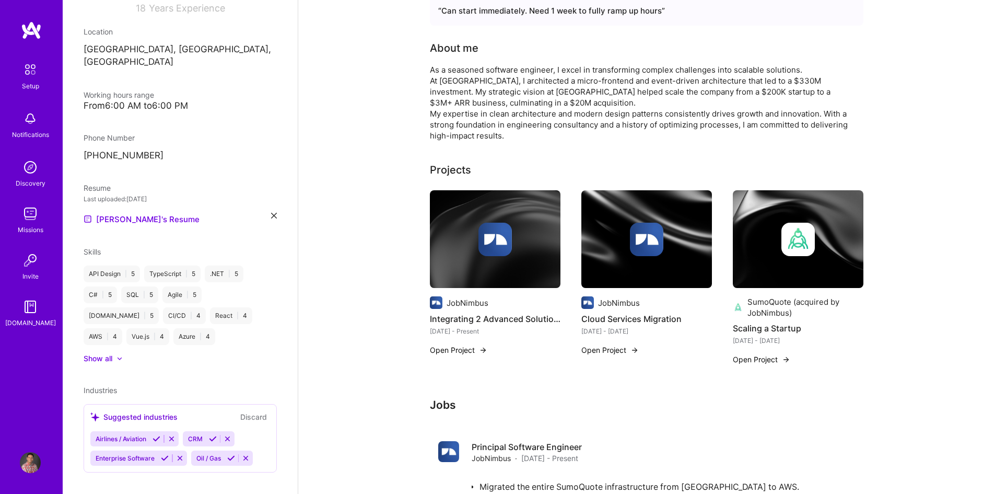
scroll to position [209, 0]
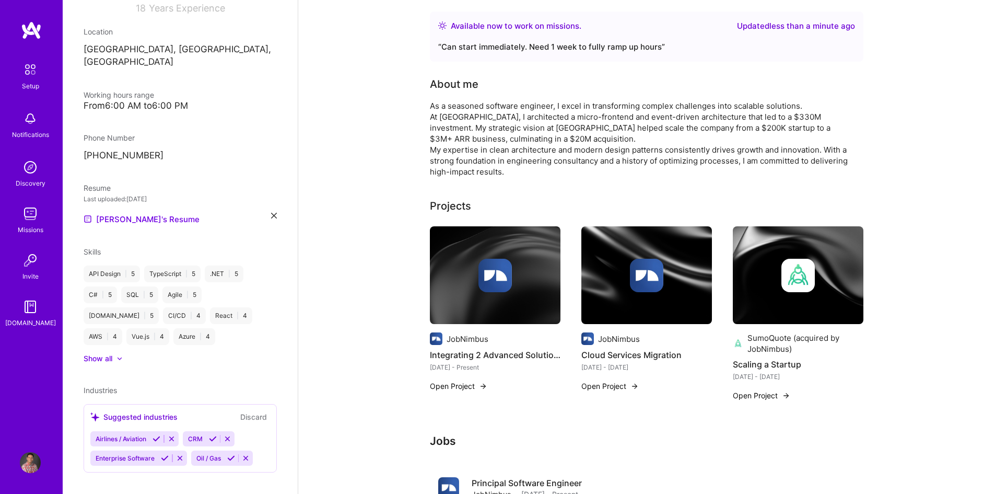
click at [249, 411] on button "Discard" at bounding box center [253, 417] width 33 height 12
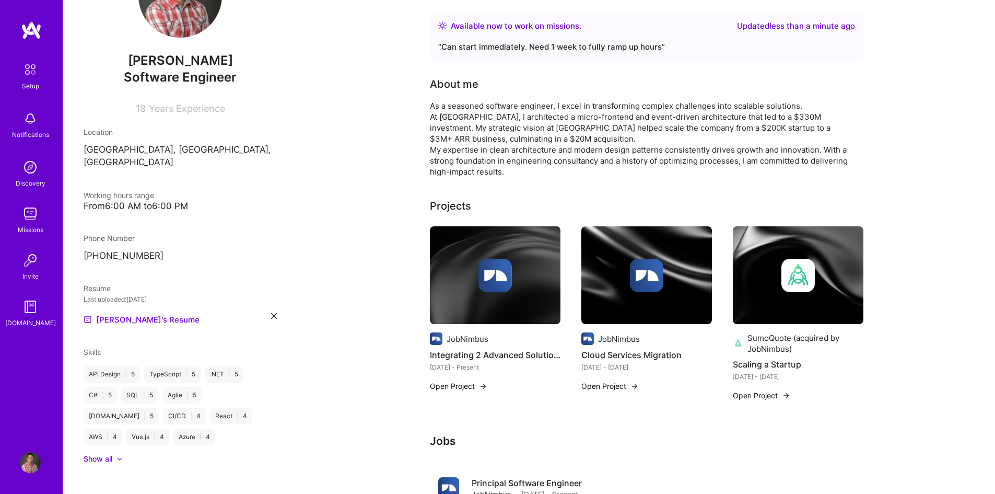
scroll to position [167, 0]
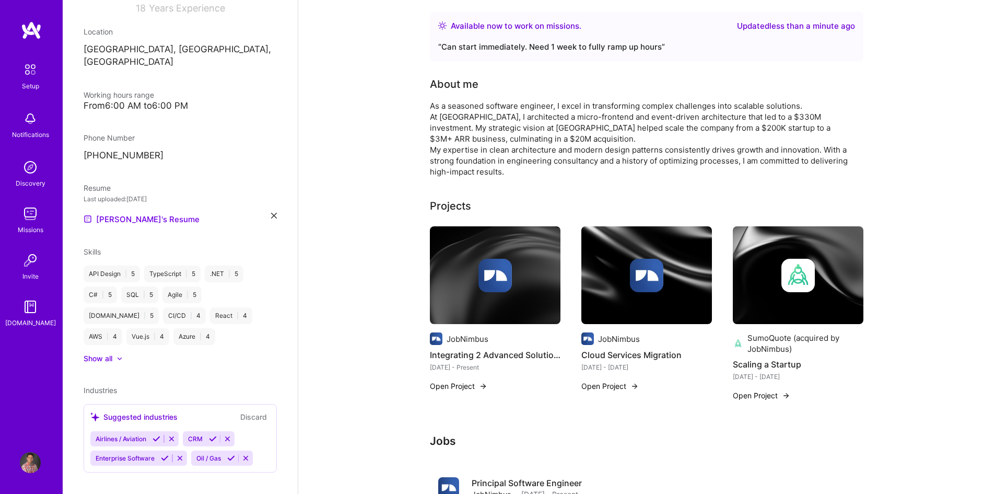
click at [170, 435] on icon at bounding box center [172, 439] width 8 height 8
click at [137, 435] on icon at bounding box center [136, 439] width 8 height 8
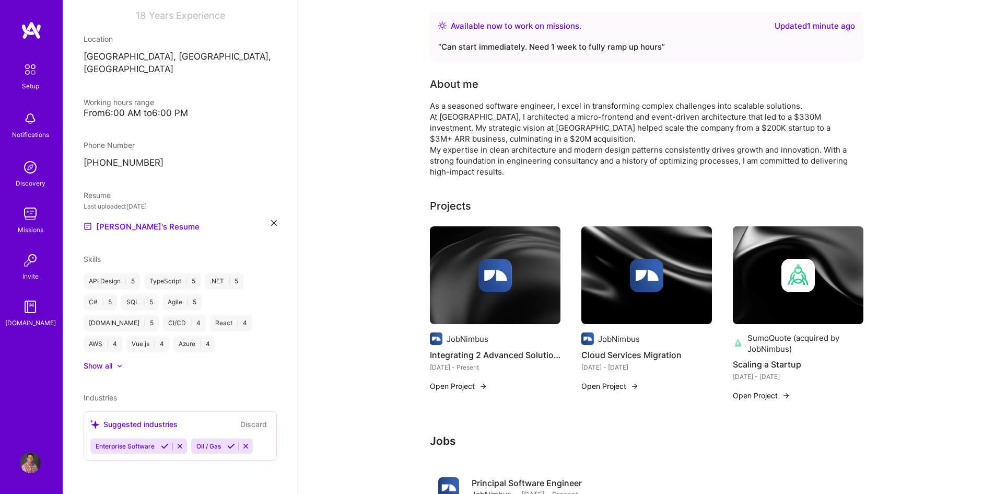
scroll to position [148, 0]
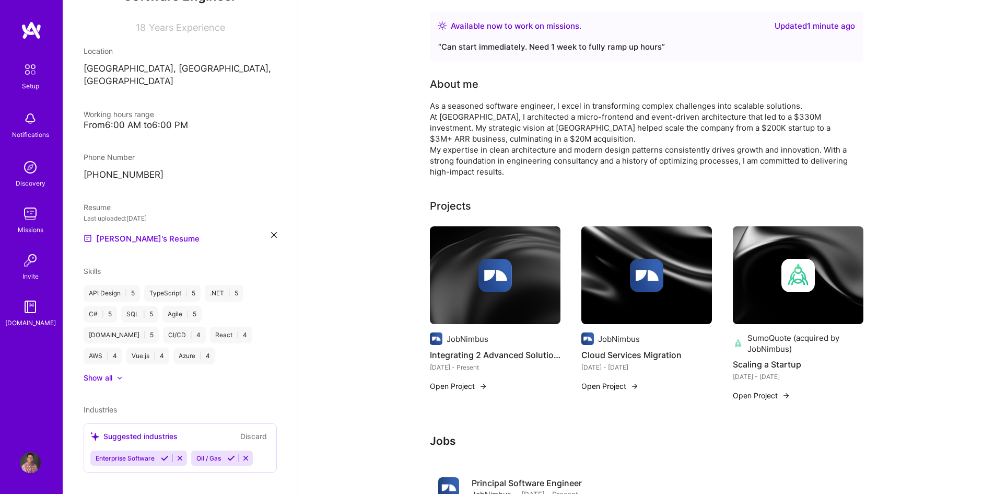
click at [182, 454] on icon at bounding box center [180, 458] width 8 height 8
click at [146, 454] on icon at bounding box center [146, 458] width 8 height 8
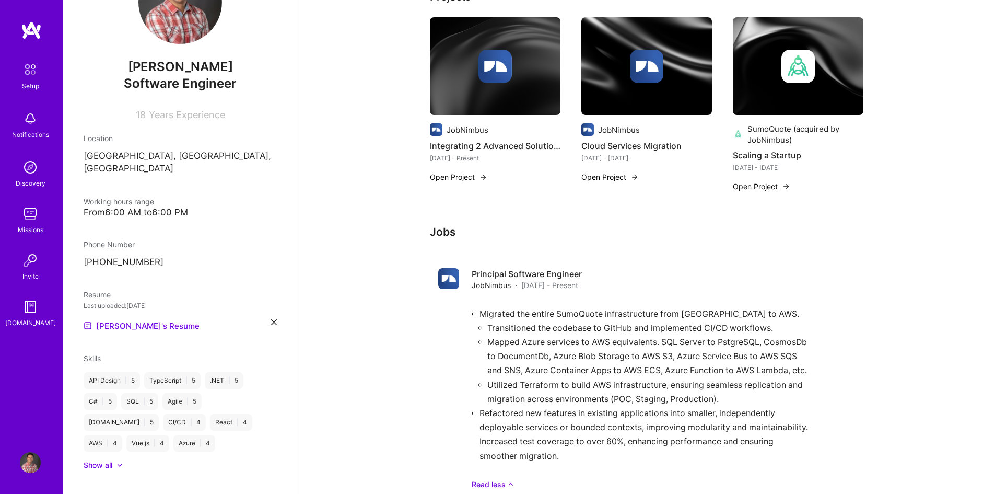
scroll to position [67, 0]
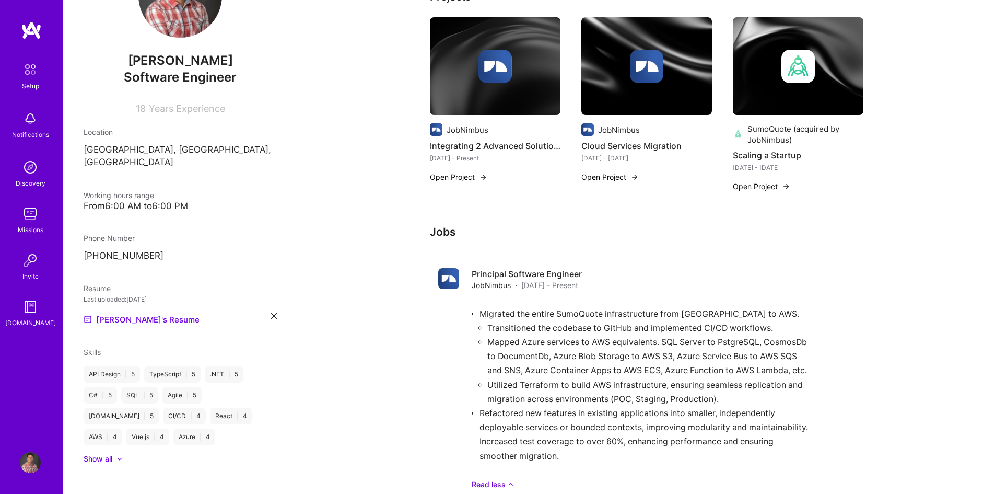
click at [119, 456] on div at bounding box center [119, 459] width 6 height 6
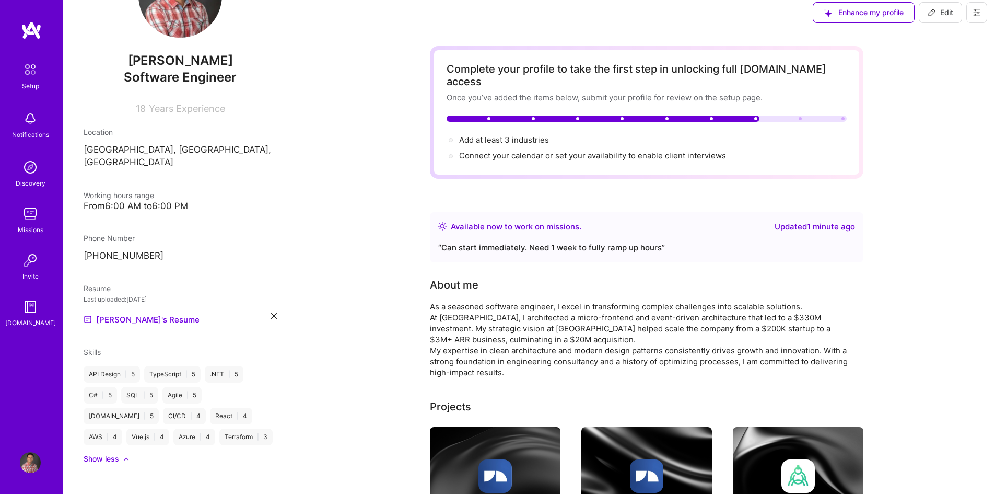
scroll to position [0, 0]
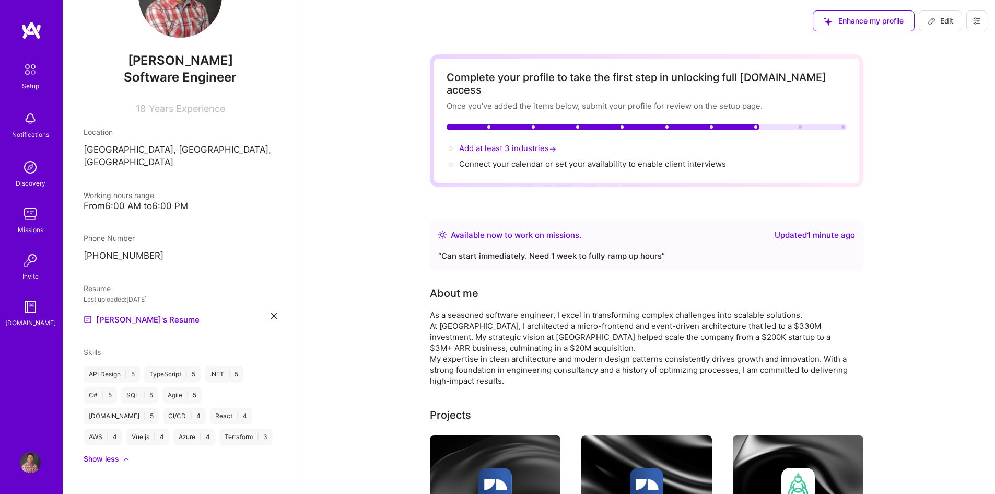
click at [485, 143] on span "Add at least 3 industries →" at bounding box center [508, 148] width 99 height 10
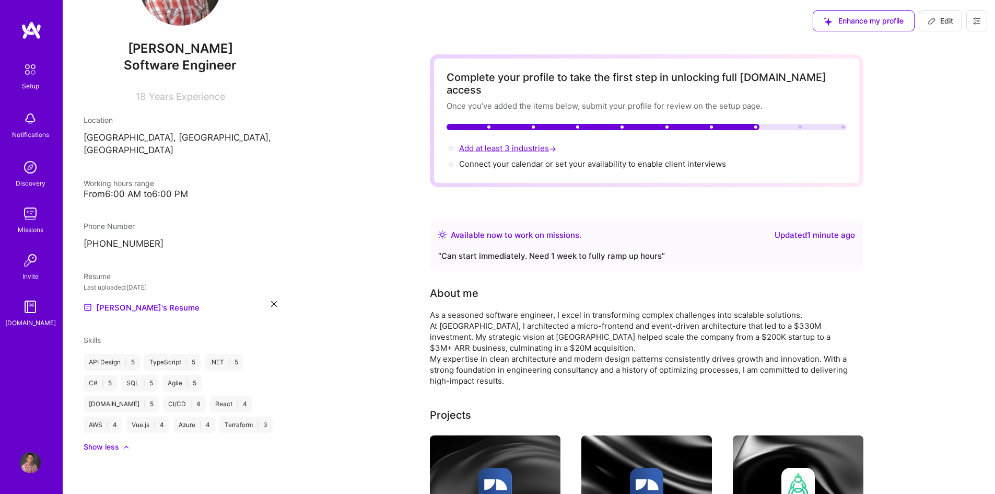
select select "Right Now"
select select "CA"
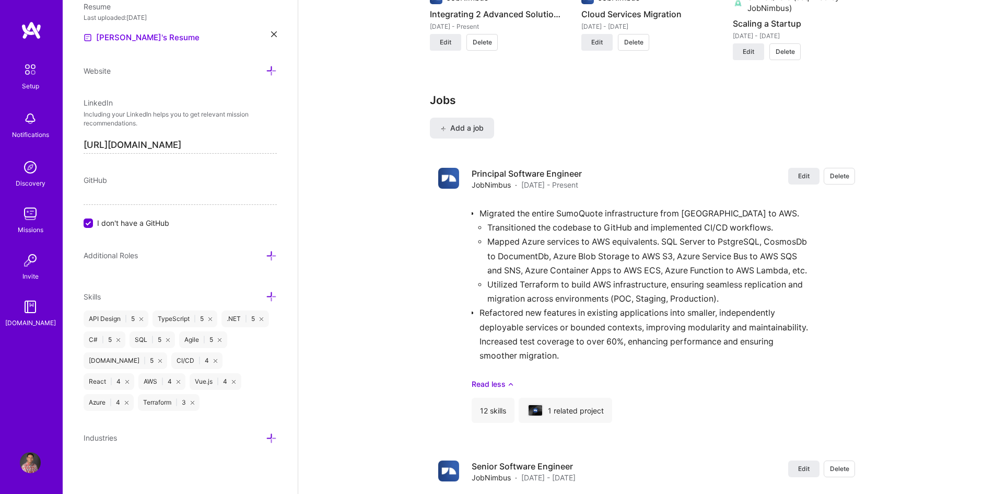
scroll to position [1003, 0]
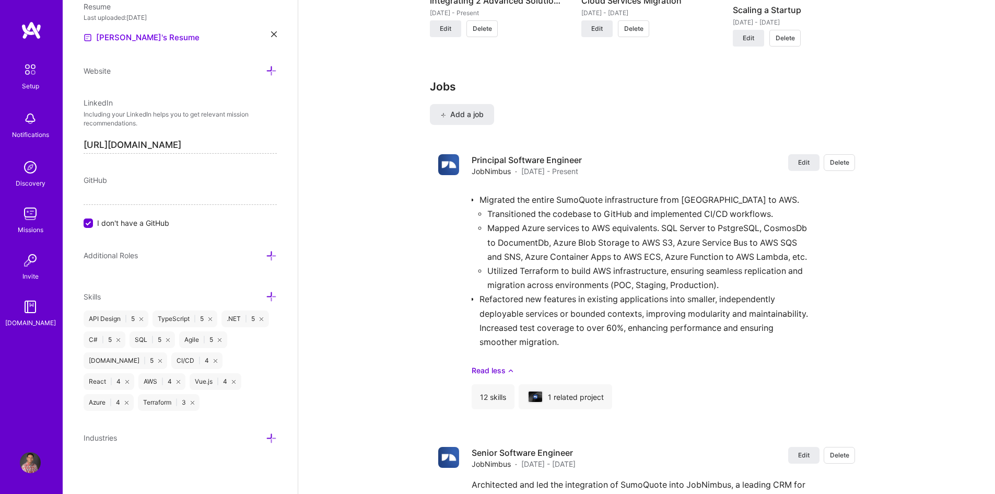
click at [266, 442] on icon at bounding box center [271, 438] width 11 height 11
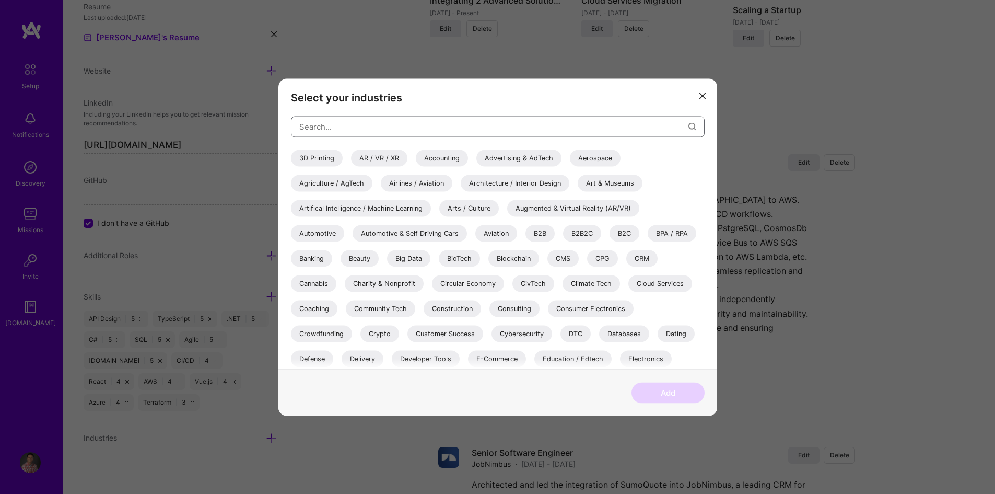
click at [340, 121] on input "modal" at bounding box center [493, 126] width 389 height 27
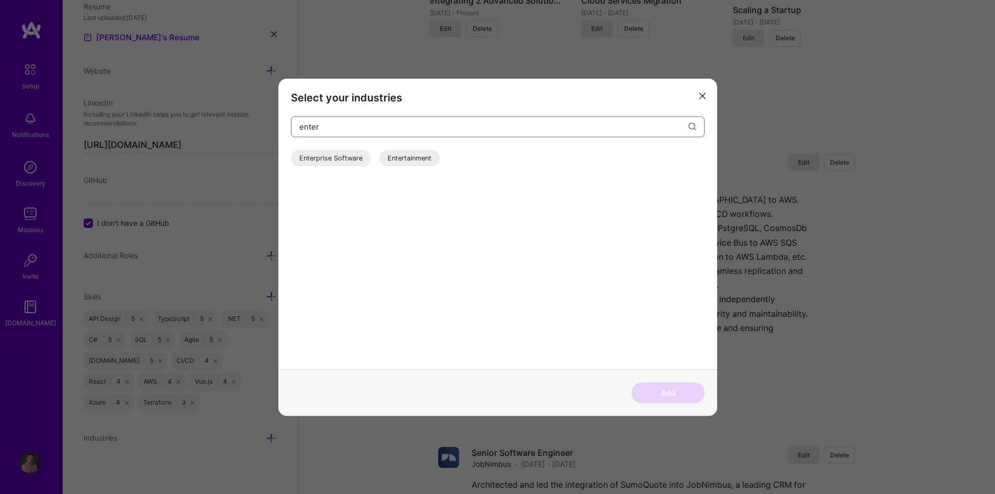
type input "enter"
click at [356, 157] on div "Enterprise Software" at bounding box center [331, 157] width 80 height 17
click at [665, 388] on button "Add" at bounding box center [668, 392] width 73 height 21
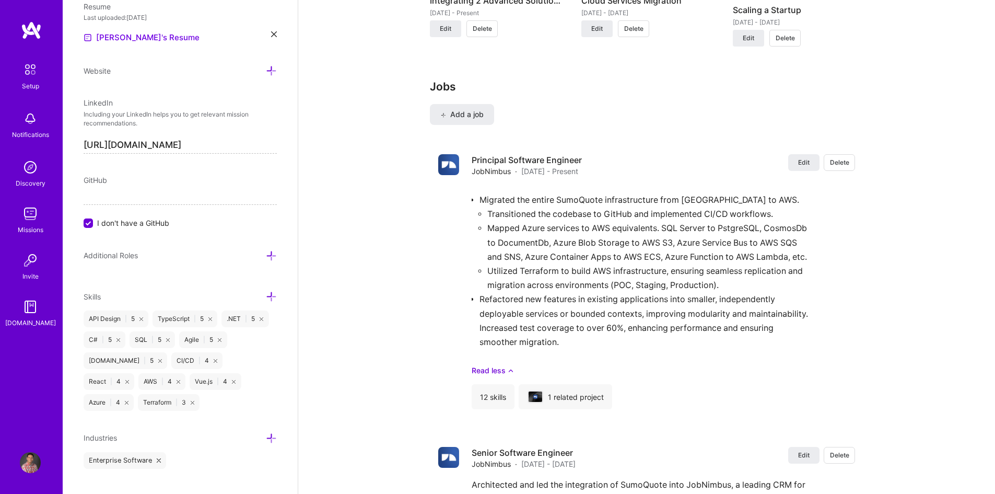
click at [258, 438] on div "Industries" at bounding box center [180, 438] width 193 height 12
click at [266, 438] on icon at bounding box center [271, 438] width 11 height 11
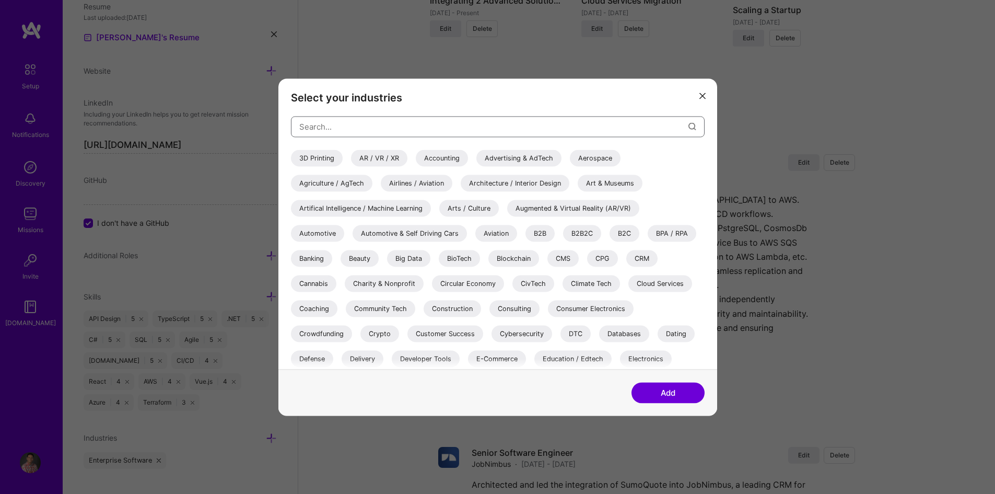
click at [356, 129] on input "modal" at bounding box center [493, 126] width 389 height 27
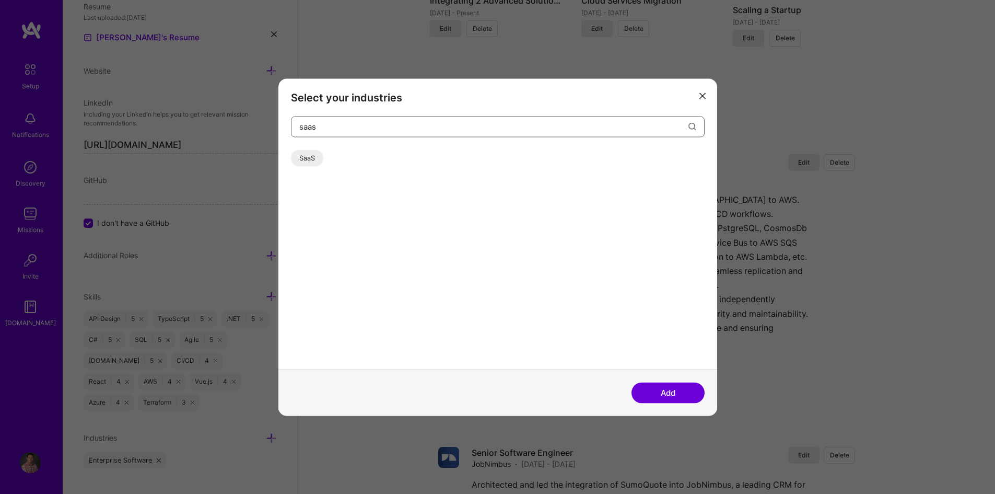
type input "saas"
click at [305, 162] on div "SaaS" at bounding box center [307, 157] width 32 height 17
click at [677, 394] on button "Add" at bounding box center [668, 392] width 73 height 21
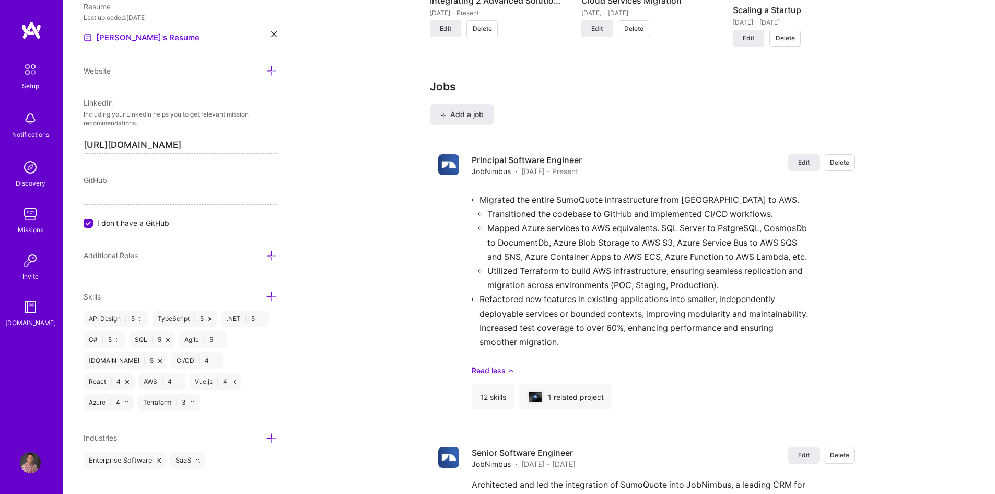
click at [266, 438] on icon at bounding box center [271, 438] width 11 height 11
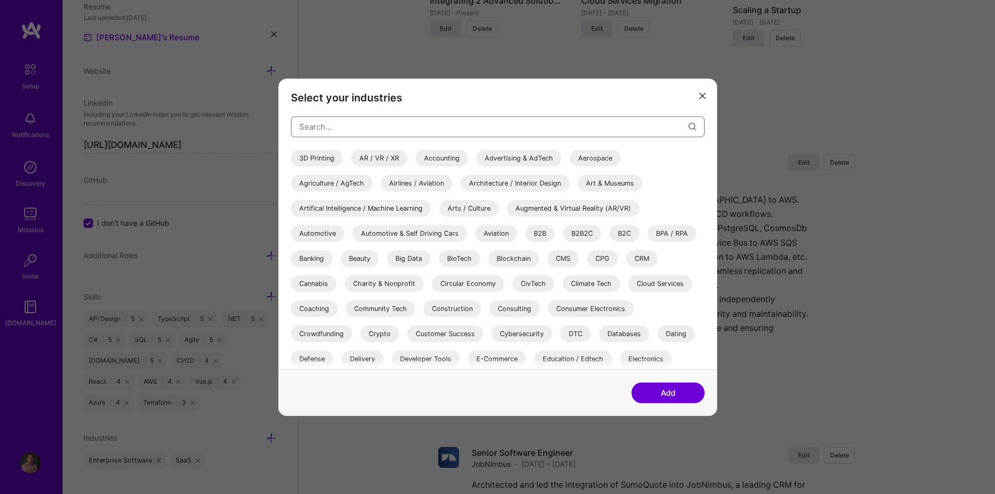
click at [356, 124] on input "modal" at bounding box center [493, 126] width 389 height 27
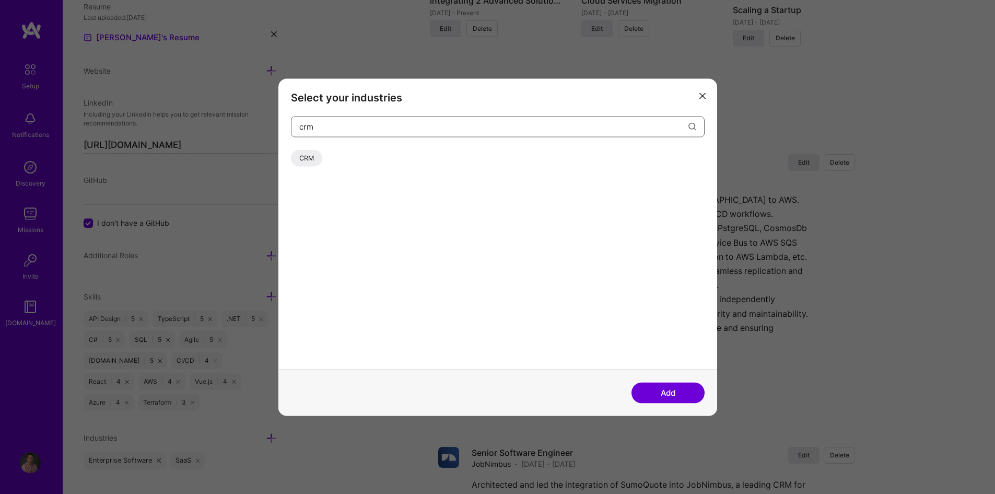
type input "crm"
click at [309, 159] on div "CRM" at bounding box center [306, 157] width 31 height 17
click at [667, 394] on button "Add" at bounding box center [668, 392] width 73 height 21
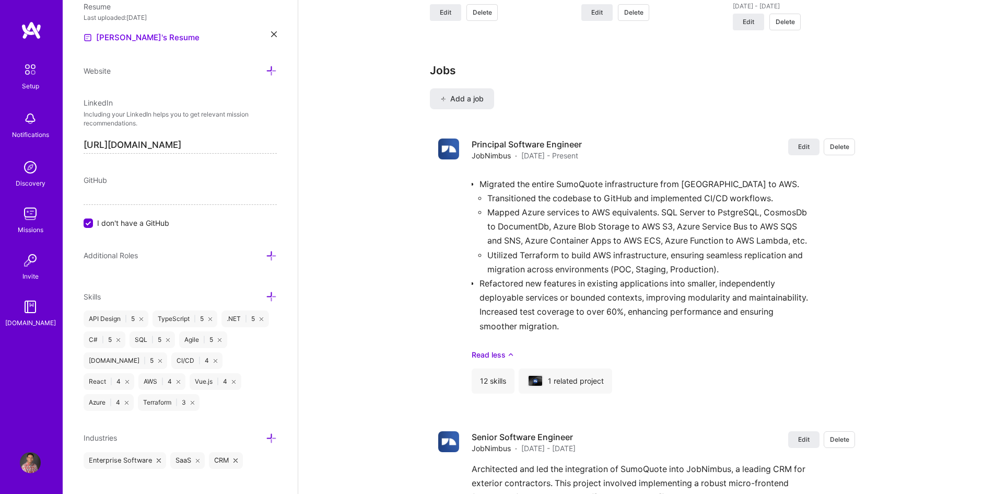
click at [266, 438] on icon at bounding box center [271, 438] width 11 height 11
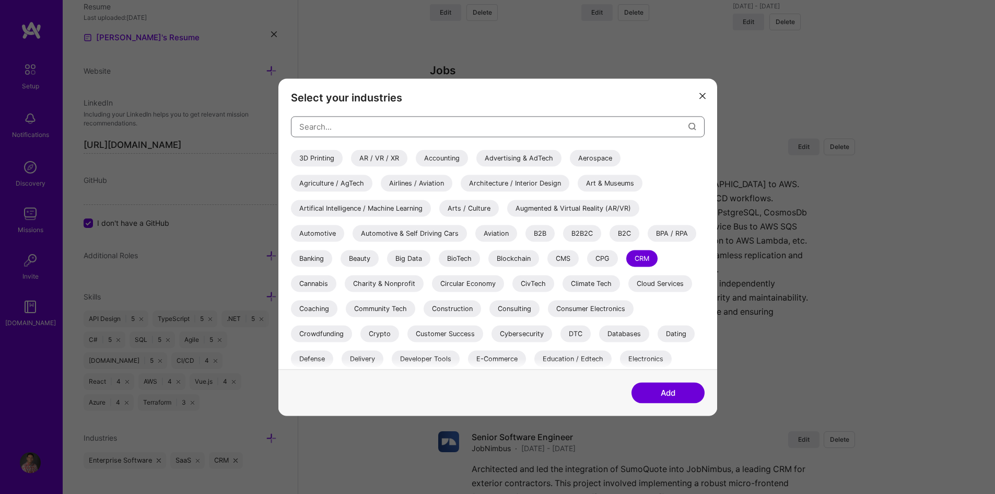
click at [374, 129] on input "modal" at bounding box center [493, 126] width 389 height 27
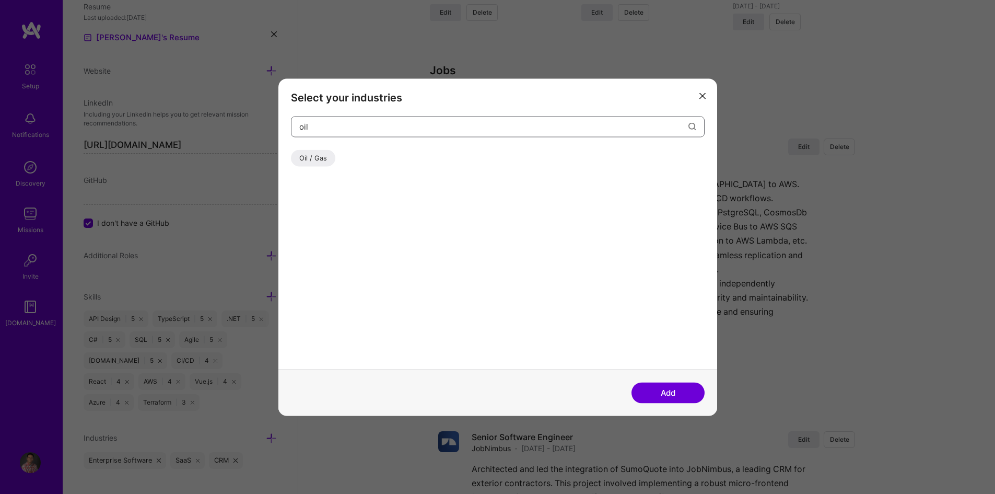
type input "oil"
click at [314, 154] on div "Oil / Gas" at bounding box center [313, 157] width 44 height 17
click at [671, 394] on button "Add" at bounding box center [668, 392] width 73 height 21
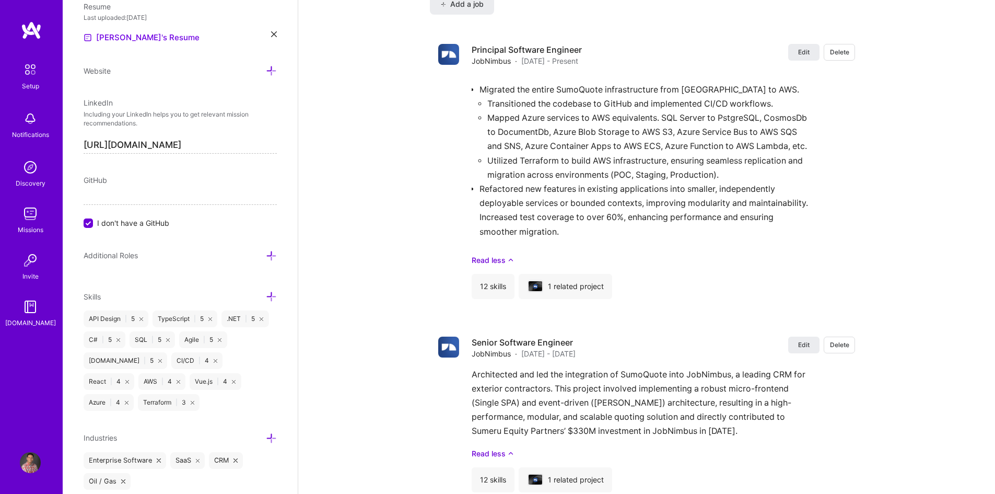
scroll to position [1107, 0]
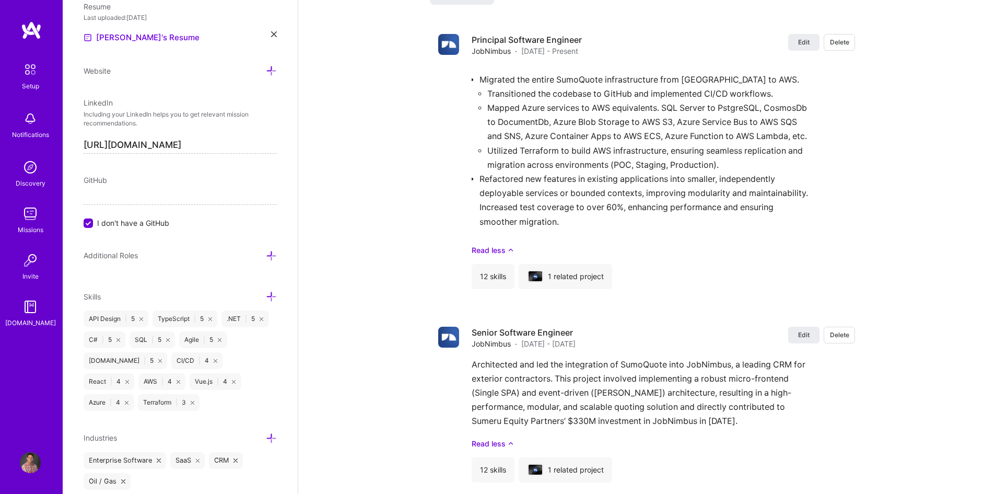
click at [266, 440] on icon at bounding box center [271, 438] width 11 height 11
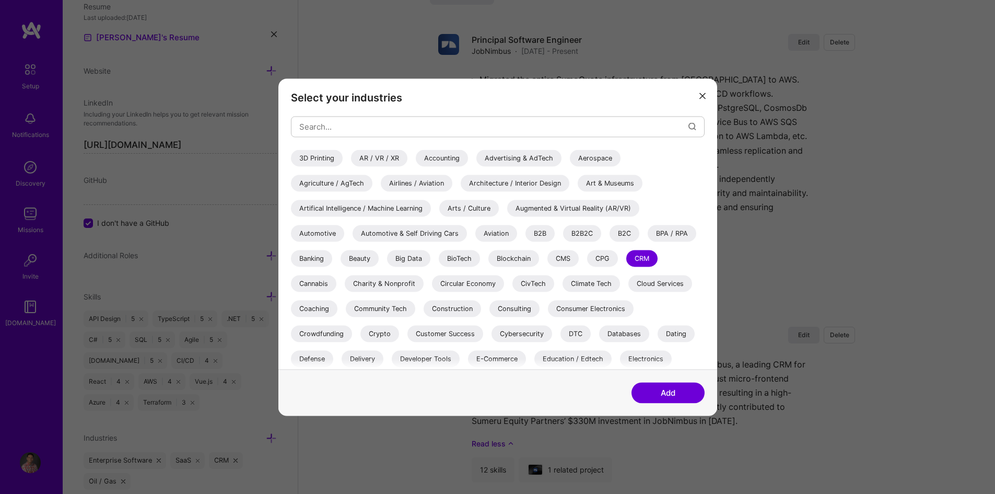
click at [538, 232] on div "B2B" at bounding box center [540, 233] width 29 height 17
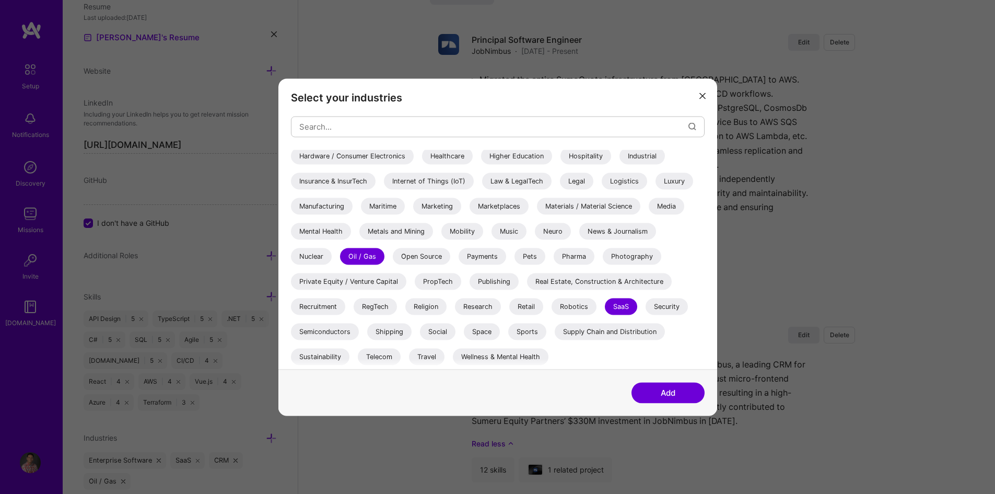
scroll to position [1159, 0]
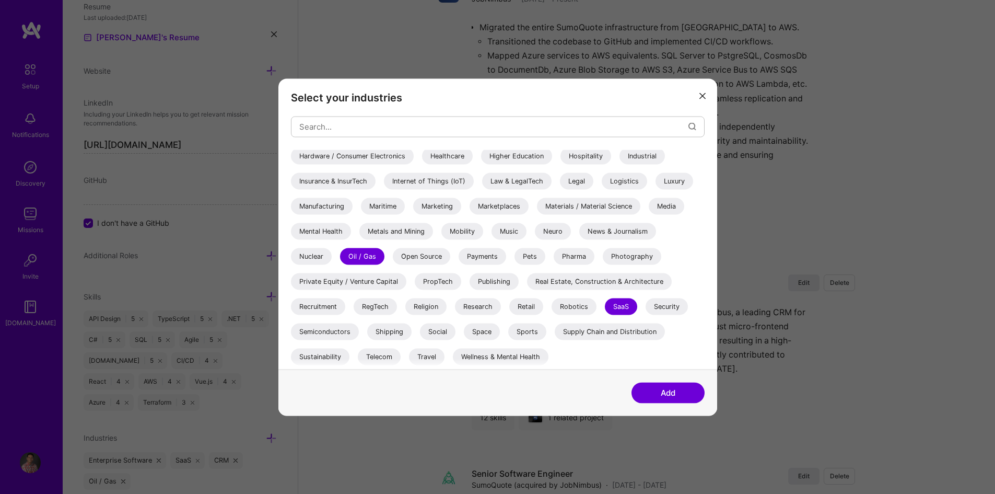
click at [665, 397] on button "Add" at bounding box center [668, 392] width 73 height 21
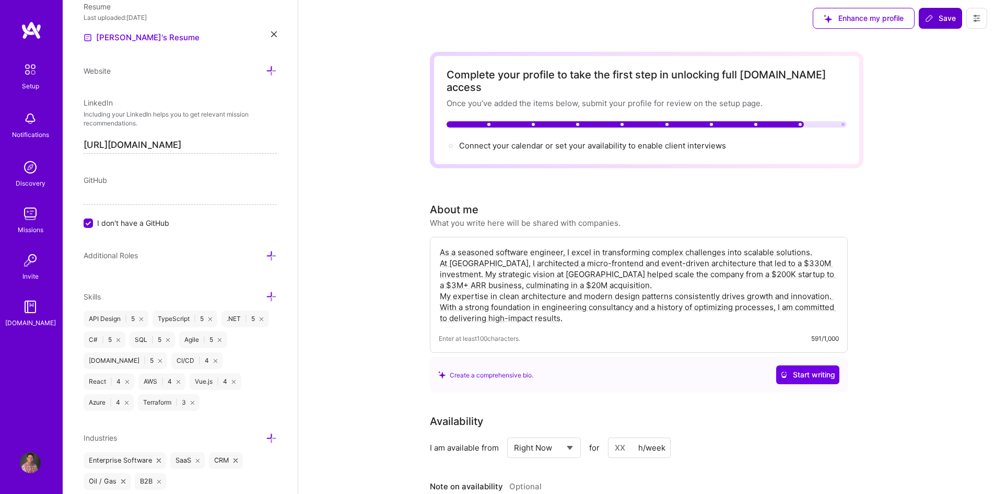
scroll to position [0, 0]
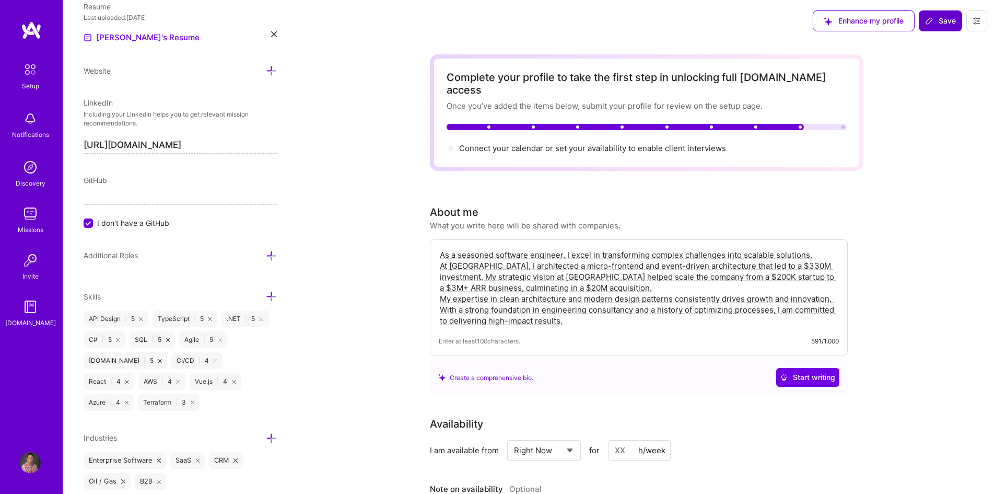
click at [948, 22] on span "Save" at bounding box center [940, 21] width 31 height 10
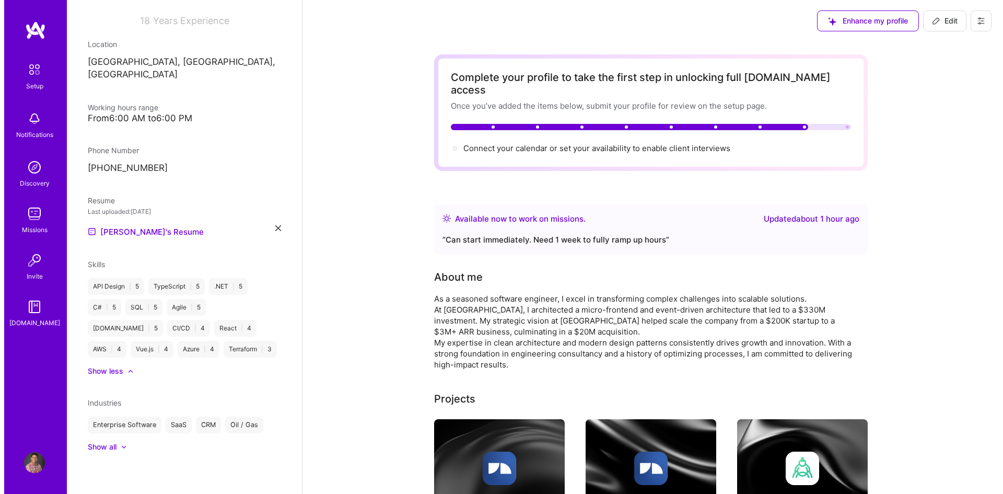
scroll to position [143, 0]
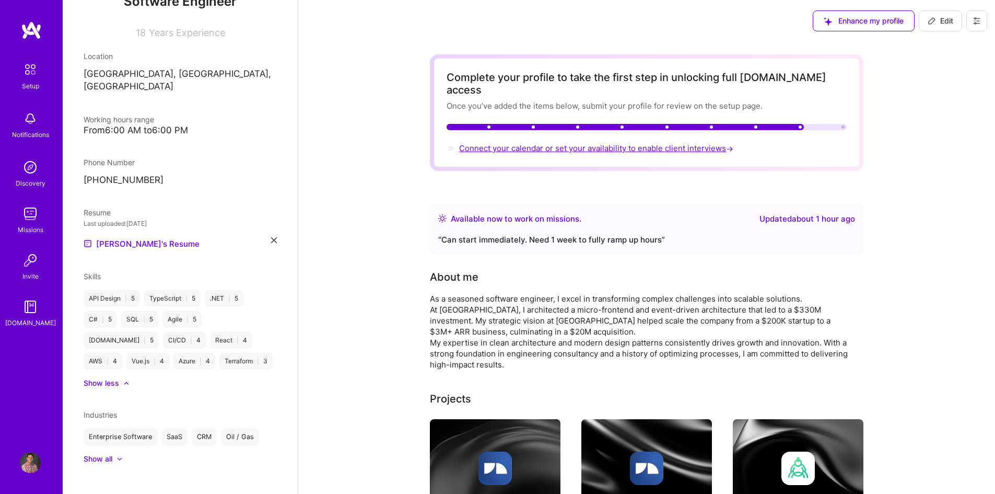
click at [563, 143] on span "Connect your calendar or set your availability to enable client interviews →" at bounding box center [597, 148] width 276 height 10
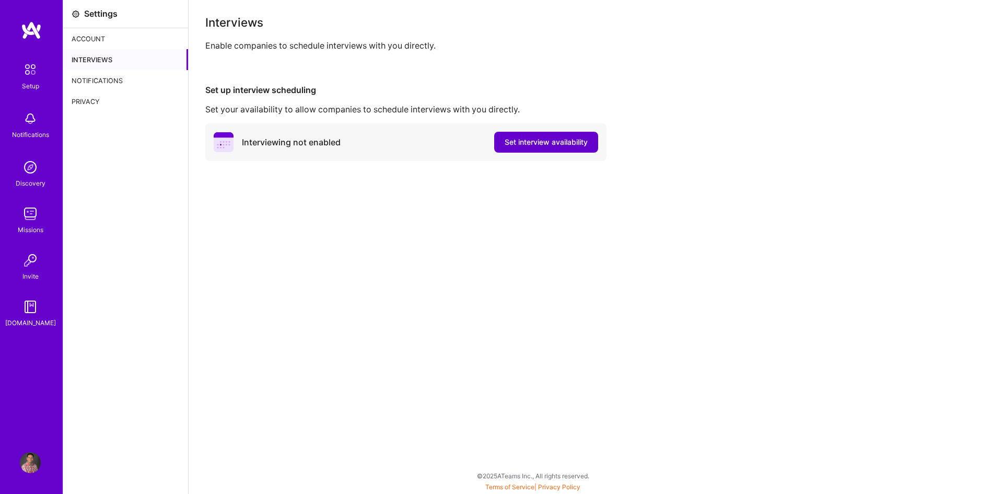
click at [515, 146] on span "Set interview availability" at bounding box center [546, 142] width 83 height 10
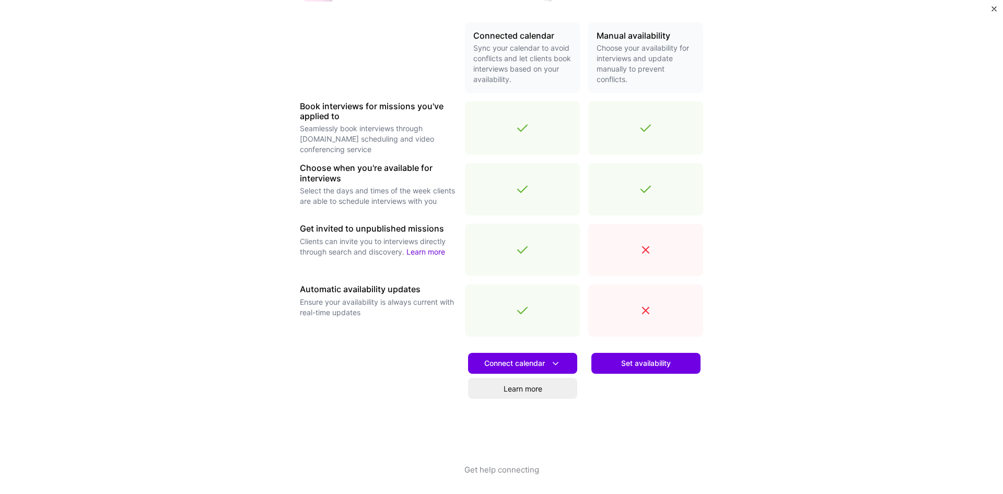
scroll to position [238, 0]
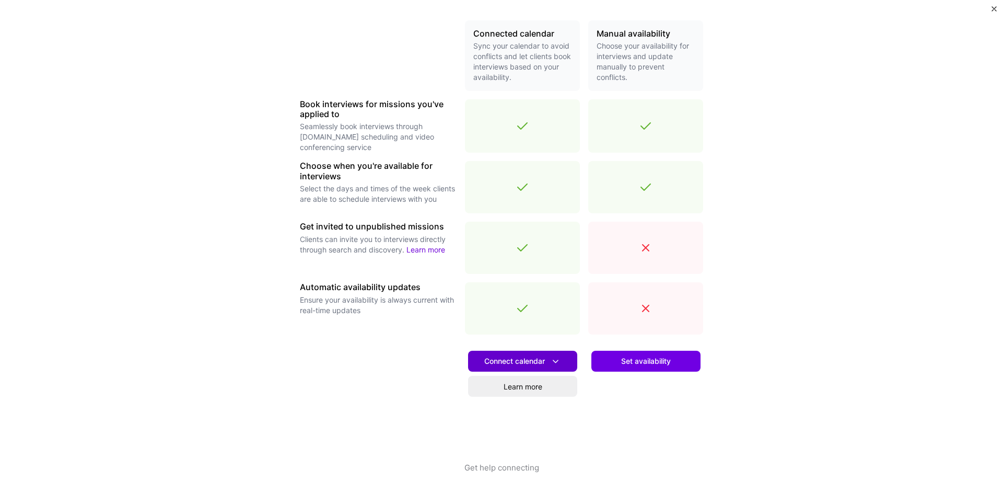
click at [528, 364] on span "Connect calendar" at bounding box center [522, 361] width 77 height 11
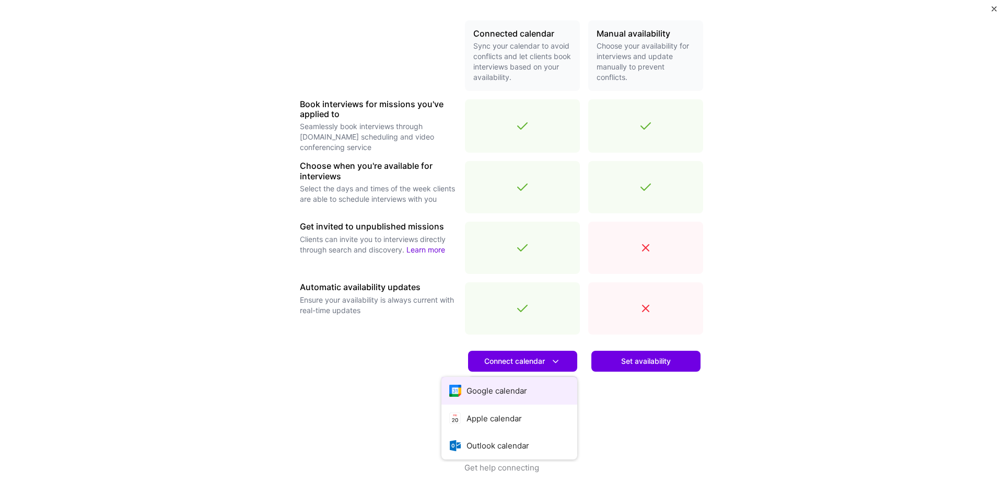
click at [506, 390] on button "Google calendar" at bounding box center [509, 391] width 136 height 28
